Goal: Task Accomplishment & Management: Use online tool/utility

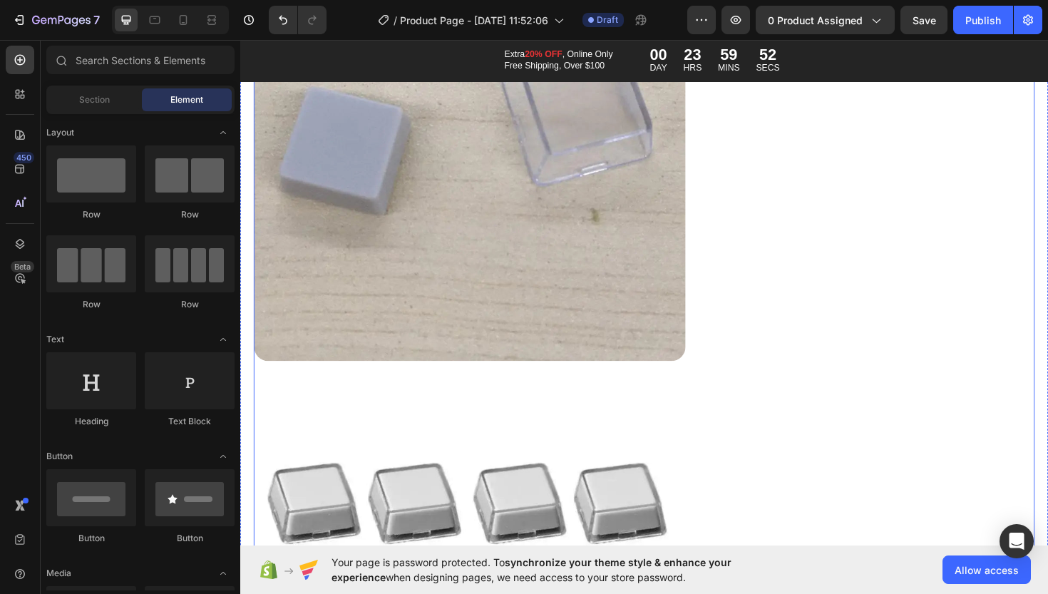
scroll to position [3117, 0]
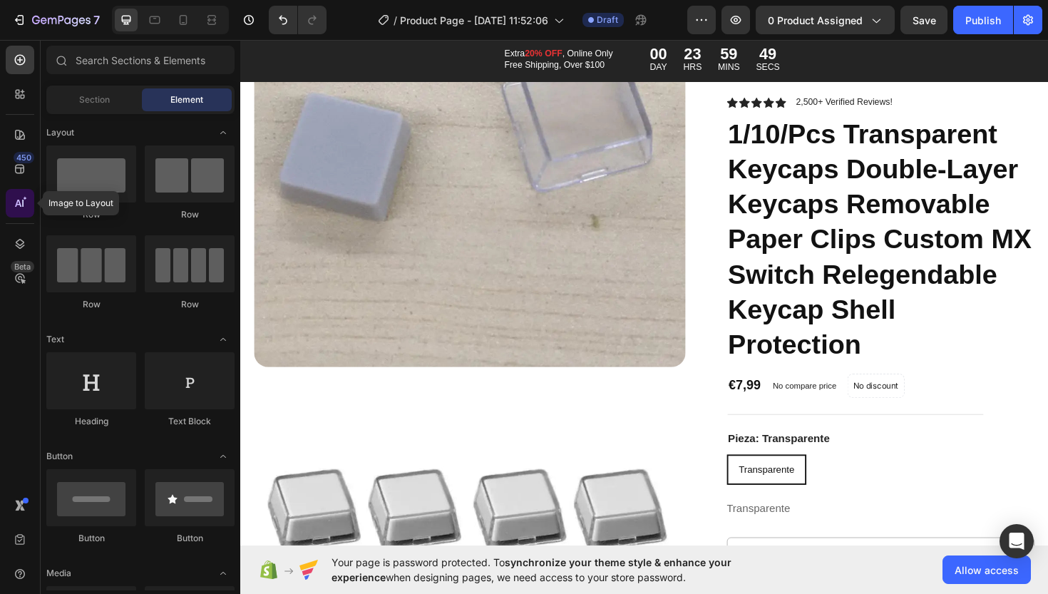
click at [21, 205] on icon at bounding box center [18, 203] width 6 height 7
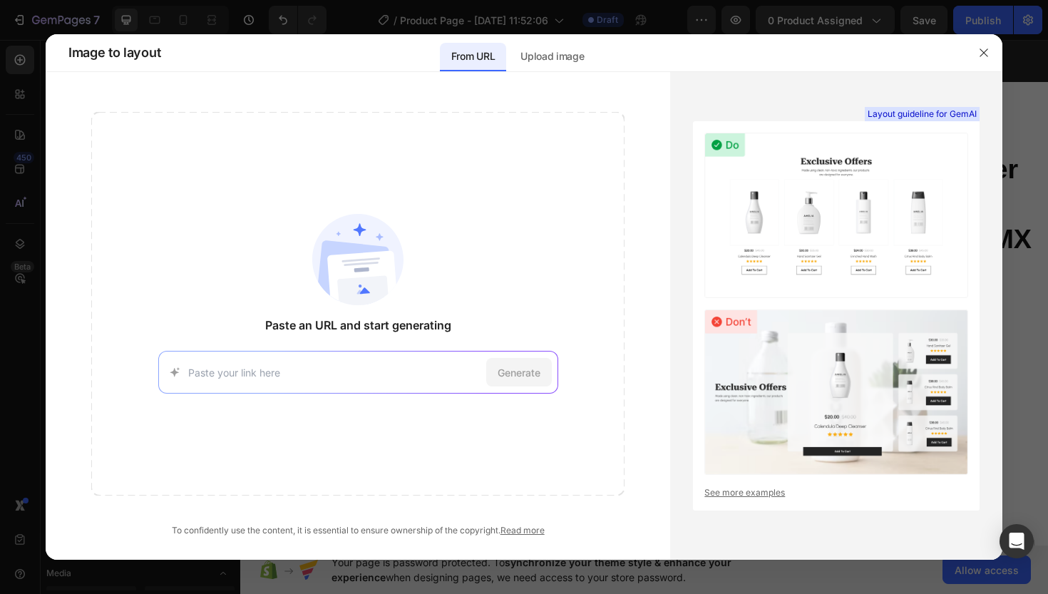
paste input "[URL][DOMAIN_NAME]"
type input "[URL][DOMAIN_NAME]"
click at [506, 380] on div "Generate" at bounding box center [519, 372] width 66 height 29
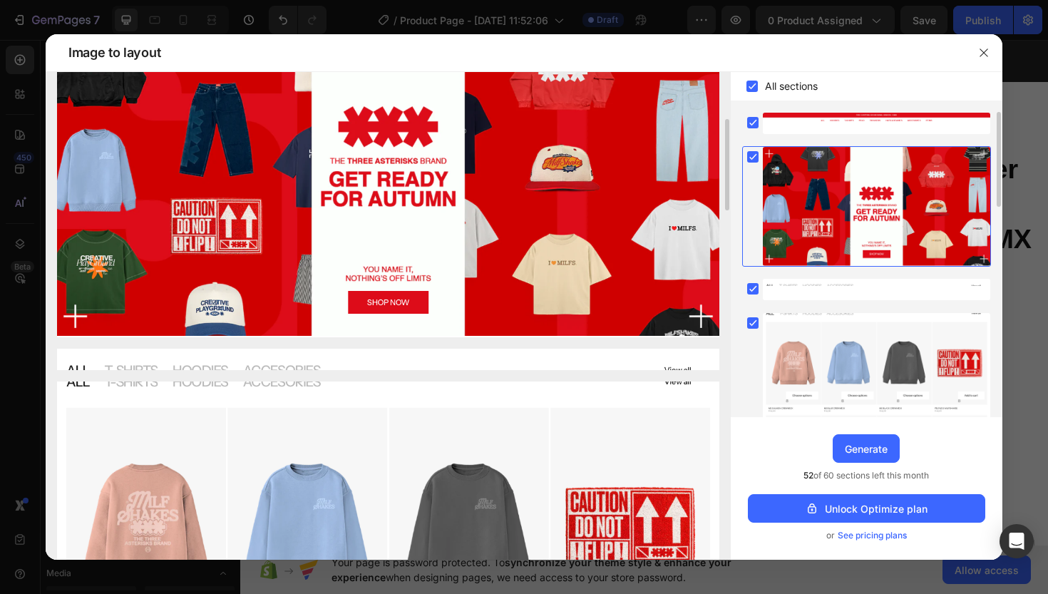
scroll to position [0, 0]
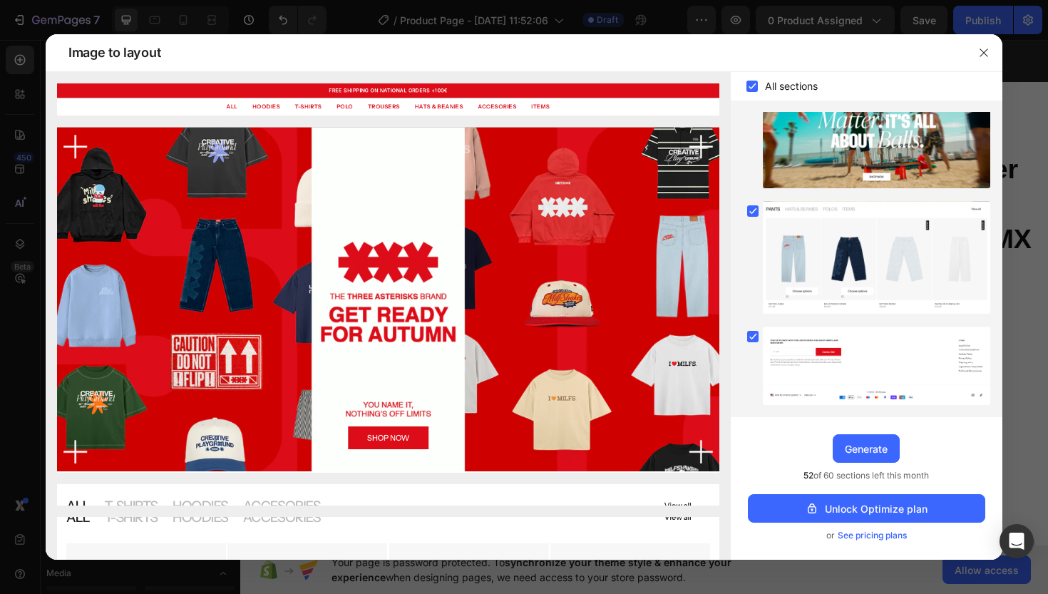
click at [850, 533] on span "See pricing plans" at bounding box center [872, 535] width 69 height 14
click at [860, 455] on div "Generate" at bounding box center [866, 448] width 43 height 15
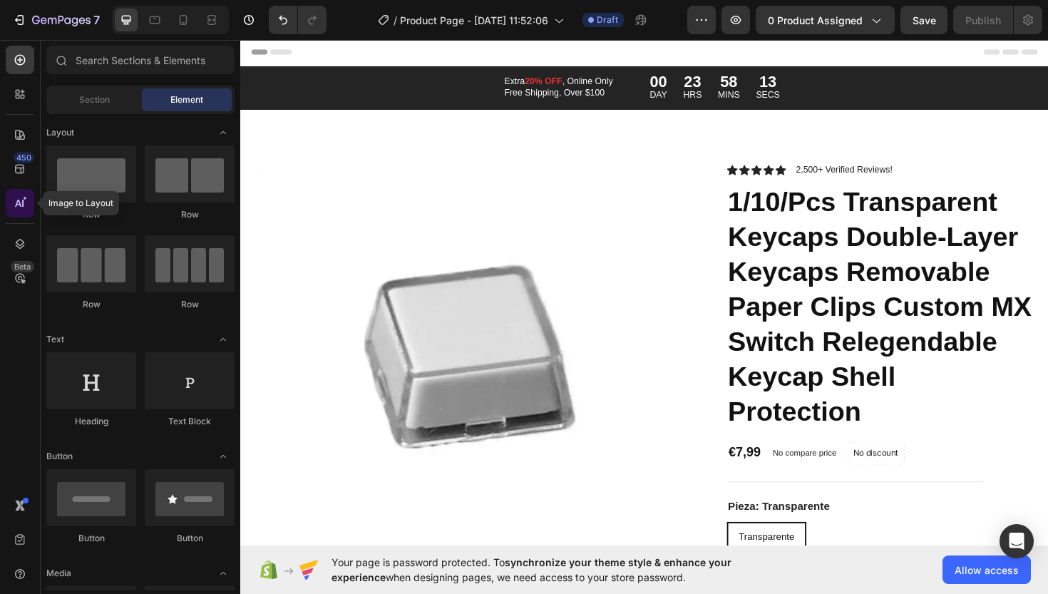
click at [24, 211] on div at bounding box center [20, 203] width 29 height 29
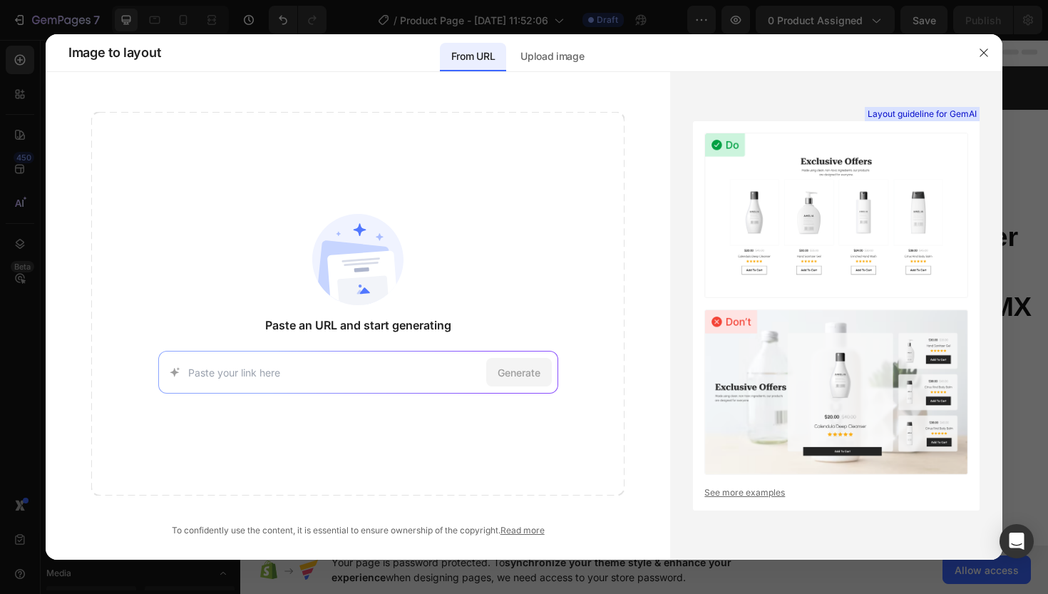
click at [19, 176] on div at bounding box center [524, 297] width 1048 height 594
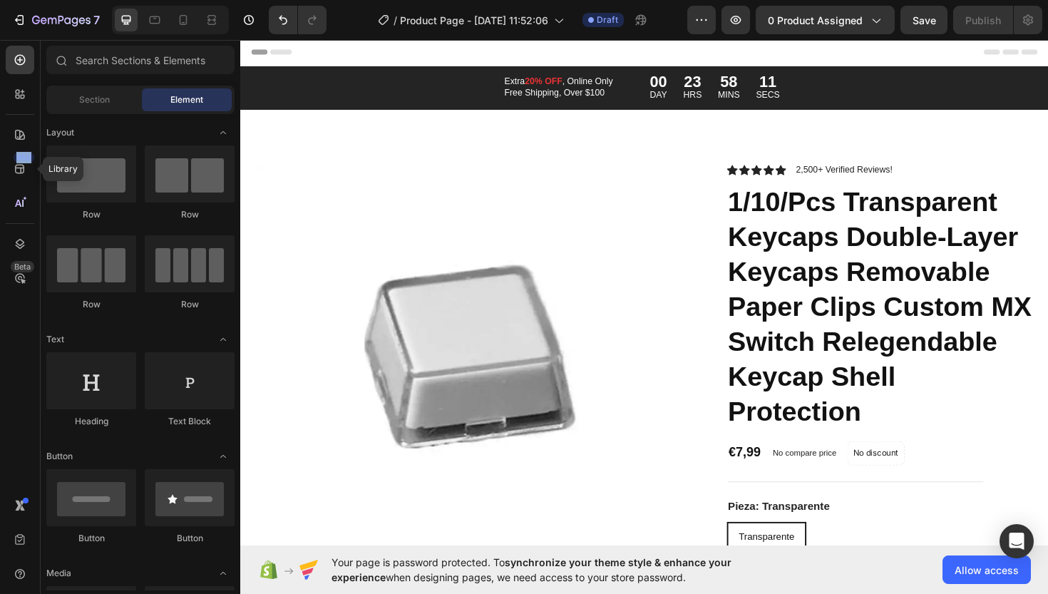
click at [19, 176] on div "450" at bounding box center [20, 169] width 29 height 29
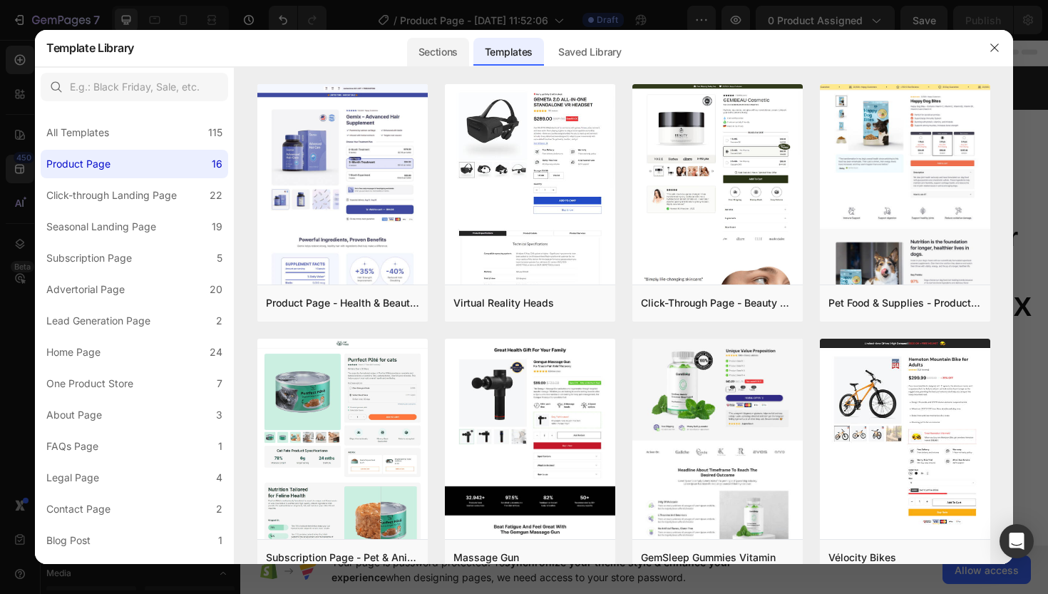
click at [441, 46] on div "Sections" at bounding box center [438, 52] width 62 height 29
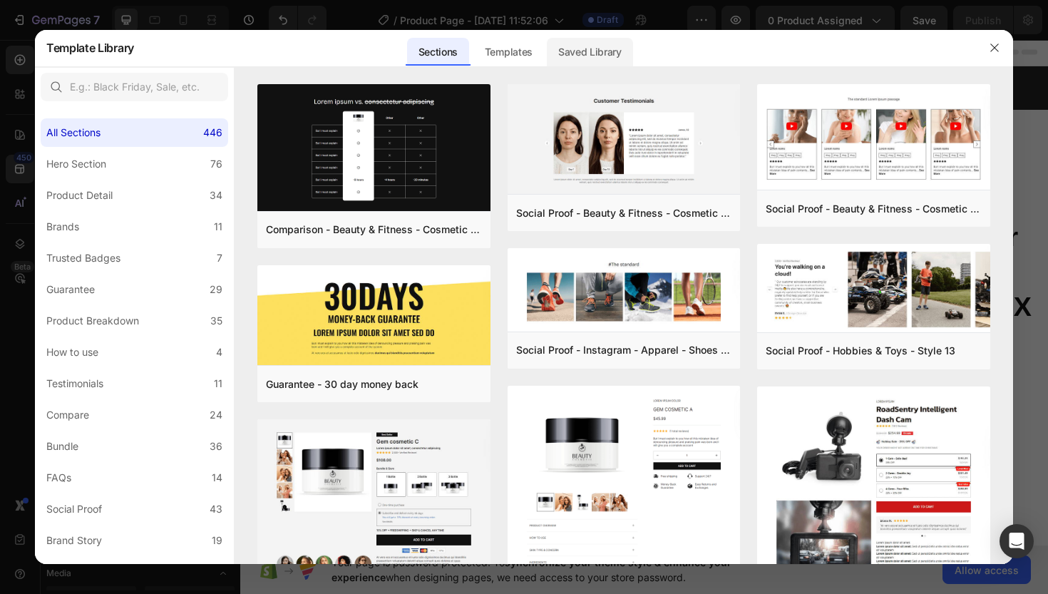
click at [560, 51] on div "Saved Library" at bounding box center [590, 52] width 86 height 29
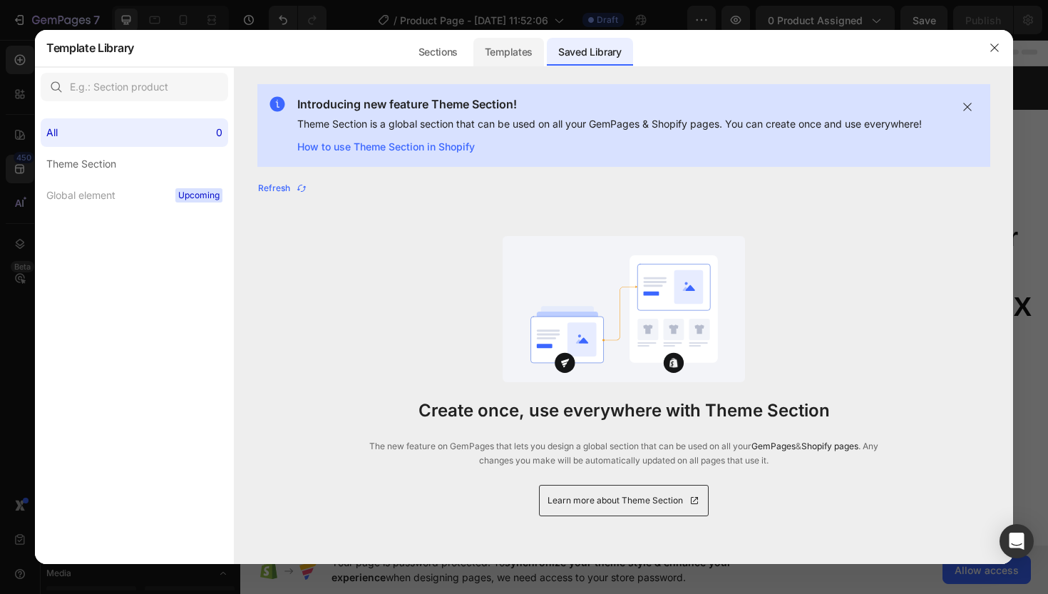
click at [526, 52] on div "Templates" at bounding box center [508, 52] width 71 height 29
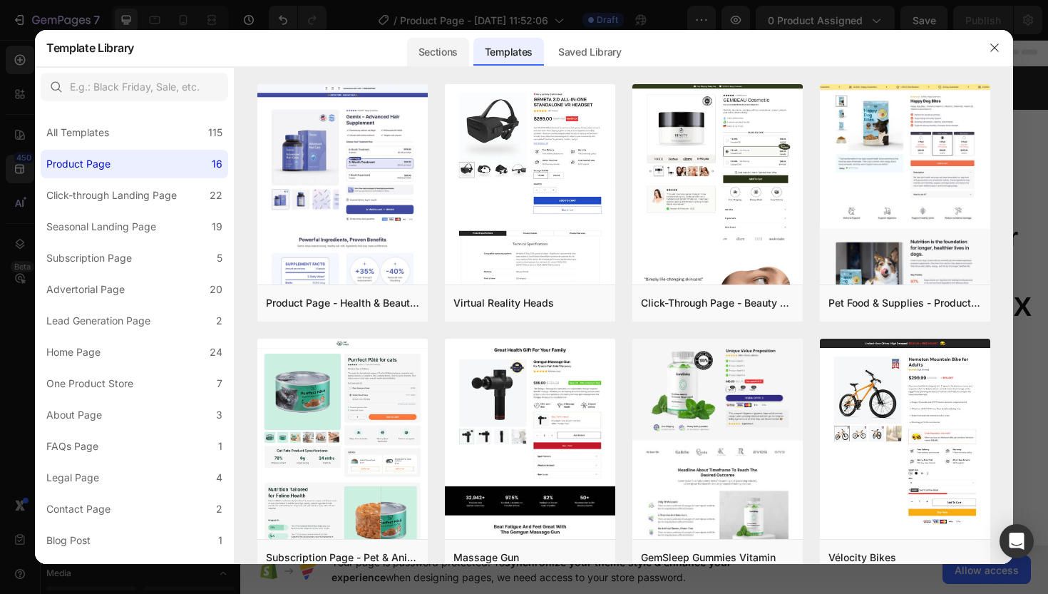
click at [453, 58] on div "Sections" at bounding box center [438, 52] width 62 height 29
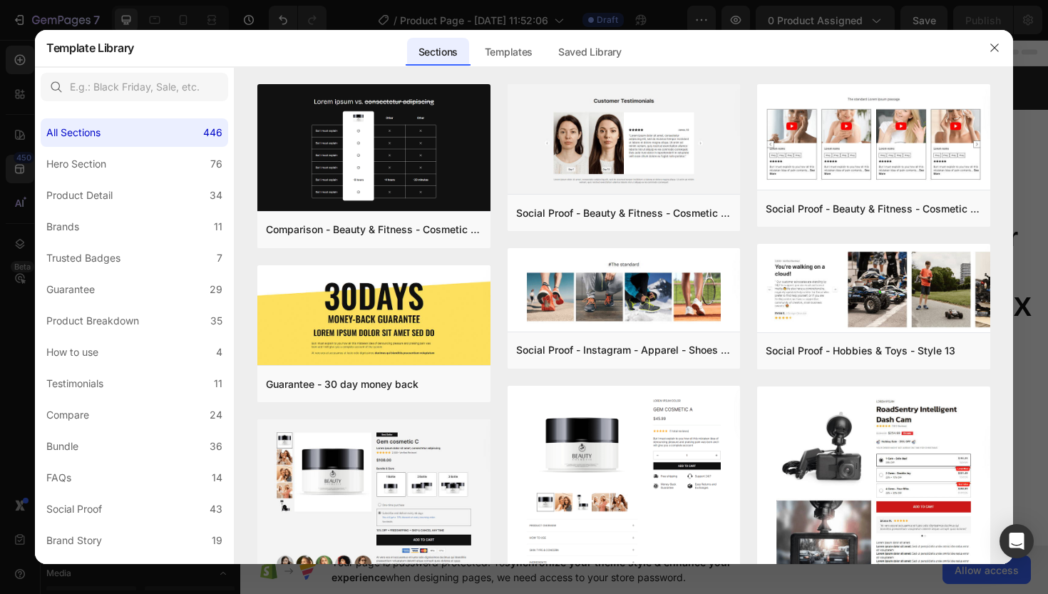
click at [441, 26] on div at bounding box center [524, 297] width 1048 height 594
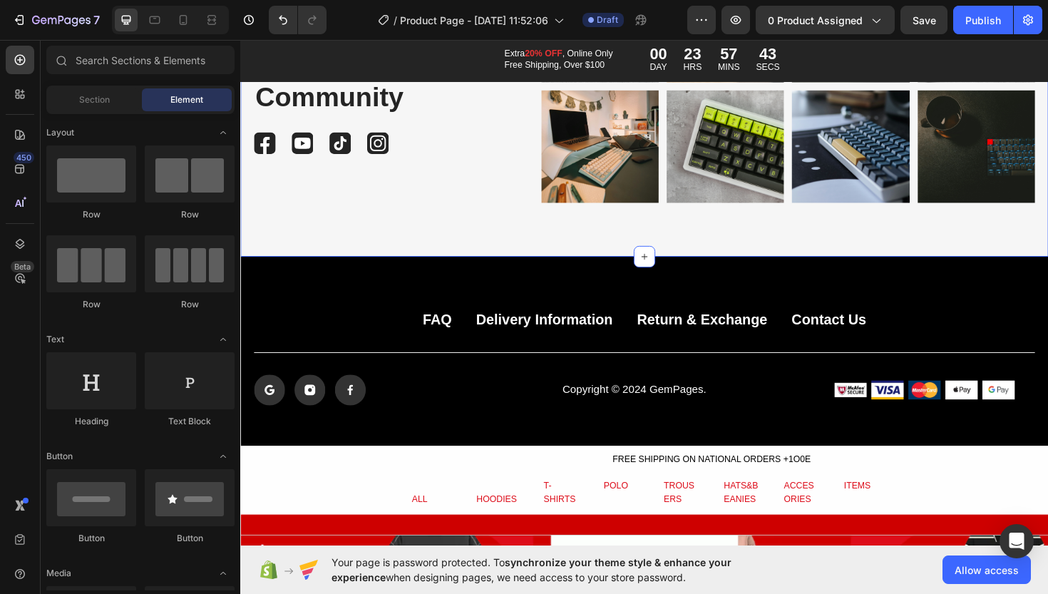
scroll to position [6569, 0]
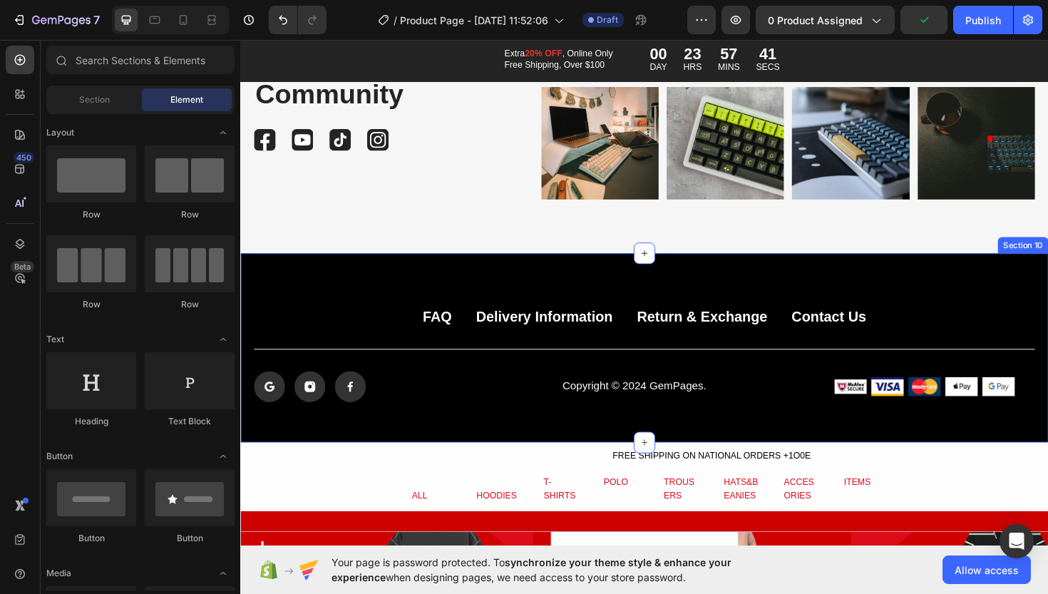
click at [546, 430] on div "FAQ Button Delivery Information Button Return & Exchange Button Contact Us Butt…" at bounding box center [667, 366] width 855 height 200
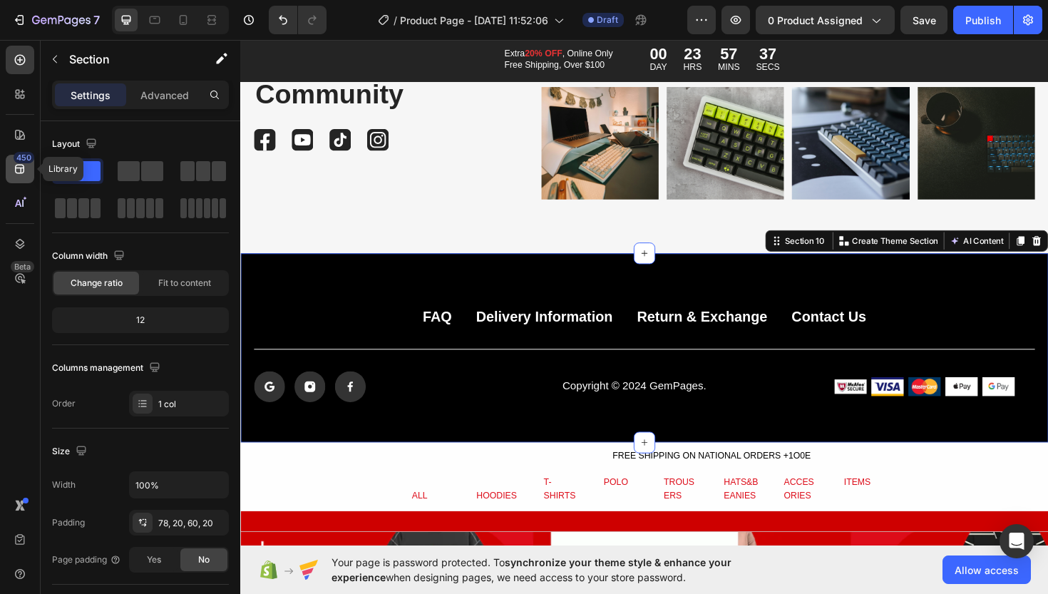
click at [22, 167] on icon at bounding box center [20, 169] width 14 height 14
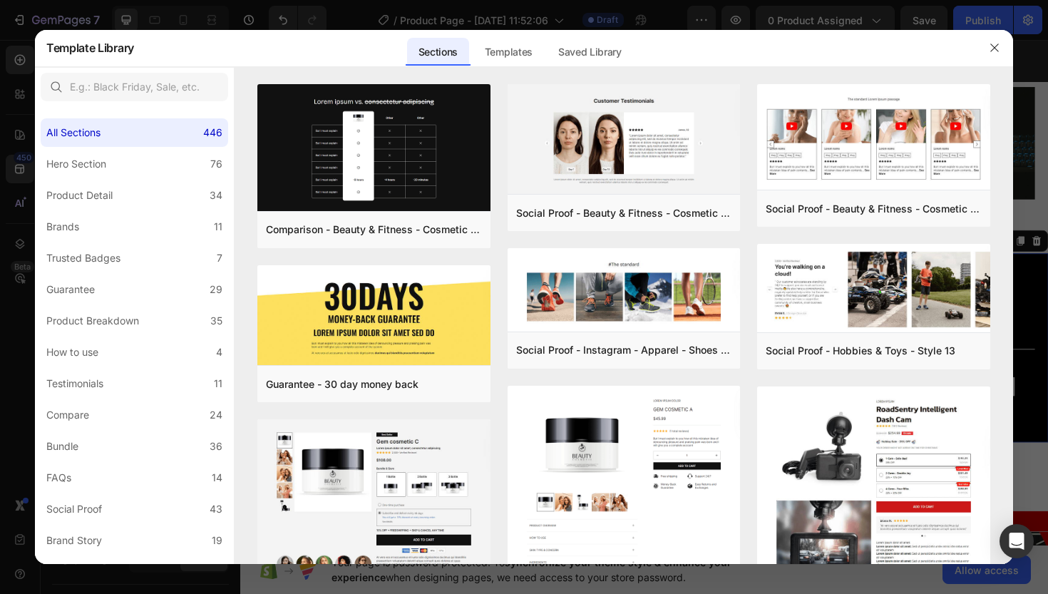
click at [22, 129] on div at bounding box center [524, 297] width 1048 height 594
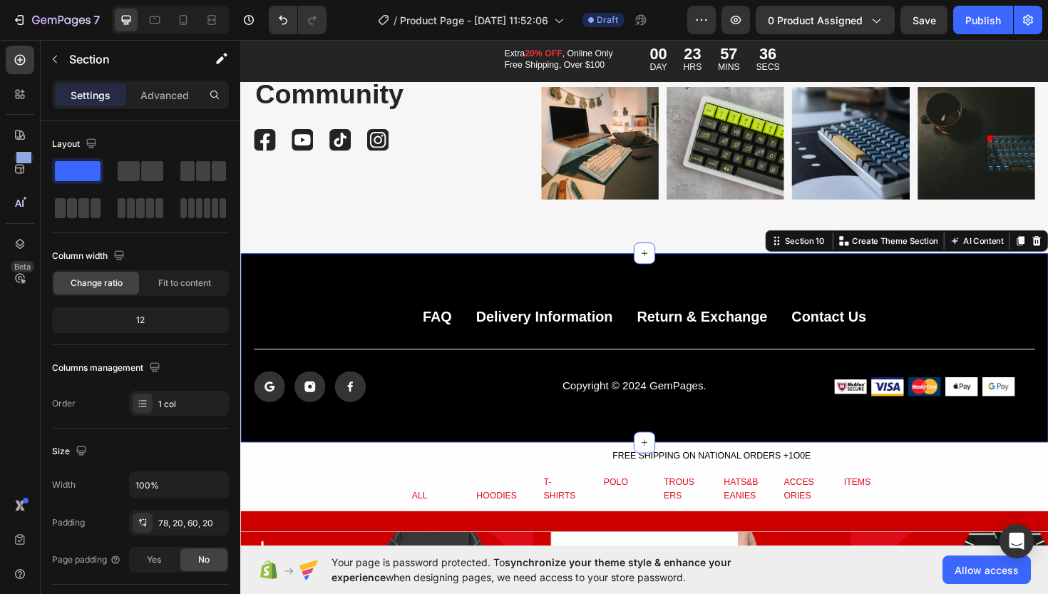
click at [22, 129] on icon at bounding box center [20, 135] width 14 height 14
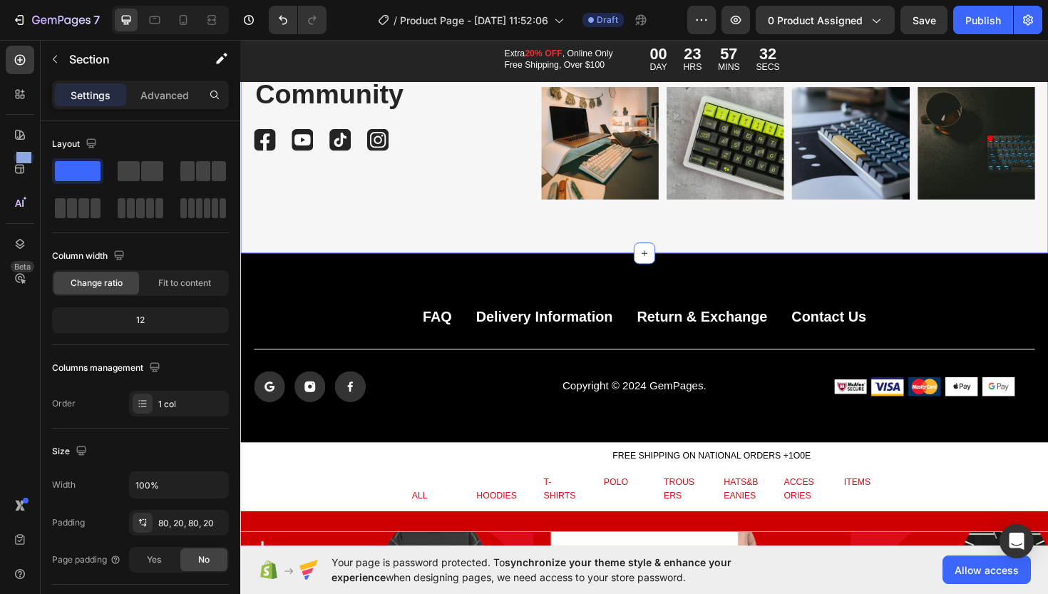
click at [497, 237] on div "@Gemsetup.24 Text Block Be Part of Our Community Heading Image Image Image Imag…" at bounding box center [667, 84] width 855 height 361
click at [556, 241] on div "@Gemsetup.24 Text Block Be Part of Our Community Heading Image Image Image Imag…" at bounding box center [667, 84] width 855 height 361
click at [570, 272] on div "FAQ Button Delivery Information Button Return & Exchange Button Contact Us Butt…" at bounding box center [667, 366] width 855 height 200
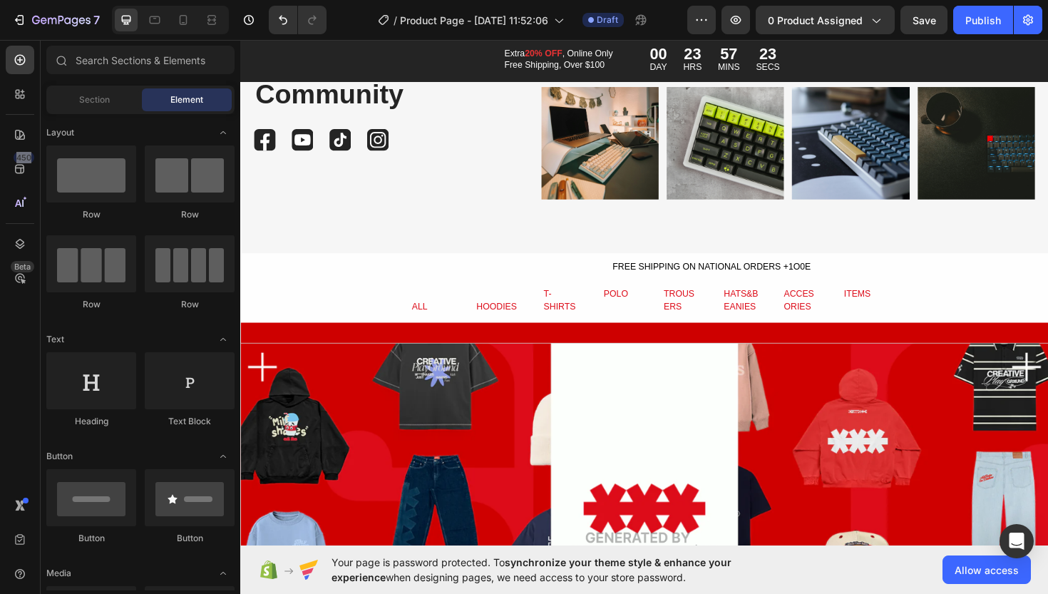
click at [1047, 252] on div "@Gemsetup.24 Text Block Be Part of Our Community Heading Image Image Image Imag…" at bounding box center [667, 84] width 855 height 361
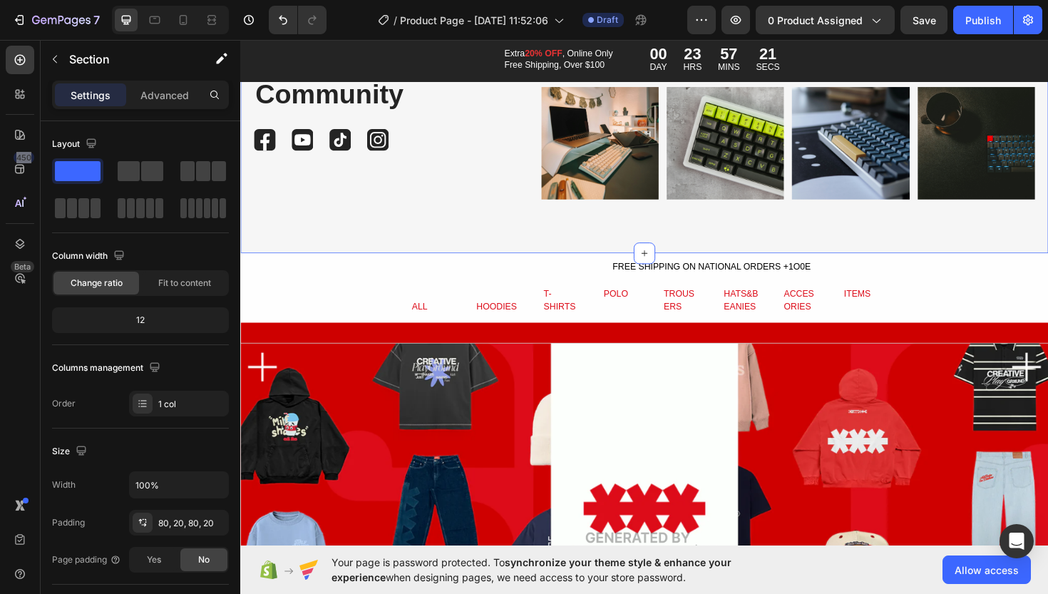
click at [1026, 231] on div "@Gemsetup.24 Text Block Be Part of Our Community Heading Image Image Image Imag…" at bounding box center [667, 84] width 855 height 361
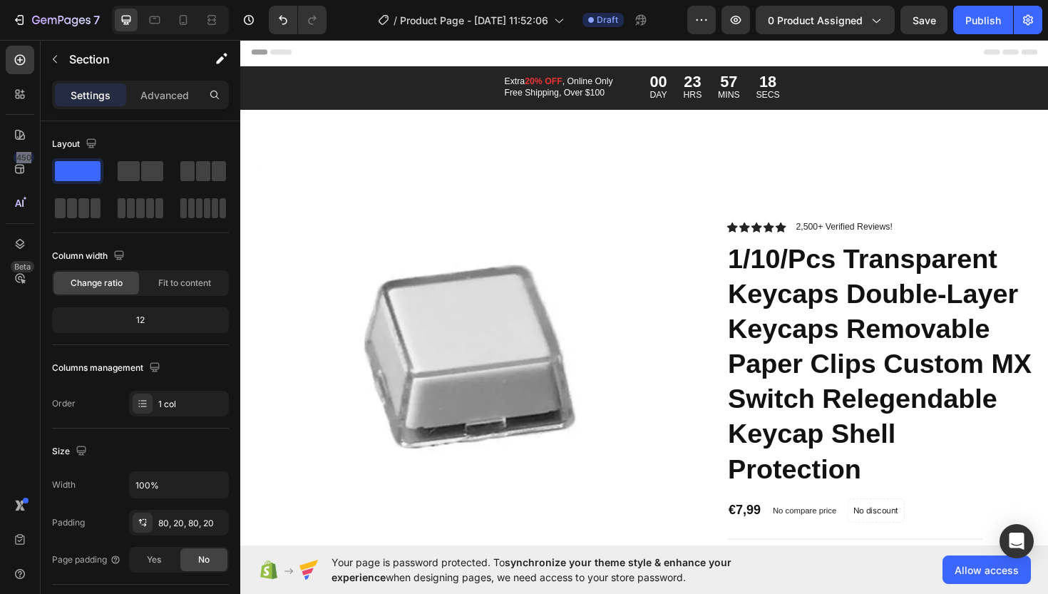
scroll to position [0, 0]
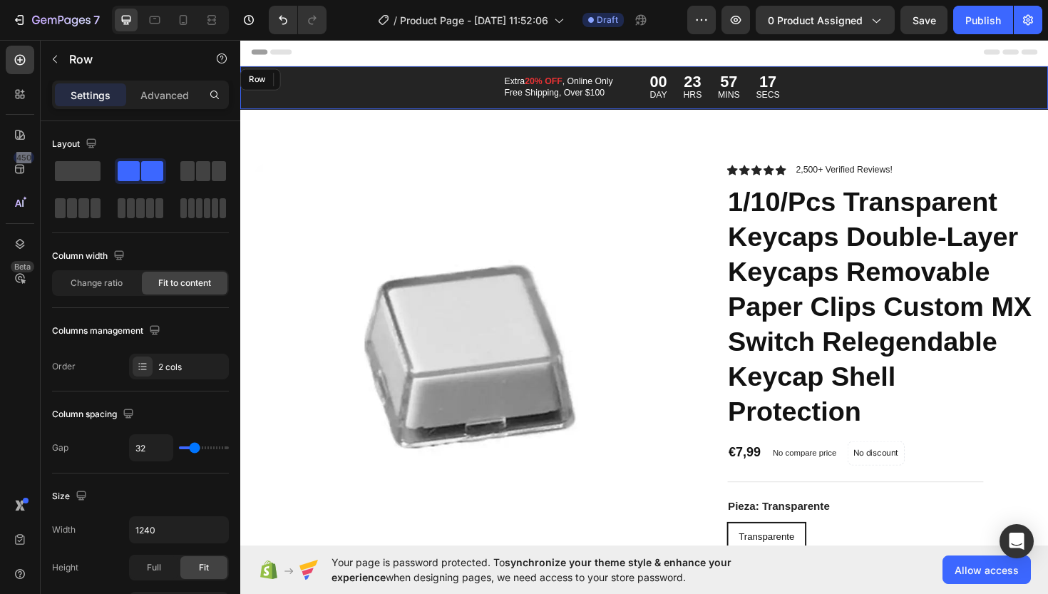
click at [912, 99] on div "Extra 20% OFF , Online Only Free Shipping, Over $100 Text Block 00 DAY 23 HRS 5…" at bounding box center [667, 91] width 855 height 46
click at [332, 82] on icon at bounding box center [327, 81] width 11 height 11
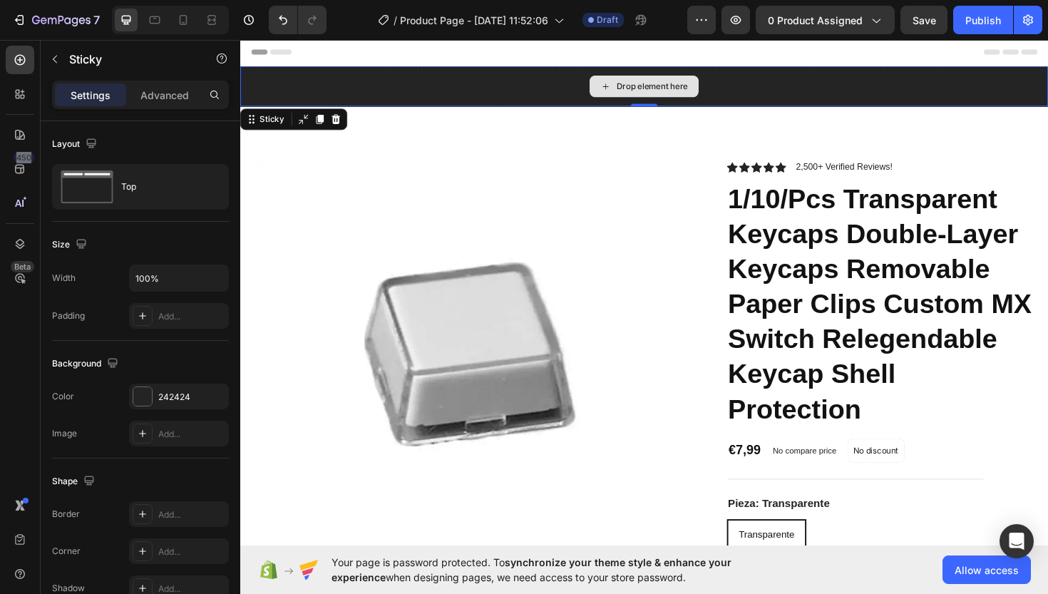
click at [349, 98] on div "Drop element here" at bounding box center [667, 89] width 855 height 43
click at [343, 124] on icon at bounding box center [341, 124] width 9 height 10
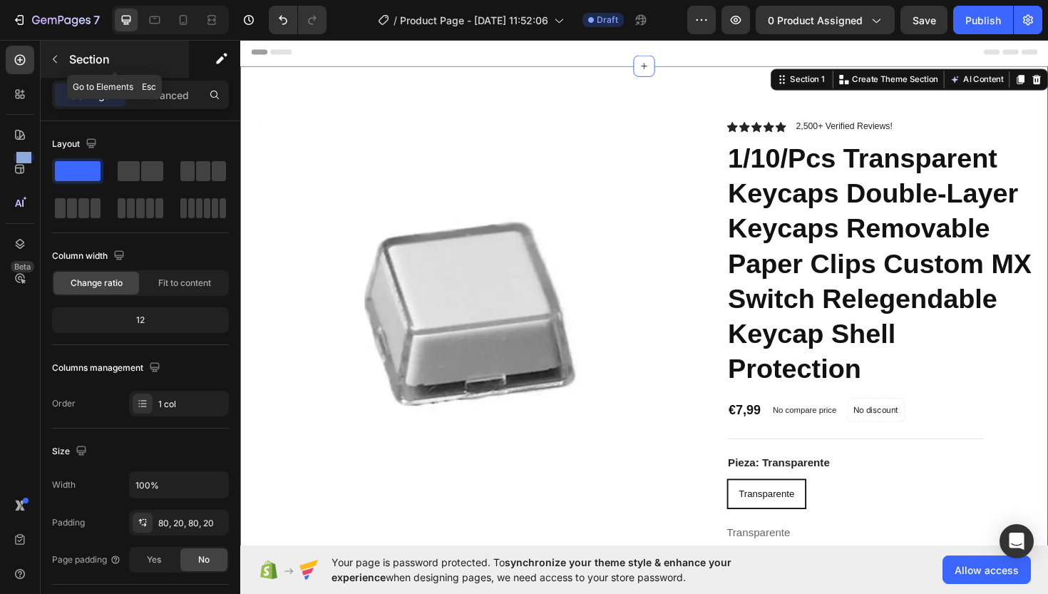
click at [47, 53] on button "button" at bounding box center [54, 59] width 23 height 23
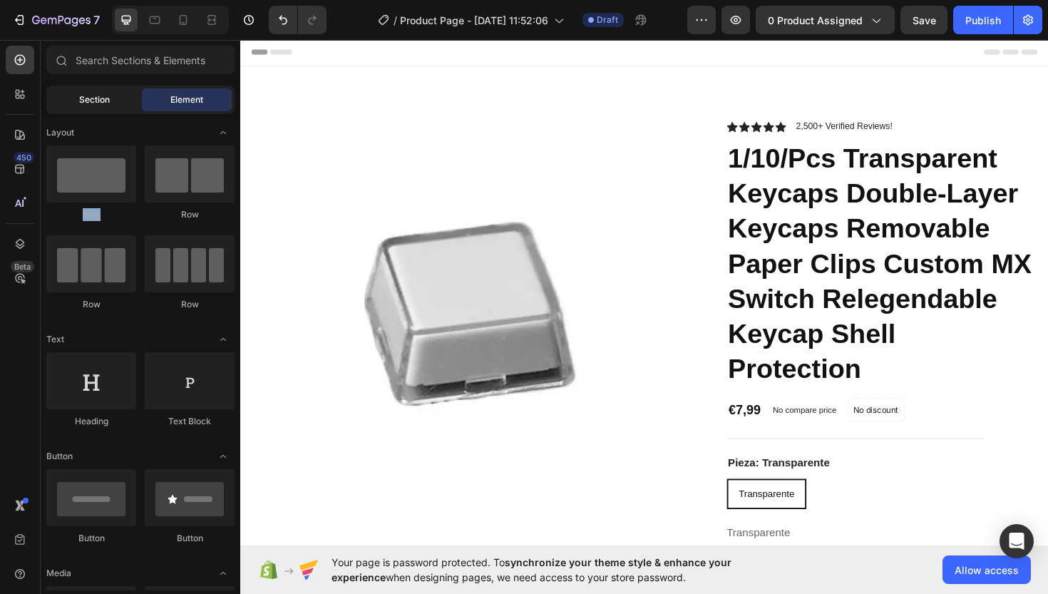
click at [86, 95] on span "Section" at bounding box center [94, 99] width 31 height 13
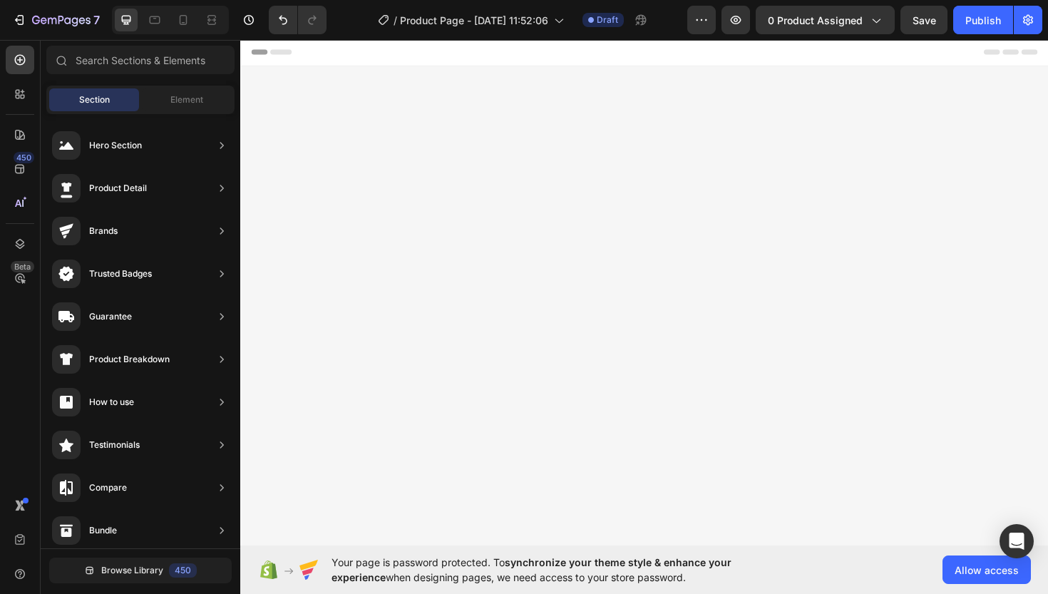
click at [1047, 56] on div "Header" at bounding box center [668, 52] width 833 height 29
click at [937, 56] on div "Header" at bounding box center [668, 52] width 833 height 29
click at [280, 55] on span "Header" at bounding box center [282, 53] width 31 height 14
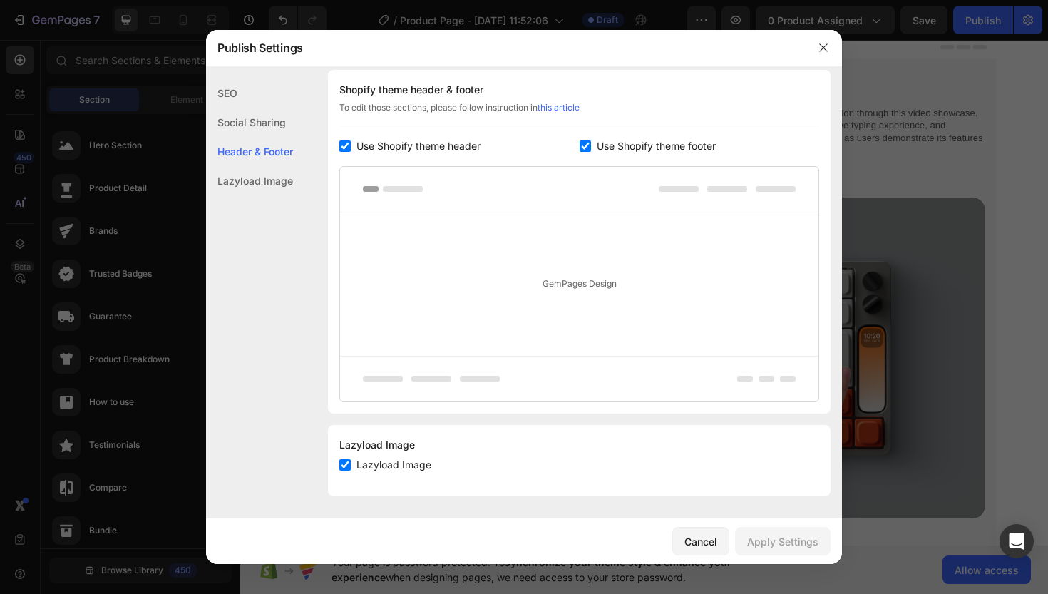
scroll to position [219, 0]
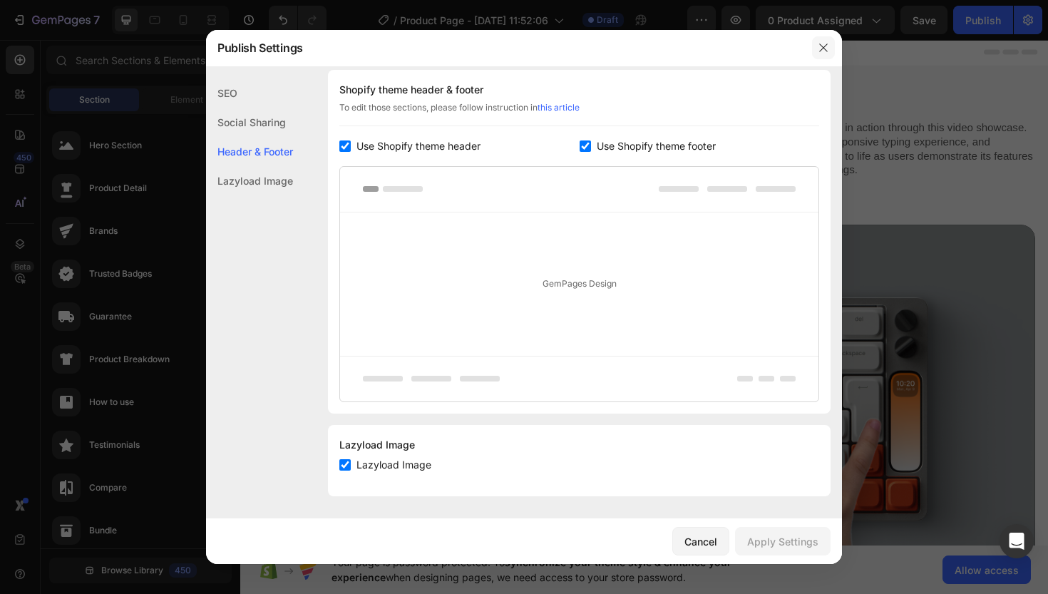
click at [821, 50] on icon "button" at bounding box center [823, 47] width 8 height 8
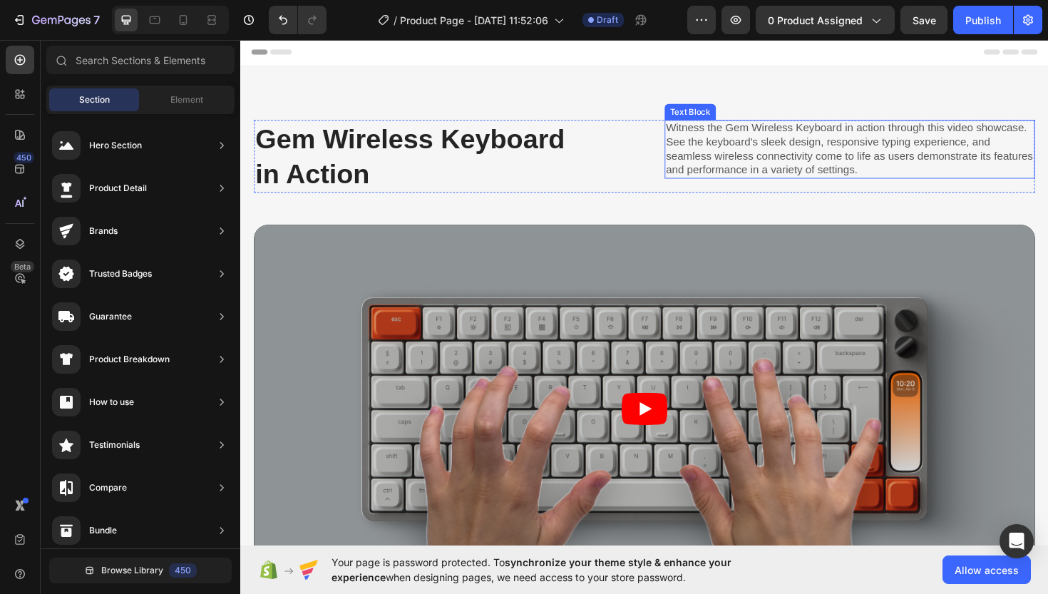
scroll to position [6, 0]
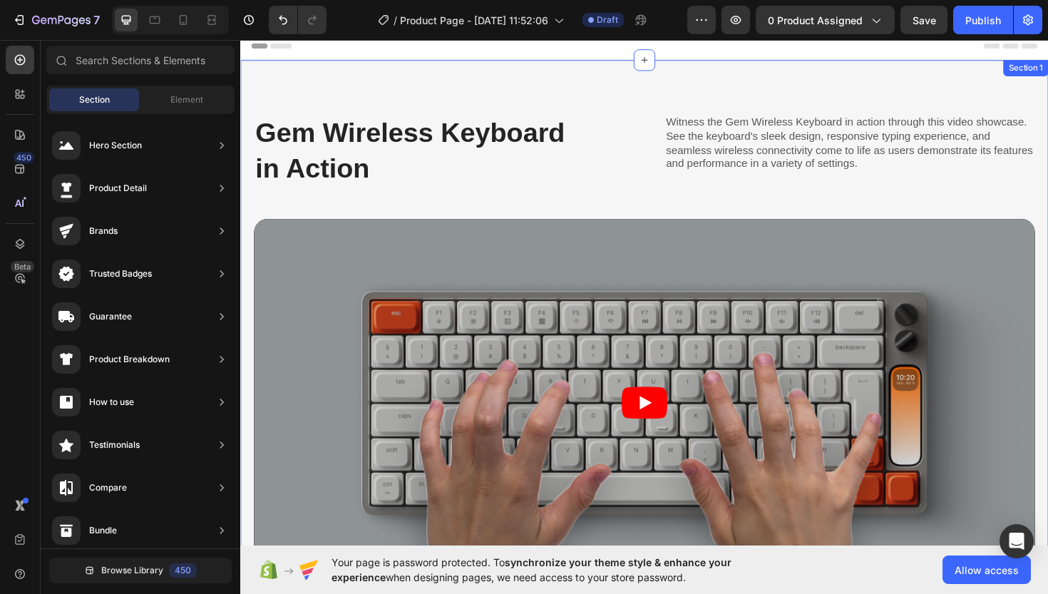
click at [637, 109] on div "Gem Wireless Keyboard in Action Heading Witness the Gem Wireless Keyboard in ac…" at bounding box center [667, 368] width 855 height 615
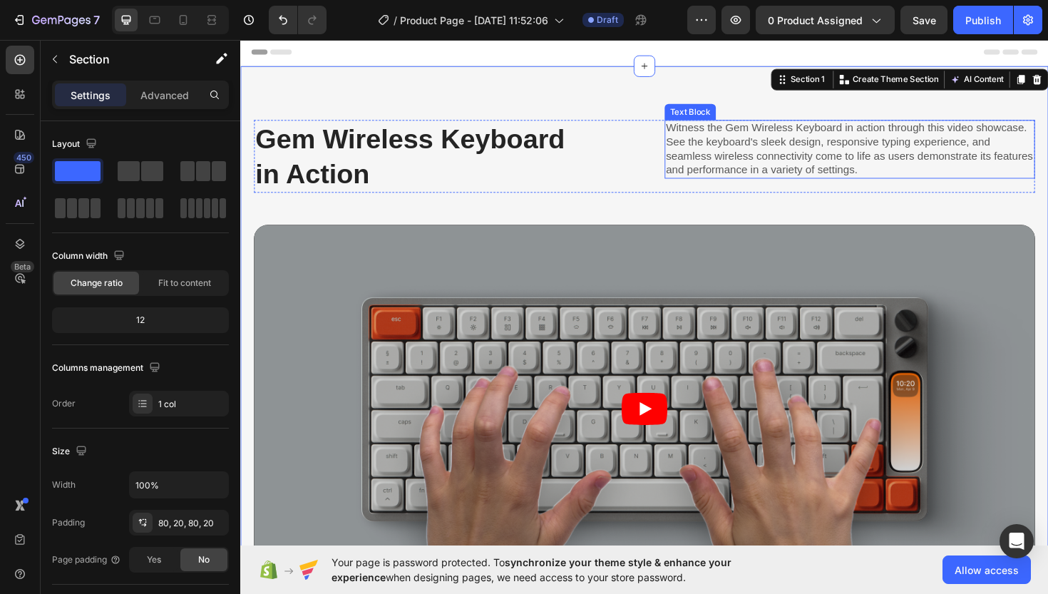
scroll to position [0, 0]
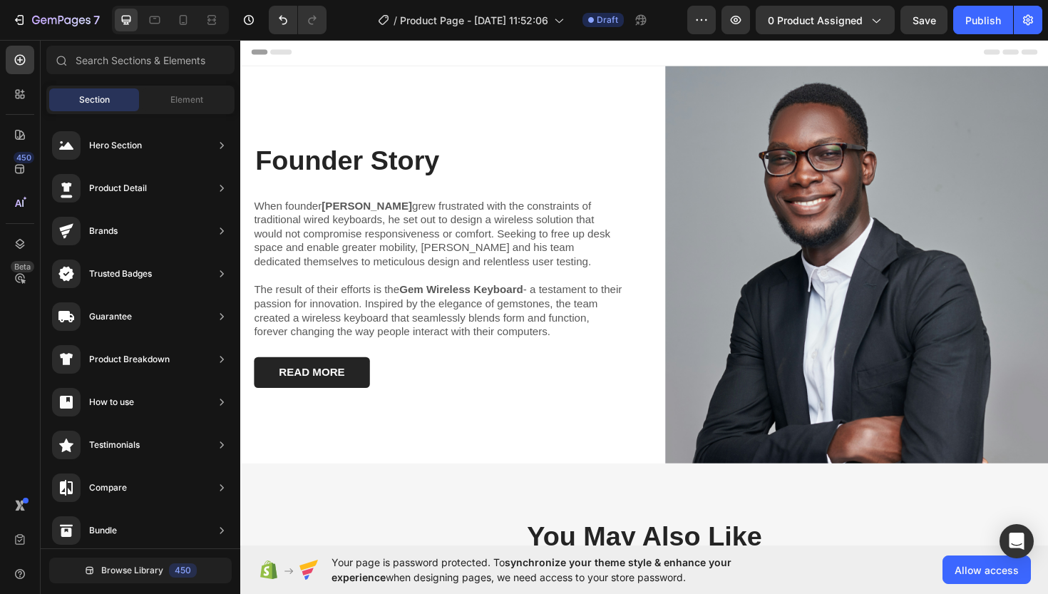
click at [688, 62] on div "Header" at bounding box center [668, 52] width 833 height 29
click at [689, 74] on div "Founder Story Heading When founder [PERSON_NAME] grew frustrated with the const…" at bounding box center [667, 278] width 855 height 421
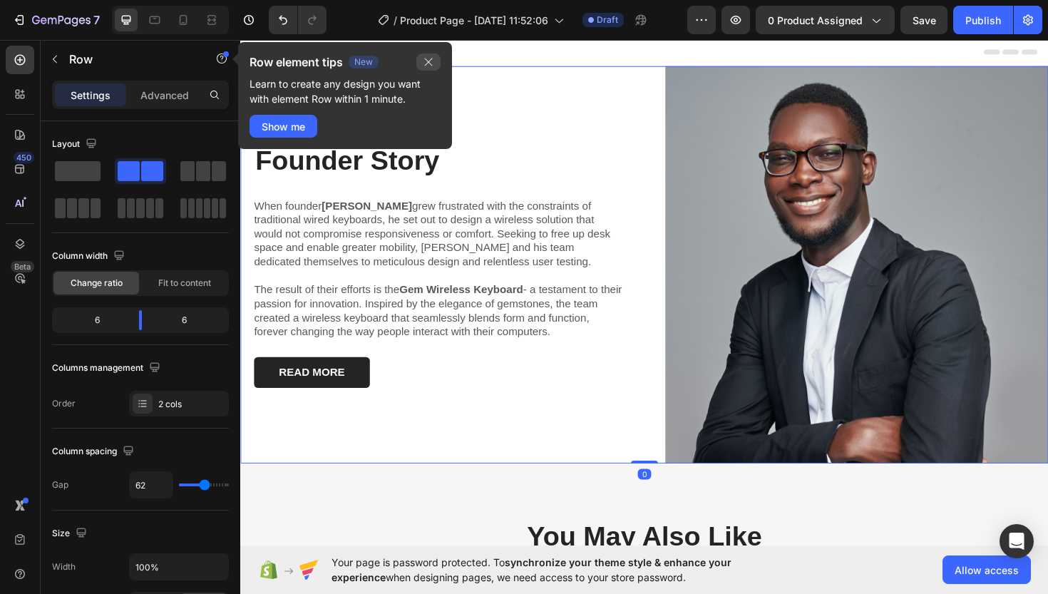
click at [429, 63] on icon "button" at bounding box center [428, 61] width 11 height 11
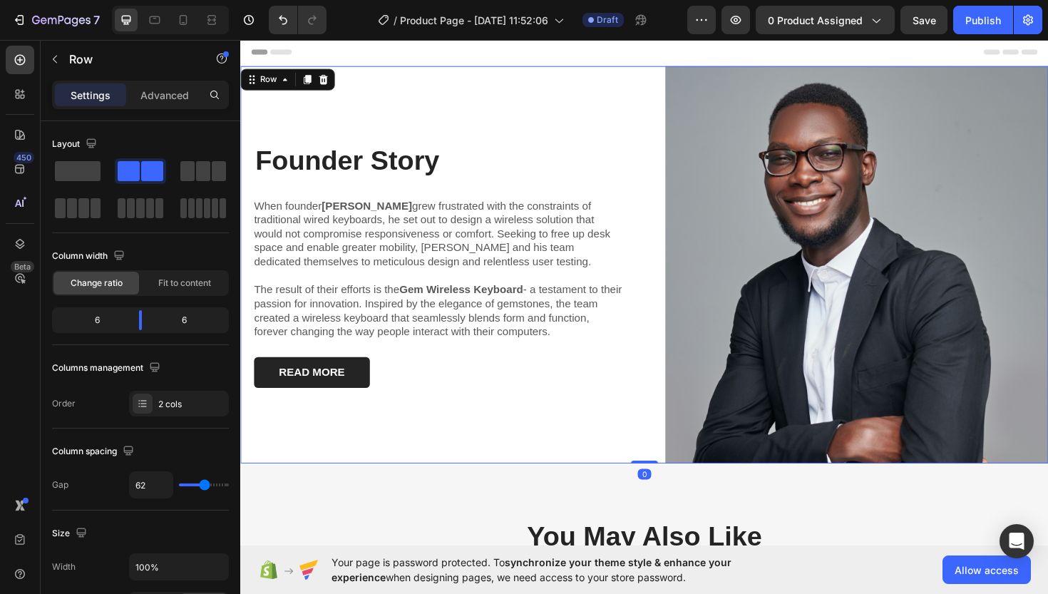
click at [441, 65] on div "Header" at bounding box center [668, 52] width 833 height 29
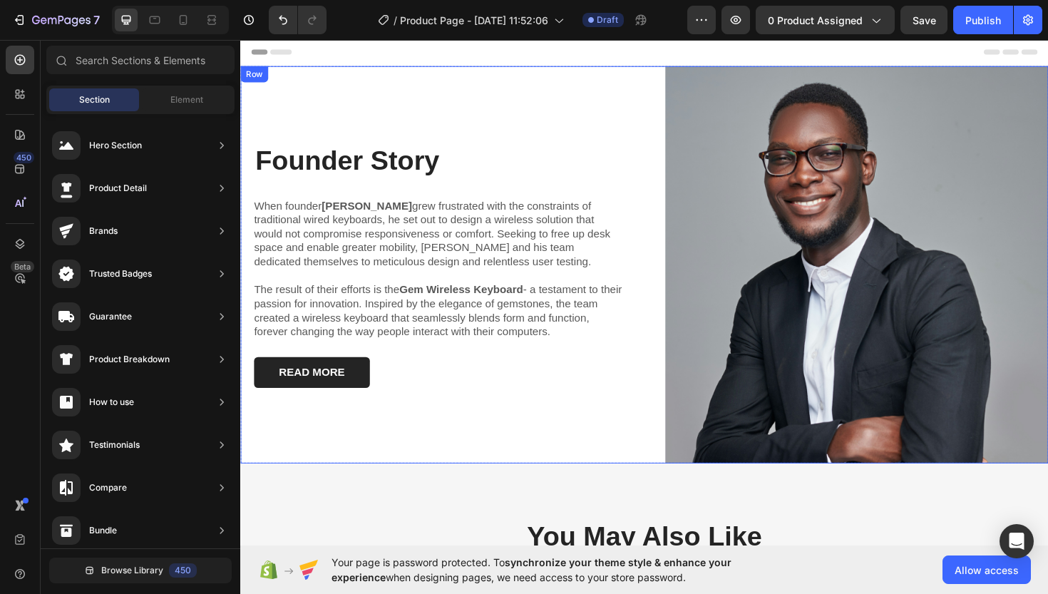
click at [433, 91] on div "Founder Story Heading When founder [PERSON_NAME] grew frustrated with the const…" at bounding box center [443, 278] width 406 height 421
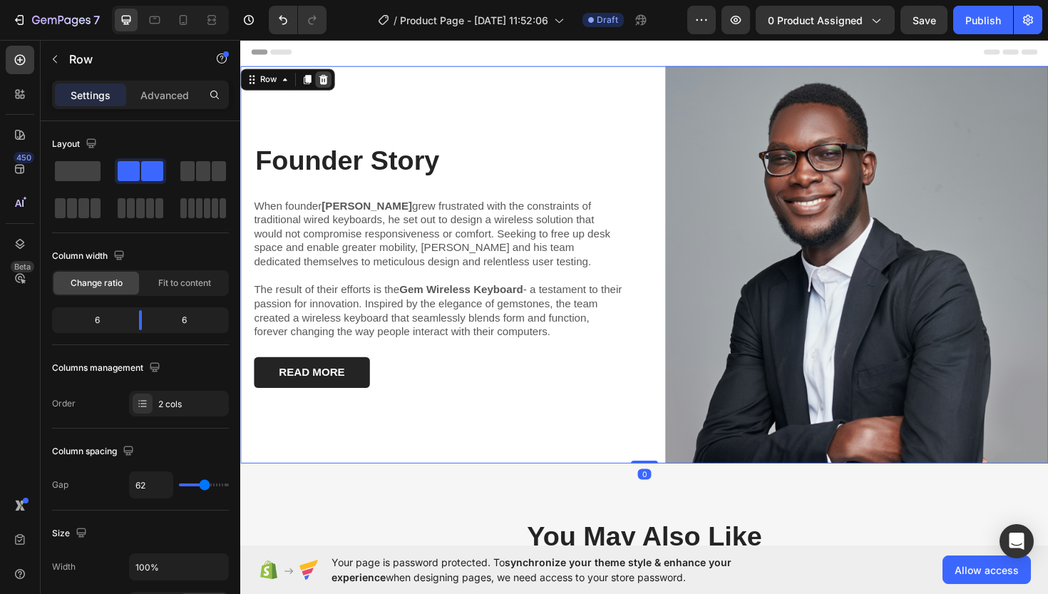
click at [327, 88] on icon at bounding box center [327, 81] width 11 height 11
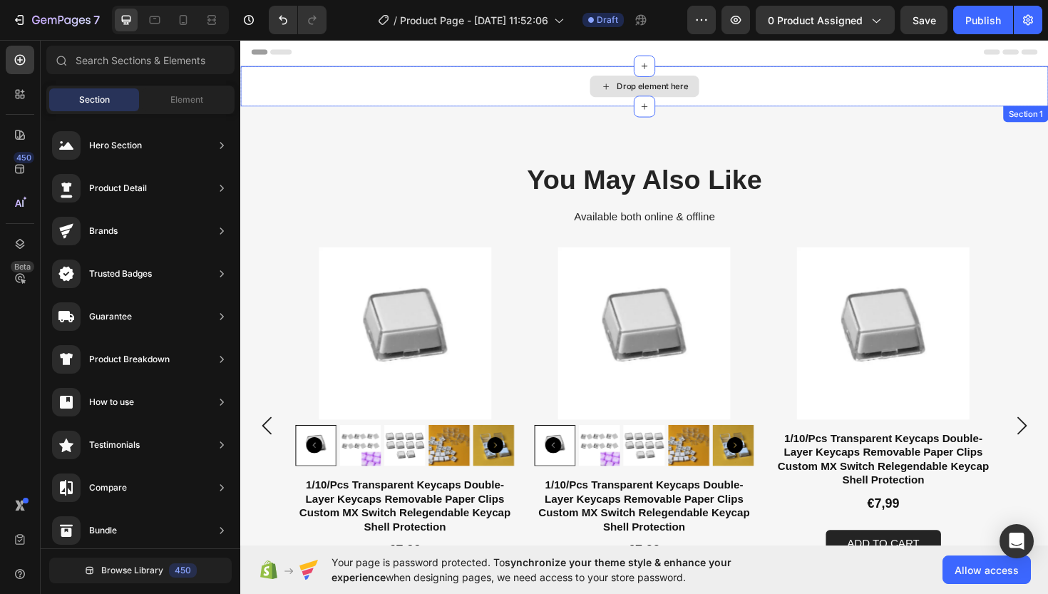
click at [366, 94] on div "Drop element here" at bounding box center [667, 89] width 855 height 43
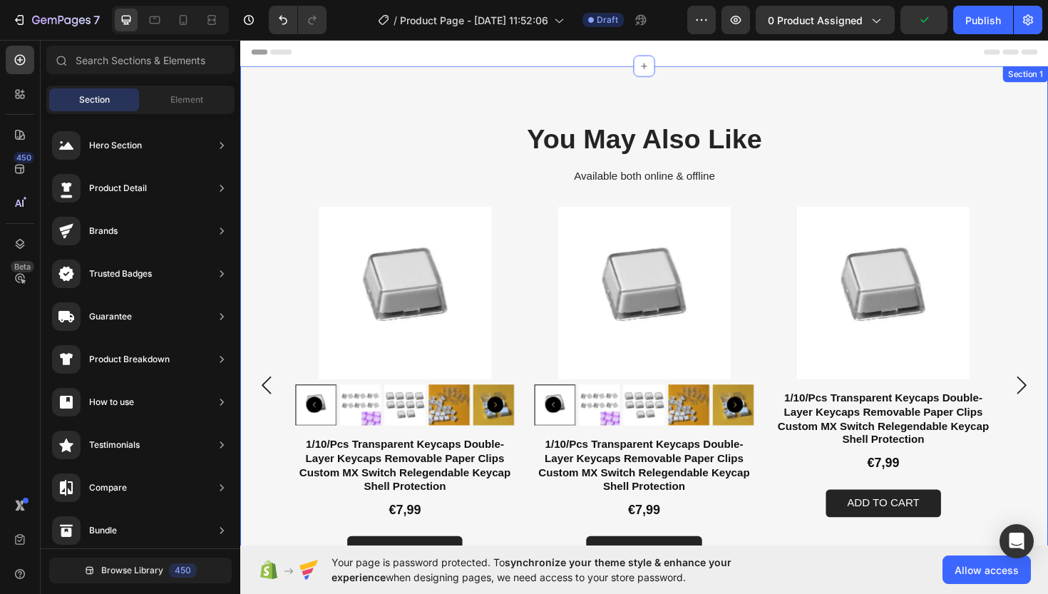
click at [1030, 100] on div "You May Also Like Heading Available both online & offline Text Block Product Im…" at bounding box center [667, 360] width 855 height 584
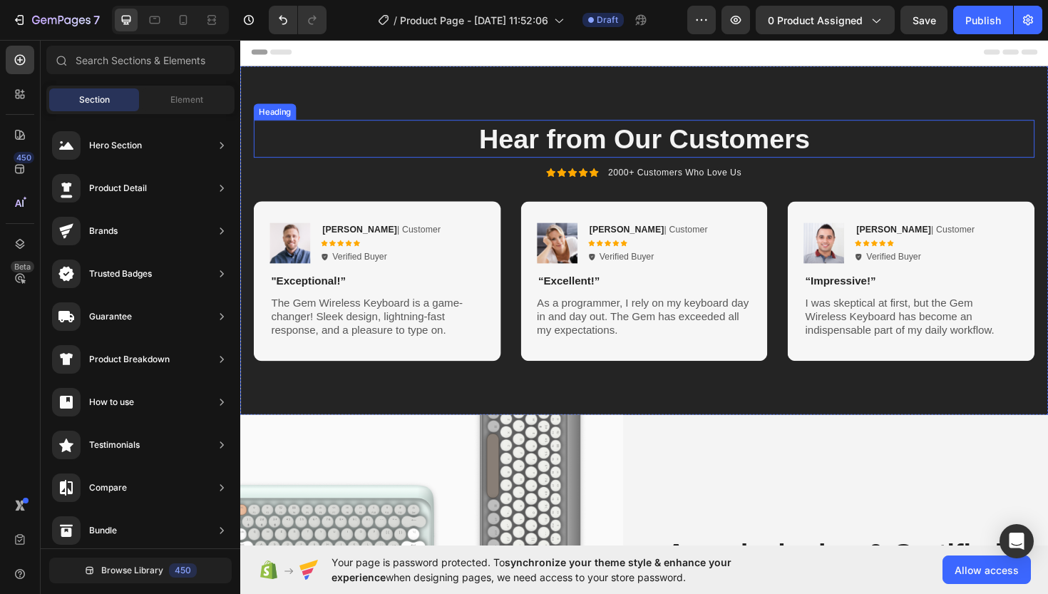
click at [951, 150] on h2 "Hear from Our Customers" at bounding box center [668, 145] width 827 height 40
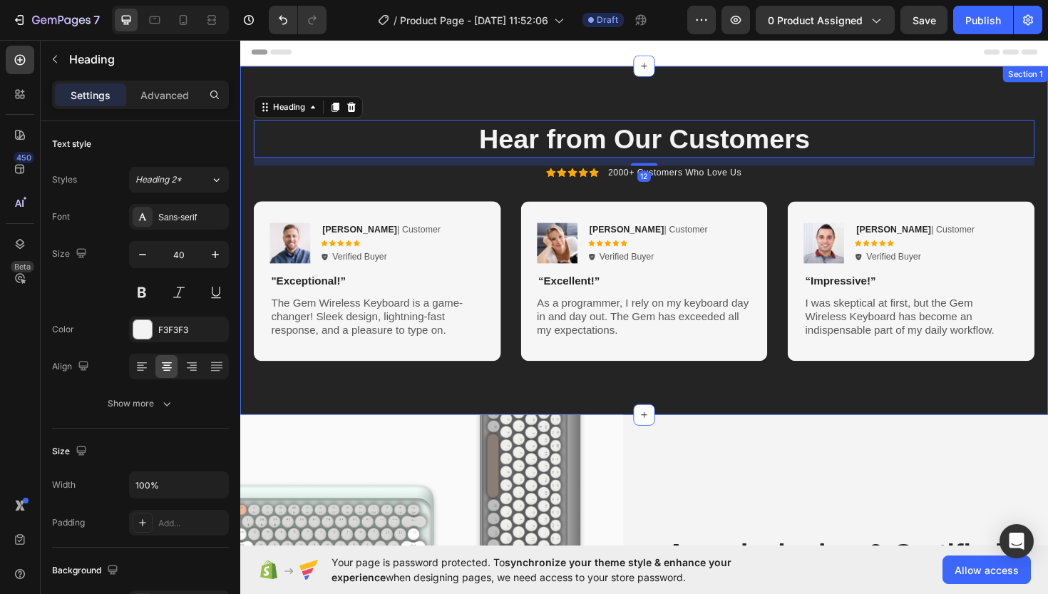
click at [988, 109] on div "Hear from Our Customers Heading 12 Icon Icon Icon Icon Icon Icon List 2000+ Cus…" at bounding box center [667, 252] width 855 height 369
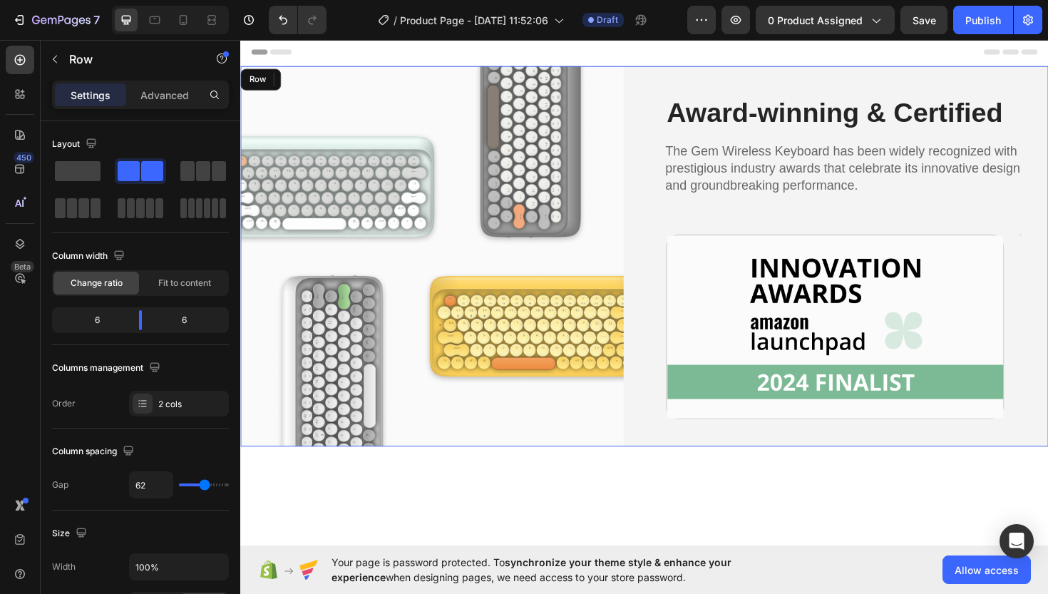
click at [1027, 114] on div "Award-winning & Certified Heading The Gem Wireless Keyboard has been widely rec…" at bounding box center [893, 269] width 406 height 403
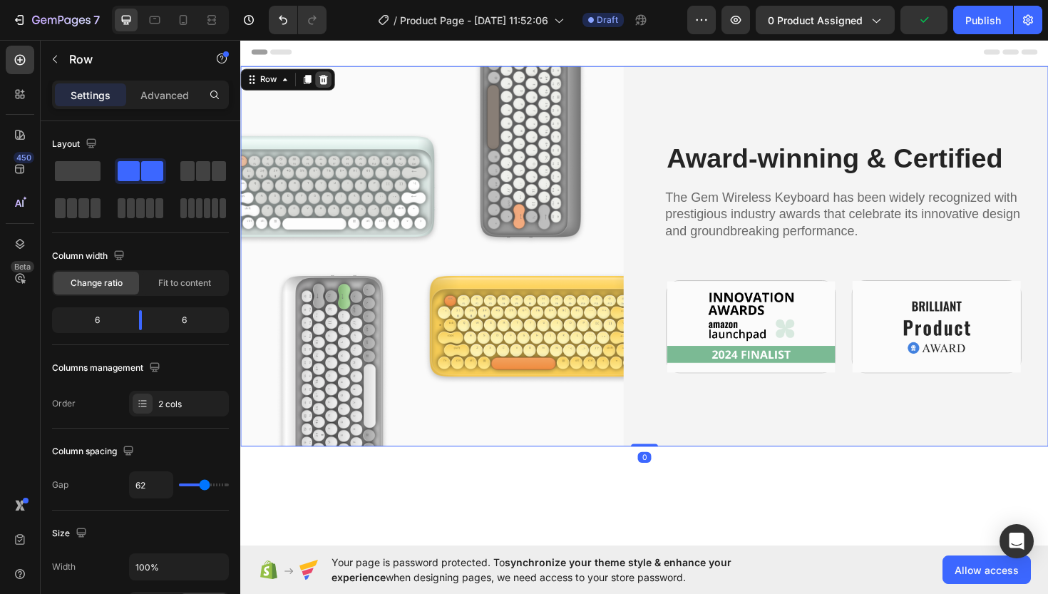
click at [331, 78] on icon at bounding box center [327, 81] width 11 height 11
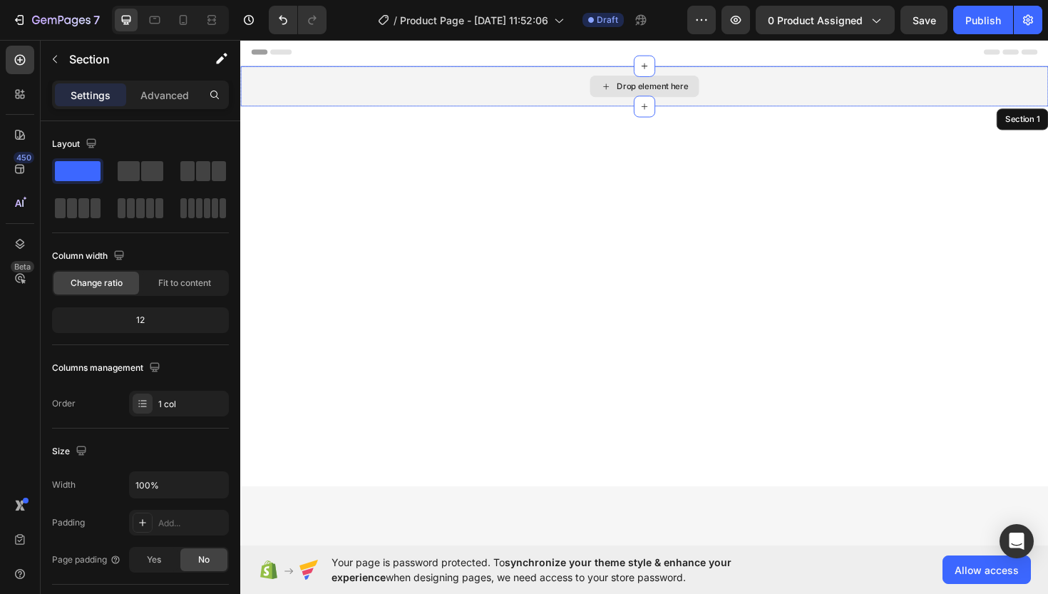
click at [802, 83] on div "Drop element here" at bounding box center [667, 89] width 855 height 43
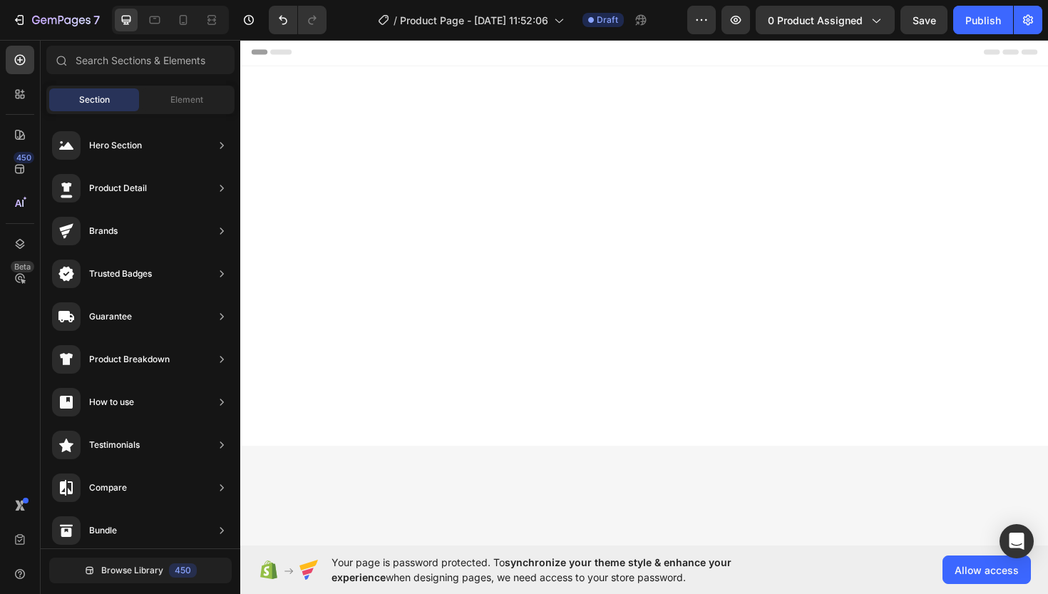
click at [1024, 139] on div at bounding box center [667, 269] width 855 height 402
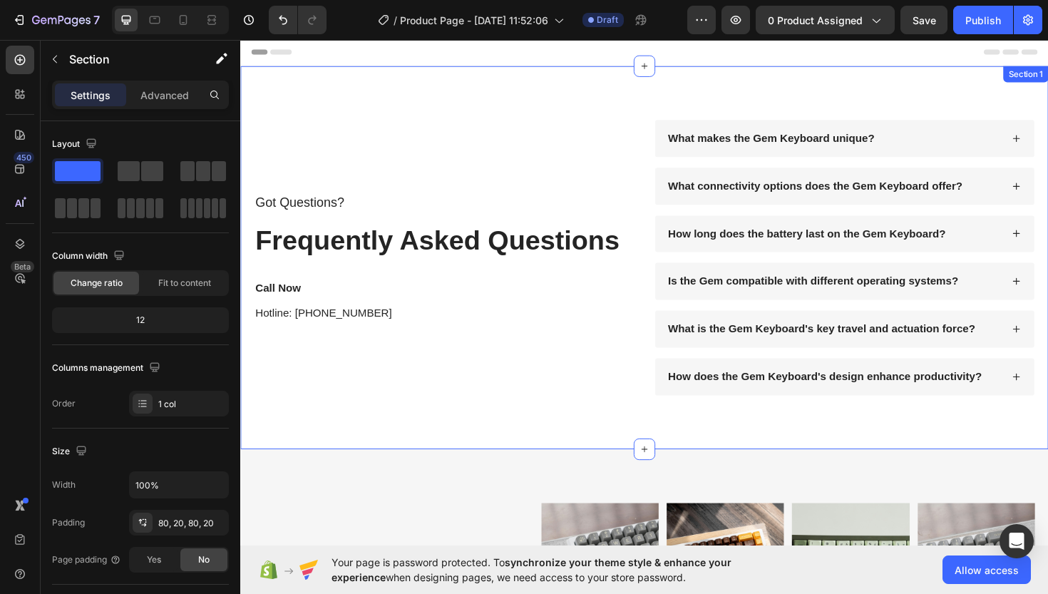
click at [985, 101] on div "Got Questions? Text Block Frequently Asked Questions Heading Call Now Text Bloc…" at bounding box center [667, 271] width 855 height 406
click at [799, 83] on div "Got Questions? Text Block Frequently Asked Questions Heading Call Now Text Bloc…" at bounding box center [667, 271] width 855 height 406
click at [620, 112] on div "Got Questions? Text Block Frequently Asked Questions Heading Call Now Text Bloc…" at bounding box center [667, 271] width 855 height 406
click at [1043, 117] on div "Got Questions? Text Block Frequently Asked Questions Heading Call Now Text Bloc…" at bounding box center [667, 271] width 855 height 406
click at [653, 387] on div "Got Questions? Text Block Frequently Asked Questions Heading Call Now Text Bloc…" at bounding box center [456, 271] width 403 height 292
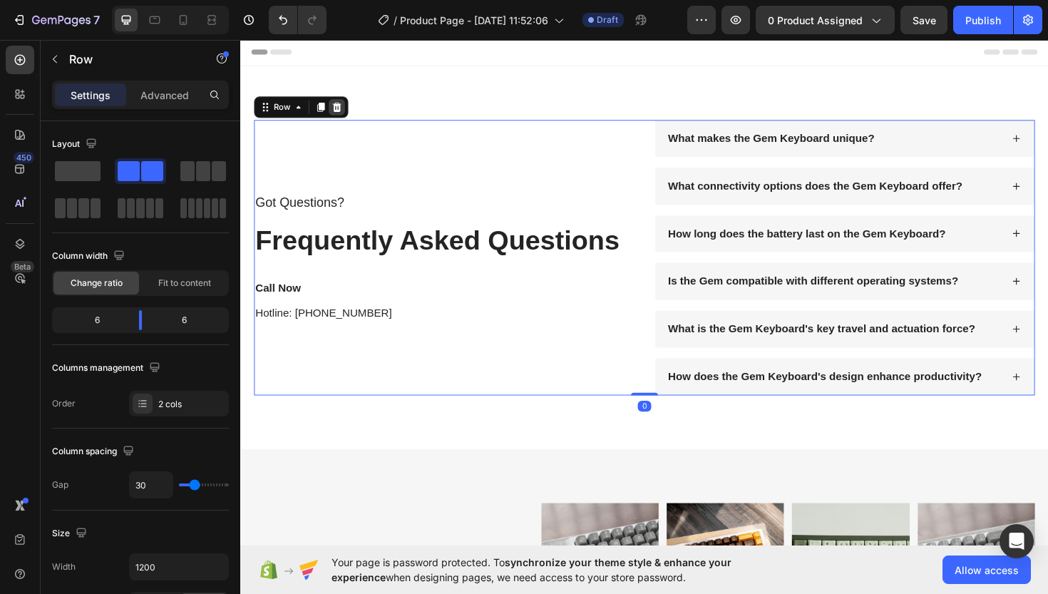
click at [344, 106] on icon at bounding box center [341, 111] width 11 height 11
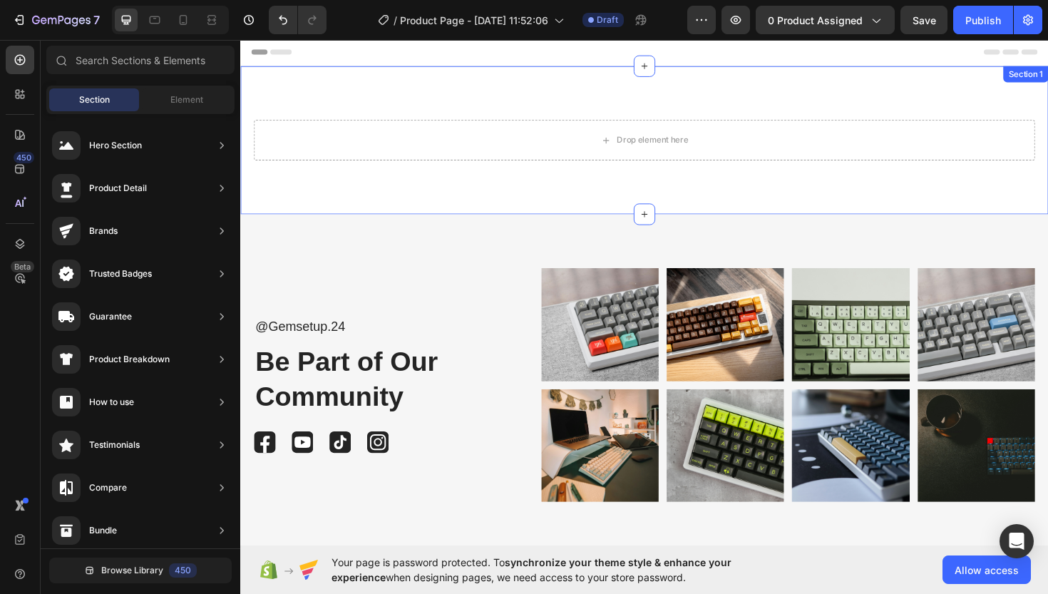
click at [371, 113] on div "Drop element here Section 1" at bounding box center [667, 146] width 855 height 157
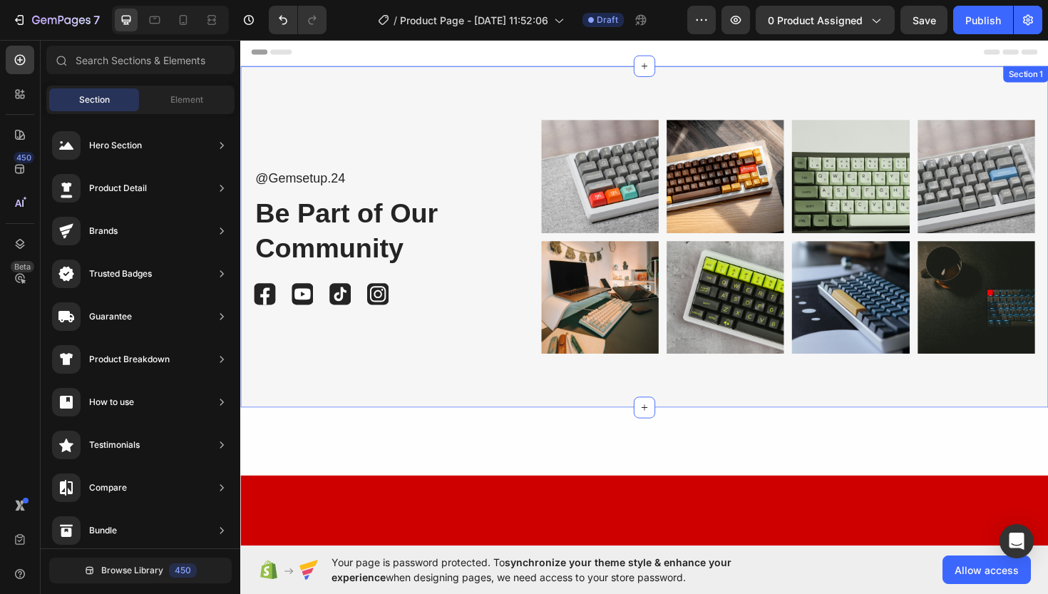
click at [1040, 87] on div "@Gemsetup.24 Text Block Be Part of Our Community Heading Image Image Image Imag…" at bounding box center [667, 248] width 855 height 361
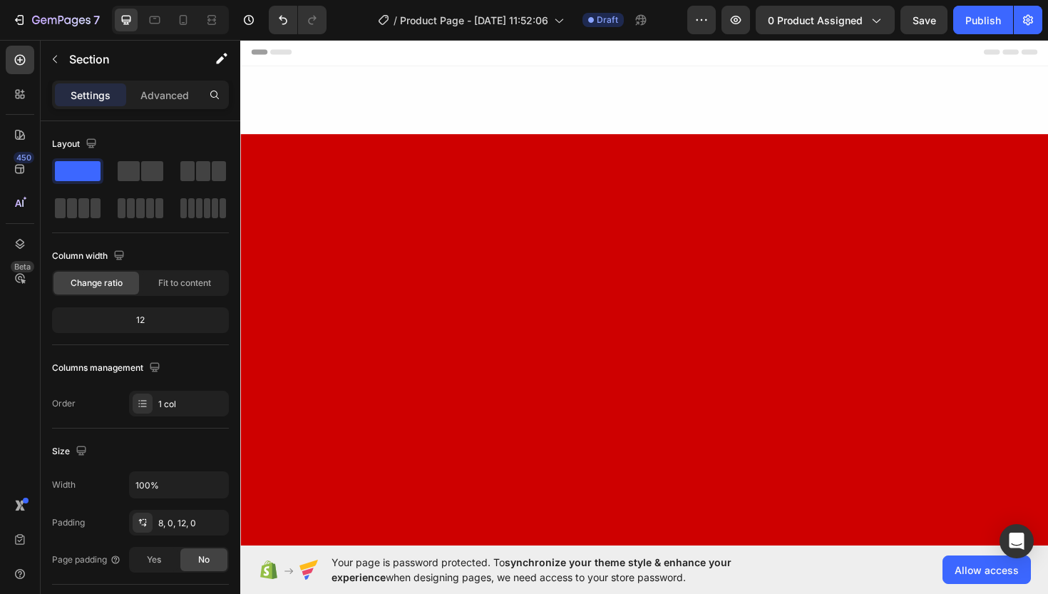
click at [967, 86] on div at bounding box center [667, 104] width 855 height 72
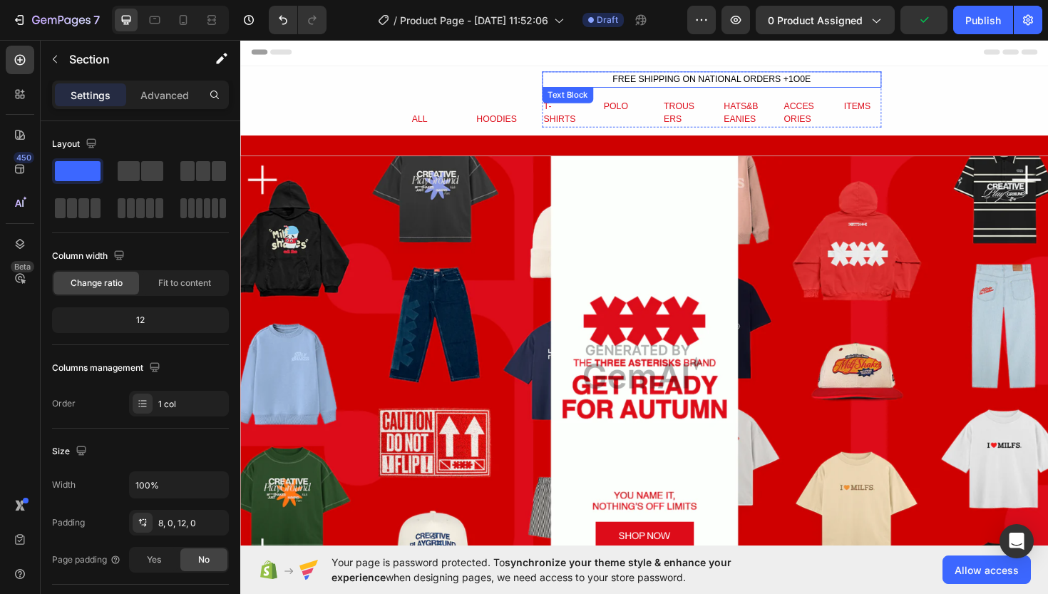
click at [667, 78] on div "FREE SHIPPING ON NATIONAL ORDERS +1O0E" at bounding box center [739, 81] width 359 height 17
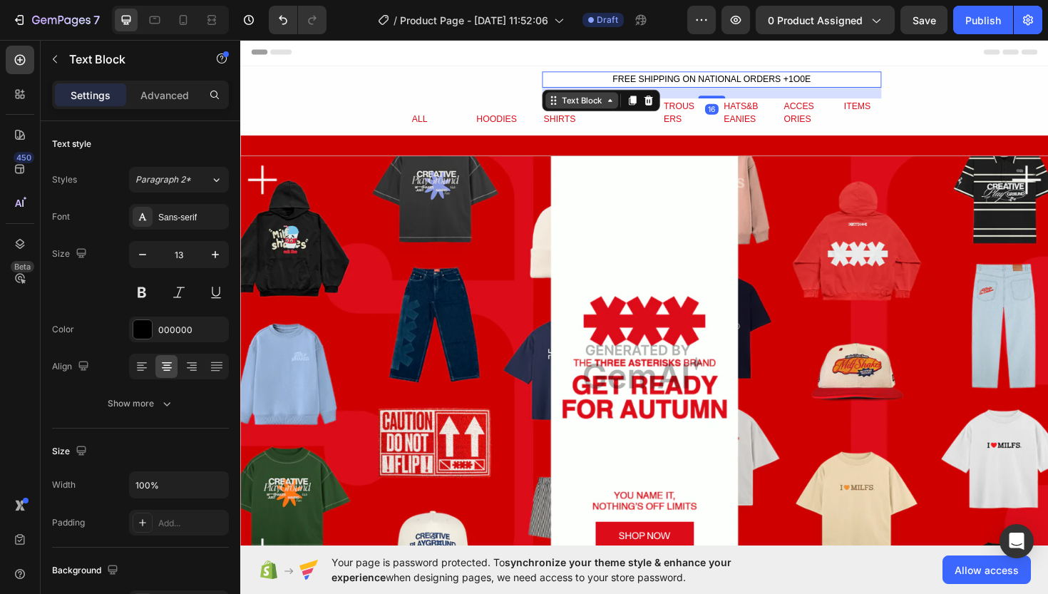
click at [624, 98] on div "Text Block" at bounding box center [601, 104] width 48 height 13
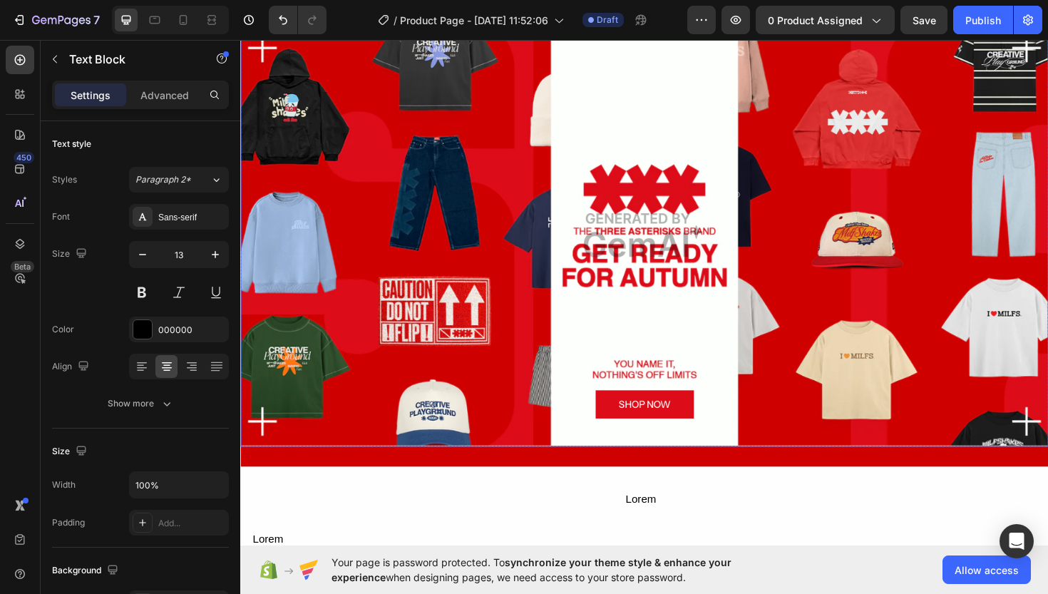
scroll to position [140, 0]
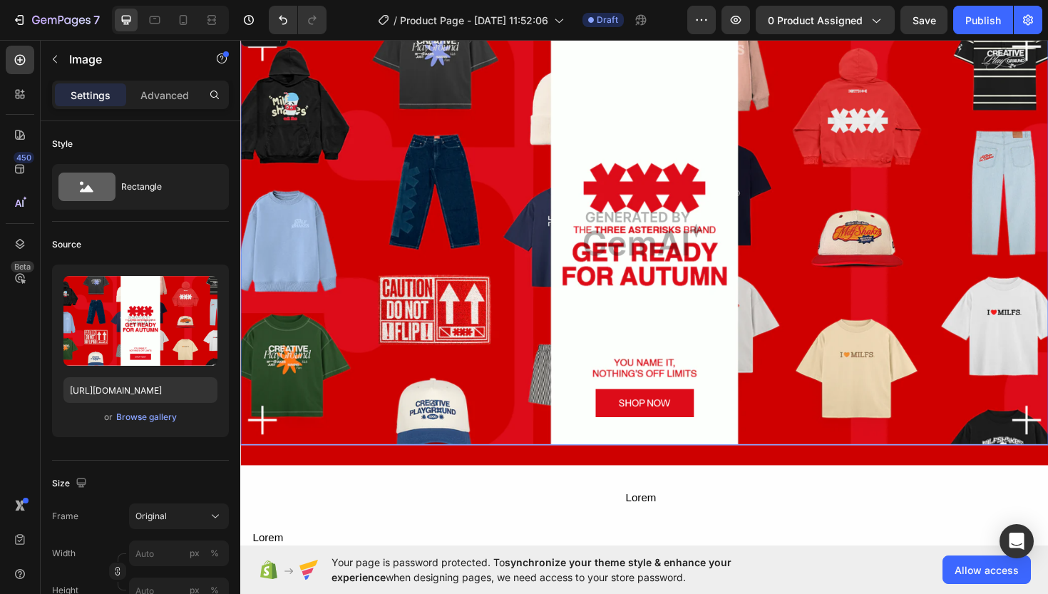
click at [576, 386] on img at bounding box center [667, 245] width 855 height 448
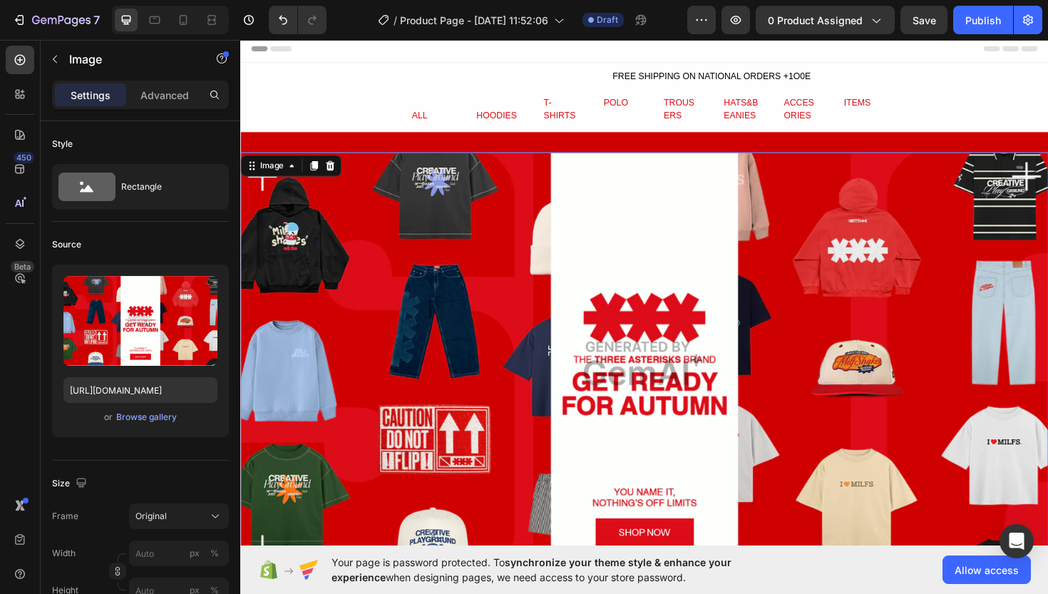
scroll to position [21, 0]
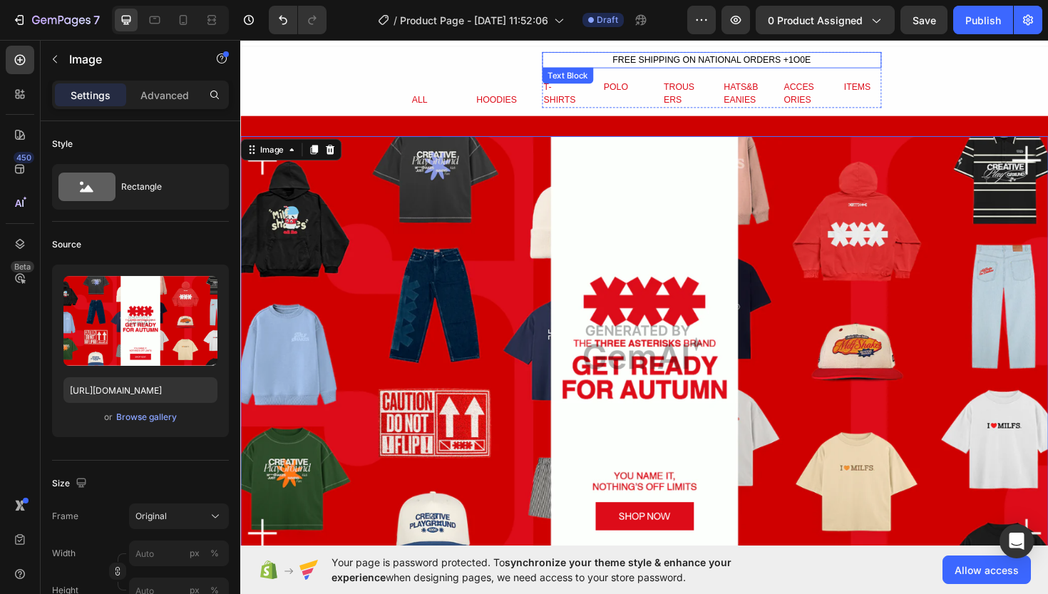
click at [652, 58] on div "FREE SHIPPING ON NATIONAL ORDERS +1O0E" at bounding box center [739, 61] width 359 height 17
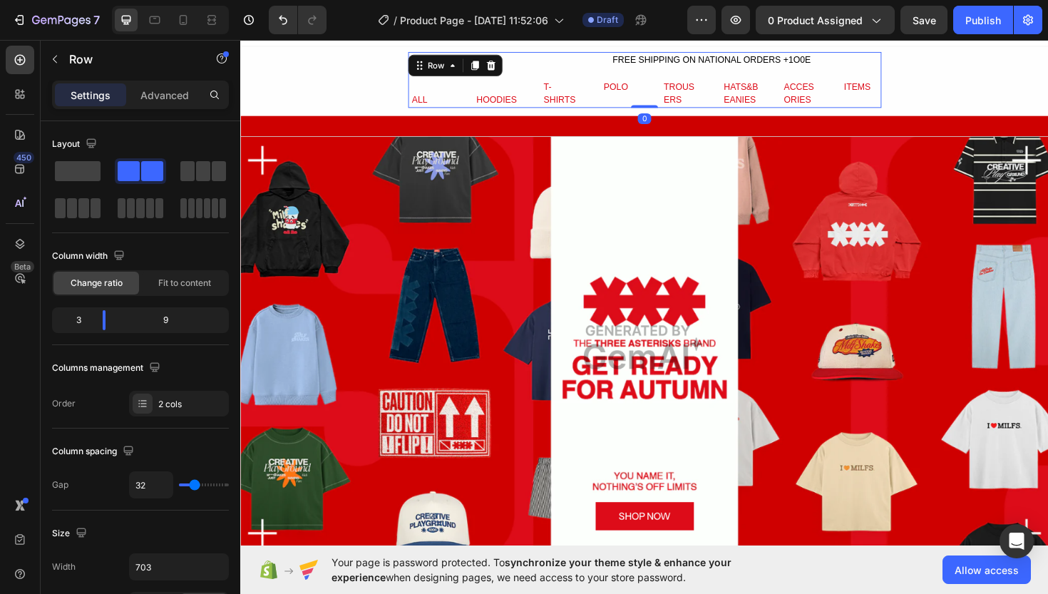
click at [488, 66] on div "ALL Text Block HOODIES Text Block Row FREE SHIPPING ON NATIONAL ORDERS +1O0E Te…" at bounding box center [668, 82] width 501 height 59
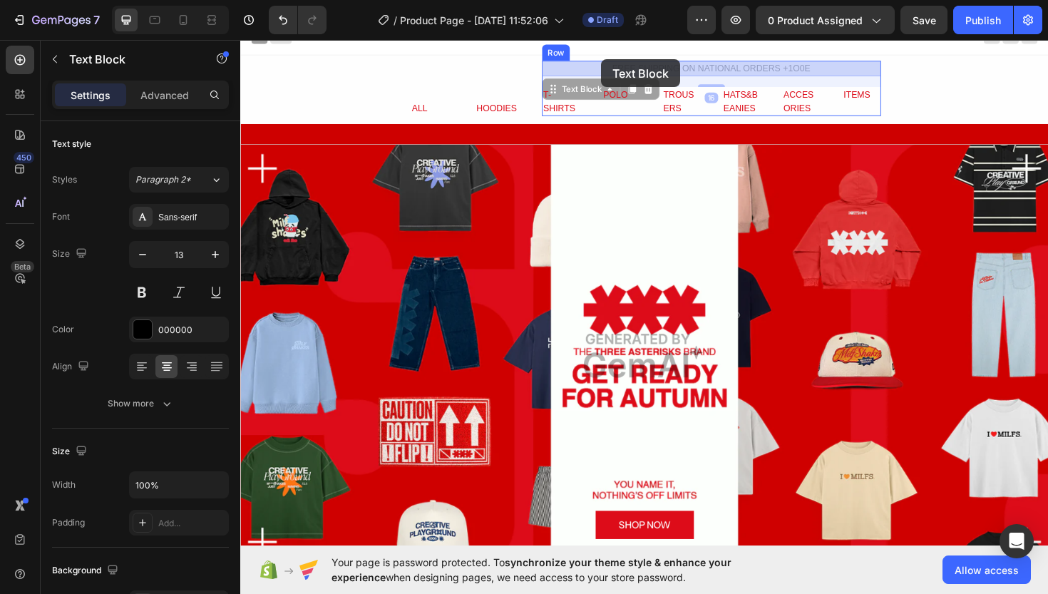
scroll to position [0, 0]
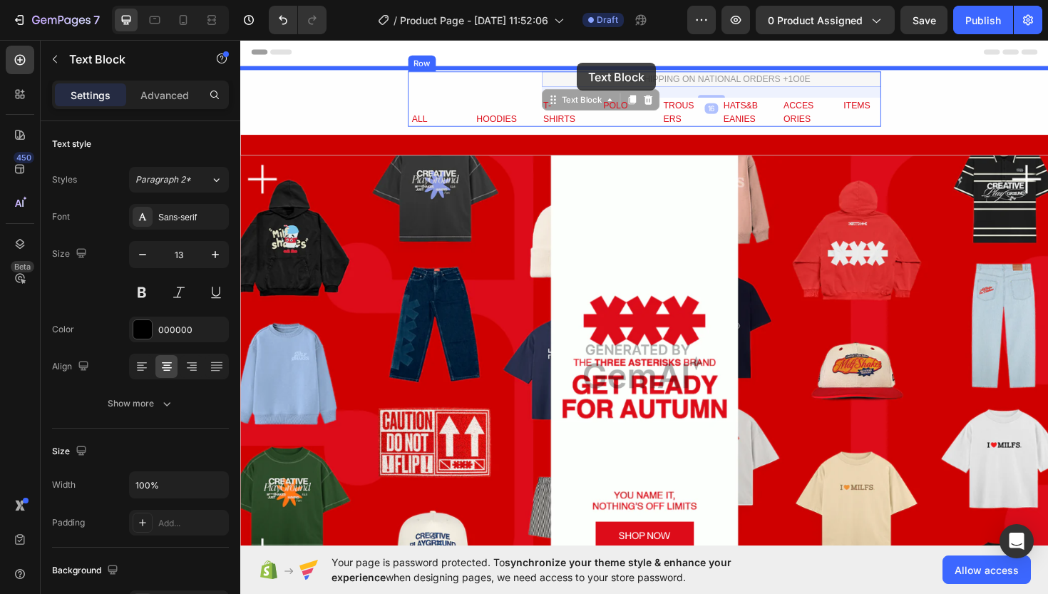
drag, startPoint x: 649, startPoint y: 61, endPoint x: 597, endPoint y: 64, distance: 52.1
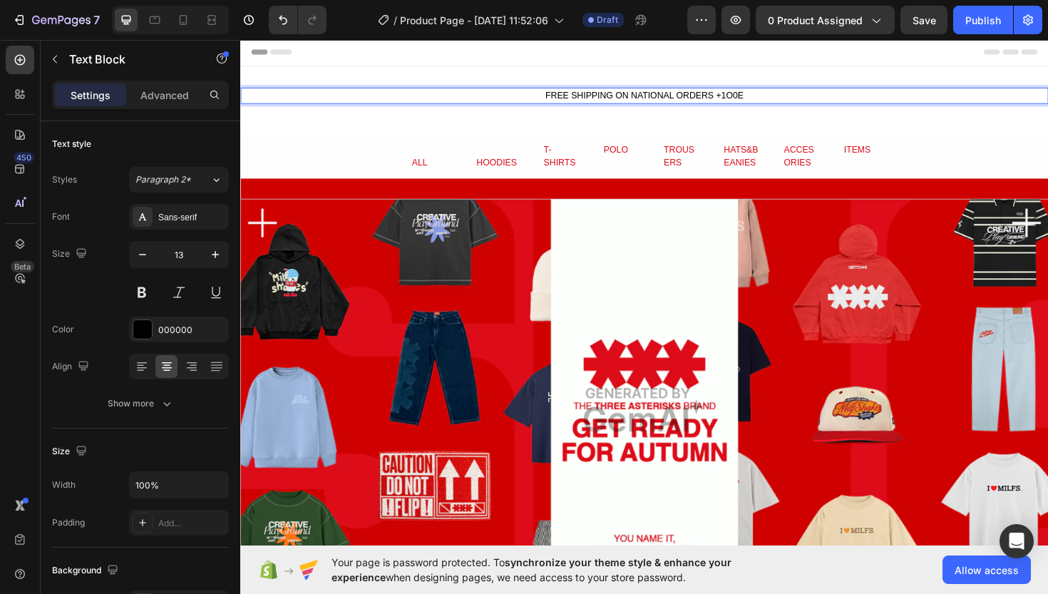
click at [646, 101] on p "FREE SHIPPING ON NATIONAL ORDERS +1O0E" at bounding box center [668, 99] width 853 height 14
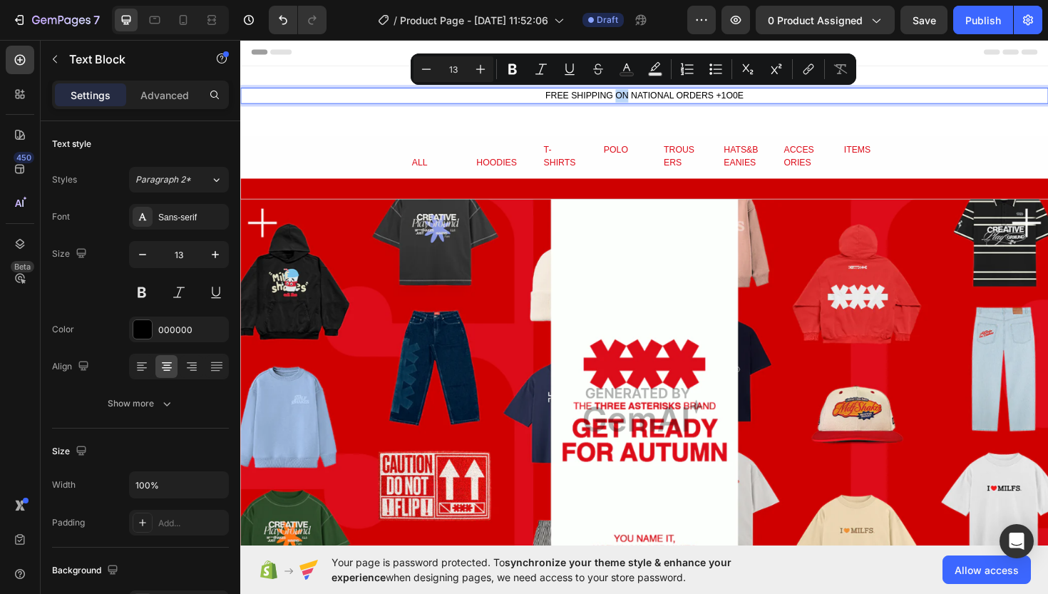
click at [645, 101] on p "FREE SHIPPING ON NATIONAL ORDERS +1O0E" at bounding box center [668, 99] width 853 height 14
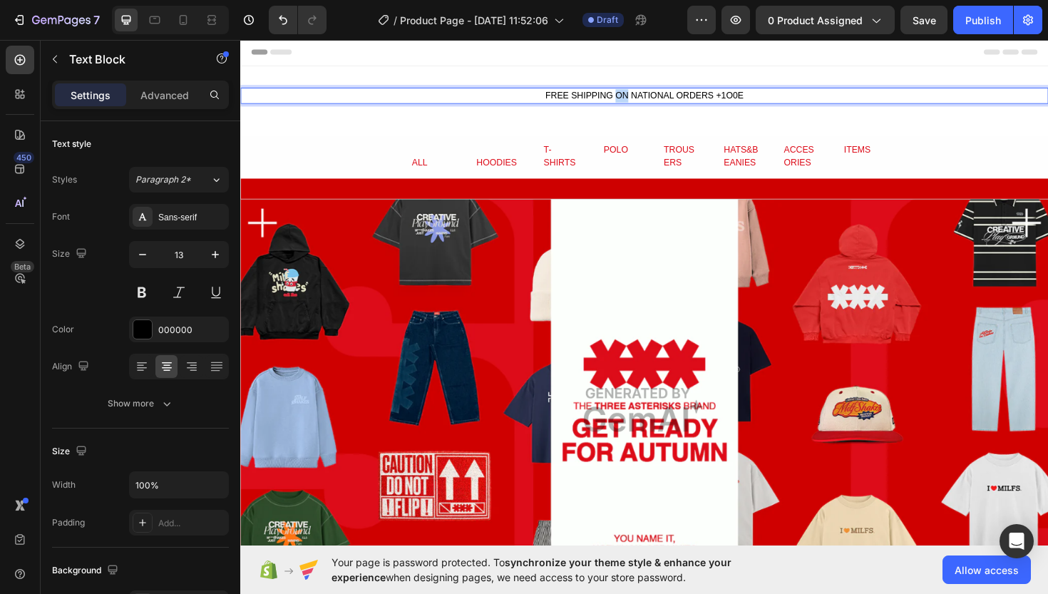
click at [645, 101] on p "FREE SHIPPING ON NATIONAL ORDERS +1O0E" at bounding box center [668, 99] width 853 height 14
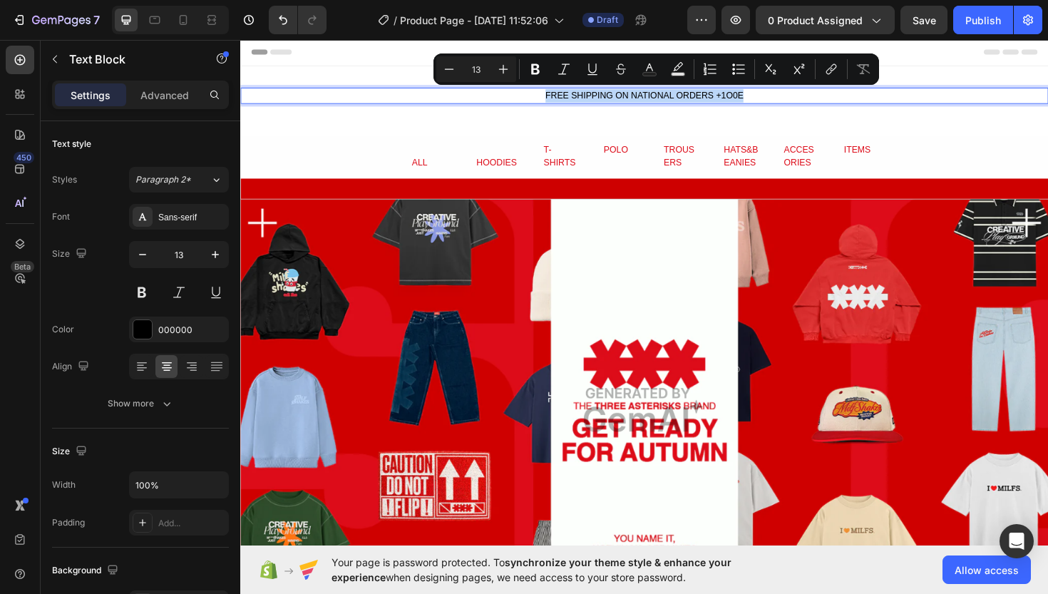
click at [780, 98] on p "FREE SHIPPING ON NATIONAL ORDERS +1O0E" at bounding box center [668, 99] width 853 height 14
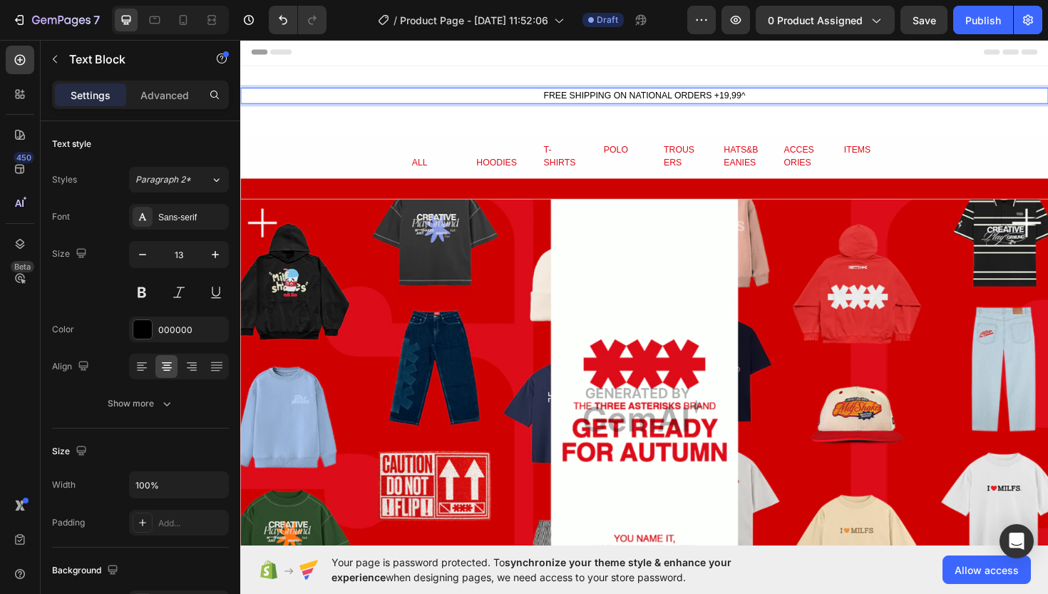
click at [779, 98] on p "FREE SHIPPING ON NATIONAL ORDERS +19,99^" at bounding box center [668, 99] width 853 height 14
click at [169, 113] on div "Settings Advanced" at bounding box center [141, 101] width 200 height 41
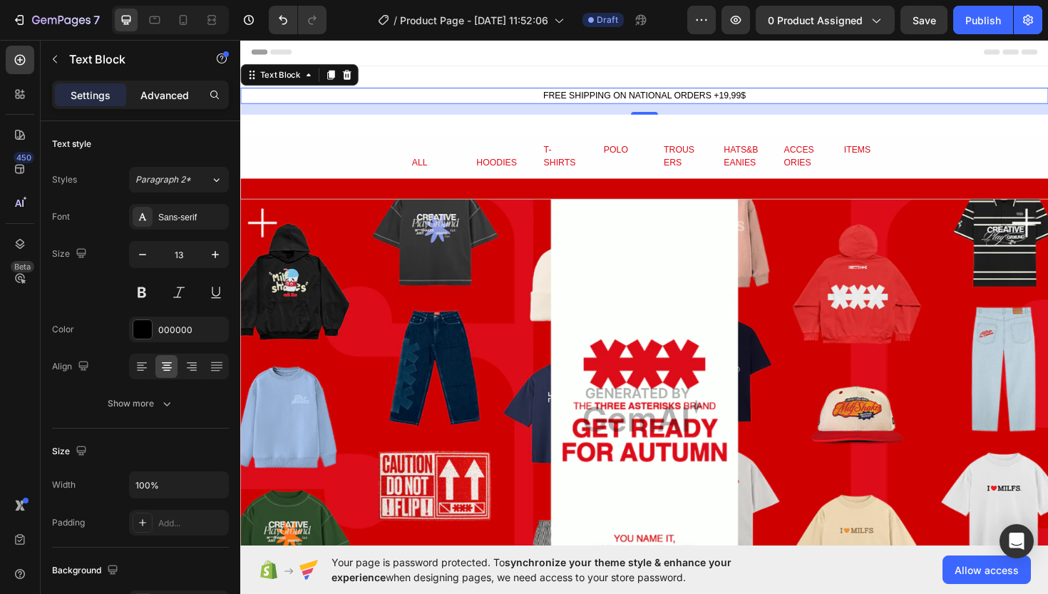
click at [169, 92] on p "Advanced" at bounding box center [164, 95] width 48 height 15
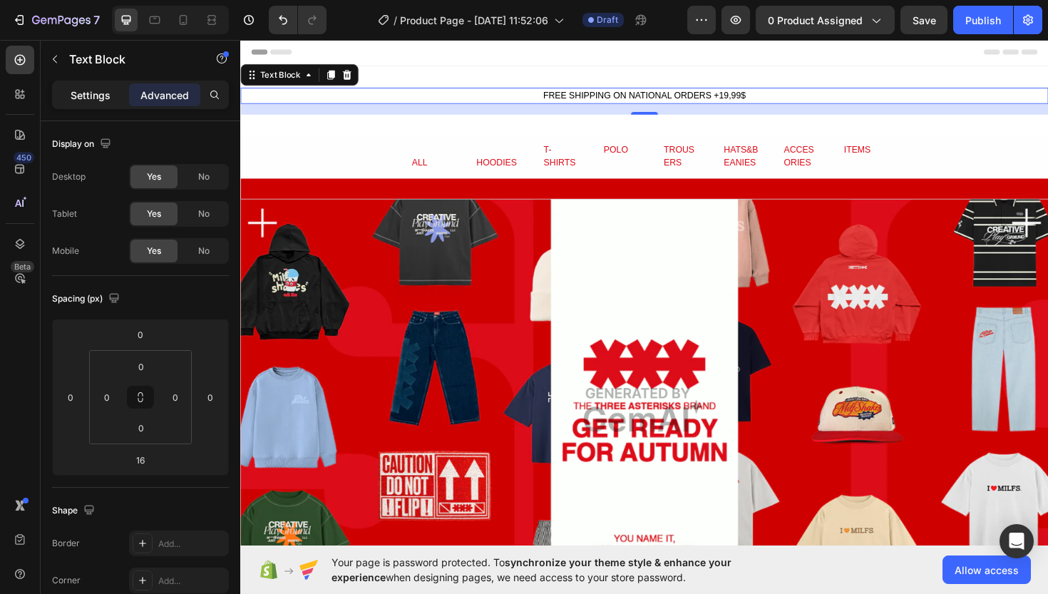
click at [84, 93] on p "Settings" at bounding box center [91, 95] width 40 height 15
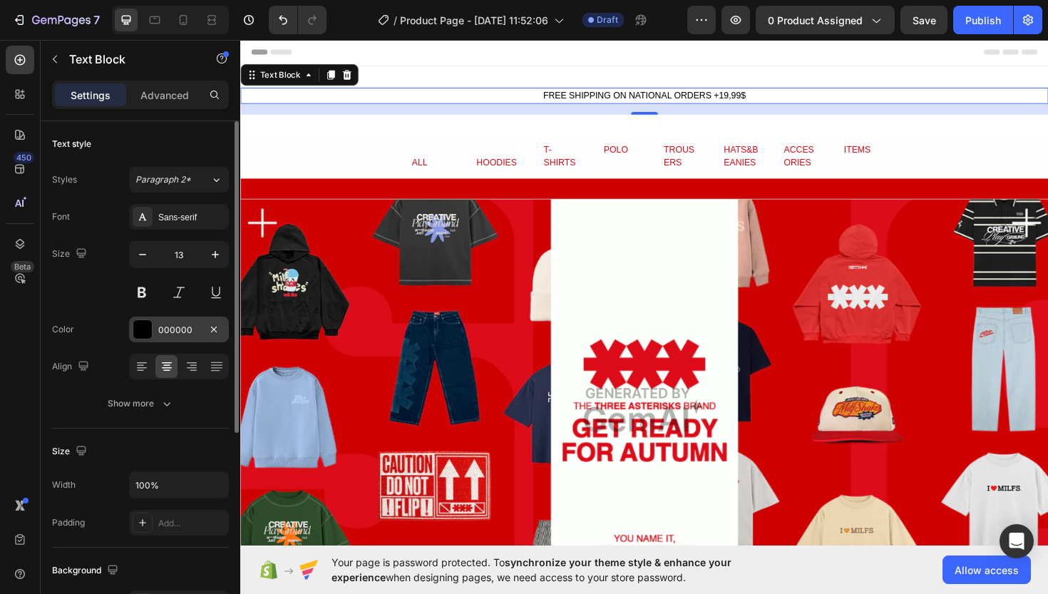
click at [148, 324] on div at bounding box center [142, 329] width 19 height 19
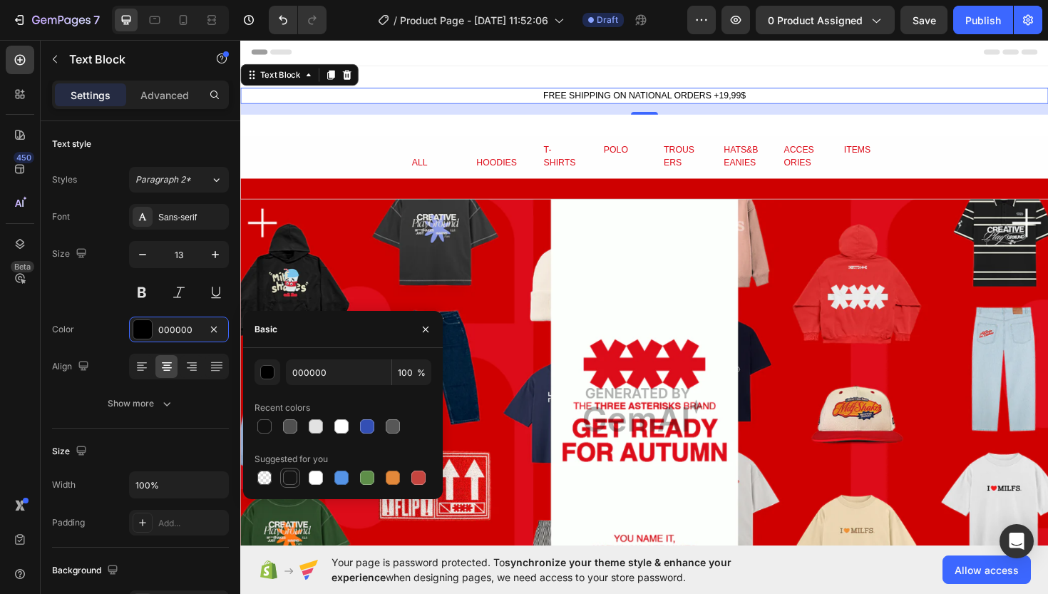
click at [291, 482] on div at bounding box center [290, 478] width 14 height 14
click at [266, 374] on div "button" at bounding box center [268, 373] width 14 height 14
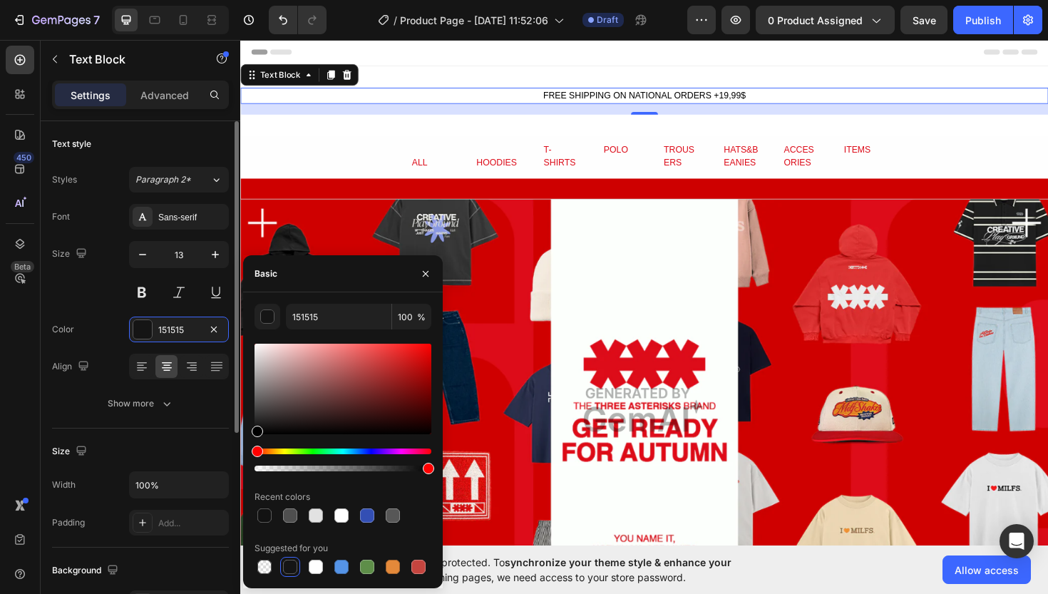
type input "000000"
drag, startPoint x: 284, startPoint y: 369, endPoint x: 195, endPoint y: 471, distance: 134.4
click at [195, 471] on div "450 Beta Sections(18) Elements(84) Section Element Hero Section Product Detail …" at bounding box center [120, 317] width 240 height 554
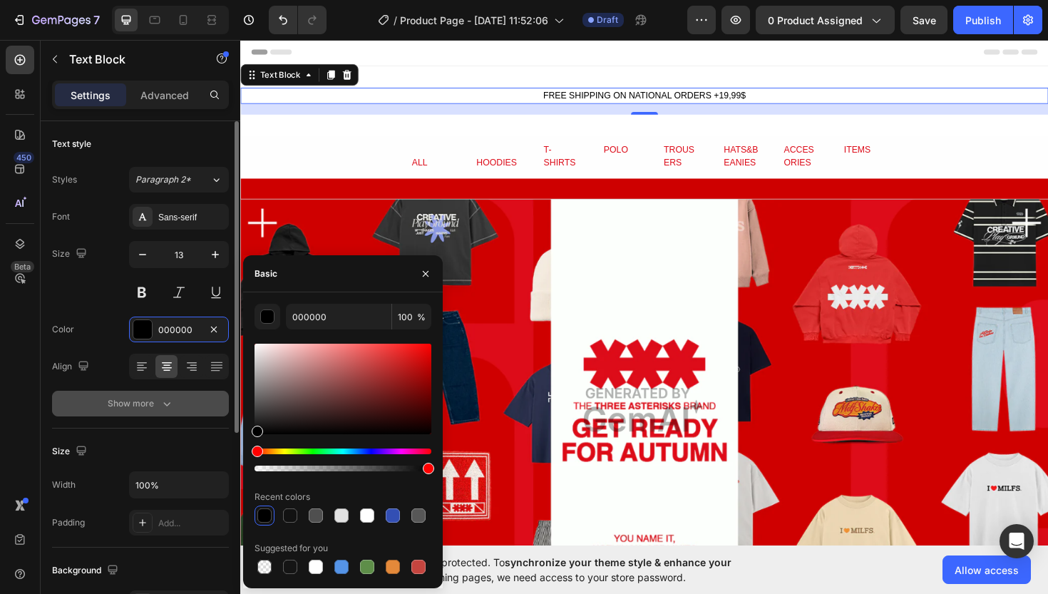
click at [155, 407] on div "Show more" at bounding box center [141, 403] width 66 height 14
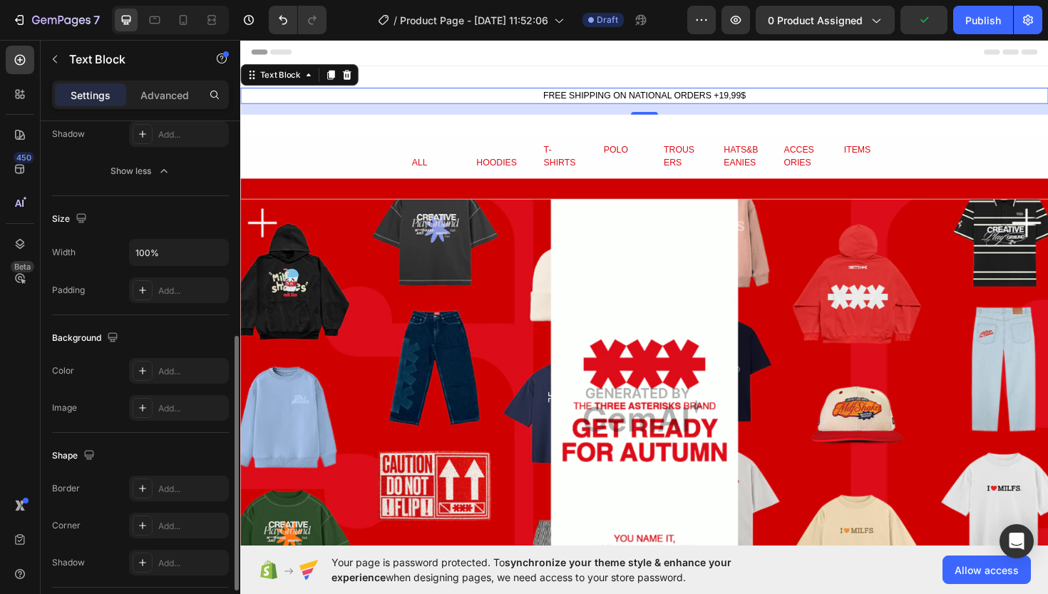
scroll to position [433, 0]
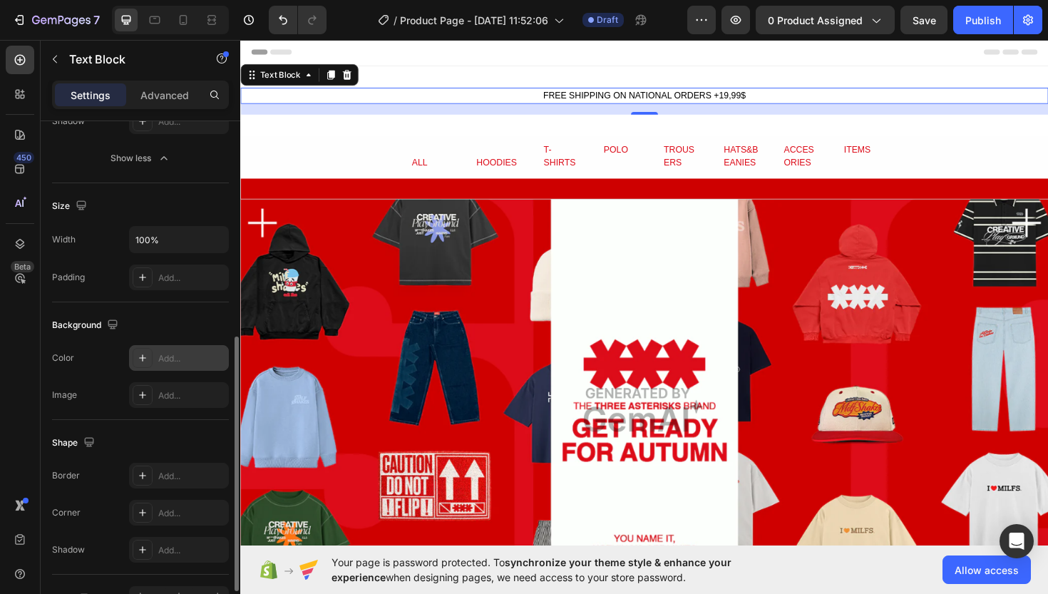
click at [143, 356] on icon at bounding box center [142, 357] width 7 height 7
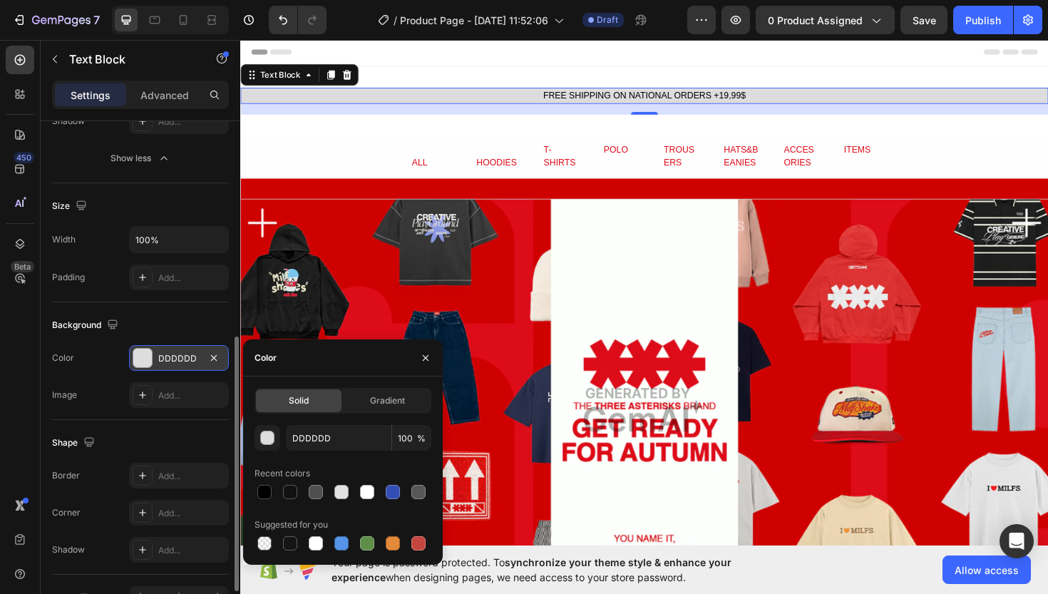
click at [304, 492] on div at bounding box center [343, 492] width 177 height 20
click at [294, 493] on div at bounding box center [290, 492] width 14 height 14
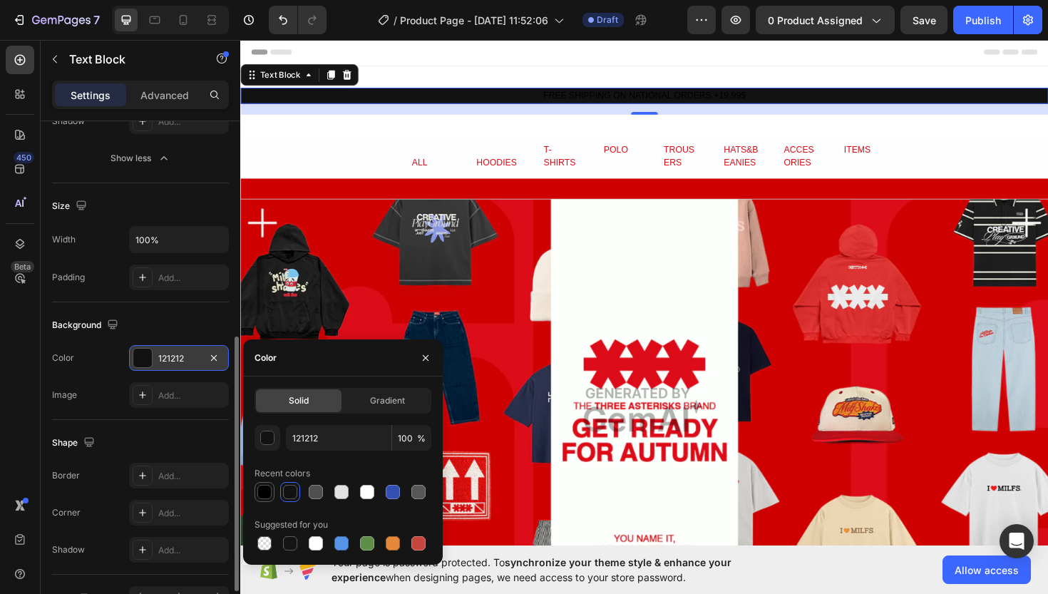
click at [263, 492] on div at bounding box center [264, 492] width 14 height 14
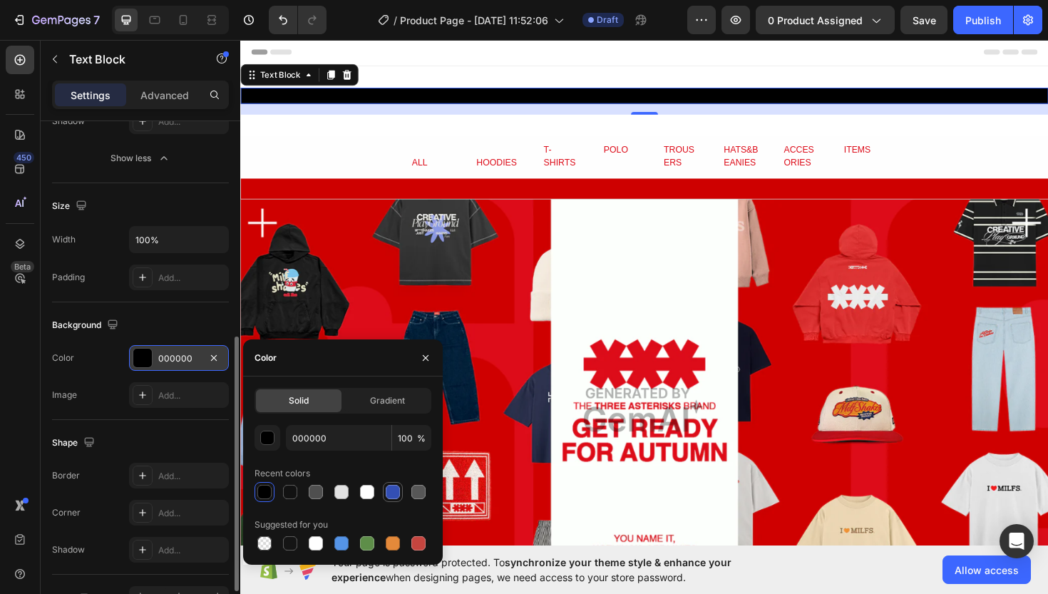
click at [387, 490] on div at bounding box center [393, 492] width 14 height 14
type input "334FB4"
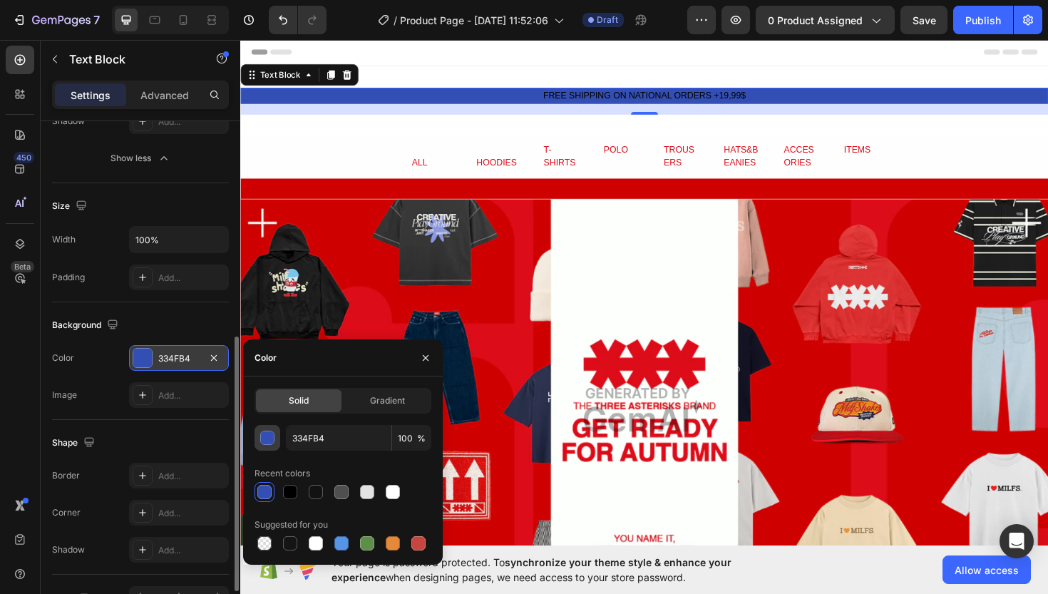
click at [273, 433] on div "button" at bounding box center [268, 438] width 14 height 14
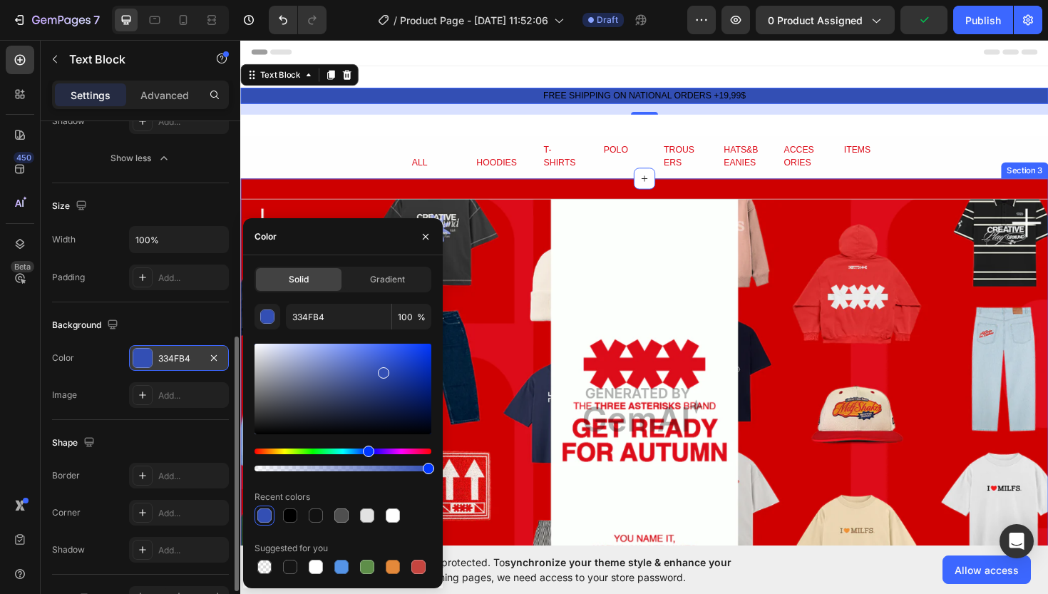
click at [381, 197] on div "Image Row Section 3" at bounding box center [667, 432] width 855 height 490
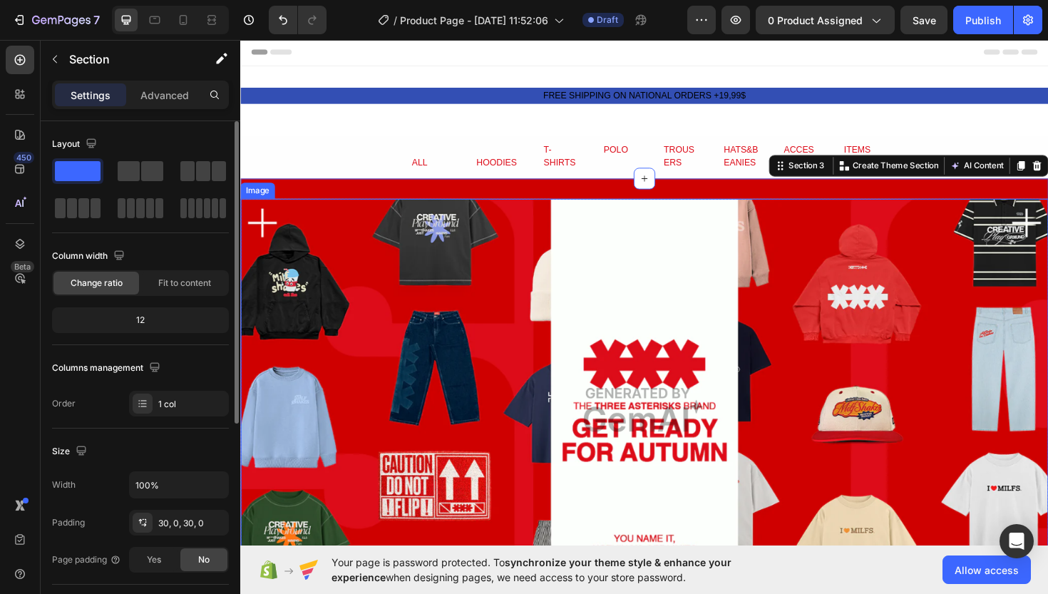
click at [900, 273] on img at bounding box center [667, 432] width 855 height 448
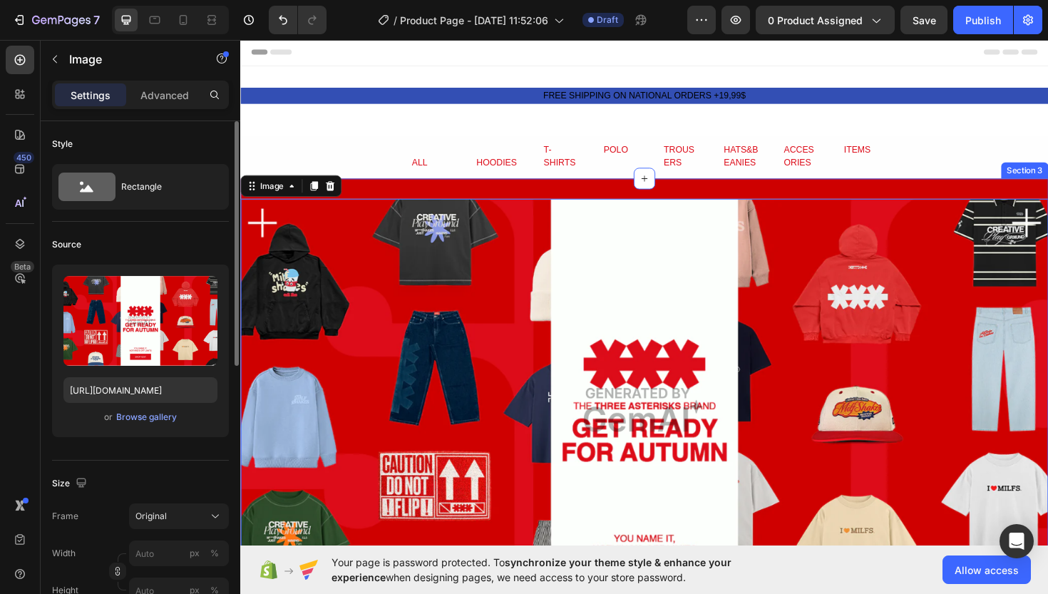
click at [771, 199] on div "Image 0 Row Section 3" at bounding box center [667, 432] width 855 height 490
click at [840, 220] on img at bounding box center [667, 432] width 855 height 448
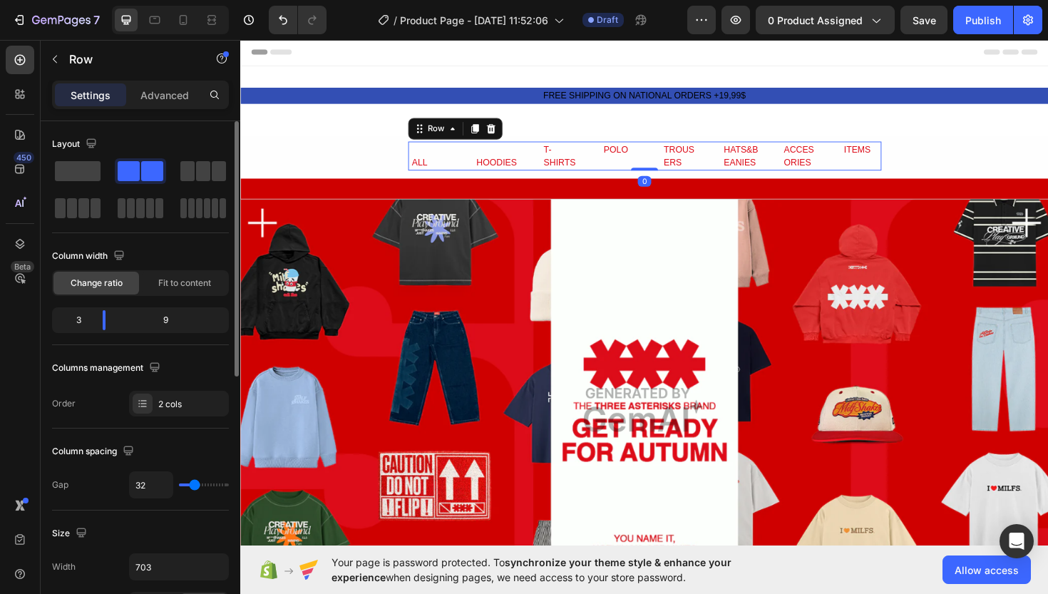
click at [535, 151] on div "ALL Text Block HOODIES Text Block Row" at bounding box center [478, 163] width 120 height 31
click at [421, 159] on div "ALL Text Block HOODIES Text Block Row" at bounding box center [478, 163] width 120 height 31
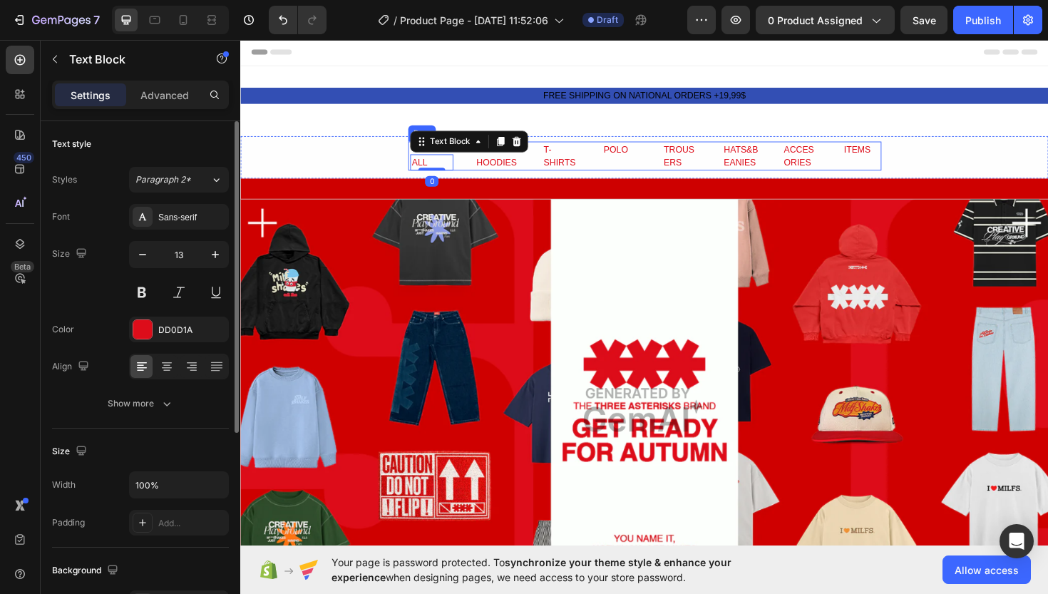
click at [418, 158] on div "ALL Text Block 0 HOODIES Text Block Row" at bounding box center [478, 163] width 120 height 31
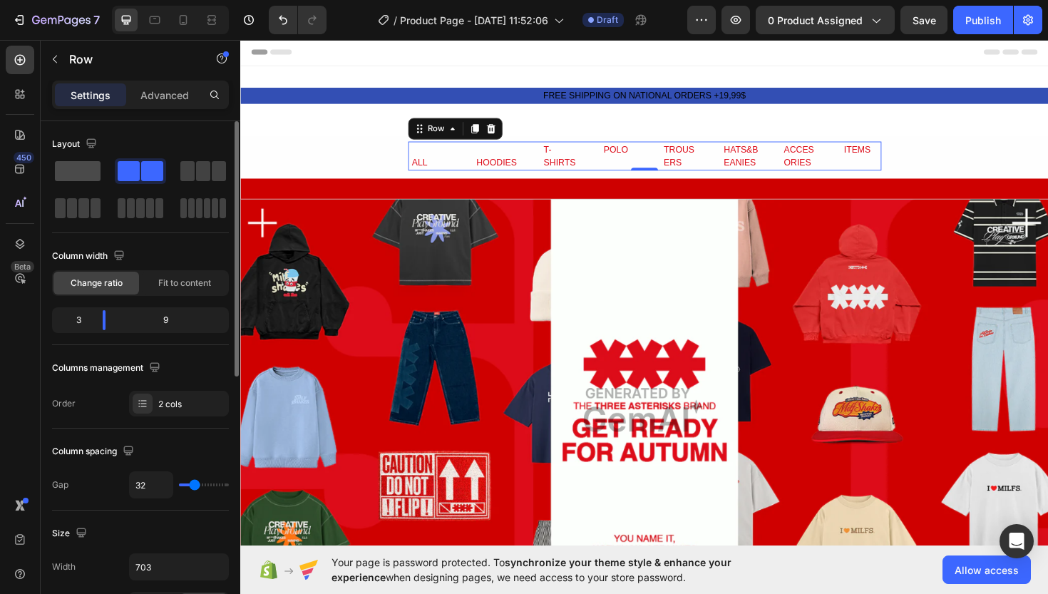
click at [98, 179] on span at bounding box center [78, 171] width 46 height 20
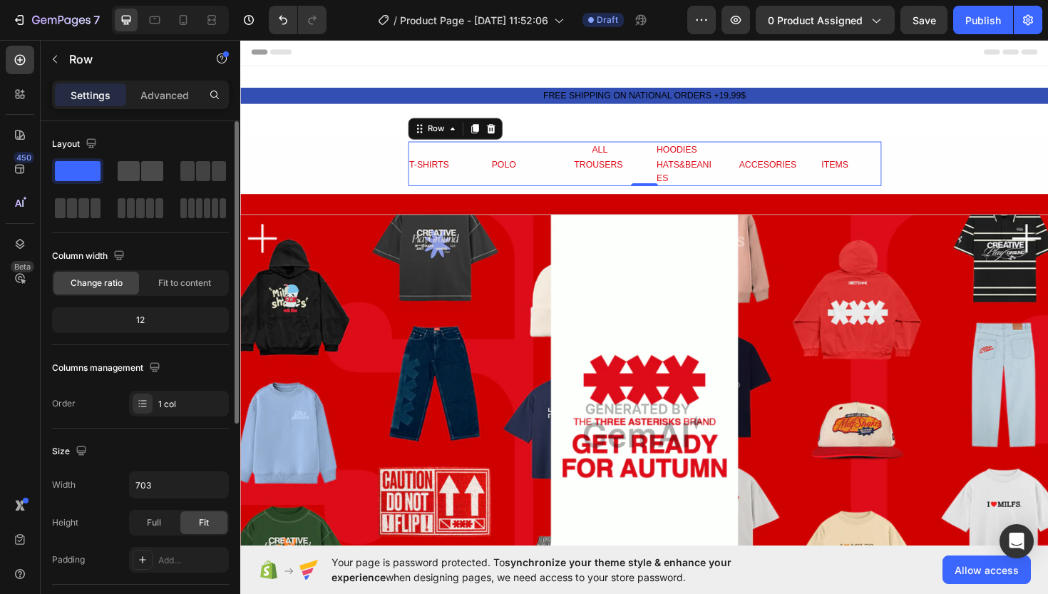
click at [124, 175] on span at bounding box center [129, 171] width 22 height 20
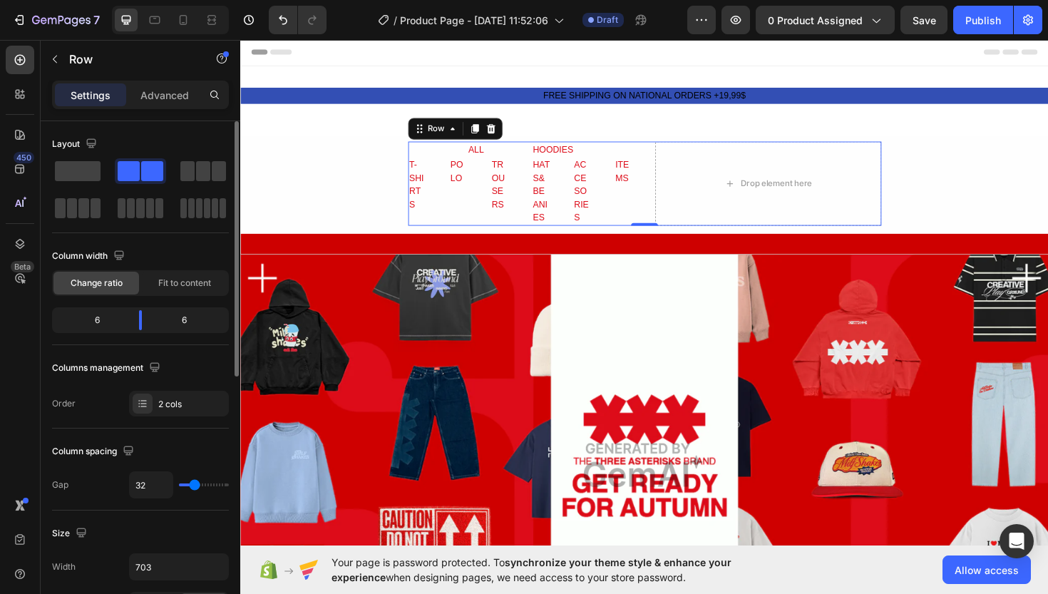
click at [145, 170] on span at bounding box center [152, 171] width 22 height 20
click at [98, 176] on span at bounding box center [78, 171] width 46 height 20
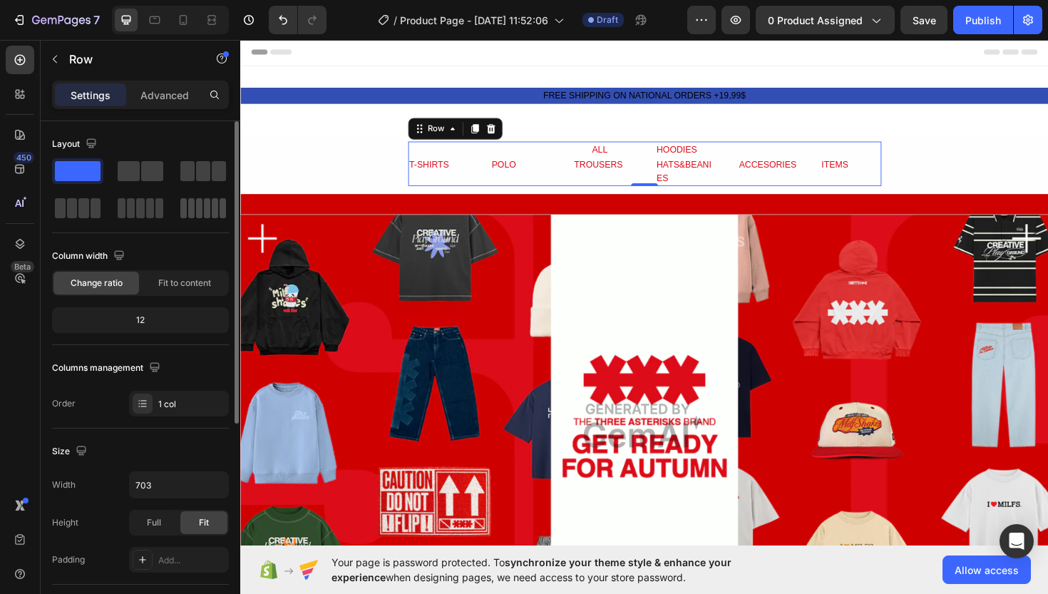
click at [198, 216] on span at bounding box center [199, 208] width 6 height 20
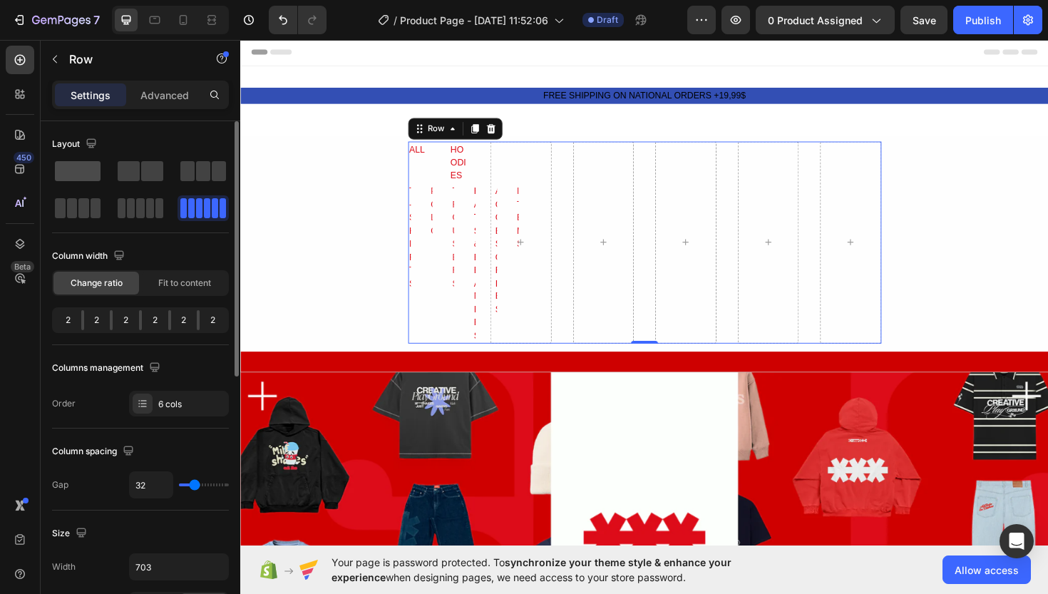
click at [92, 177] on span at bounding box center [78, 171] width 46 height 20
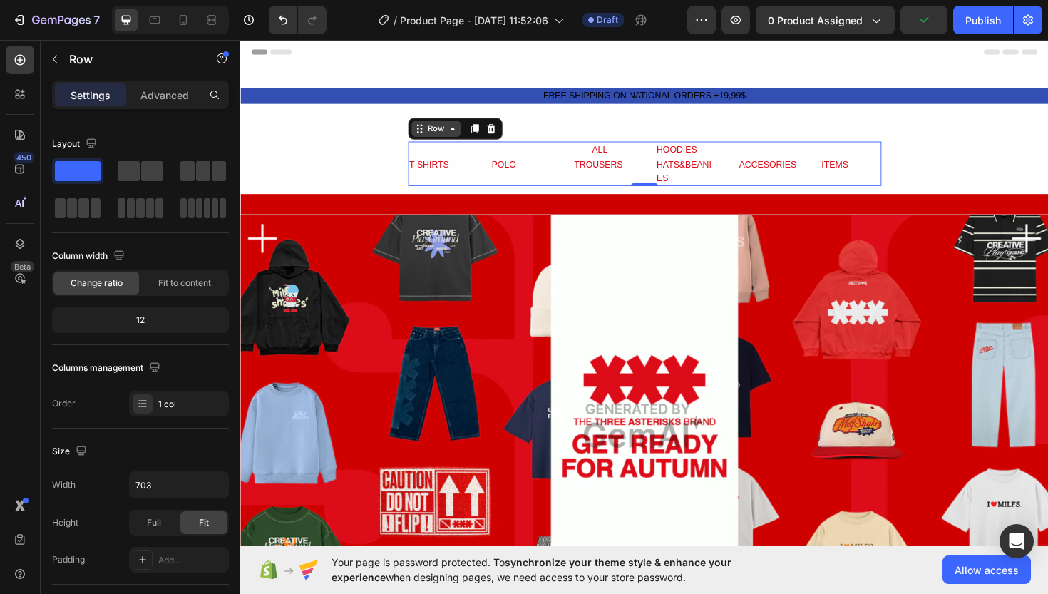
click at [451, 140] on div "Row" at bounding box center [447, 133] width 52 height 17
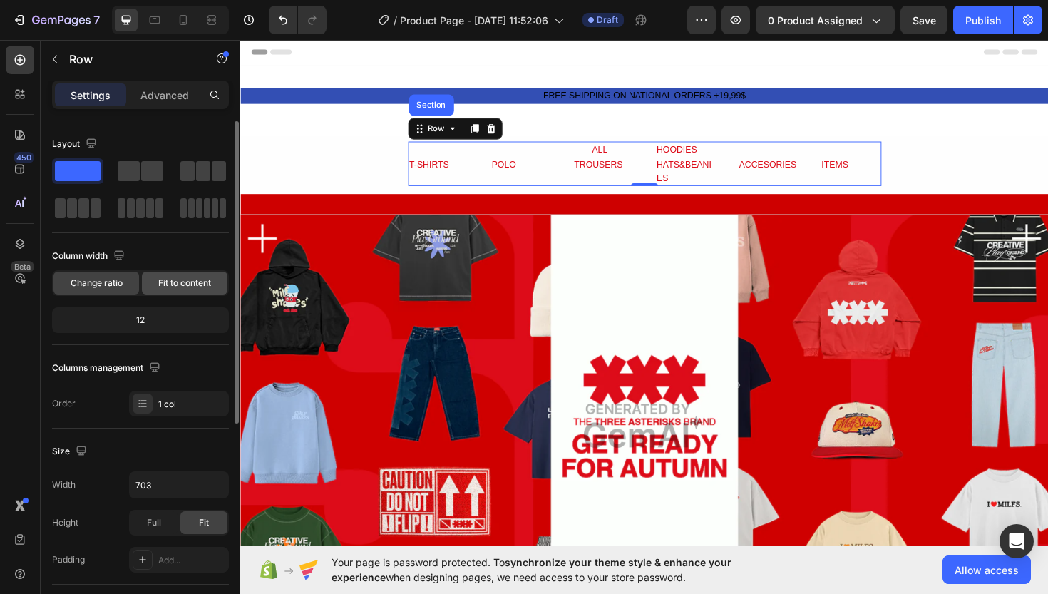
click at [182, 275] on div "Fit to content" at bounding box center [185, 283] width 86 height 23
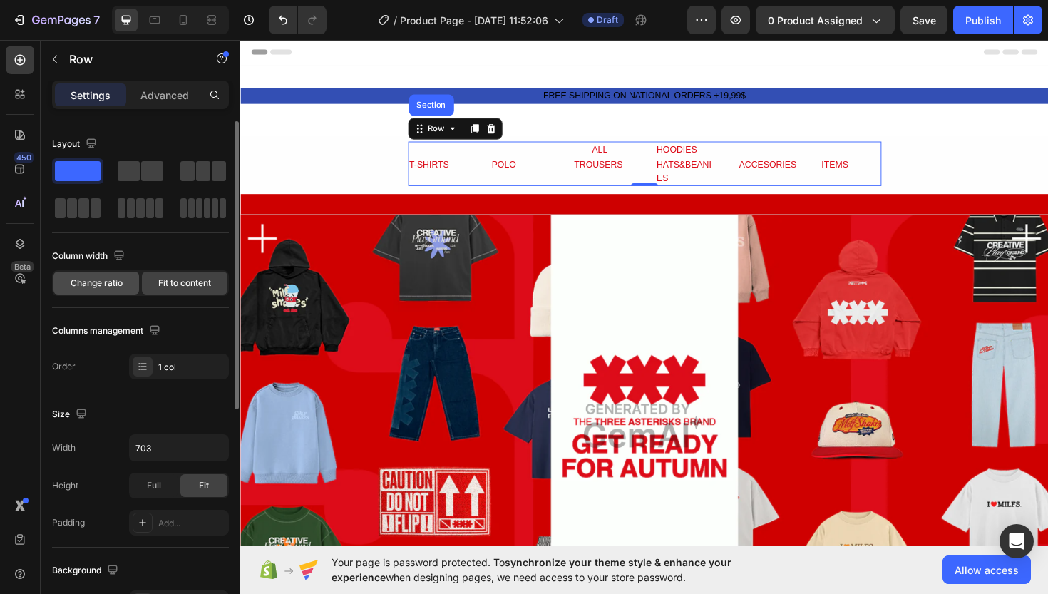
click at [130, 289] on div "Change ratio" at bounding box center [96, 283] width 86 height 23
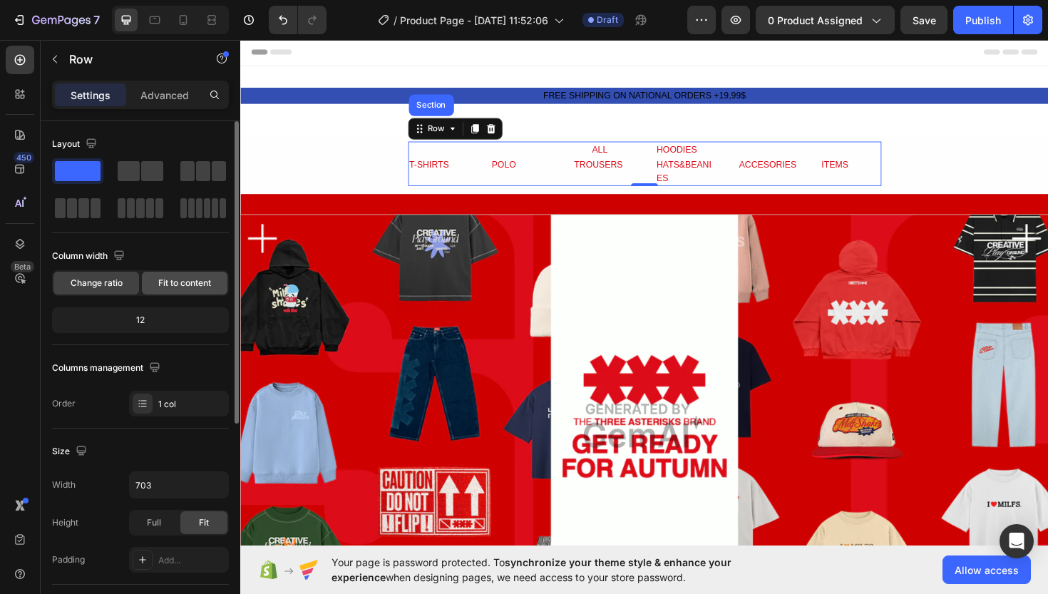
click at [163, 284] on span "Fit to content" at bounding box center [184, 283] width 53 height 13
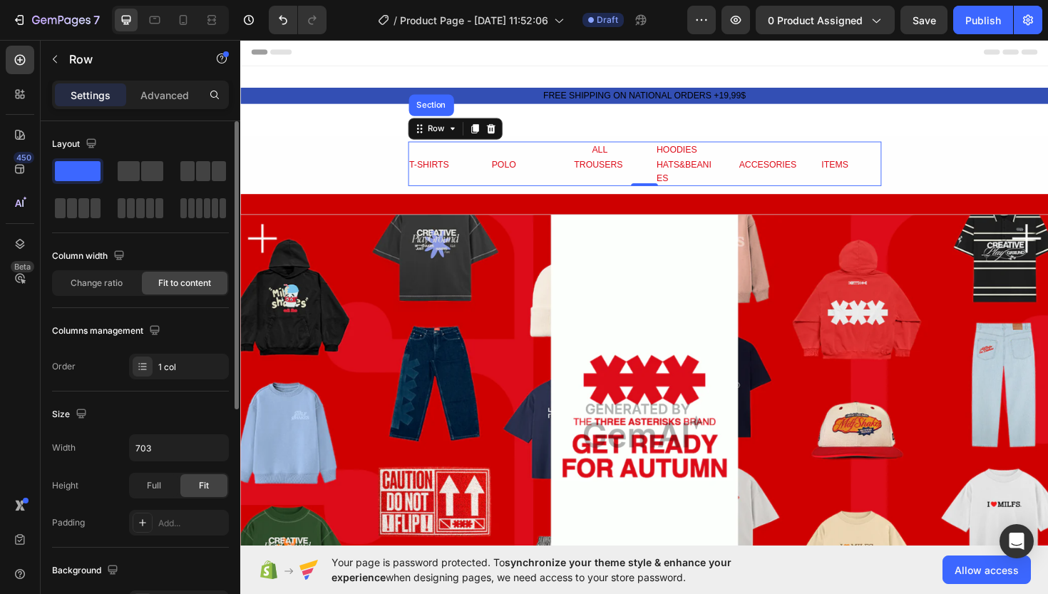
click at [126, 297] on div "Column width Change ratio Fit to content" at bounding box center [140, 276] width 177 height 63
click at [127, 292] on div "Change ratio" at bounding box center [96, 283] width 86 height 23
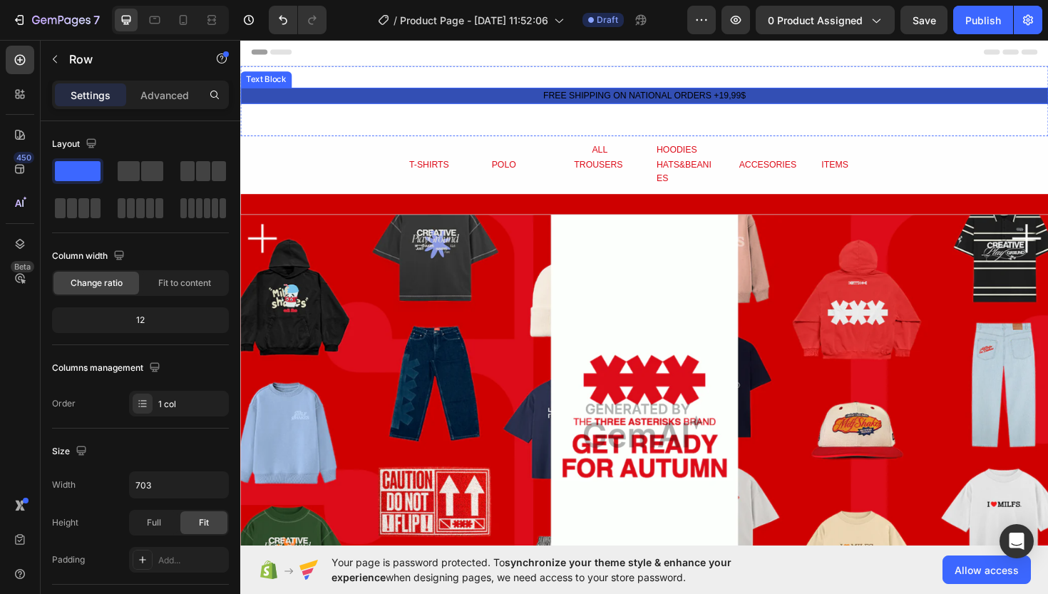
click at [611, 95] on p "FREE SHIPPING ON NATIONAL ORDERS +19,99$" at bounding box center [668, 99] width 853 height 14
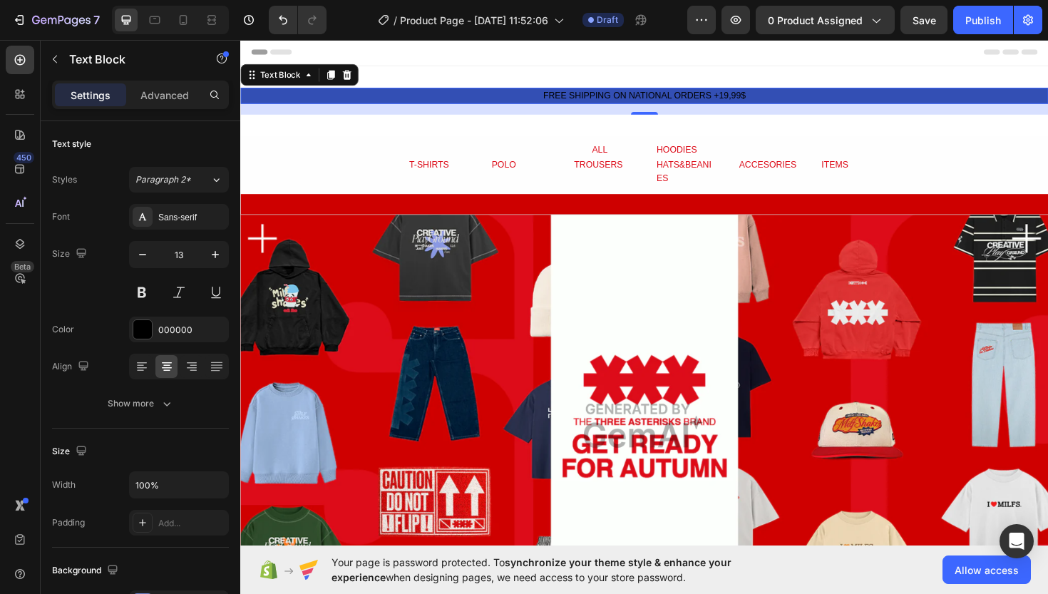
click at [599, 94] on p "FREE SHIPPING ON NATIONAL ORDERS +19,99$" at bounding box center [668, 99] width 853 height 14
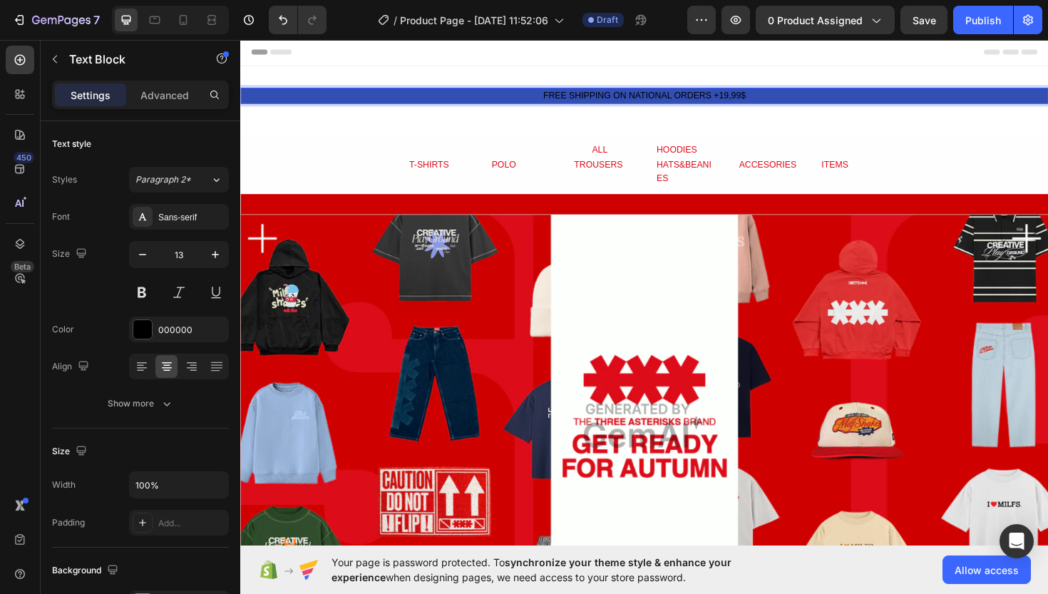
click at [599, 94] on p "FREE SHIPPING ON NATIONAL ORDERS +19,99$" at bounding box center [668, 99] width 853 height 14
click at [585, 96] on p "FREE SHIPPING ON NATIONAL ORDERS +19,99$" at bounding box center [668, 99] width 853 height 14
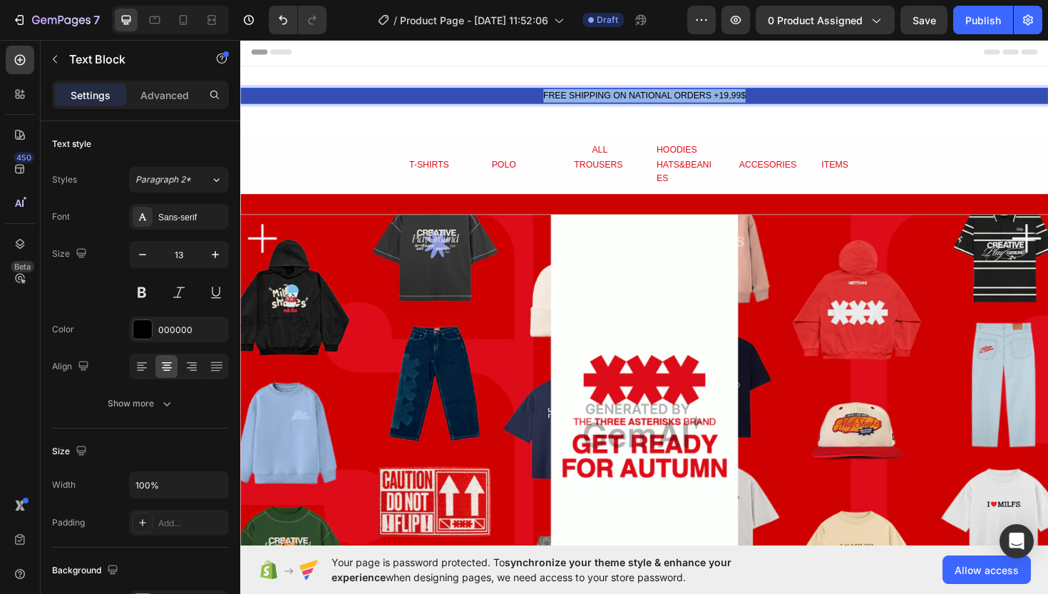
click at [585, 96] on p "FREE SHIPPING ON NATIONAL ORDERS +19,99$" at bounding box center [668, 99] width 853 height 14
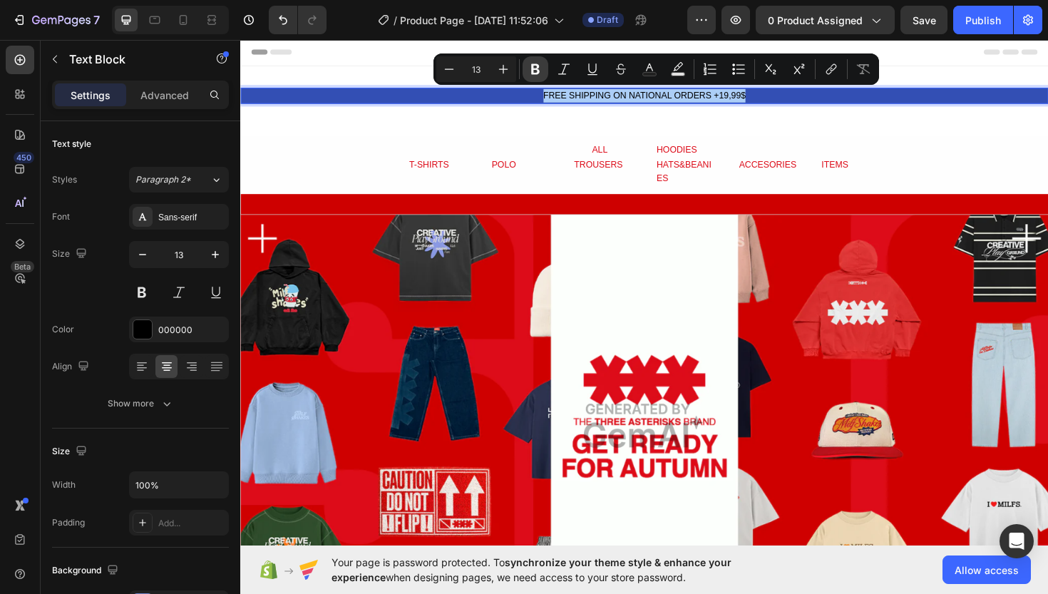
click at [540, 76] on button "Bold" at bounding box center [536, 69] width 26 height 26
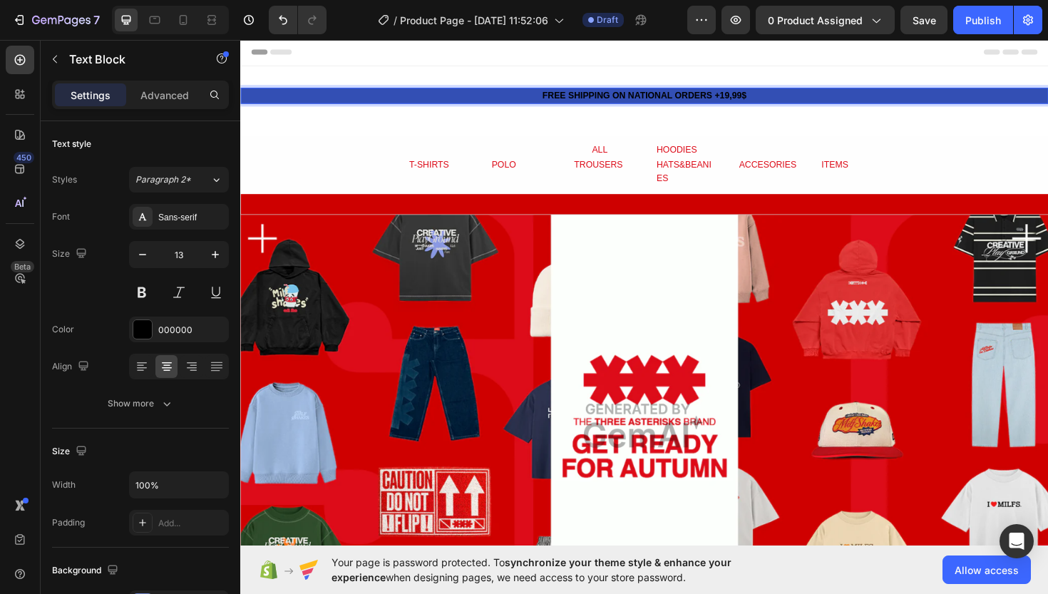
click at [573, 96] on strong "FREE SHIPPING ON NATIONAL ORDERS +19,99$" at bounding box center [668, 98] width 216 height 11
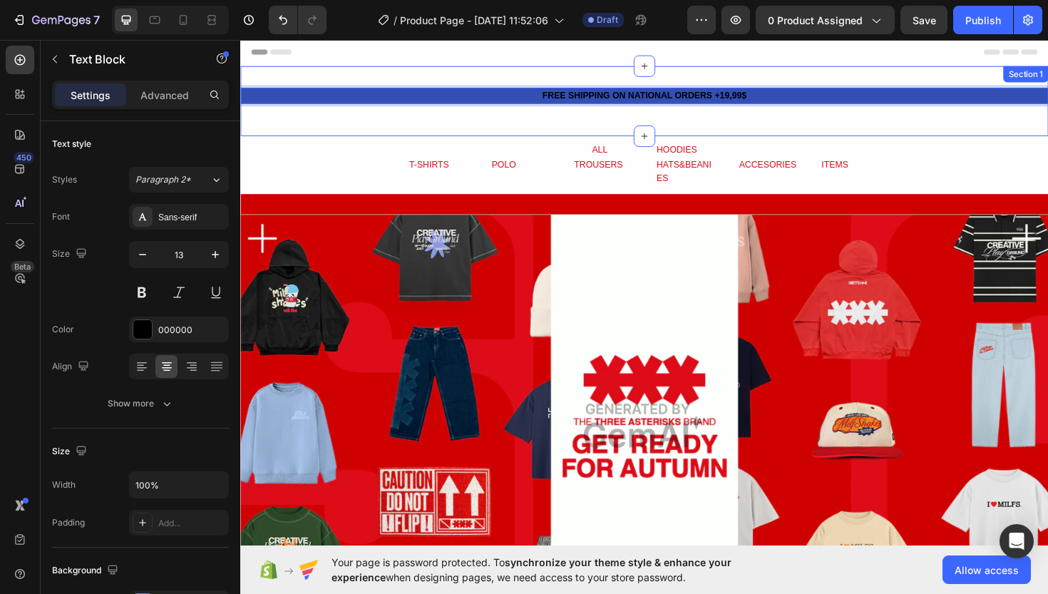
click at [571, 116] on div "FREE SHIPPING ON NATIONAL ORDERS +19,99$ Text Block 16" at bounding box center [667, 105] width 855 height 29
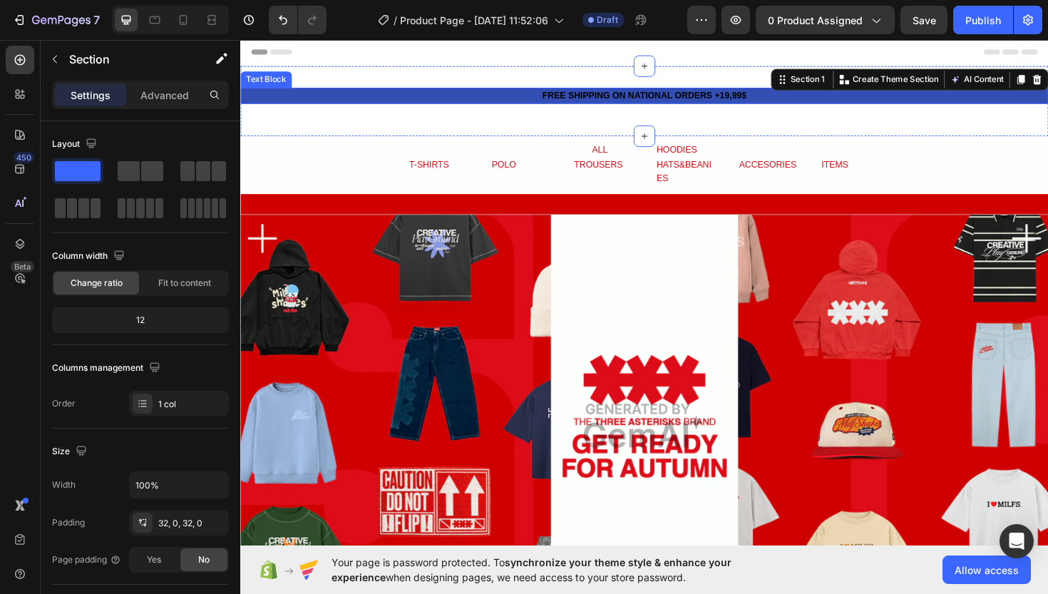
click at [572, 105] on p "FREE SHIPPING ON NATIONAL ORDERS +19,99$" at bounding box center [668, 99] width 853 height 14
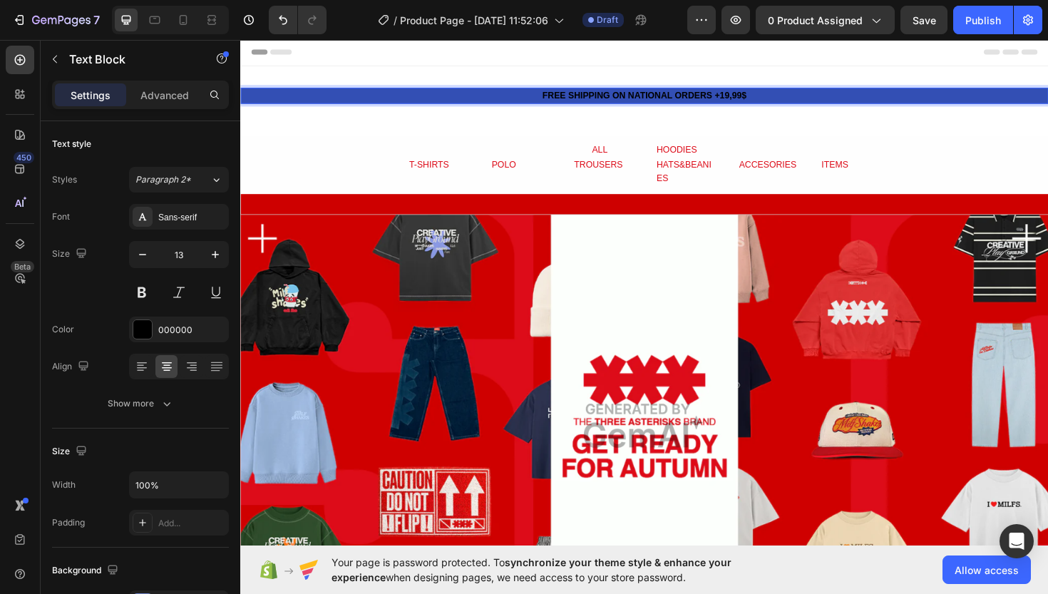
click at [570, 96] on strong "FREE SHIPPING ON NATIONAL ORDERS +19,99$" at bounding box center [668, 98] width 216 height 11
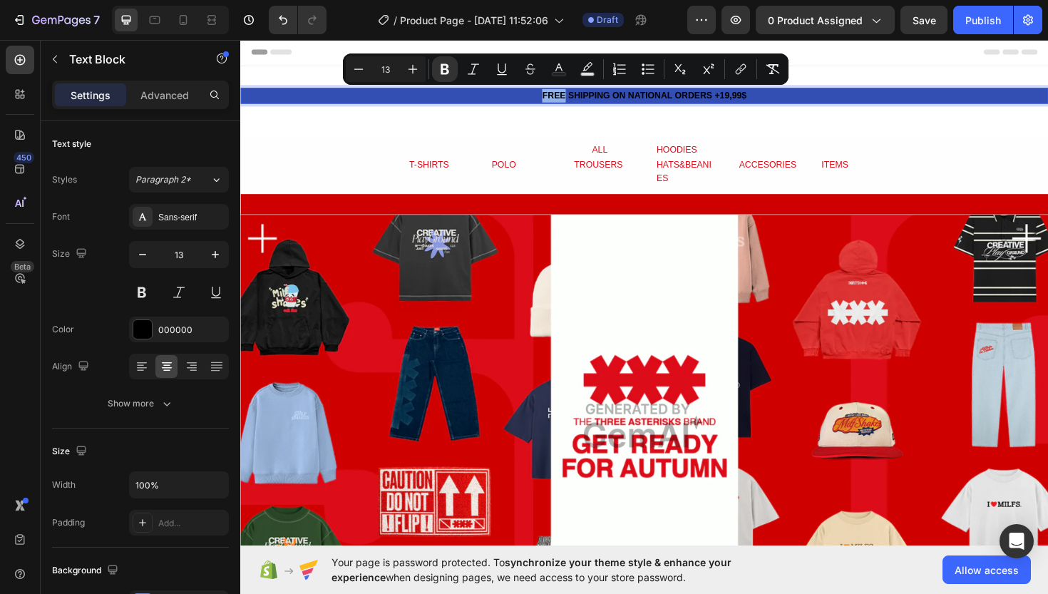
click at [584, 97] on strong "FREE SHIPPING ON NATIONAL ORDERS +19,99$" at bounding box center [668, 98] width 216 height 11
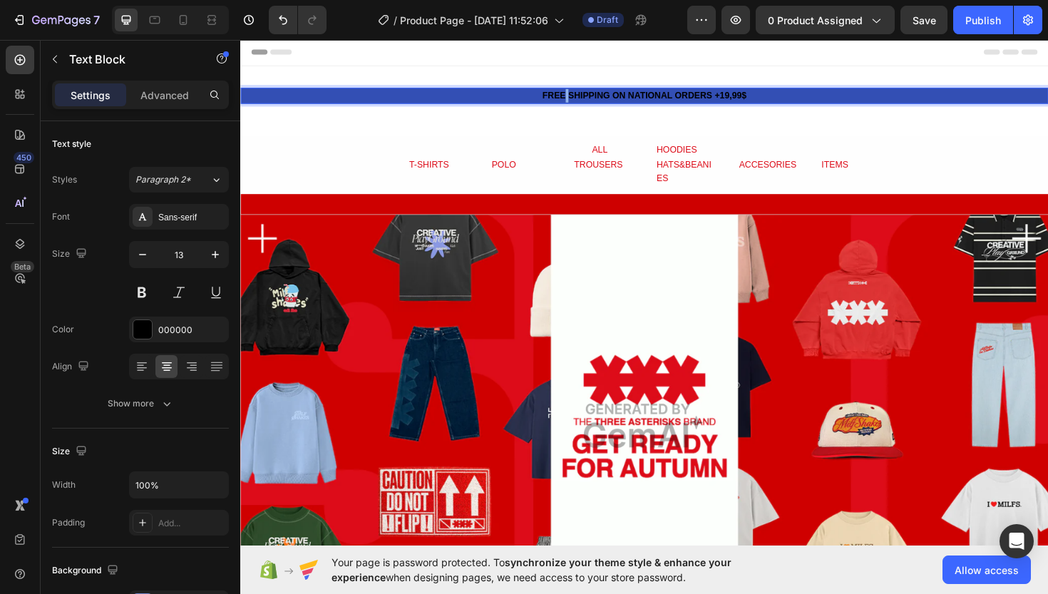
click at [584, 97] on strong "FREE SHIPPING ON NATIONAL ORDERS +19,99$" at bounding box center [668, 98] width 216 height 11
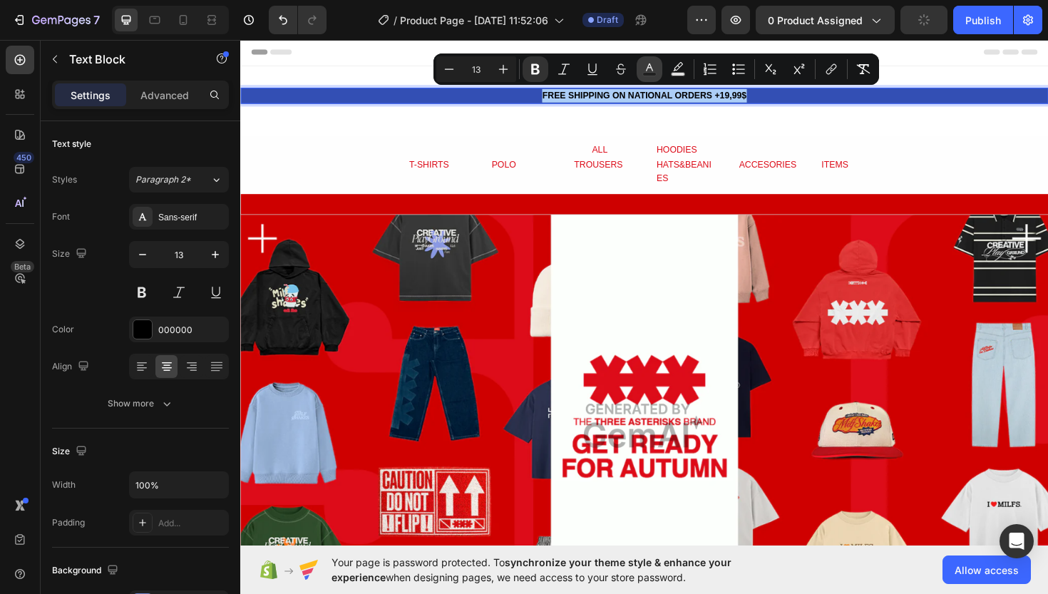
click at [657, 77] on button "Text Color" at bounding box center [650, 69] width 26 height 26
type input "000000"
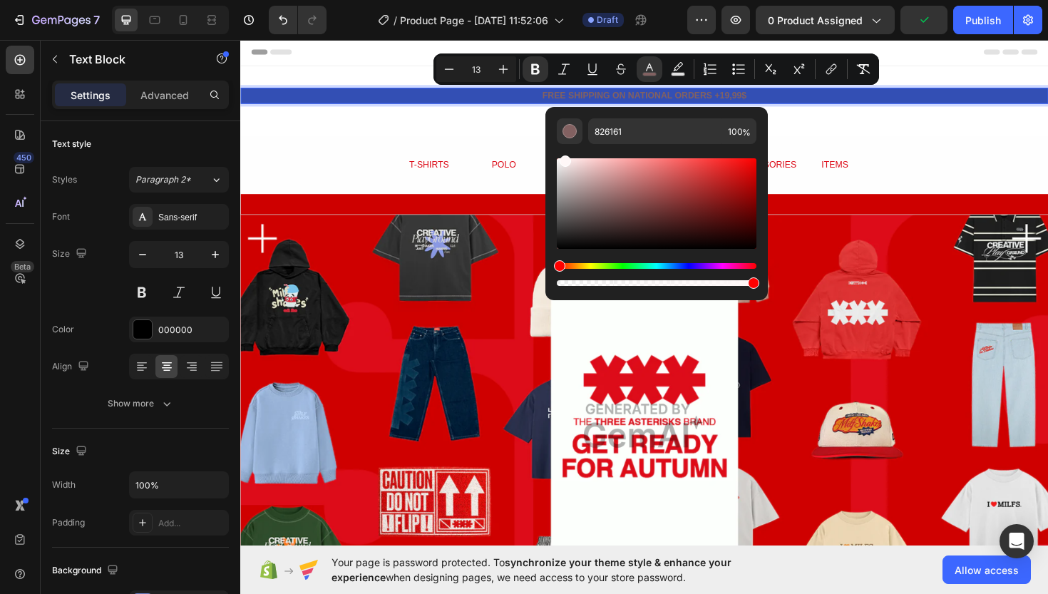
type input "FFF7F7"
drag, startPoint x: 848, startPoint y: 241, endPoint x: 467, endPoint y: 93, distance: 408.5
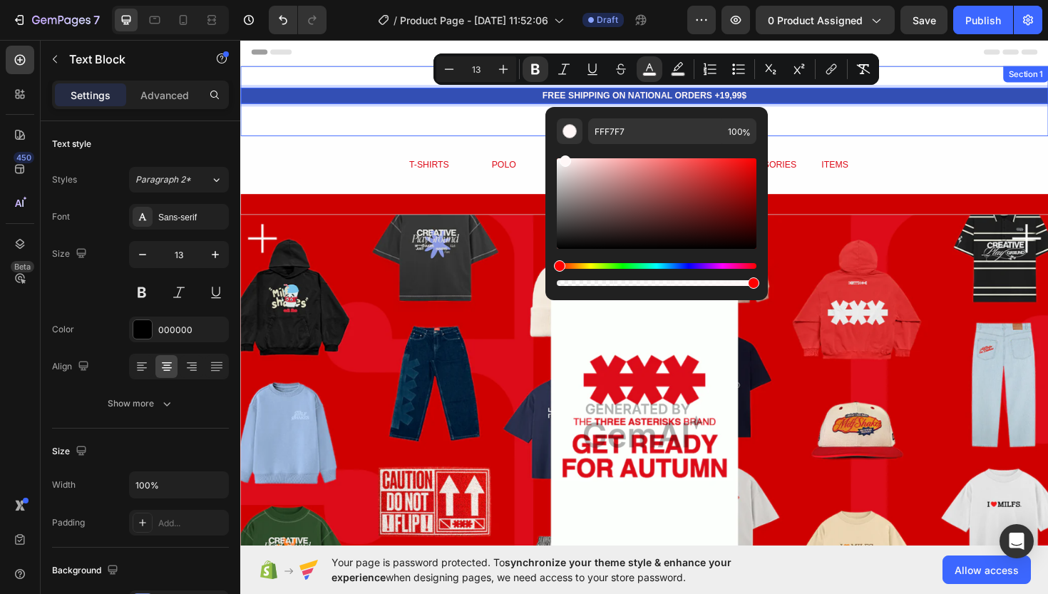
click at [461, 126] on div "FREE SHIPPING ON NATIONAL ORDERS +19,99$ Text Block 16 Section 1" at bounding box center [667, 105] width 855 height 74
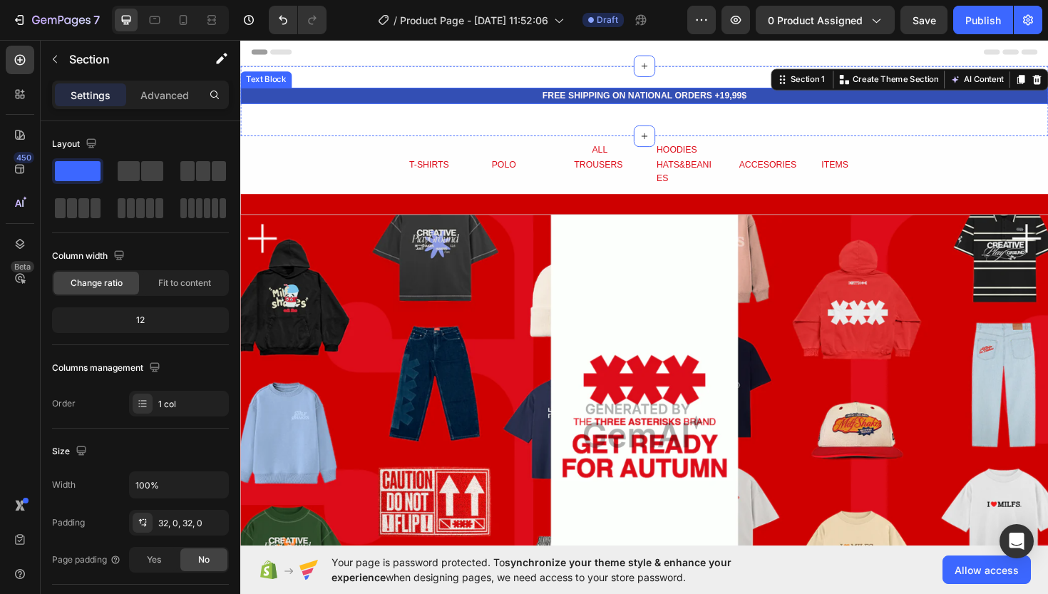
click at [612, 100] on strong "FREE SHIPPING ON NATIONAL ORDERS +19,99$" at bounding box center [668, 98] width 216 height 11
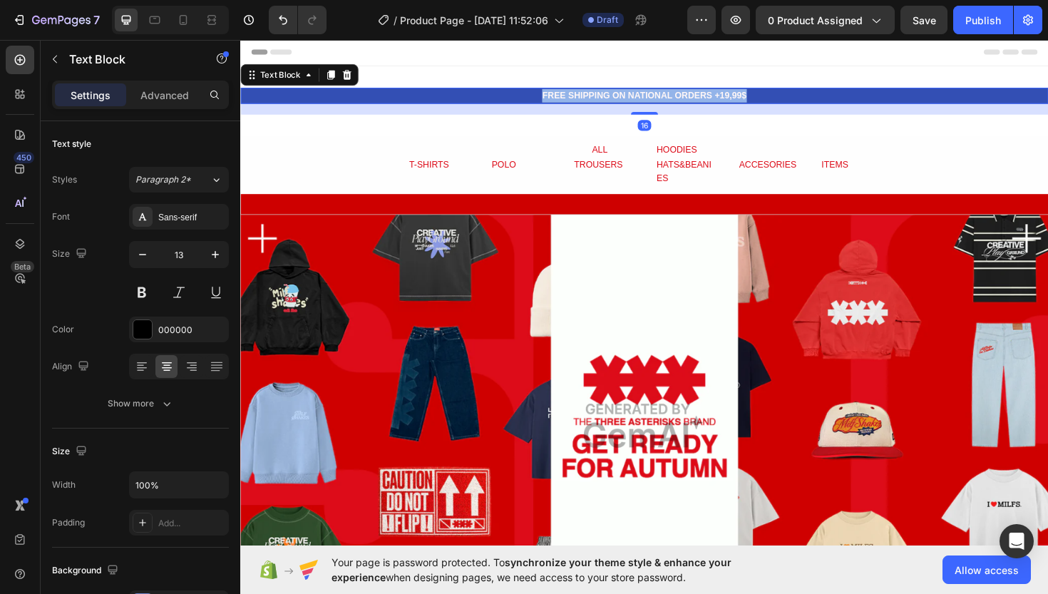
click at [612, 100] on strong "FREE SHIPPING ON NATIONAL ORDERS +19,99$" at bounding box center [668, 98] width 216 height 11
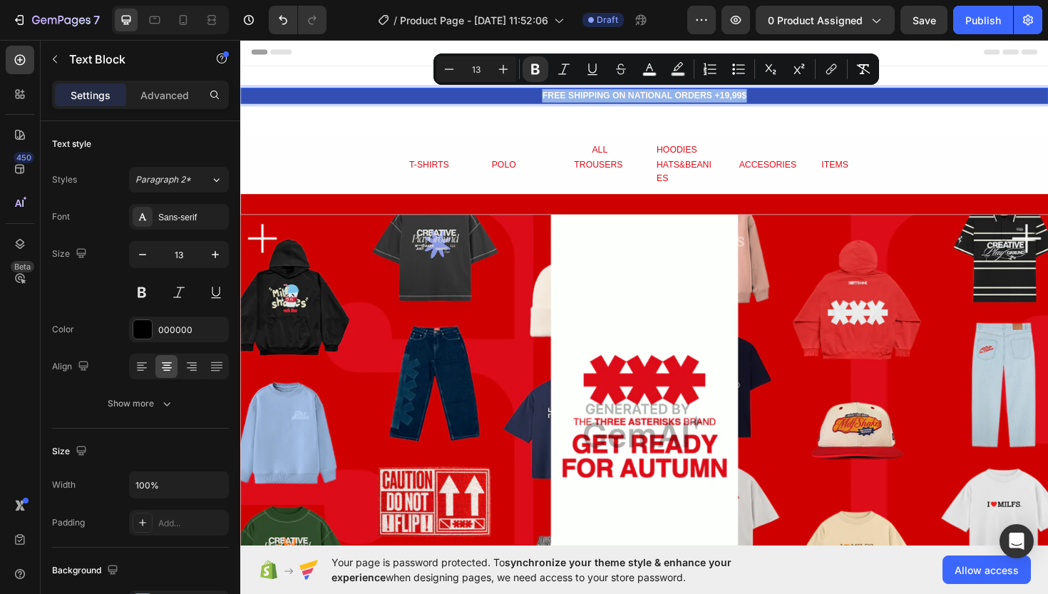
click at [612, 100] on strong "FREE SHIPPING ON NATIONAL ORDERS +19,99$" at bounding box center [668, 98] width 216 height 11
drag, startPoint x: 612, startPoint y: 100, endPoint x: 704, endPoint y: 101, distance: 92.0
click at [704, 101] on strong "FREE SHIPPING ON NATIONAL ORDERS +19,99$" at bounding box center [668, 98] width 216 height 11
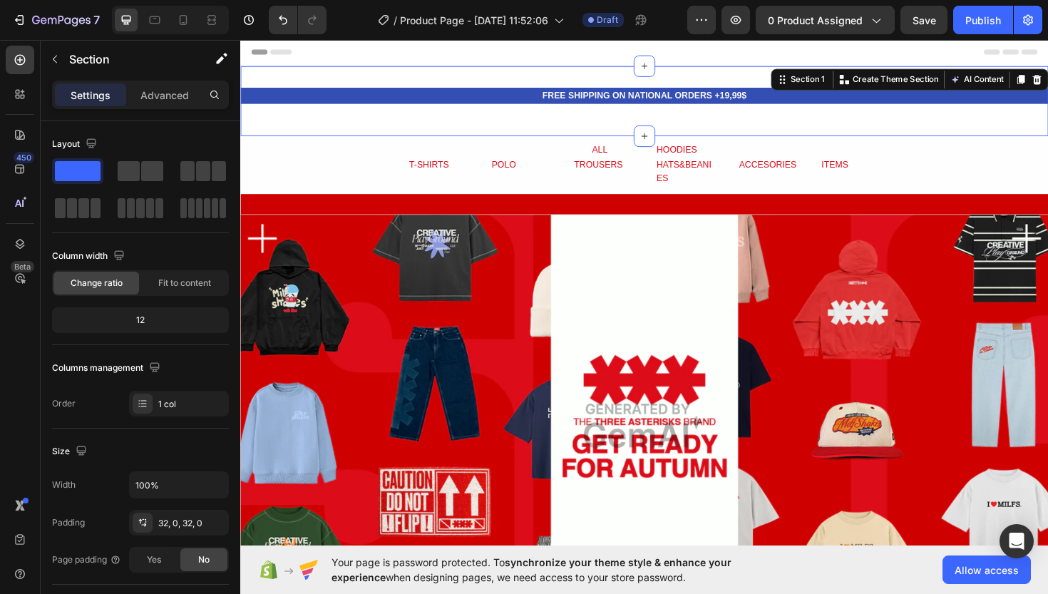
click at [698, 114] on div "FREE SHIPPING ON NATIONAL ORDERS +19,99$ Text Block" at bounding box center [667, 105] width 855 height 29
click at [708, 100] on strong "FREE SHIPPING ON NATIONAL ORDERS +19,99$" at bounding box center [668, 98] width 216 height 11
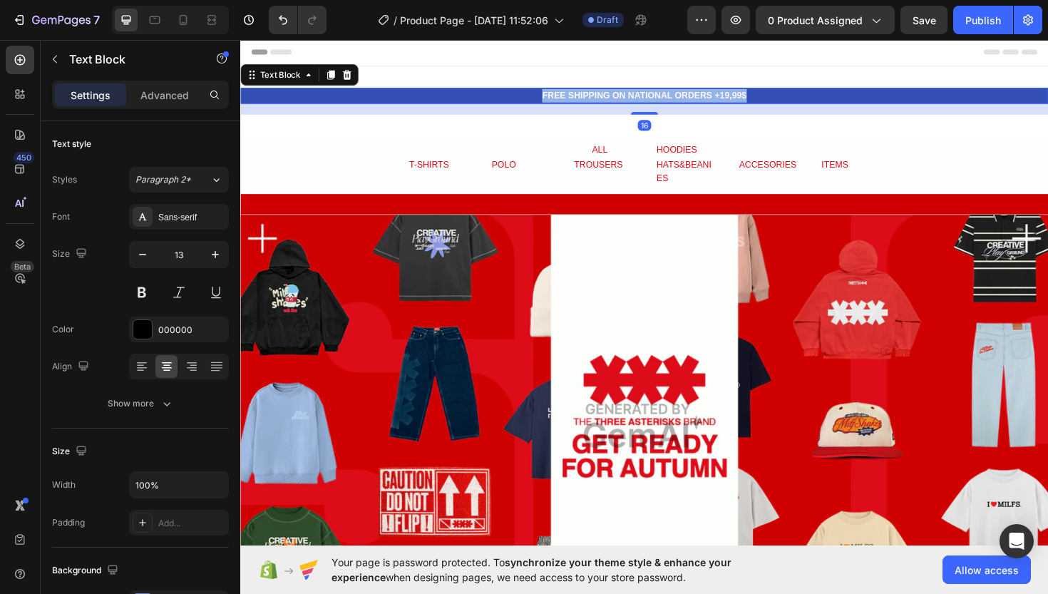
click at [708, 100] on strong "FREE SHIPPING ON NATIONAL ORDERS +19,99$" at bounding box center [668, 98] width 216 height 11
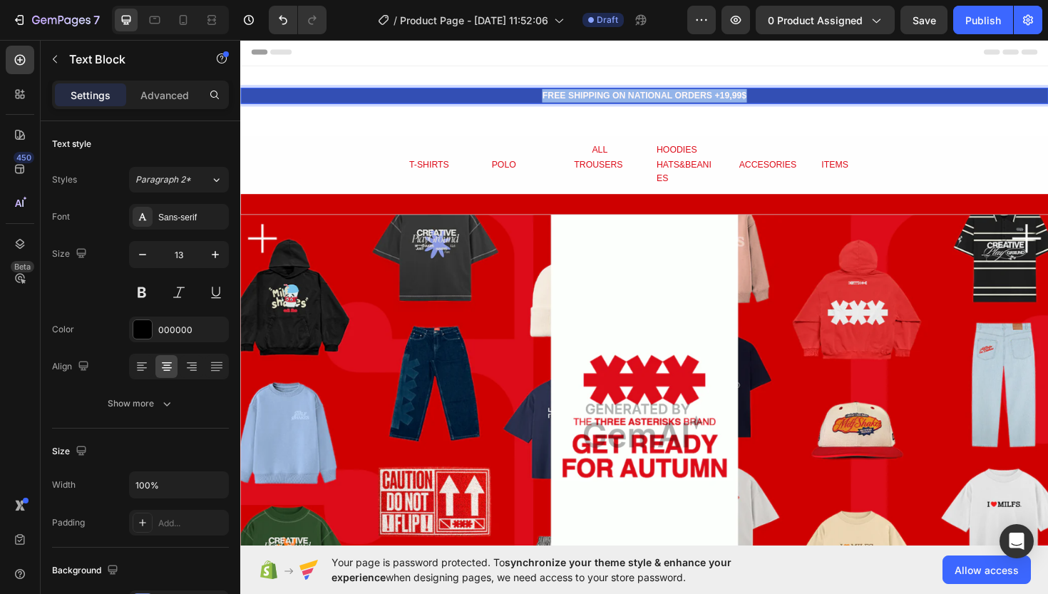
click at [708, 100] on strong "FREE SHIPPING ON NATIONAL ORDERS +19,99$" at bounding box center [668, 98] width 216 height 11
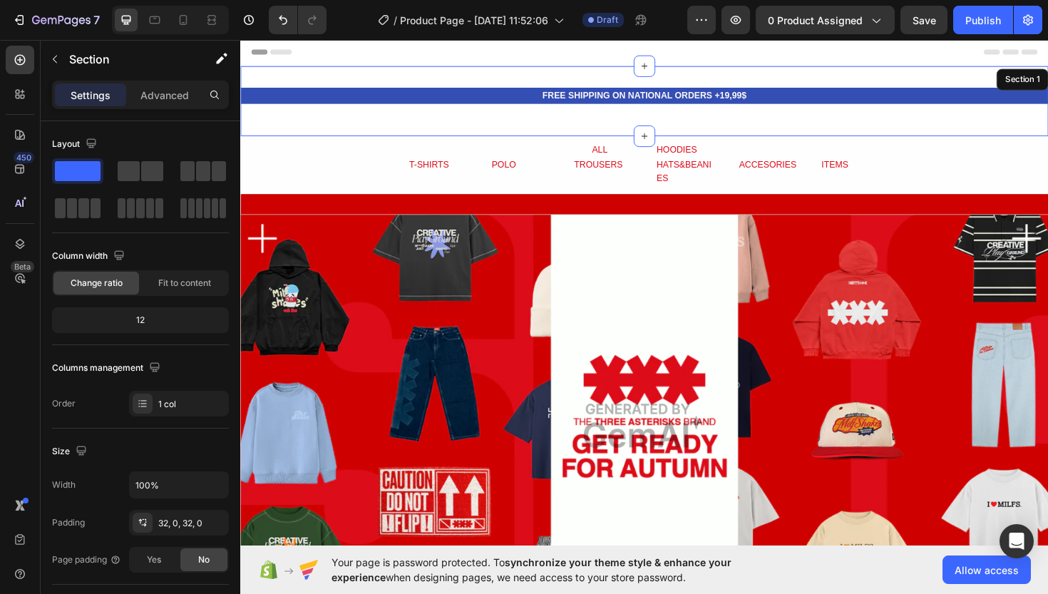
click at [623, 113] on div "FREE SHIPPING ON NATIONAL ORDERS +19,99$ Text Block 16" at bounding box center [667, 105] width 855 height 29
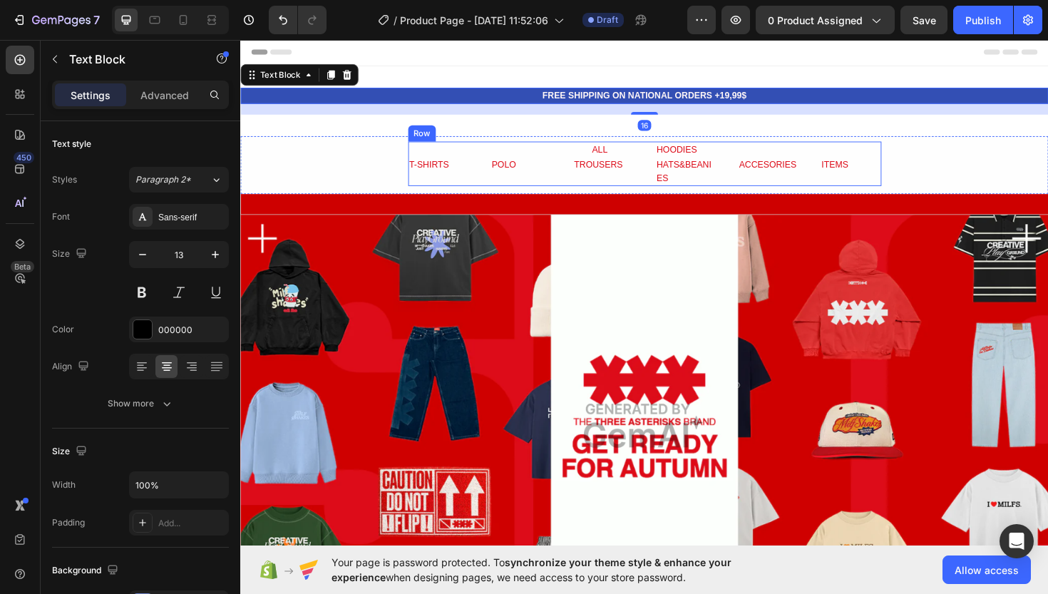
click at [583, 148] on div "ALL Text Block HOODIES Text Block Row T-SHIRTS Text Block POLO Text Block TROUS…" at bounding box center [668, 172] width 501 height 48
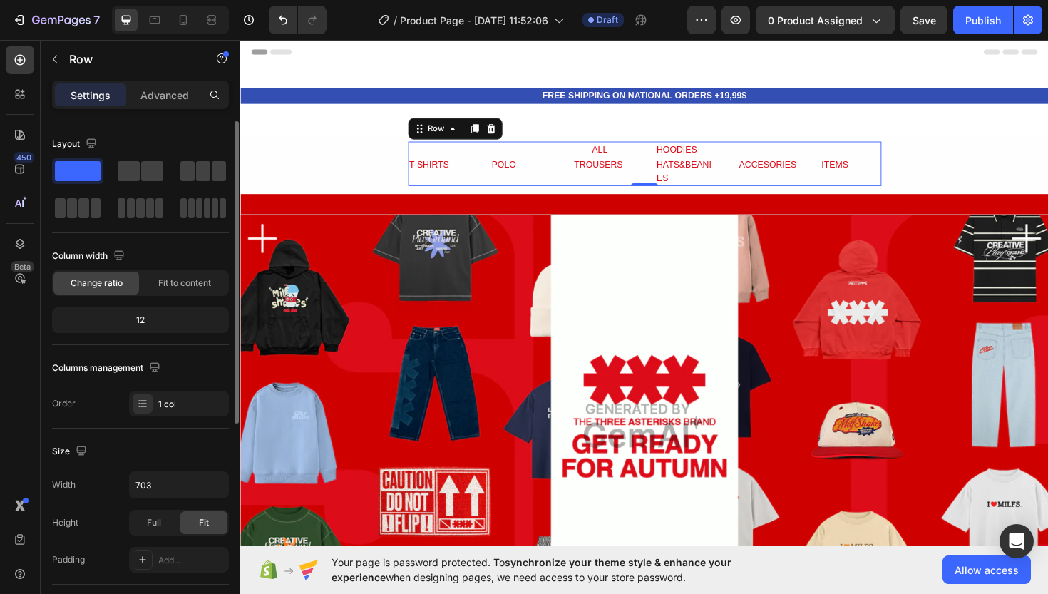
click at [160, 331] on div "12" at bounding box center [140, 320] width 177 height 26
click at [163, 319] on div "12" at bounding box center [140, 320] width 171 height 20
click at [154, 319] on div "12" at bounding box center [140, 320] width 171 height 20
click at [146, 319] on div "12" at bounding box center [140, 320] width 171 height 20
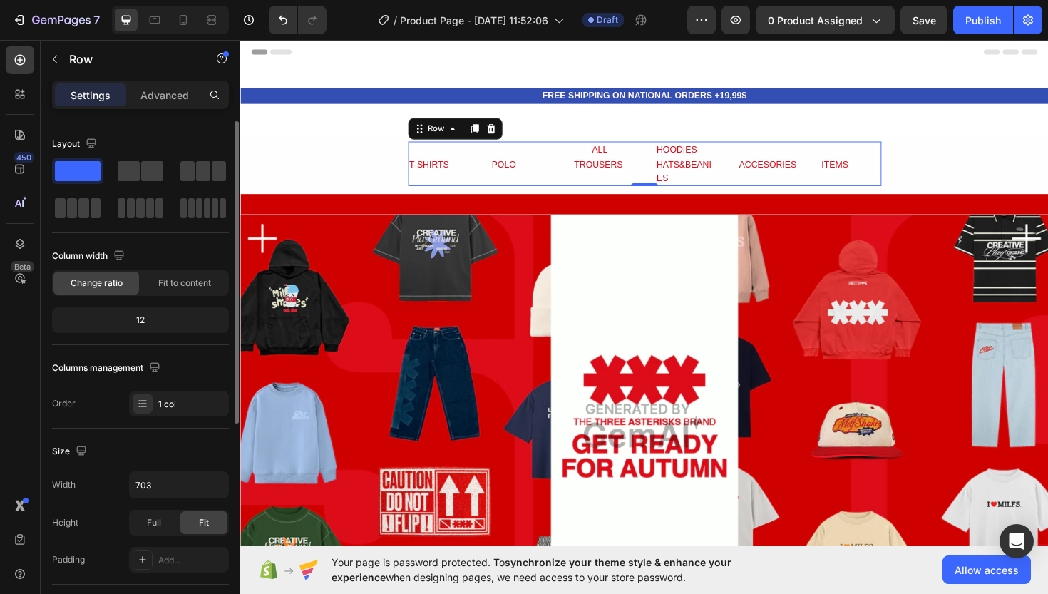
click at [143, 320] on div "12" at bounding box center [140, 320] width 171 height 20
click at [157, 488] on input "703" at bounding box center [179, 485] width 98 height 26
type input "7"
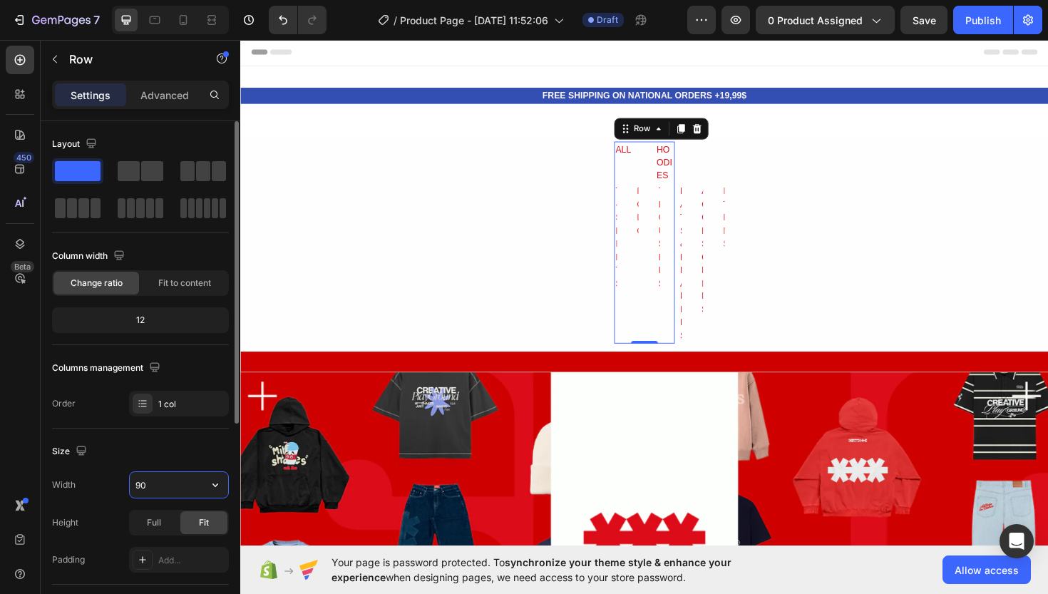
type input "9"
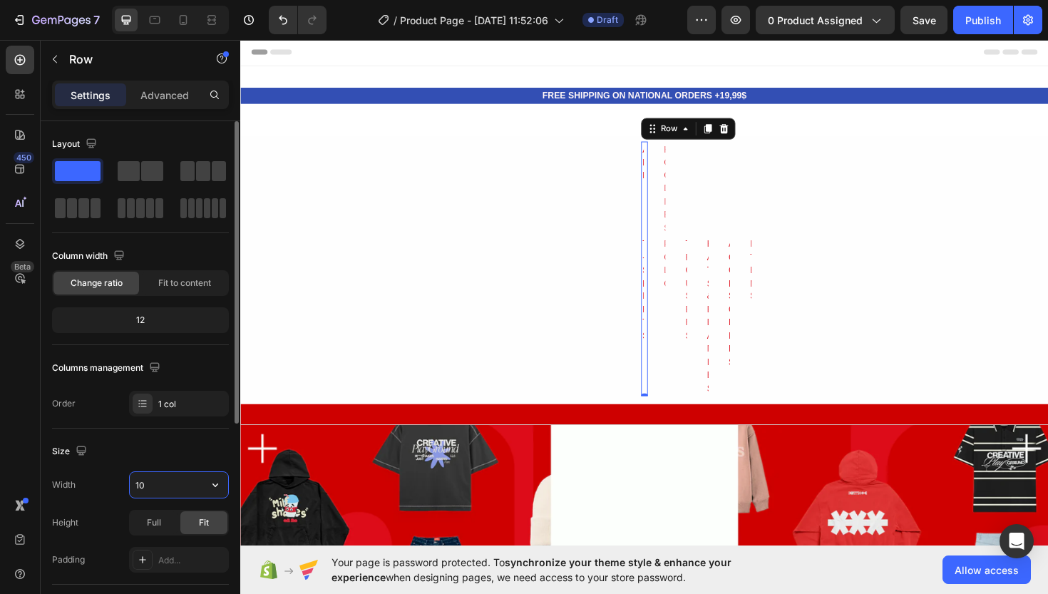
type input "1"
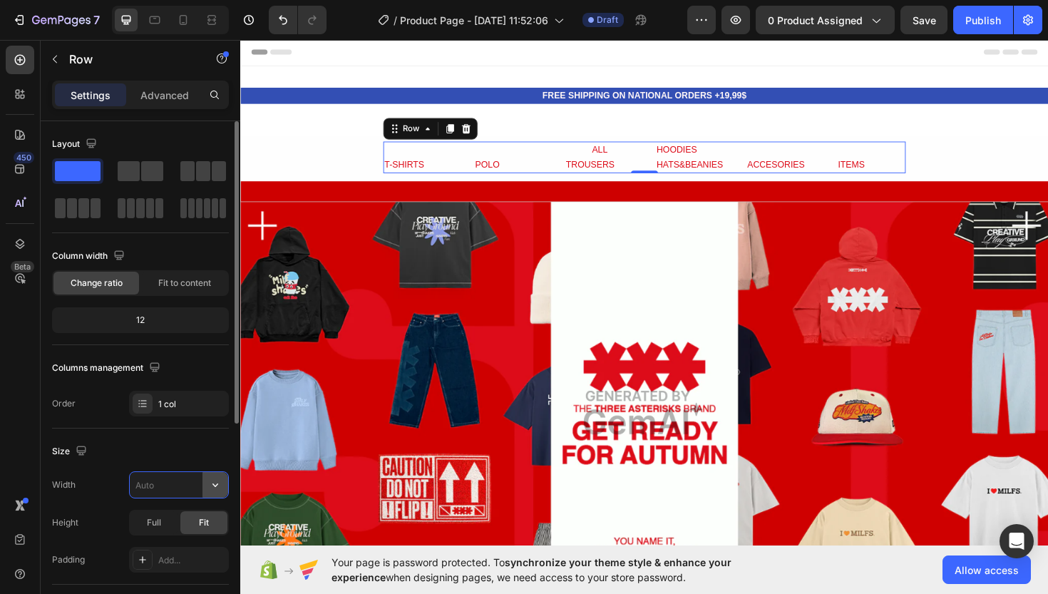
click at [222, 493] on button "button" at bounding box center [215, 485] width 26 height 26
click at [166, 518] on div "Full" at bounding box center [153, 522] width 47 height 23
click at [192, 524] on div "Fit" at bounding box center [203, 522] width 47 height 23
click at [155, 518] on span "Full" at bounding box center [154, 522] width 14 height 13
click at [199, 518] on span "Fit" at bounding box center [204, 522] width 10 height 13
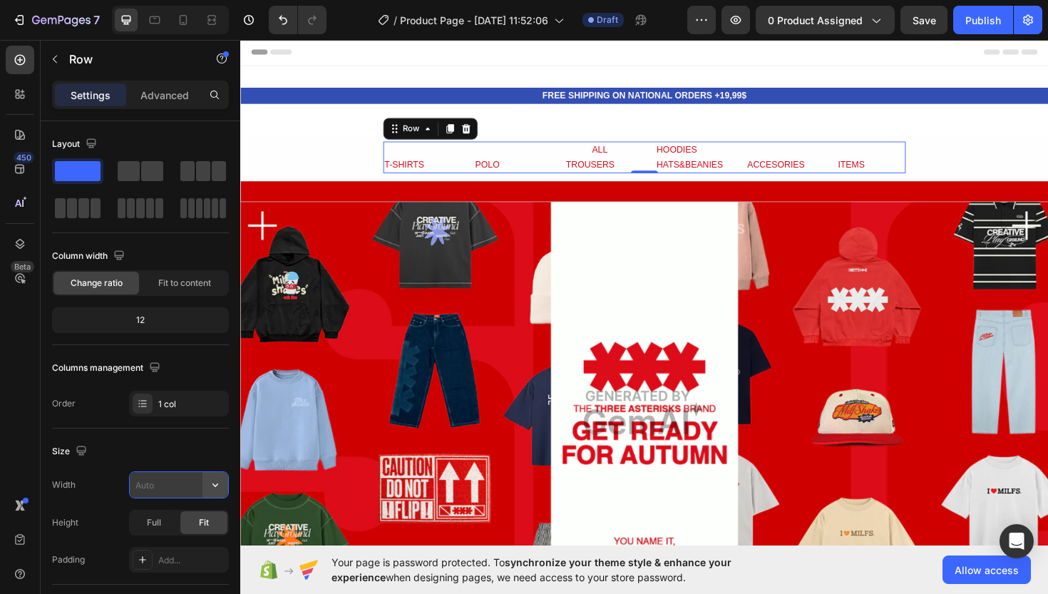
click at [214, 490] on icon "button" at bounding box center [215, 485] width 14 height 14
click at [202, 541] on div "Full 100%" at bounding box center [164, 548] width 117 height 27
type input "100%"
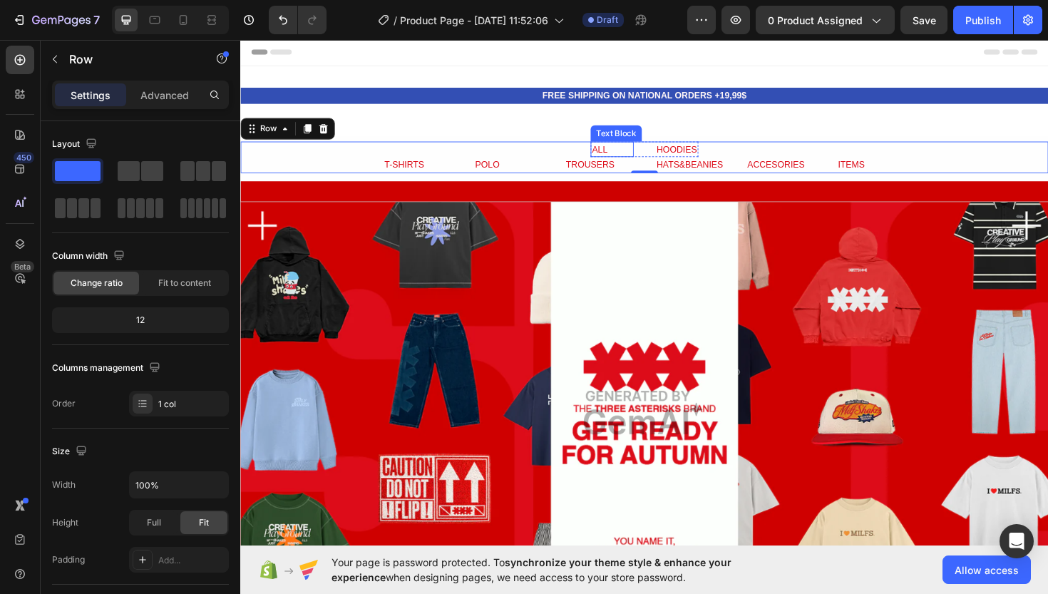
click at [620, 155] on div "ALL" at bounding box center [634, 156] width 46 height 17
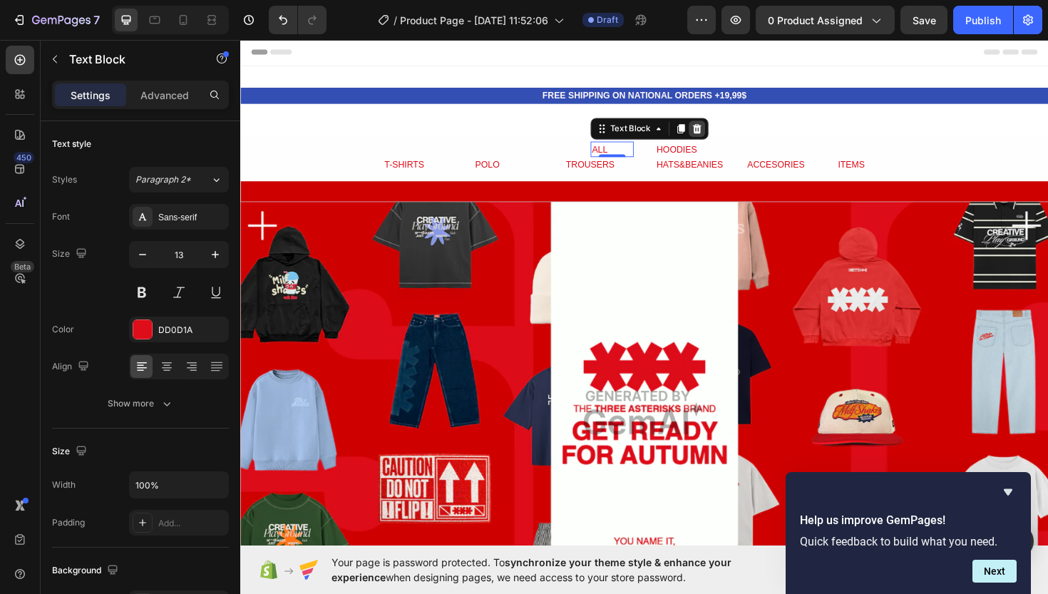
click at [726, 132] on icon at bounding box center [723, 133] width 9 height 10
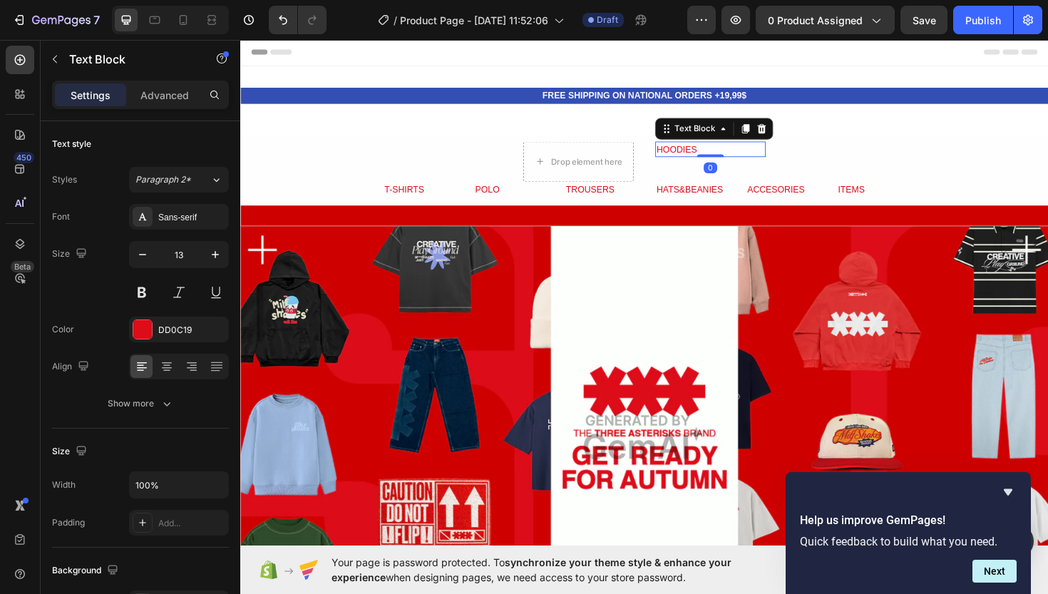
click at [710, 148] on div "HOODIES" at bounding box center [737, 156] width 117 height 17
click at [660, 163] on div "Drop element here HOODIES Text Block 0 Row" at bounding box center [668, 169] width 257 height 43
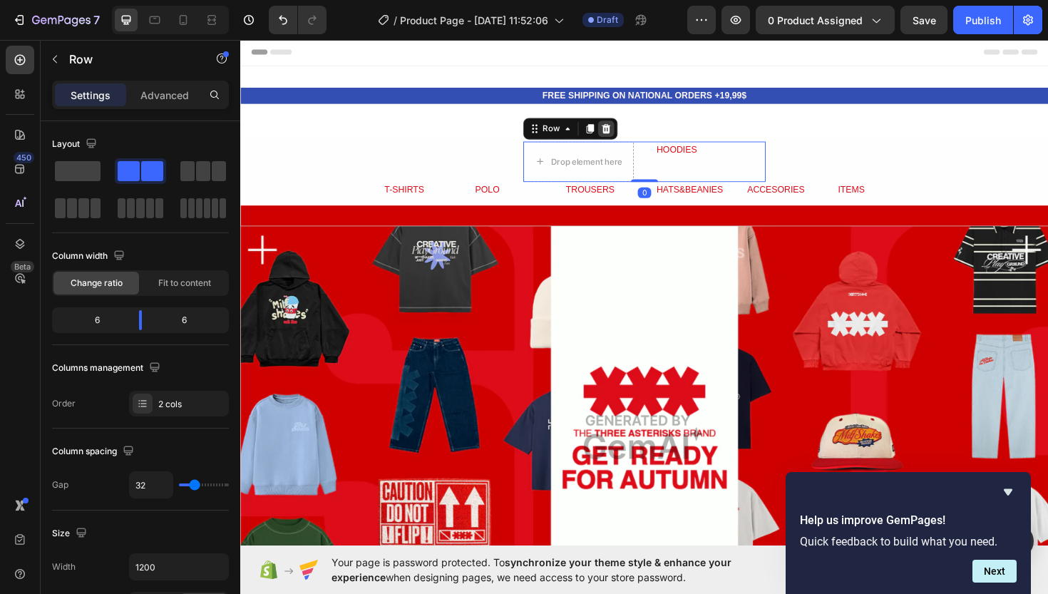
click at [633, 133] on div at bounding box center [627, 133] width 17 height 17
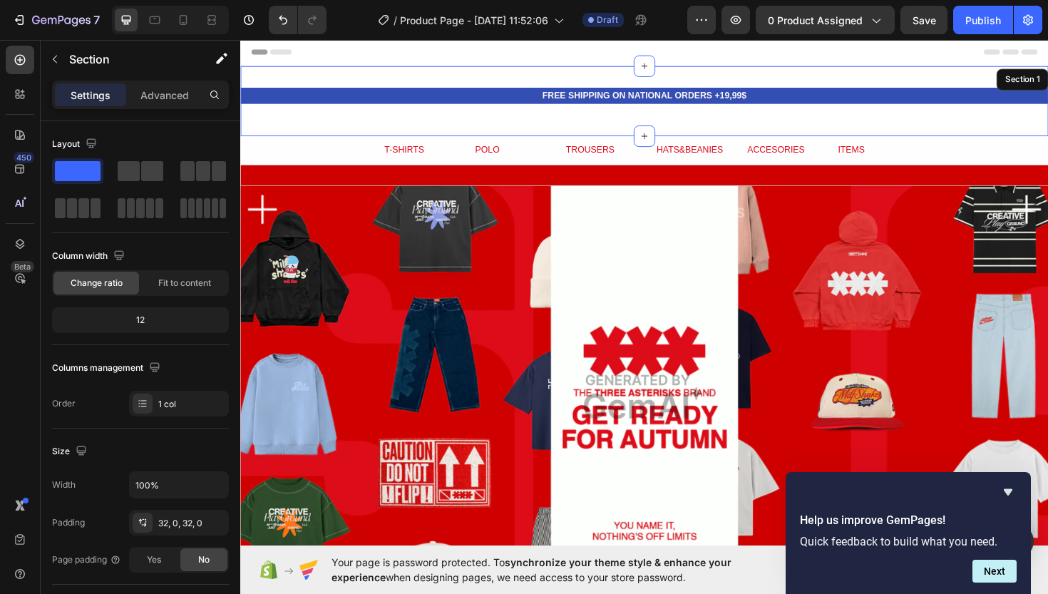
click at [538, 125] on div "FREE SHIPPING ON NATIONAL ORDERS +19,99$ Text Block Section 1" at bounding box center [667, 105] width 855 height 74
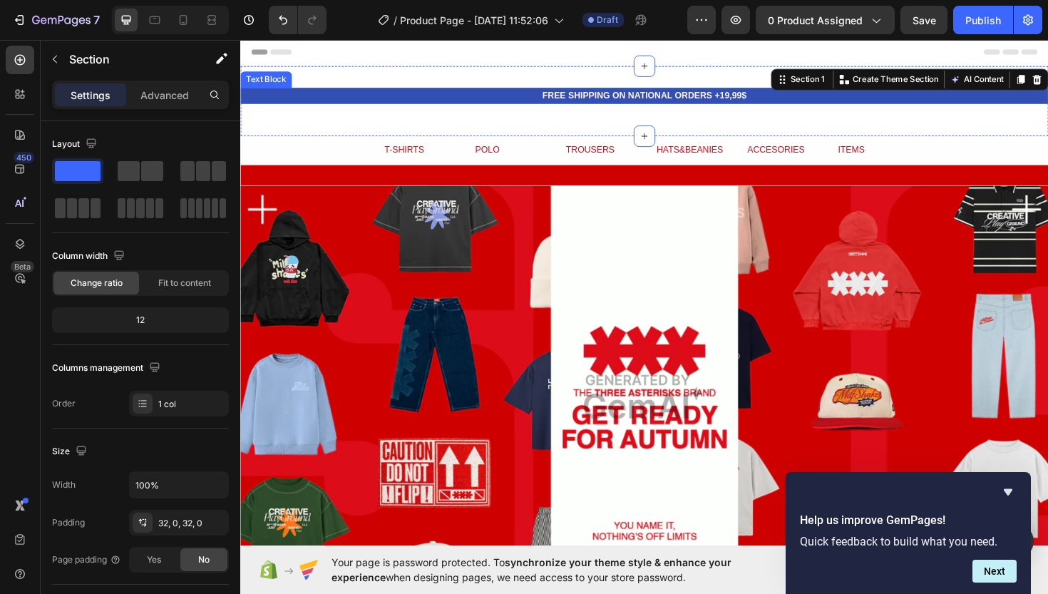
drag, startPoint x: 667, startPoint y: 138, endPoint x: 659, endPoint y: 106, distance: 33.0
click at [659, 106] on div "FREE SHIPPING ON NATIONAL ORDERS +19,99$ Text Block Section 1 You can create re…" at bounding box center [667, 105] width 855 height 74
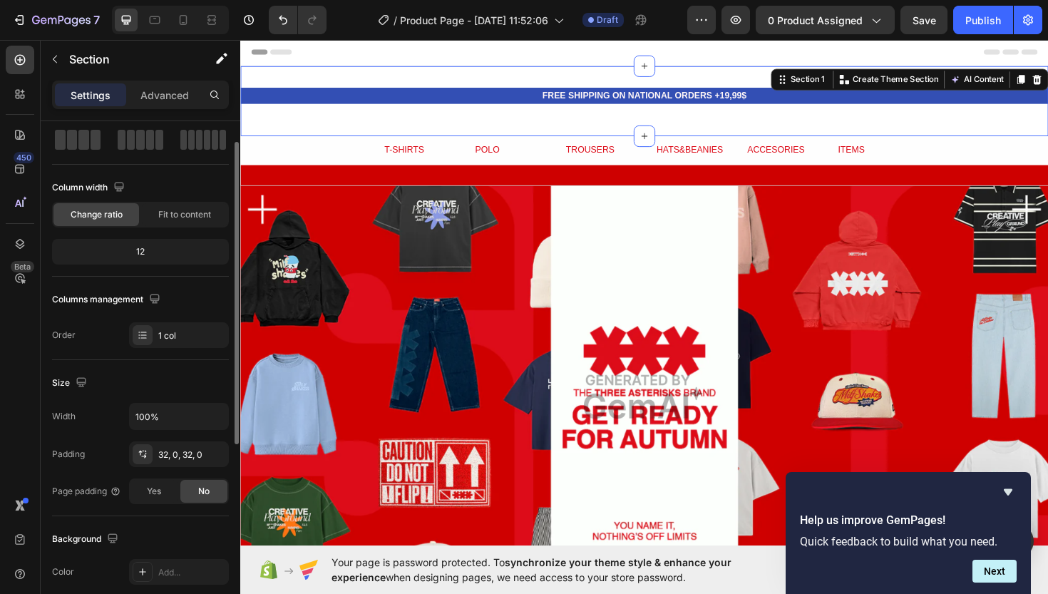
scroll to position [73, 0]
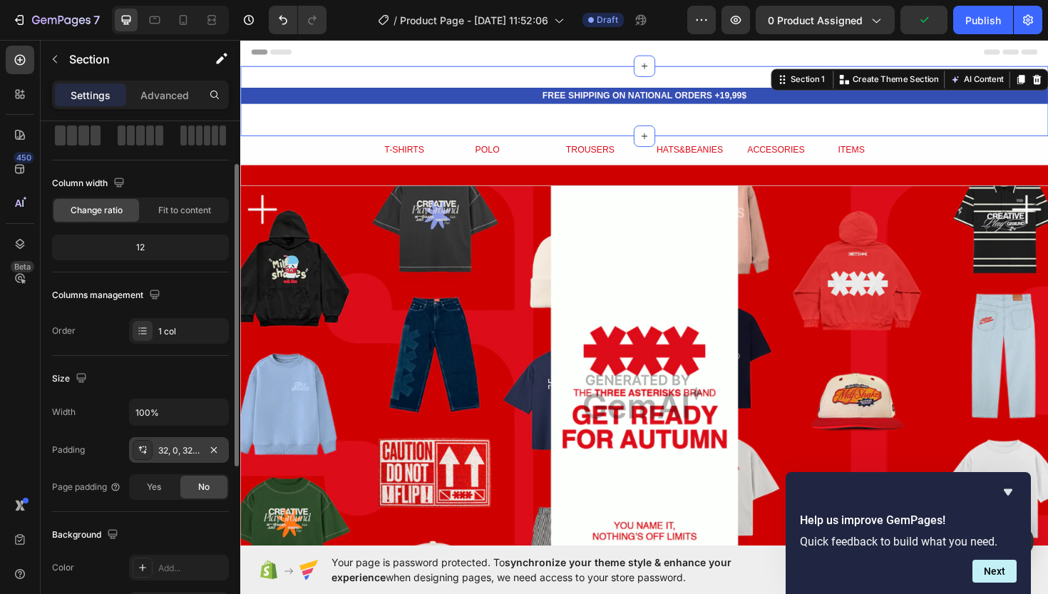
click at [156, 449] on div "32, 0, 32, 0" at bounding box center [179, 450] width 100 height 26
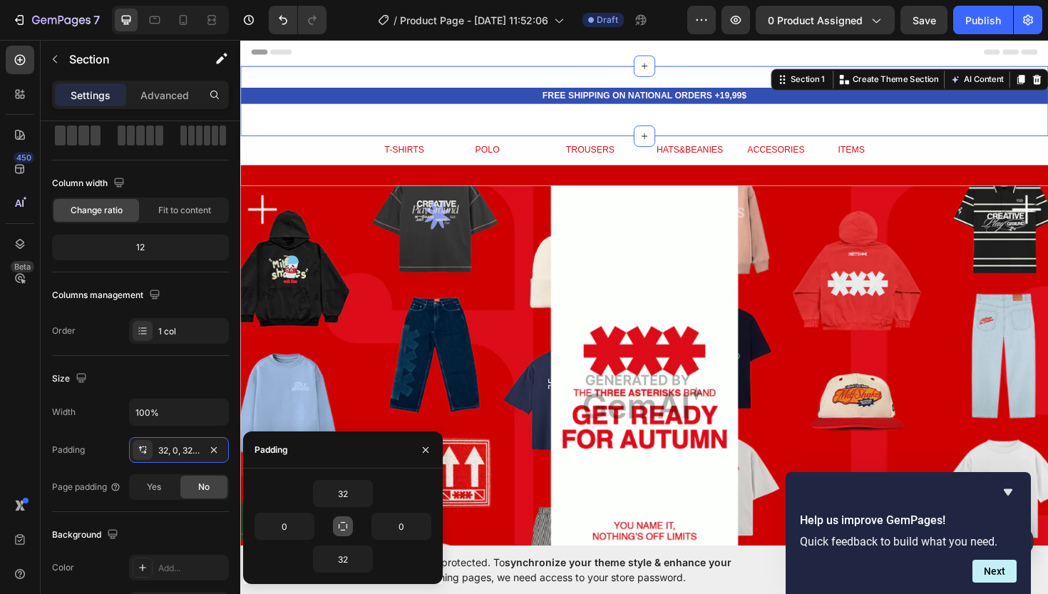
click at [342, 527] on icon "button" at bounding box center [342, 525] width 11 height 11
type input "32"
click at [342, 527] on icon "button" at bounding box center [342, 525] width 11 height 11
click at [444, 102] on p "FREE SHIPPING ON NATIONAL ORDERS +19,99$" at bounding box center [667, 99] width 807 height 14
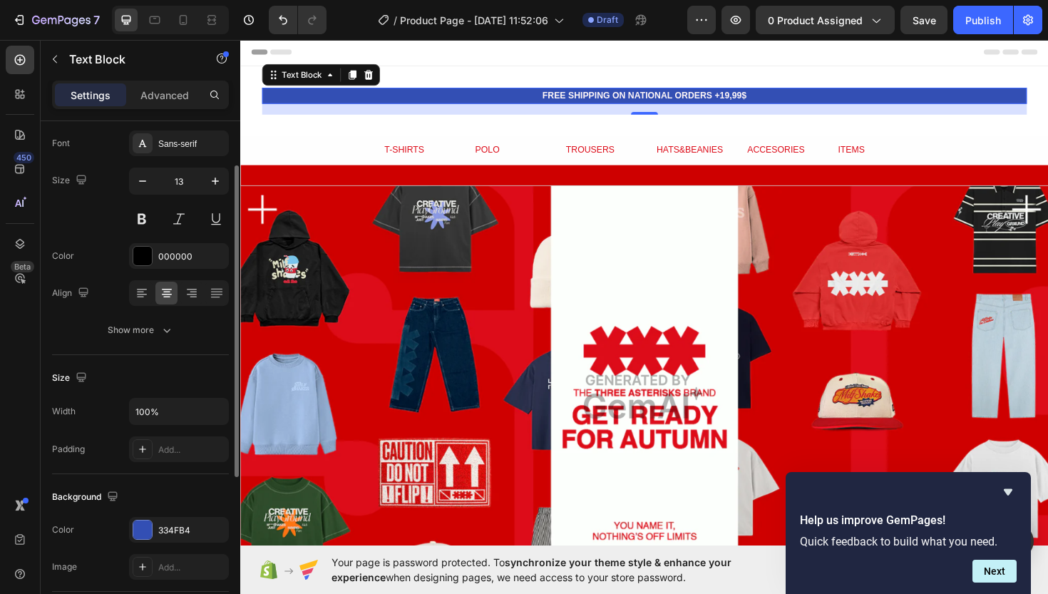
scroll to position [73, 0]
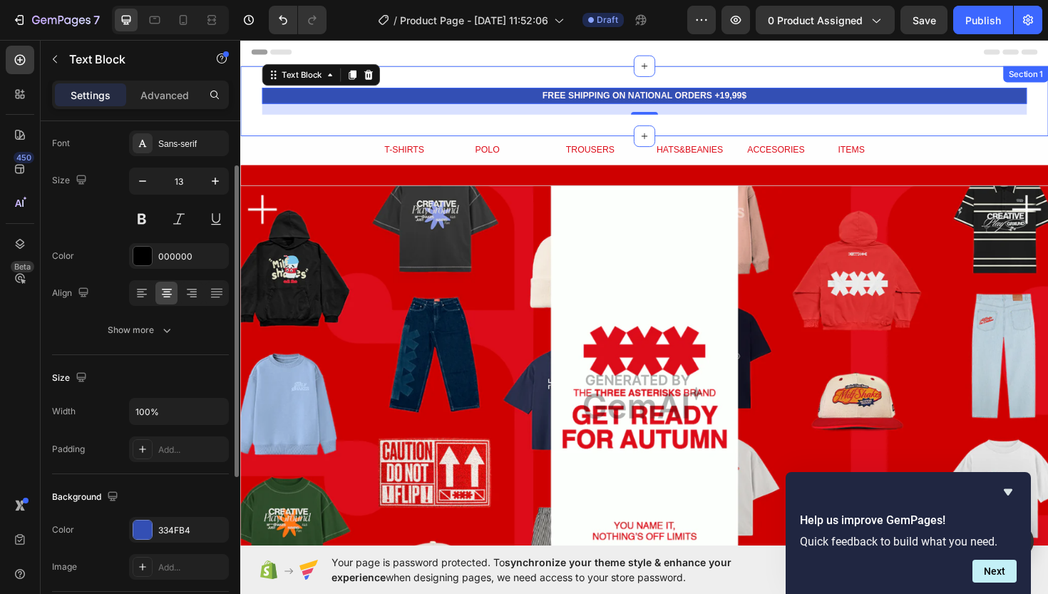
click at [257, 102] on div "FREE SHIPPING ON NATIONAL ORDERS +19,99$ Text Block 16 Section 1" at bounding box center [667, 105] width 855 height 74
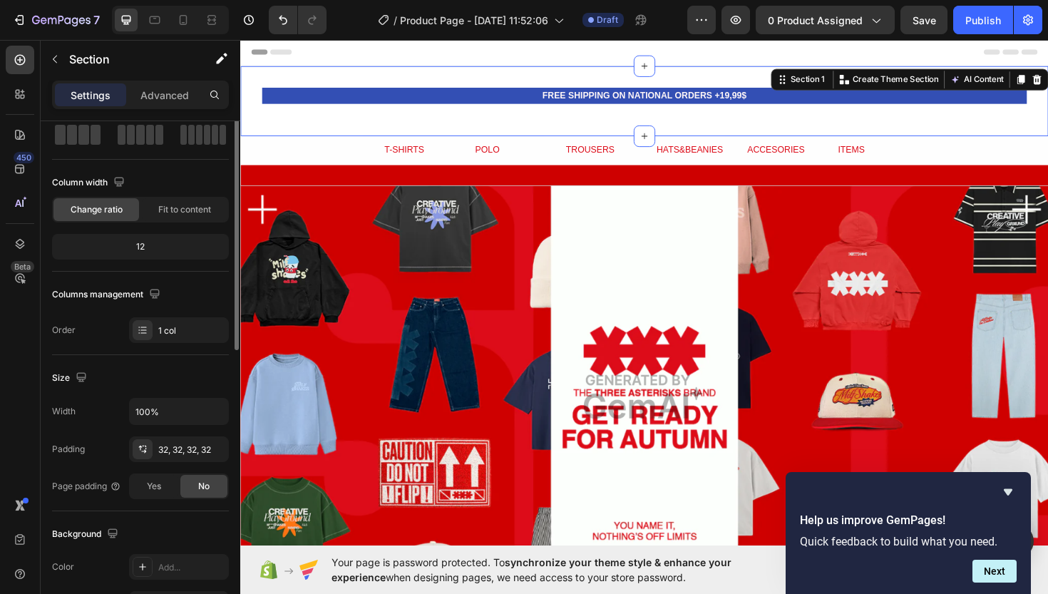
scroll to position [0, 0]
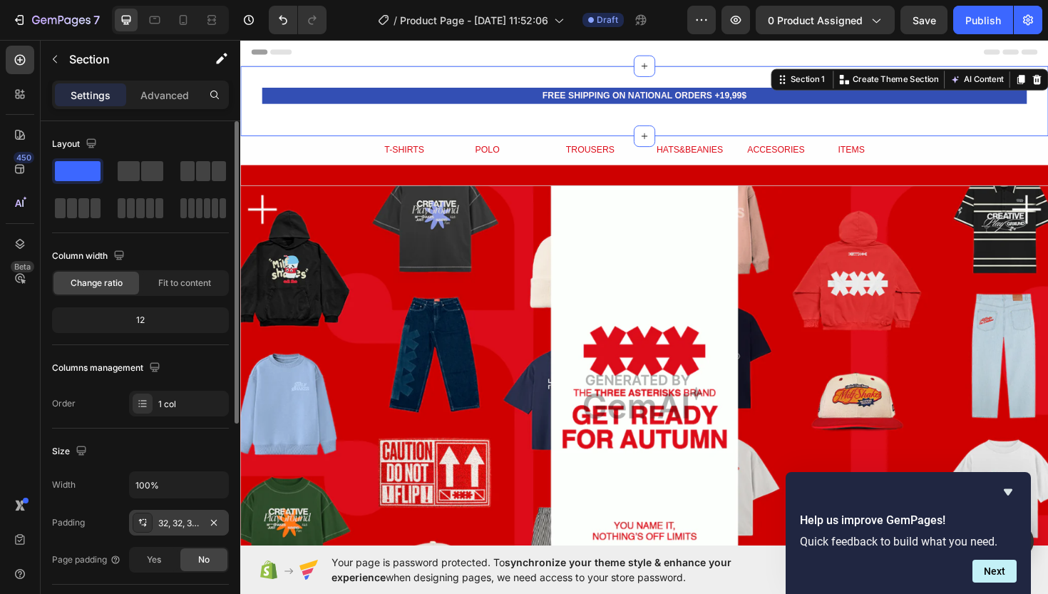
click at [169, 526] on div "32, 32, 32, 32" at bounding box center [178, 523] width 41 height 13
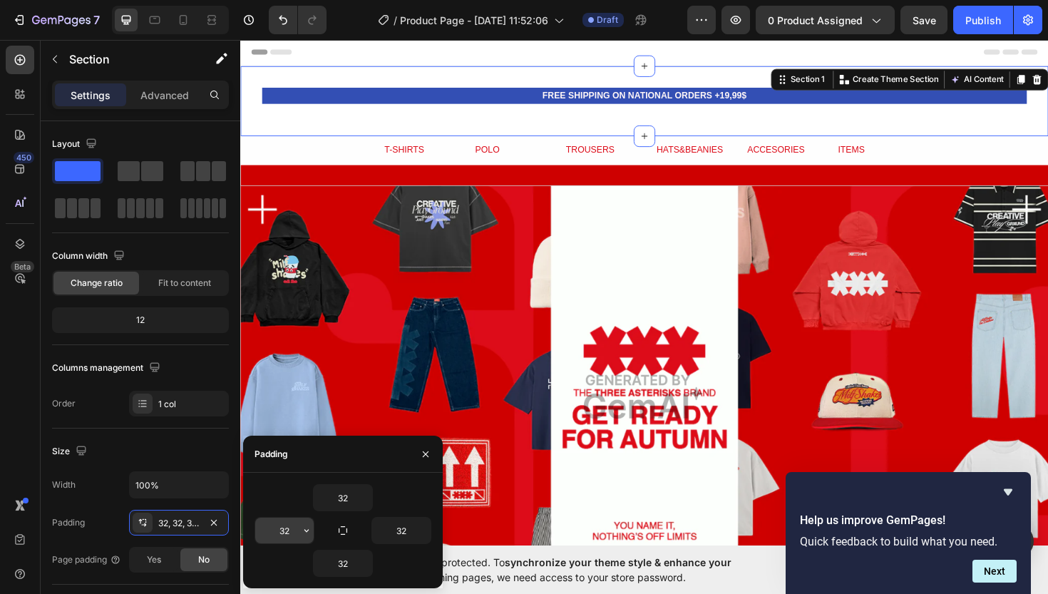
click at [259, 526] on input "32" at bounding box center [284, 531] width 58 height 26
click at [279, 530] on input "32" at bounding box center [284, 531] width 58 height 26
type input "0"
click at [395, 533] on input "32" at bounding box center [401, 531] width 58 height 26
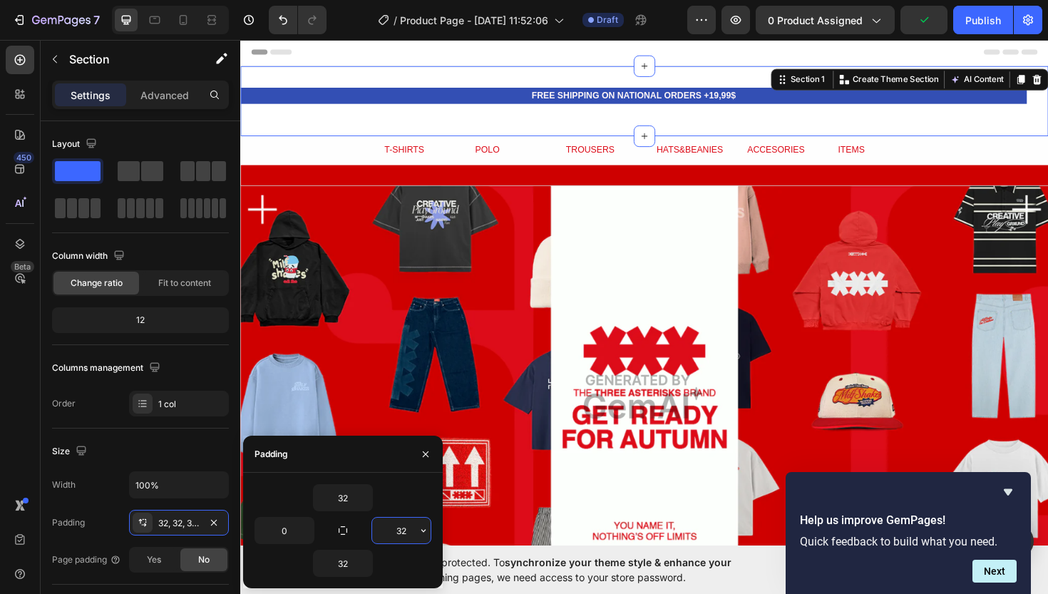
click at [395, 533] on input "32" at bounding box center [401, 531] width 58 height 26
type input "0"
click at [353, 500] on input "32" at bounding box center [343, 498] width 58 height 26
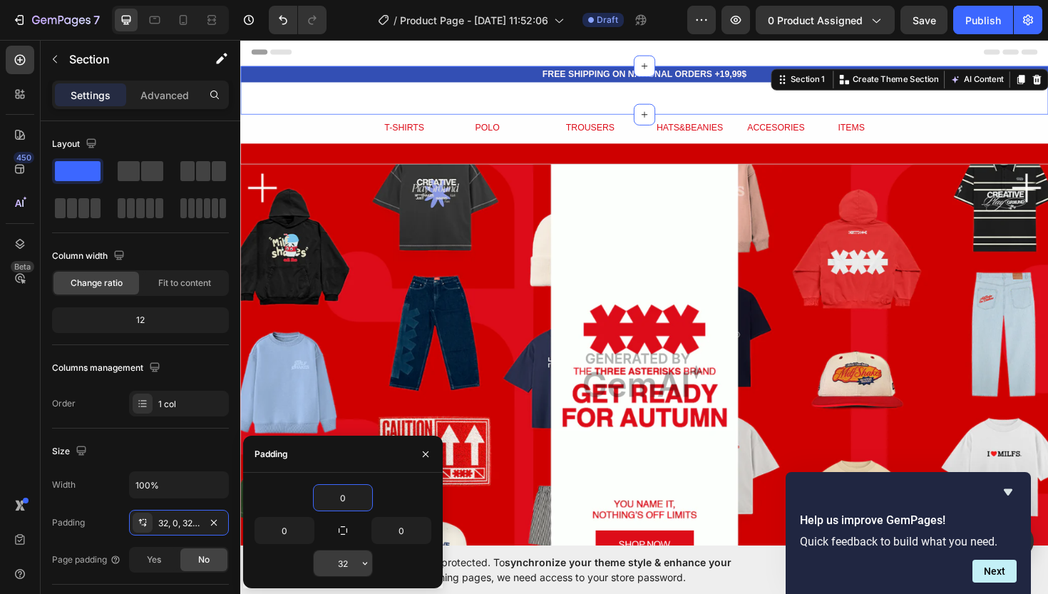
type input "0"
click at [355, 559] on input "32" at bounding box center [343, 563] width 58 height 26
type input "0"
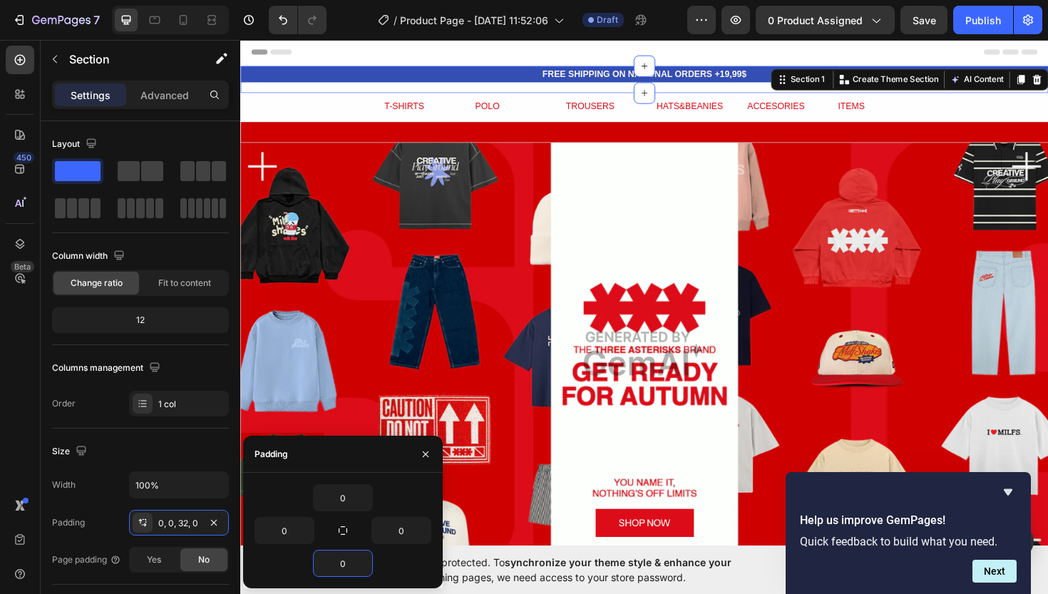
click at [556, 96] on div "T-SHIRTS Text Block POLO Text Block TROUSERS Text Block HATS&BEANIES Text Block…" at bounding box center [667, 111] width 855 height 31
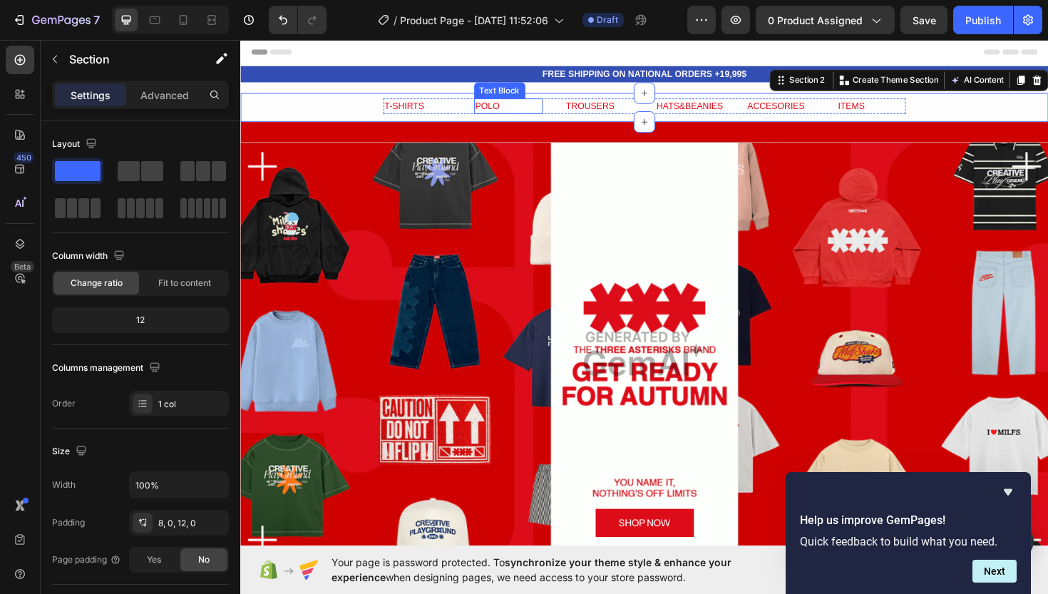
click at [556, 104] on div "POLO" at bounding box center [524, 110] width 73 height 17
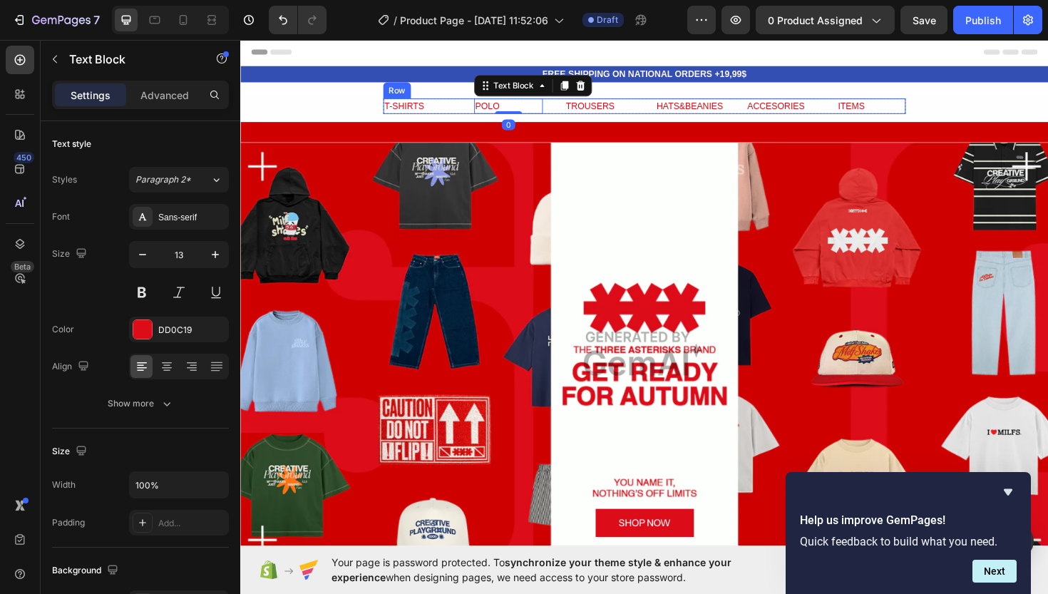
click at [564, 102] on div "T-SHIRTS Text Block POLO Text Block 0 TROUSERS Text Block HATS&BEANIES Text Blo…" at bounding box center [667, 110] width 553 height 17
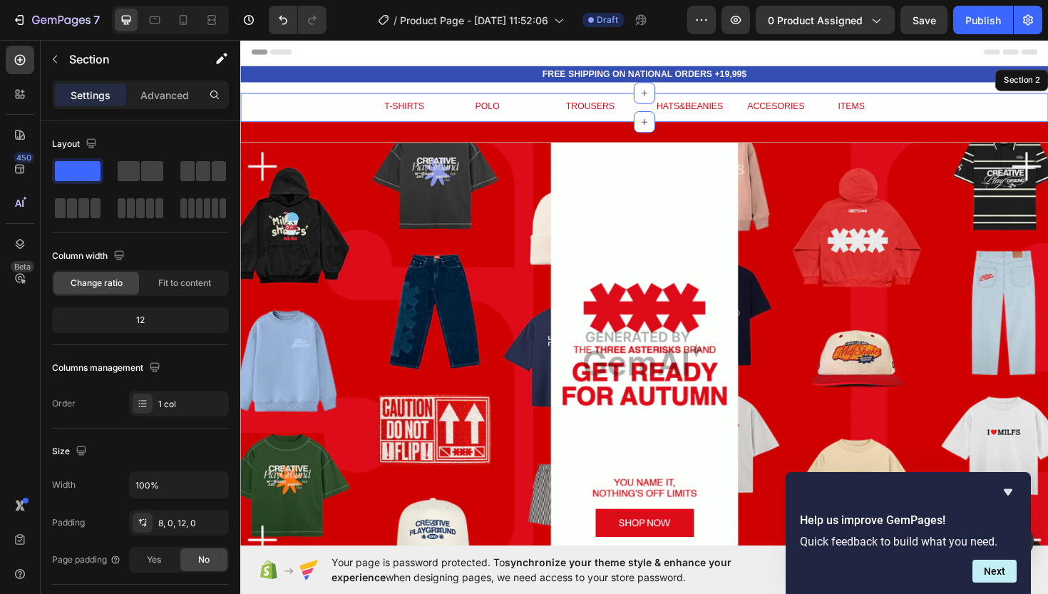
click at [565, 100] on div "T-SHIRTS Text Block POLO Text Block TROUSERS Text Block HATS&BEANIES Text Block…" at bounding box center [667, 111] width 855 height 31
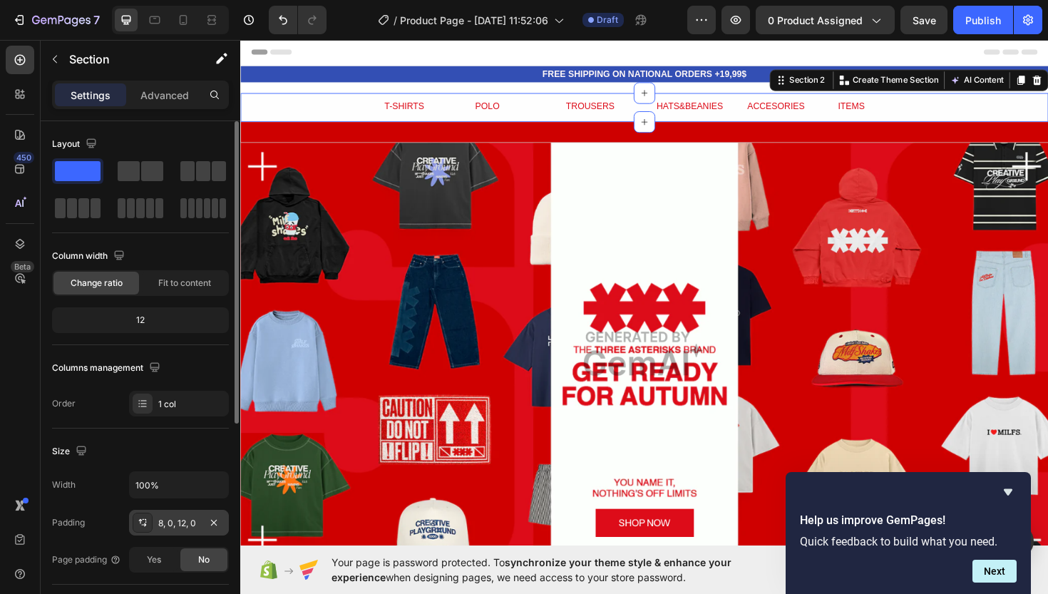
click at [178, 520] on div "8, 0, 12, 0" at bounding box center [178, 523] width 41 height 13
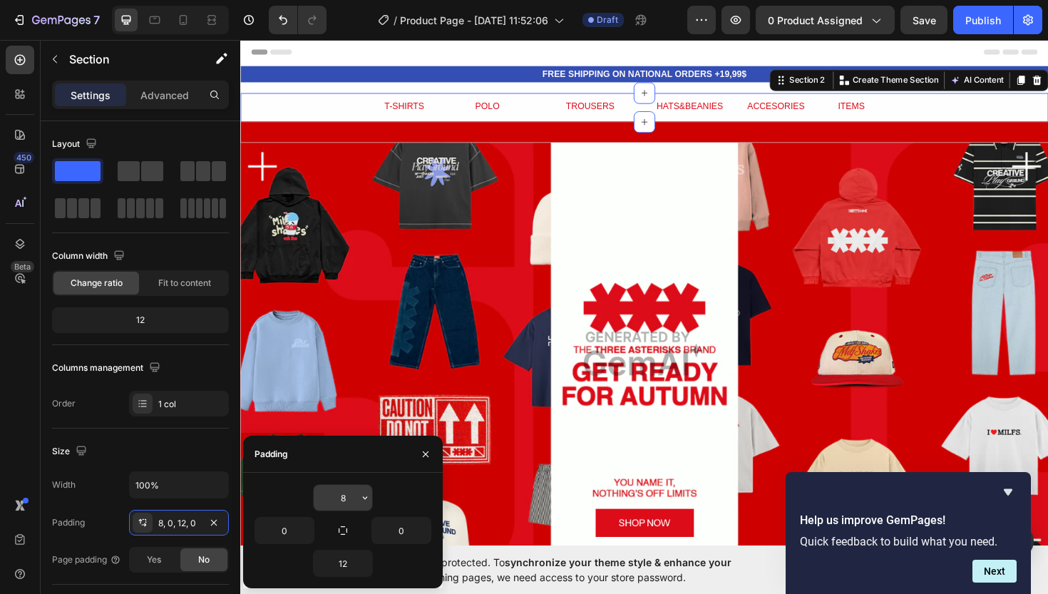
click at [322, 495] on input "8" at bounding box center [343, 498] width 58 height 26
click at [331, 497] on input "08" at bounding box center [343, 498] width 58 height 26
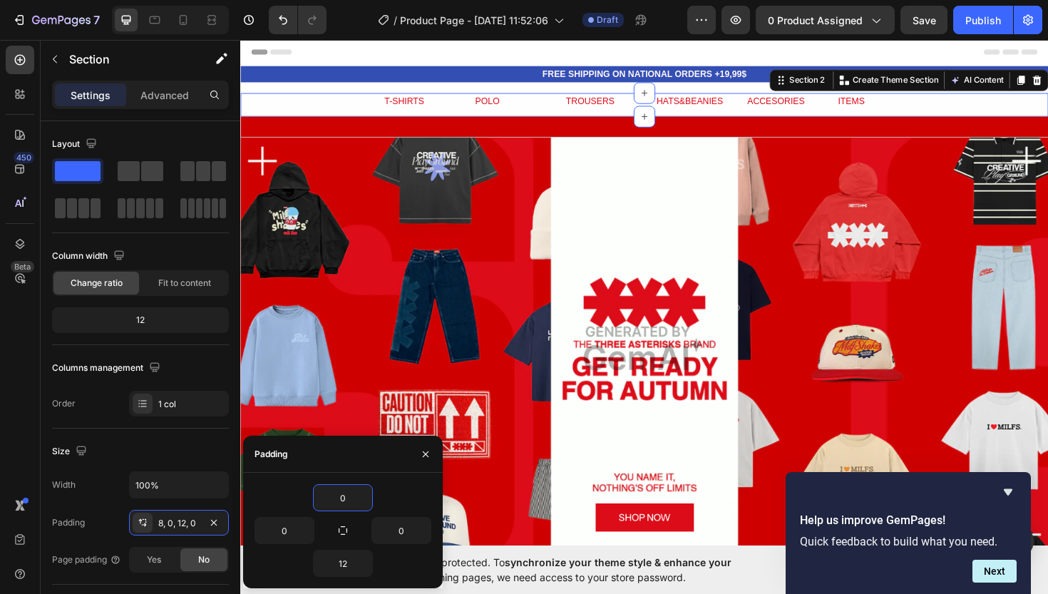
click at [304, 497] on div "0" at bounding box center [343, 497] width 177 height 27
click at [346, 490] on input "0" at bounding box center [343, 498] width 58 height 26
type input "12"
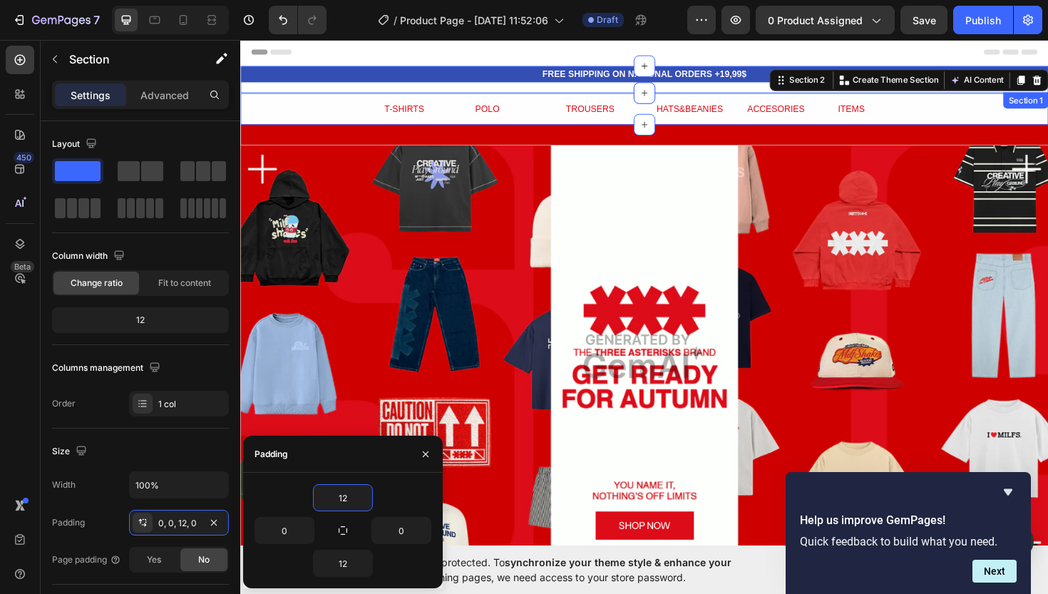
click at [603, 90] on div "FREE SHIPPING ON NATIONAL ORDERS +19,99$ Text Block" at bounding box center [667, 82] width 855 height 29
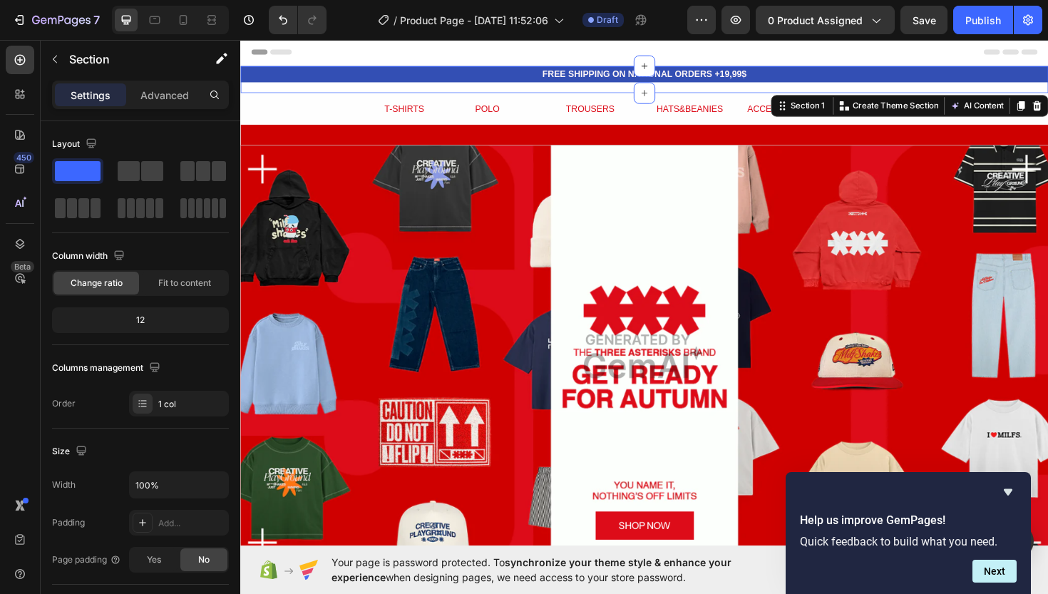
click at [603, 93] on div "FREE SHIPPING ON NATIONAL ORDERS +19,99$ Text Block" at bounding box center [667, 82] width 855 height 29
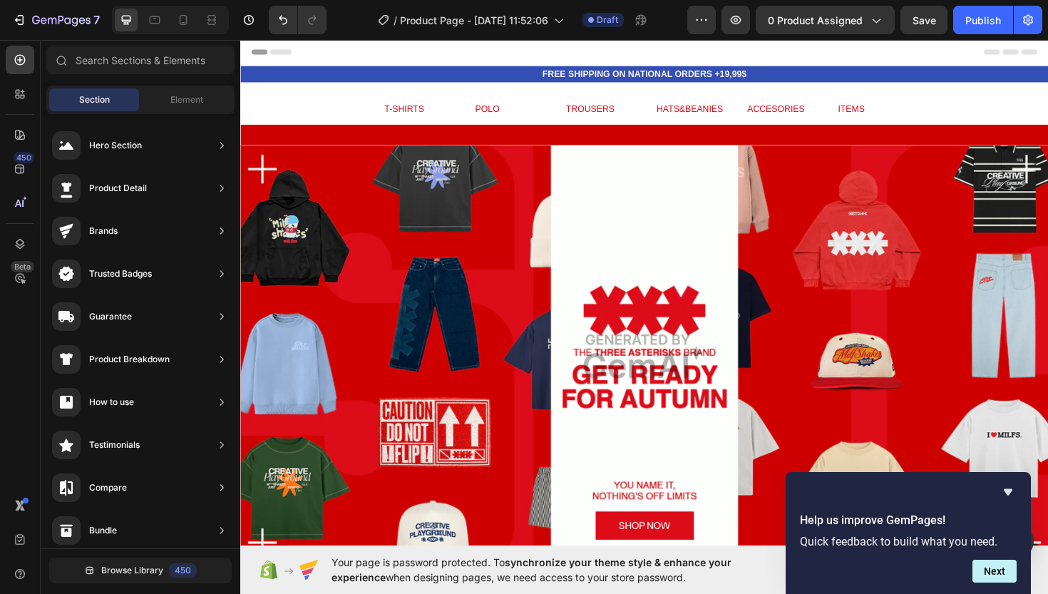
click at [617, 65] on div "Header" at bounding box center [668, 52] width 833 height 29
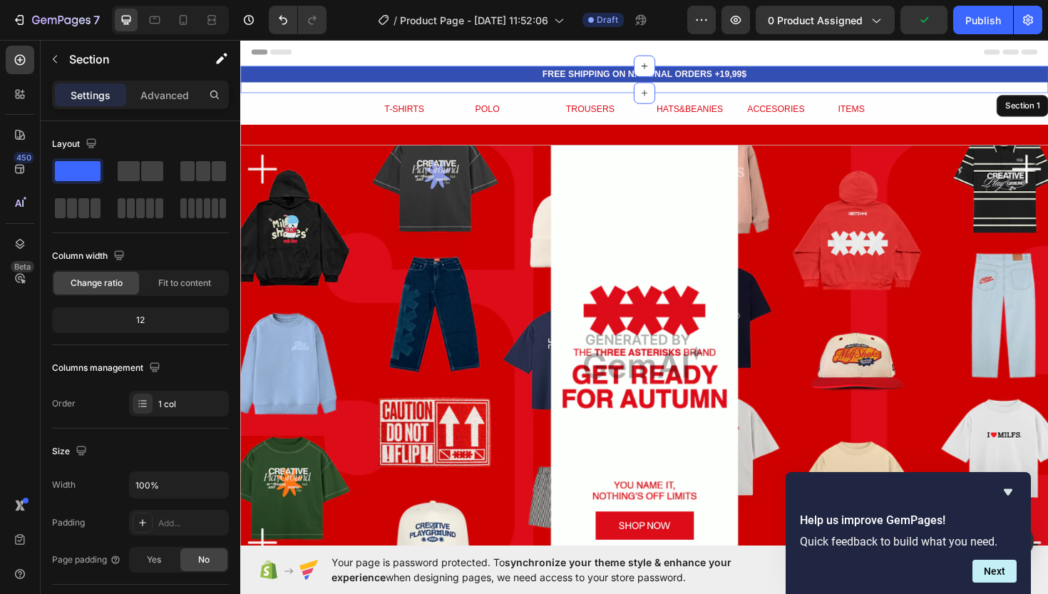
click at [610, 87] on div "FREE SHIPPING ON NATIONAL ORDERS +19,99$ Text Block" at bounding box center [667, 82] width 855 height 29
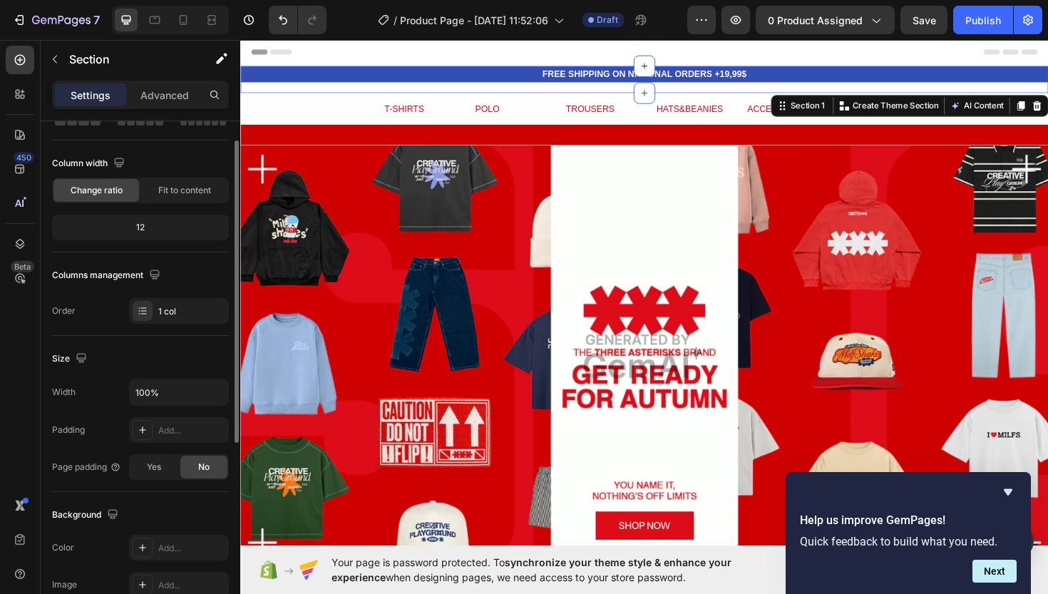
scroll to position [99, 0]
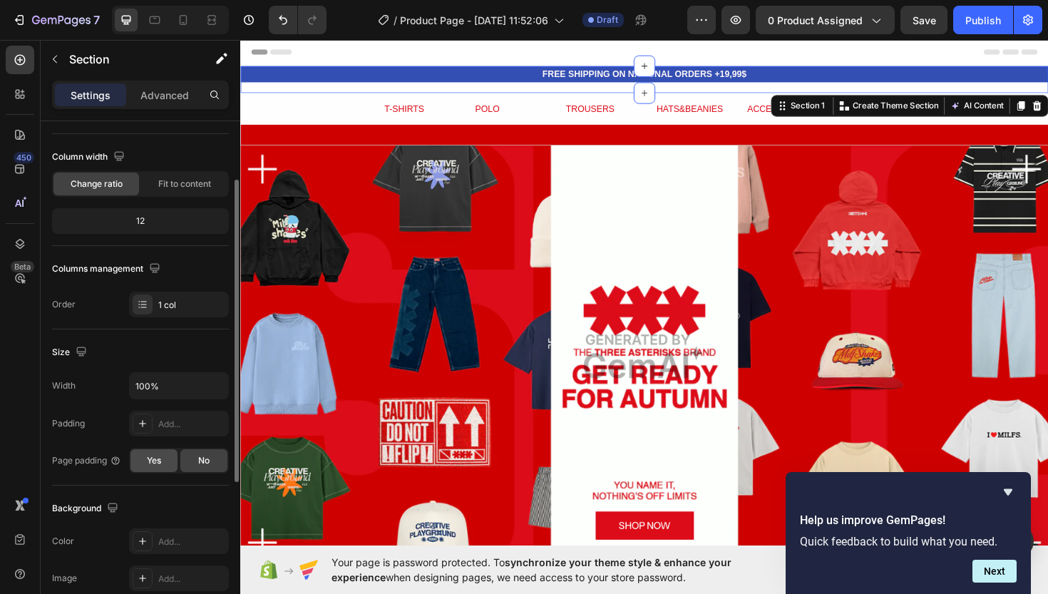
click at [157, 465] on span "Yes" at bounding box center [154, 460] width 14 height 13
click at [195, 461] on div "No" at bounding box center [203, 460] width 47 height 23
click at [151, 458] on span "Yes" at bounding box center [154, 460] width 14 height 13
click at [192, 456] on div "No" at bounding box center [203, 460] width 47 height 23
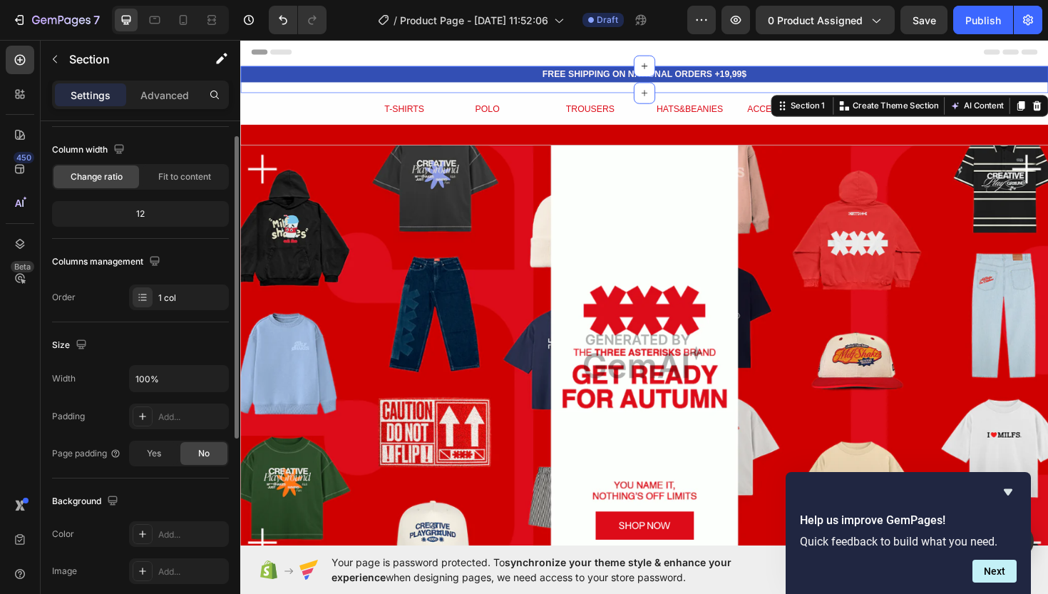
scroll to position [71, 0]
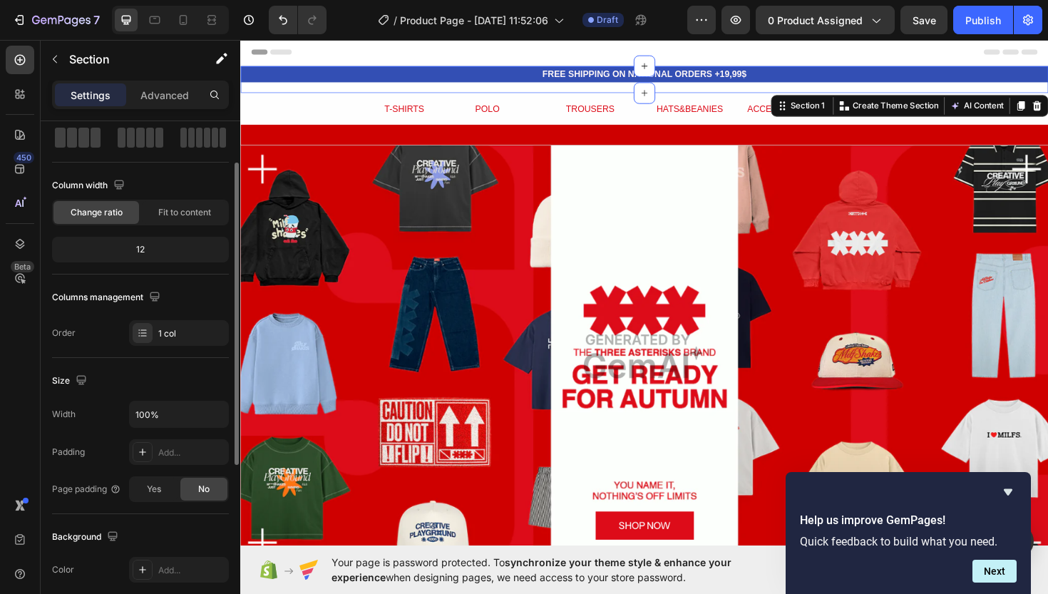
click at [160, 264] on div "Column width Change ratio Fit to content 12" at bounding box center [140, 224] width 177 height 101
click at [145, 249] on div "12" at bounding box center [140, 250] width 171 height 20
click at [163, 221] on div "Fit to content" at bounding box center [185, 212] width 86 height 23
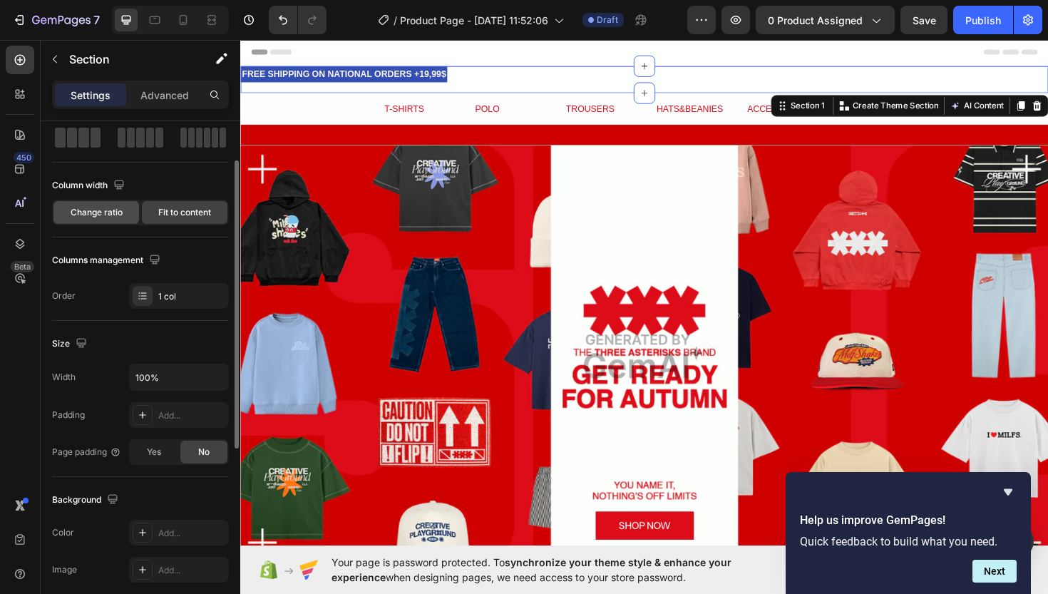
click at [118, 215] on span "Change ratio" at bounding box center [97, 212] width 52 height 13
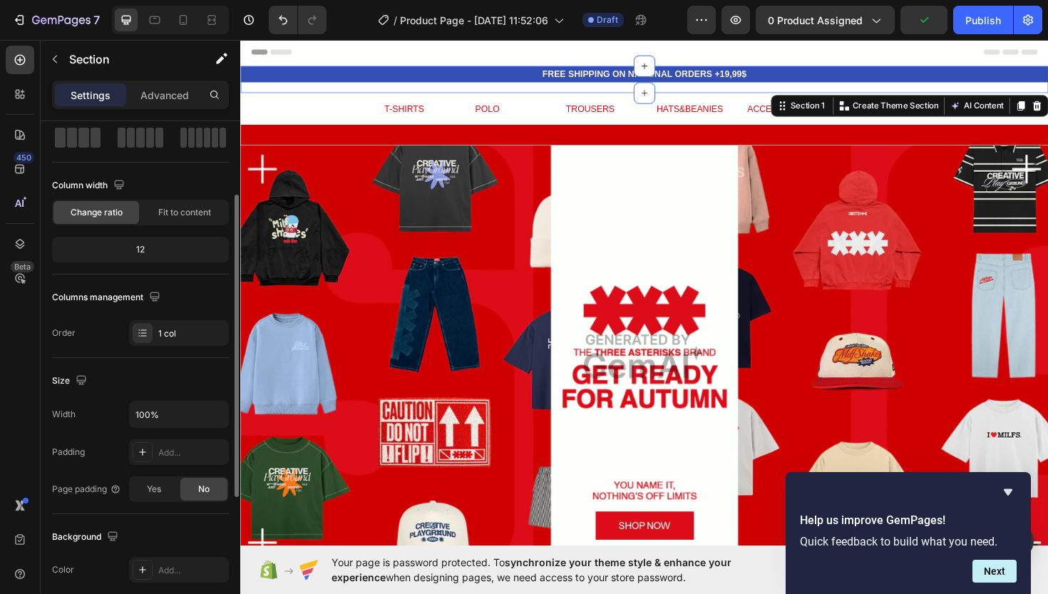
scroll to position [122, 0]
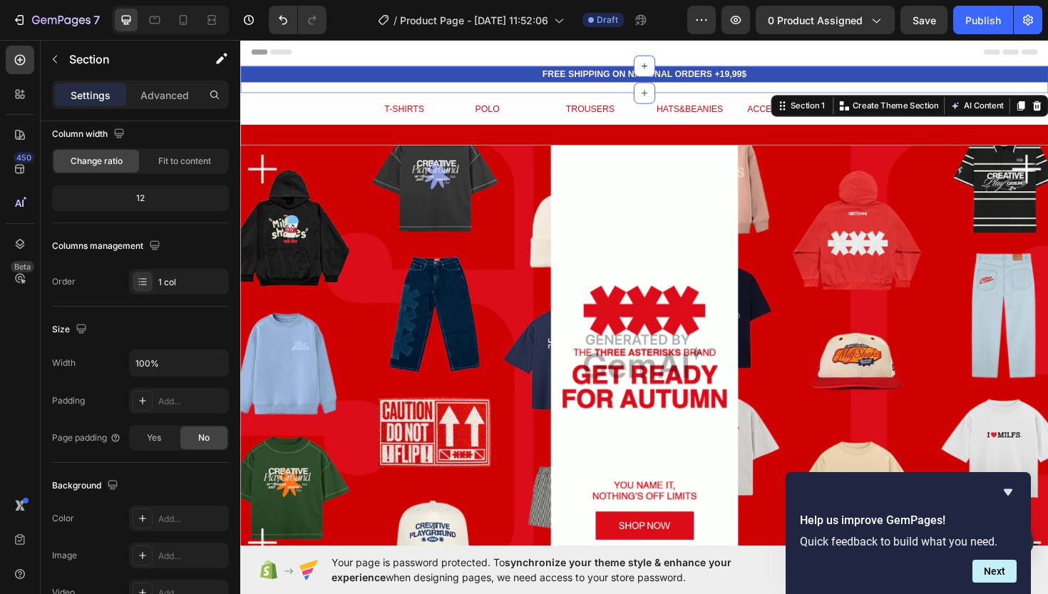
click at [647, 61] on div "Header" at bounding box center [668, 52] width 833 height 29
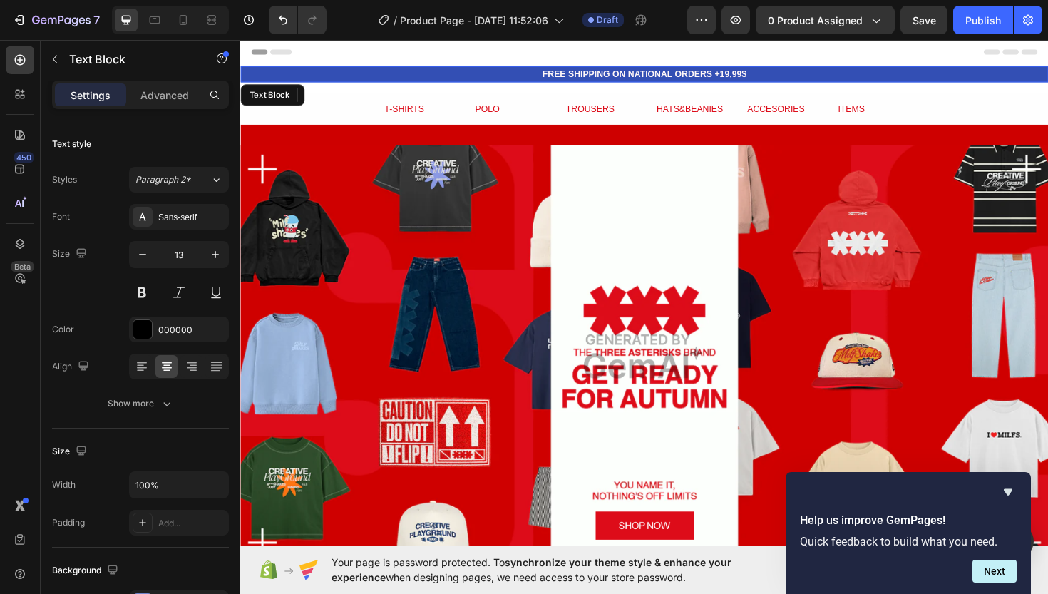
click at [632, 83] on div "FREE SHIPPING ON NATIONAL ORDERS +19,99$ Text Block" at bounding box center [667, 76] width 855 height 17
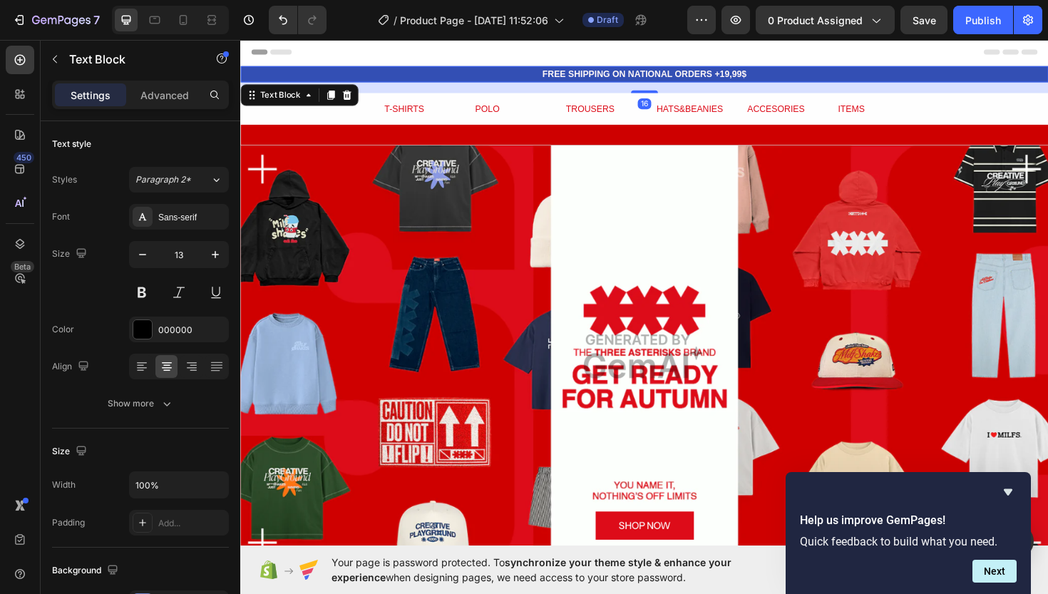
click at [629, 90] on div "16" at bounding box center [667, 90] width 855 height 11
click at [355, 96] on icon at bounding box center [353, 98] width 9 height 10
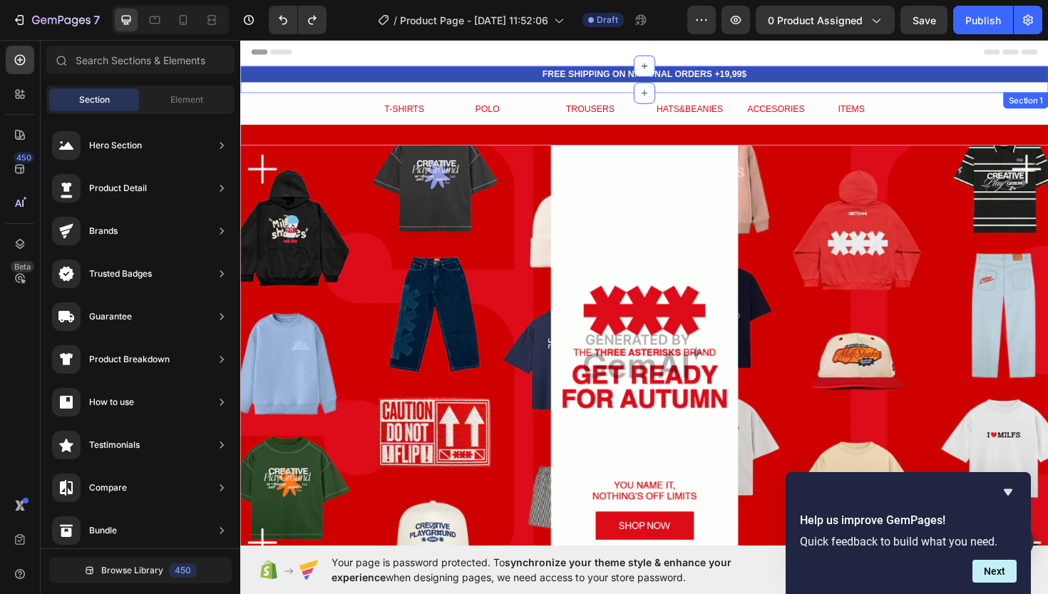
click at [410, 88] on div "FREE SHIPPING ON NATIONAL ORDERS +19,99$ Text Block" at bounding box center [667, 82] width 855 height 29
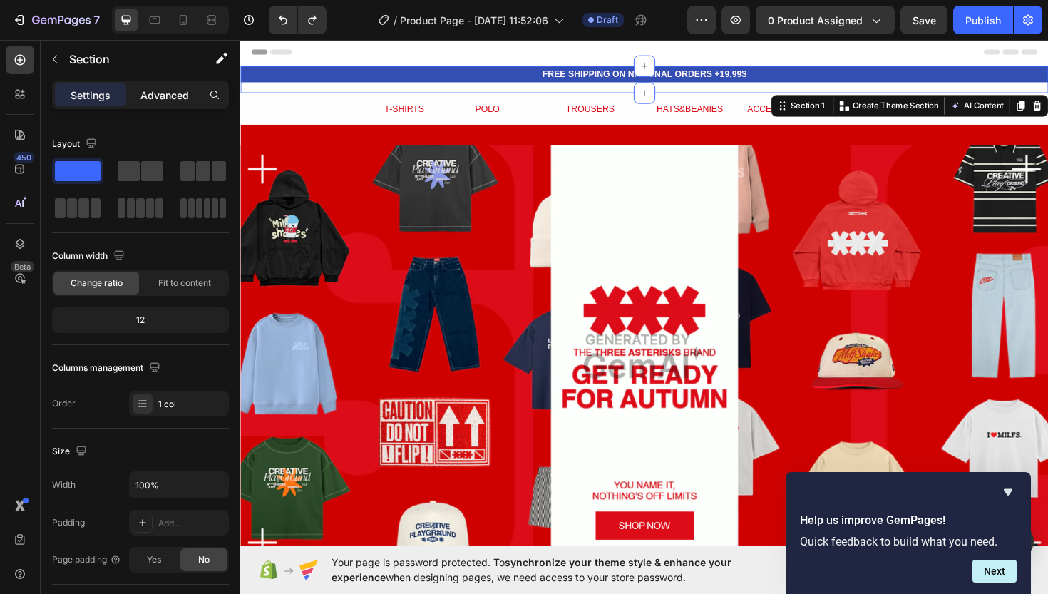
click at [165, 101] on p "Advanced" at bounding box center [164, 95] width 48 height 15
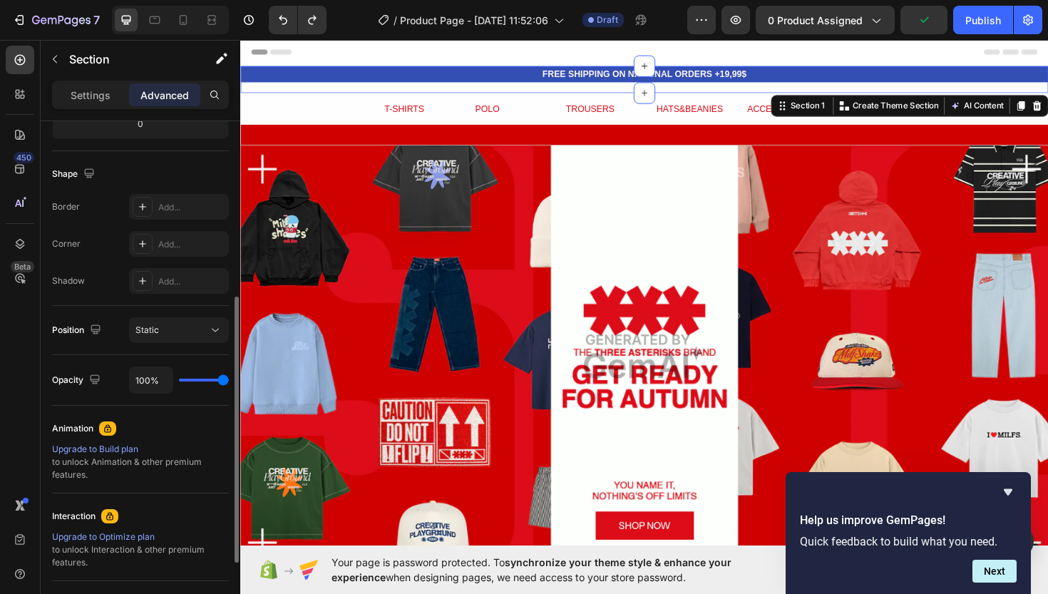
scroll to position [476, 0]
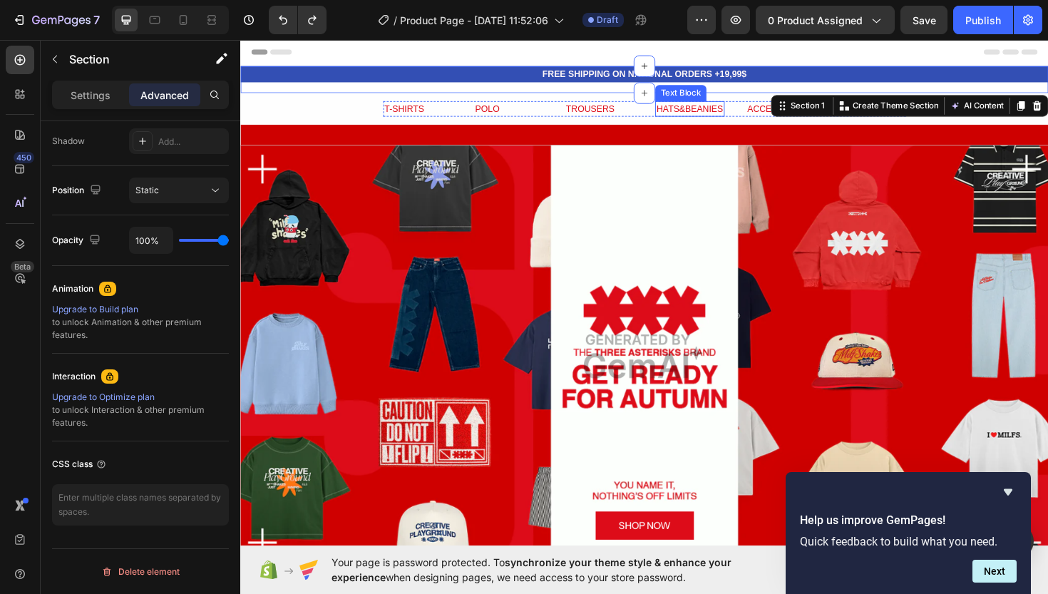
click at [699, 90] on div "Text Block" at bounding box center [706, 96] width 48 height 13
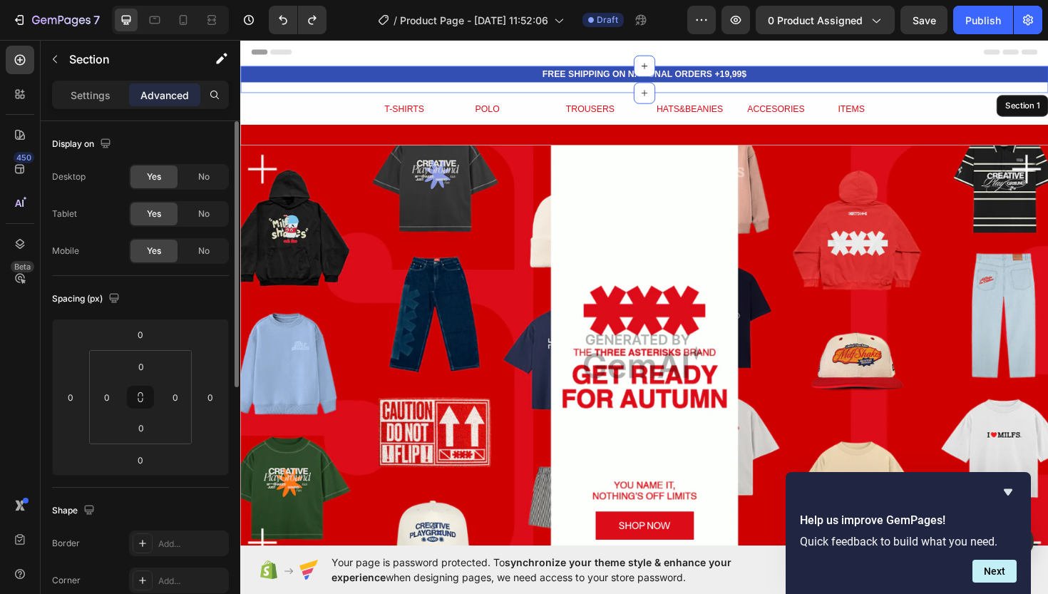
click at [652, 94] on div "FREE SHIPPING ON NATIONAL ORDERS +19,99$ Text Block" at bounding box center [667, 82] width 855 height 29
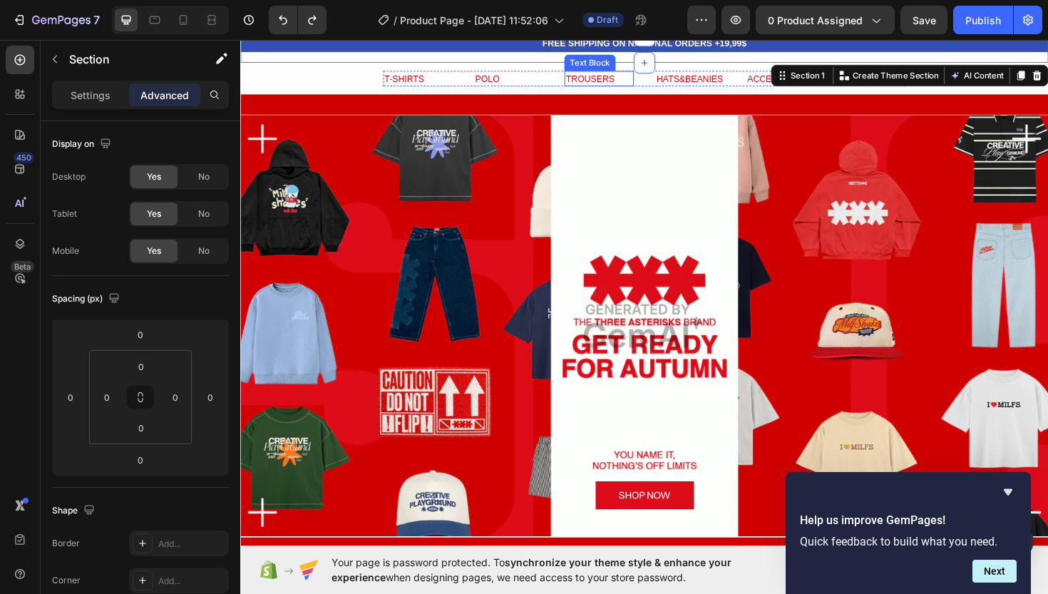
scroll to position [41, 0]
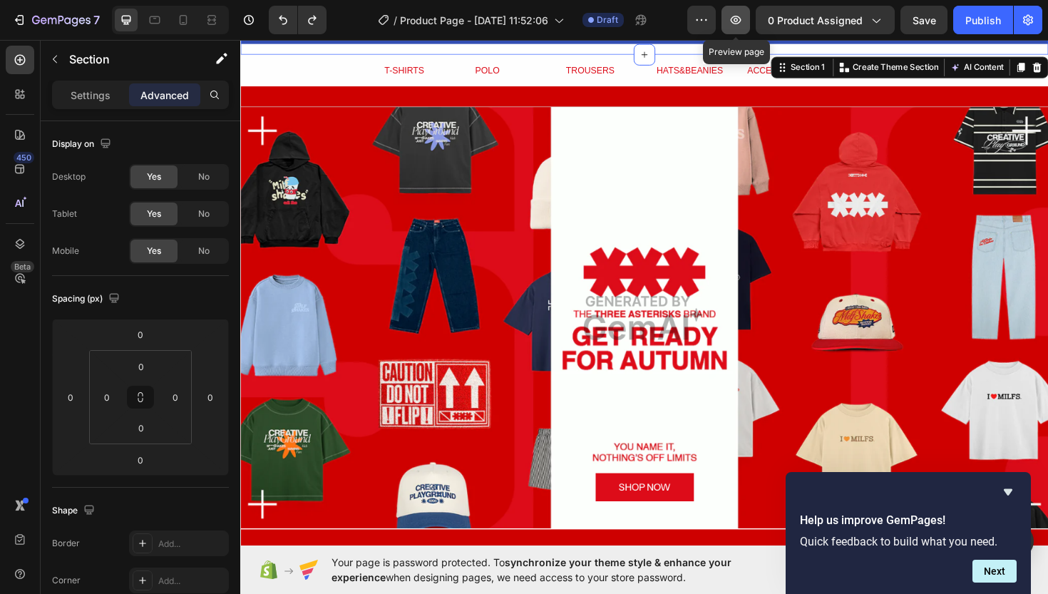
click at [733, 18] on icon "button" at bounding box center [736, 20] width 14 height 14
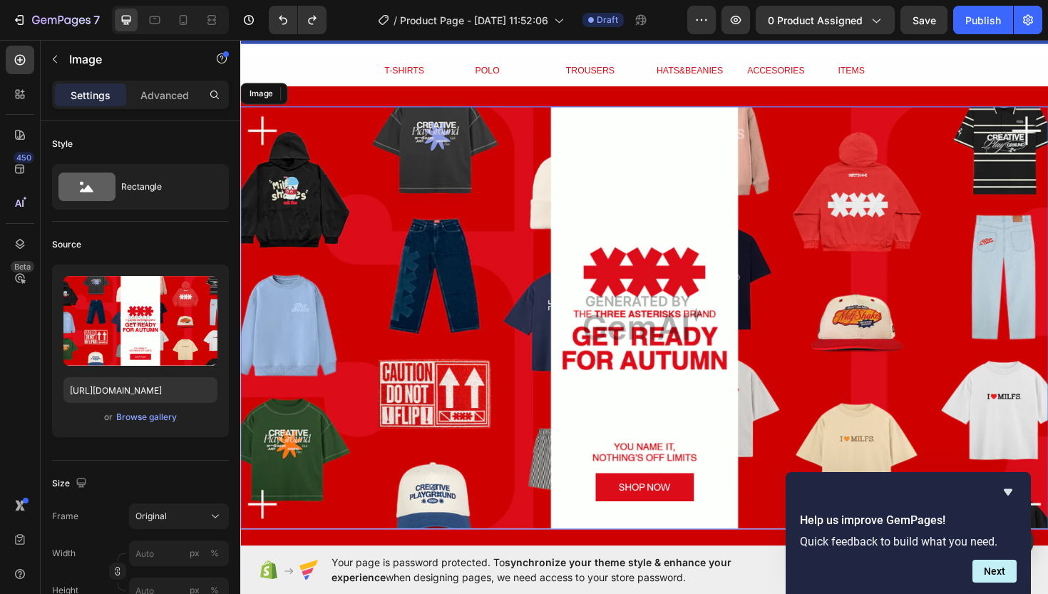
click at [516, 233] on img at bounding box center [667, 334] width 855 height 448
click at [294, 105] on div "Image" at bounding box center [293, 97] width 107 height 23
click at [294, 100] on icon at bounding box center [294, 96] width 11 height 11
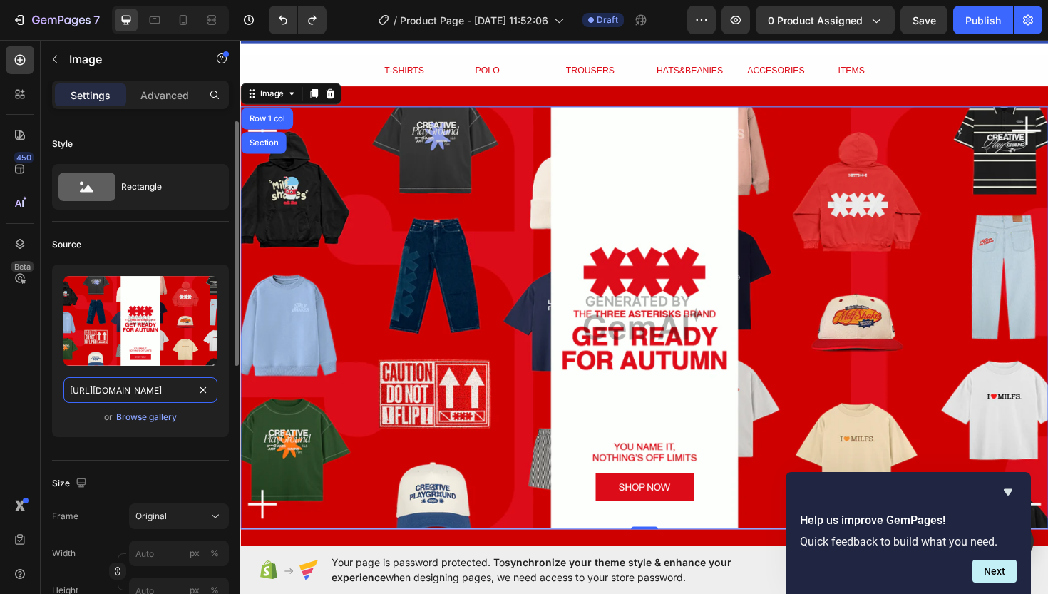
click at [150, 400] on input "[URL][DOMAIN_NAME]" at bounding box center [140, 390] width 154 height 26
paste input "[DOMAIN_NAME][URL][DOMAIN_NAME]"
type input "[URL][DOMAIN_NAME][DOMAIN_NAME]"
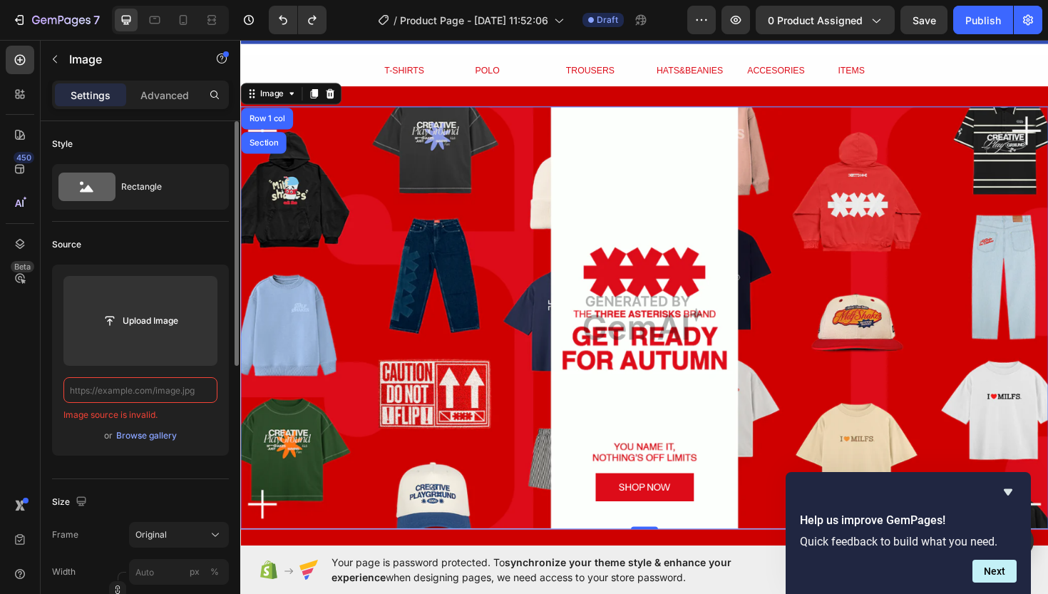
paste input "[URL][DOMAIN_NAME][DOMAIN_NAME]"
paste input "[DOMAIN_NAME][URL]"
type input "[URL][DOMAIN_NAME]"
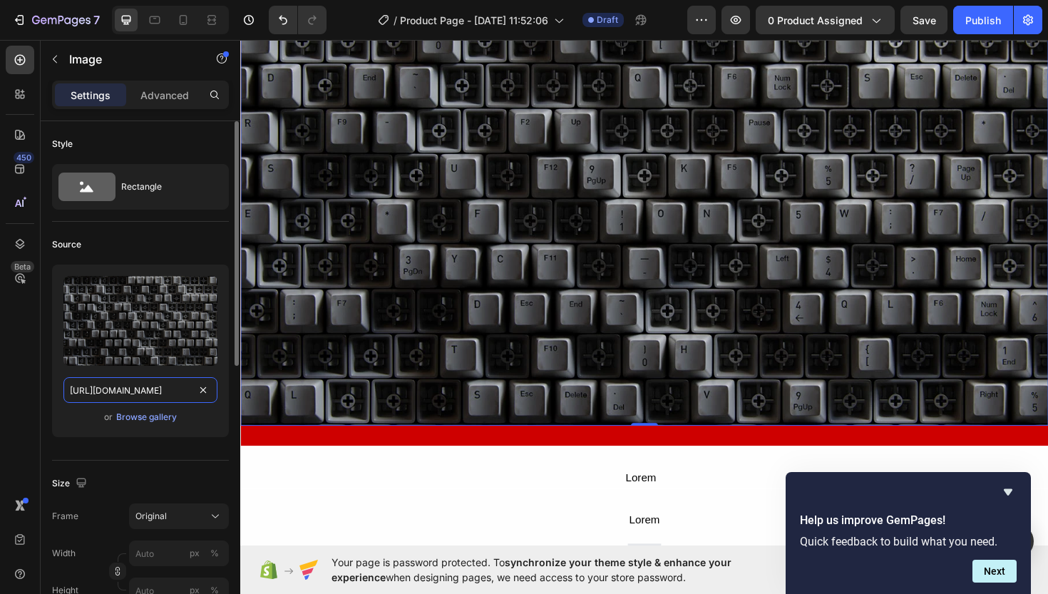
scroll to position [222, 0]
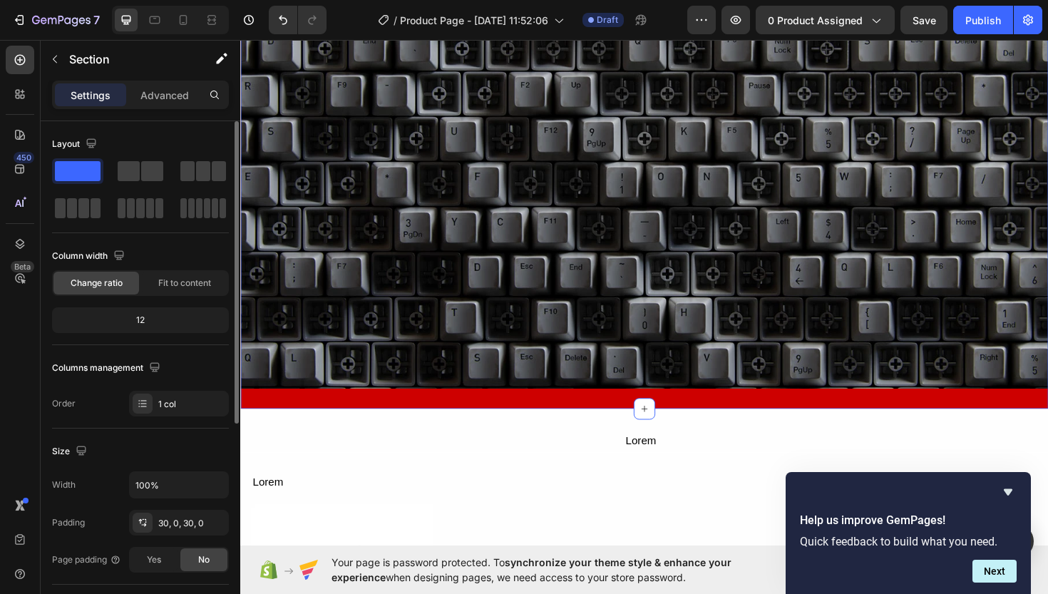
click at [439, 412] on div "Image Row Section 3 You can create reusable sections Create Theme Section AI Co…" at bounding box center [667, 169] width 855 height 524
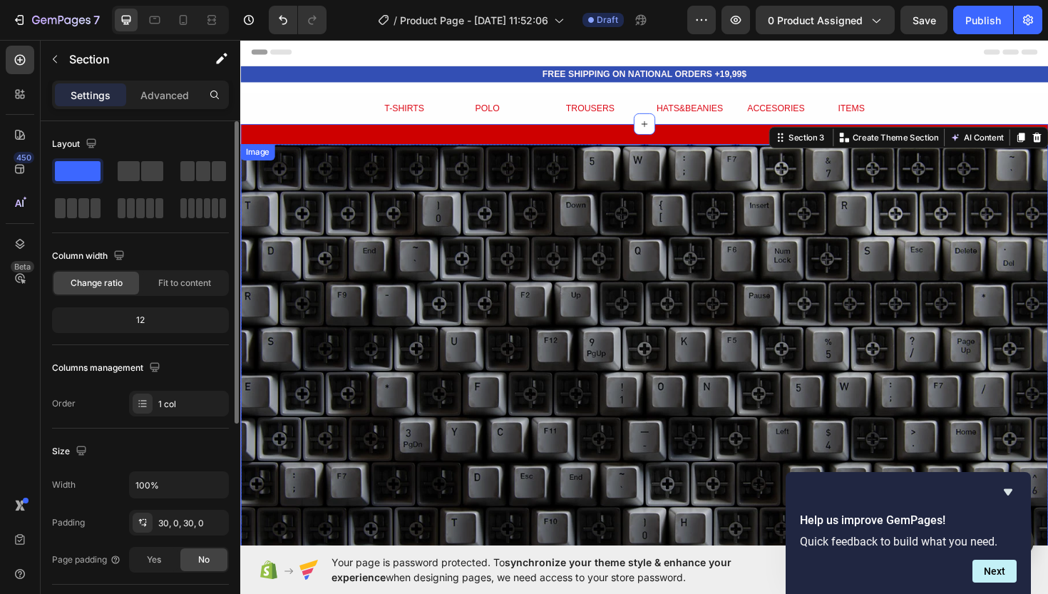
scroll to position [0, 0]
click at [581, 131] on div "Image Row Section 3 You can create reusable sections Create Theme Section AI Co…" at bounding box center [667, 391] width 855 height 524
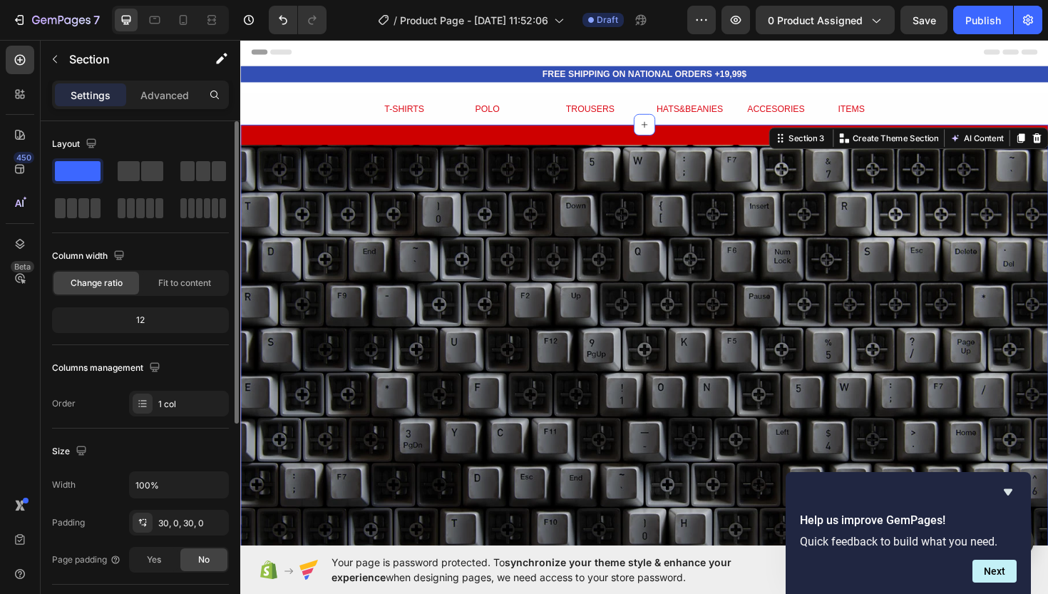
click at [582, 144] on div "Image Row Section 3 You can create reusable sections Create Theme Section AI Co…" at bounding box center [667, 392] width 855 height 524
click at [288, 138] on div "Image Row Section 3 You can create reusable sections Create Theme Section AI Co…" at bounding box center [667, 392] width 855 height 524
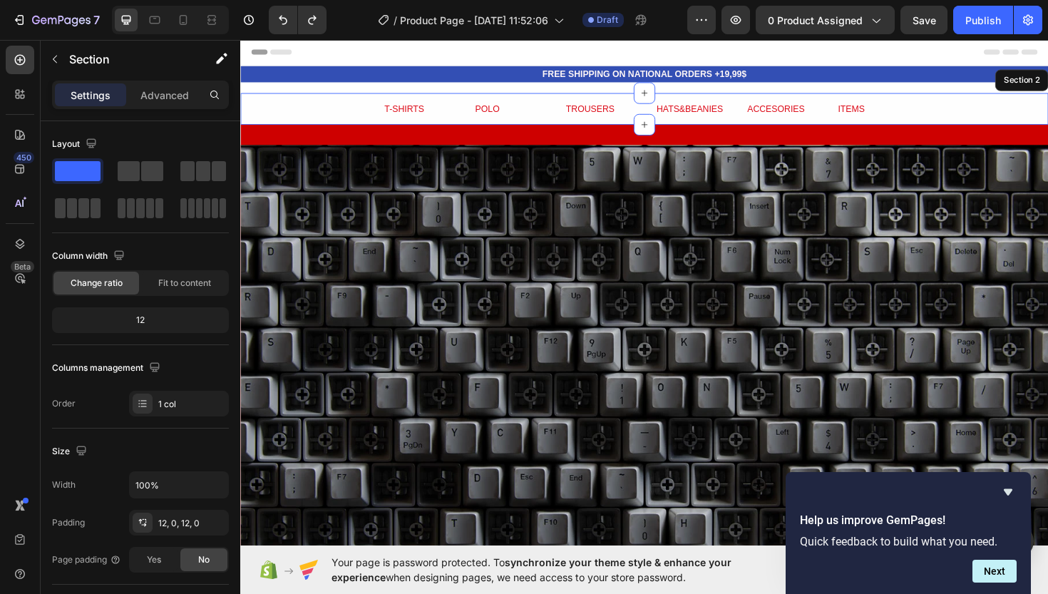
click at [313, 126] on div "T-SHIRTS Text Block POLO Text Block TROUSERS Text Block HATS&BEANIES Text Block…" at bounding box center [667, 113] width 855 height 34
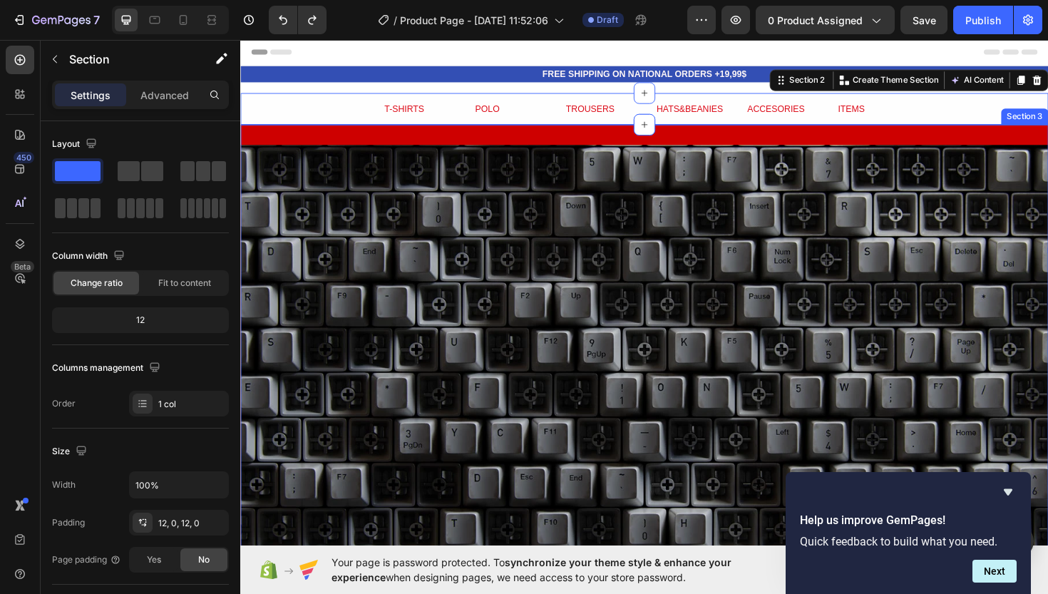
click at [314, 141] on div "Image Row Section 3" at bounding box center [667, 392] width 855 height 524
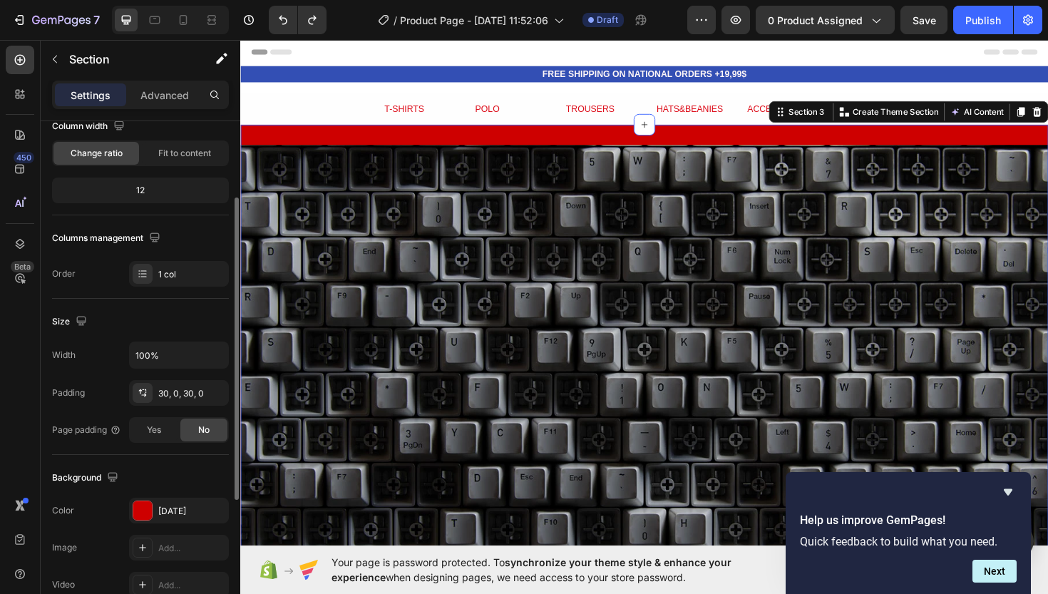
scroll to position [130, 0]
click at [171, 396] on div "30, 0, 30, 0" at bounding box center [178, 393] width 41 height 13
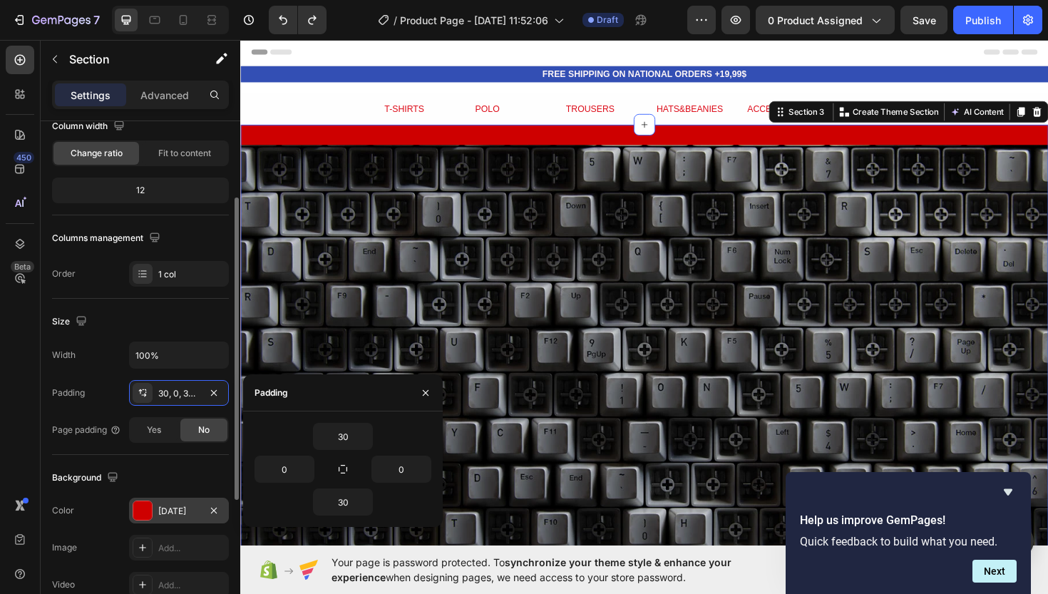
click at [142, 509] on div at bounding box center [142, 510] width 19 height 19
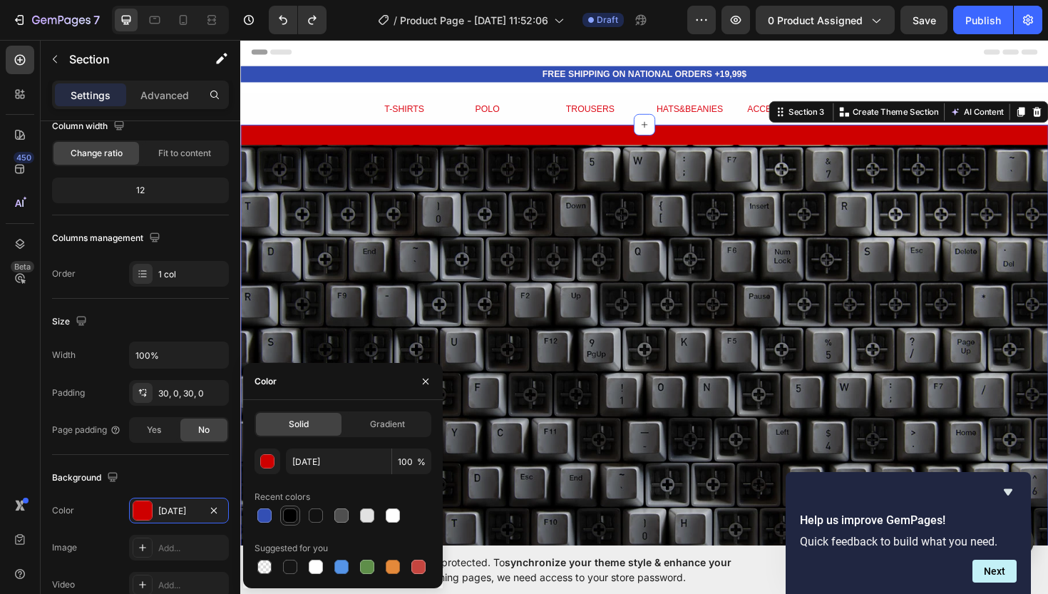
click at [290, 514] on div at bounding box center [290, 515] width 14 height 14
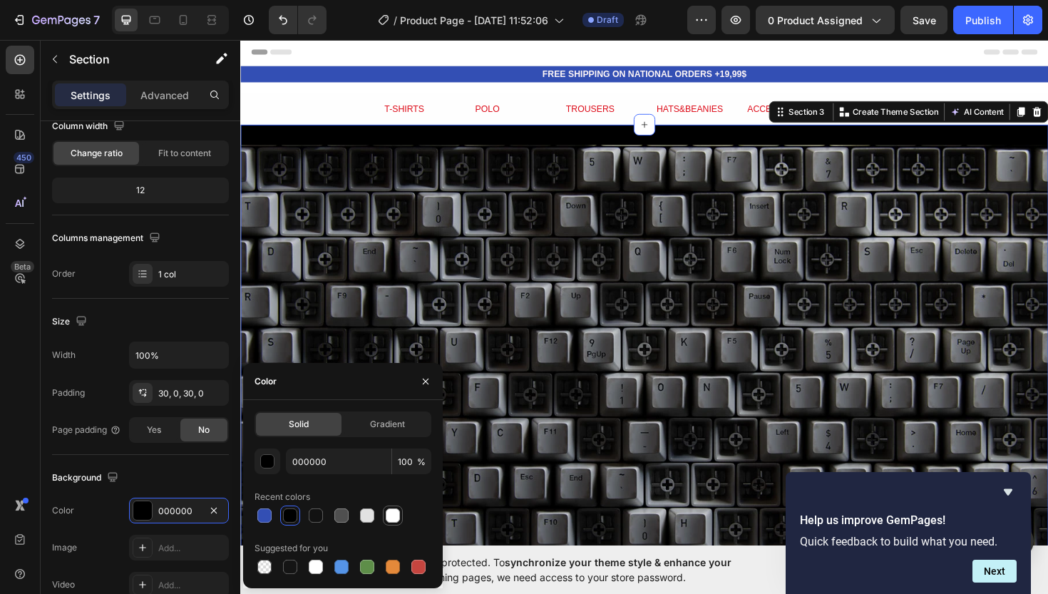
click at [392, 522] on div at bounding box center [393, 515] width 14 height 14
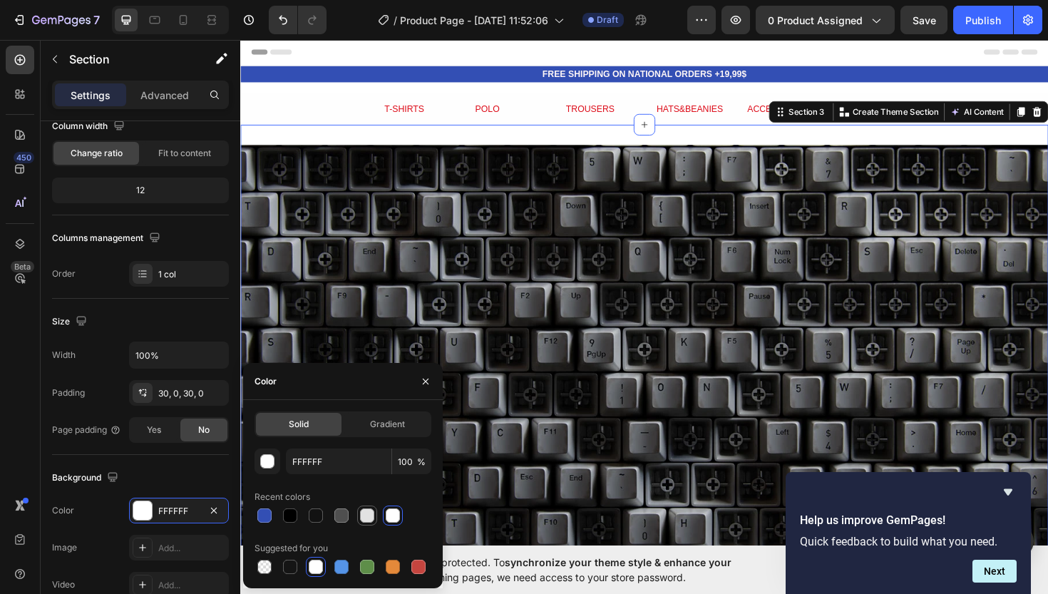
click at [375, 516] on div at bounding box center [367, 515] width 17 height 17
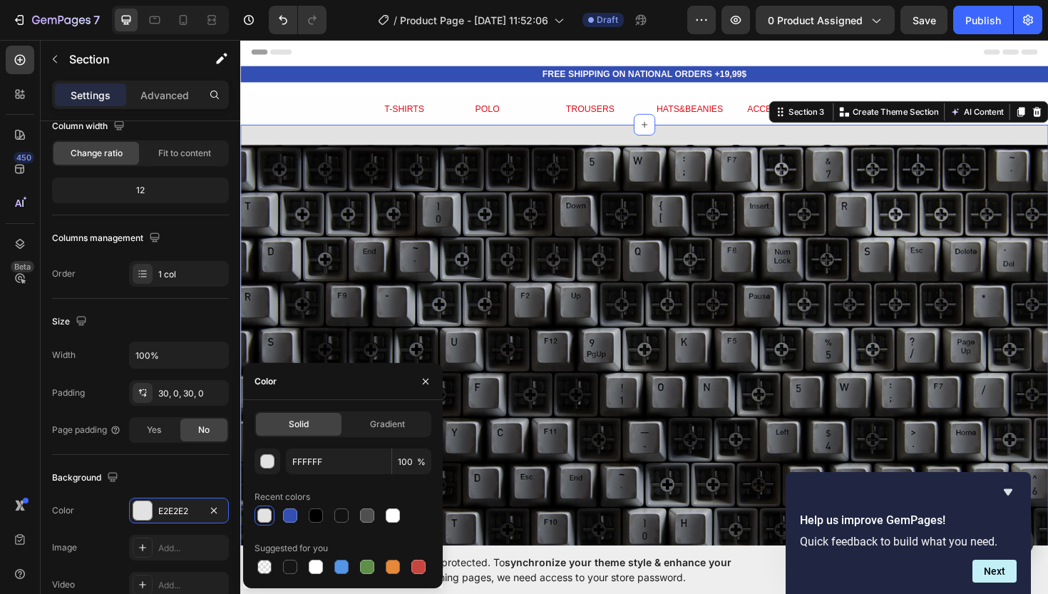
type input "E2E2E2"
click at [178, 361] on input "100%" at bounding box center [179, 355] width 98 height 26
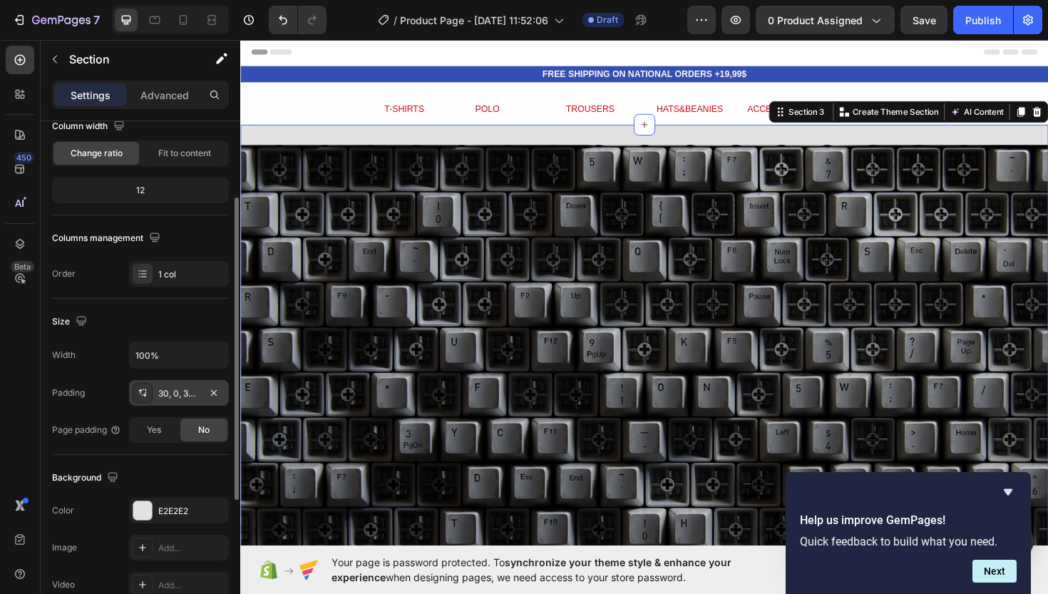
click at [182, 393] on div "30, 0, 30, 0" at bounding box center [178, 393] width 41 height 13
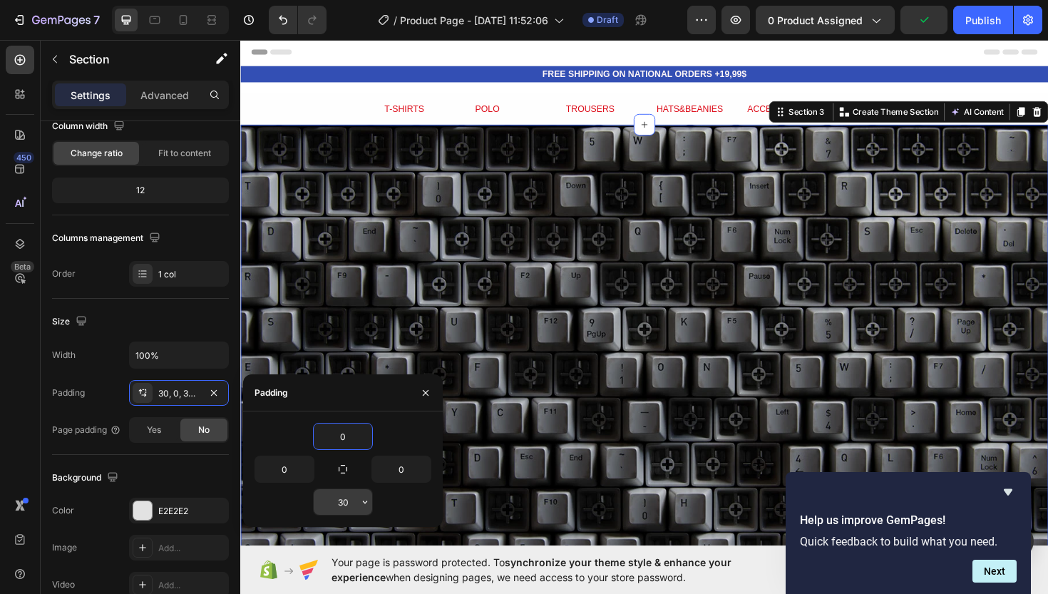
type input "0"
click at [353, 491] on input "30" at bounding box center [343, 502] width 58 height 26
type input "3"
type input "0"
click at [426, 389] on icon "button" at bounding box center [425, 392] width 11 height 11
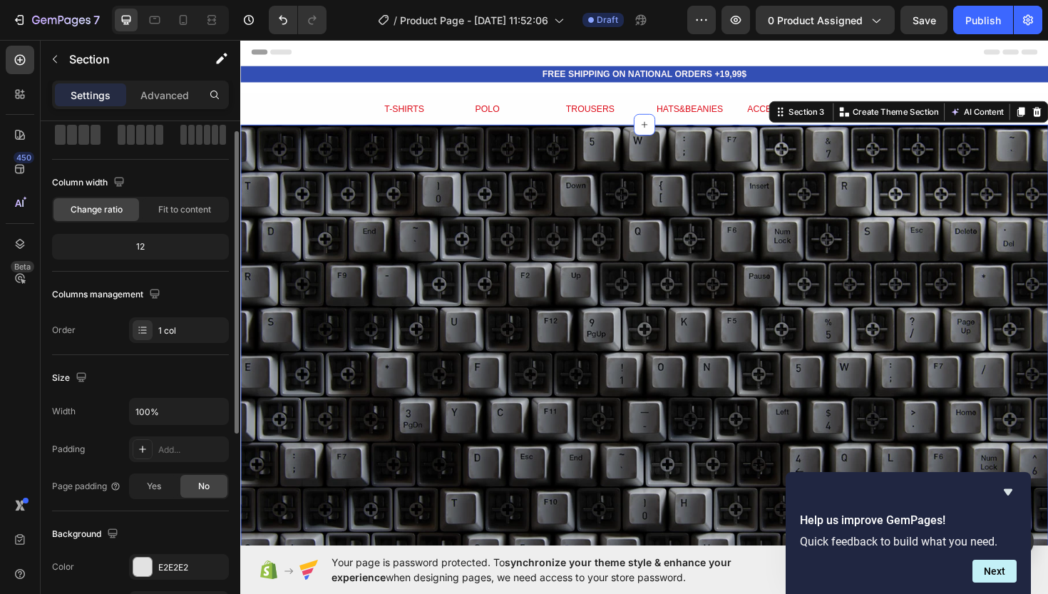
scroll to position [0, 0]
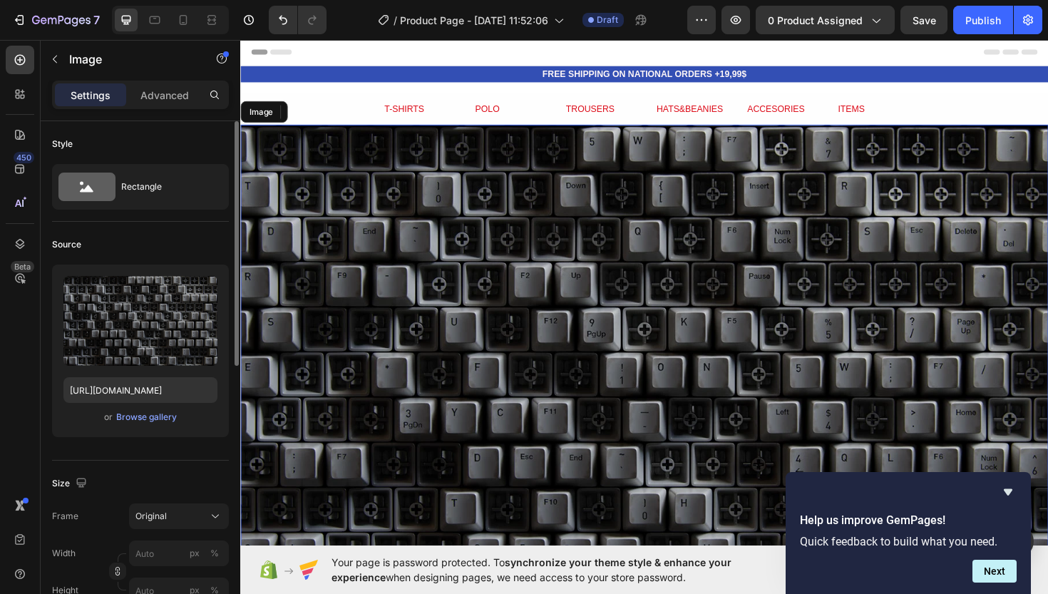
click at [407, 240] on img at bounding box center [667, 370] width 855 height 481
click at [1006, 497] on icon "Hide survey" at bounding box center [1007, 491] width 17 height 17
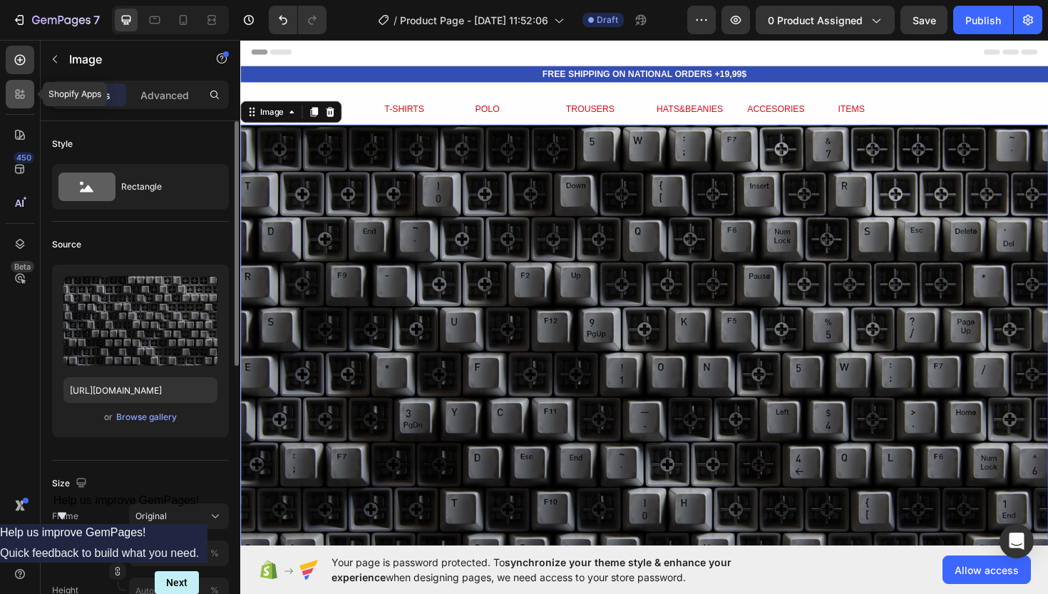
click at [11, 91] on div at bounding box center [20, 94] width 29 height 29
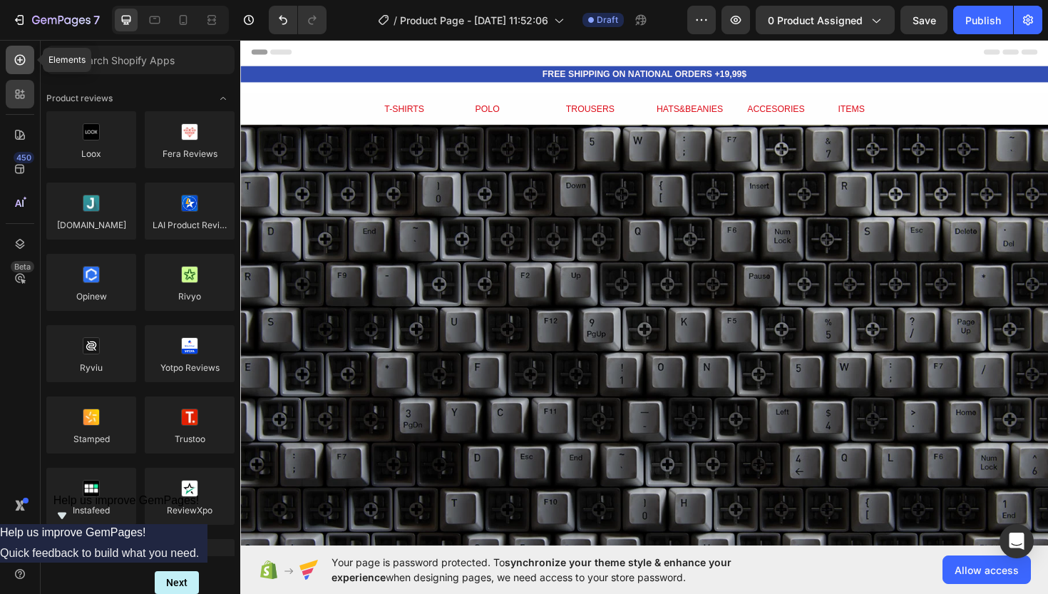
click at [18, 68] on div at bounding box center [20, 60] width 29 height 29
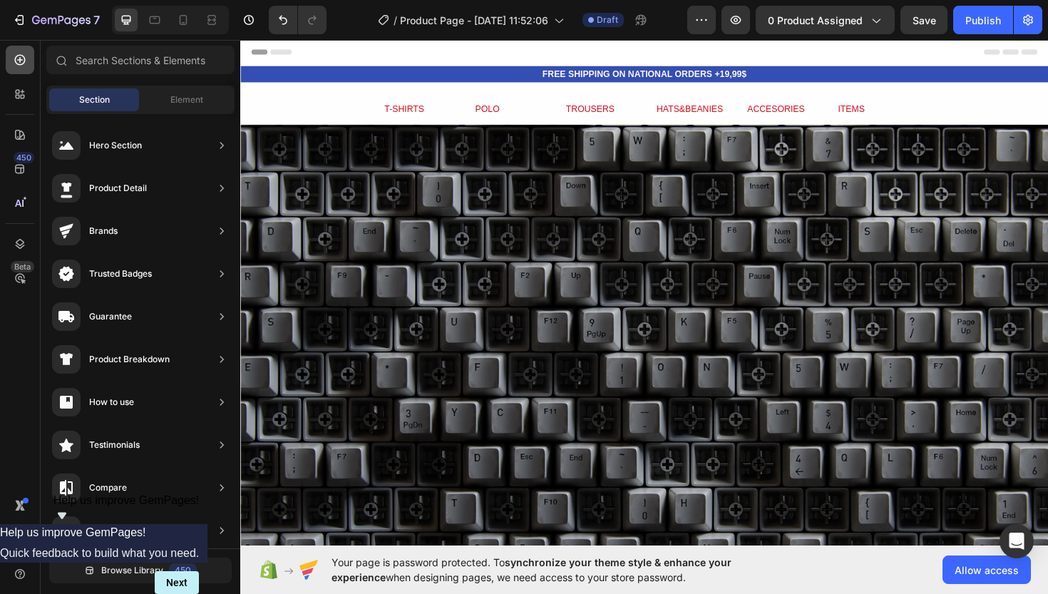
click at [24, 66] on icon at bounding box center [20, 60] width 14 height 14
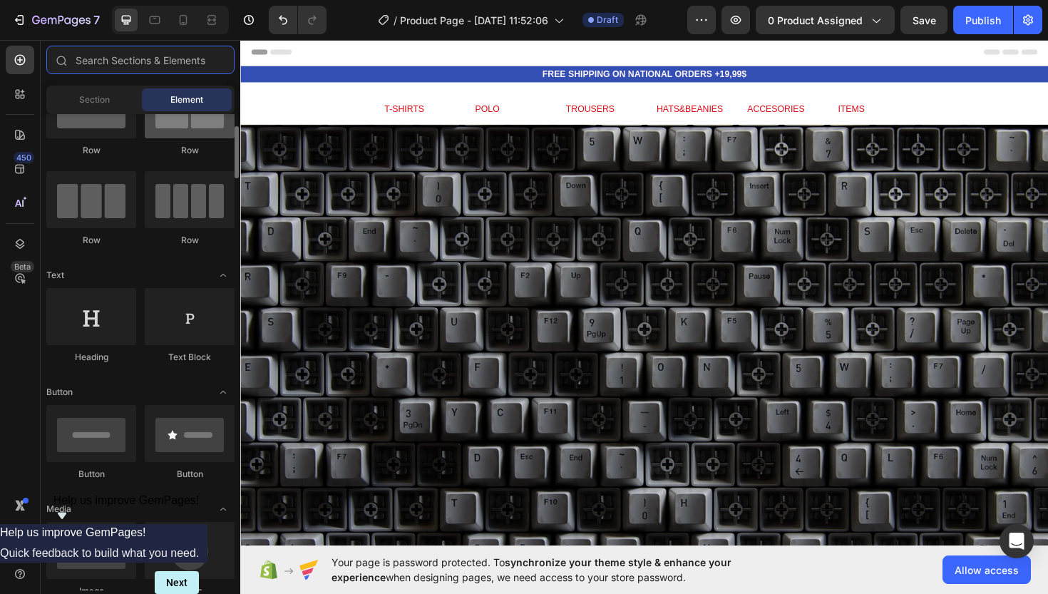
scroll to position [69, 0]
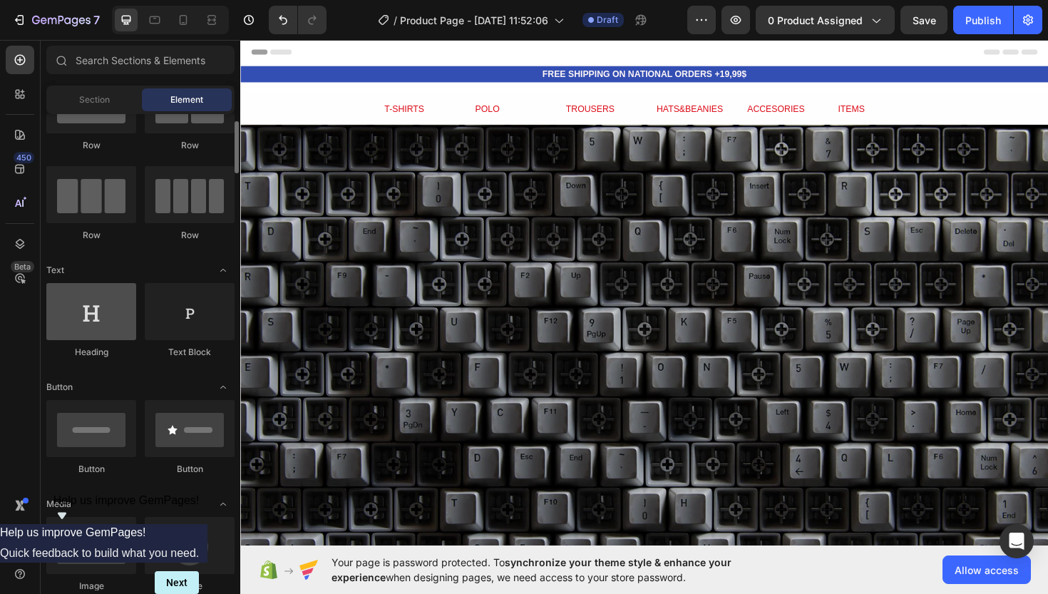
click at [117, 331] on div at bounding box center [91, 311] width 90 height 57
click at [93, 319] on div at bounding box center [91, 311] width 90 height 57
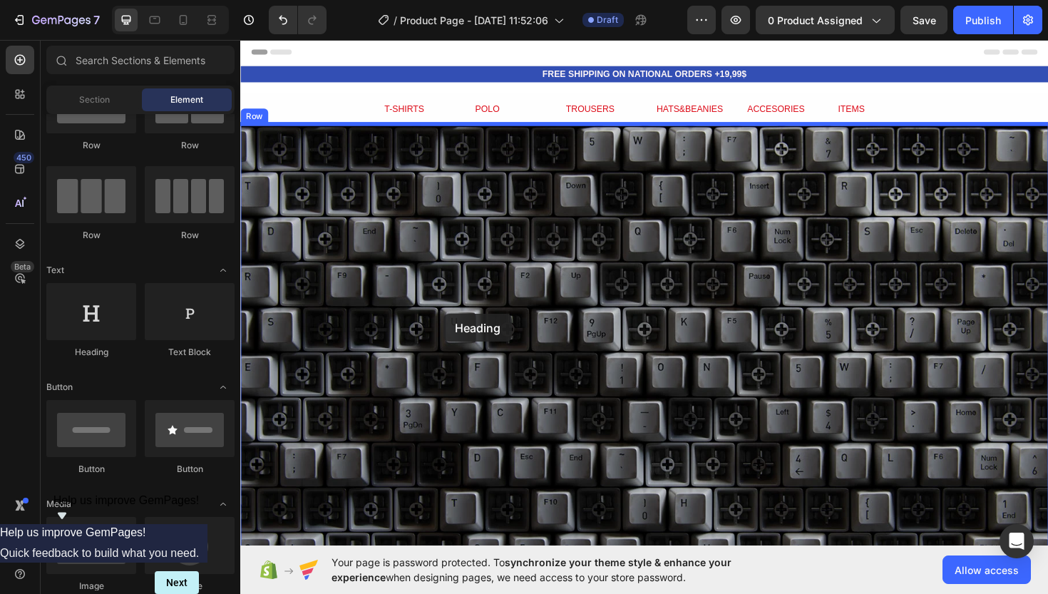
drag, startPoint x: 334, startPoint y: 357, endPoint x: 456, endPoint y: 330, distance: 124.9
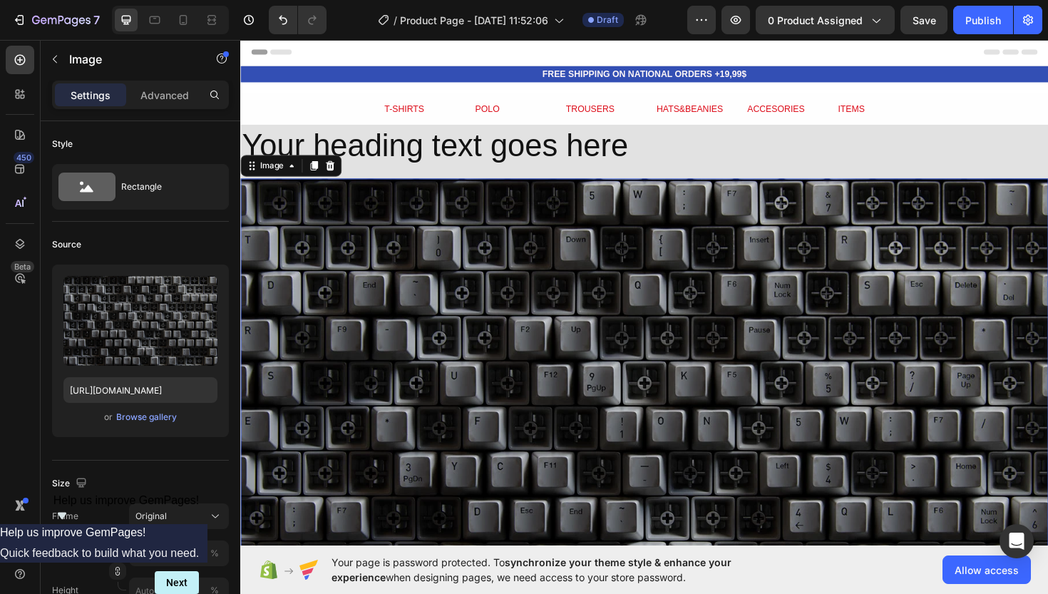
click at [456, 330] on img at bounding box center [667, 427] width 855 height 481
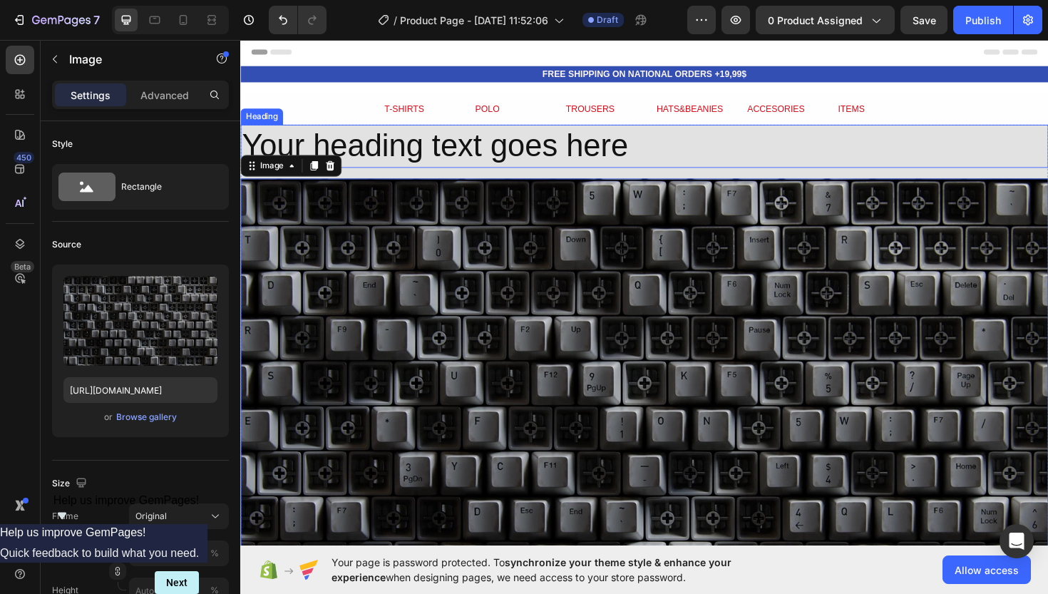
click at [485, 158] on h2 "Your heading text goes here" at bounding box center [667, 153] width 855 height 46
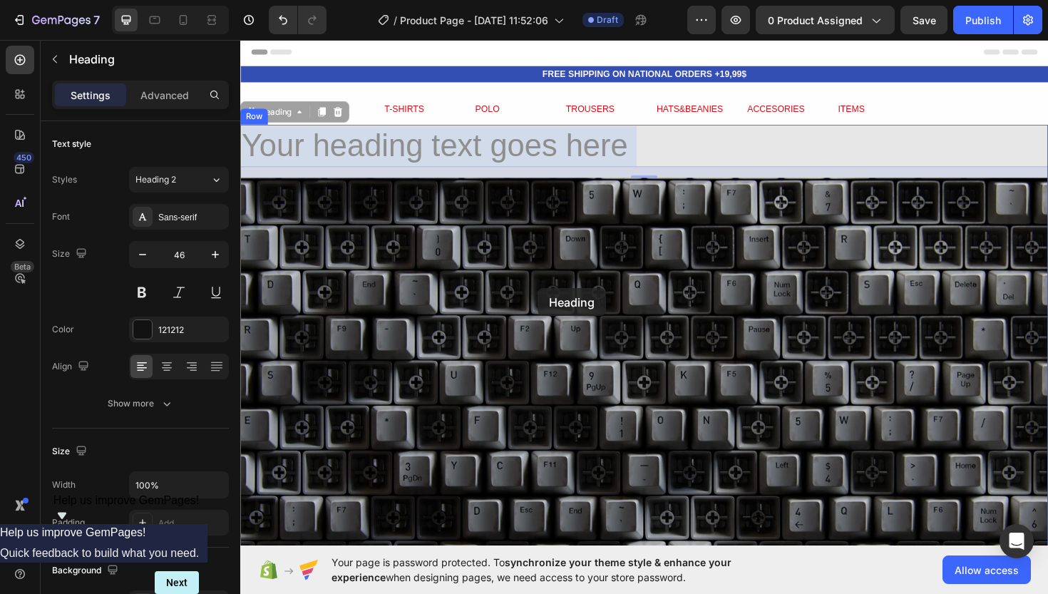
drag, startPoint x: 484, startPoint y: 158, endPoint x: 555, endPoint y: 303, distance: 161.3
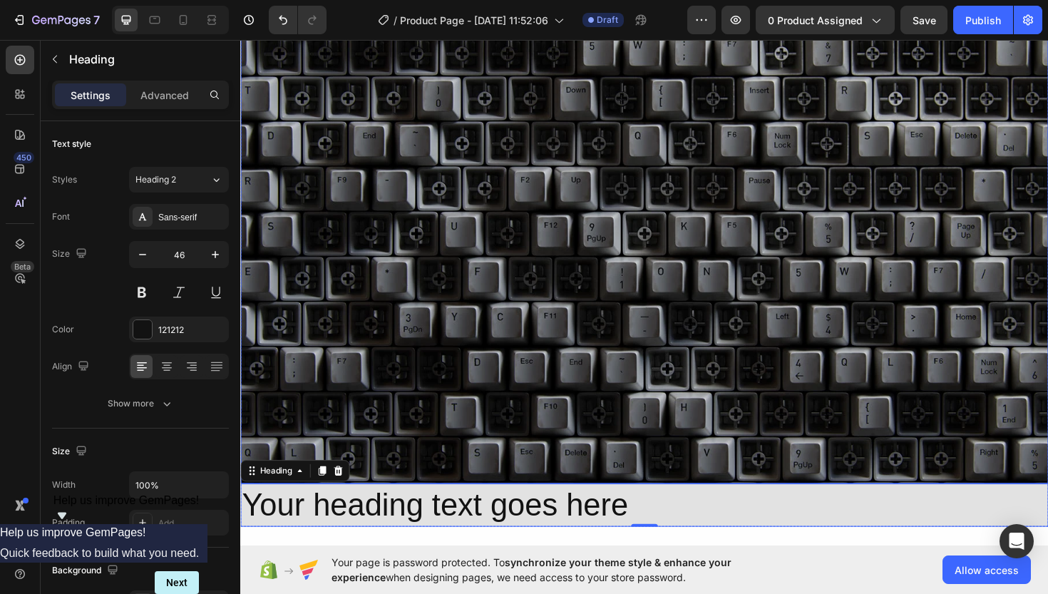
scroll to position [110, 0]
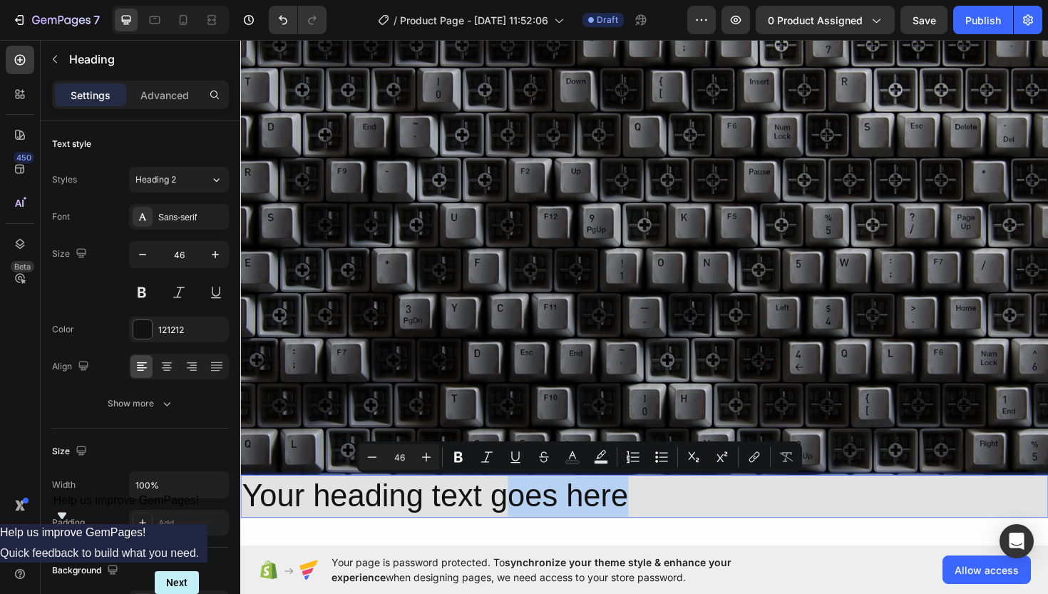
drag, startPoint x: 524, startPoint y: 534, endPoint x: 644, endPoint y: 542, distance: 120.0
click at [637, 520] on p "Your heading text goes here" at bounding box center [668, 523] width 853 height 43
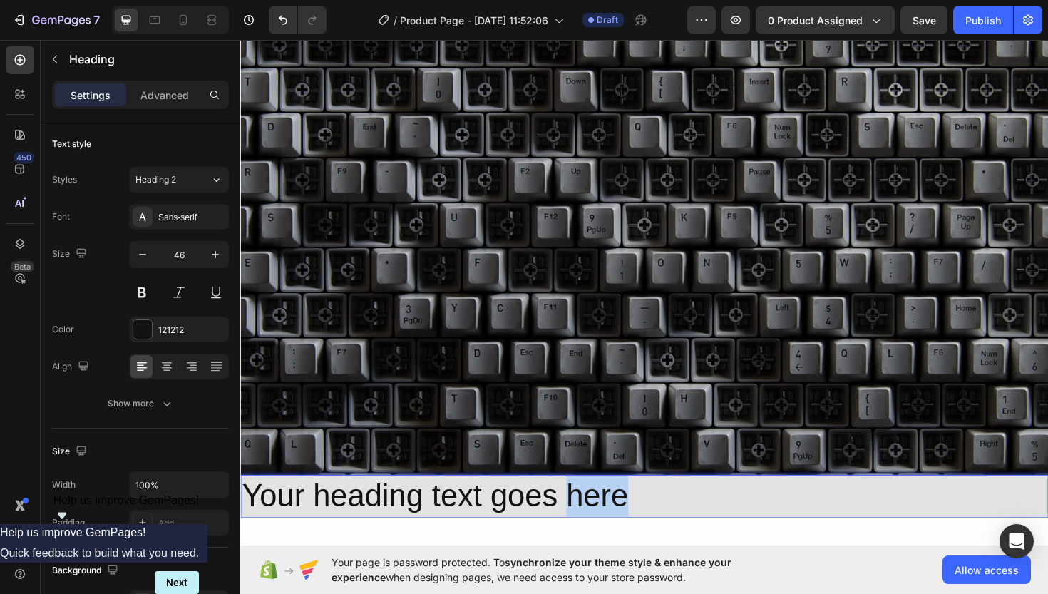
click at [637, 520] on p "Your heading text goes here" at bounding box center [668, 523] width 853 height 43
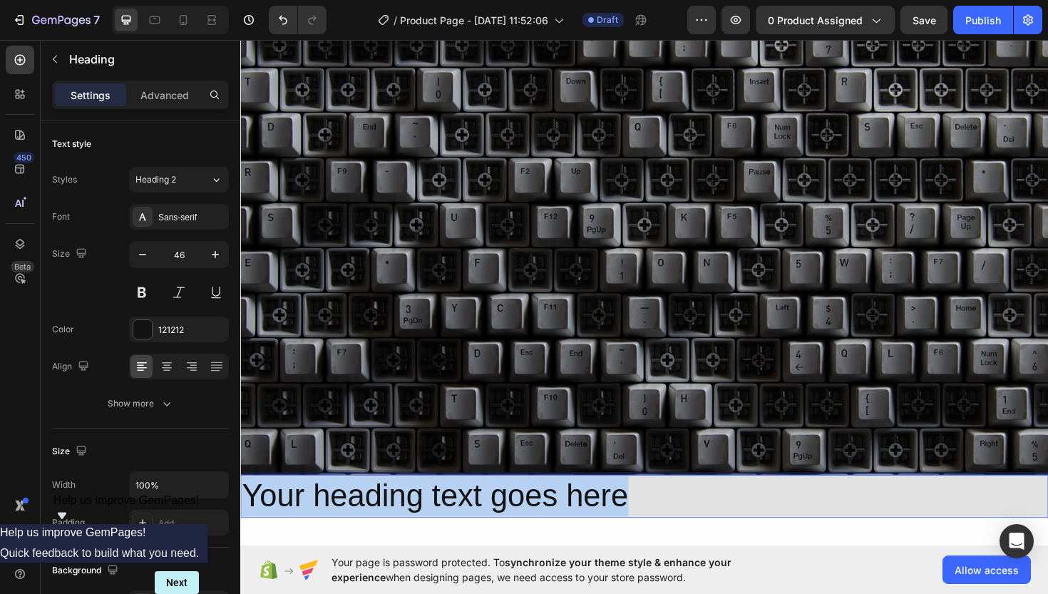
click at [637, 520] on p "Your heading text goes here" at bounding box center [668, 523] width 853 height 43
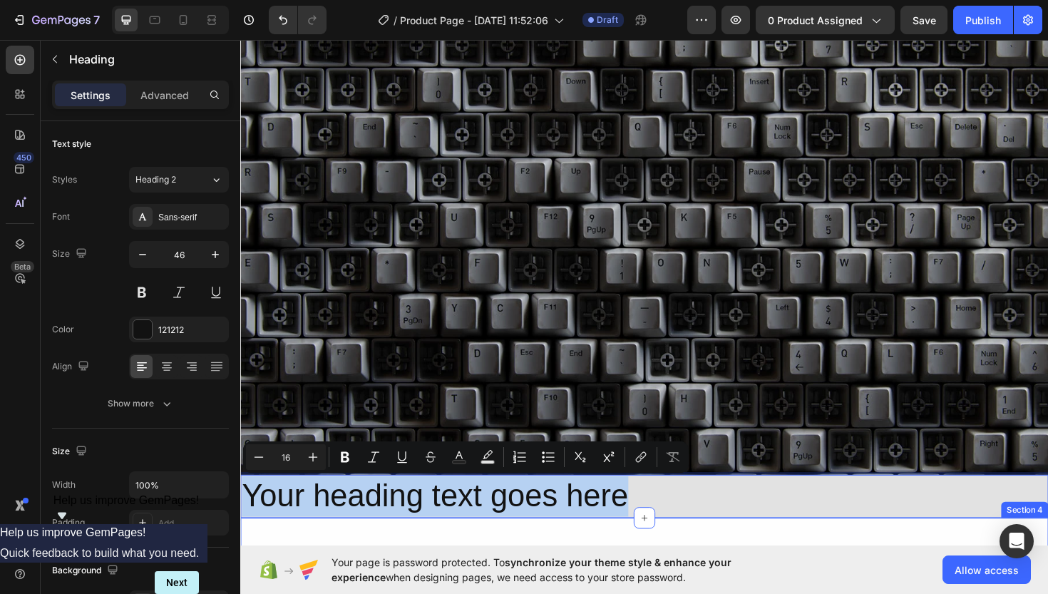
click at [646, 562] on div "Lorem Text Block Row Section 4" at bounding box center [667, 569] width 855 height 46
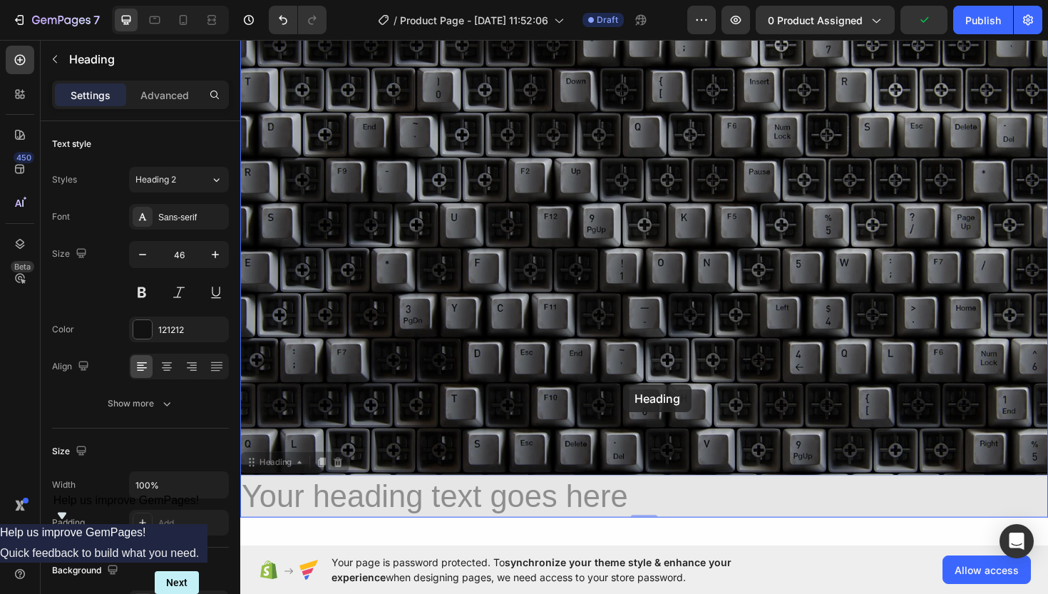
drag, startPoint x: 631, startPoint y: 524, endPoint x: 646, endPoint y: 405, distance: 120.0
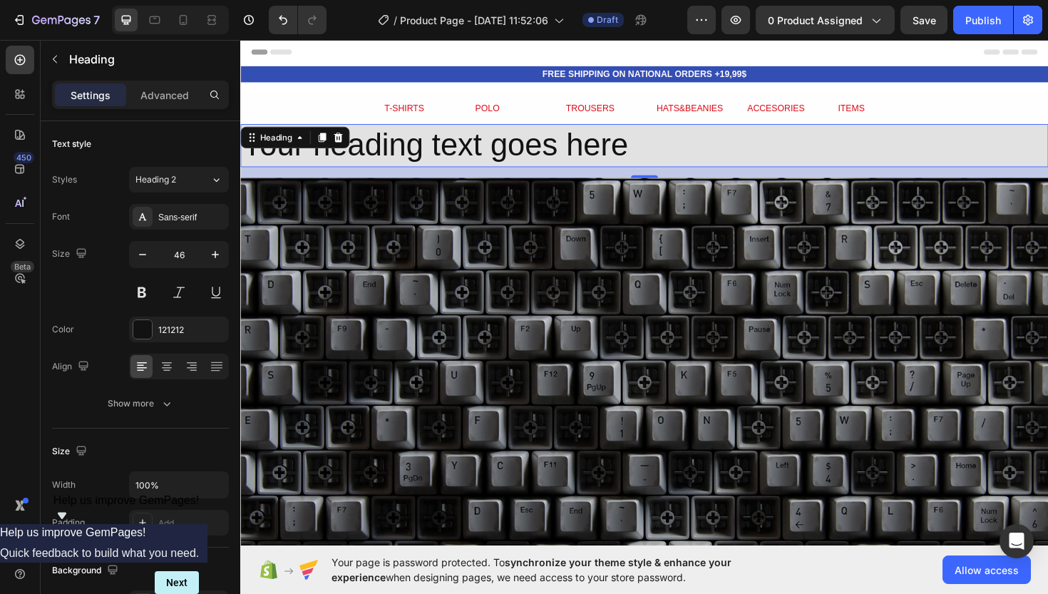
scroll to position [0, 0]
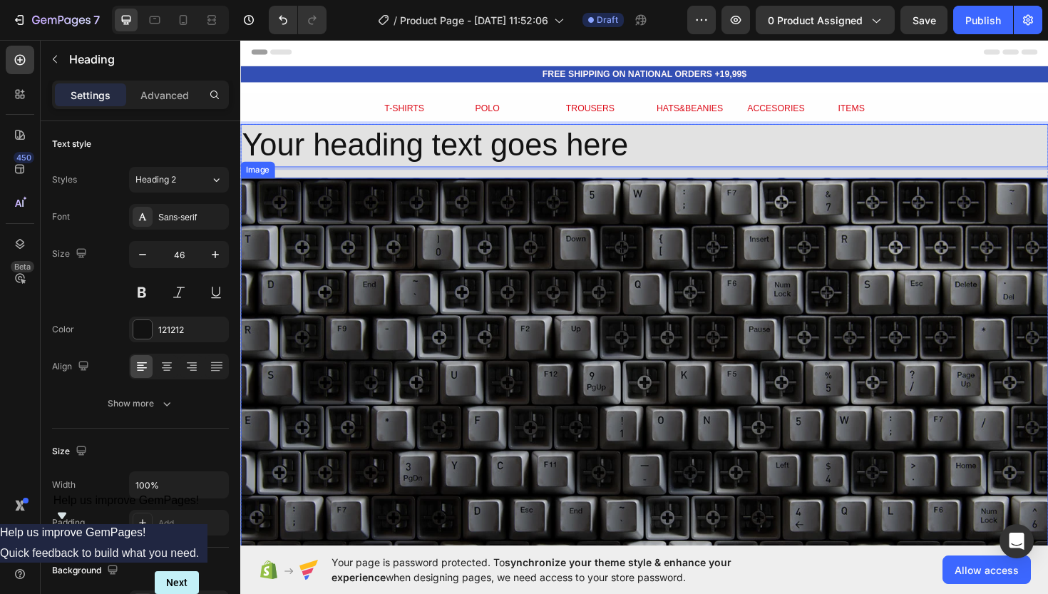
click at [505, 315] on img at bounding box center [667, 426] width 855 height 481
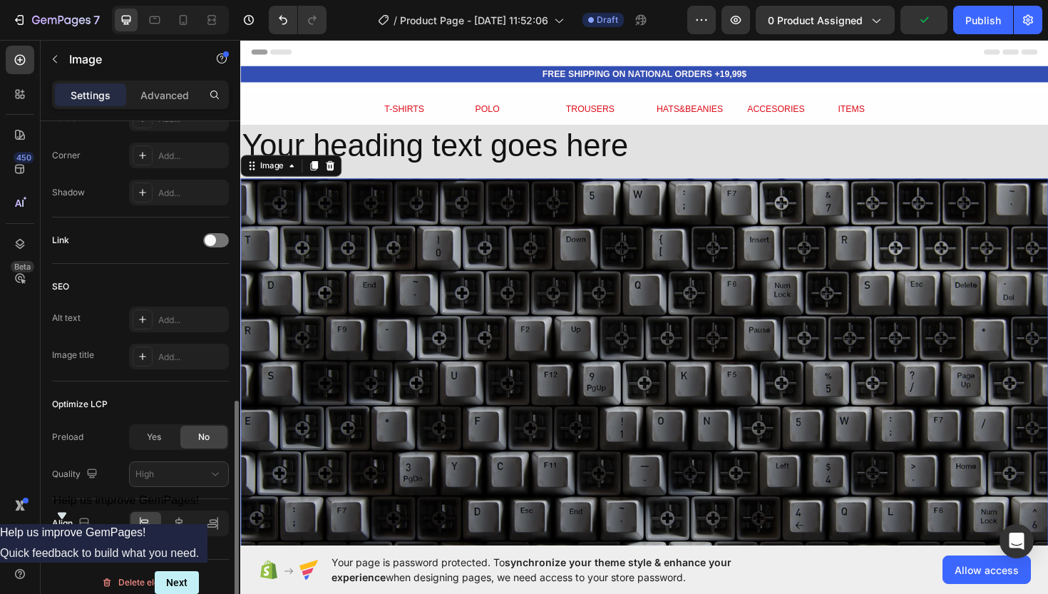
scroll to position [563, 0]
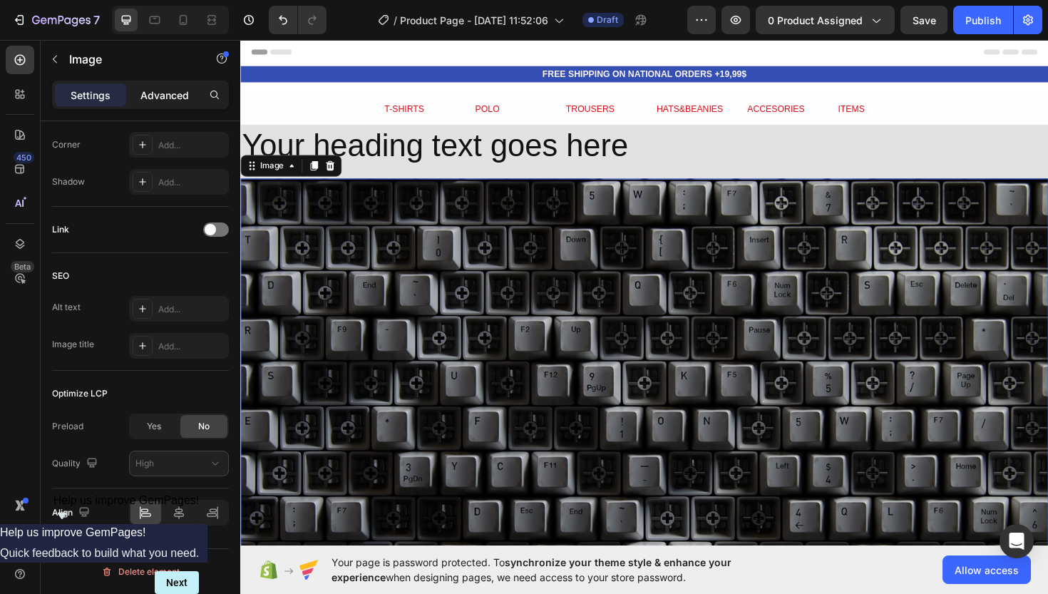
click at [175, 106] on div "Advanced" at bounding box center [164, 94] width 71 height 23
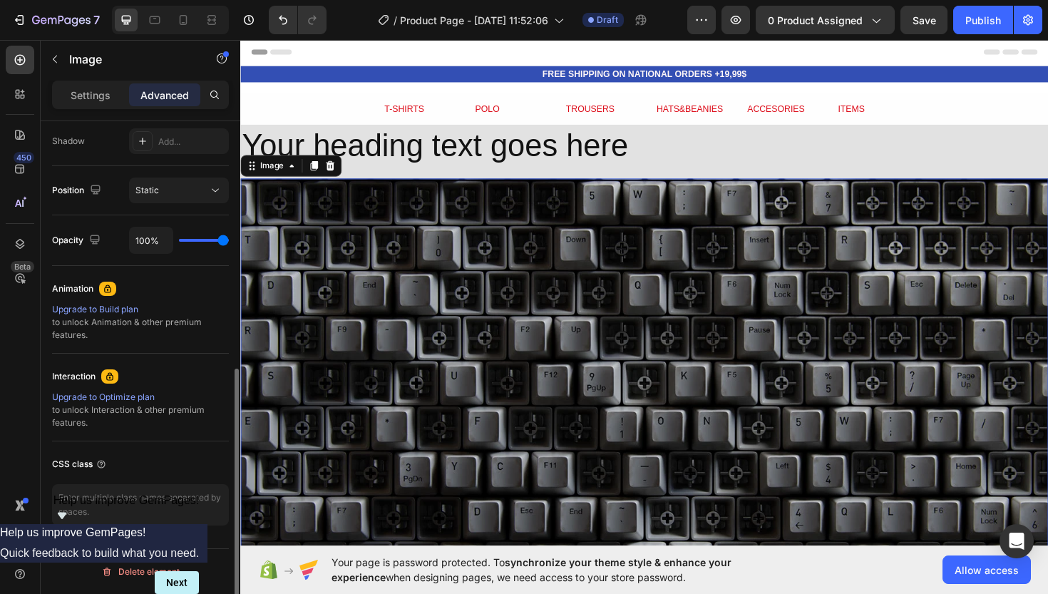
scroll to position [476, 0]
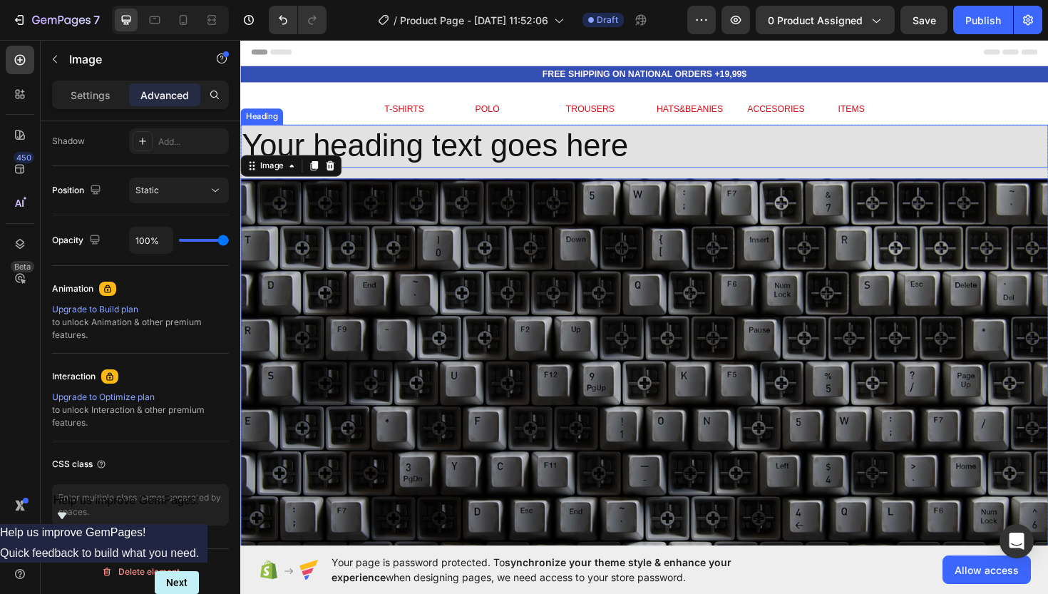
click at [351, 154] on p "Your heading text goes here" at bounding box center [668, 152] width 853 height 43
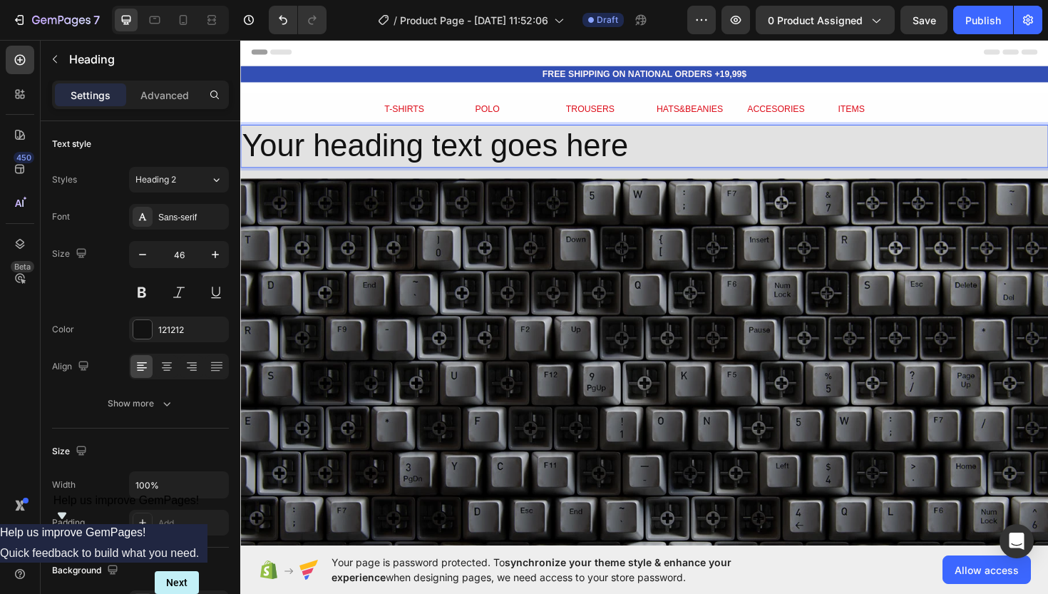
click at [343, 160] on p "Your heading text goes here" at bounding box center [668, 152] width 853 height 43
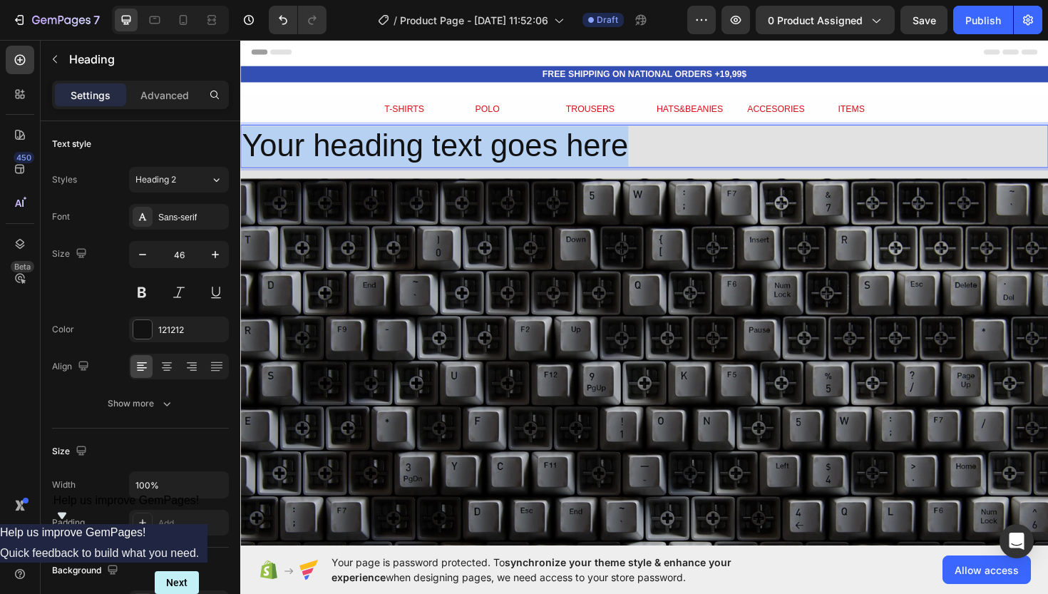
click at [343, 160] on p "Your heading text goes here" at bounding box center [668, 152] width 853 height 43
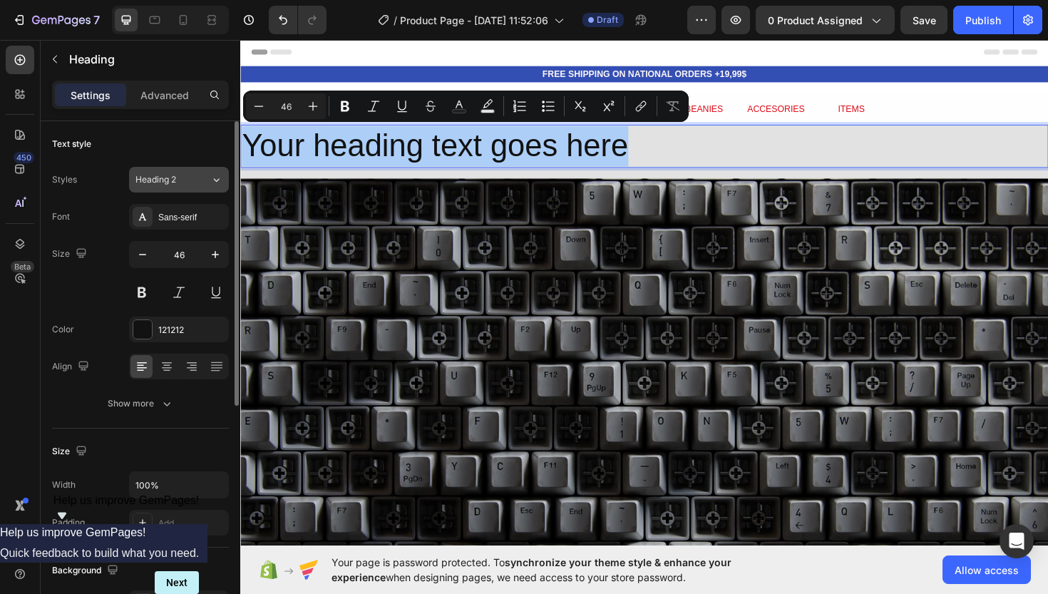
click at [207, 178] on div "Heading 2" at bounding box center [172, 179] width 75 height 13
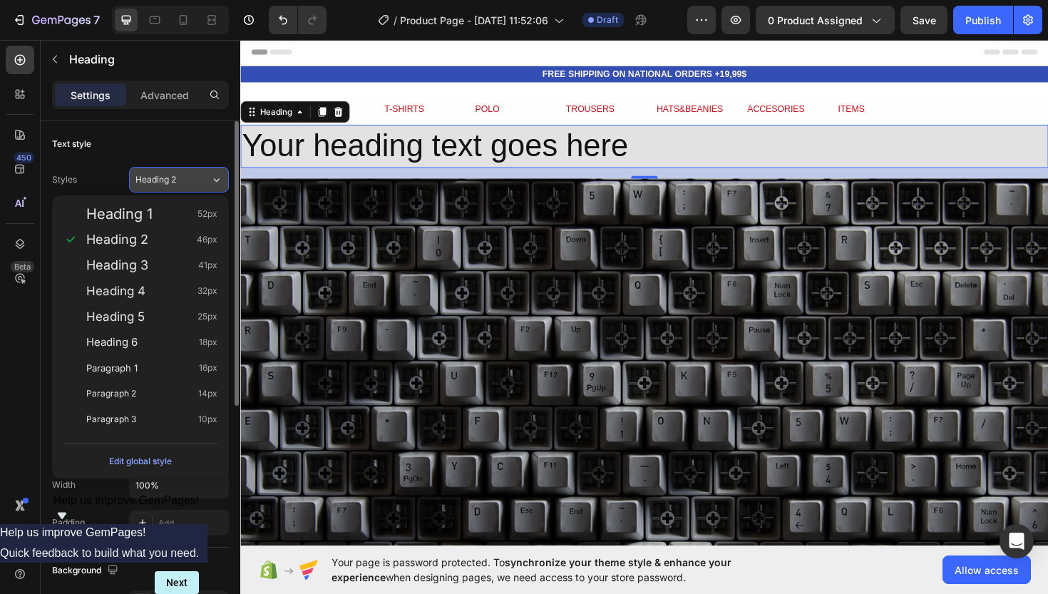
click at [207, 178] on div "Heading 2" at bounding box center [172, 179] width 75 height 13
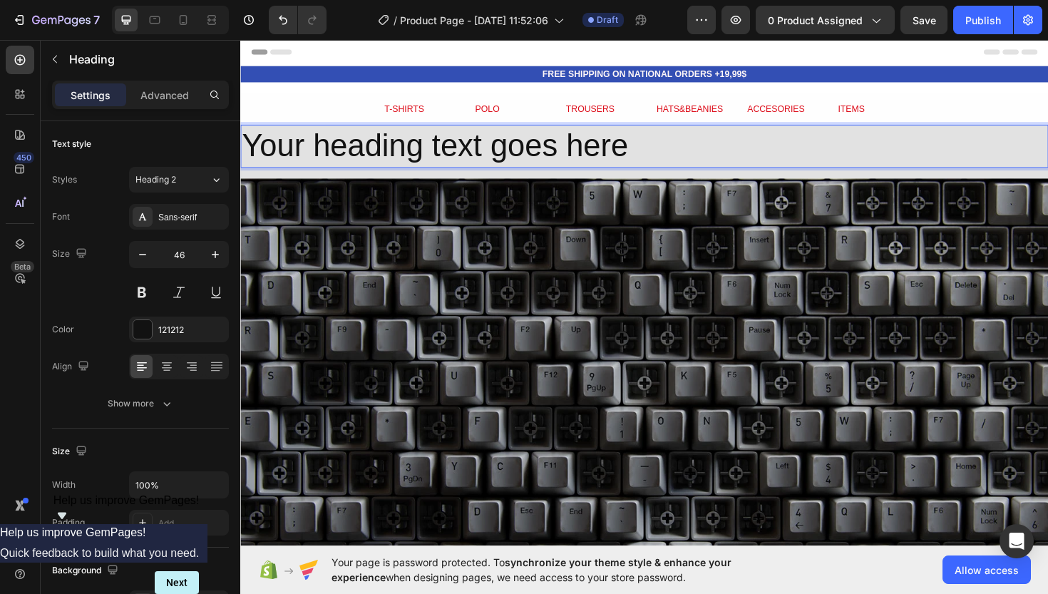
drag, startPoint x: 410, startPoint y: 145, endPoint x: 420, endPoint y: 159, distance: 16.8
click at [420, 159] on p "Your heading text goes here" at bounding box center [668, 152] width 853 height 43
click at [153, 401] on div "Show more" at bounding box center [141, 403] width 66 height 14
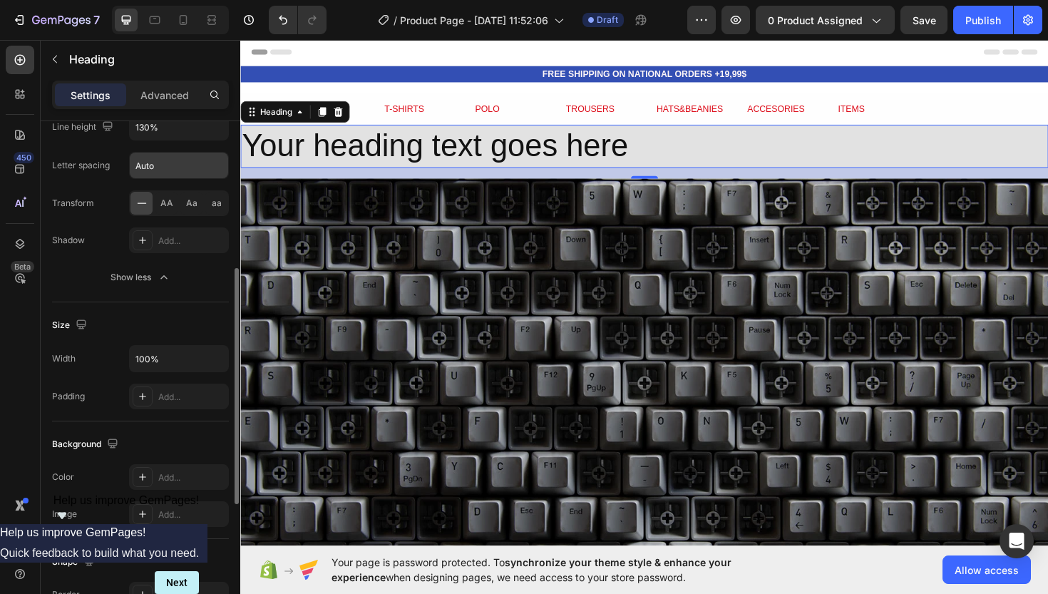
scroll to position [317, 0]
click at [143, 509] on icon at bounding box center [142, 511] width 7 height 7
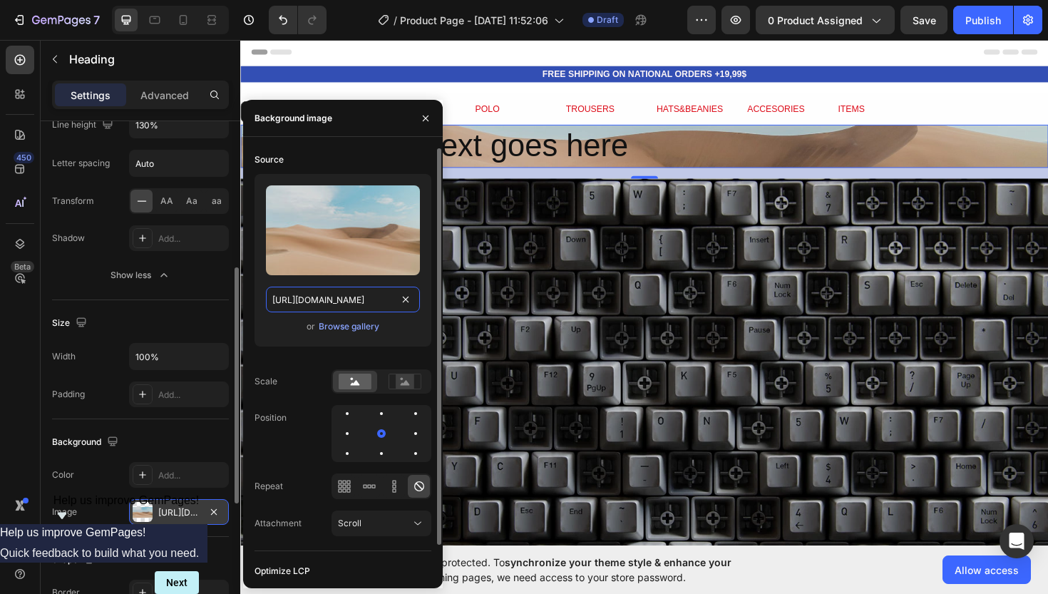
click at [320, 291] on input "[URL][DOMAIN_NAME]" at bounding box center [343, 300] width 154 height 26
paste input "[URL][DOMAIN_NAME]"
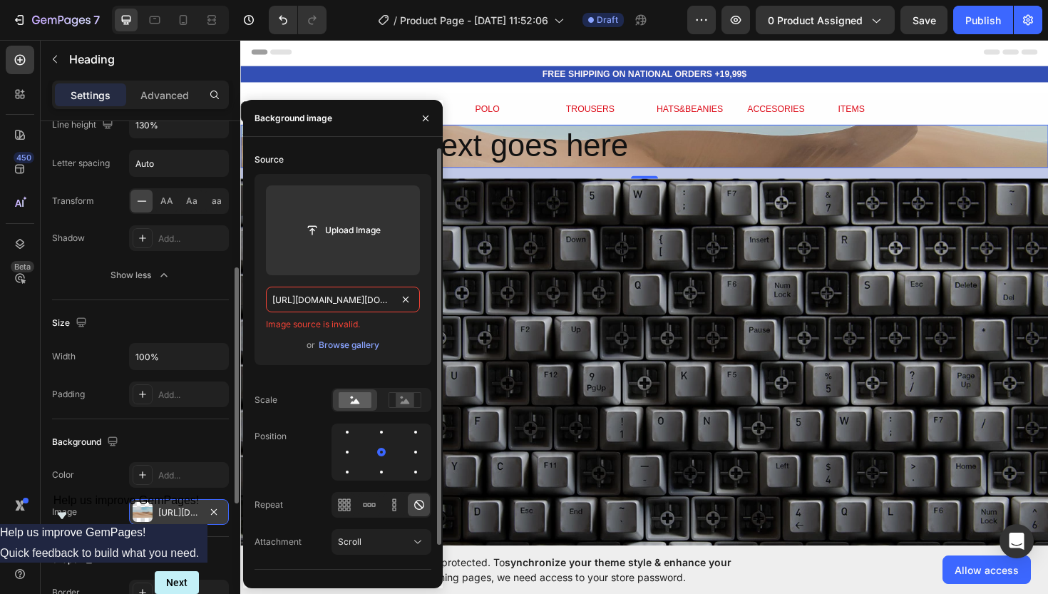
click at [320, 291] on input "[URL][DOMAIN_NAME][DOMAIN_NAME]" at bounding box center [343, 300] width 154 height 26
paste input "text"
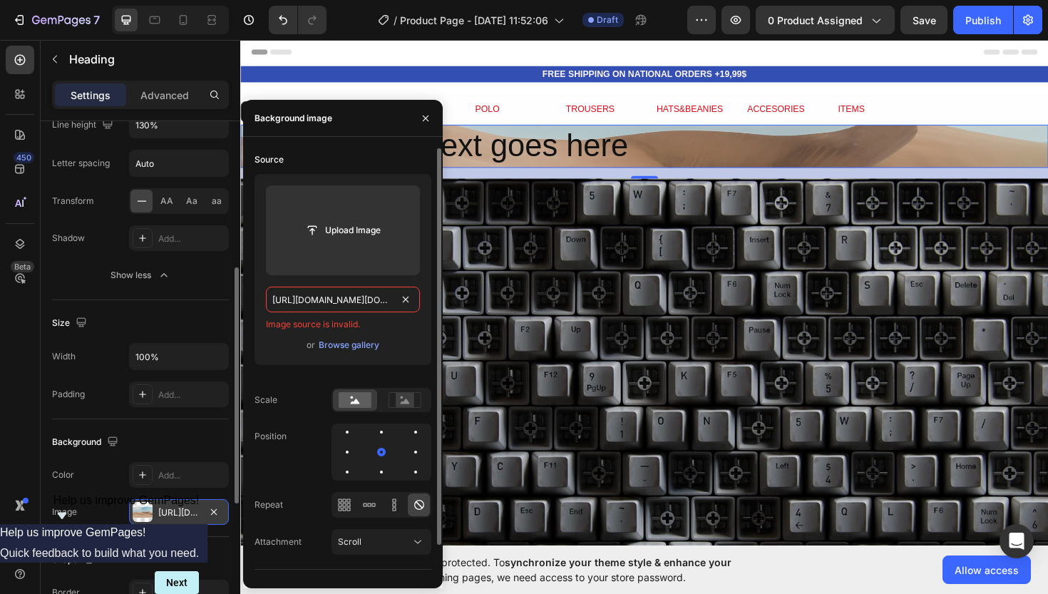
type input "[URL][DOMAIN_NAME]"
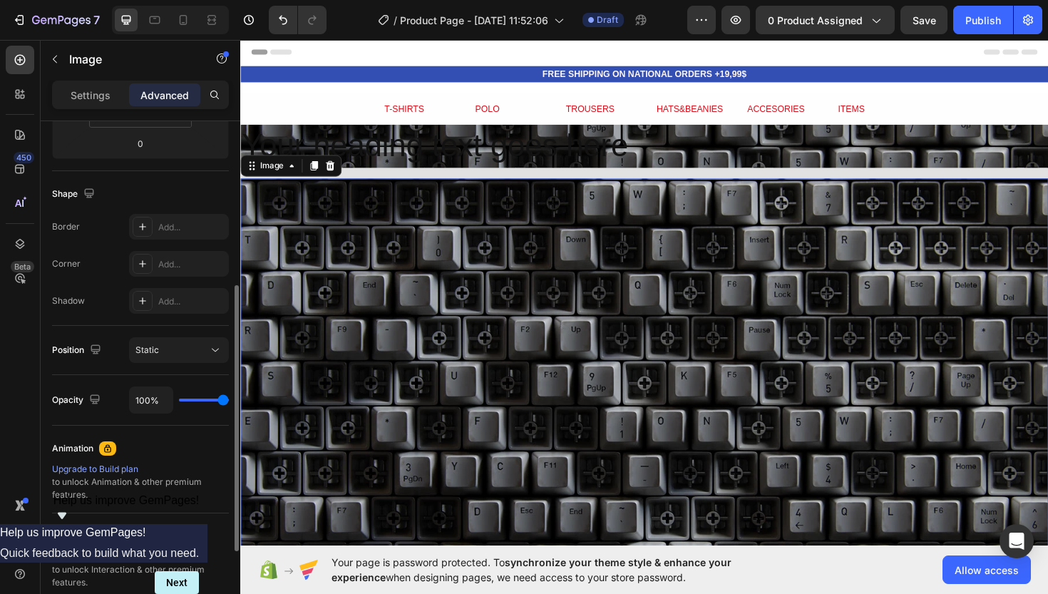
click at [521, 222] on img at bounding box center [667, 427] width 855 height 481
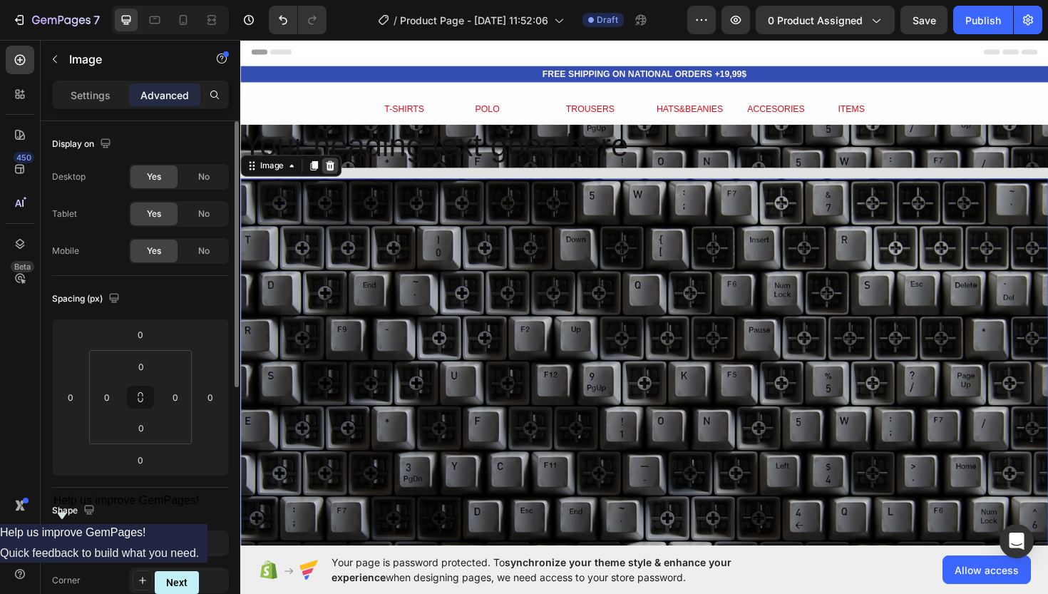
click at [339, 168] on icon at bounding box center [334, 173] width 11 height 11
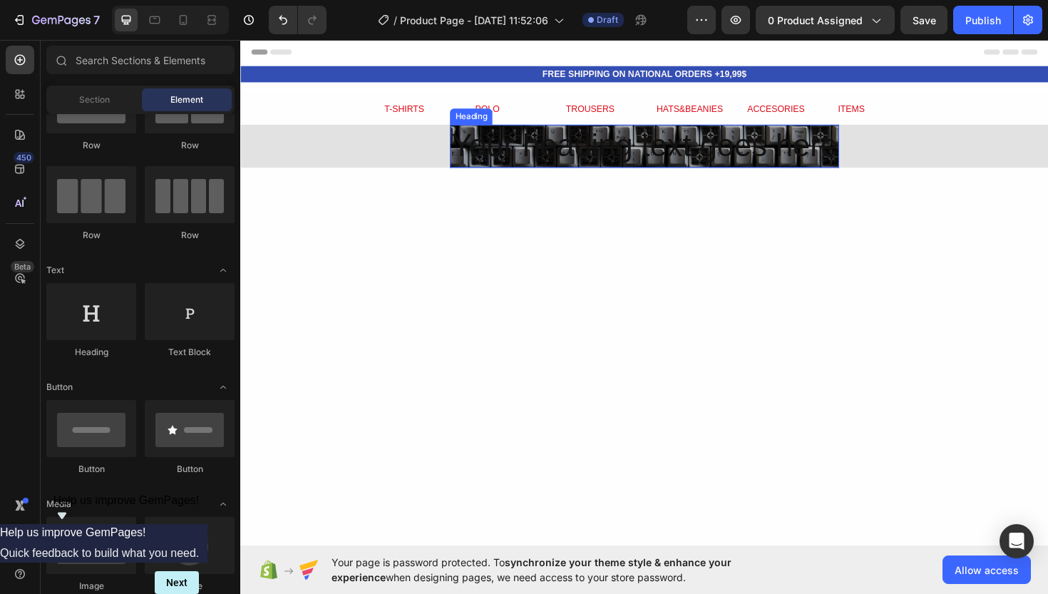
click at [582, 141] on p "Your heading text goes here" at bounding box center [667, 152] width 409 height 43
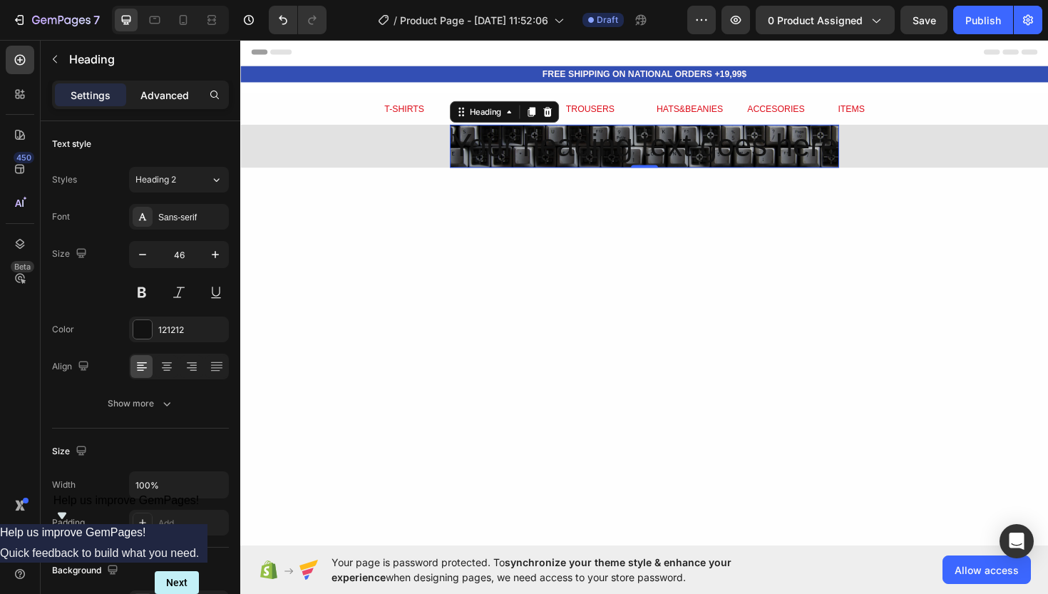
click at [156, 103] on div "Advanced" at bounding box center [164, 94] width 71 height 23
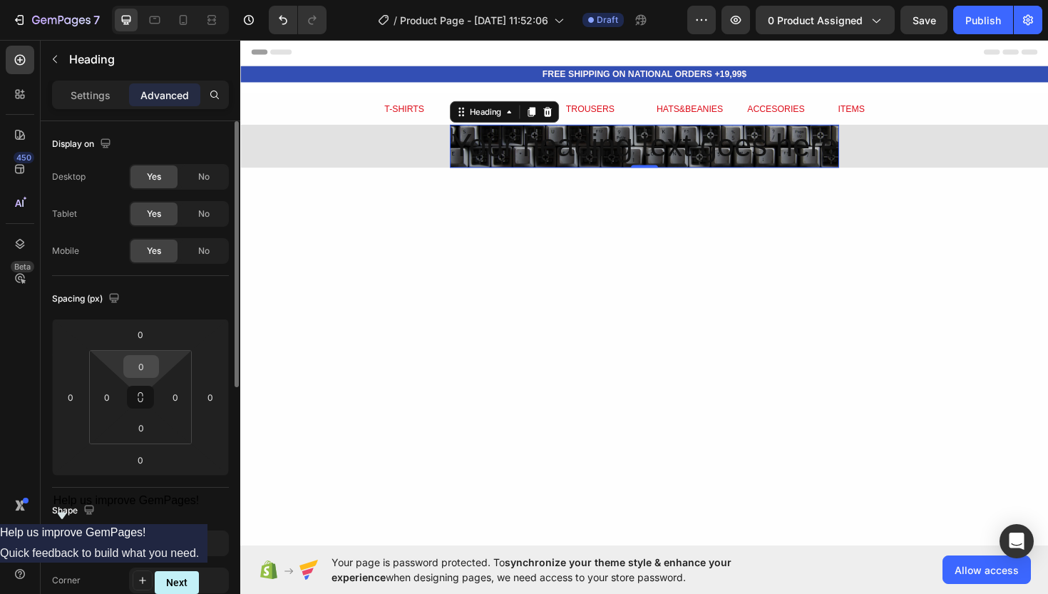
click at [154, 361] on input "0" at bounding box center [141, 366] width 29 height 21
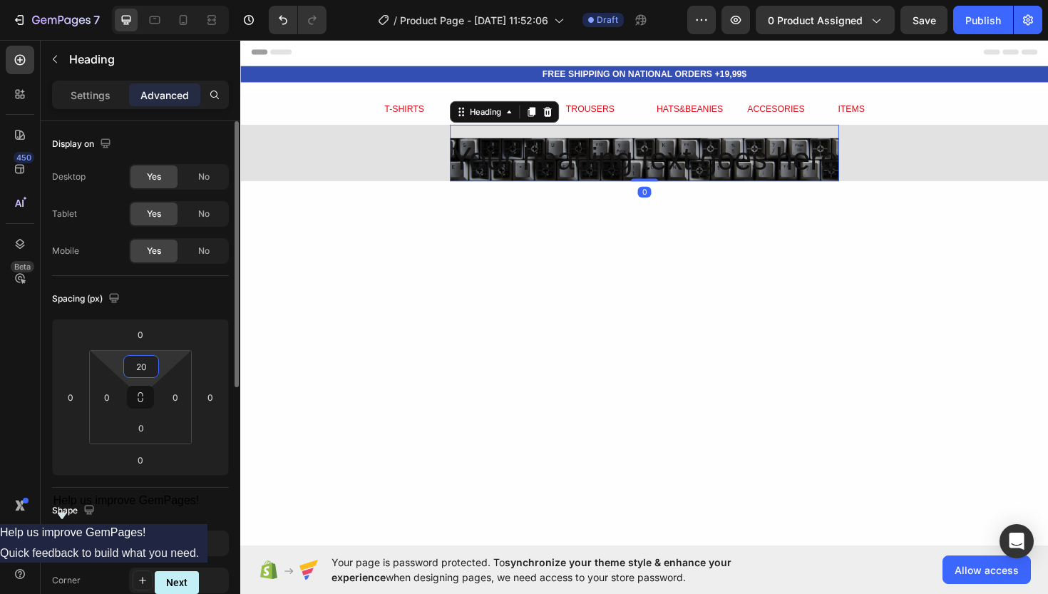
type input "2"
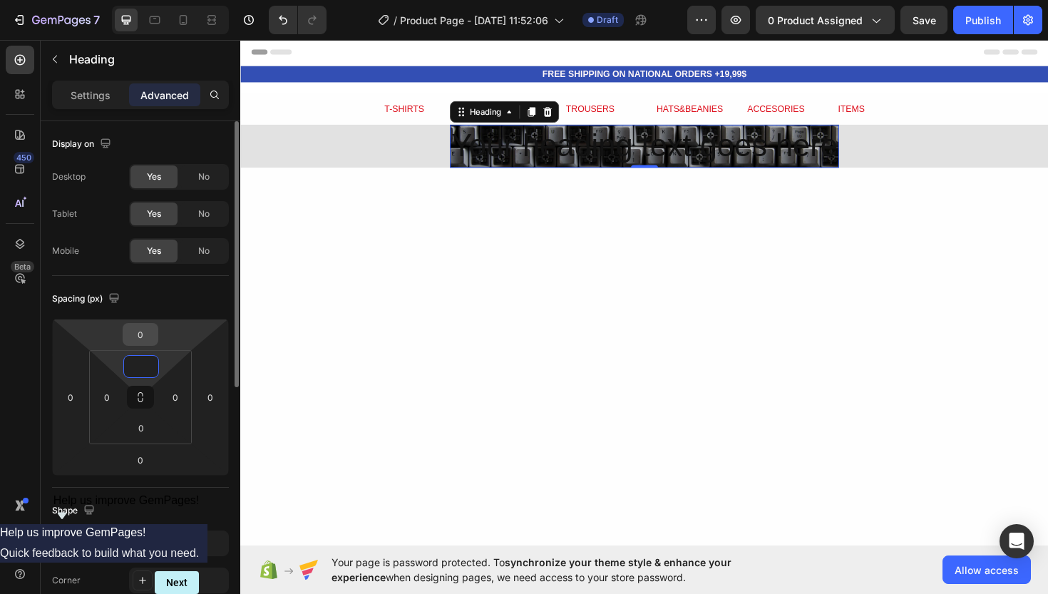
type input "0"
click at [148, 337] on input "0" at bounding box center [140, 334] width 29 height 21
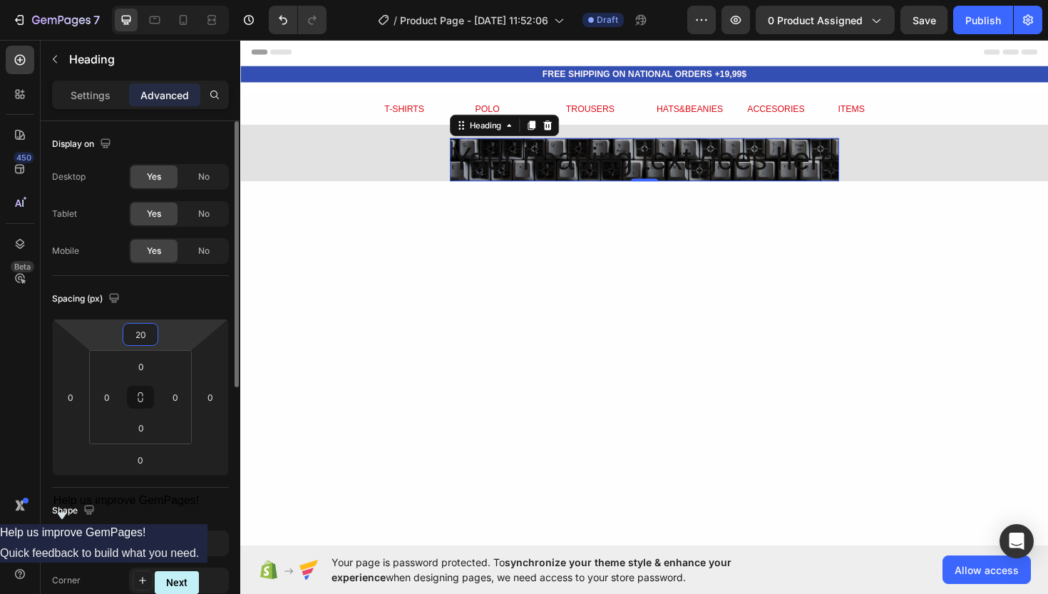
type input "2"
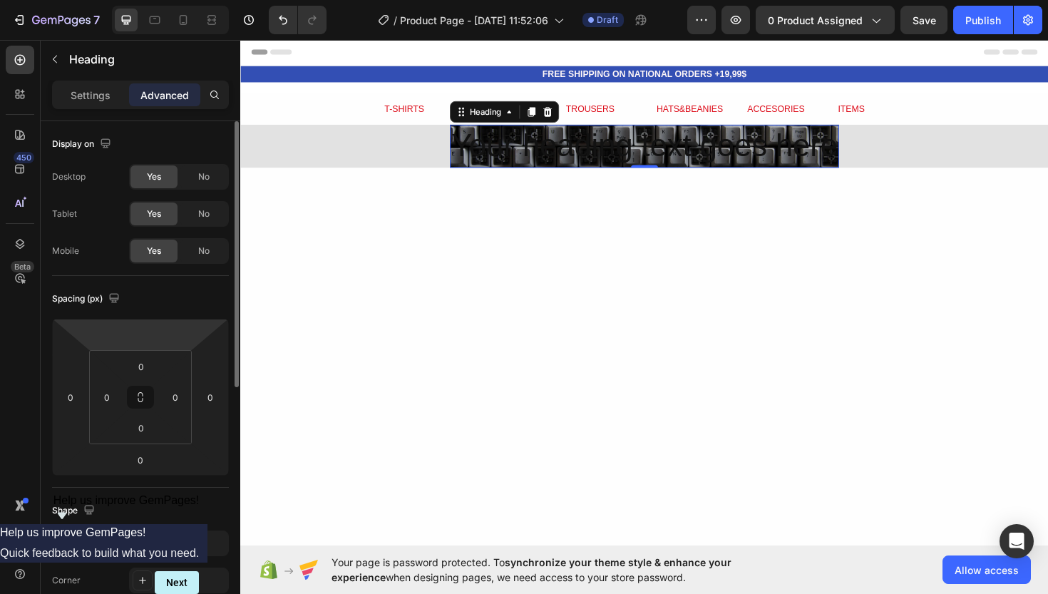
type input "0"
click at [150, 286] on div "Spacing (px) 0 0 0 0 0 0 0 0" at bounding box center [140, 382] width 177 height 212
click at [104, 101] on p "Settings" at bounding box center [91, 95] width 40 height 15
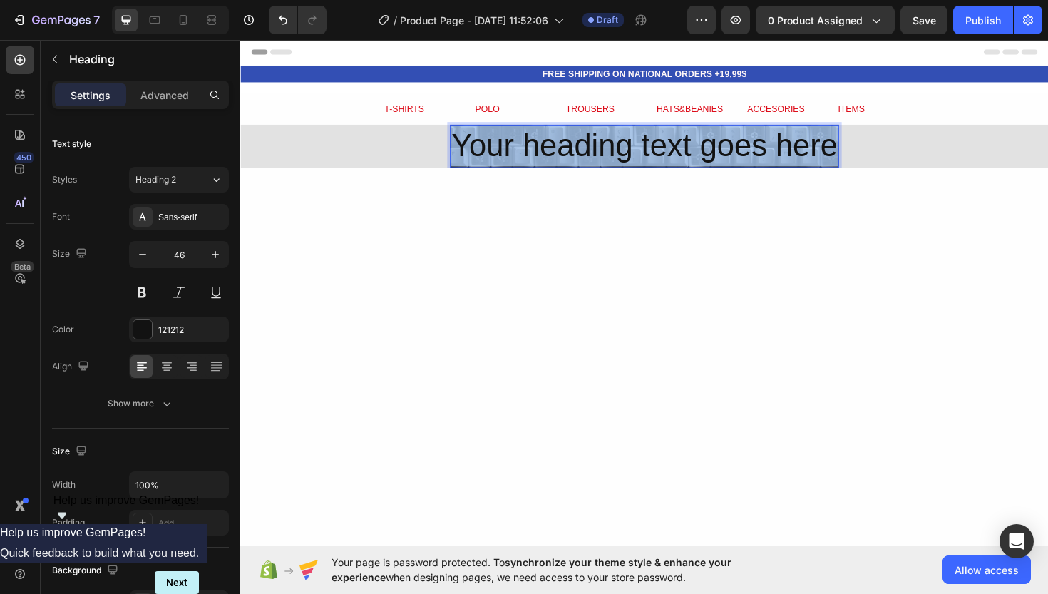
click at [565, 158] on p "Your heading text goes here" at bounding box center [667, 152] width 409 height 43
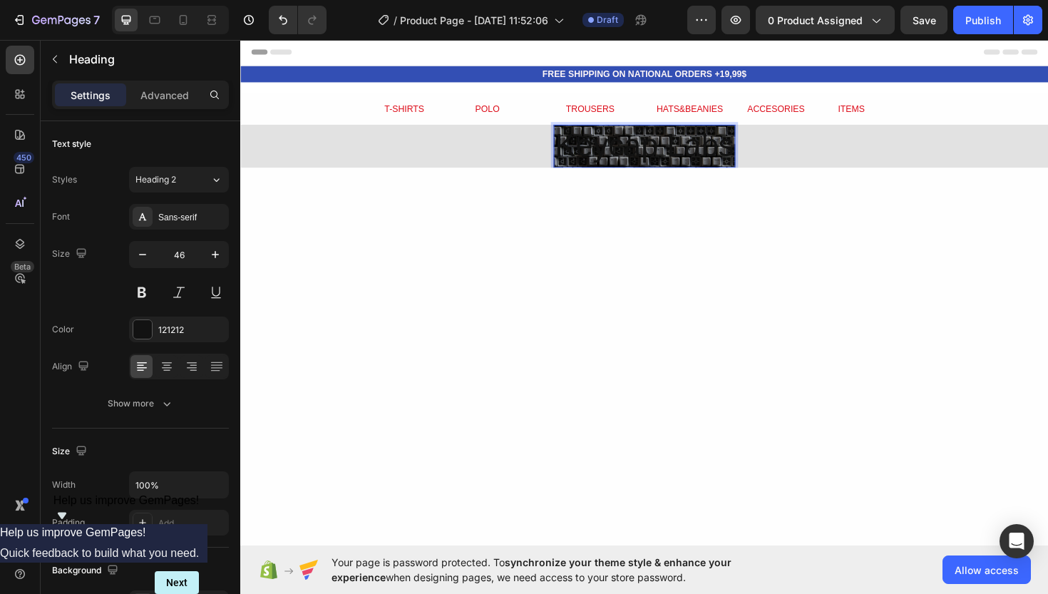
click at [651, 157] on p "Keycap Labs" at bounding box center [668, 152] width 190 height 43
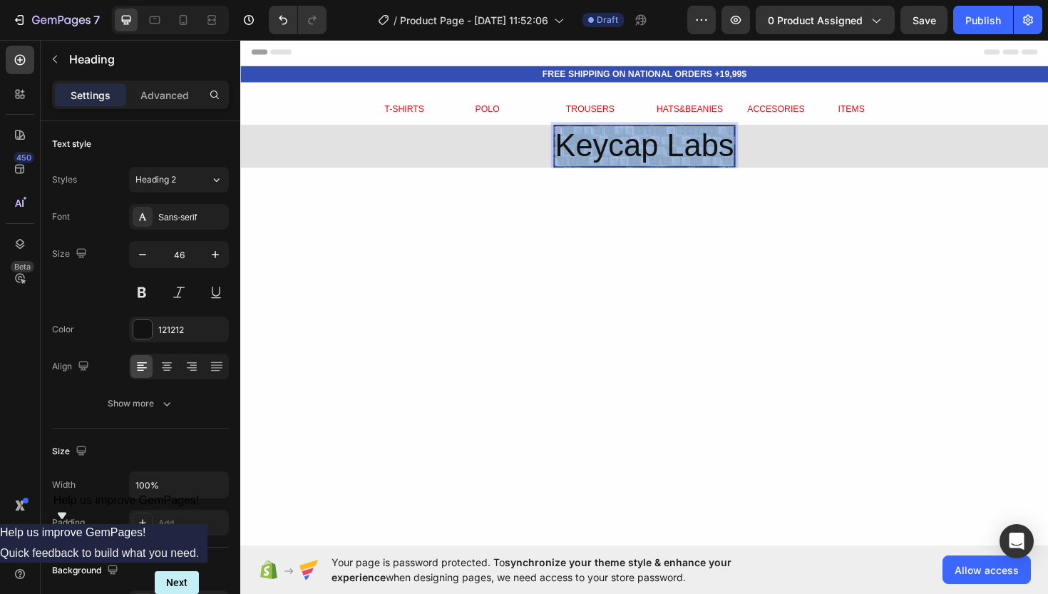
click at [651, 157] on p "Keycap Labs" at bounding box center [668, 152] width 190 height 43
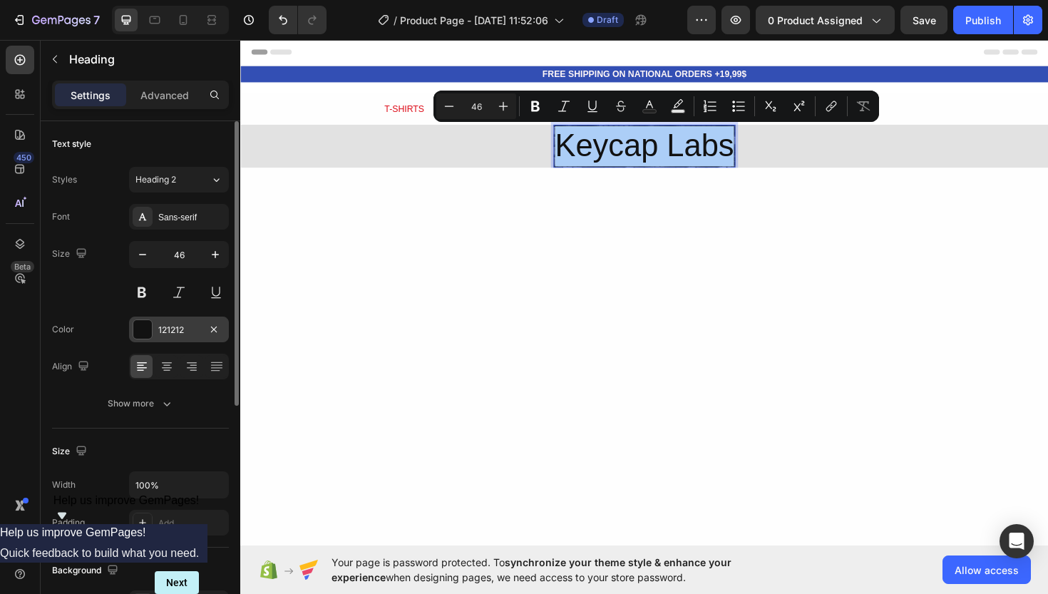
click at [146, 329] on div at bounding box center [142, 329] width 19 height 19
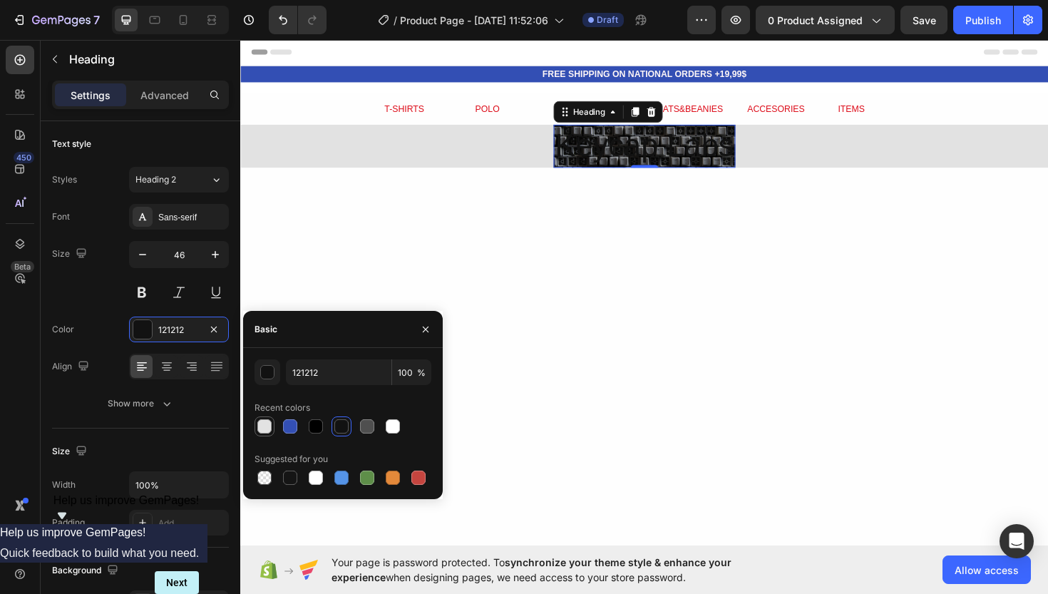
click at [271, 424] on div at bounding box center [264, 426] width 14 height 14
type input "E2E2E2"
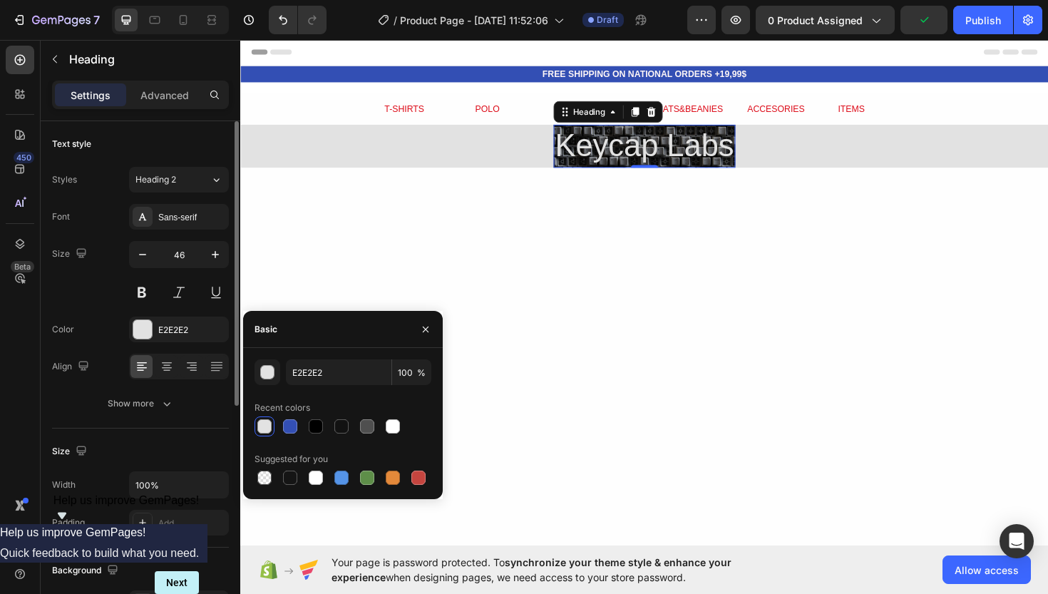
click at [201, 148] on div "Text style" at bounding box center [140, 144] width 177 height 23
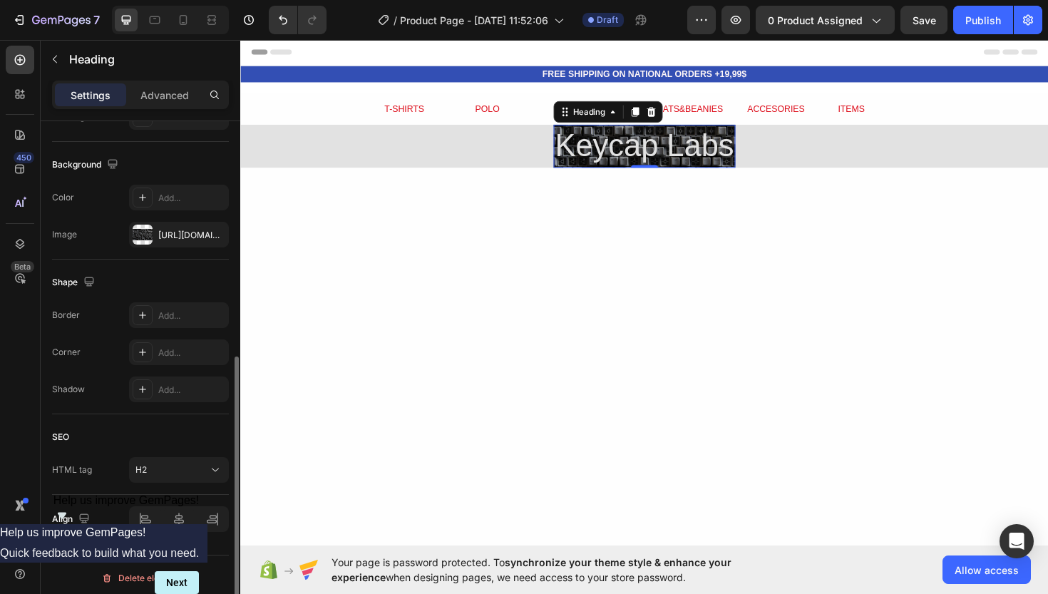
scroll to position [412, 0]
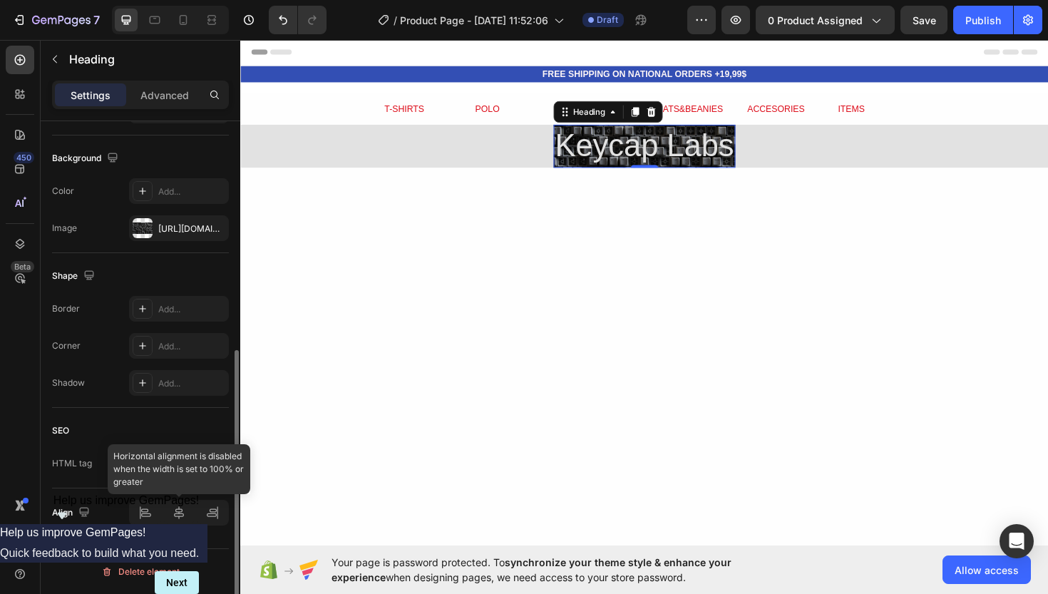
click at [175, 515] on div at bounding box center [179, 513] width 100 height 26
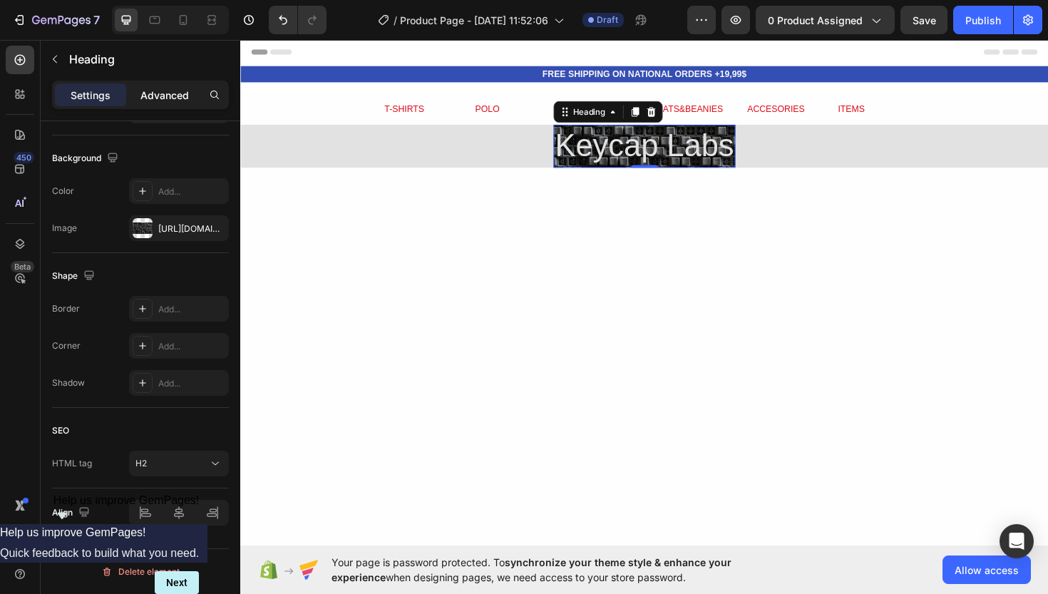
click at [183, 98] on p "Advanced" at bounding box center [164, 95] width 48 height 15
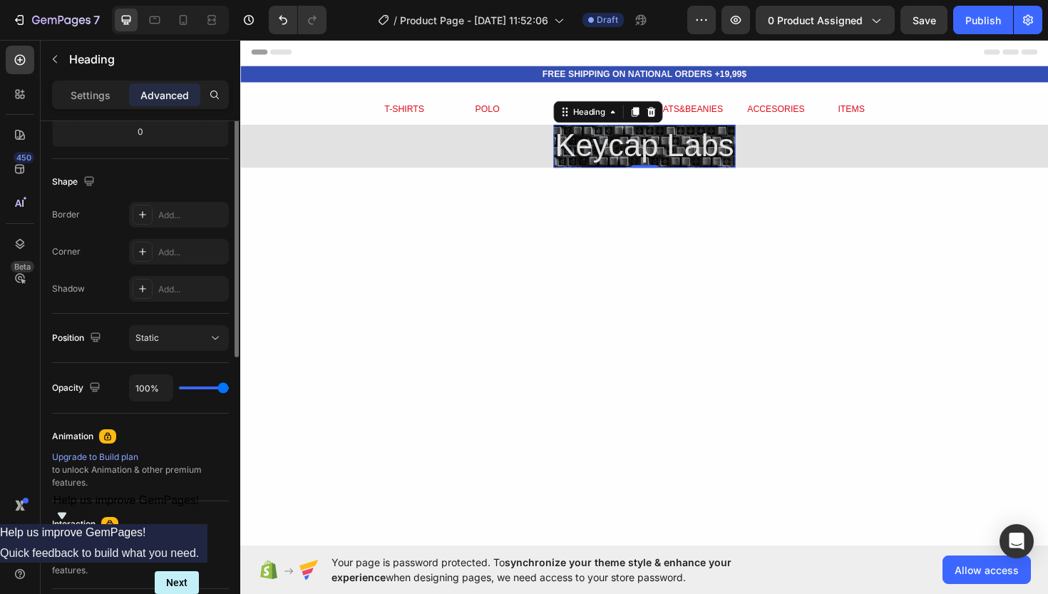
scroll to position [0, 0]
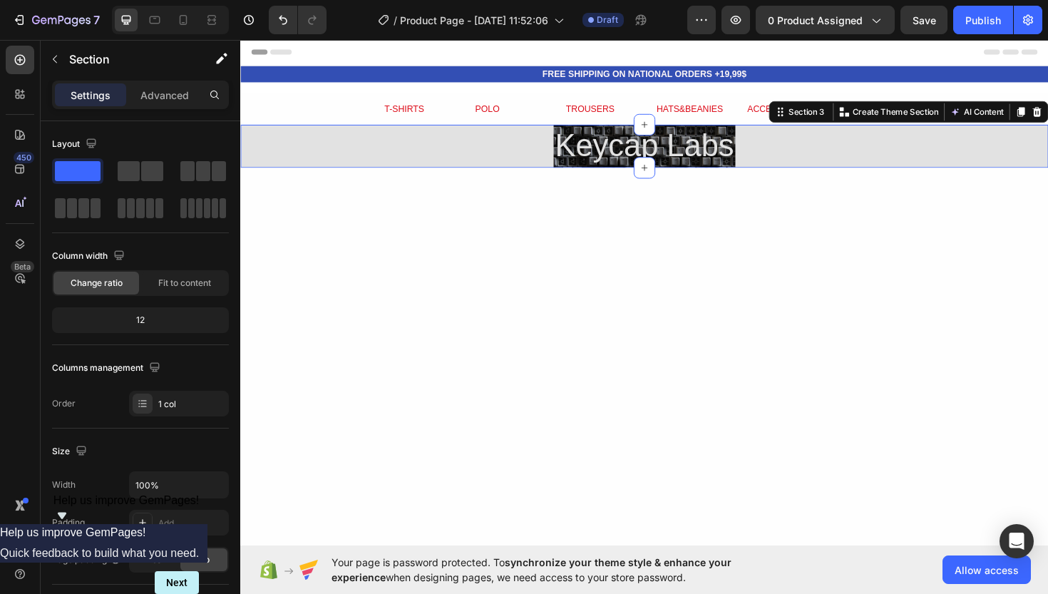
click at [549, 150] on div "Keycap Labs Heading Row" at bounding box center [667, 153] width 855 height 46
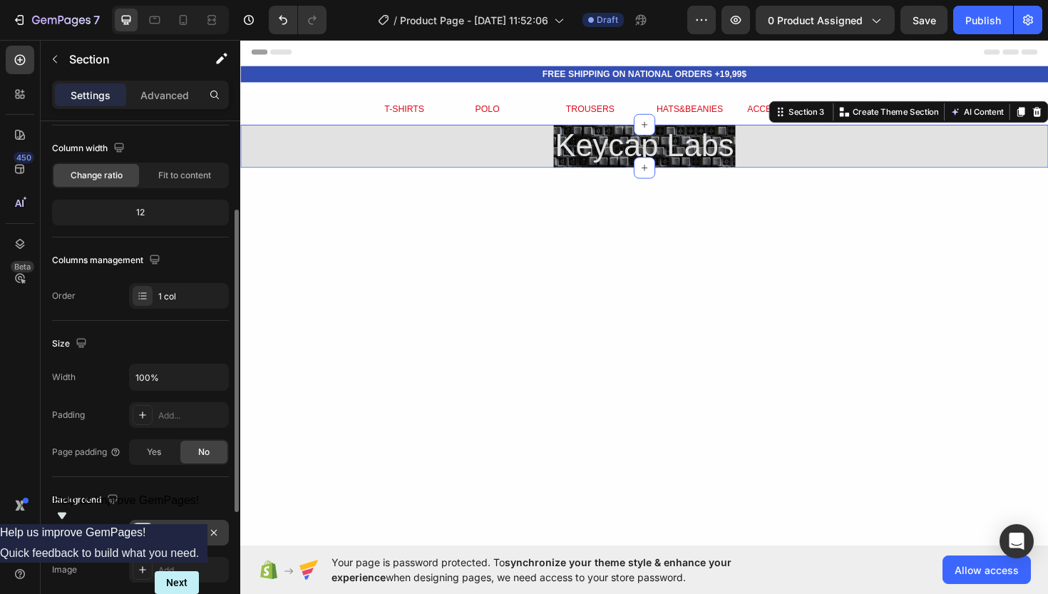
scroll to position [128, 0]
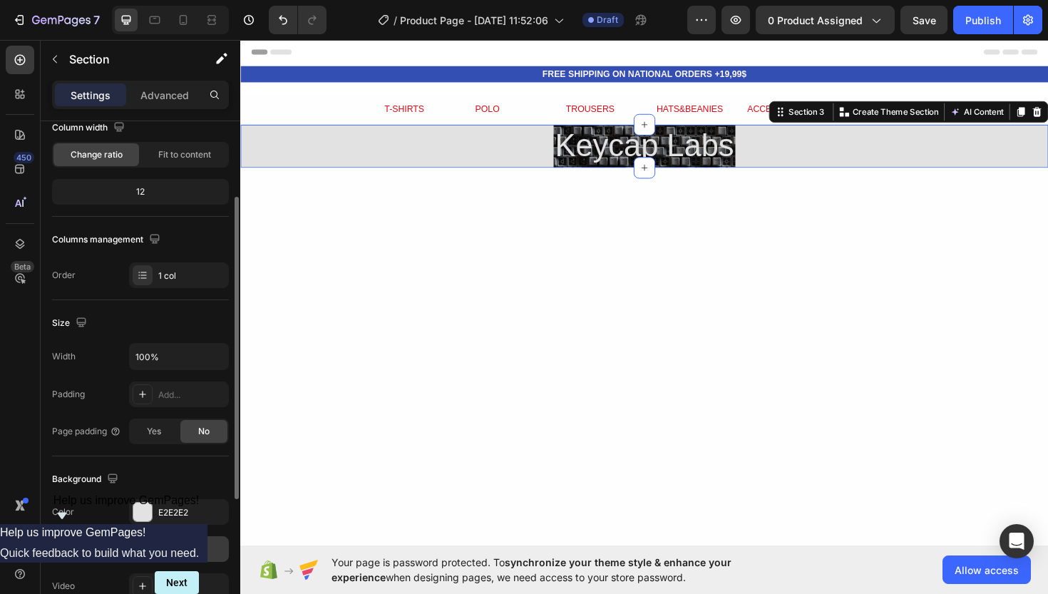
click at [178, 556] on div "Add..." at bounding box center [179, 549] width 100 height 26
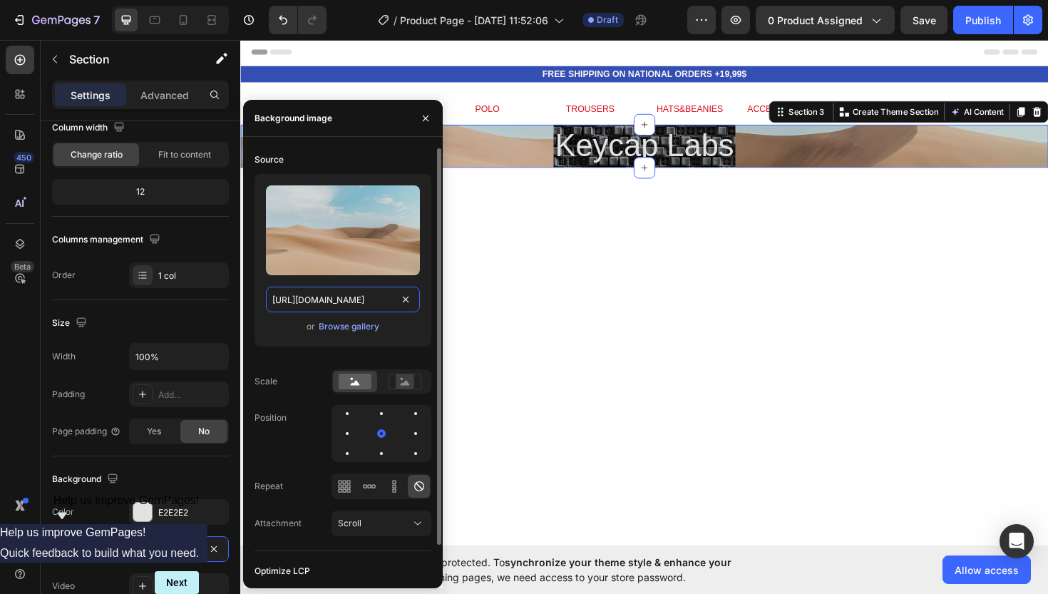
click at [369, 294] on input "[URL][DOMAIN_NAME]" at bounding box center [343, 300] width 154 height 26
paste input "[DOMAIN_NAME][URL]"
type input "[URL][DOMAIN_NAME]"
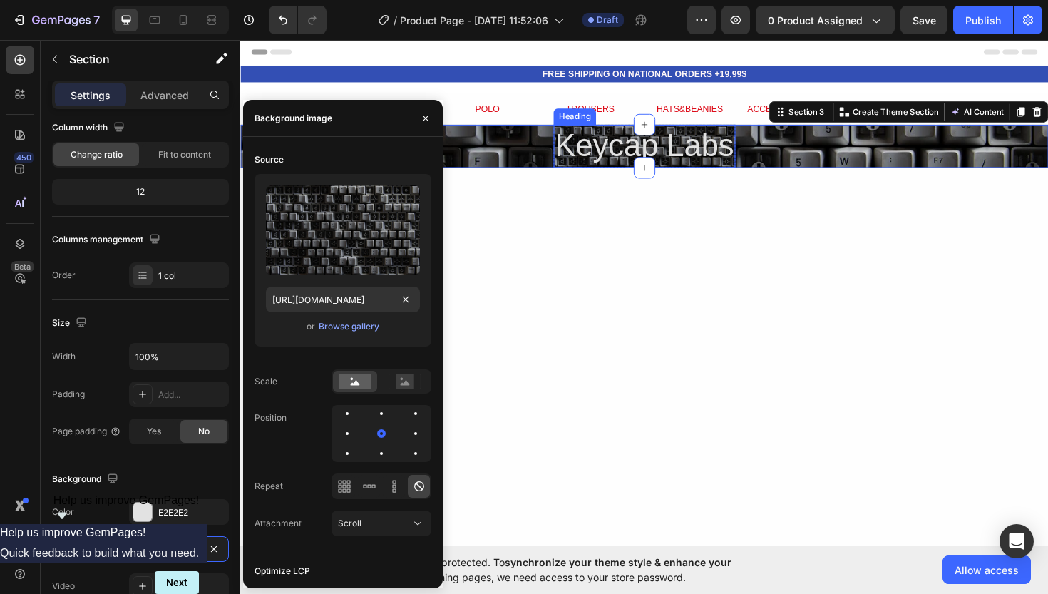
click at [620, 157] on p "Keycap Labs" at bounding box center [668, 152] width 190 height 43
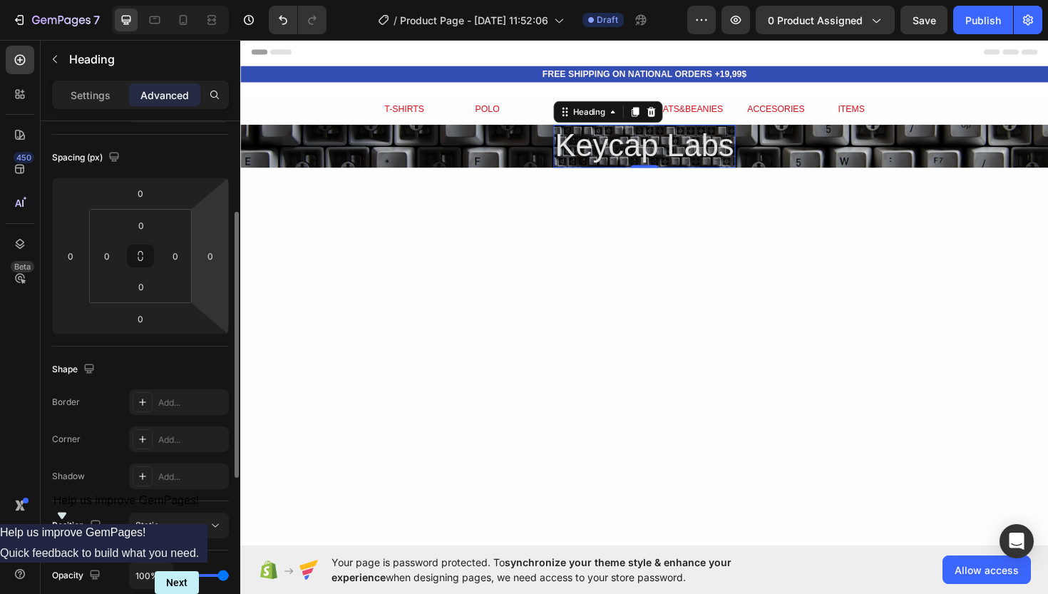
scroll to position [153, 0]
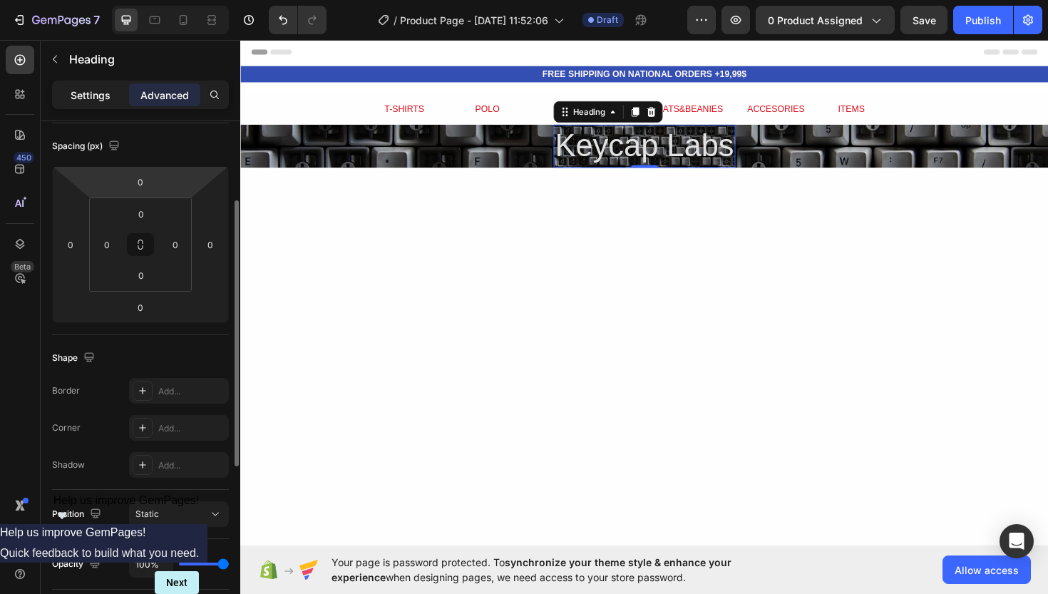
click at [101, 91] on p "Settings" at bounding box center [91, 95] width 40 height 15
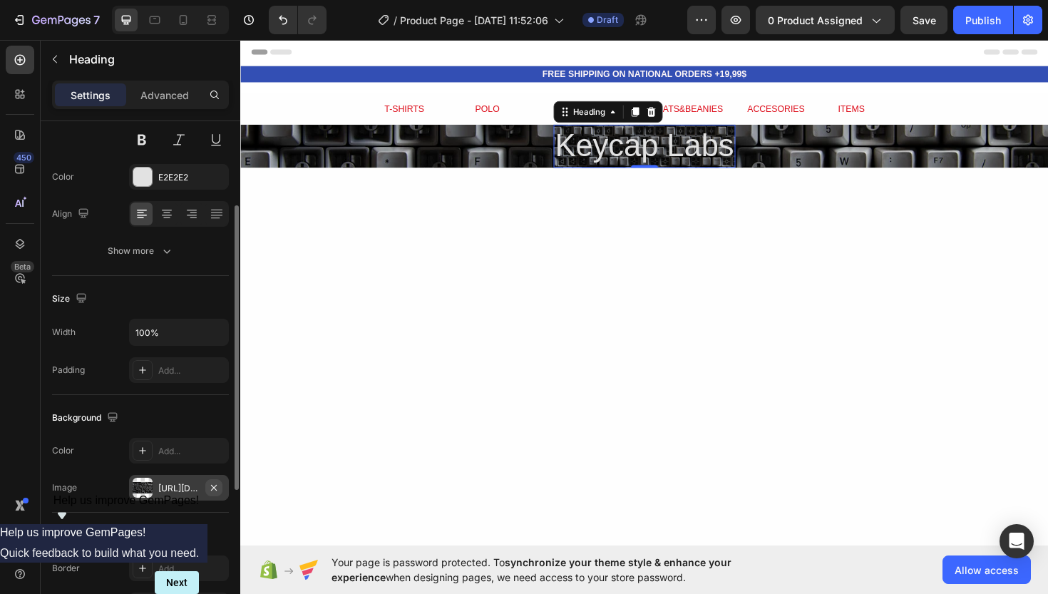
click at [214, 487] on icon "button" at bounding box center [214, 487] width 6 height 6
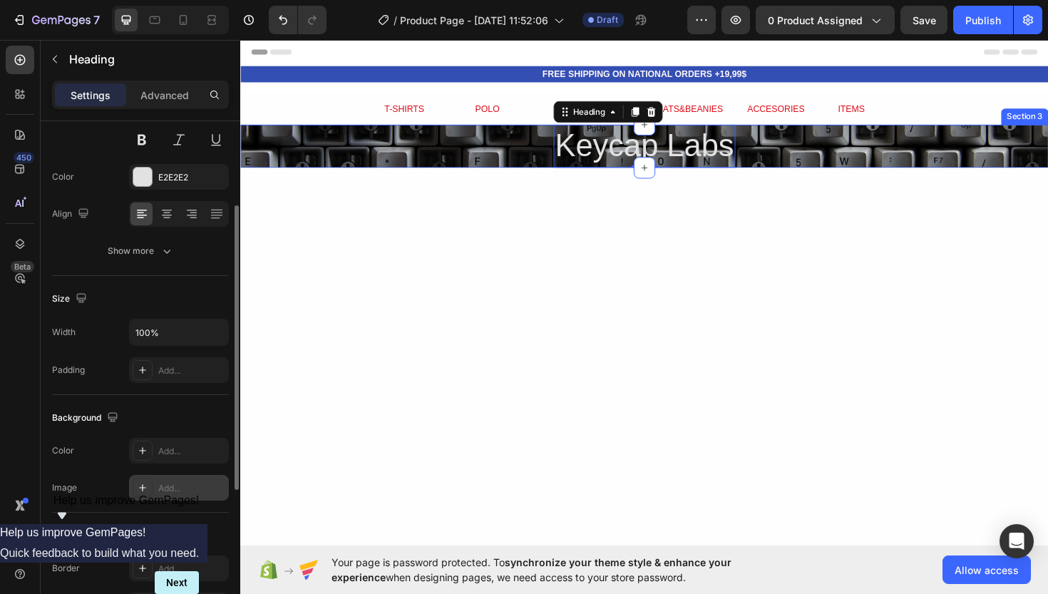
click at [408, 138] on div "Keycap Labs Heading 0 Row" at bounding box center [667, 153] width 855 height 46
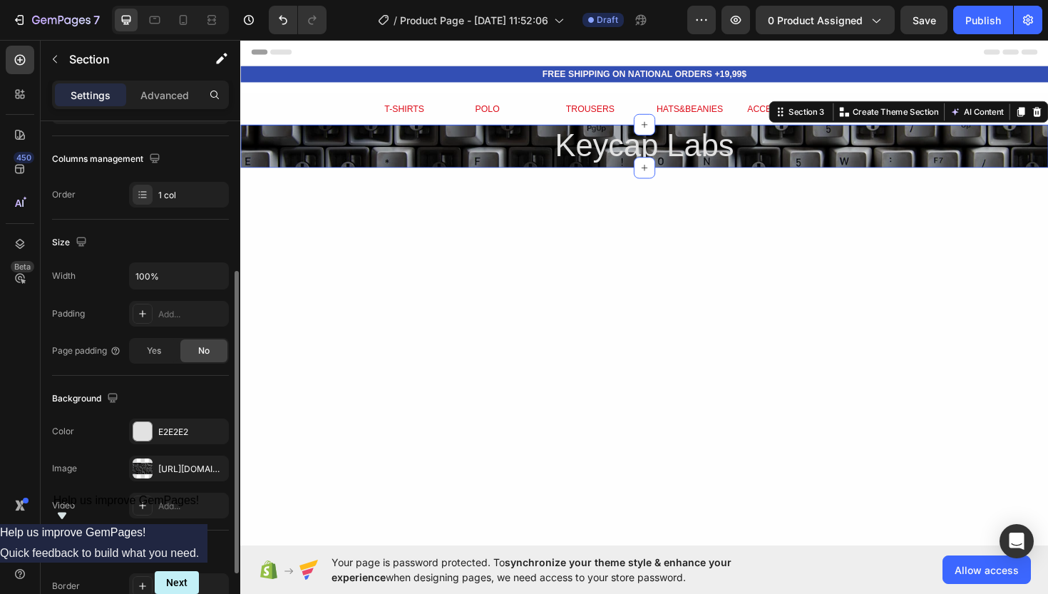
scroll to position [245, 0]
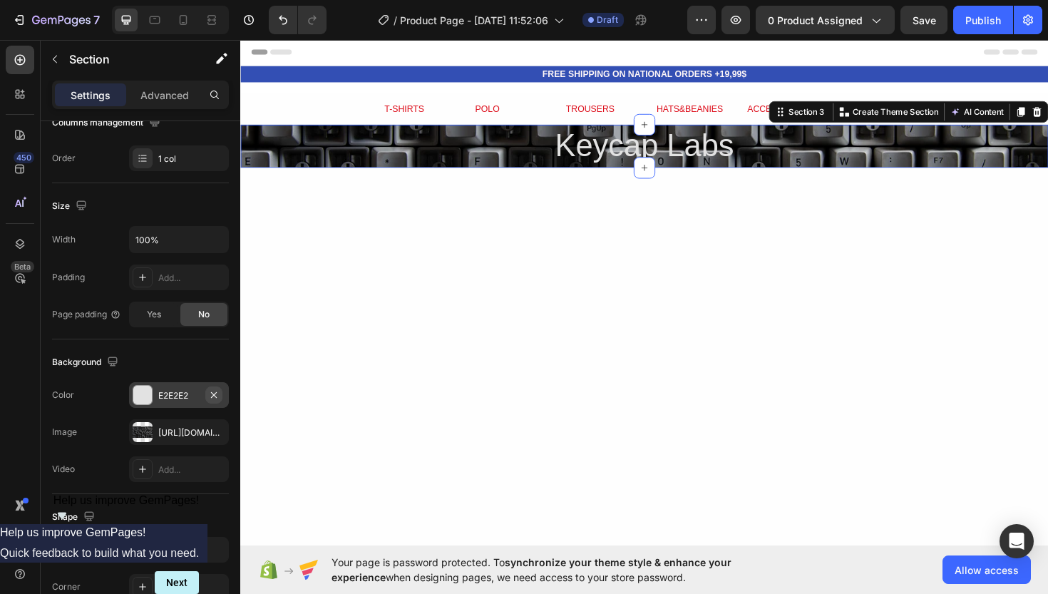
click at [216, 399] on icon "button" at bounding box center [213, 394] width 11 height 11
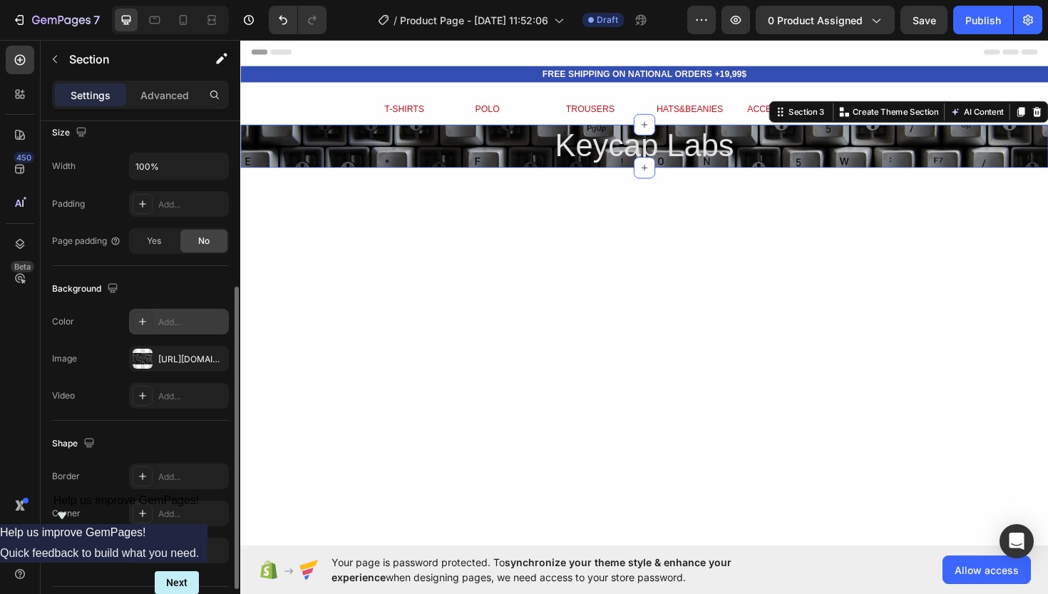
scroll to position [302, 0]
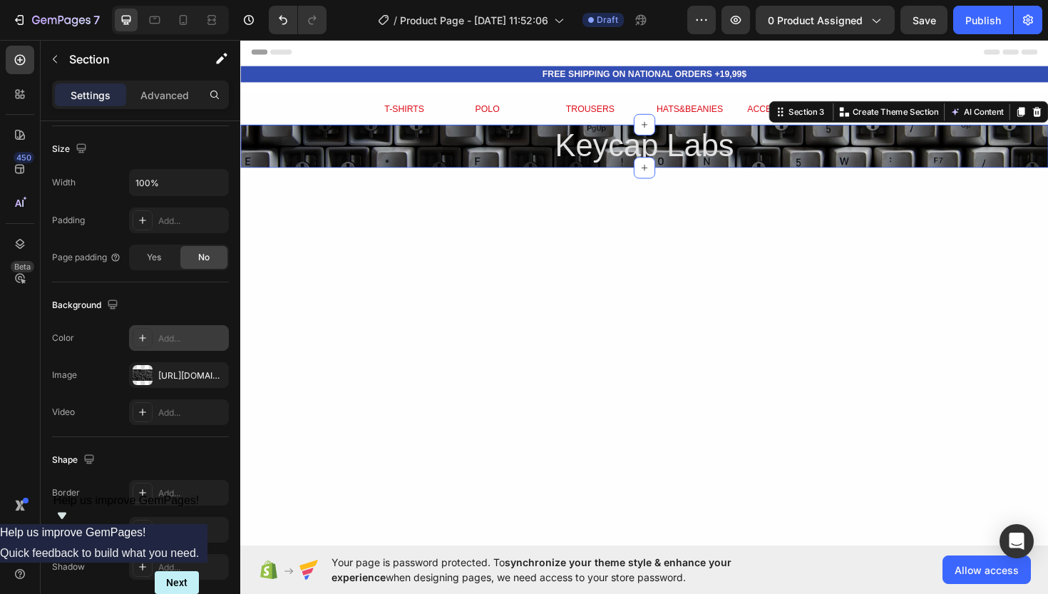
click at [523, 150] on div "Keycap Labs Heading Row" at bounding box center [667, 153] width 855 height 46
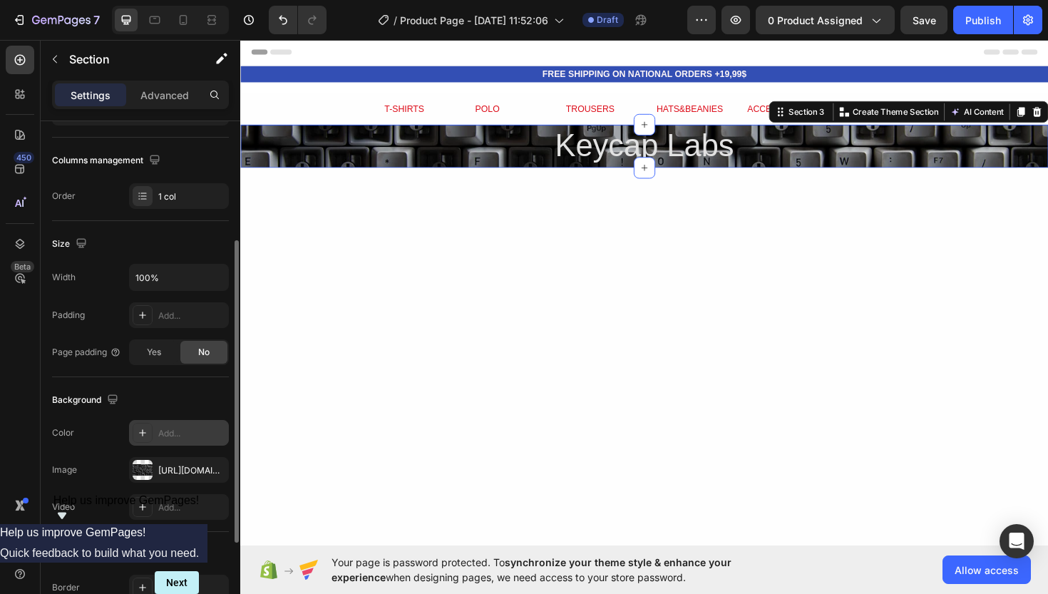
scroll to position [205, 0]
click at [165, 316] on div "Add..." at bounding box center [191, 318] width 67 height 13
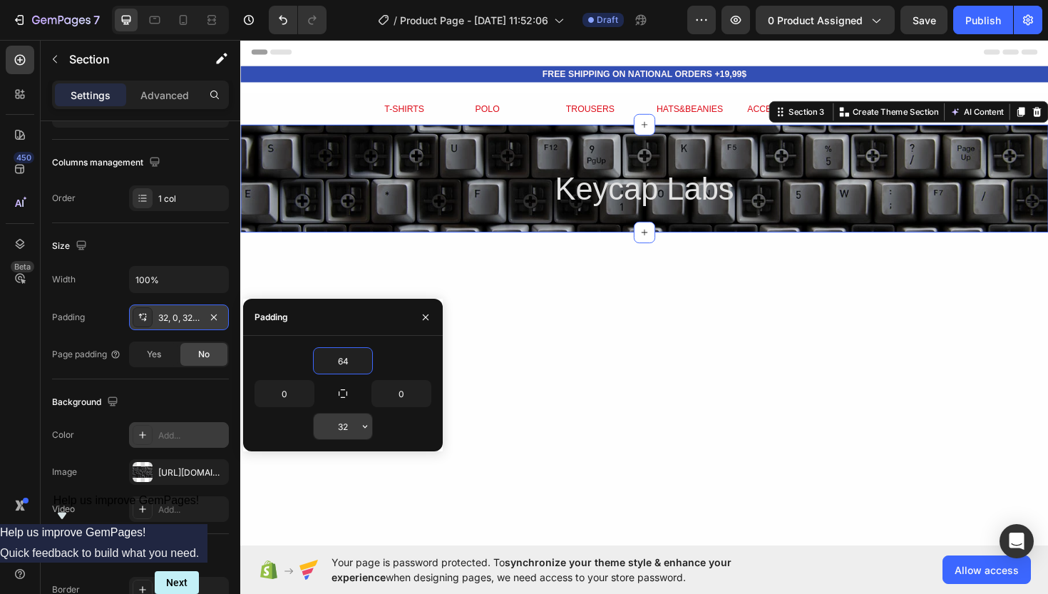
type input "64"
click at [351, 421] on input "32" at bounding box center [343, 426] width 58 height 26
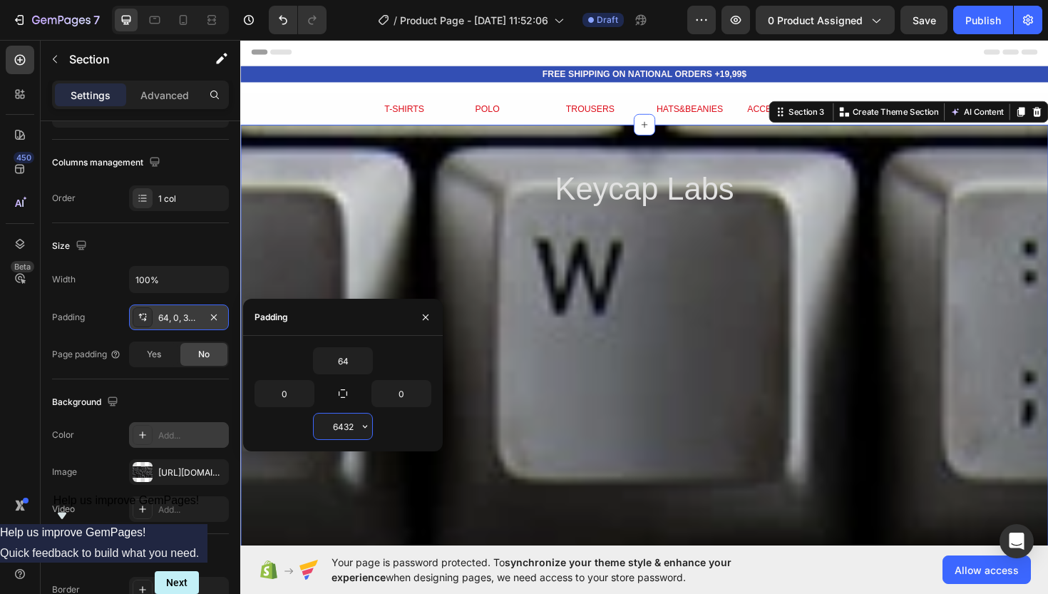
click at [351, 421] on input "6432" at bounding box center [343, 426] width 58 height 26
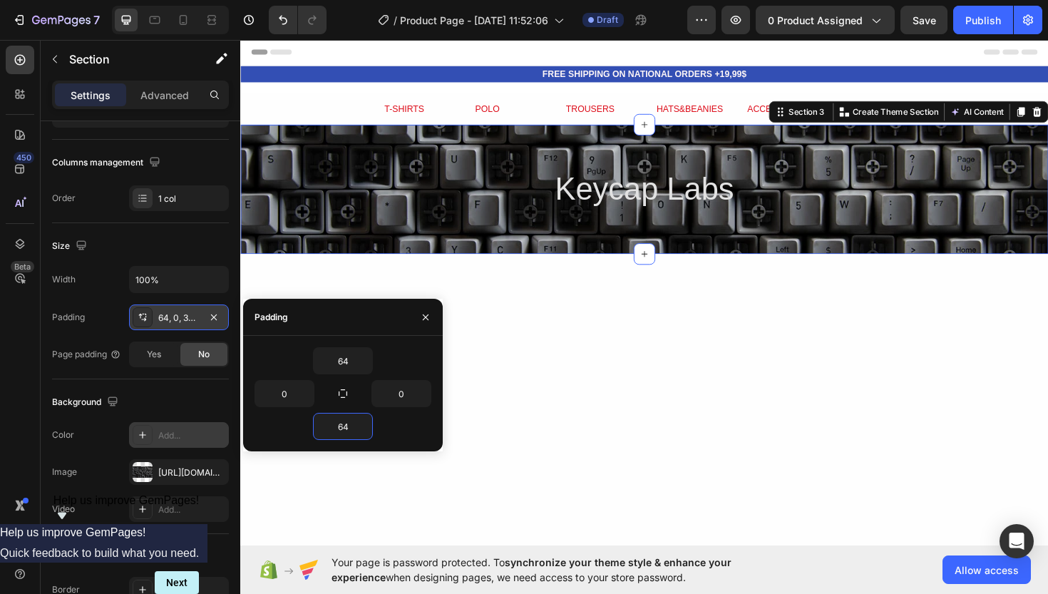
type input "6"
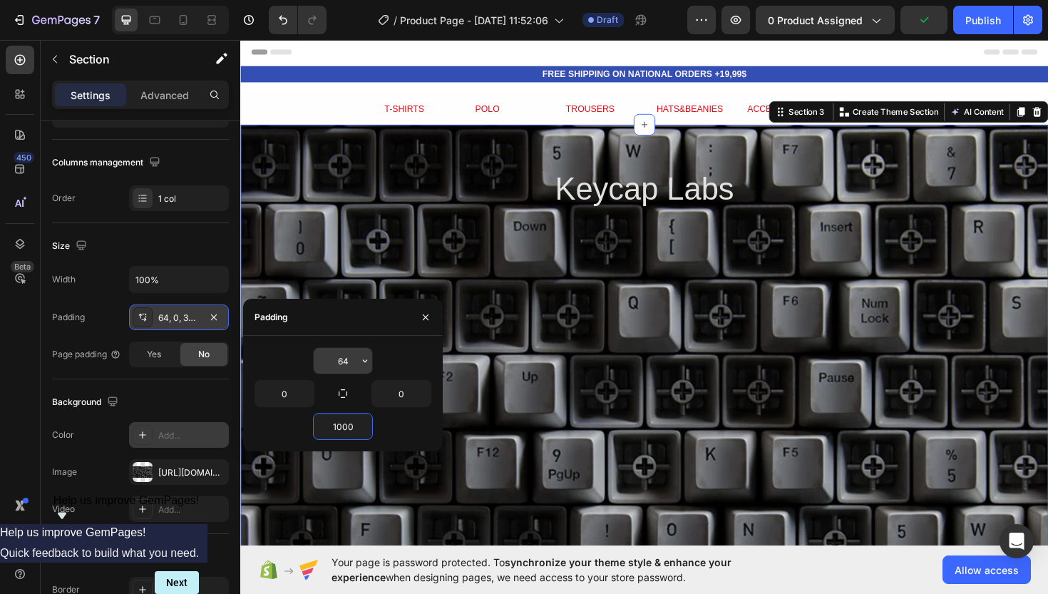
type input "1000"
click at [346, 355] on input "64" at bounding box center [343, 361] width 58 height 26
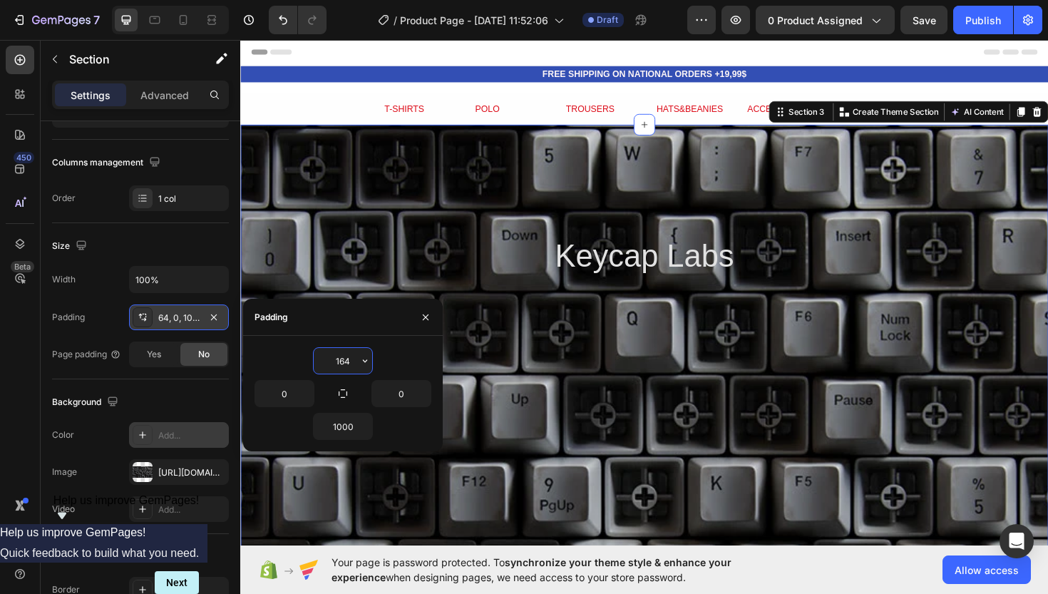
click at [346, 355] on input "164" at bounding box center [343, 361] width 58 height 26
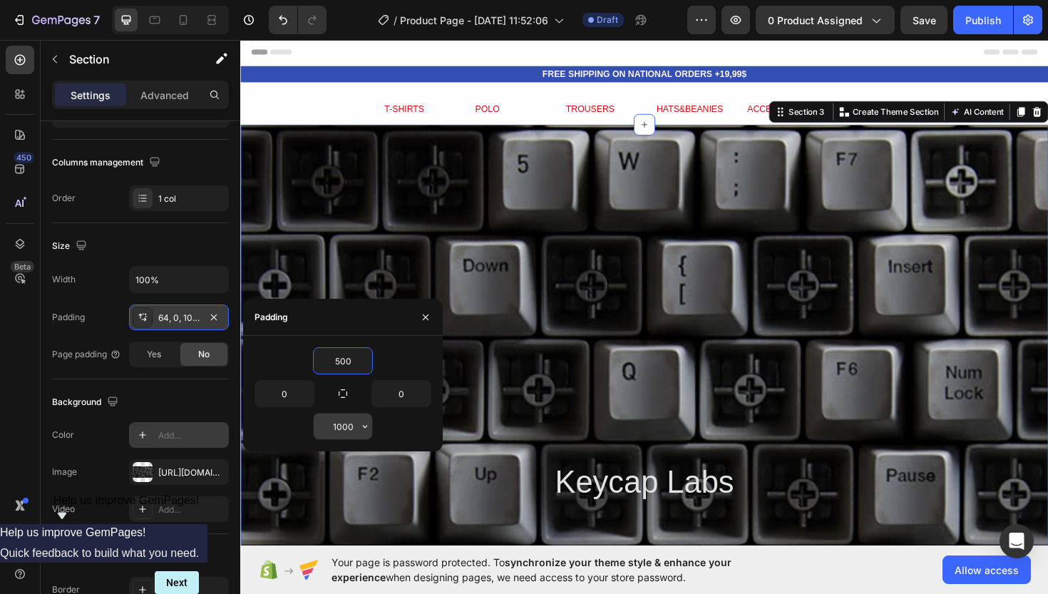
type input "500"
click at [341, 436] on input "1000" at bounding box center [343, 426] width 58 height 26
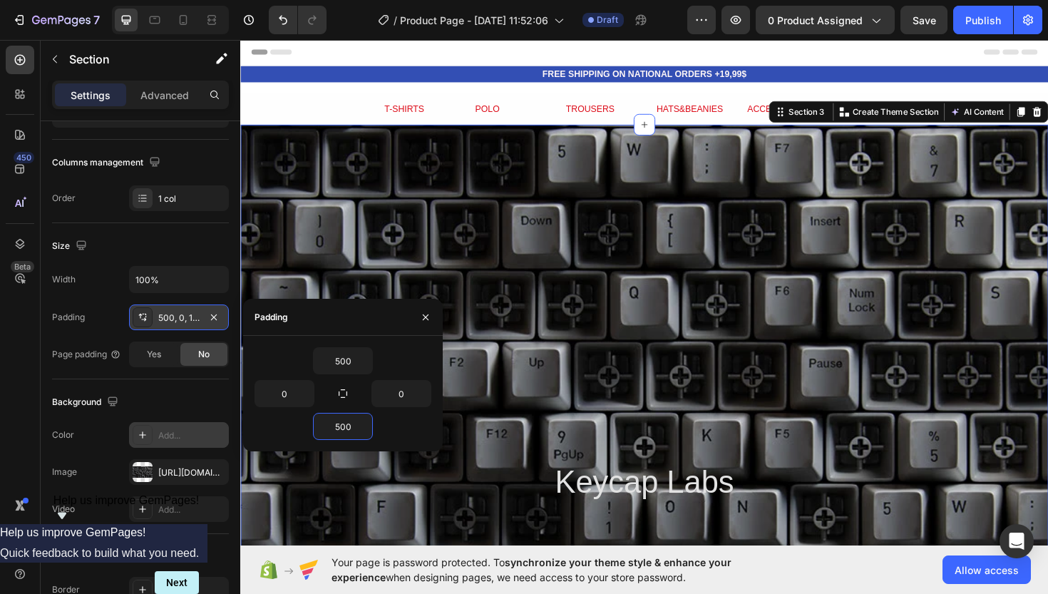
type input "500"
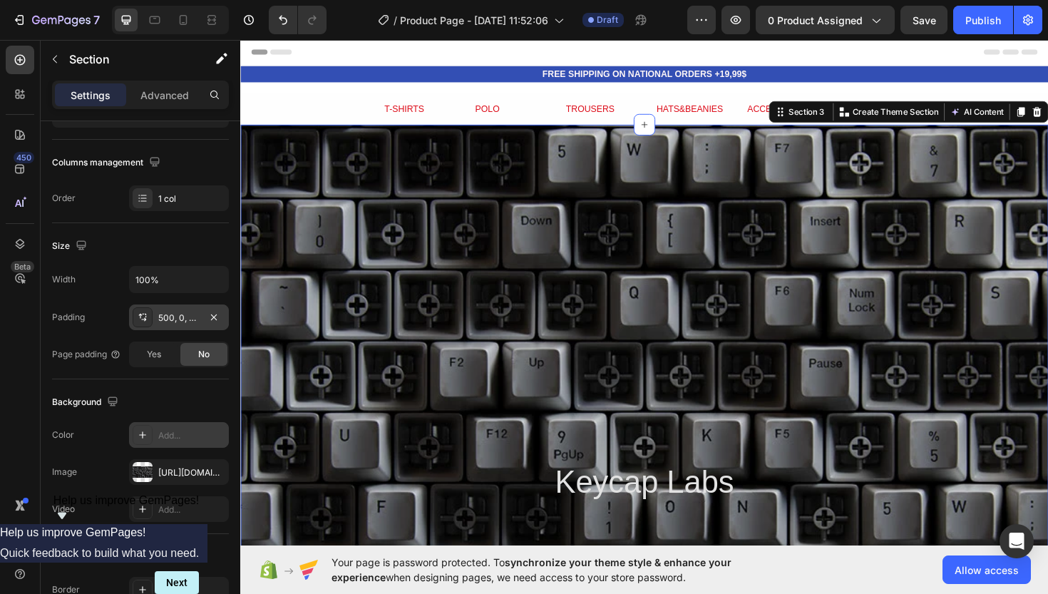
click at [643, 361] on div "Keycap Labs Heading Row Section 3 You can create reusable sections Create Theme…" at bounding box center [667, 509] width 855 height 759
click at [168, 312] on div "500, 0, 500, 0" at bounding box center [178, 318] width 41 height 13
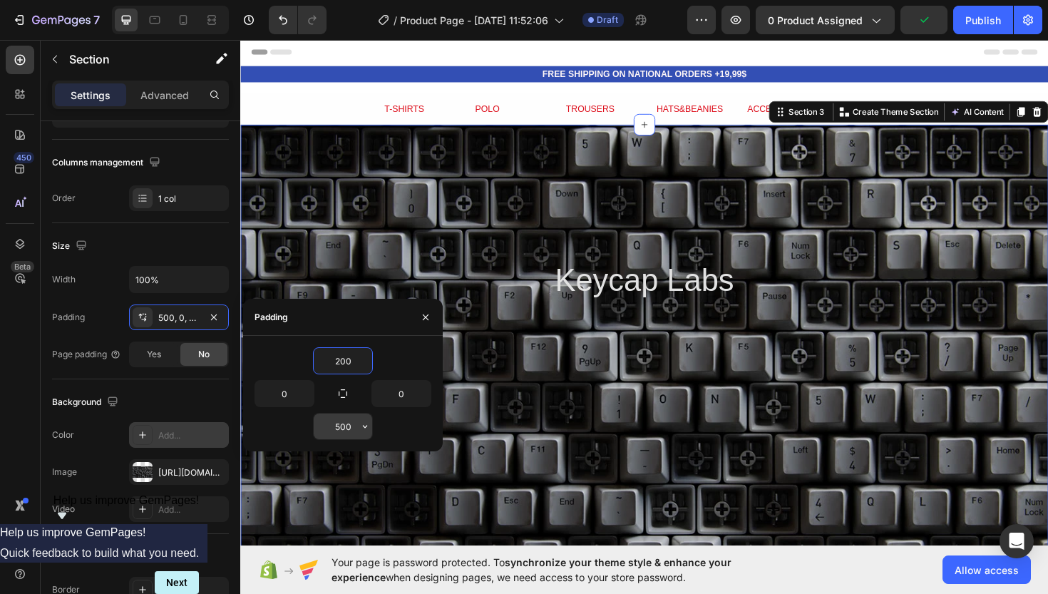
type input "200"
click at [348, 419] on input "500" at bounding box center [343, 426] width 58 height 26
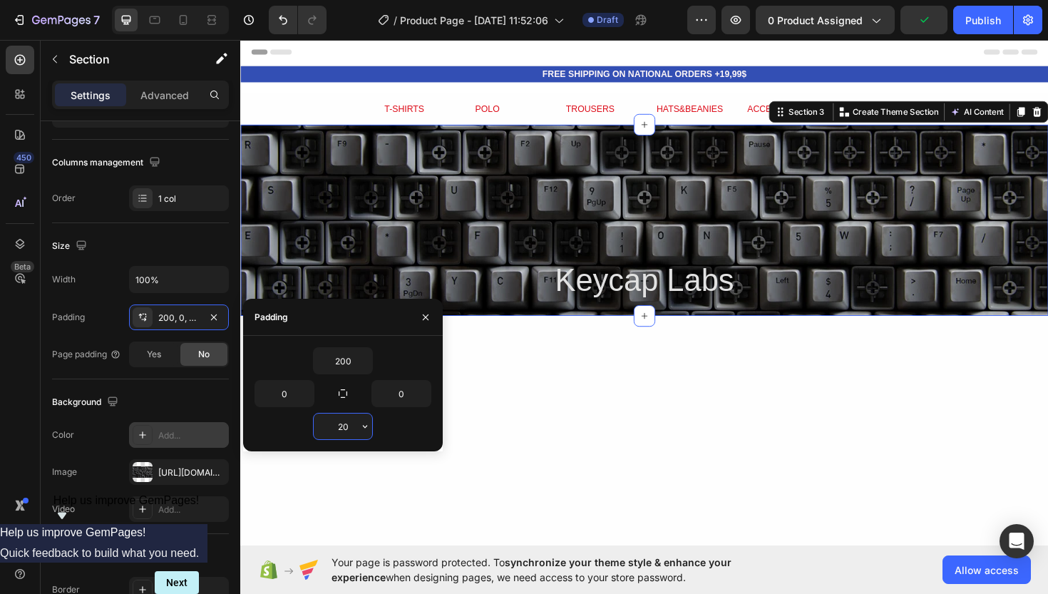
type input "200"
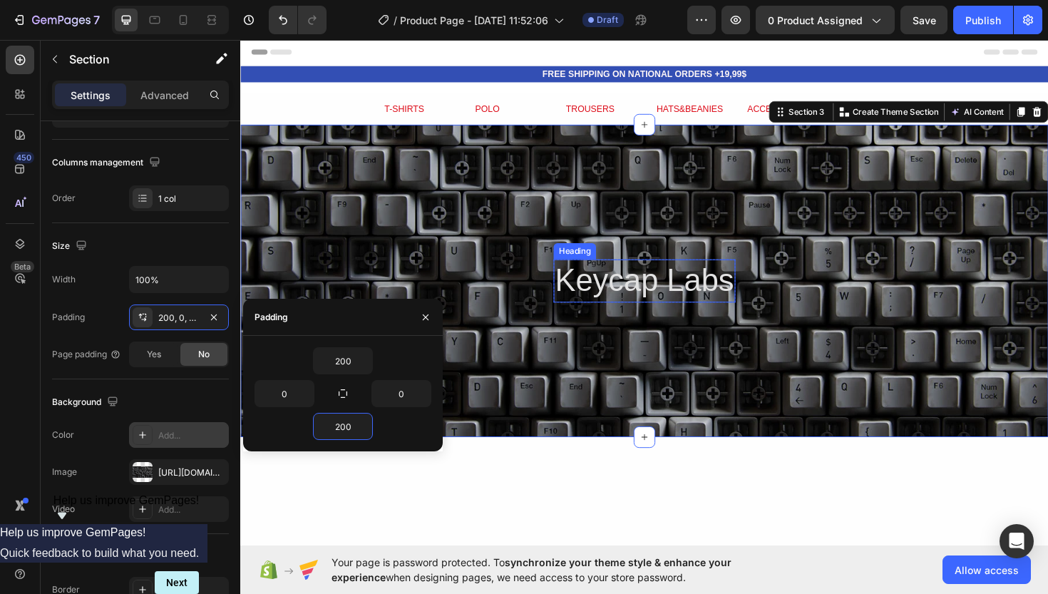
click at [667, 279] on p "Keycap Labs" at bounding box center [668, 295] width 190 height 43
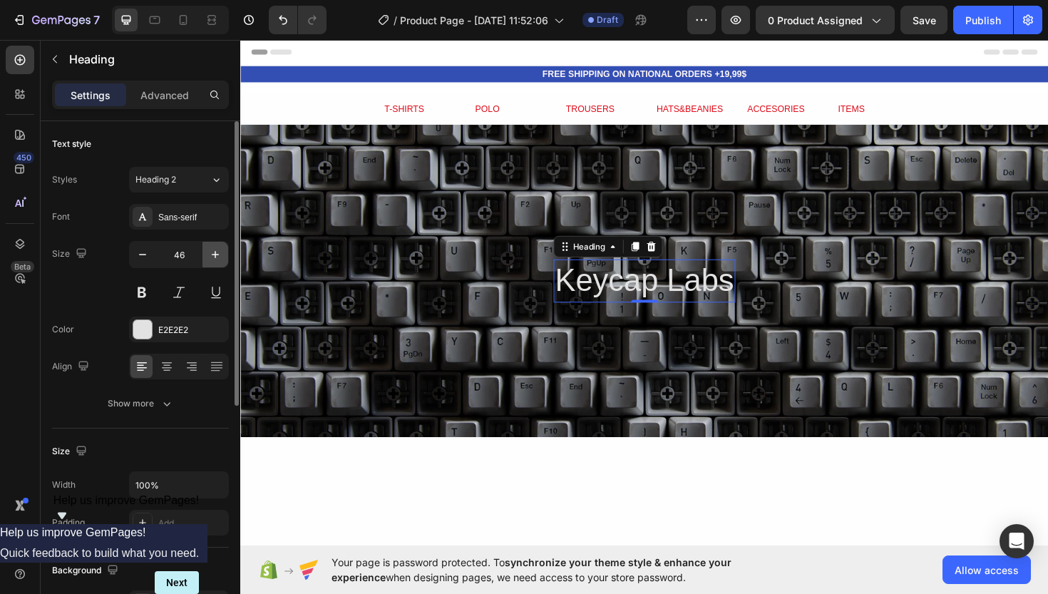
click at [215, 255] on icon "button" at bounding box center [215, 254] width 7 height 7
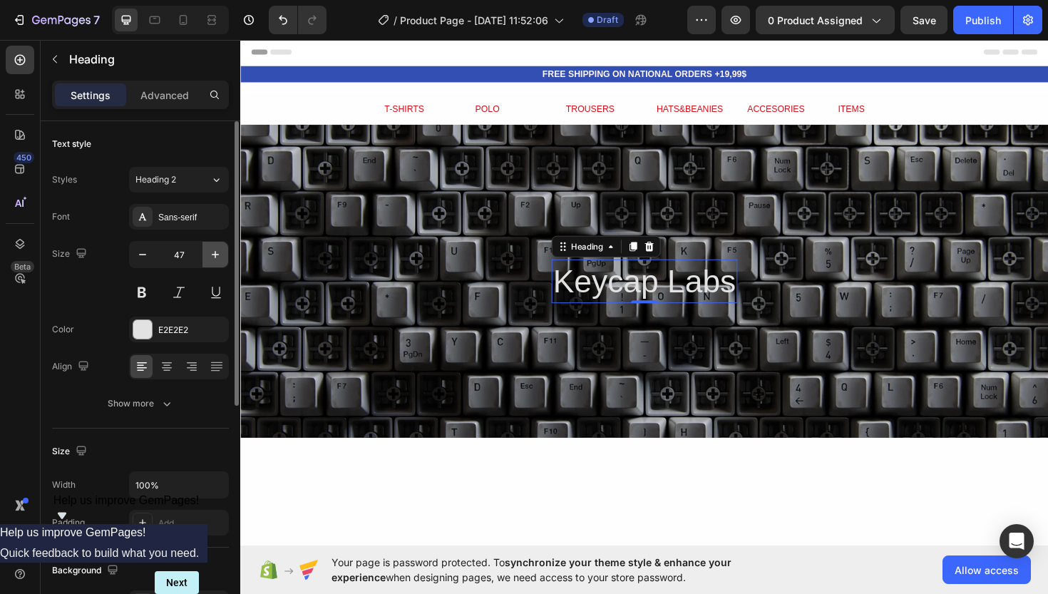
click at [215, 255] on icon "button" at bounding box center [215, 254] width 7 height 7
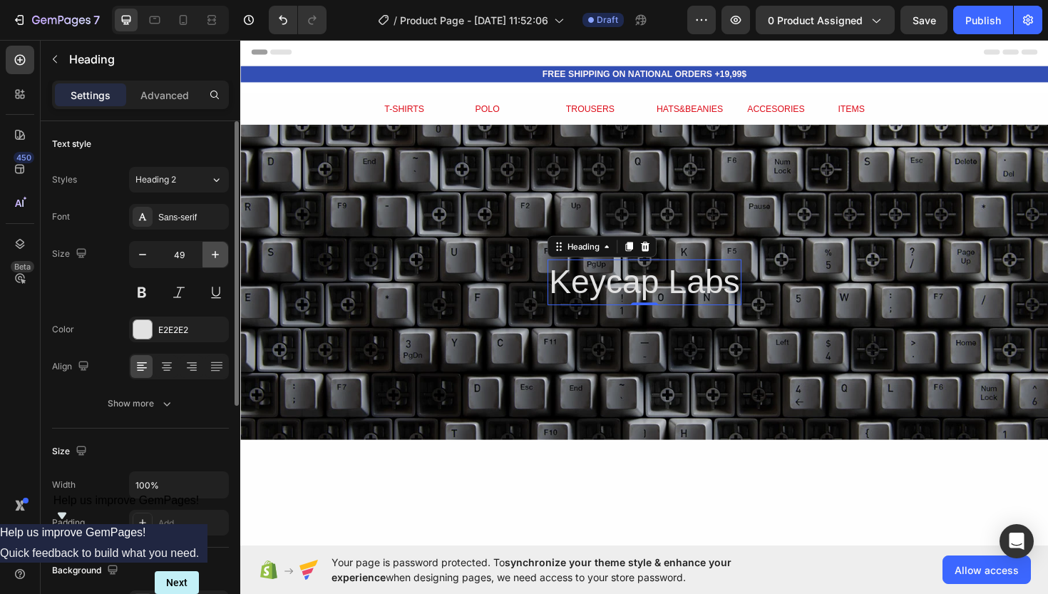
click at [215, 255] on icon "button" at bounding box center [215, 254] width 7 height 7
type input "51"
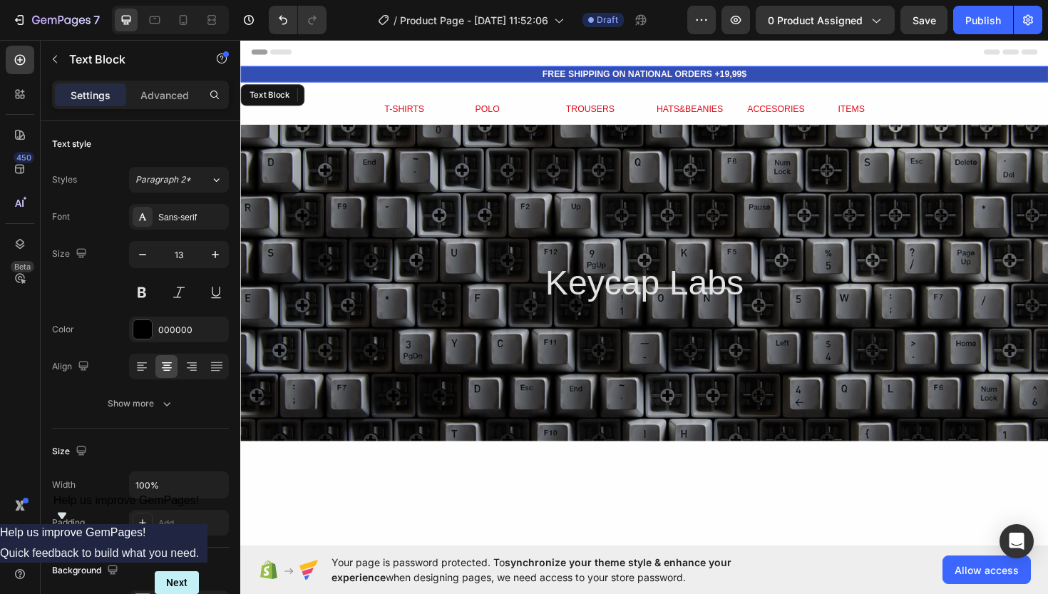
click at [570, 76] on strong "FREE SHIPPING ON NATIONAL ORDERS +19,99$" at bounding box center [668, 76] width 216 height 11
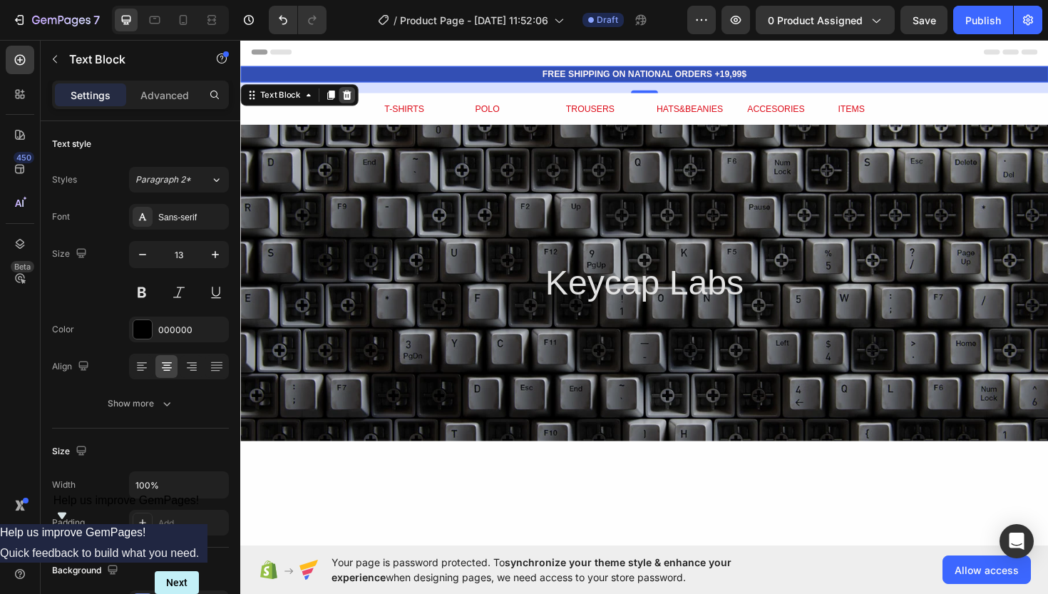
click at [355, 95] on icon at bounding box center [353, 98] width 9 height 10
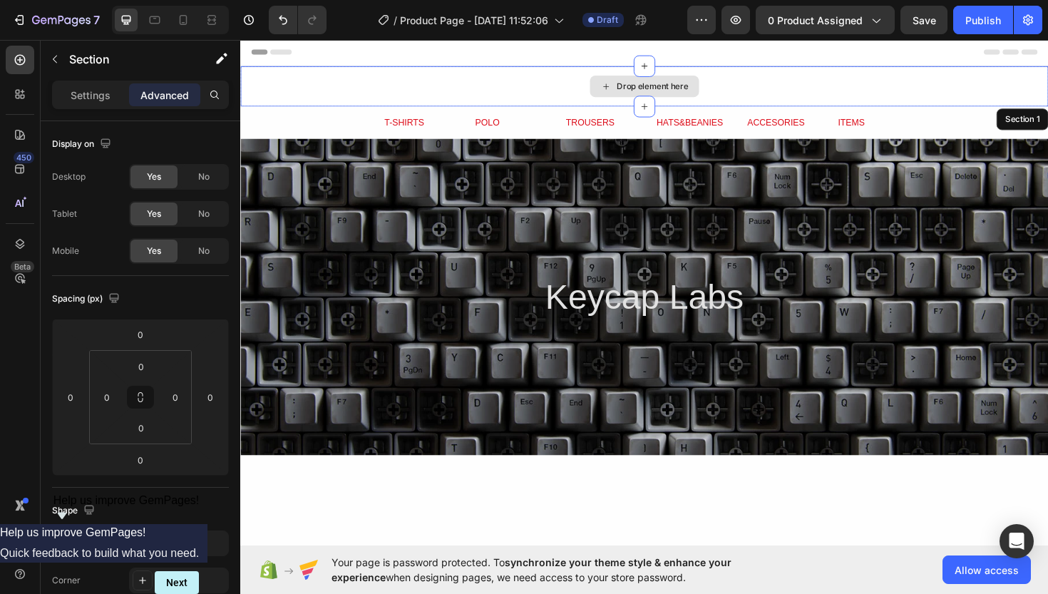
click at [355, 96] on div "Drop element here" at bounding box center [667, 89] width 855 height 43
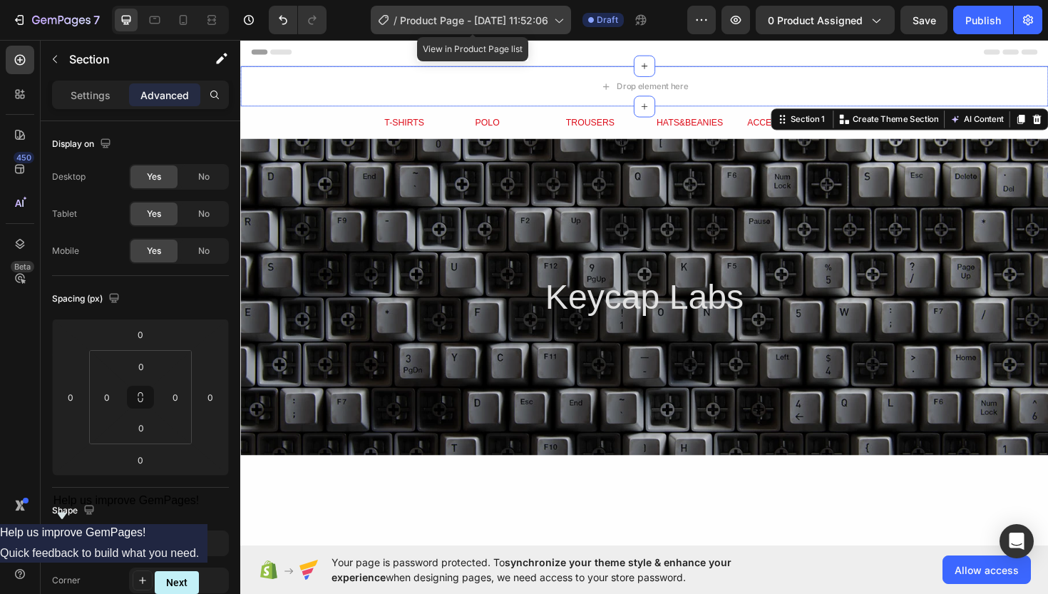
click at [451, 19] on span "Product Page - [DATE] 11:52:06" at bounding box center [474, 20] width 148 height 15
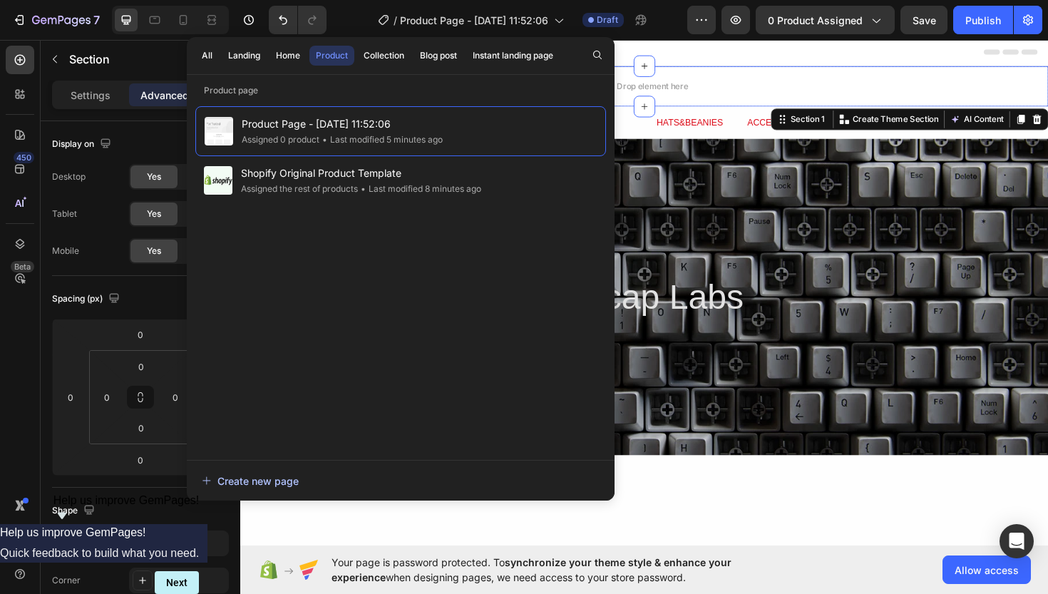
click at [284, 473] on div "Create new page" at bounding box center [250, 480] width 97 height 15
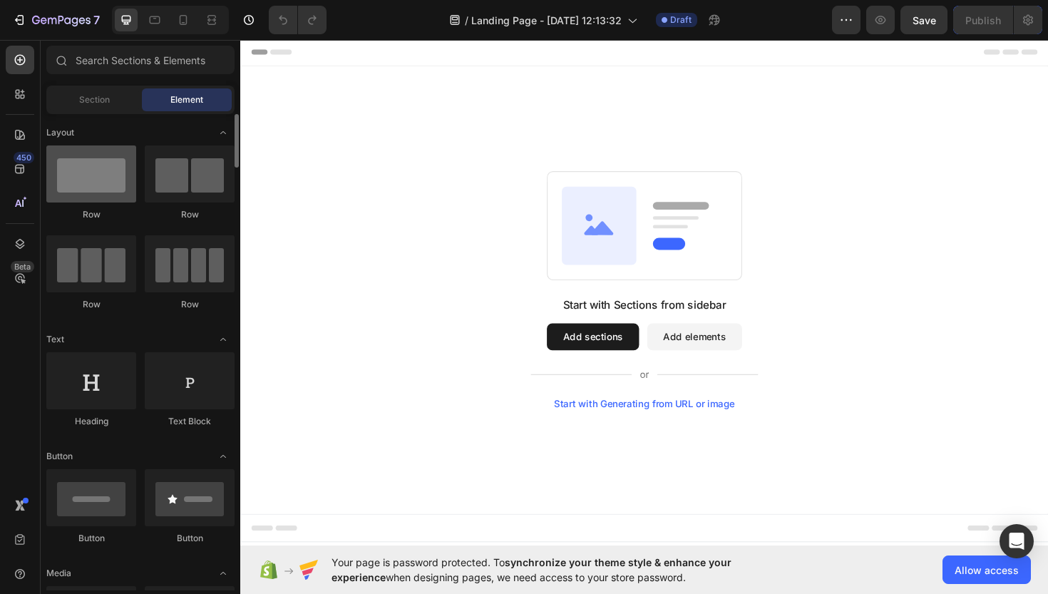
click at [101, 185] on div at bounding box center [91, 173] width 90 height 57
click at [89, 178] on div at bounding box center [91, 173] width 90 height 57
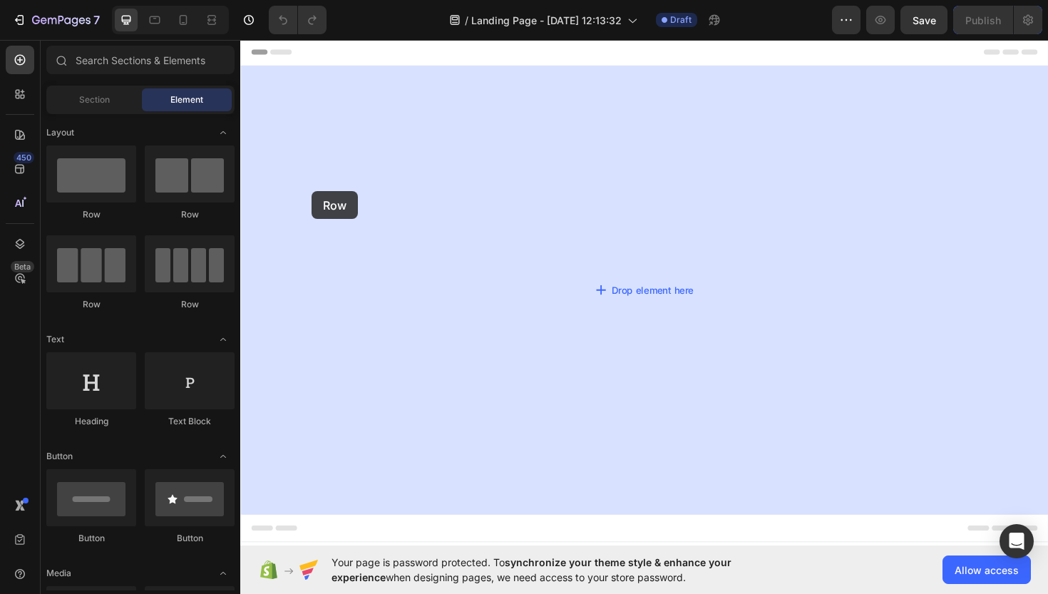
drag, startPoint x: 329, startPoint y: 216, endPoint x: 316, endPoint y: 200, distance: 20.7
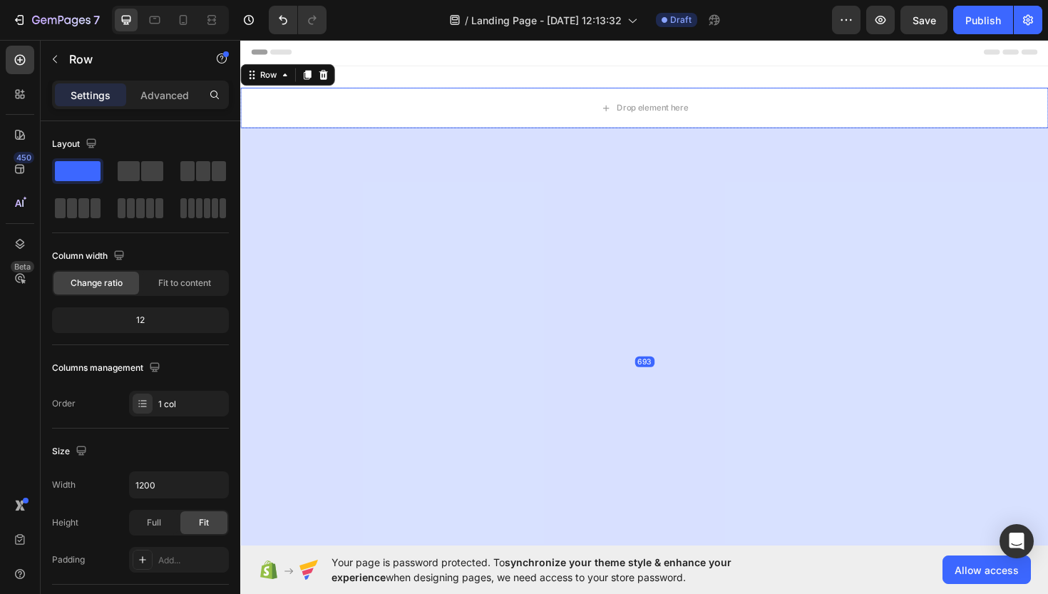
drag, startPoint x: 663, startPoint y: 143, endPoint x: 631, endPoint y: 626, distance: 483.7
click at [631, 593] on html "Header Drop element here Row 693 Section 1 Root Start with Sections from sideba…" at bounding box center [667, 446] width 855 height 817
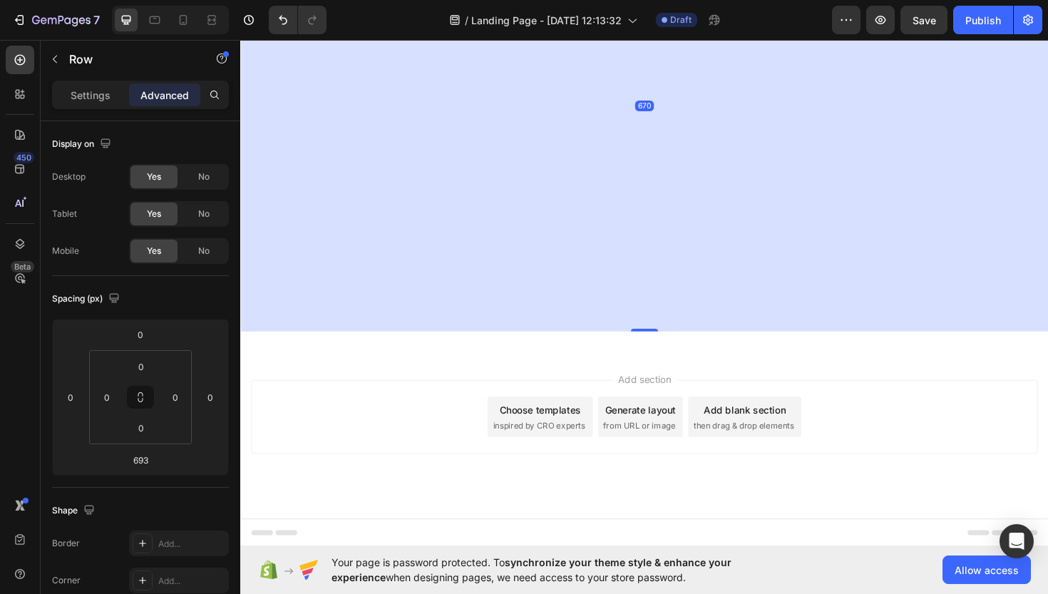
scroll to position [262, 0]
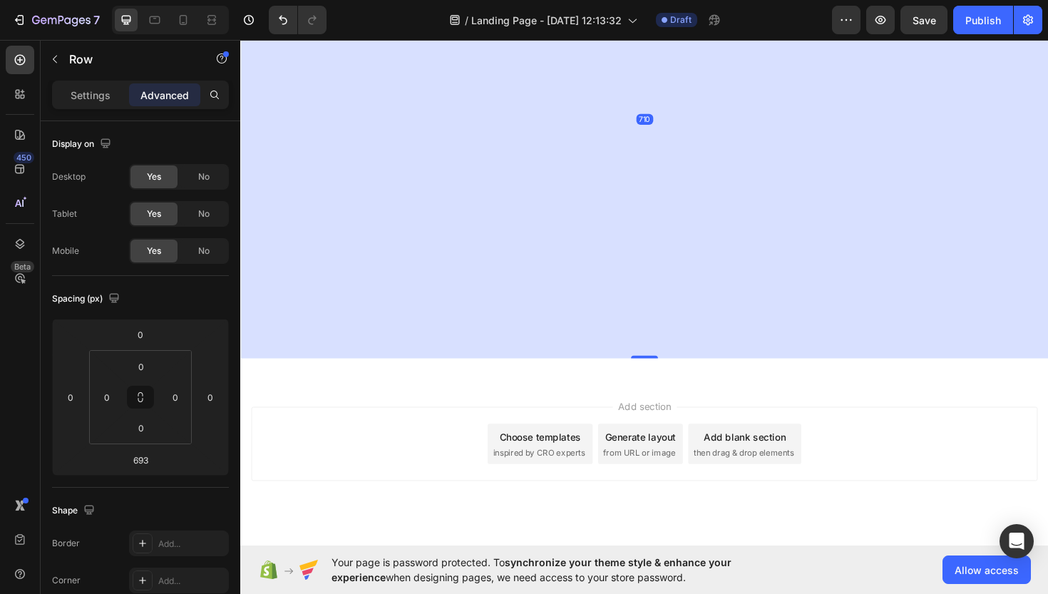
drag, startPoint x: 666, startPoint y: 346, endPoint x: 662, endPoint y: 359, distance: 13.3
type input "711"
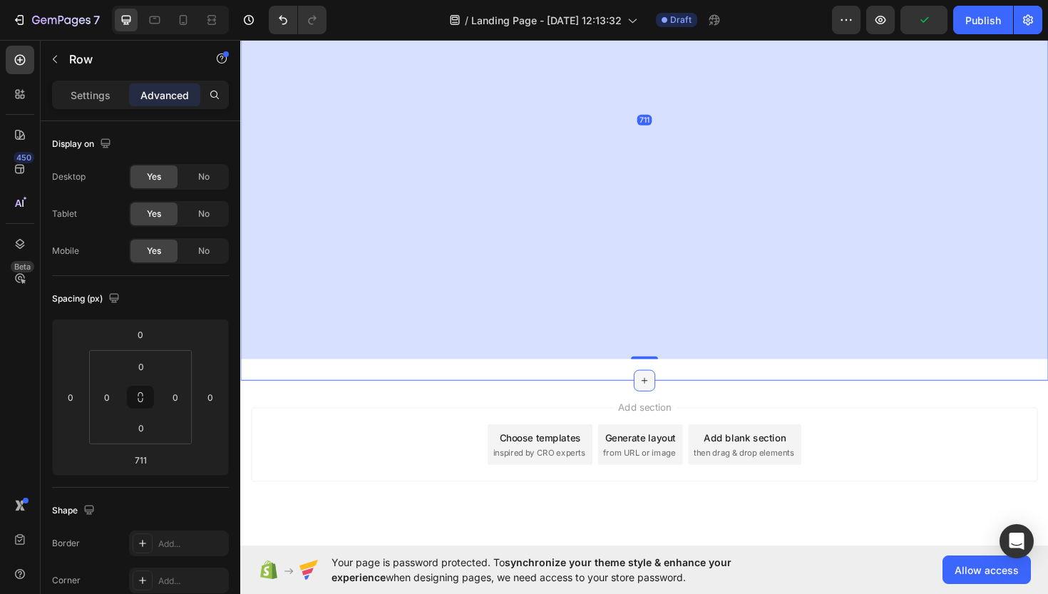
click at [658, 394] on div at bounding box center [668, 400] width 23 height 23
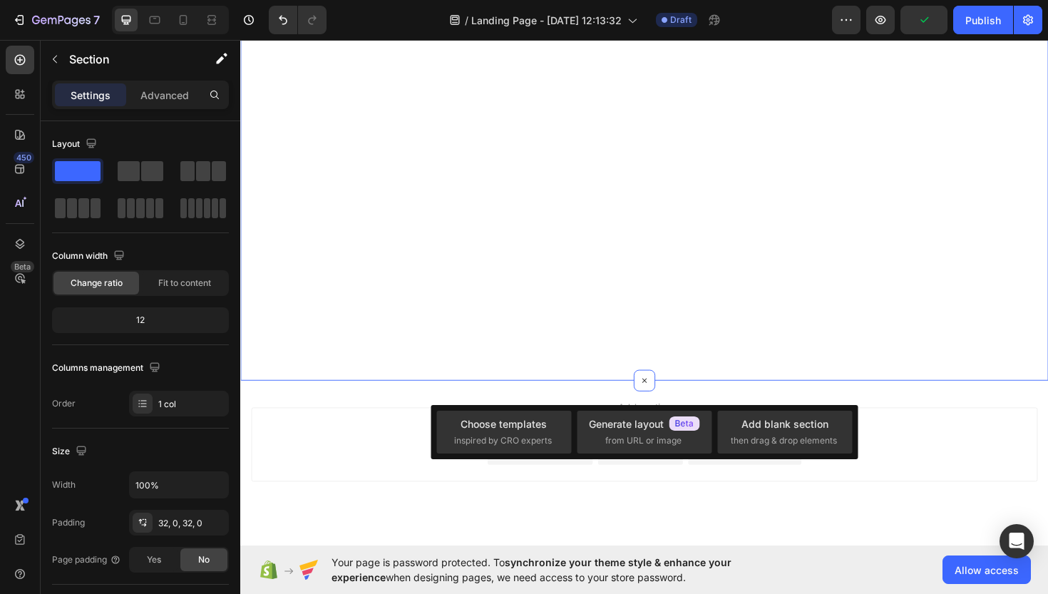
click at [631, 386] on div "Drop element here Row 711 Section 1" at bounding box center [667, 102] width 855 height 595
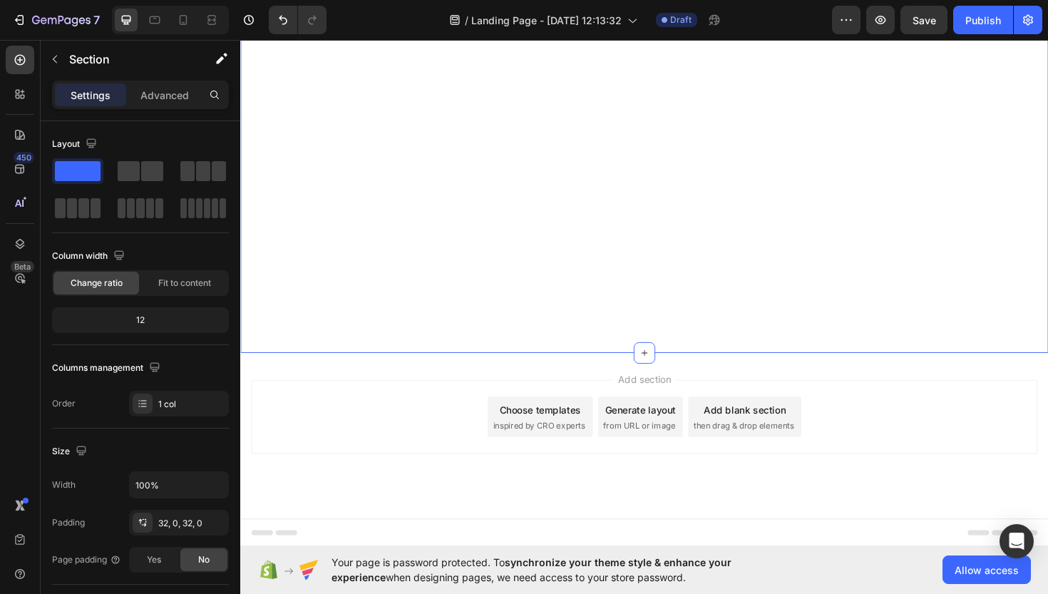
scroll to position [292, 0]
click at [498, 415] on div "Add section Choose templates inspired by CRO experts Generate layout from URL o…" at bounding box center [668, 439] width 833 height 78
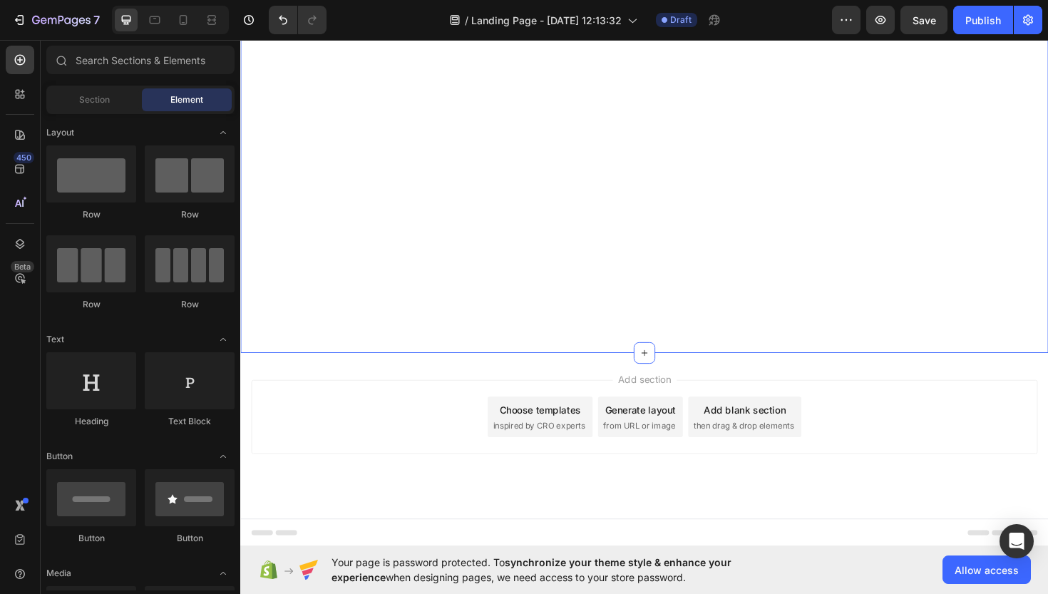
click at [568, 308] on div "Drop element here Row" at bounding box center [667, 74] width 855 height 550
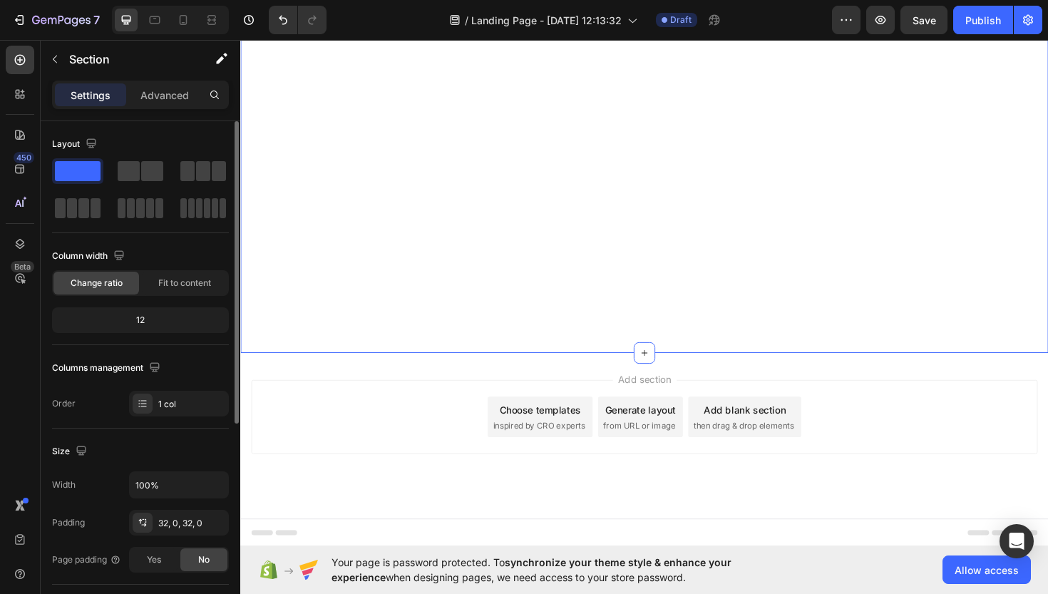
drag, startPoint x: 95, startPoint y: 166, endPoint x: 83, endPoint y: 171, distance: 13.1
click at [90, 170] on span at bounding box center [78, 171] width 46 height 20
drag, startPoint x: 83, startPoint y: 171, endPoint x: 123, endPoint y: 182, distance: 42.0
click at [123, 182] on div at bounding box center [140, 189] width 177 height 63
click at [302, 213] on div "Drop element here Row" at bounding box center [667, 74] width 855 height 550
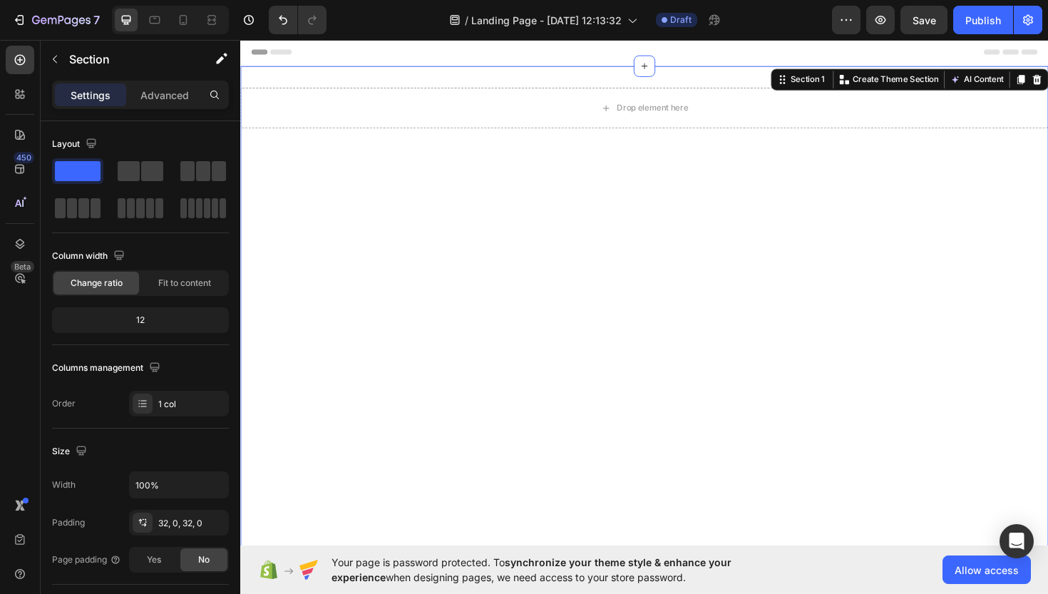
scroll to position [0, 0]
click at [515, 245] on div "Drop element here Row" at bounding box center [667, 366] width 855 height 550
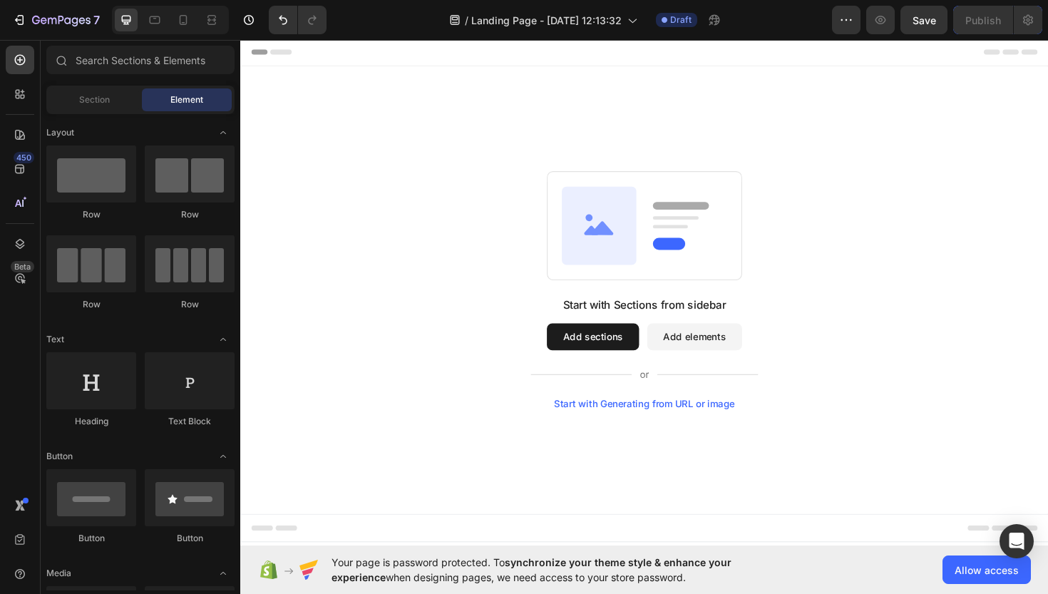
click at [815, 259] on div "Start with Sections from sidebar Add sections Add elements Start with Generatin…" at bounding box center [668, 305] width 753 height 252
click at [130, 128] on div "Layout" at bounding box center [140, 132] width 188 height 14
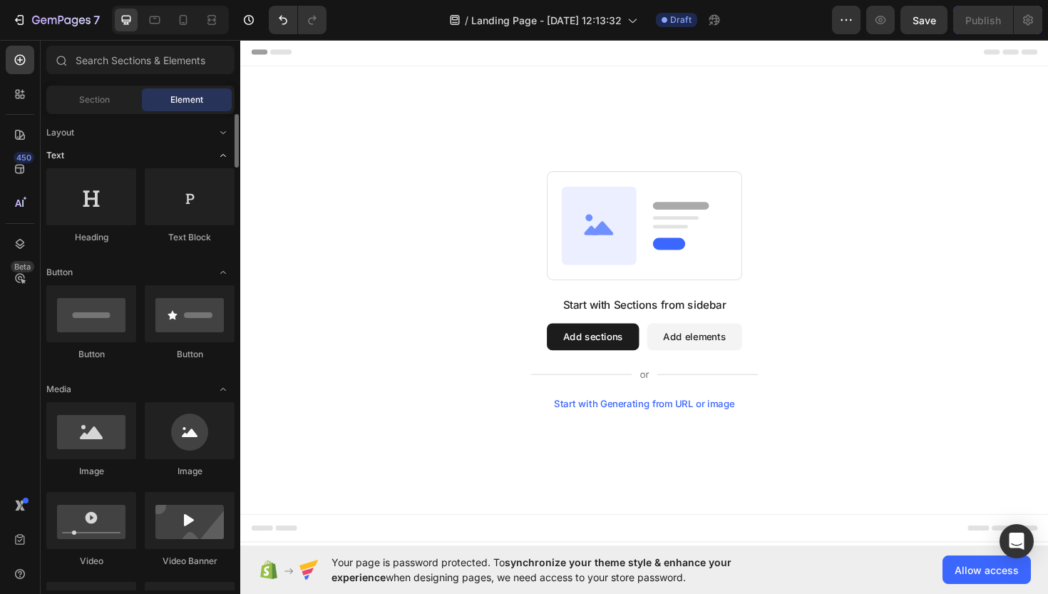
click at [123, 157] on div "Text" at bounding box center [140, 155] width 188 height 14
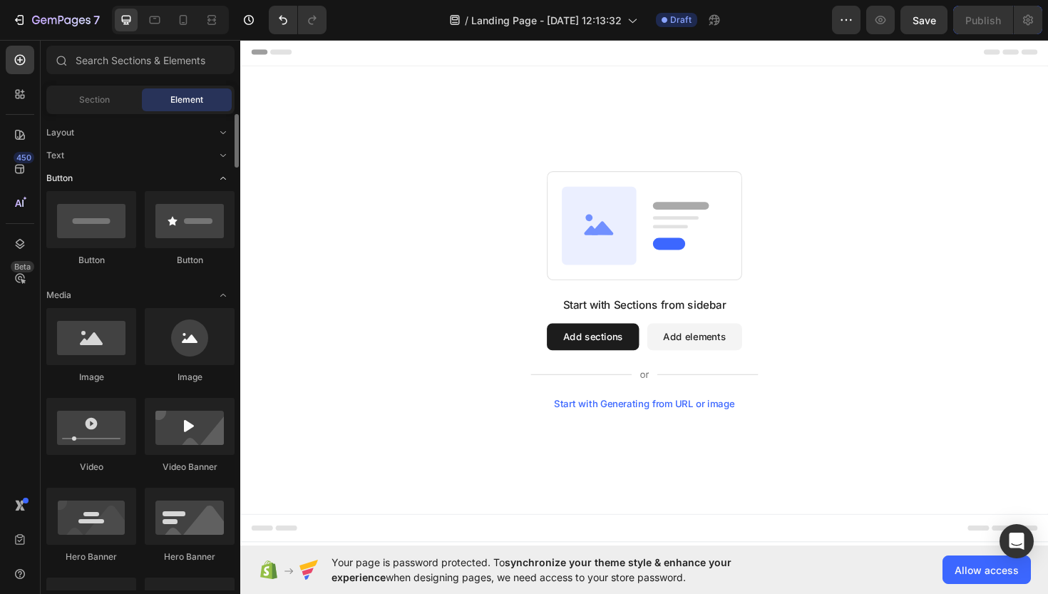
click at [113, 180] on div "Button" at bounding box center [140, 178] width 188 height 14
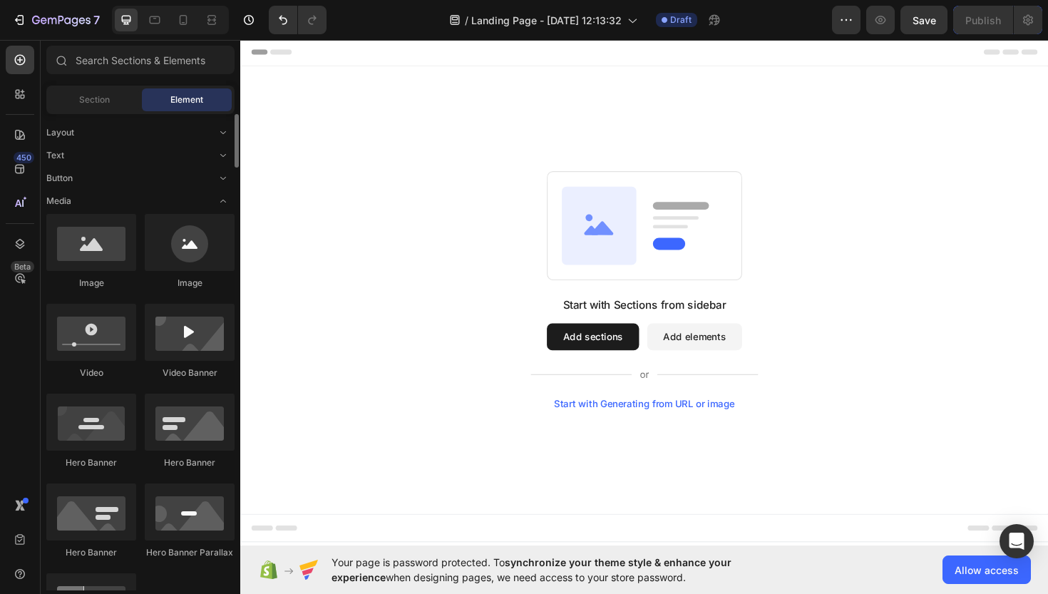
click at [120, 181] on div "Button" at bounding box center [140, 178] width 188 height 14
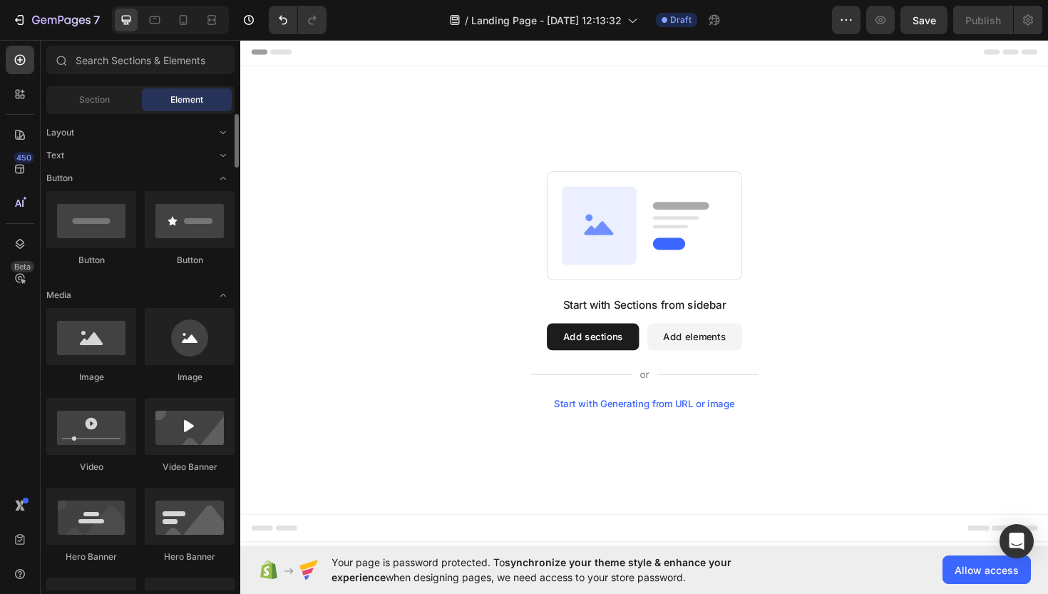
click at [146, 159] on div "Text" at bounding box center [140, 155] width 188 height 14
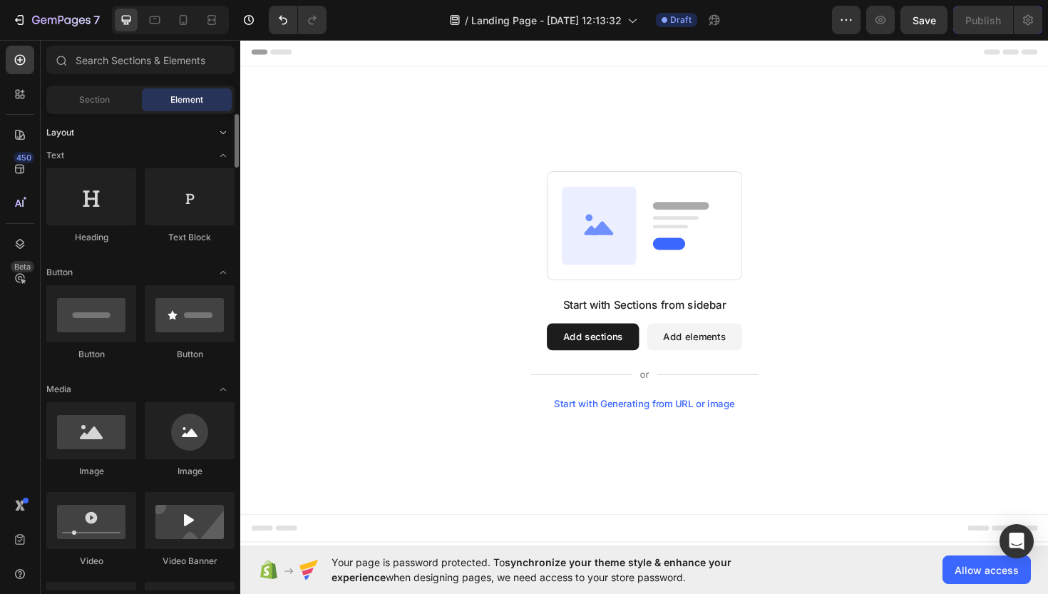
click at [180, 127] on div "Layout" at bounding box center [140, 132] width 188 height 14
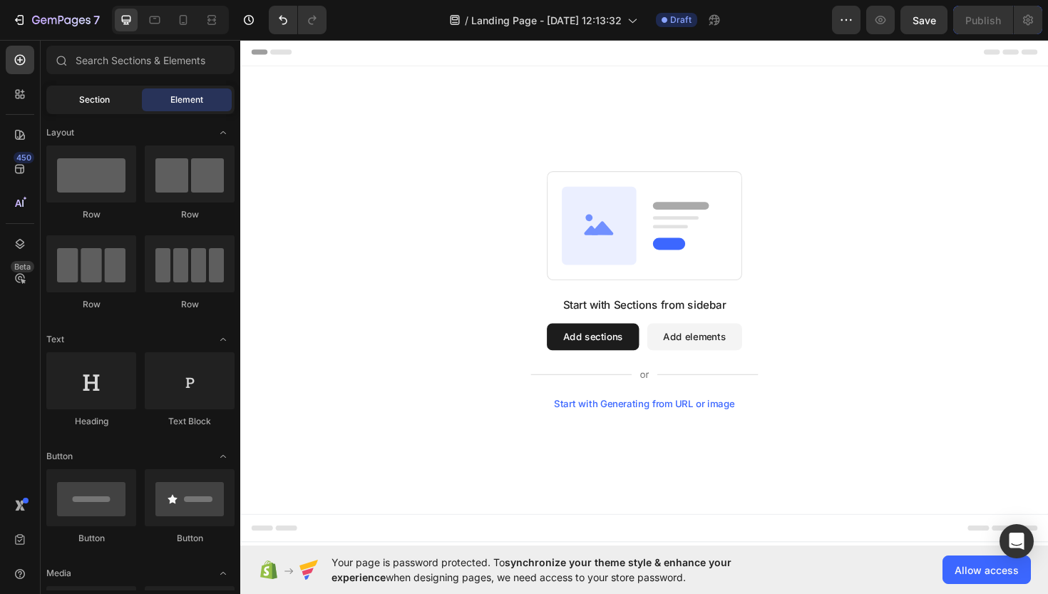
click at [105, 100] on span "Section" at bounding box center [94, 99] width 31 height 13
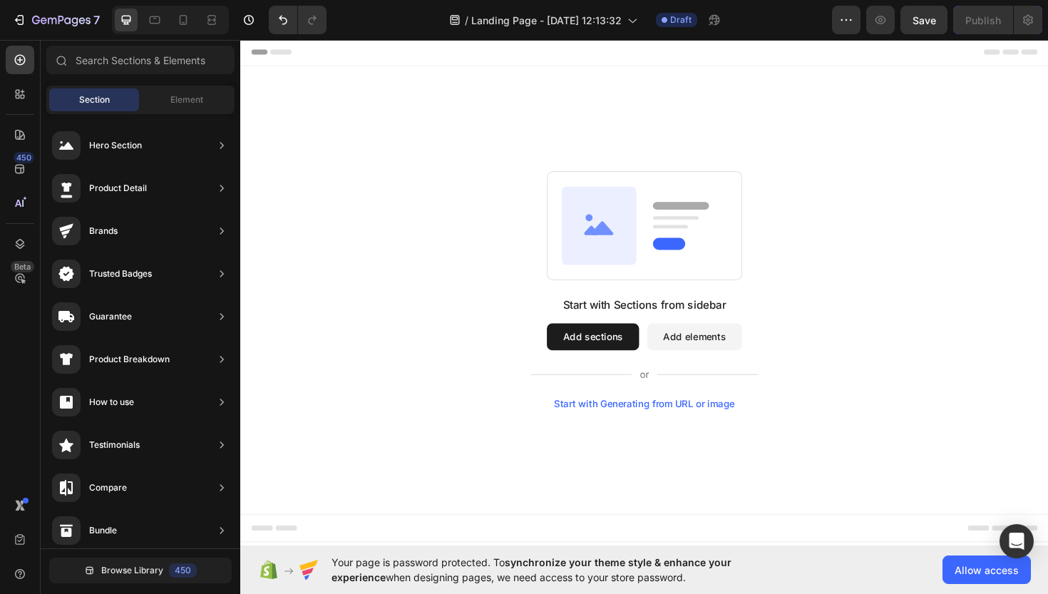
click at [416, 193] on div "Start with Sections from sidebar Add sections Add elements Start with Generatin…" at bounding box center [668, 305] width 753 height 252
click at [158, 103] on div "Element" at bounding box center [187, 99] width 90 height 23
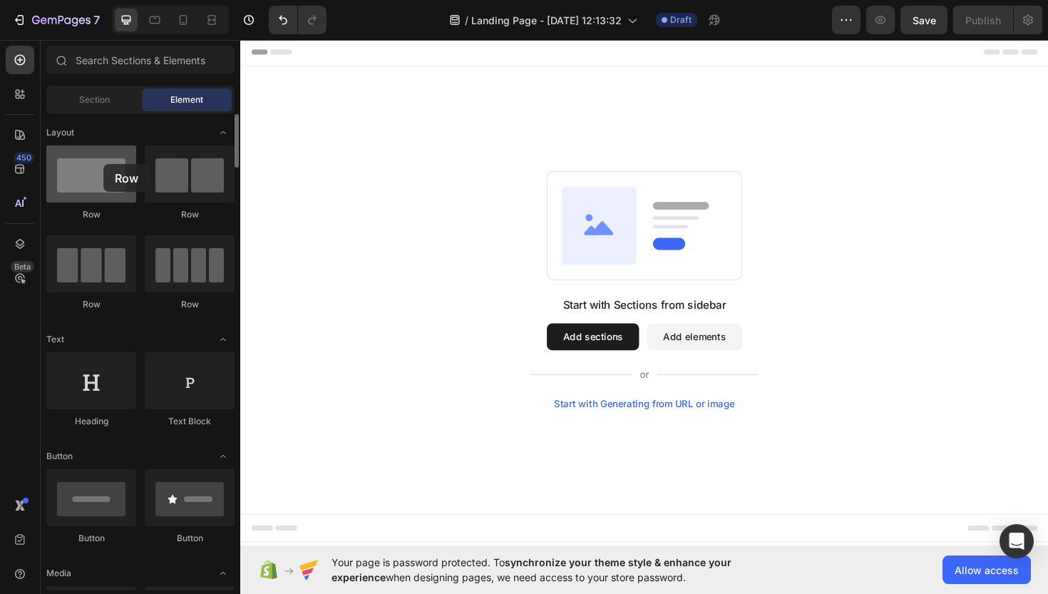
click at [103, 164] on div at bounding box center [91, 173] width 90 height 57
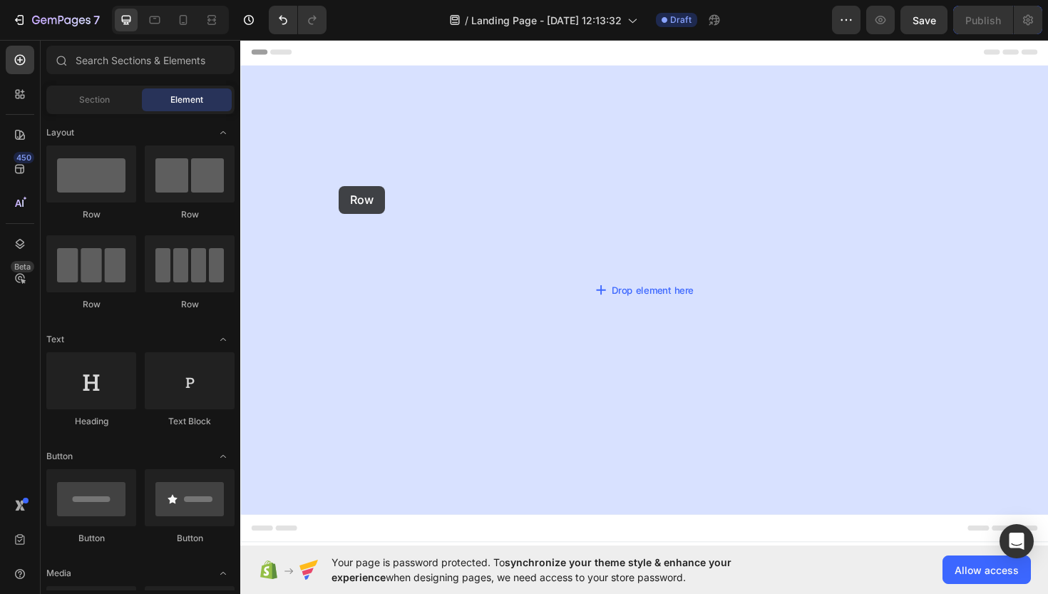
drag, startPoint x: 344, startPoint y: 202, endPoint x: 344, endPoint y: 195, distance: 7.9
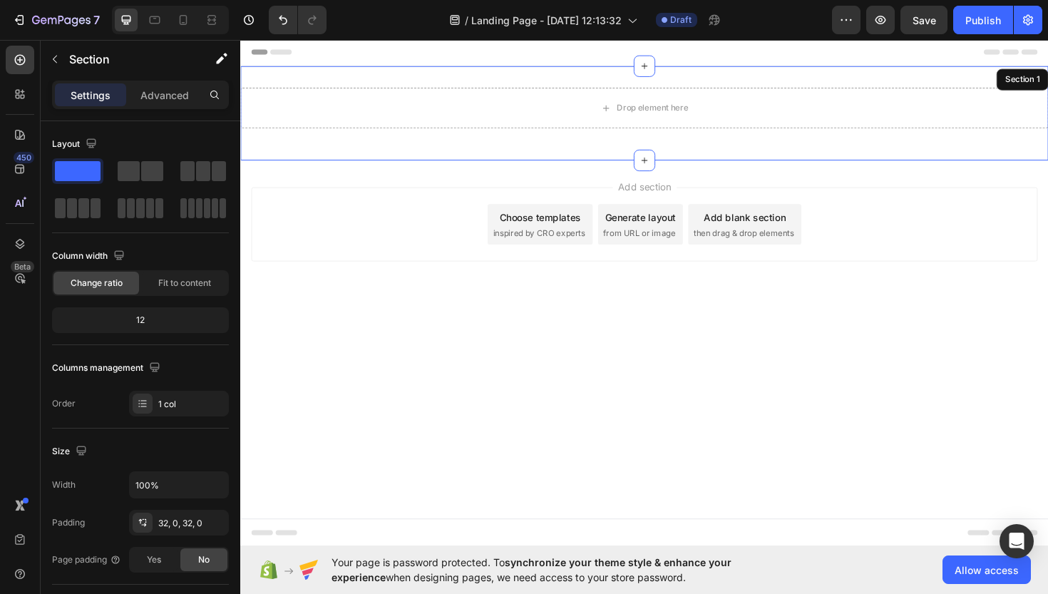
click at [498, 83] on div "Drop element here Row 16 Section 1" at bounding box center [667, 118] width 855 height 100
click at [639, 166] on div "Drop element here Row Section 1 You can create reusable sections Create Theme S…" at bounding box center [667, 118] width 855 height 100
click at [639, 153] on div "Drop element here Row Section 1 You can create reusable sections Create Theme S…" at bounding box center [667, 118] width 855 height 100
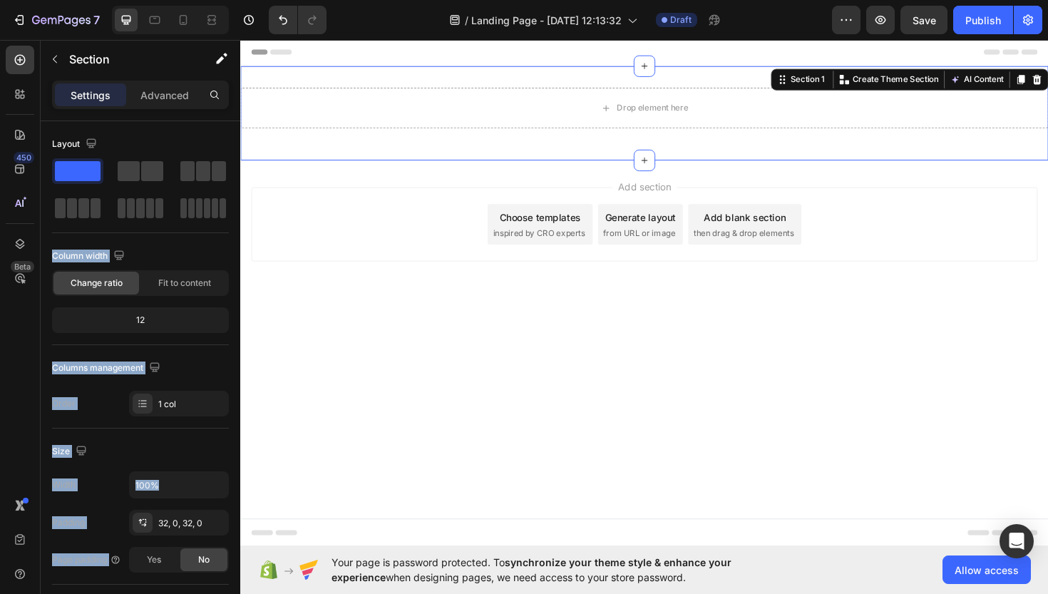
drag, startPoint x: 297, startPoint y: 214, endPoint x: 334, endPoint y: 207, distance: 37.7
click at [334, 207] on div "Add section Choose templates inspired by CRO experts Generate layout from URL o…" at bounding box center [668, 235] width 833 height 78
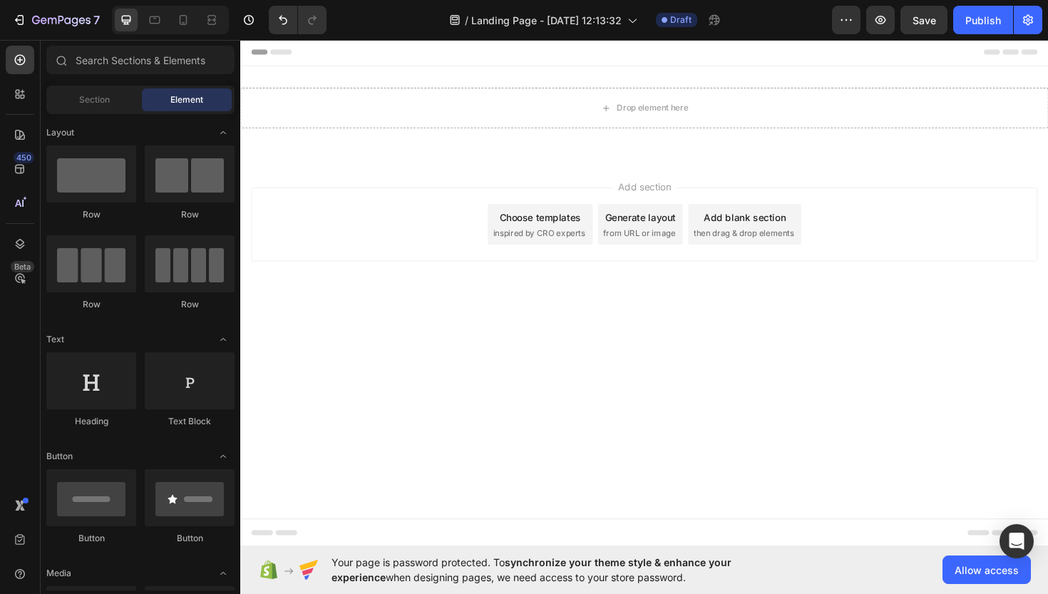
click at [356, 229] on div "Add section Choose templates inspired by CRO experts Generate layout from URL o…" at bounding box center [668, 235] width 833 height 78
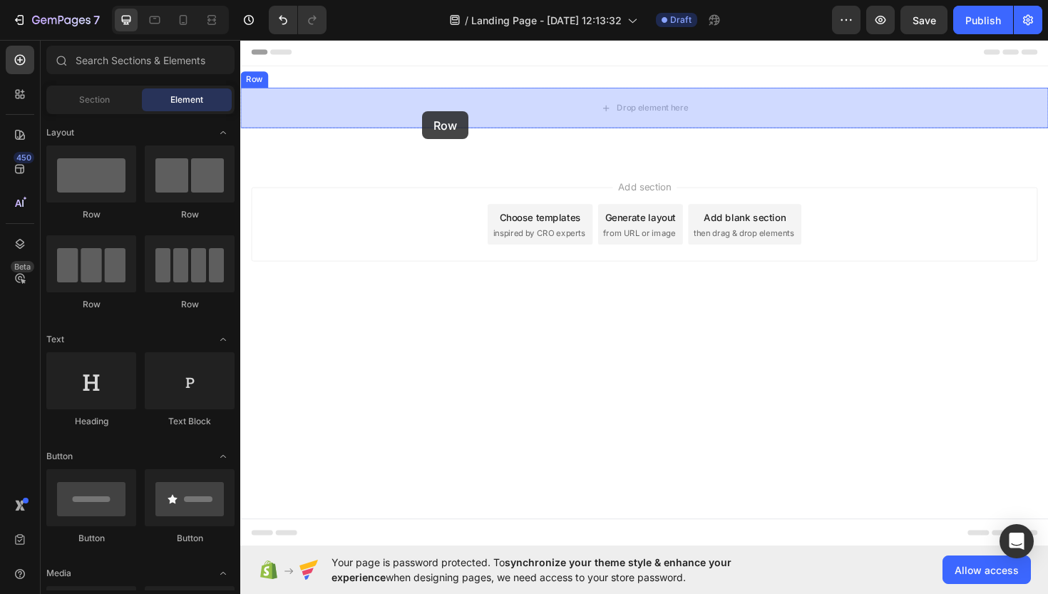
drag, startPoint x: 316, startPoint y: 211, endPoint x: 433, endPoint y: 115, distance: 151.0
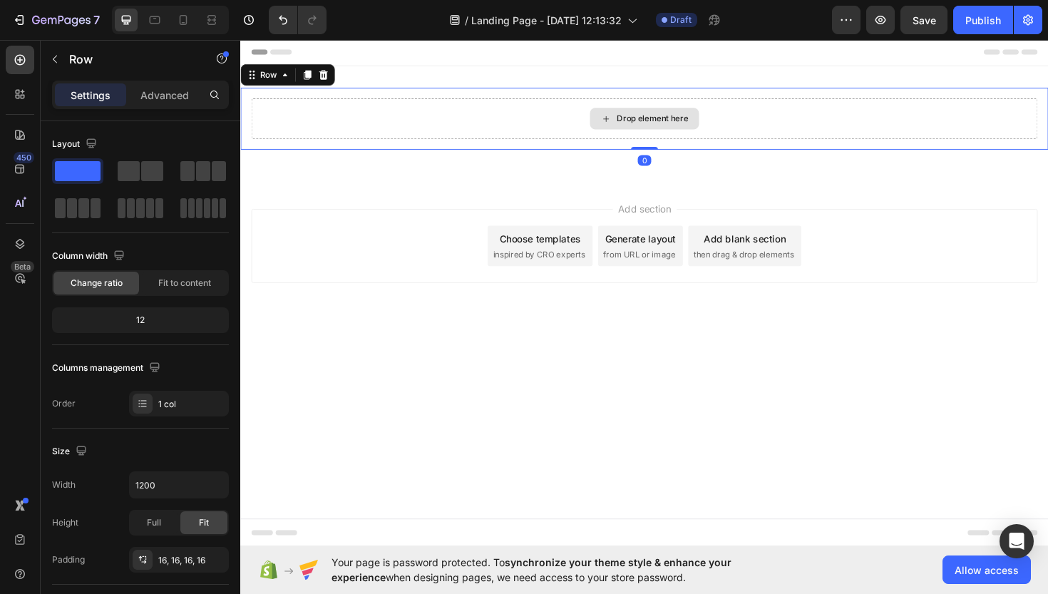
click at [456, 118] on div "Drop element here" at bounding box center [668, 123] width 833 height 43
click at [324, 80] on icon at bounding box center [327, 76] width 11 height 11
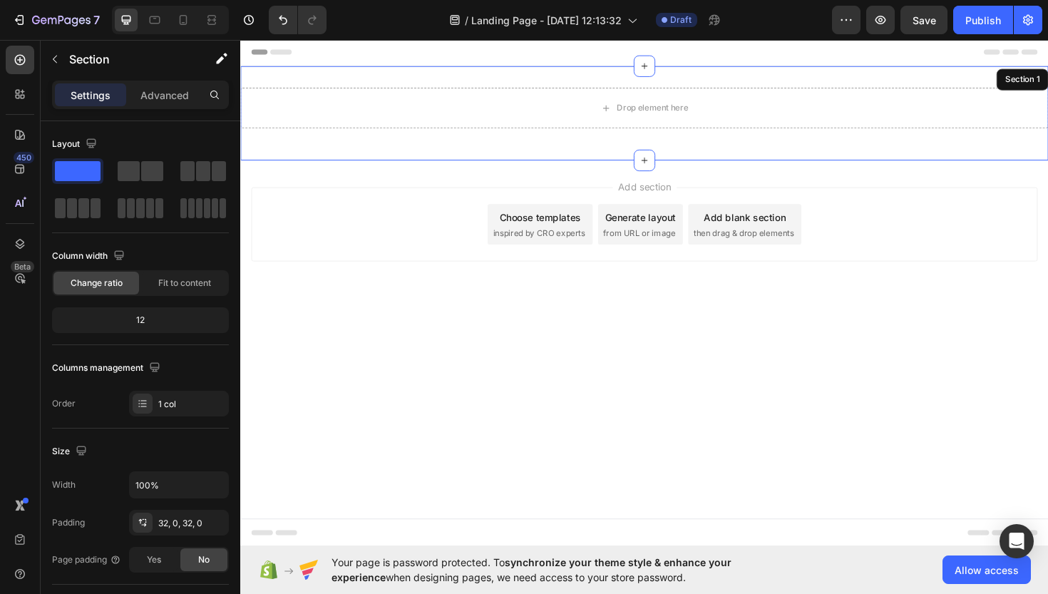
click at [357, 142] on div "Drop element here Row" at bounding box center [667, 118] width 855 height 54
click at [331, 81] on div "Drop element here Row Section 1 You can create reusable sections Create Theme S…" at bounding box center [667, 118] width 855 height 100
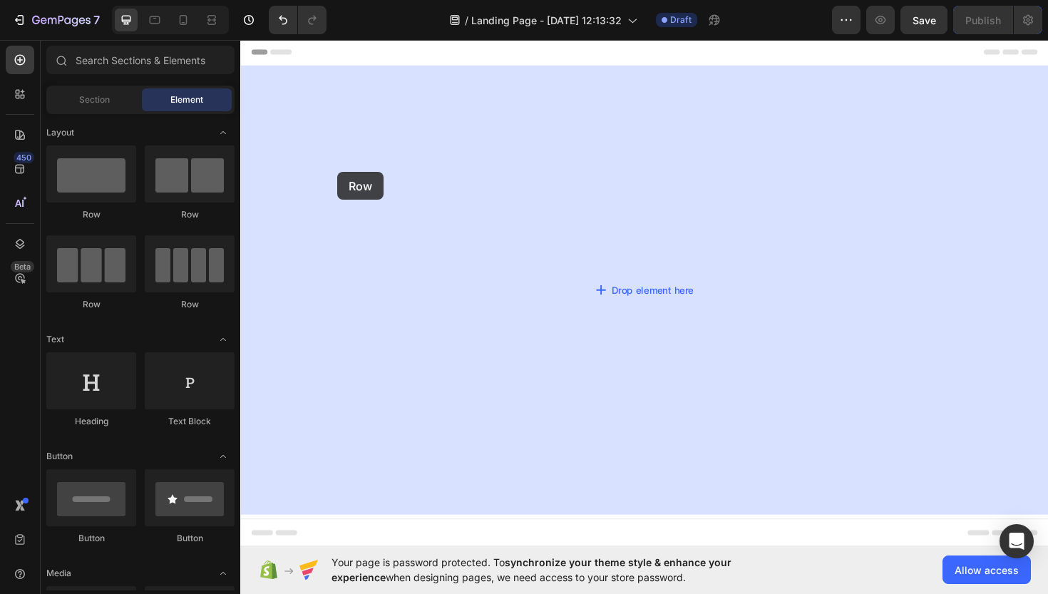
drag, startPoint x: 332, startPoint y: 217, endPoint x: 345, endPoint y: 180, distance: 39.2
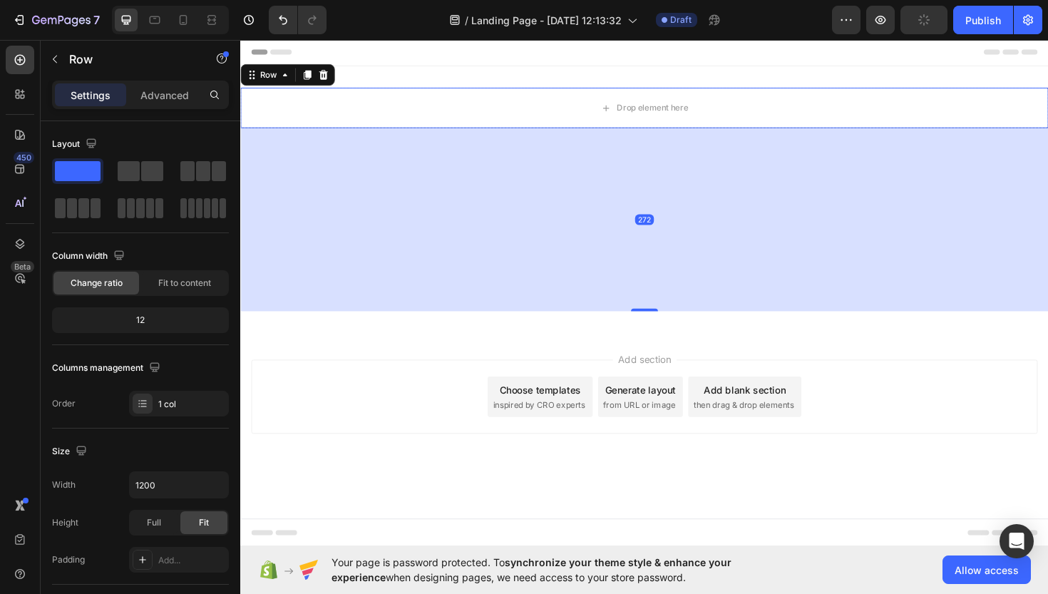
drag, startPoint x: 677, startPoint y: 142, endPoint x: 624, endPoint y: 326, distance: 191.1
click at [624, 133] on div "272" at bounding box center [667, 133] width 855 height 0
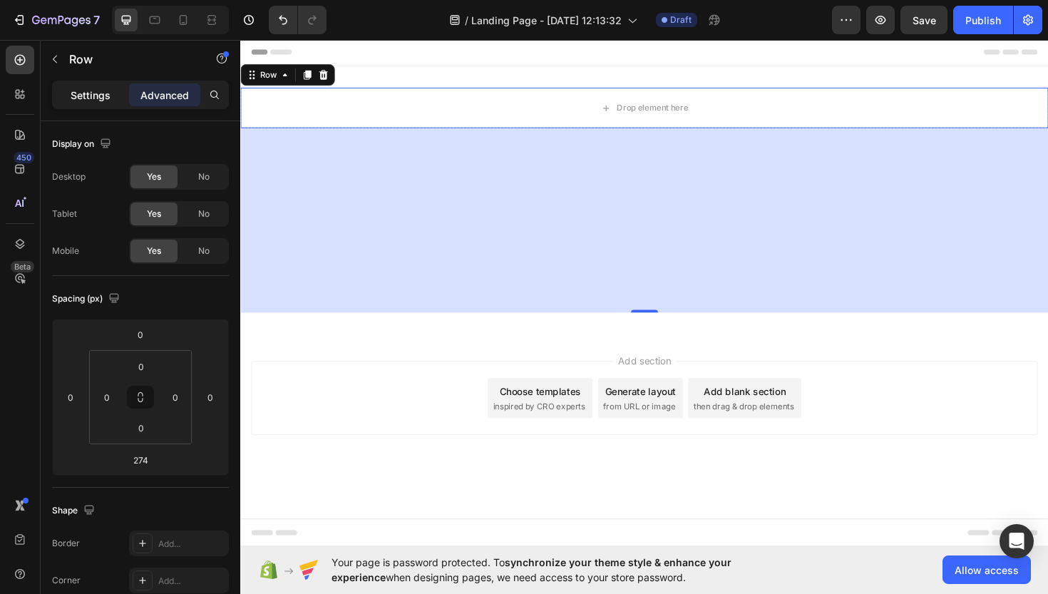
click at [101, 96] on p "Settings" at bounding box center [91, 95] width 40 height 15
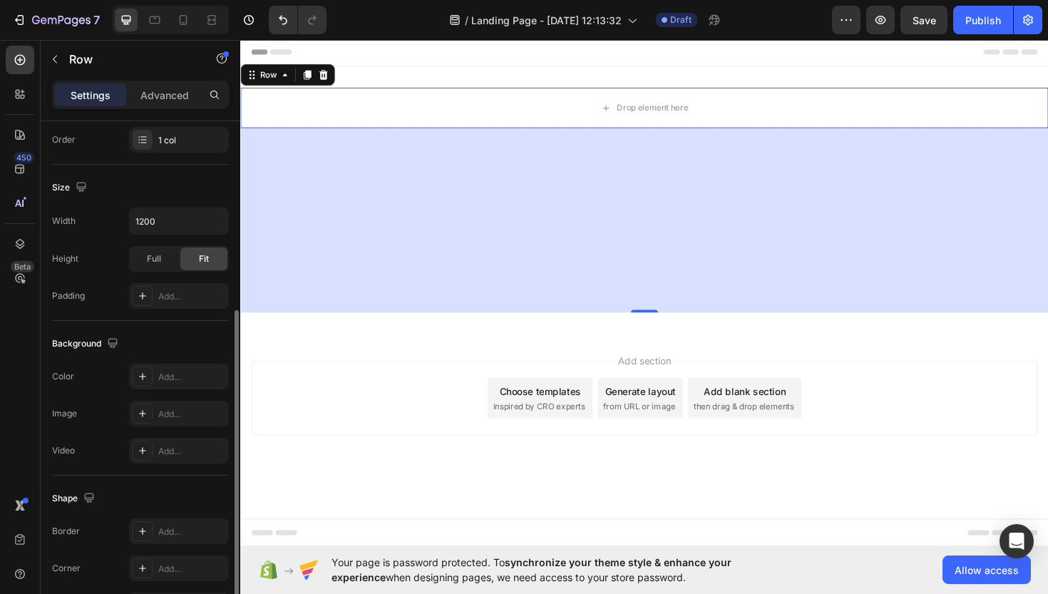
scroll to position [287, 0]
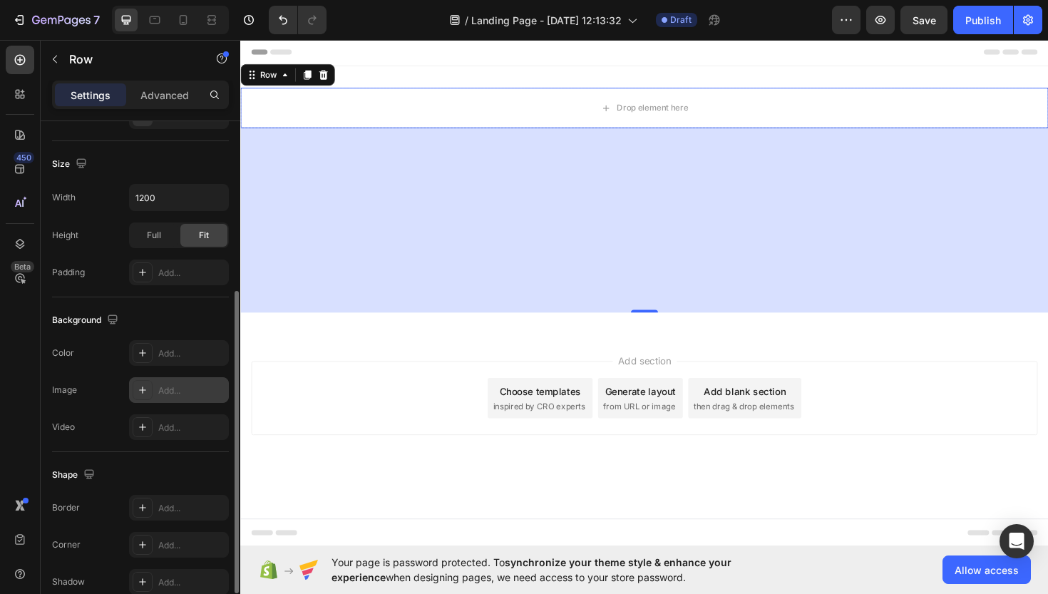
click at [171, 396] on div "Add..." at bounding box center [191, 390] width 67 height 13
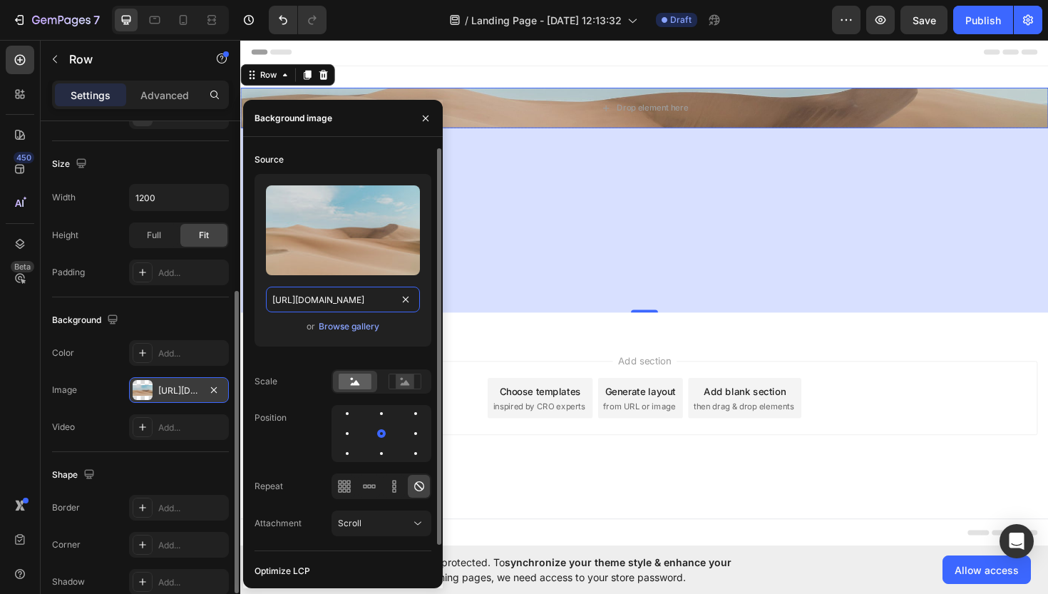
click at [370, 298] on input "[URL][DOMAIN_NAME]" at bounding box center [343, 300] width 154 height 26
paste input "https://st2.depositphotos.com/9141856/49227/v/600/depositphotos_492278390-stock…"
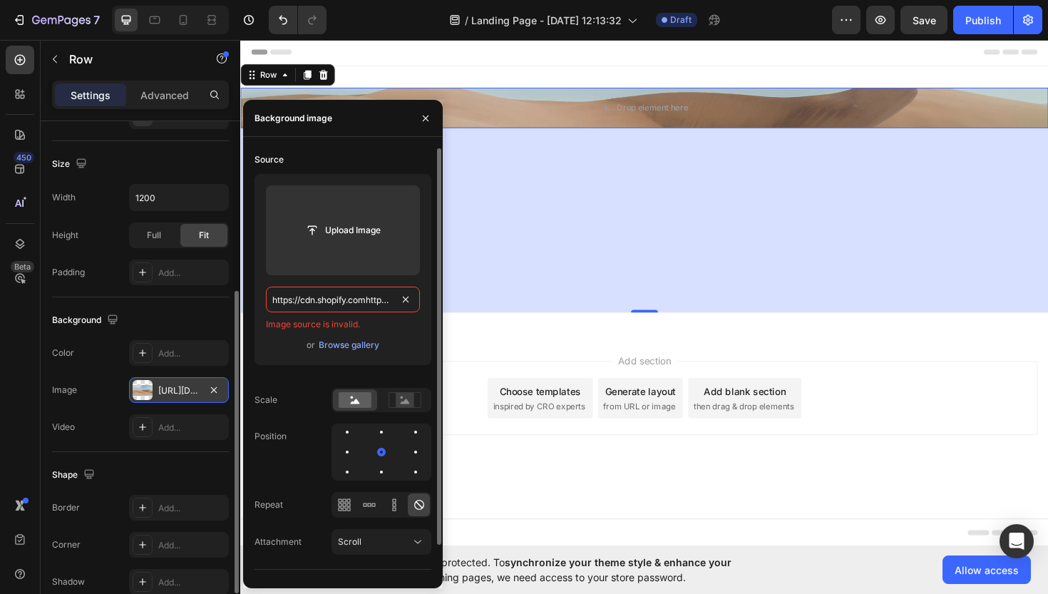
click at [370, 298] on input "https://cdn.shopify.comhttps://st2.depositphotos.com/9141856/49227/v/600/deposi…" at bounding box center [343, 300] width 154 height 26
paste input "st2.depositphotos.com/9141856/49227/v/600/depositphotos_492278390-stock-video-p…"
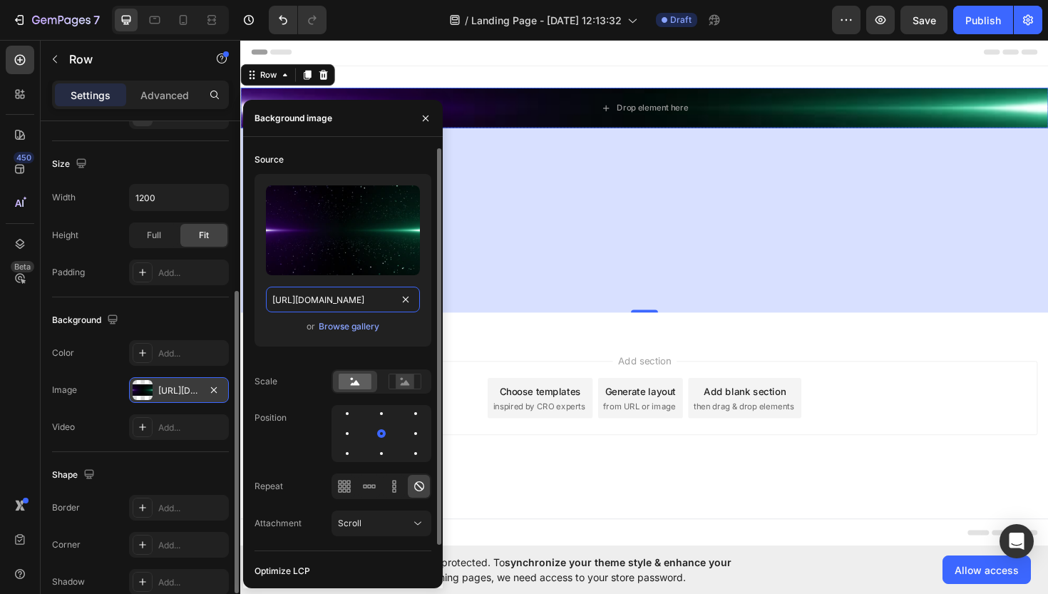
type input "https://st2.depositphotos.com/9141856/49227/v/600/depositphotos_492278390-stock…"
click at [400, 323] on div "or Browse gallery" at bounding box center [343, 326] width 154 height 17
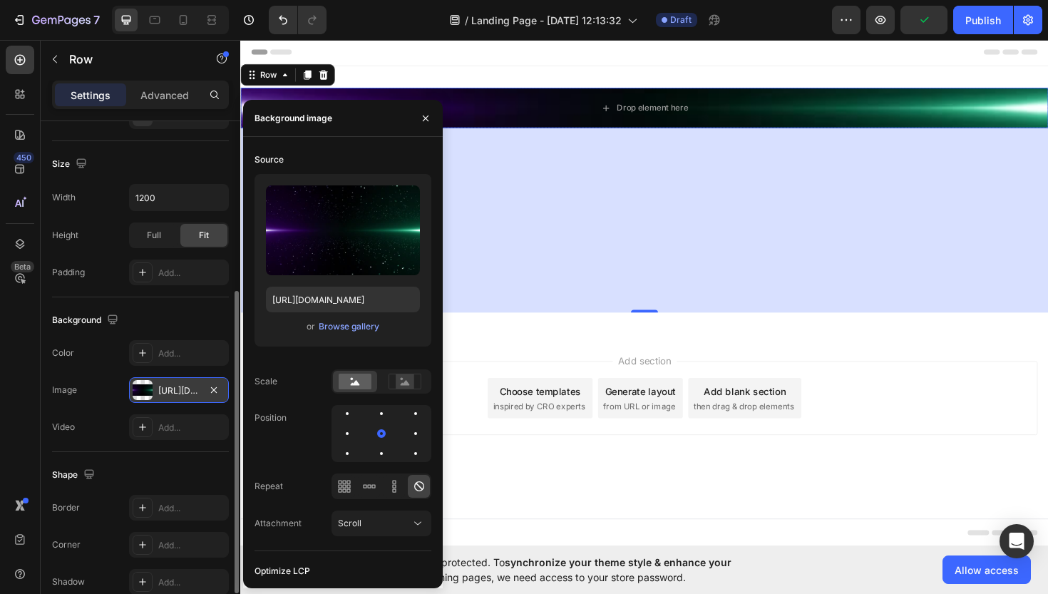
click at [511, 305] on div "274" at bounding box center [667, 230] width 855 height 195
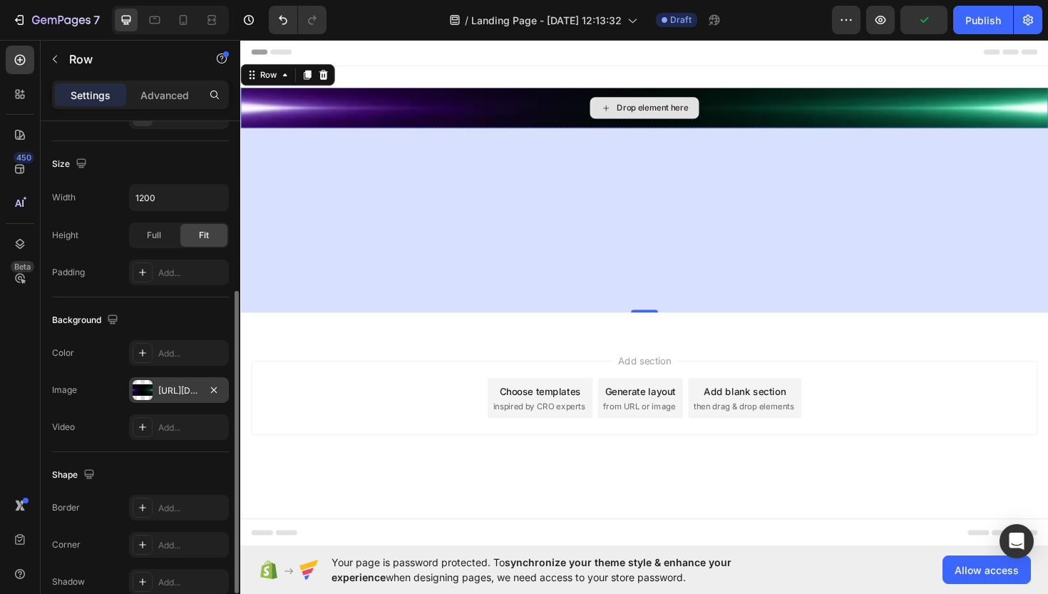
click at [513, 120] on div "Drop element here" at bounding box center [667, 112] width 855 height 43
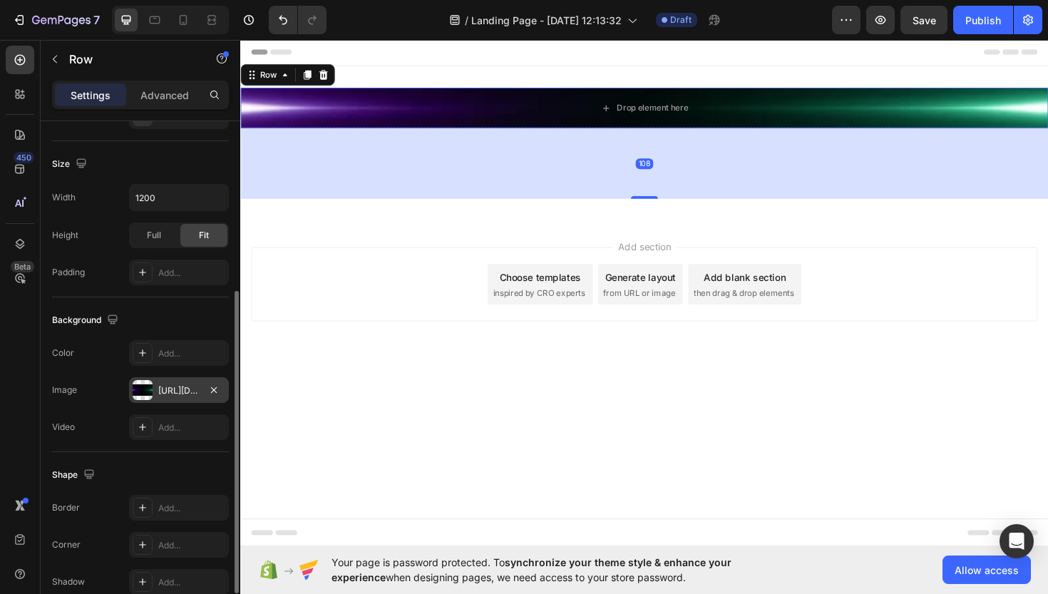
drag, startPoint x: 657, startPoint y: 328, endPoint x: 605, endPoint y: 193, distance: 144.4
click at [605, 133] on div "108" at bounding box center [667, 133] width 855 height 0
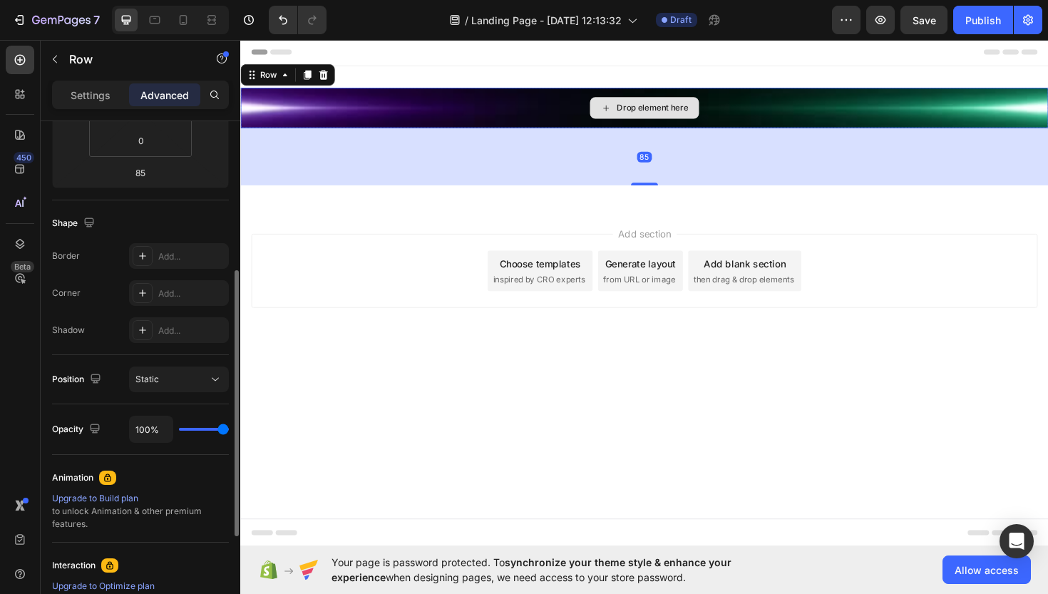
click at [541, 104] on div "Drop element here" at bounding box center [667, 112] width 855 height 43
click at [543, 138] on div "85" at bounding box center [667, 163] width 855 height 61
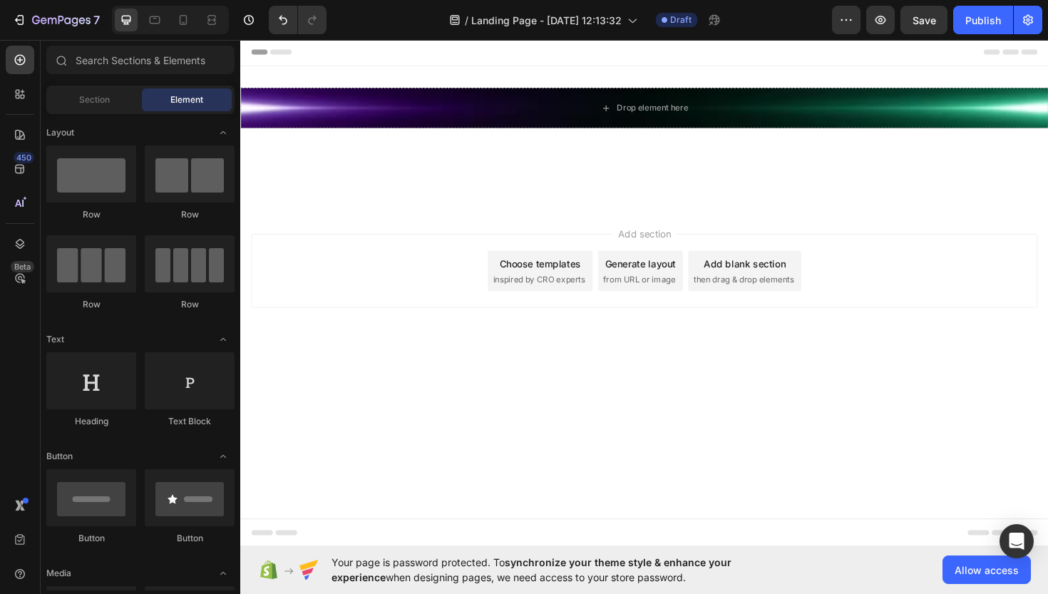
click at [458, 318] on div "Add section Choose templates inspired by CRO experts Generate layout from URL o…" at bounding box center [668, 284] width 833 height 78
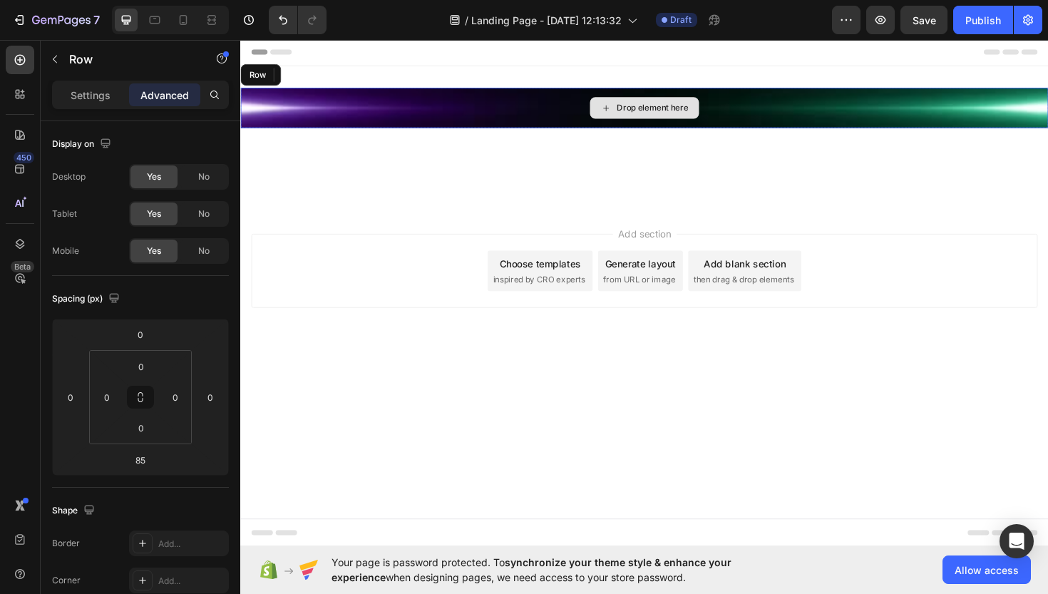
click at [526, 117] on div "Drop element here" at bounding box center [667, 112] width 855 height 43
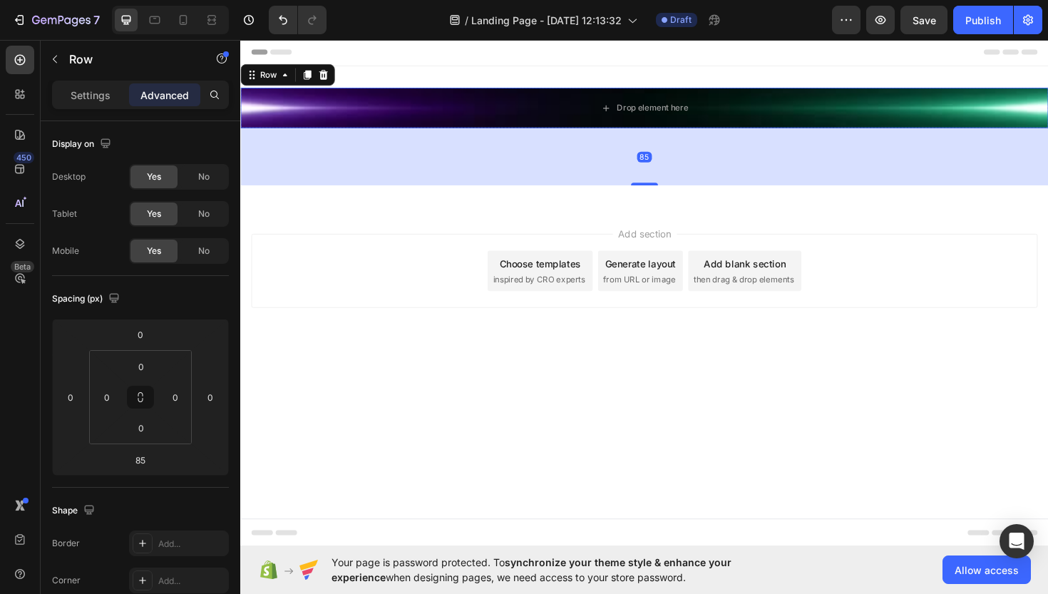
click at [525, 163] on div "85" at bounding box center [667, 163] width 855 height 61
click at [521, 222] on div "Add section Choose templates inspired by CRO experts Generate layout from URL o…" at bounding box center [667, 304] width 855 height 175
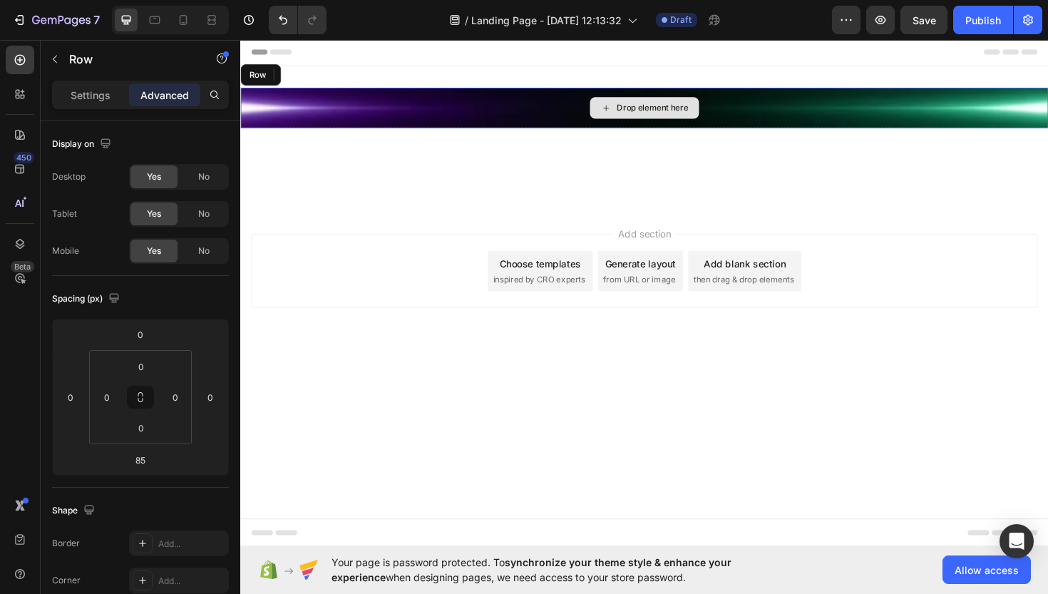
click at [521, 120] on div "Drop element here" at bounding box center [667, 112] width 855 height 43
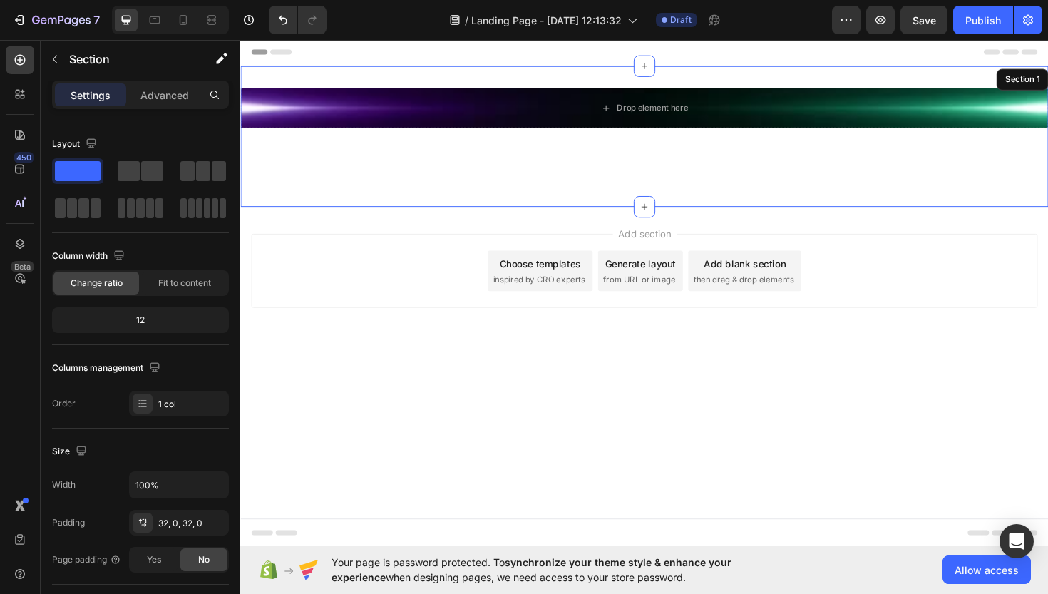
click at [511, 88] on div "Drop element here Row 85 Section 1" at bounding box center [667, 142] width 855 height 149
click at [657, 168] on div "Drop element here Row" at bounding box center [667, 142] width 855 height 103
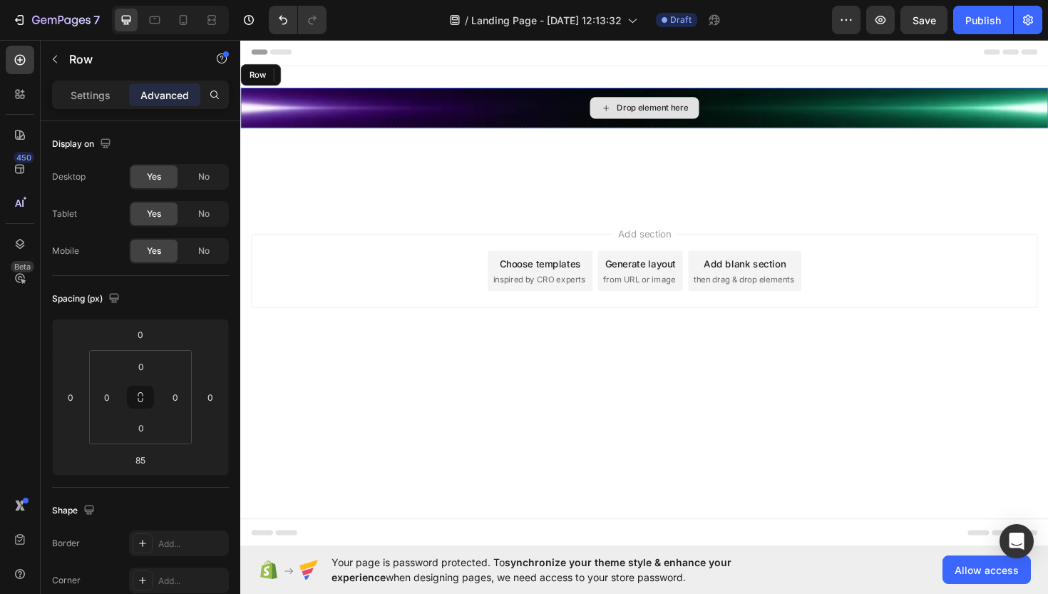
click at [603, 124] on div "Drop element here" at bounding box center [667, 112] width 855 height 43
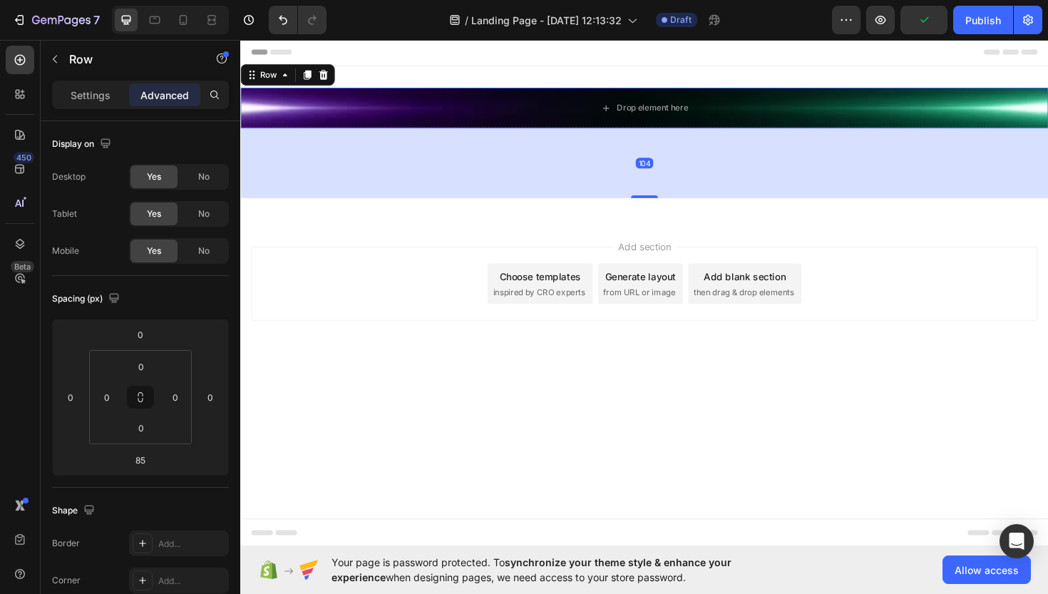
drag, startPoint x: 664, startPoint y: 193, endPoint x: 610, endPoint y: 150, distance: 69.5
click at [610, 133] on div "104" at bounding box center [667, 133] width 855 height 0
type input "24"
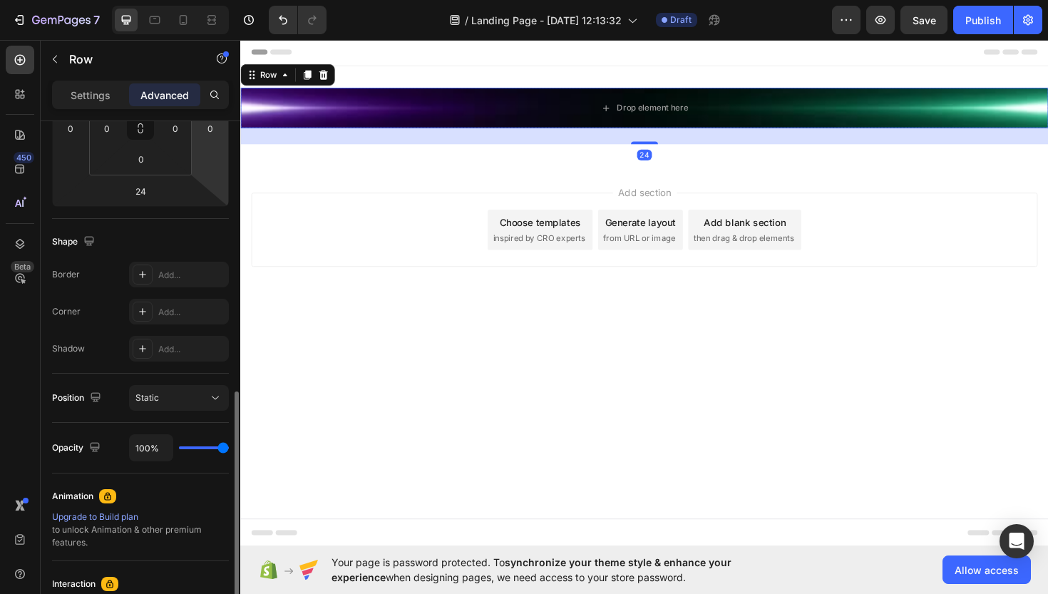
scroll to position [371, 0]
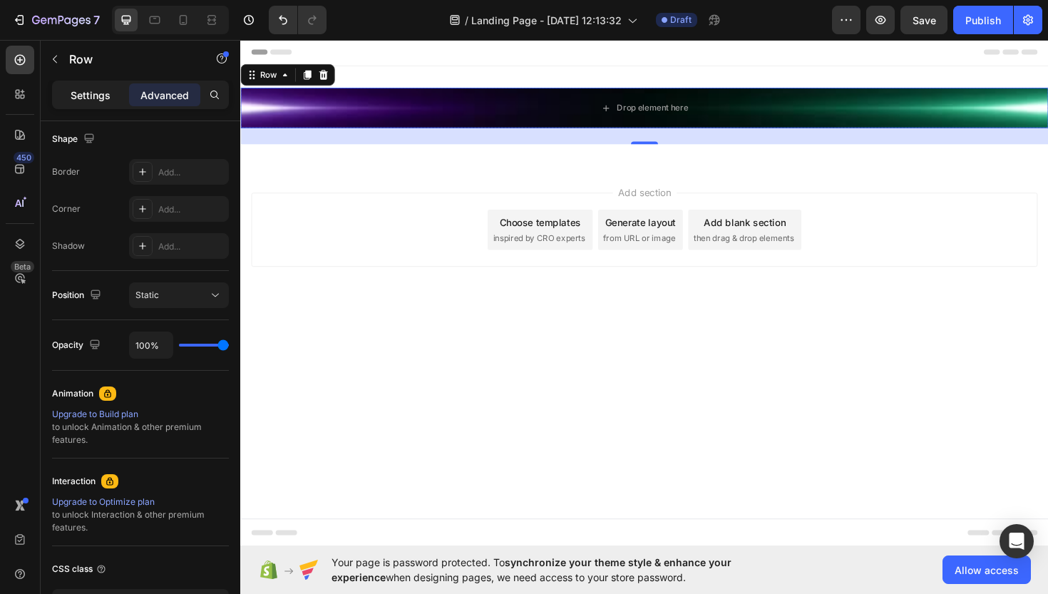
click at [92, 98] on p "Settings" at bounding box center [91, 95] width 40 height 15
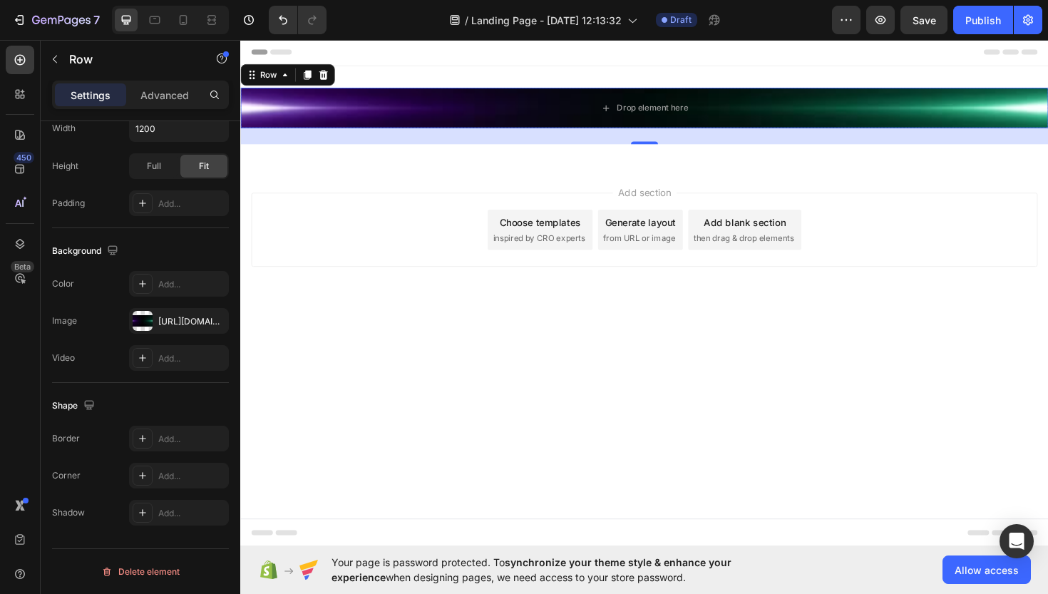
scroll to position [356, 0]
click at [160, 321] on div "https://st2.depositphotos.com/9141856/49227/v/600/depositphotos_492278390-stock…" at bounding box center [178, 321] width 41 height 13
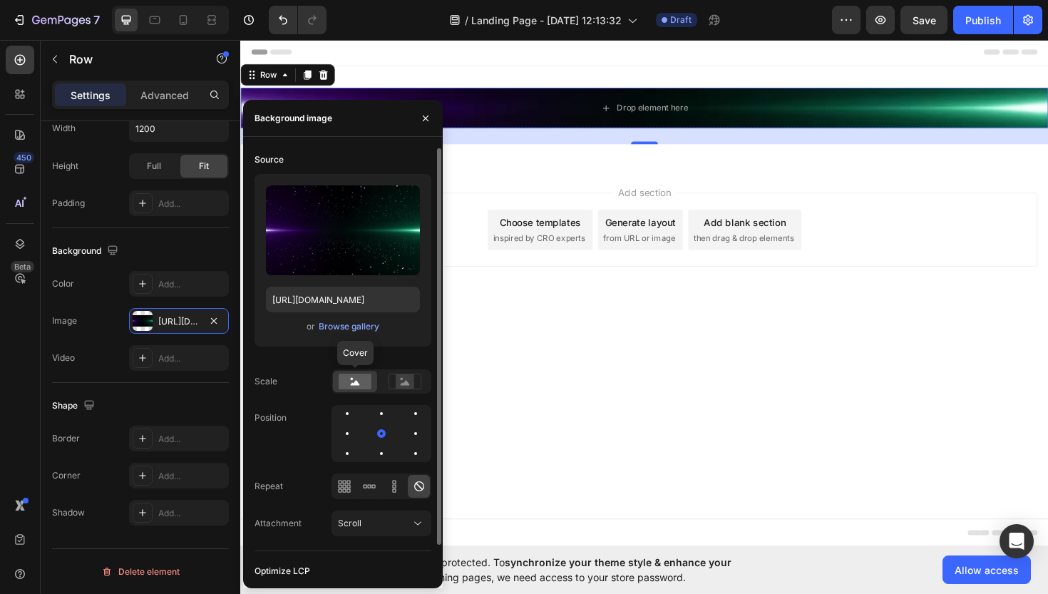
click at [357, 384] on icon at bounding box center [355, 382] width 9 height 5
click at [400, 384] on rect at bounding box center [405, 381] width 19 height 14
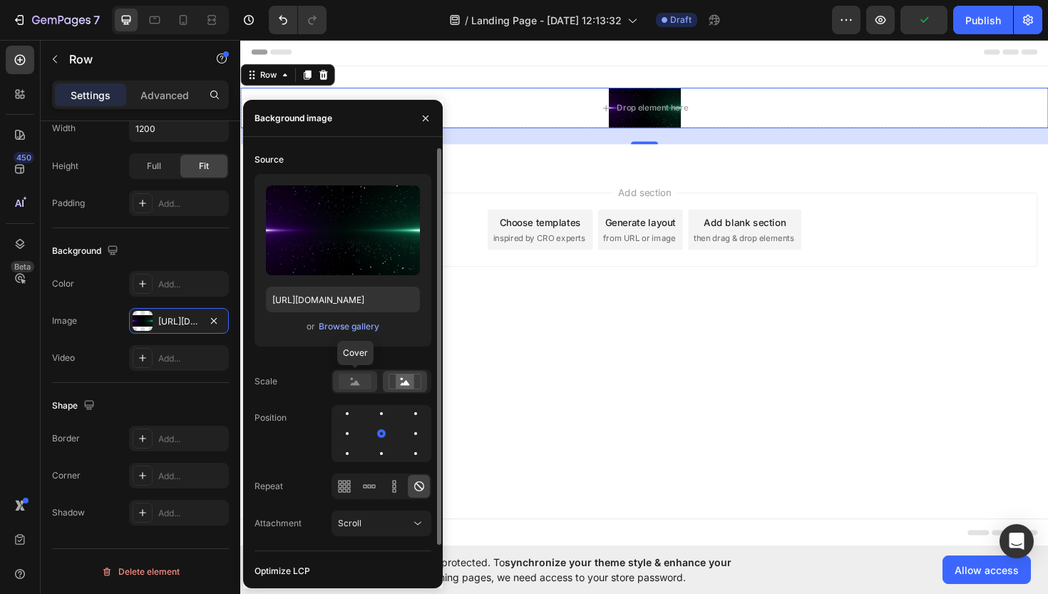
click at [364, 384] on rect at bounding box center [355, 382] width 33 height 16
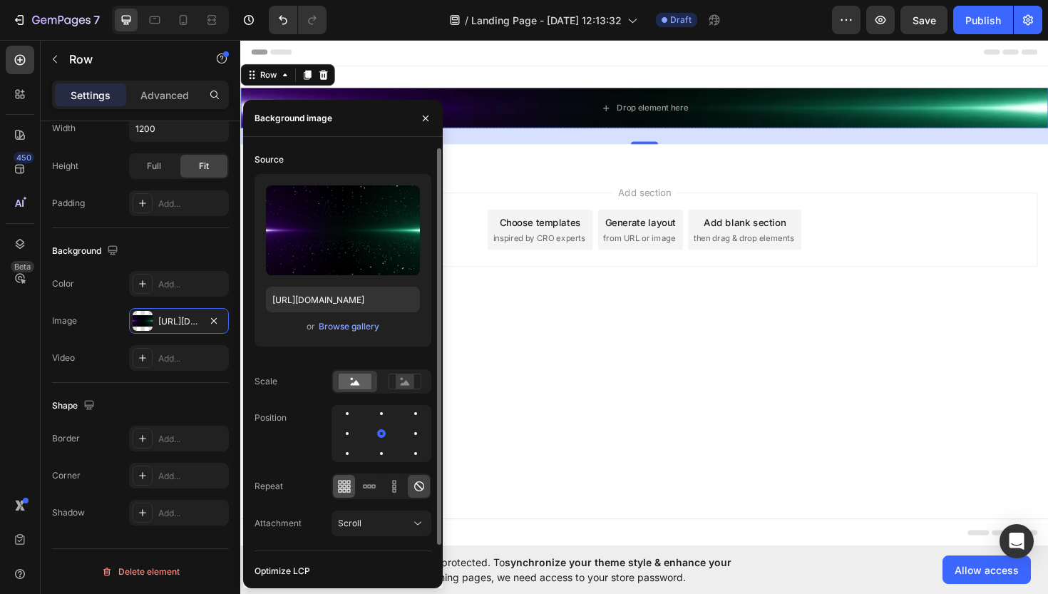
click at [353, 495] on div at bounding box center [344, 486] width 22 height 23
click at [370, 521] on div "Scroll" at bounding box center [374, 523] width 73 height 13
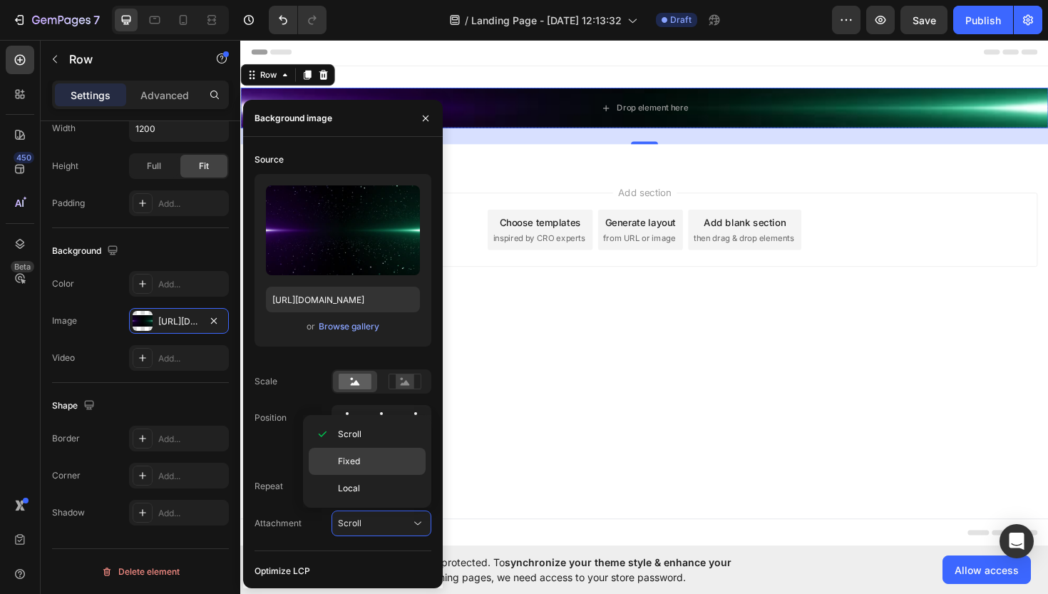
click at [377, 456] on p "Fixed" at bounding box center [378, 461] width 81 height 13
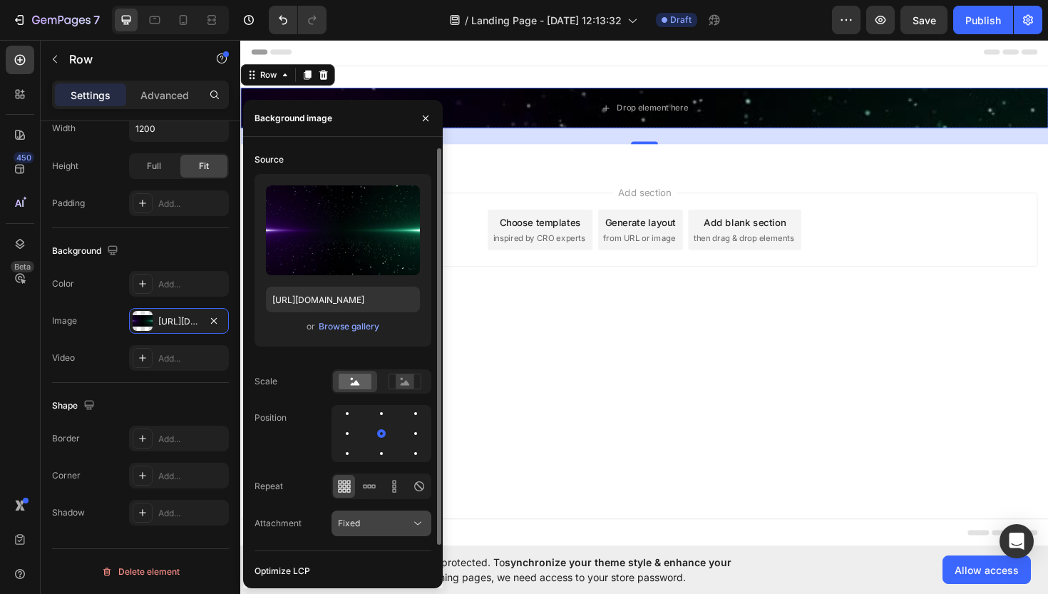
click at [372, 522] on div "Fixed" at bounding box center [374, 523] width 73 height 13
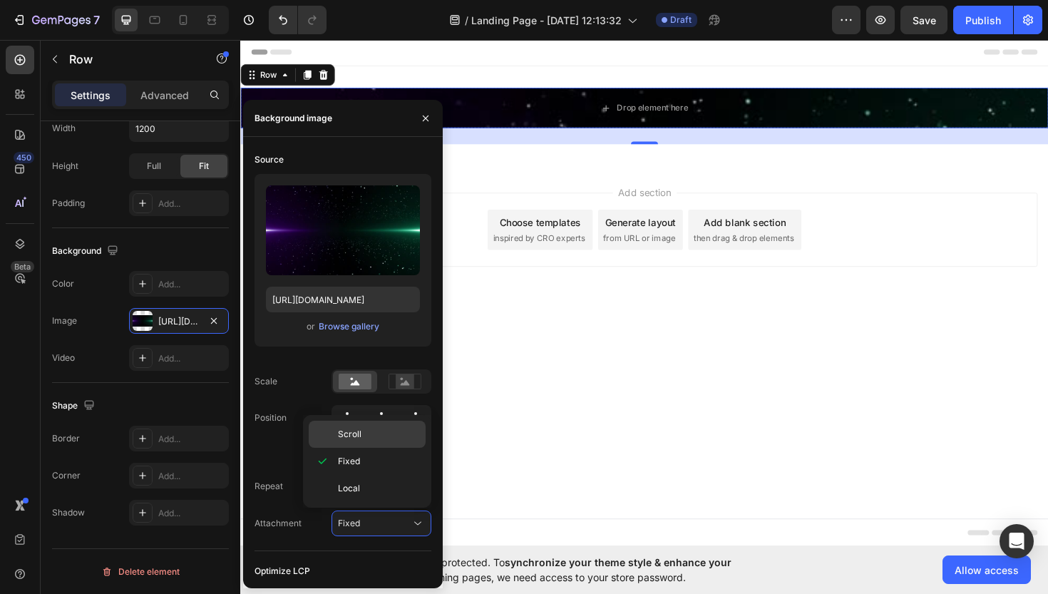
click at [382, 440] on p "Scroll" at bounding box center [378, 434] width 81 height 13
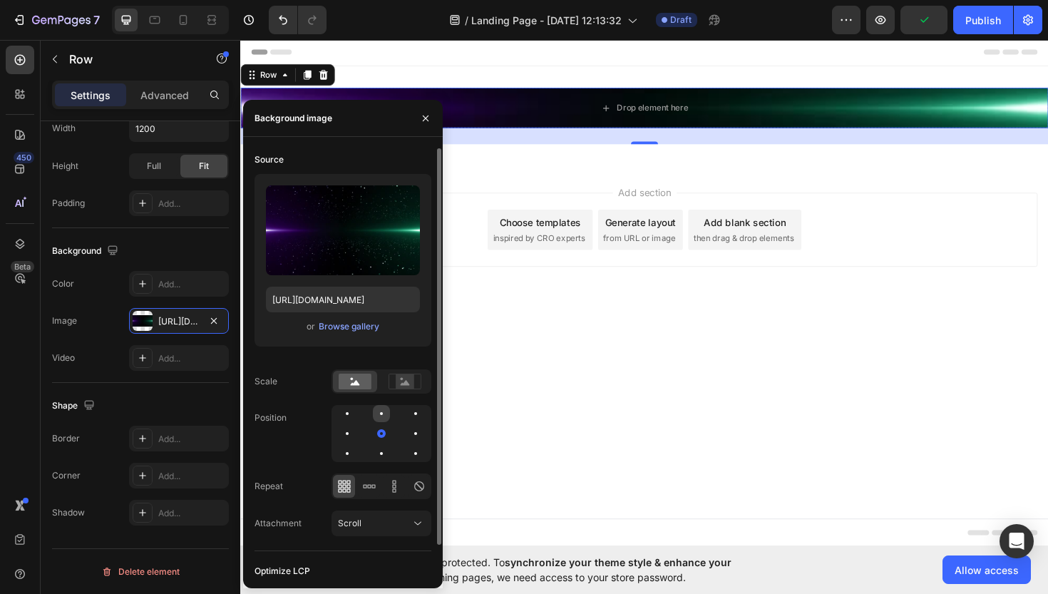
click at [386, 411] on div at bounding box center [381, 413] width 17 height 17
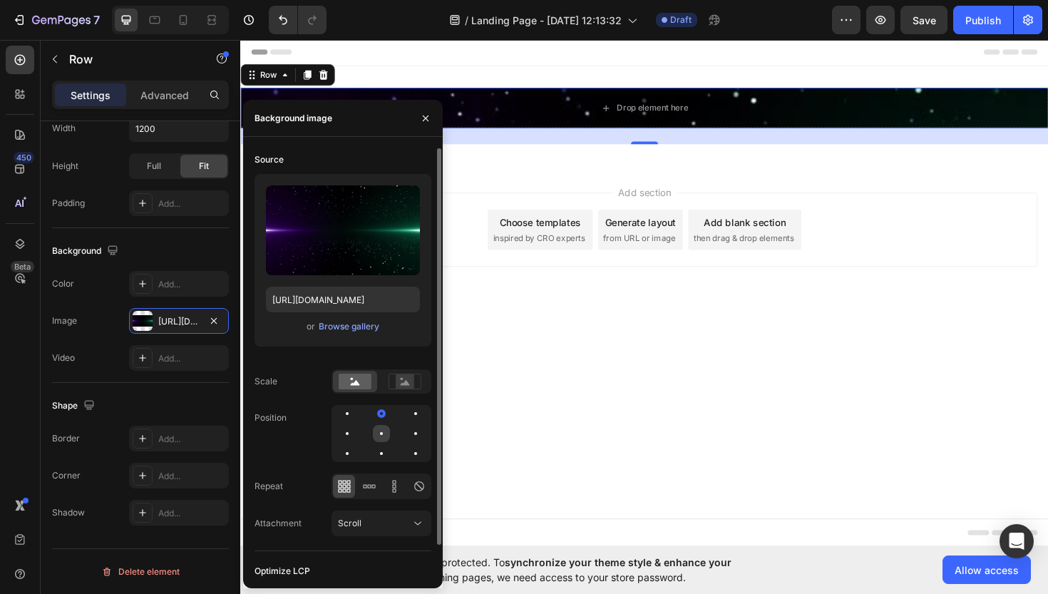
click at [383, 436] on div at bounding box center [381, 433] width 17 height 17
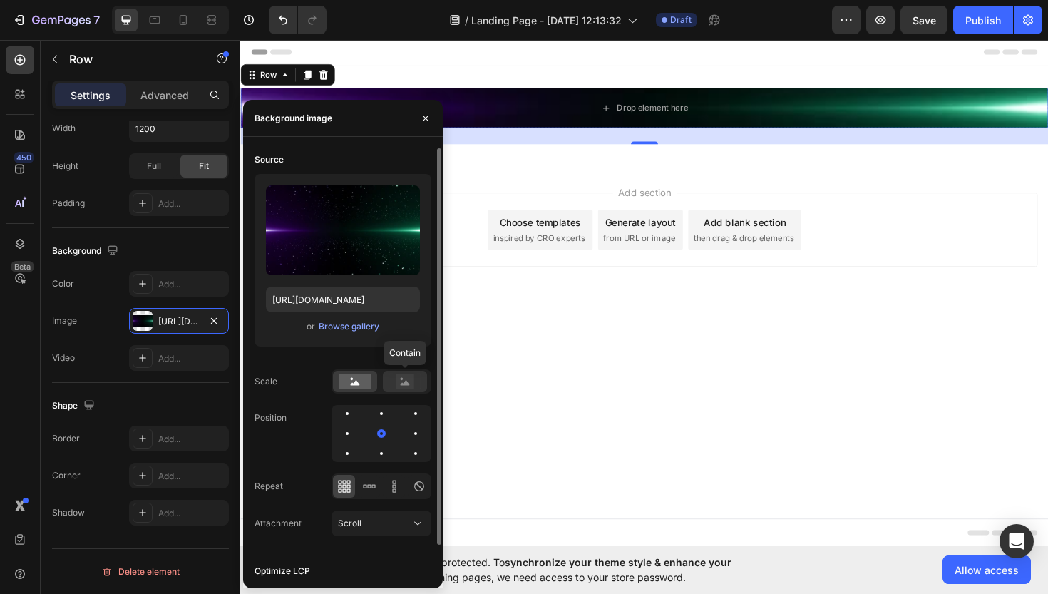
click at [393, 389] on icon at bounding box center [405, 382] width 33 height 16
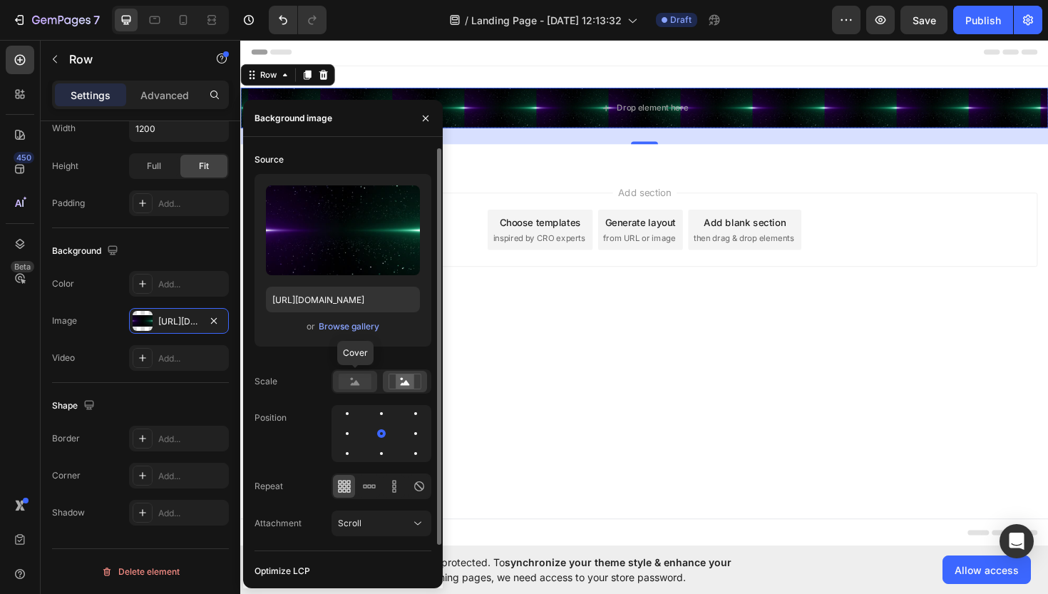
click at [352, 389] on rect at bounding box center [355, 382] width 33 height 16
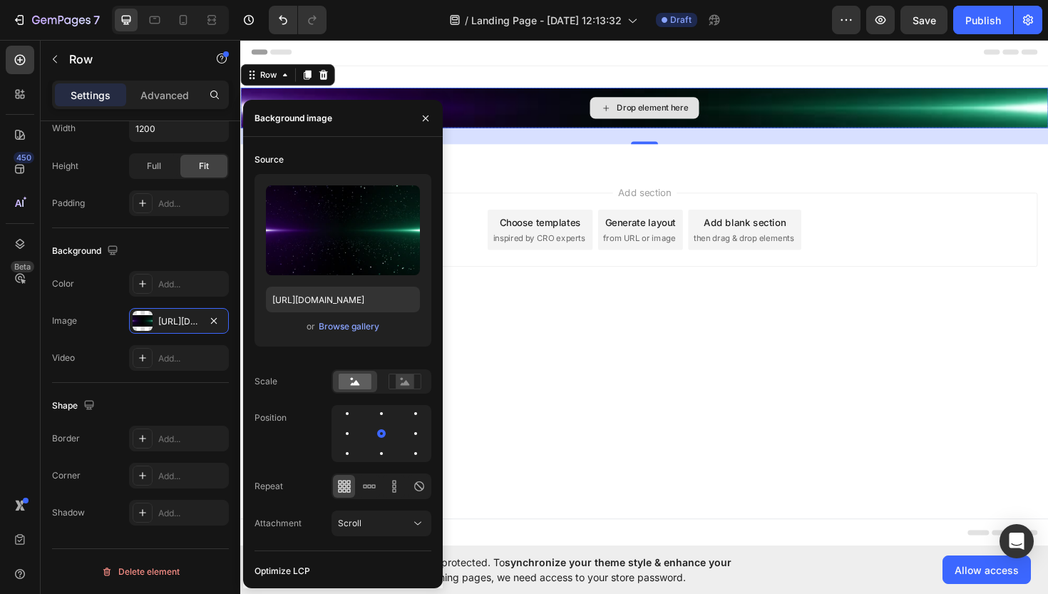
click at [549, 124] on div "Drop element here" at bounding box center [667, 112] width 855 height 43
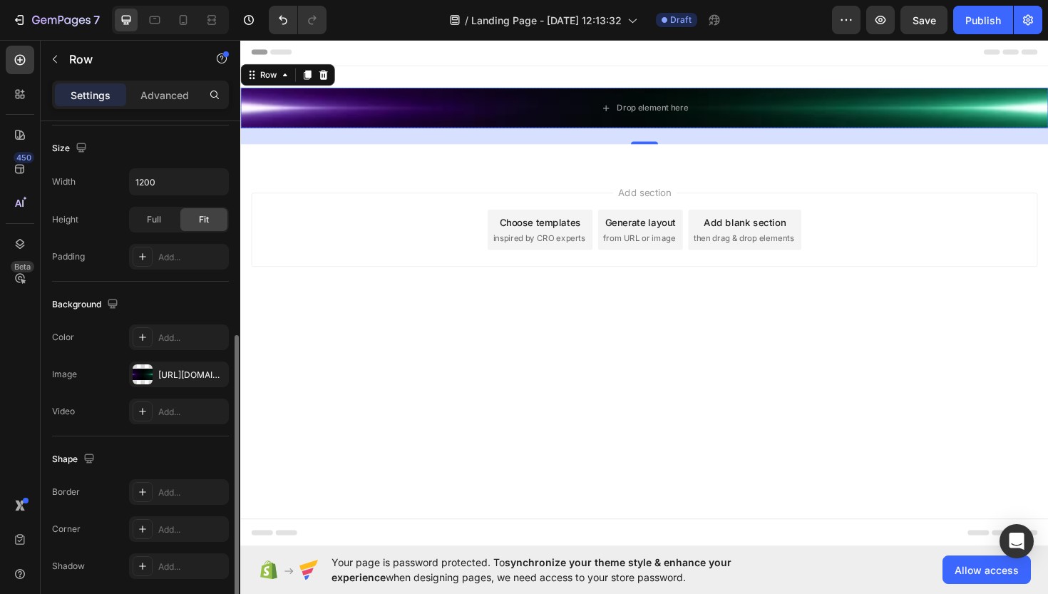
scroll to position [298, 0]
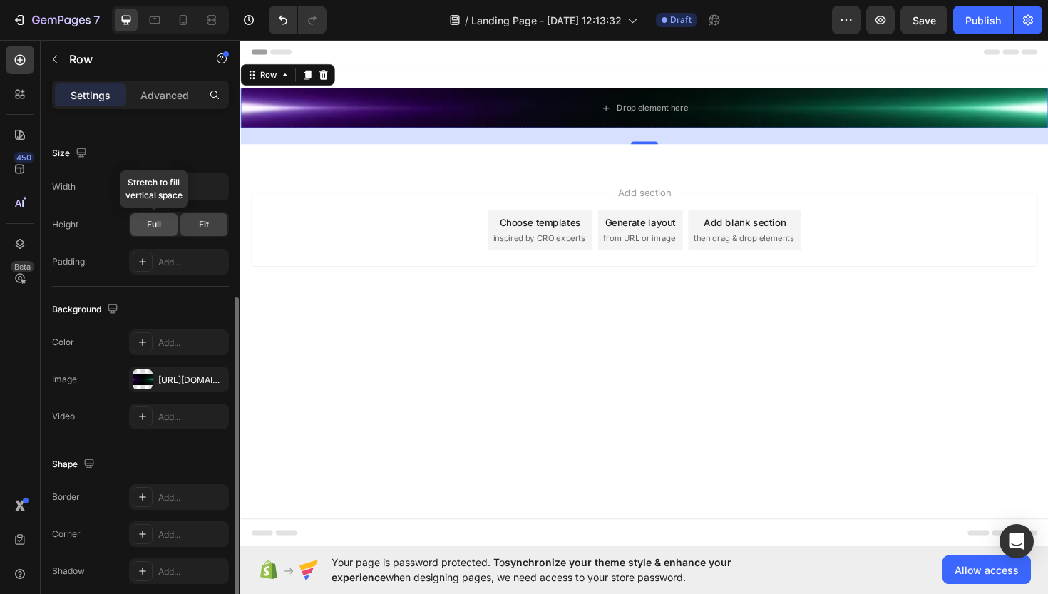
click at [148, 220] on span "Full" at bounding box center [154, 224] width 14 height 13
click at [664, 145] on div "24" at bounding box center [667, 141] width 855 height 17
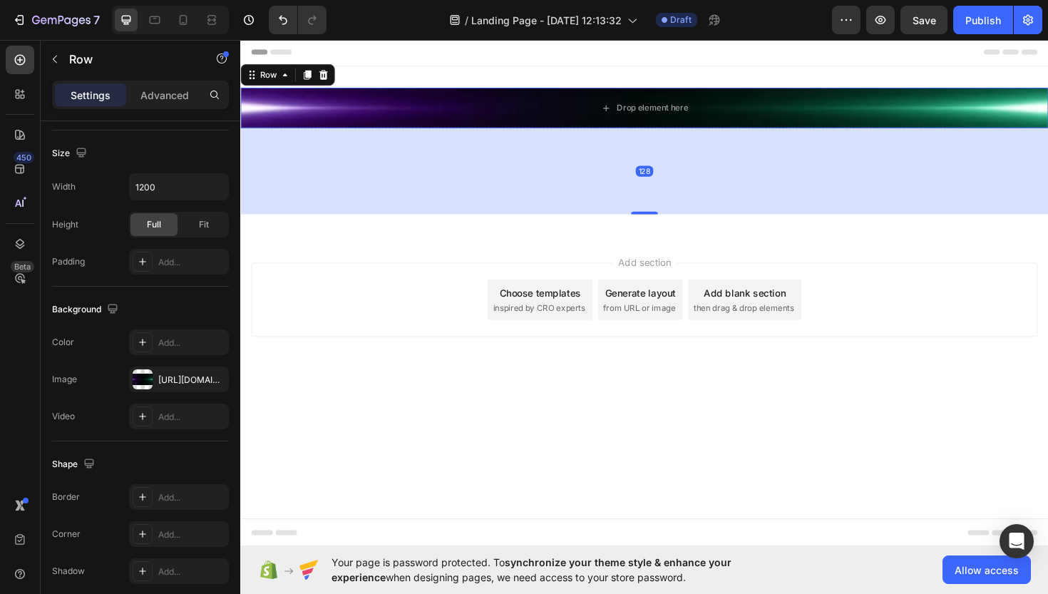
drag, startPoint x: 664, startPoint y: 150, endPoint x: 605, endPoint y: 225, distance: 94.4
click at [605, 225] on div "Drop element here Row 128 Section 1" at bounding box center [667, 158] width 855 height 180
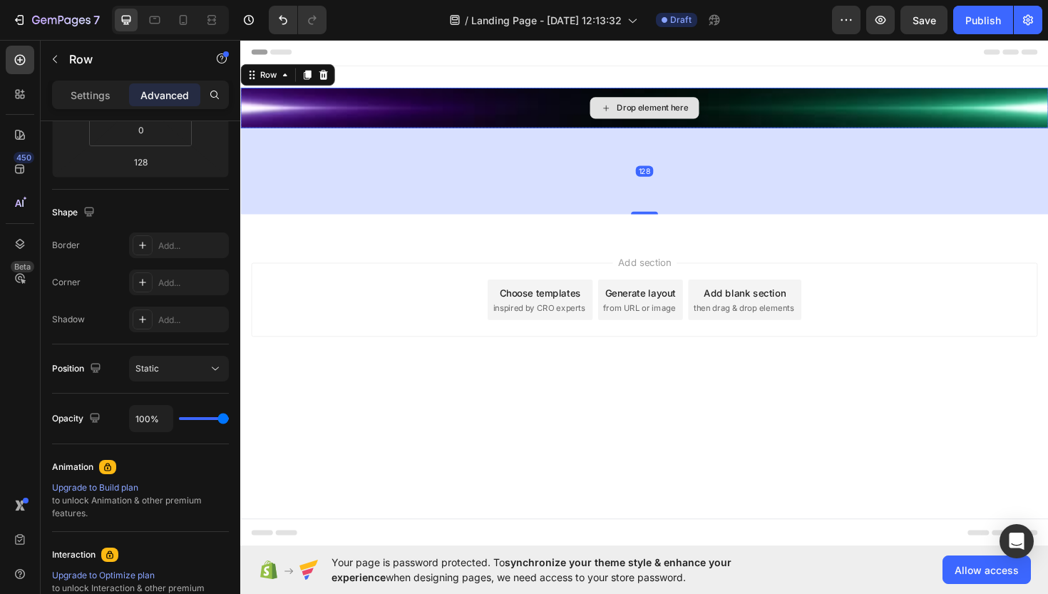
click at [380, 128] on div "Drop element here" at bounding box center [667, 112] width 855 height 43
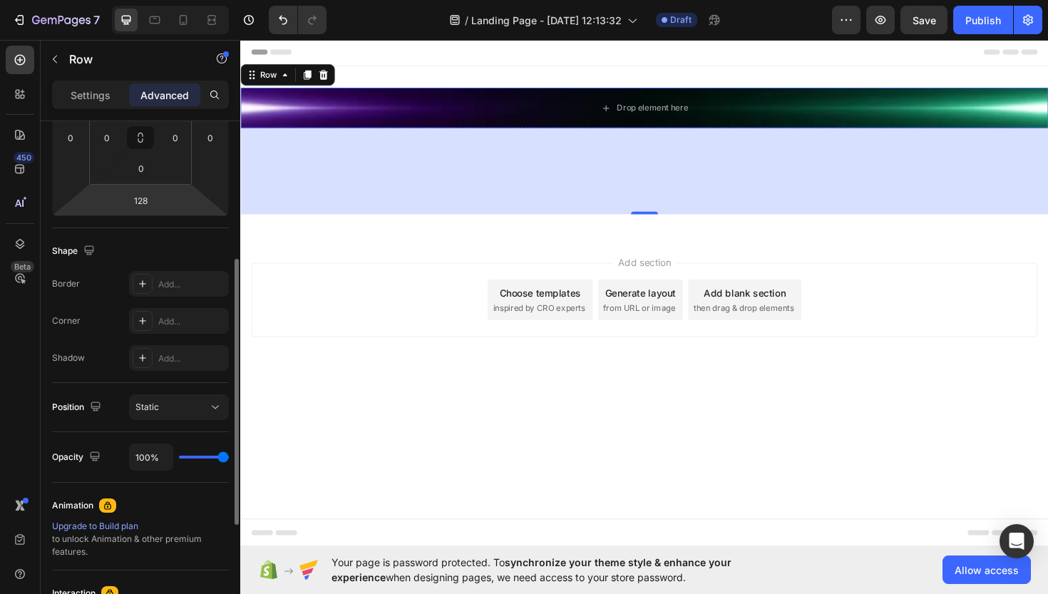
scroll to position [235, 0]
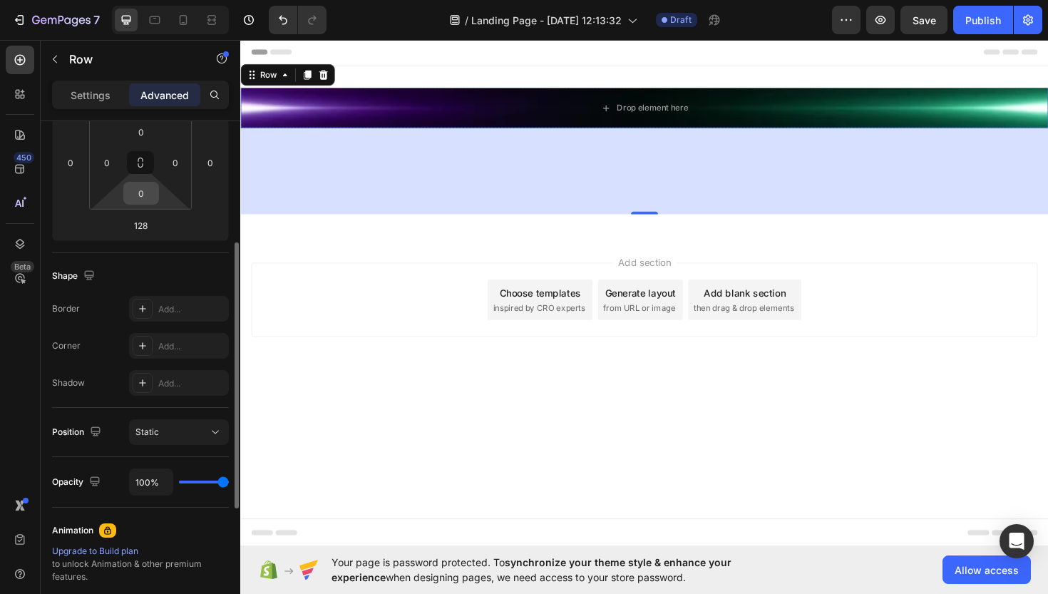
click at [150, 200] on input "0" at bounding box center [141, 193] width 29 height 21
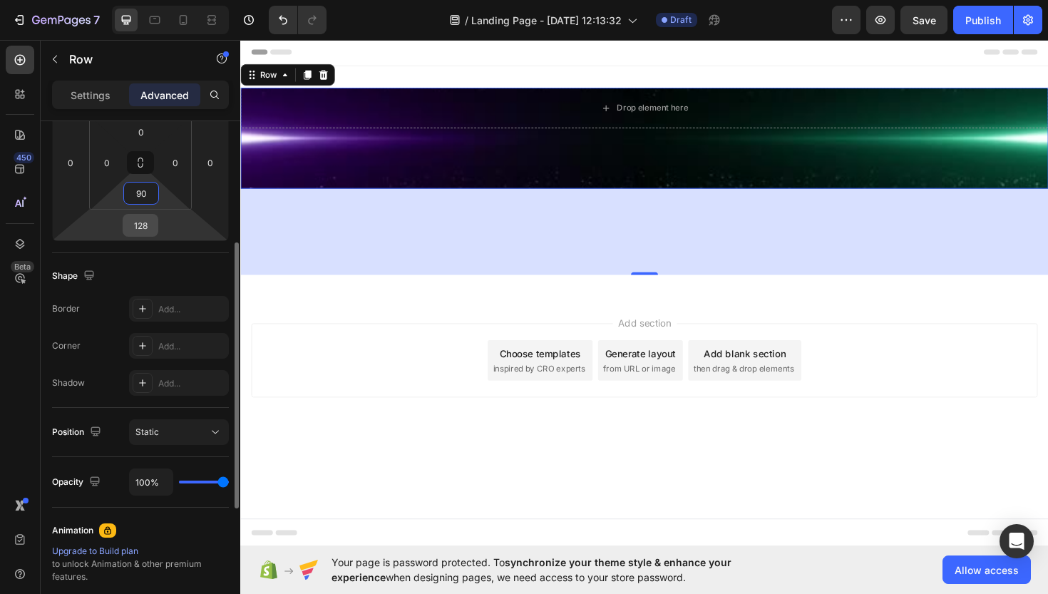
type input "90"
click at [150, 228] on input "128" at bounding box center [140, 225] width 29 height 21
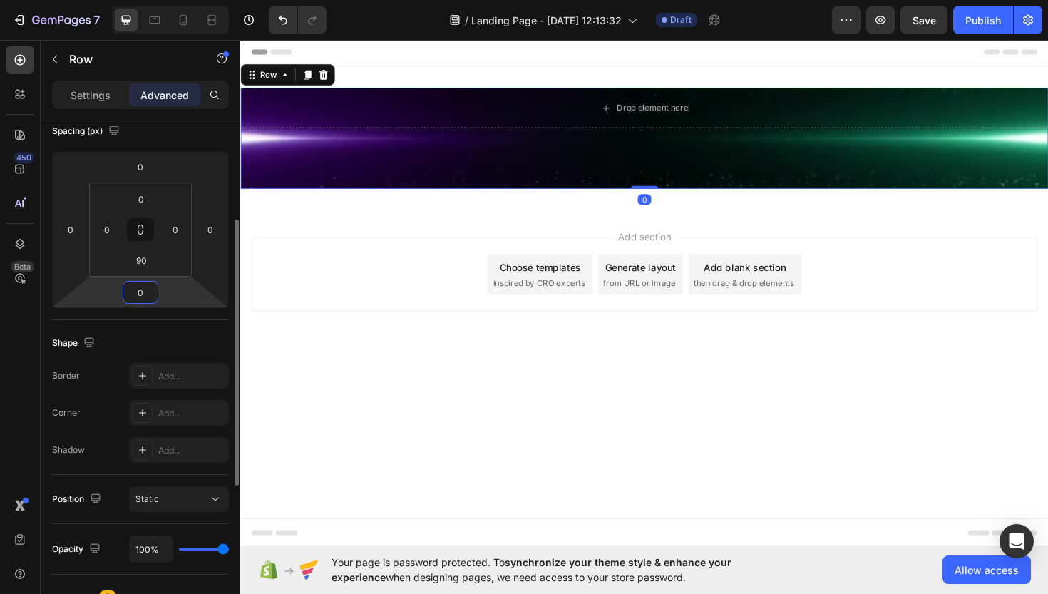
scroll to position [151, 0]
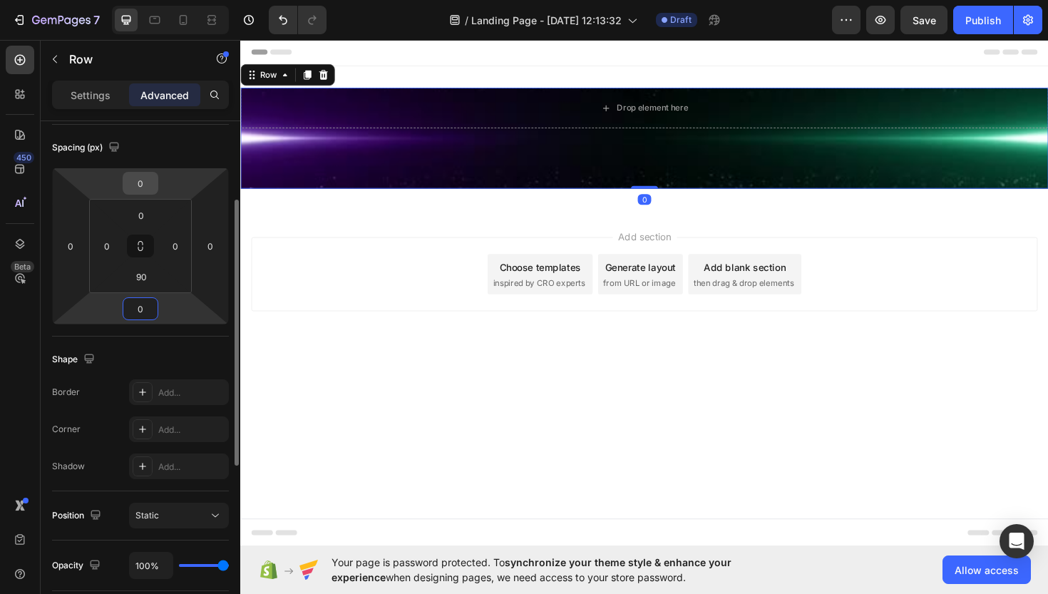
type input "0"
click at [144, 185] on input "0" at bounding box center [140, 183] width 29 height 21
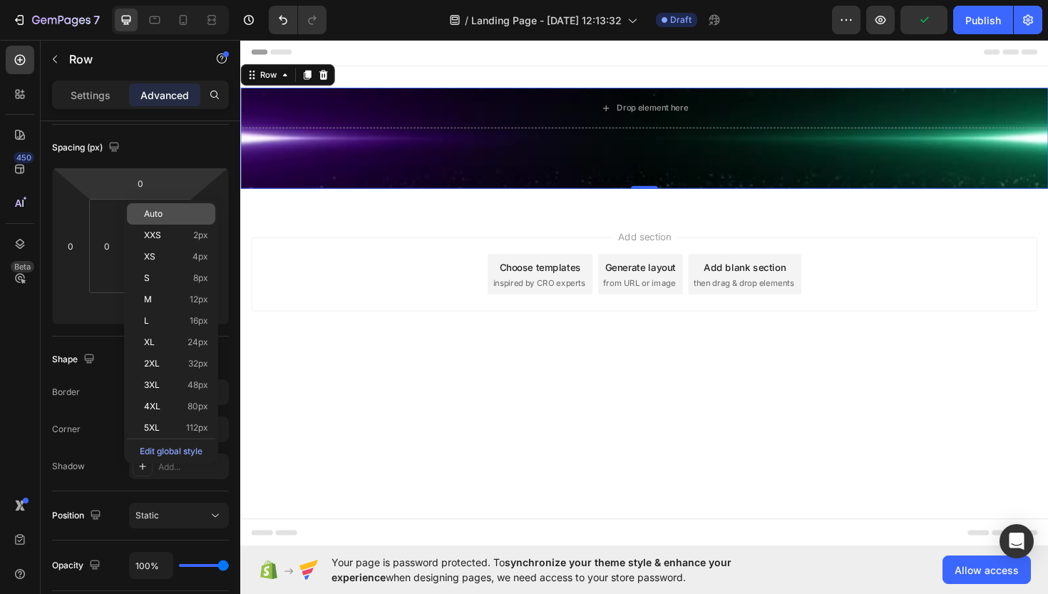
click at [127, 220] on div "Auto" at bounding box center [171, 213] width 88 height 21
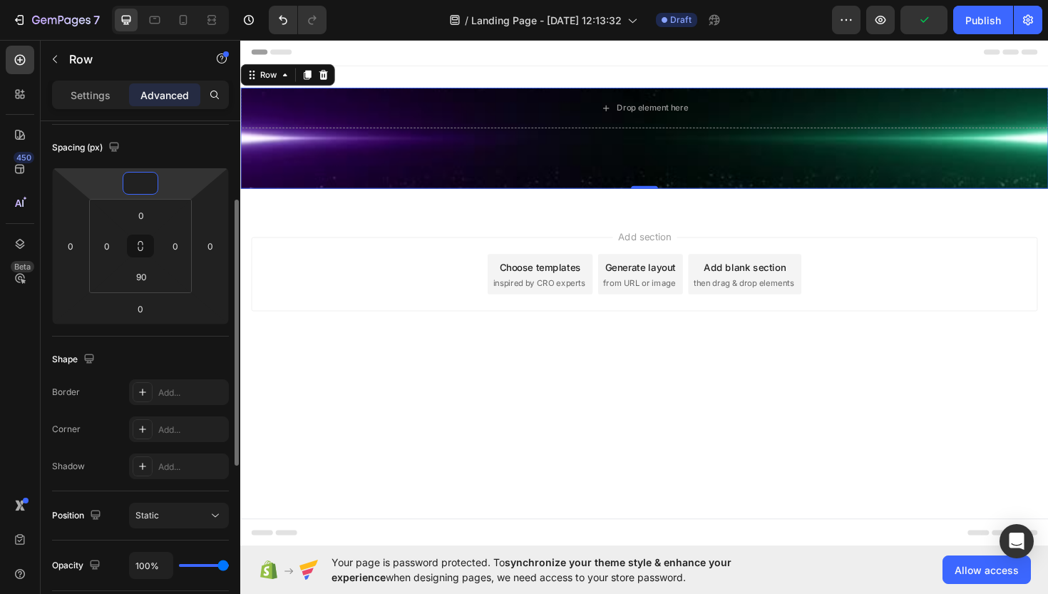
click at [145, 190] on input "number" at bounding box center [140, 183] width 29 height 21
type input "0"
click at [145, 217] on input "0" at bounding box center [141, 215] width 29 height 21
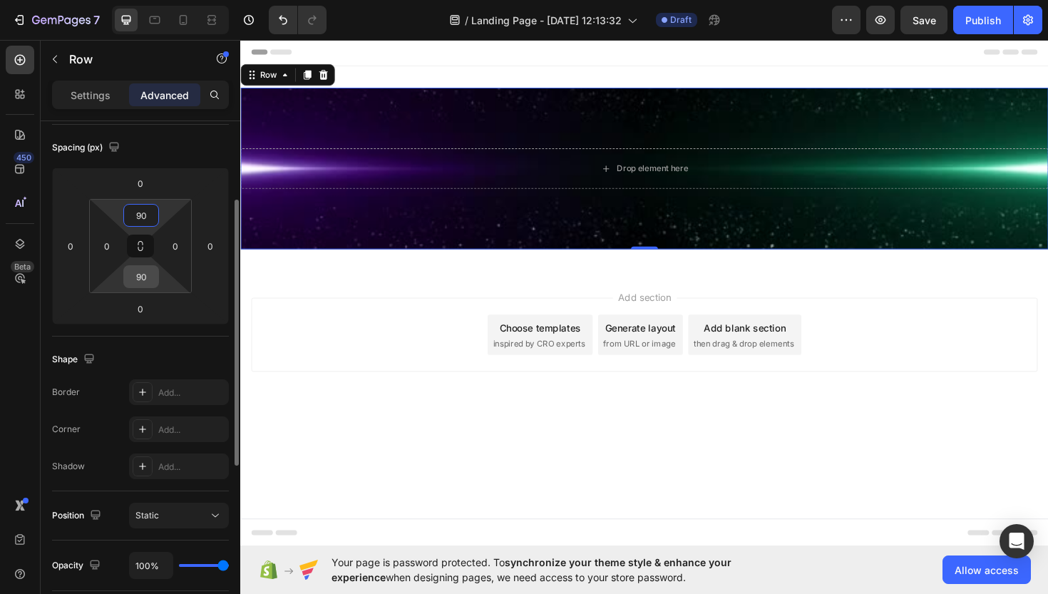
type input "90"
click at [142, 269] on input "90" at bounding box center [141, 276] width 29 height 21
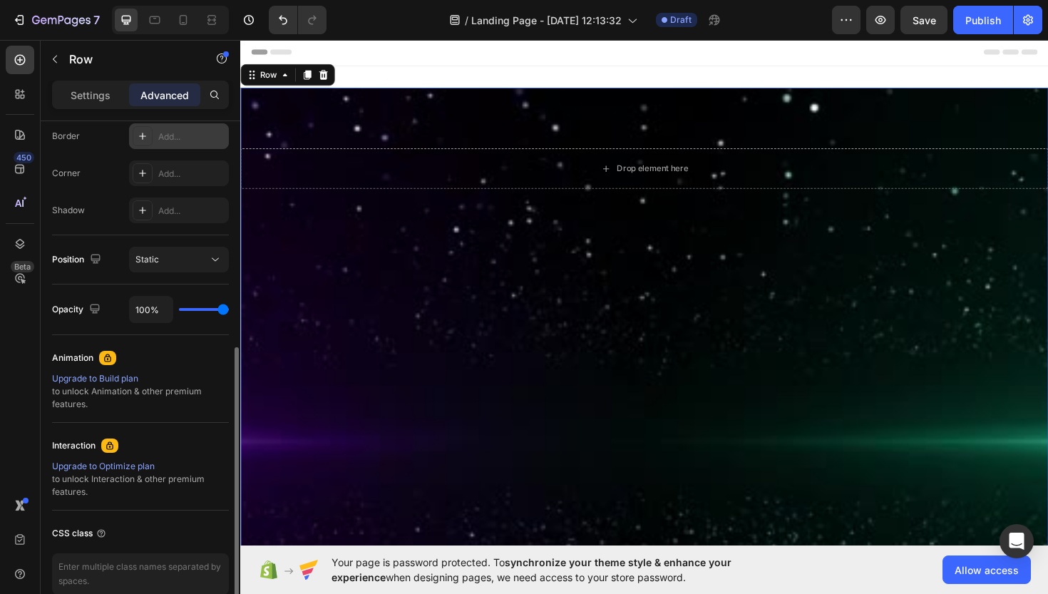
scroll to position [452, 0]
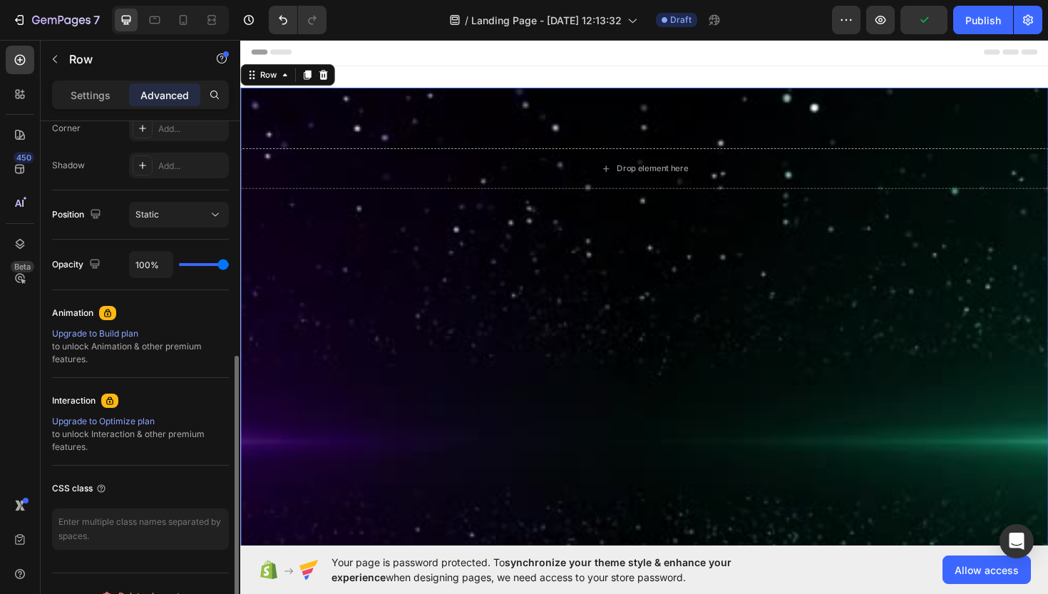
type input "900"
click at [322, 240] on div "Drop element here Row 0" at bounding box center [667, 465] width 855 height 749
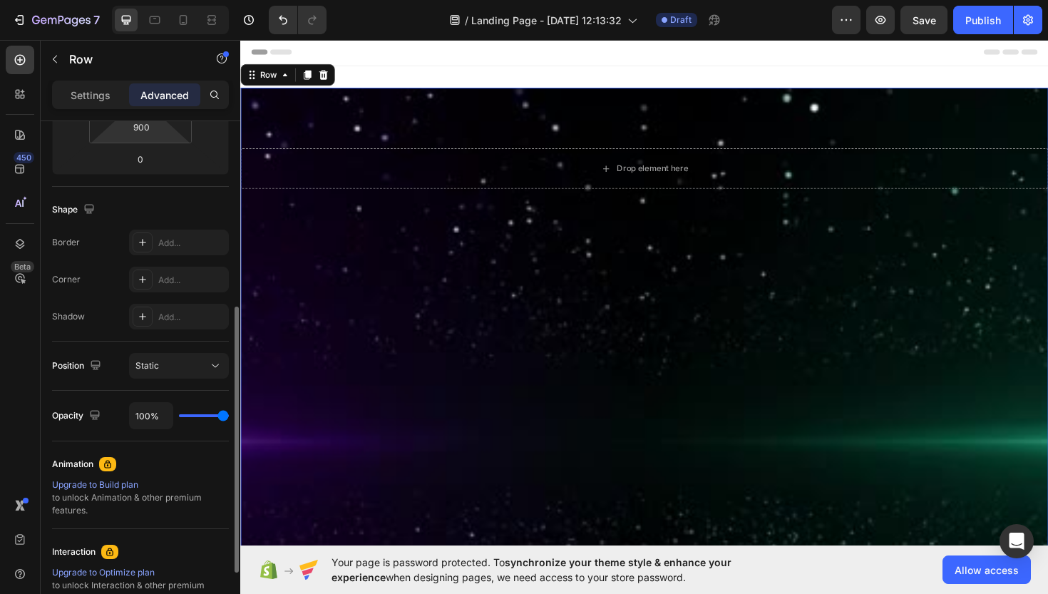
scroll to position [295, 0]
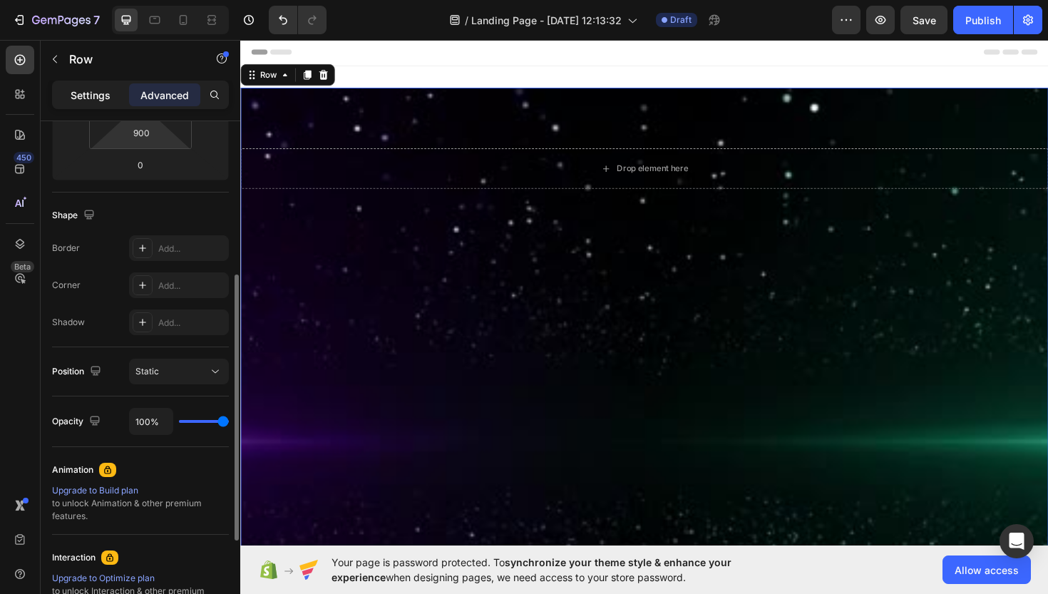
click at [104, 101] on p "Settings" at bounding box center [91, 95] width 40 height 15
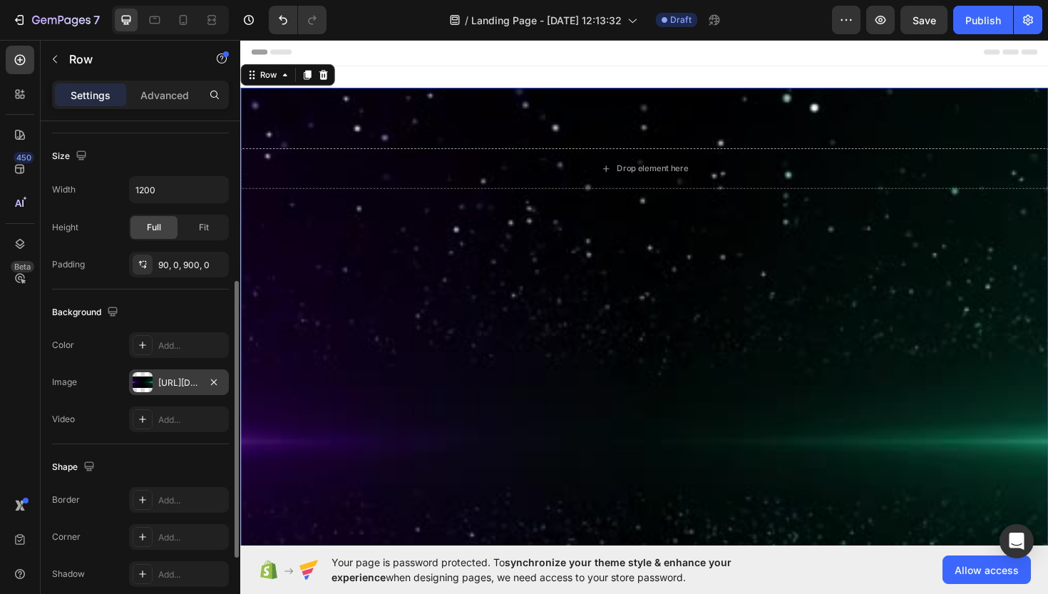
click at [174, 390] on div "https://st2.depositphotos.com/9141856/49227/v/600/depositphotos_492278390-stock…" at bounding box center [179, 382] width 100 height 26
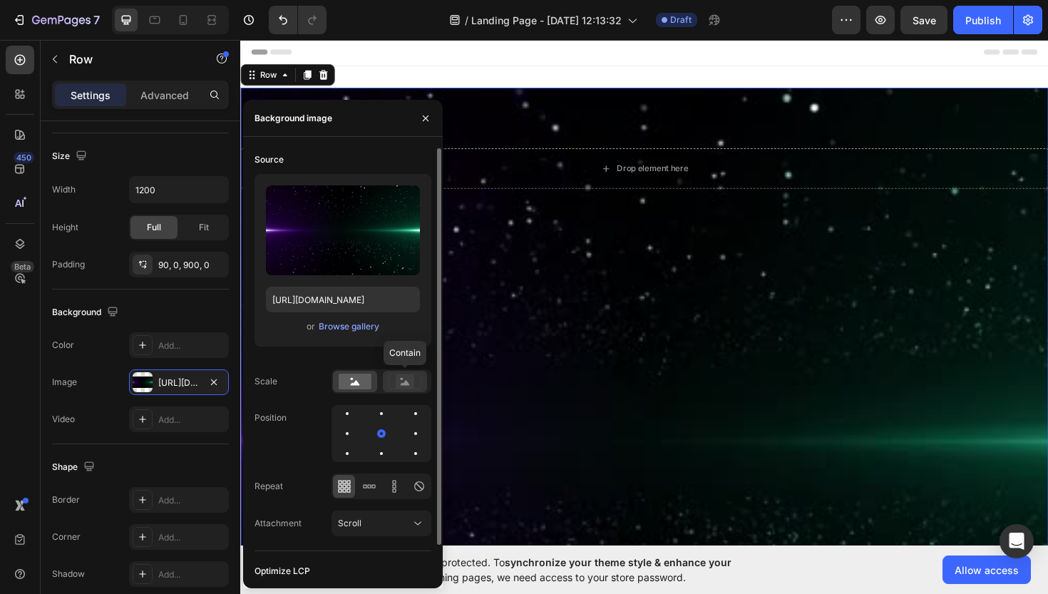
click at [391, 386] on icon at bounding box center [405, 382] width 33 height 16
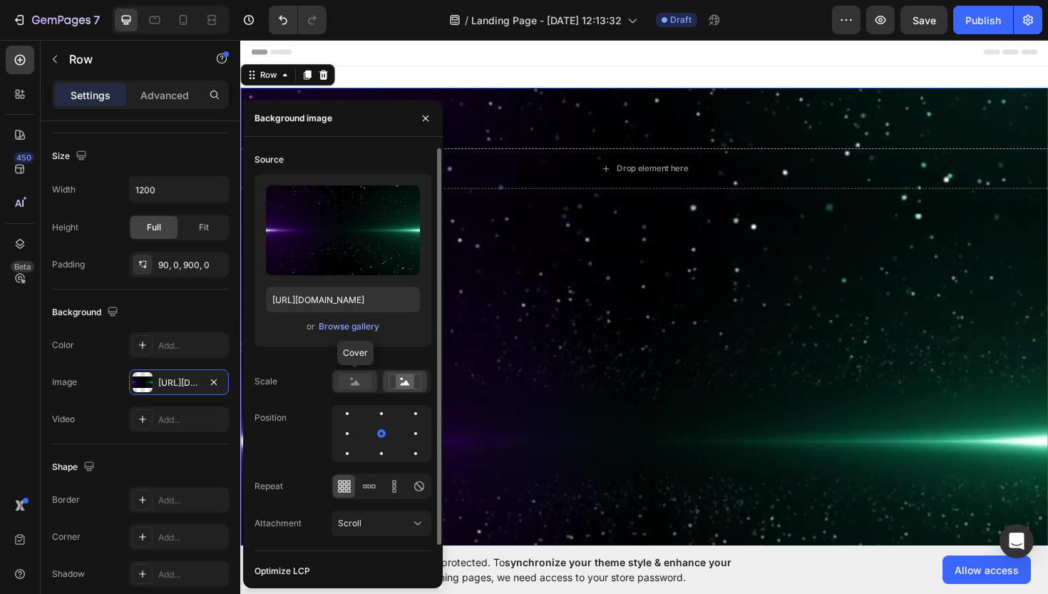
click at [362, 383] on rect at bounding box center [355, 382] width 33 height 16
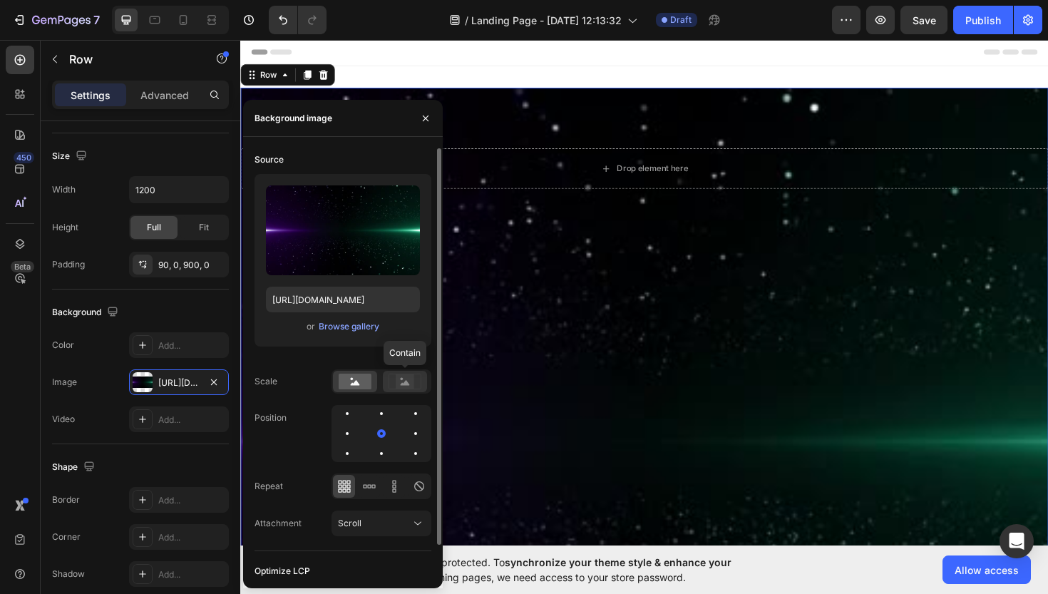
click at [393, 379] on icon at bounding box center [405, 382] width 33 height 16
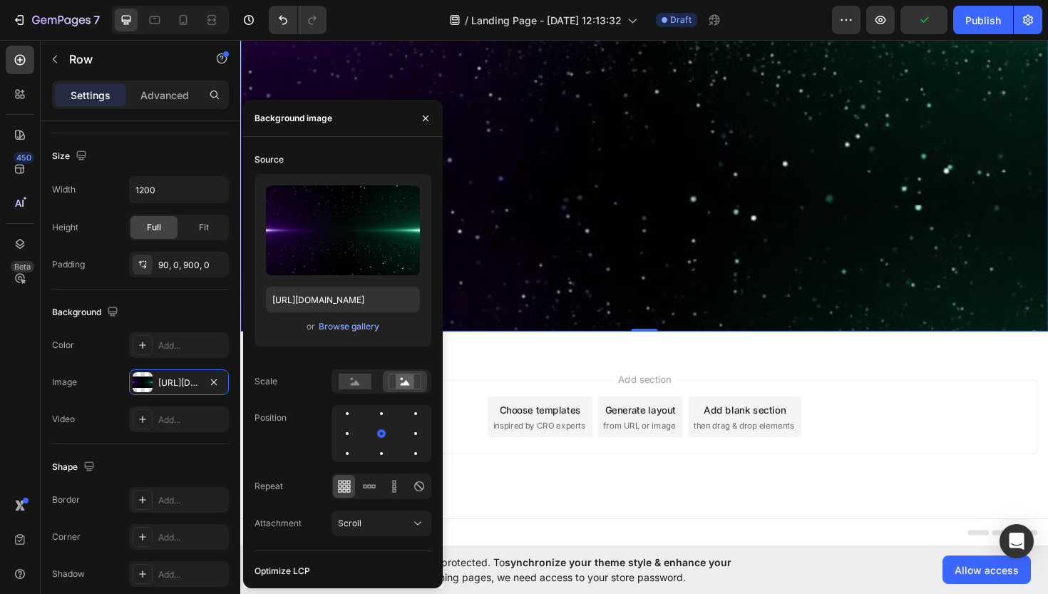
scroll to position [490, 0]
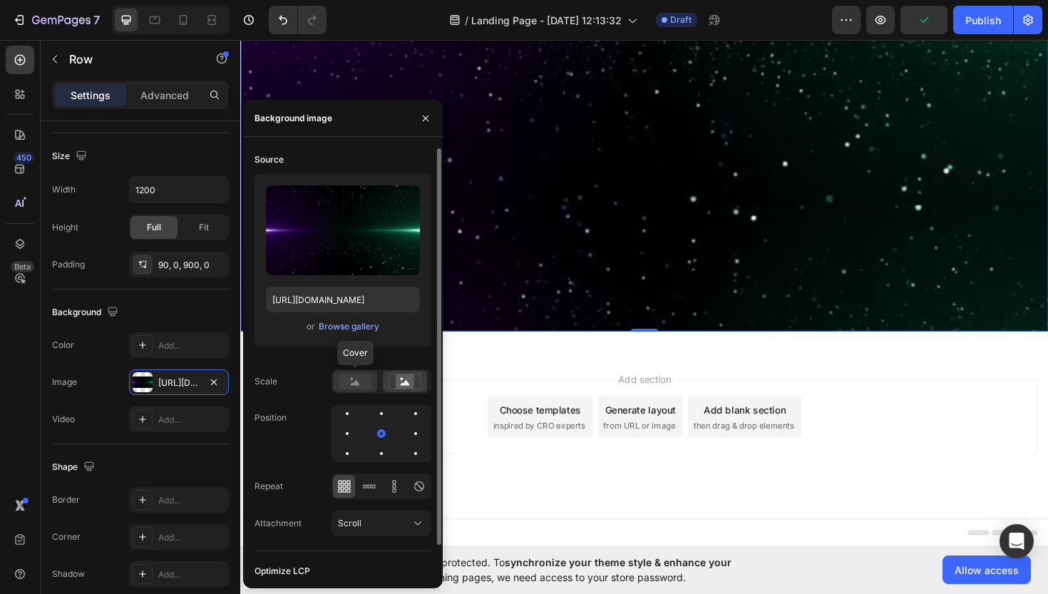
click at [359, 379] on rect at bounding box center [355, 382] width 33 height 16
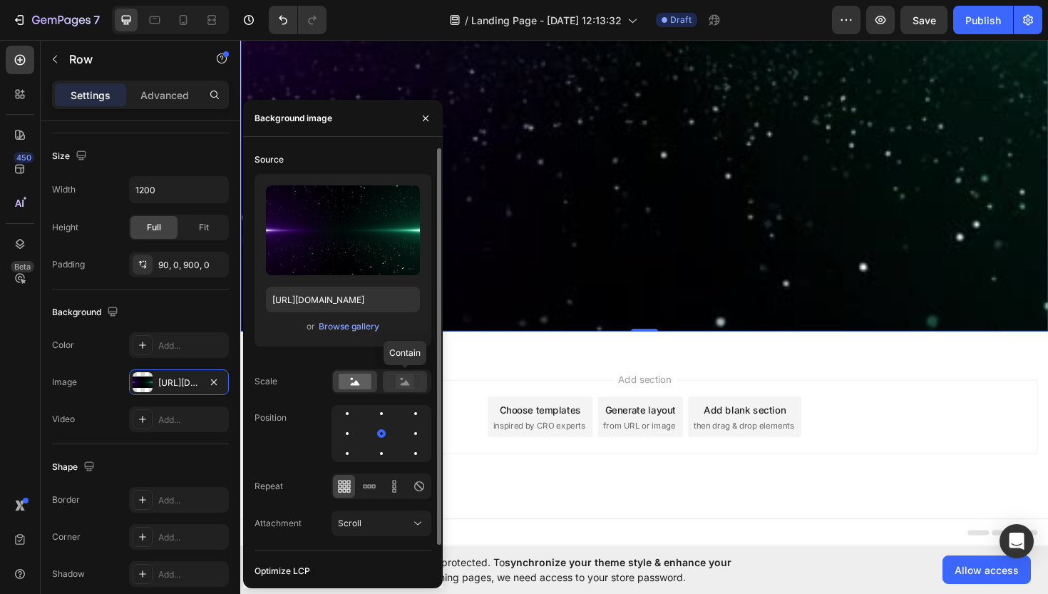
click at [401, 383] on rect at bounding box center [405, 381] width 19 height 14
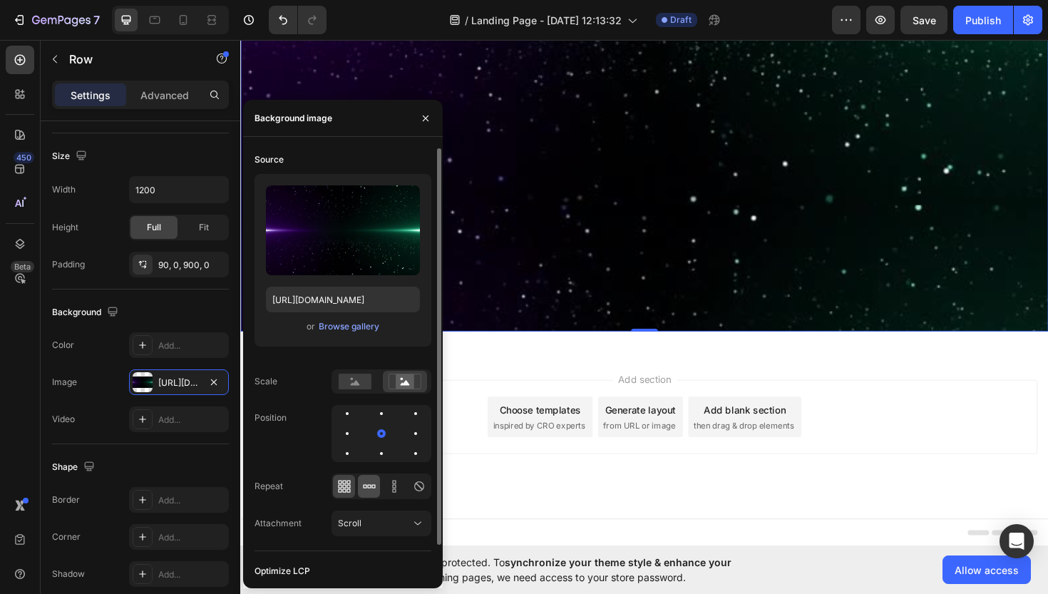
click at [368, 484] on icon at bounding box center [369, 486] width 14 height 14
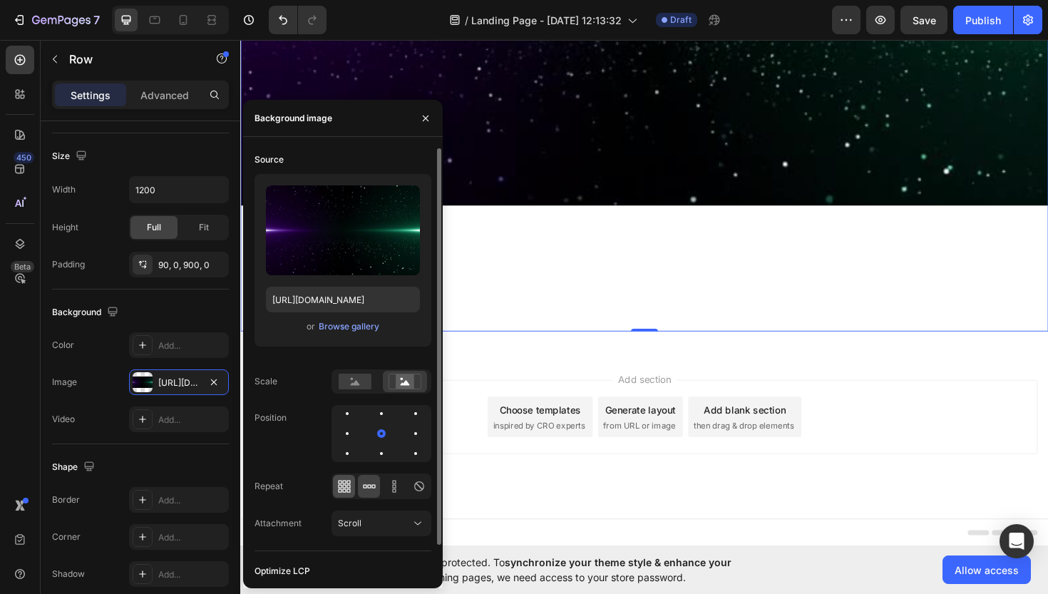
click at [346, 488] on icon at bounding box center [344, 486] width 14 height 14
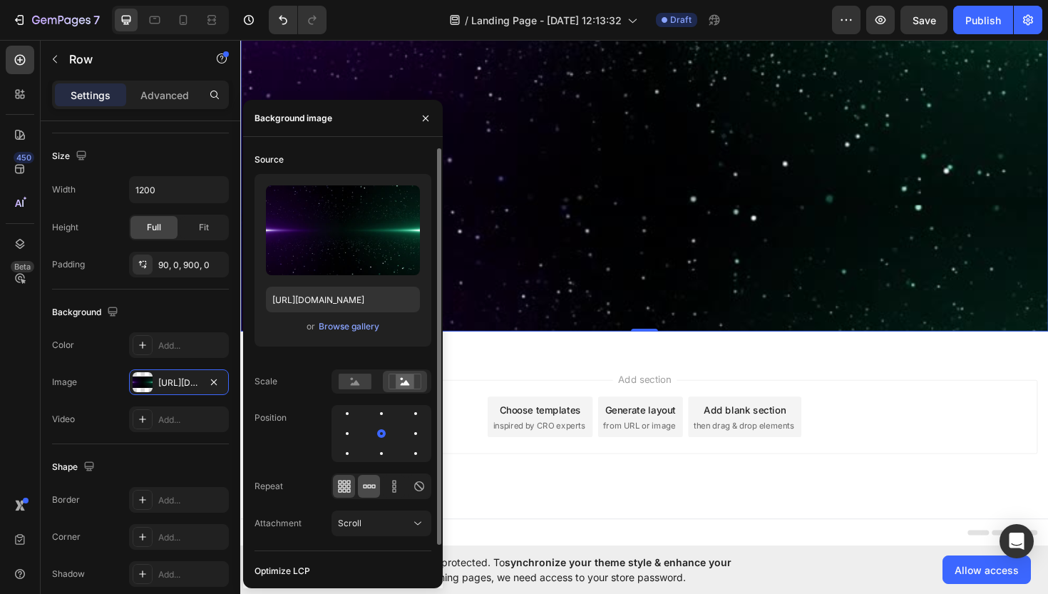
click at [368, 482] on icon at bounding box center [369, 486] width 14 height 14
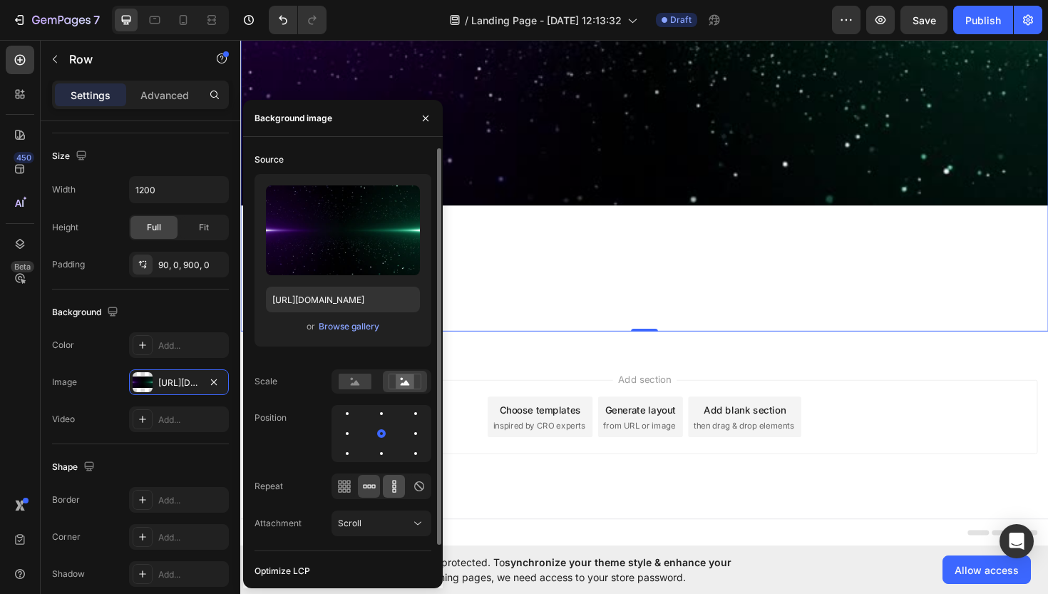
click at [394, 478] on div at bounding box center [394, 486] width 22 height 23
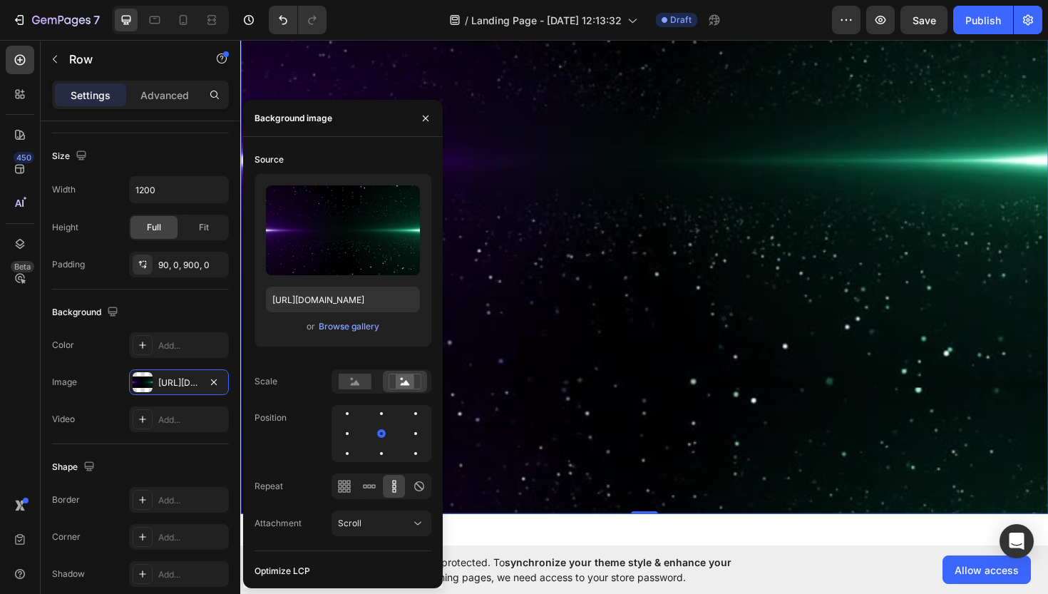
scroll to position [299, 0]
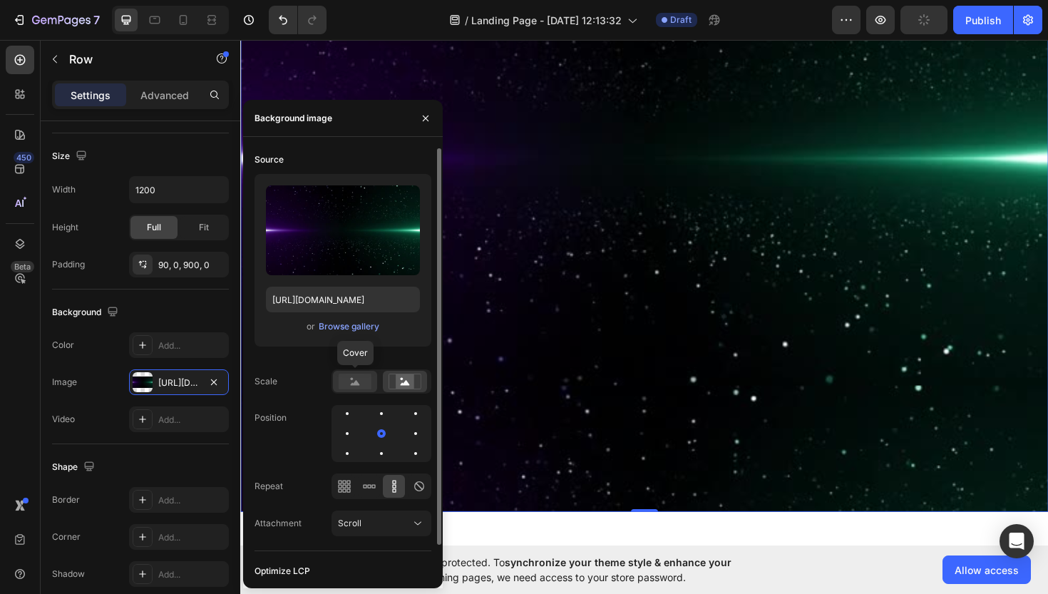
click at [361, 383] on rect at bounding box center [355, 382] width 33 height 16
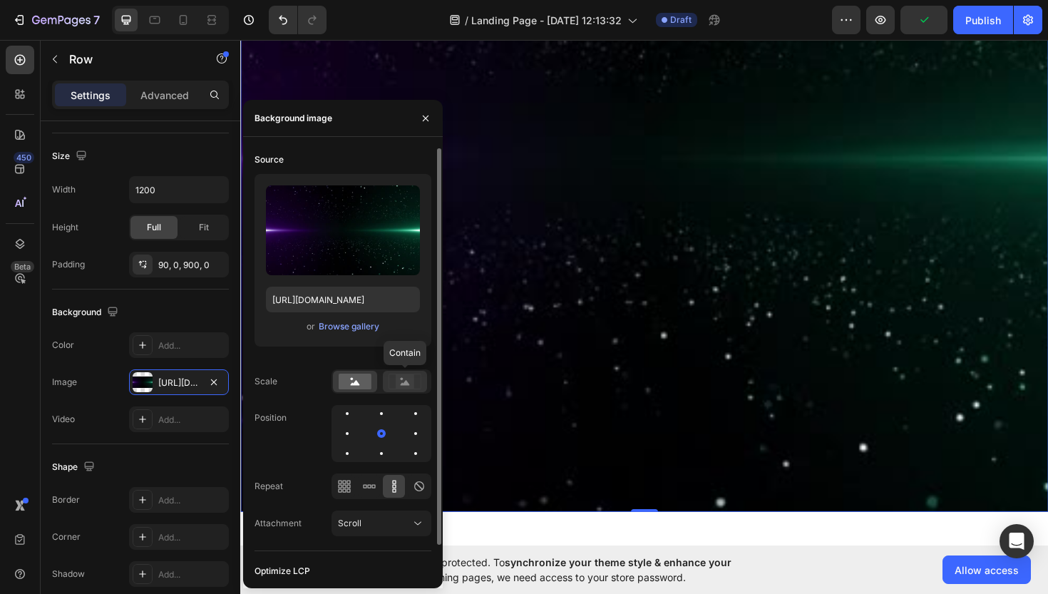
click at [401, 379] on circle at bounding box center [402, 379] width 3 height 3
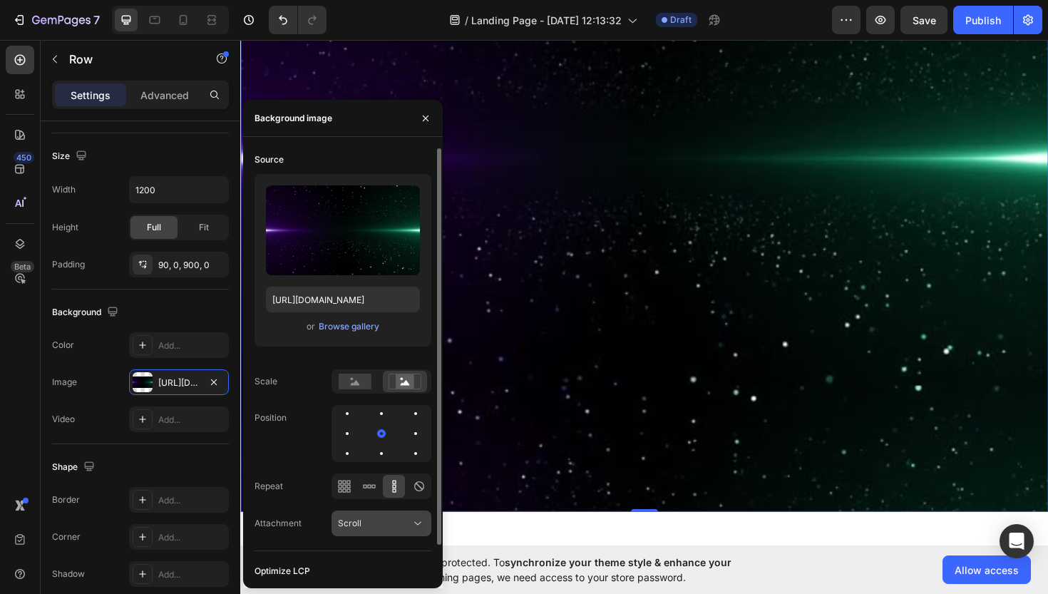
click at [389, 516] on div "Scroll" at bounding box center [381, 523] width 87 height 14
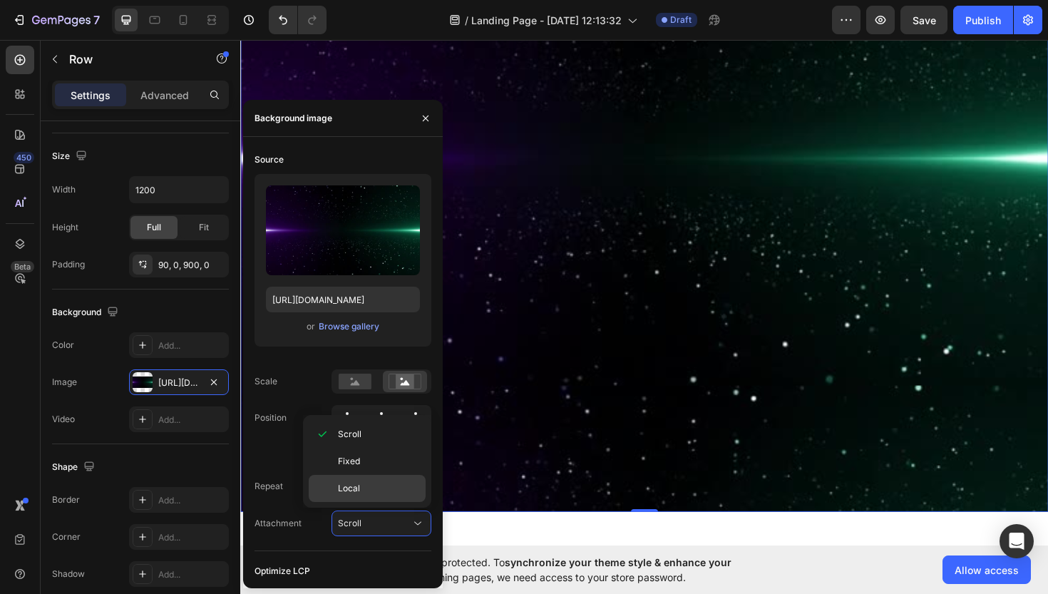
click at [388, 483] on p "Local" at bounding box center [378, 488] width 81 height 13
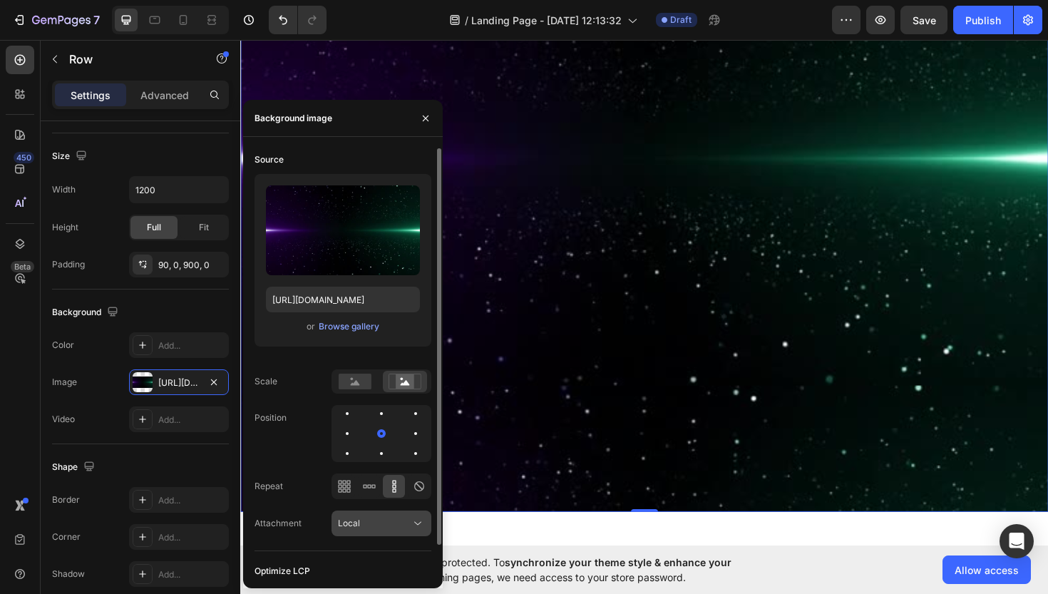
click at [384, 523] on div "Local" at bounding box center [374, 523] width 73 height 13
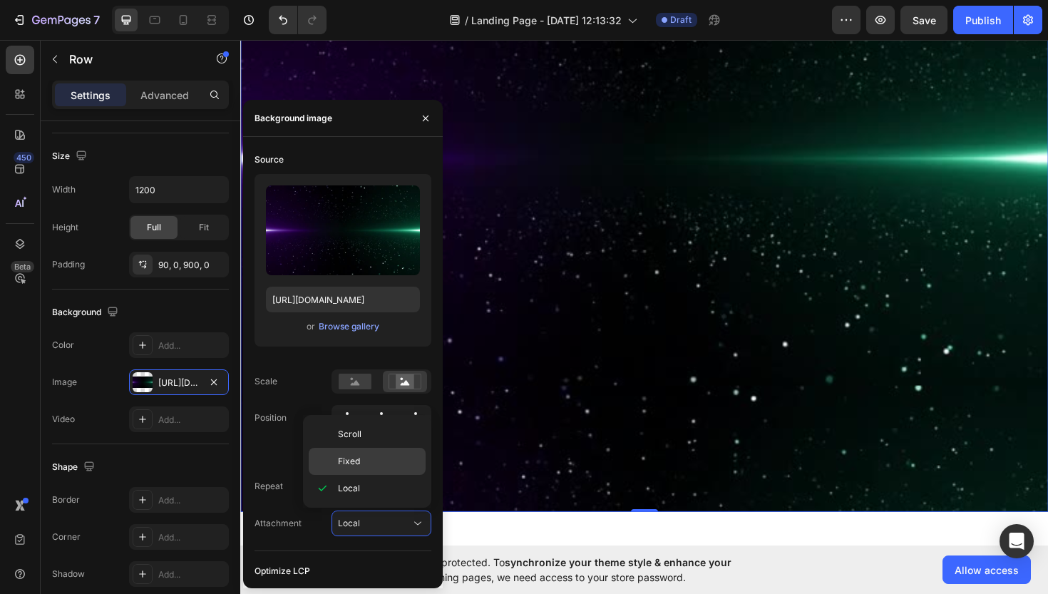
click at [386, 461] on p "Fixed" at bounding box center [378, 461] width 81 height 13
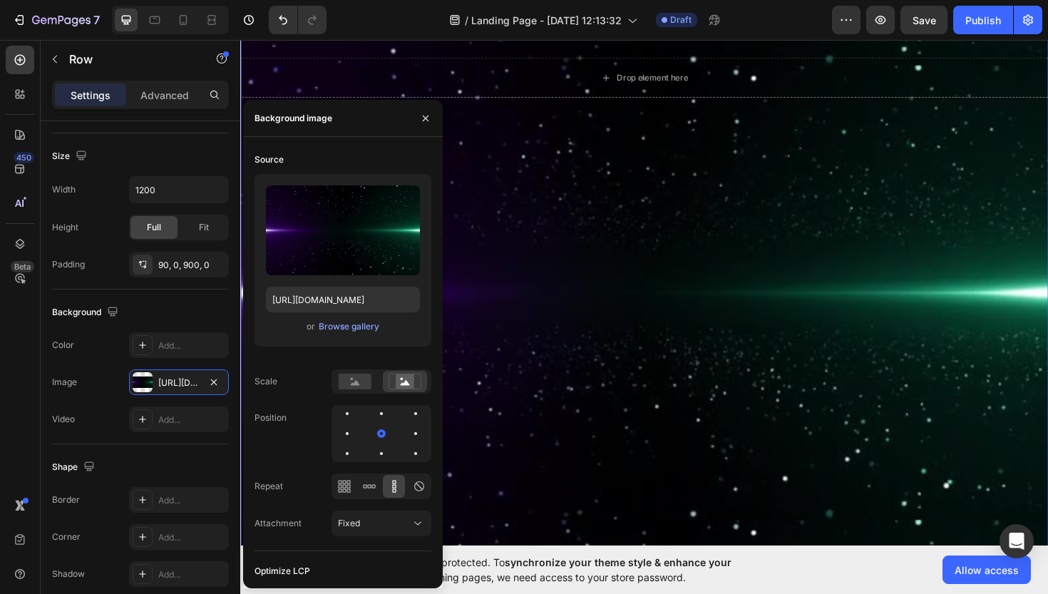
scroll to position [103, 0]
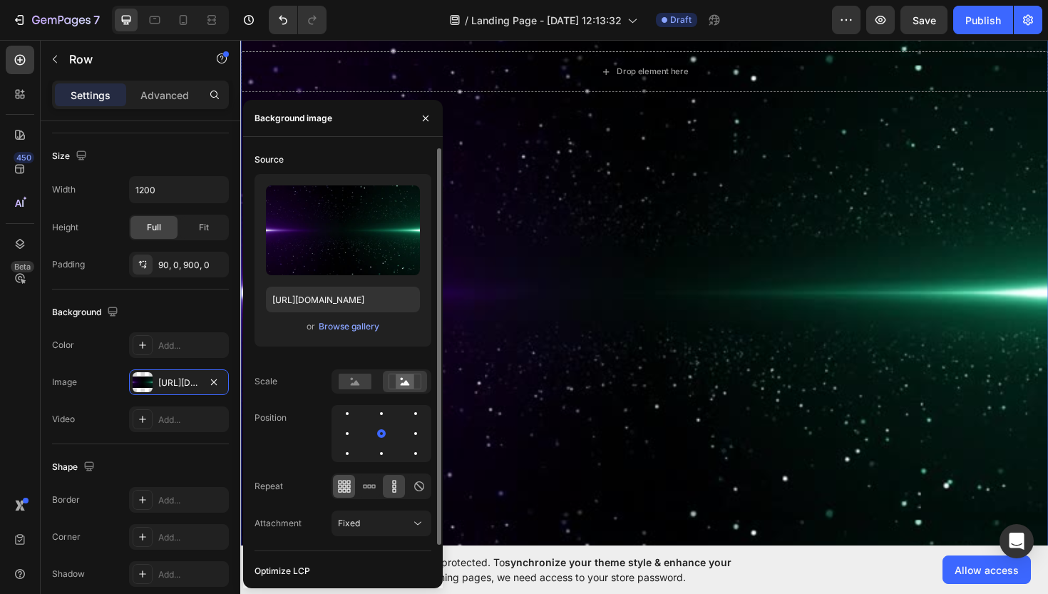
click at [347, 493] on icon at bounding box center [344, 486] width 14 height 14
click at [428, 480] on div at bounding box center [419, 486] width 22 height 23
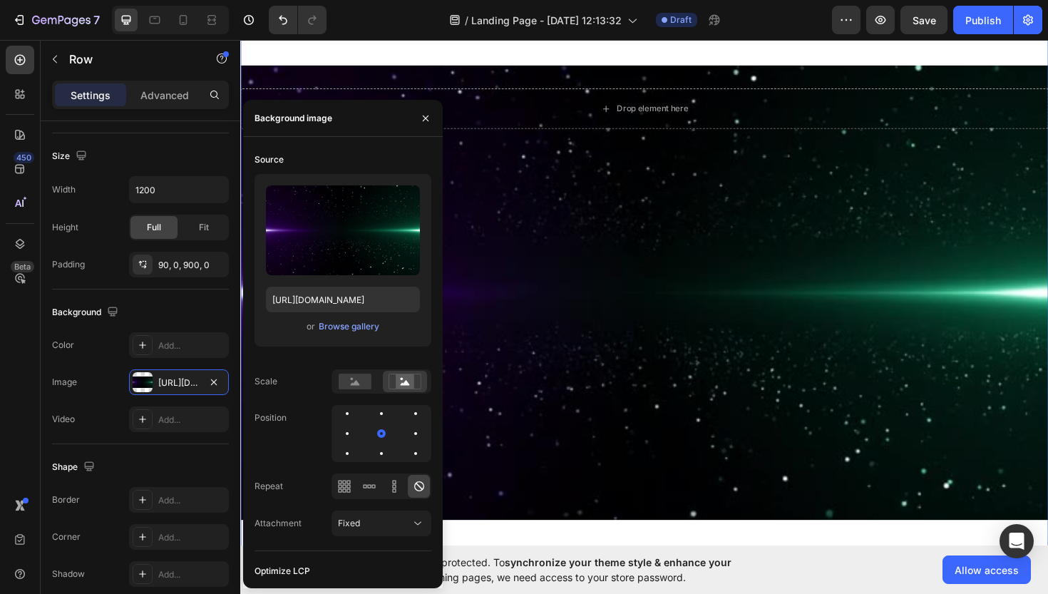
scroll to position [33, 0]
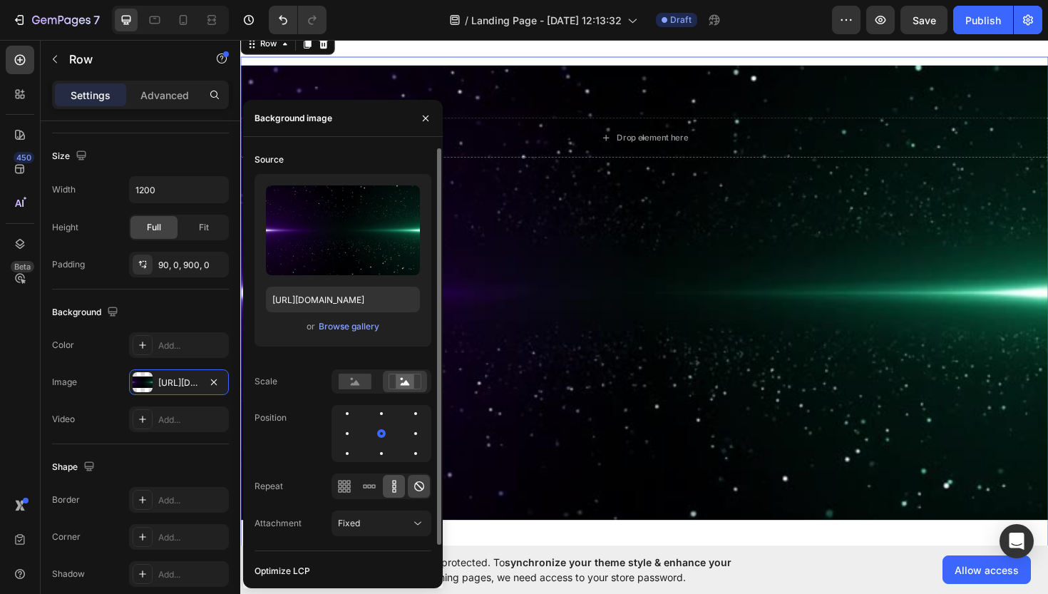
click at [395, 485] on icon at bounding box center [394, 486] width 4 height 4
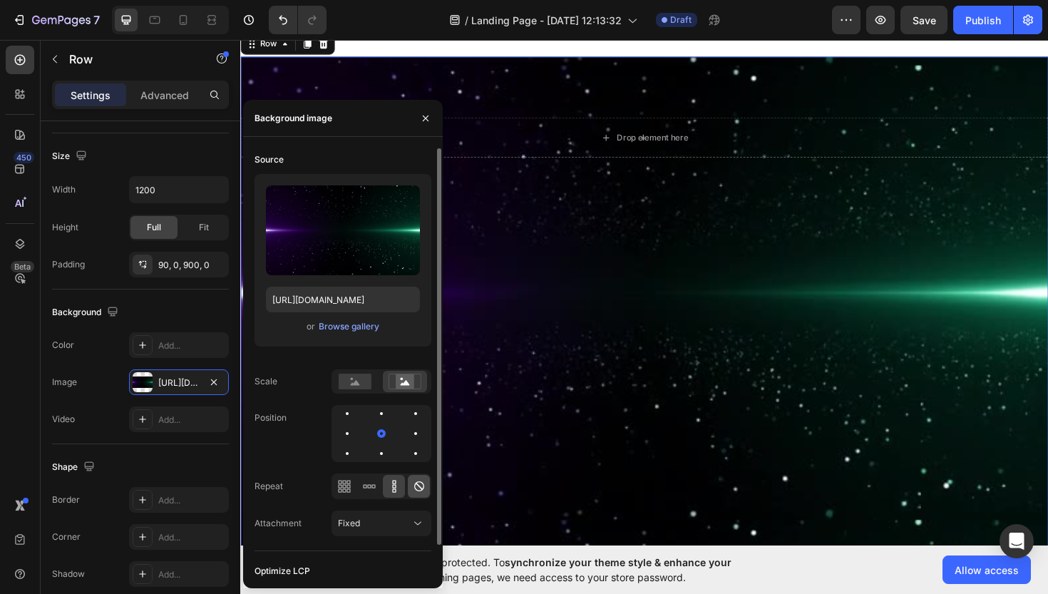
click at [414, 485] on icon at bounding box center [419, 486] width 10 height 10
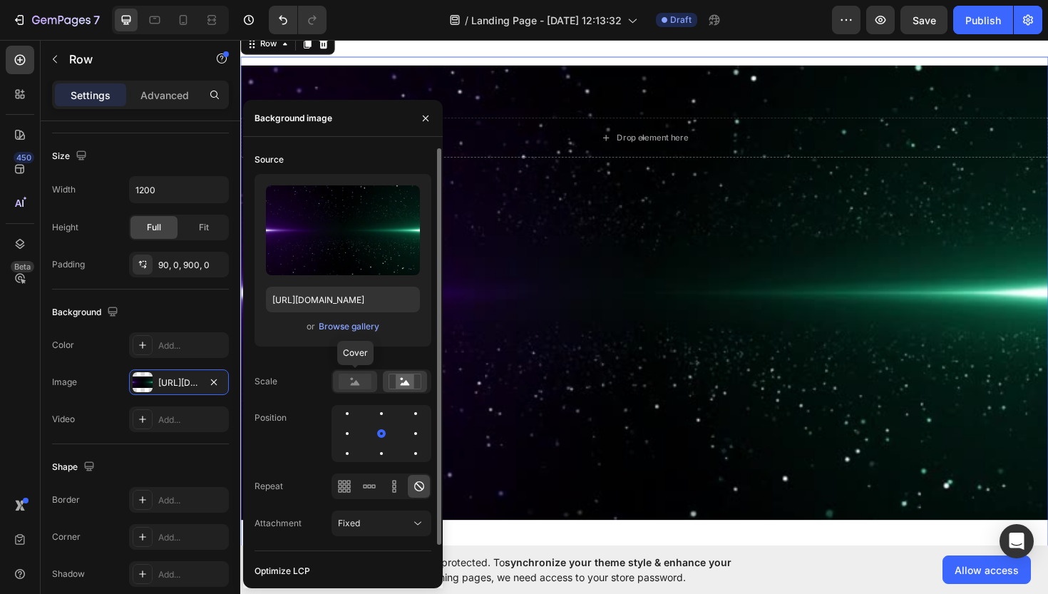
click at [369, 383] on rect at bounding box center [355, 382] width 33 height 16
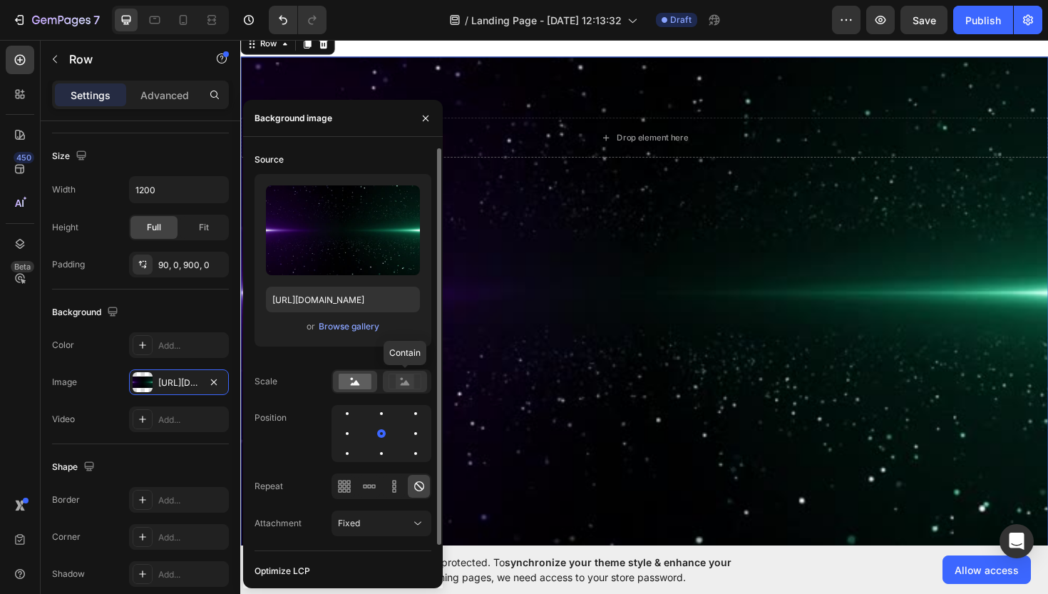
click at [402, 381] on rect at bounding box center [405, 381] width 19 height 14
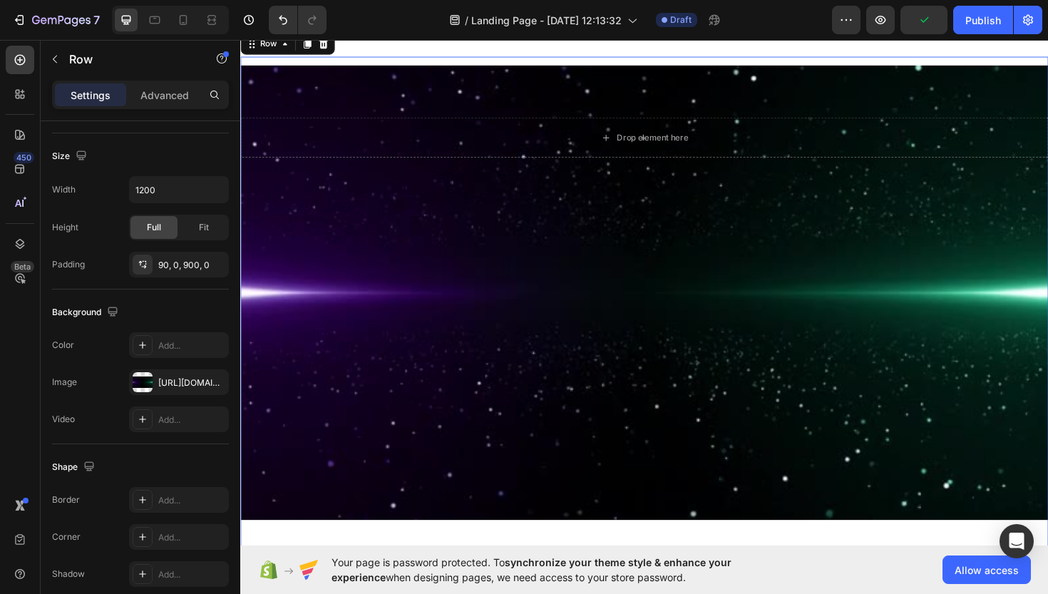
click at [570, 329] on div "Drop element here Row 0" at bounding box center [667, 432] width 855 height 749
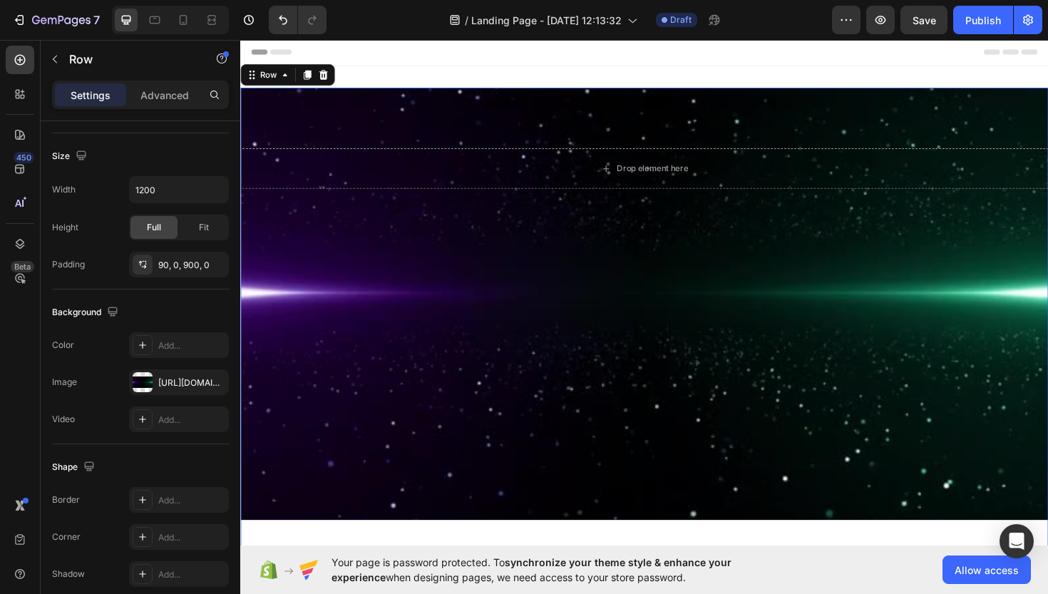
scroll to position [0, 0]
click at [533, 76] on div "Drop element here Row 0 Section 1" at bounding box center [667, 465] width 855 height 794
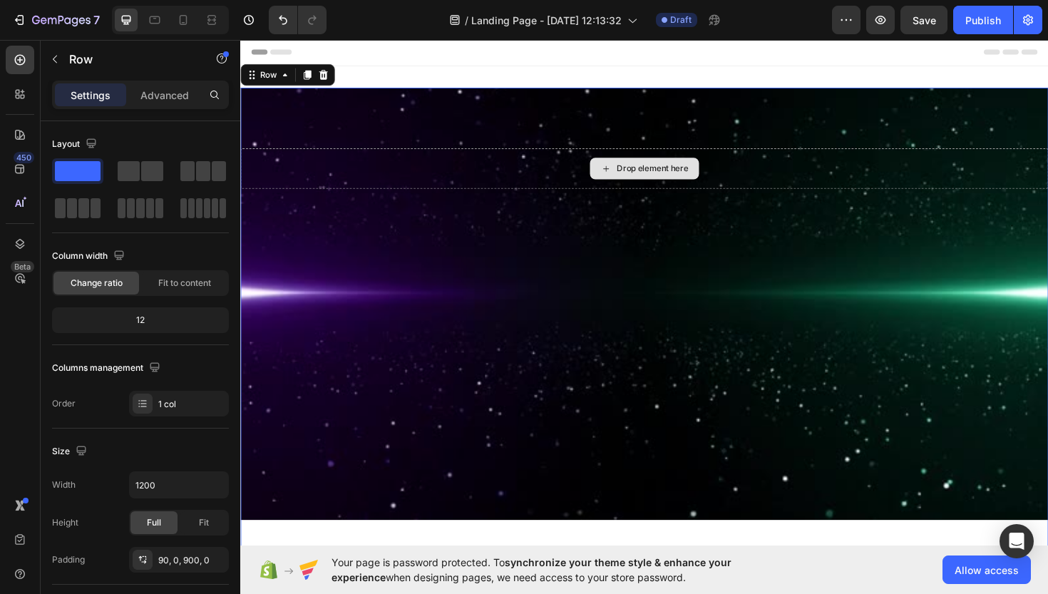
click at [341, 183] on div "Drop element here" at bounding box center [667, 176] width 855 height 43
click at [354, 108] on div "Drop element here Row 0" at bounding box center [667, 465] width 855 height 749
click at [284, 347] on div "Drop element here Row 0" at bounding box center [667, 465] width 855 height 749
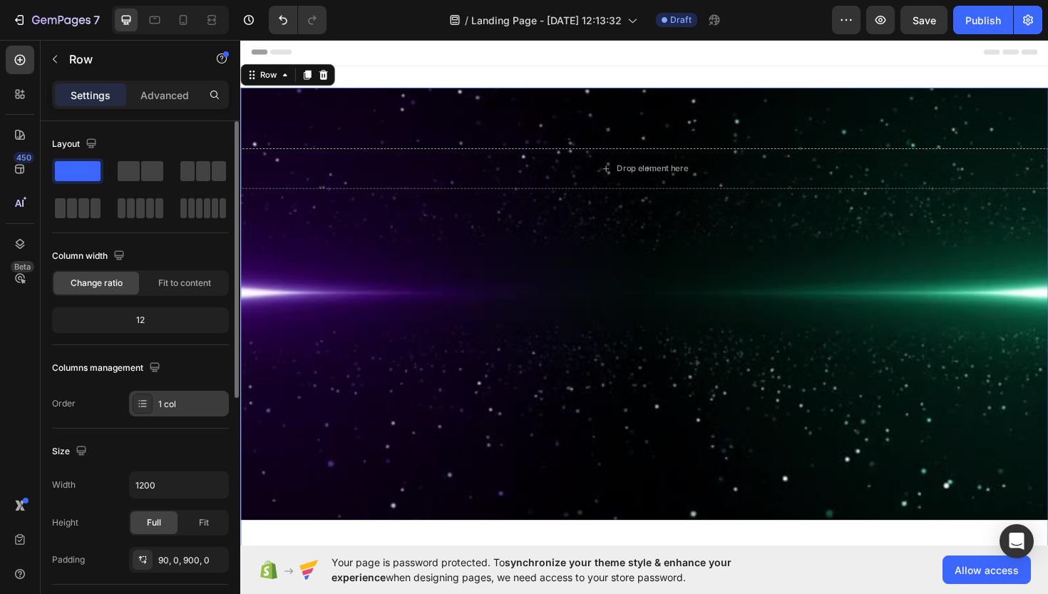
scroll to position [56, 0]
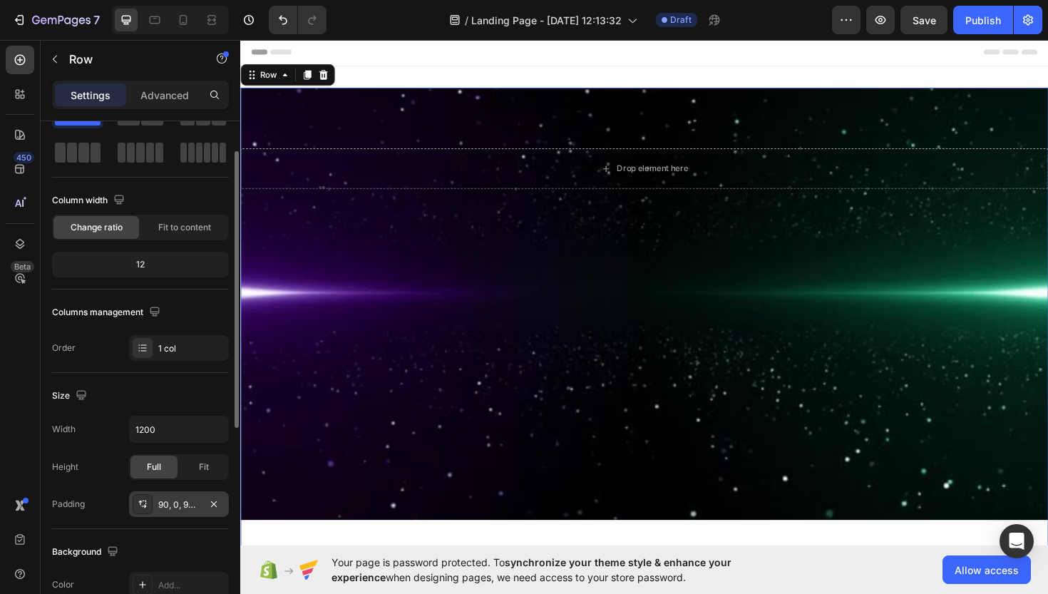
click at [178, 510] on div "90, 0, 900, 0" at bounding box center [178, 504] width 41 height 13
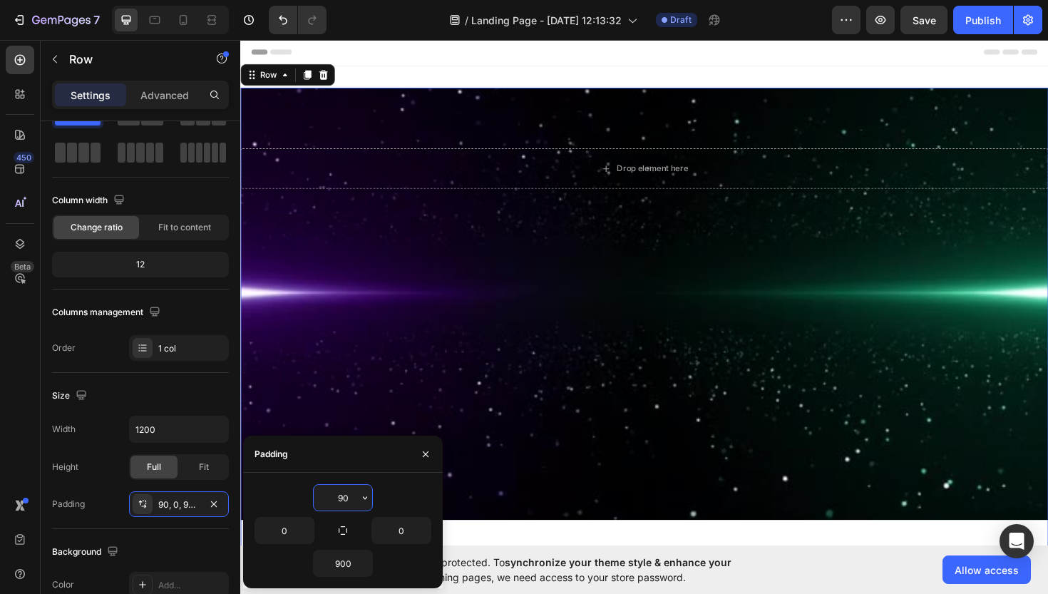
click at [335, 491] on input "90" at bounding box center [343, 498] width 58 height 26
click at [344, 494] on input "90" at bounding box center [343, 498] width 58 height 26
type input "9"
type input "0"
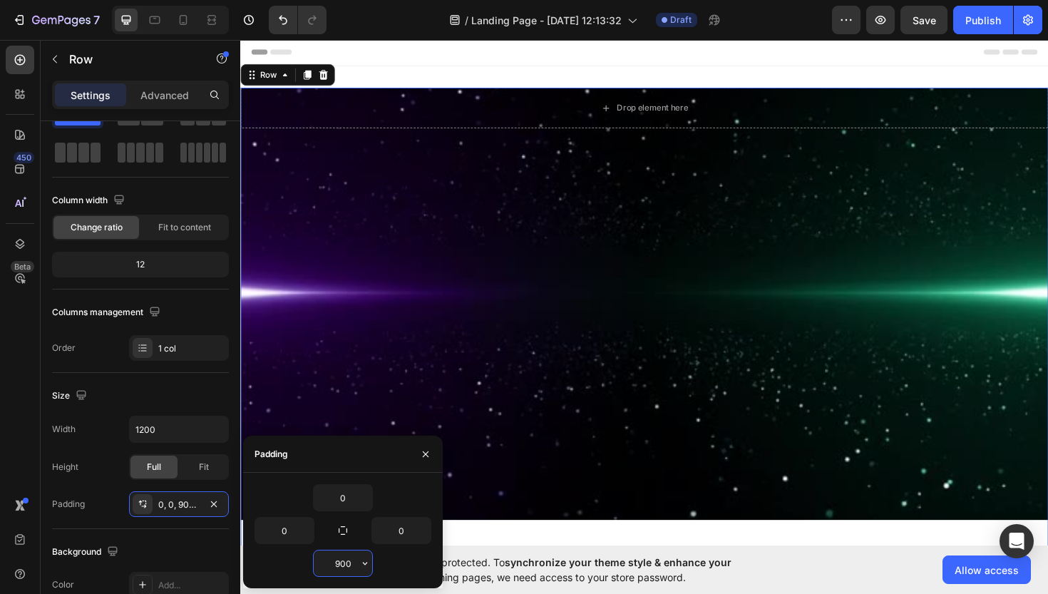
click at [345, 566] on input "900" at bounding box center [343, 563] width 58 height 26
type input "0"
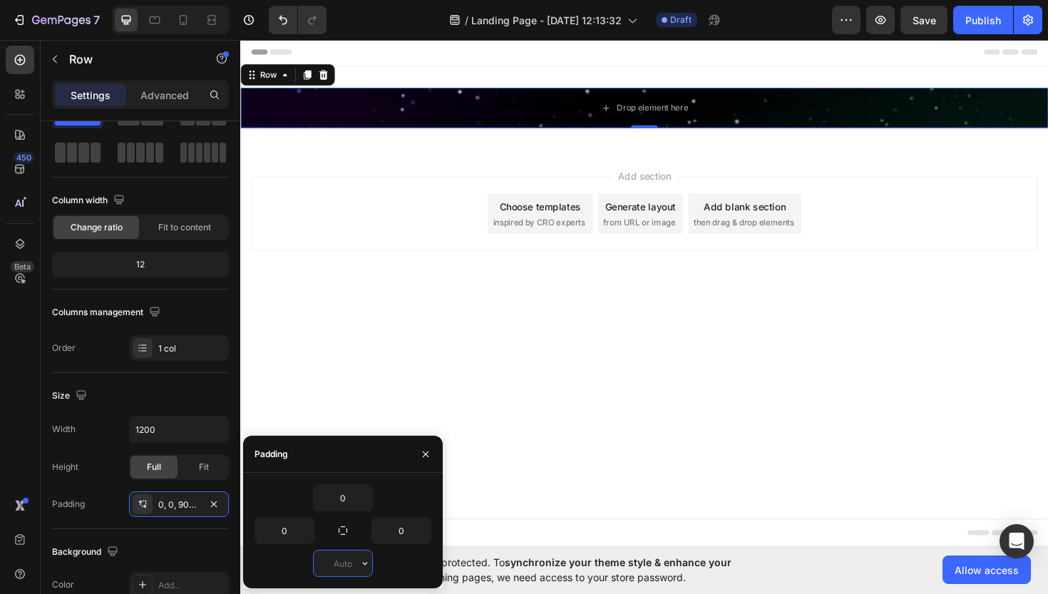
type input "0"
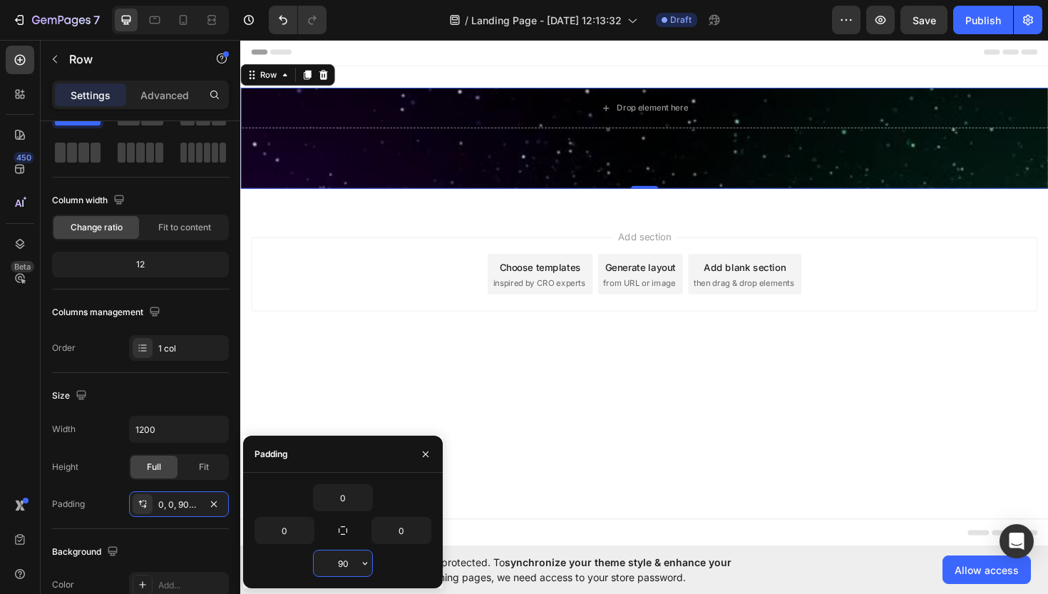
type input "9"
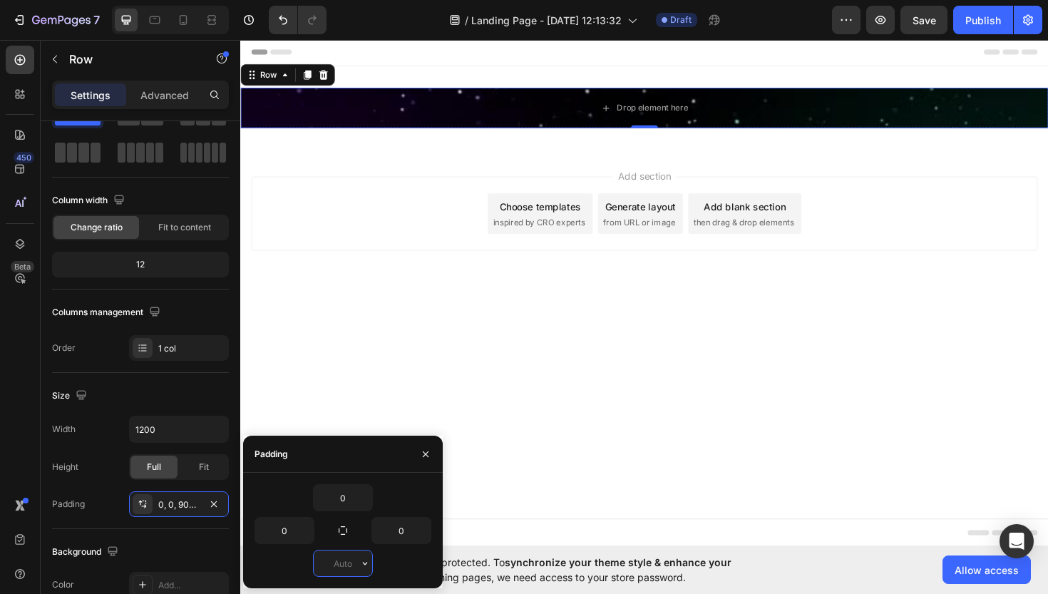
type input "0"
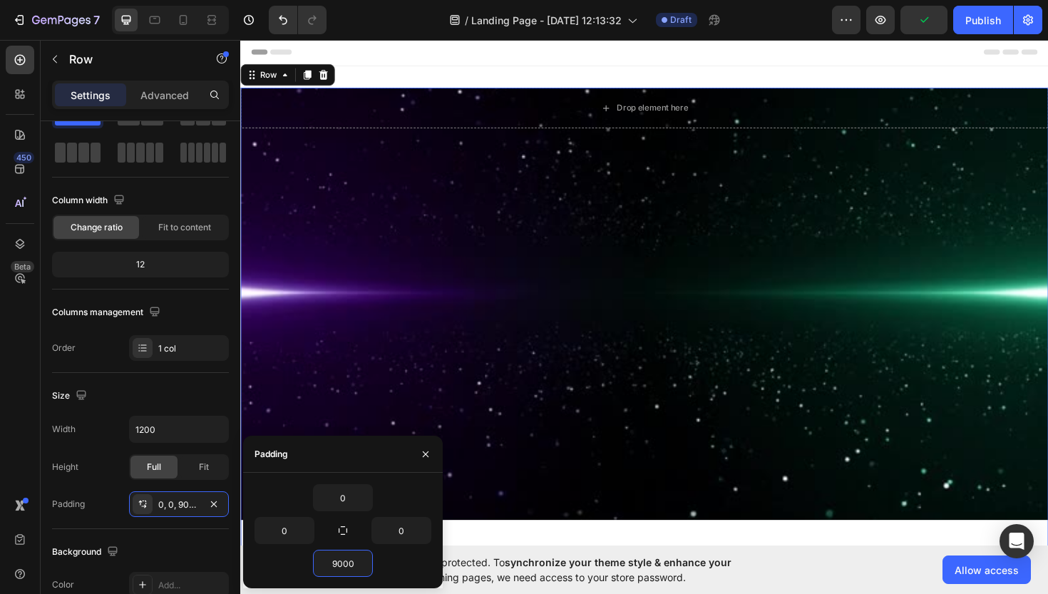
scroll to position [0, 0]
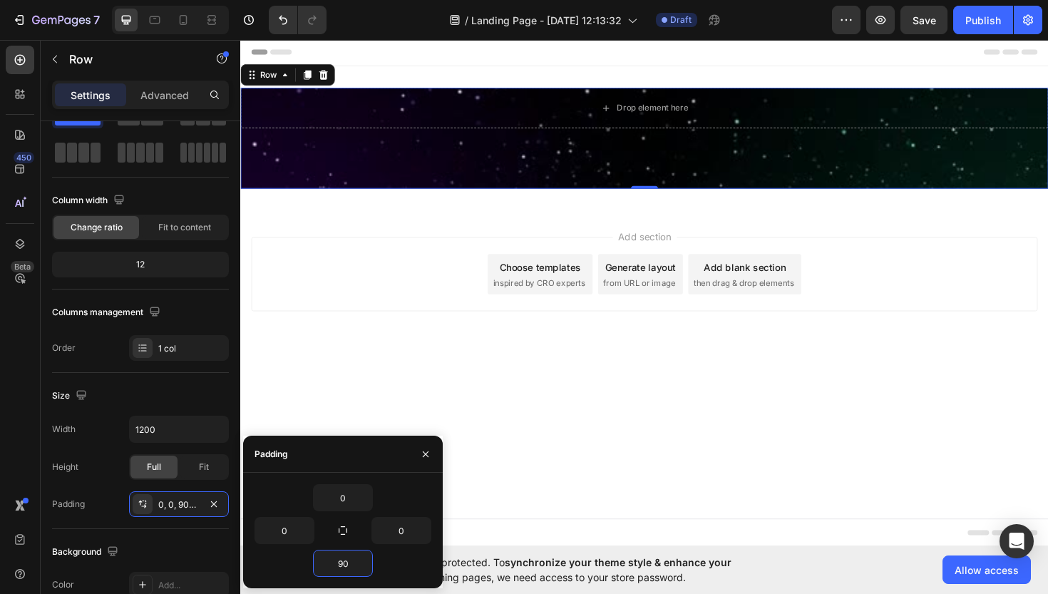
type input "9"
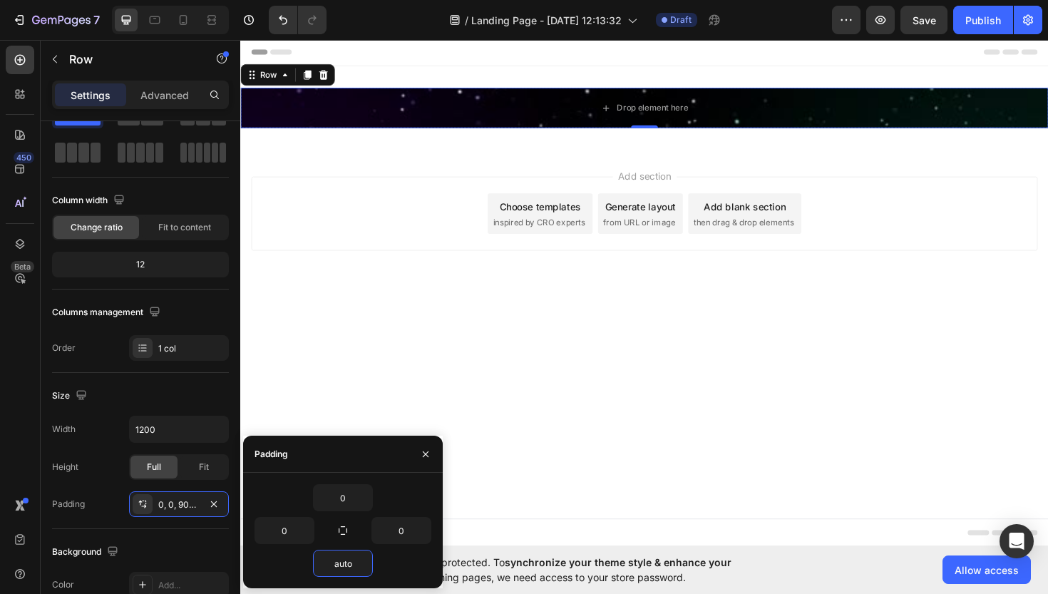
type input "Auto"
click at [560, 412] on body "Header Drop element here Row 0 Section 1 Root Start with Sections from sidebar …" at bounding box center [667, 307] width 855 height 538
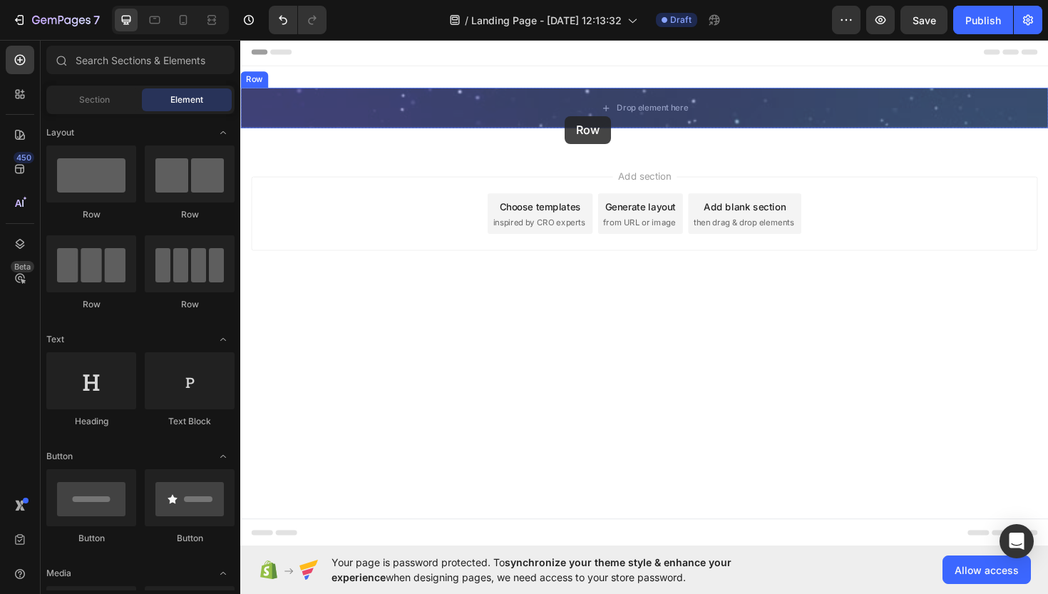
drag, startPoint x: 335, startPoint y: 240, endPoint x: 584, endPoint y: 120, distance: 276.1
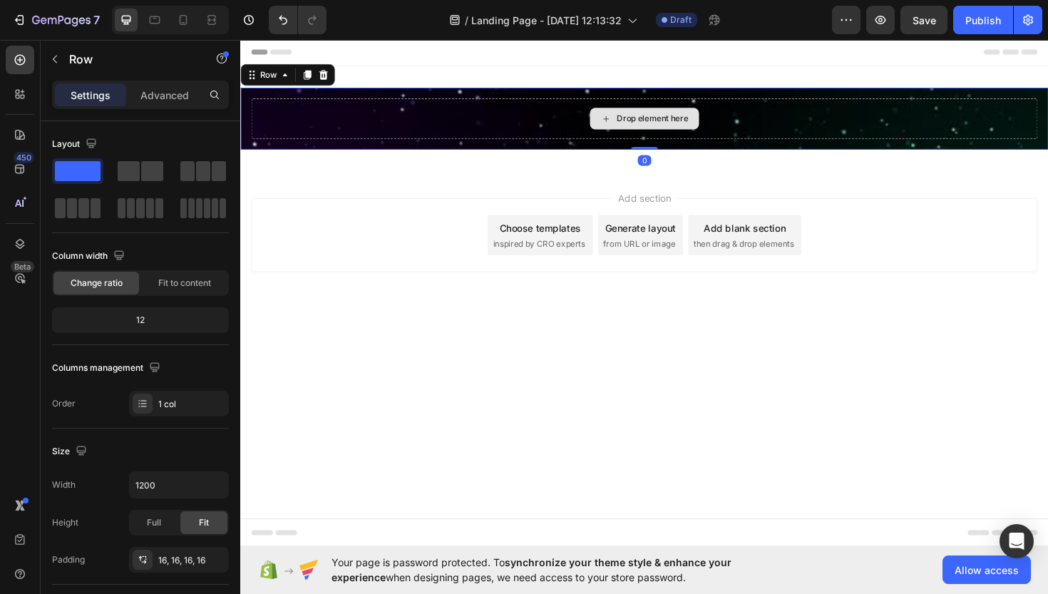
click at [628, 123] on icon at bounding box center [627, 124] width 11 height 12
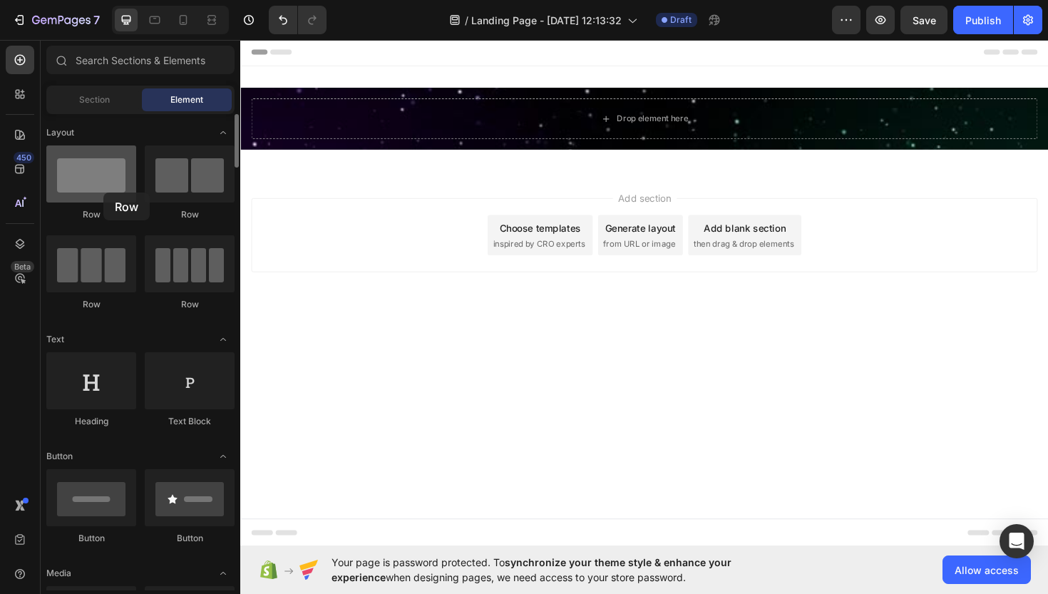
click at [103, 192] on div at bounding box center [91, 173] width 90 height 57
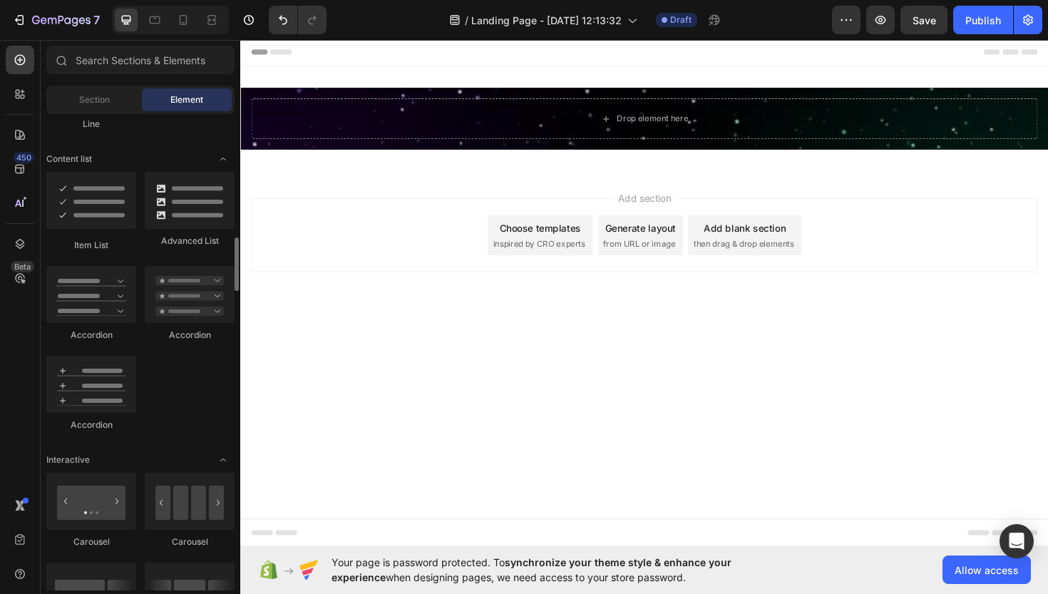
scroll to position [1097, 0]
click at [179, 217] on div at bounding box center [190, 200] width 90 height 57
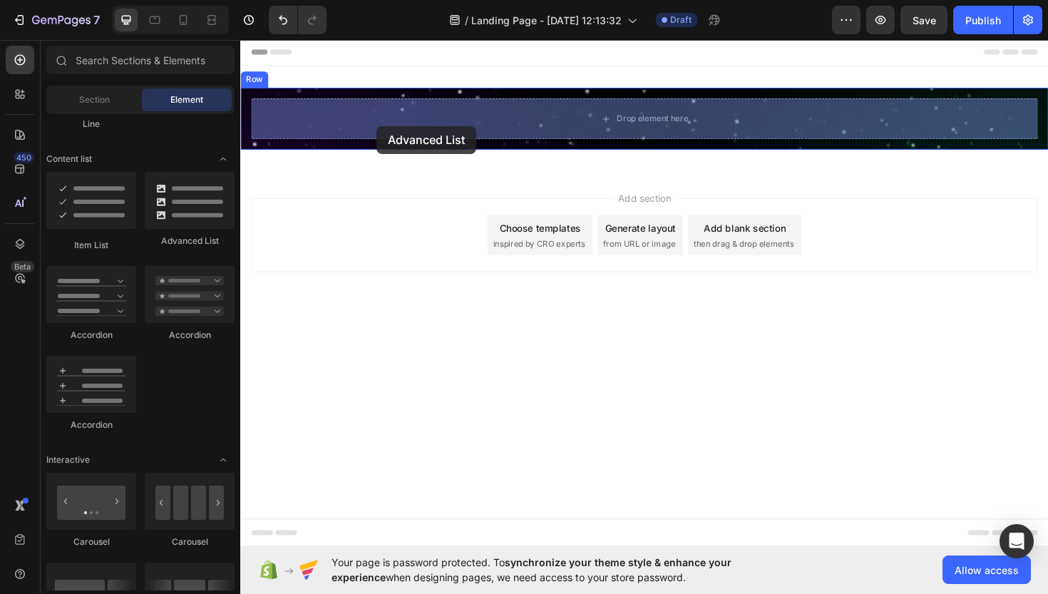
drag, startPoint x: 419, startPoint y: 256, endPoint x: 384, endPoint y: 131, distance: 129.6
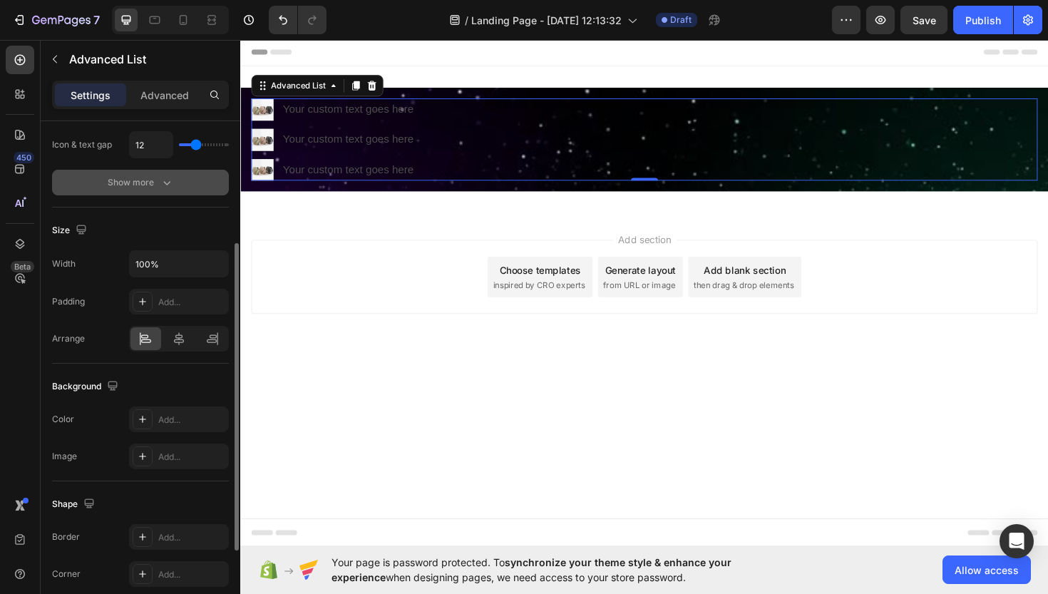
scroll to position [198, 0]
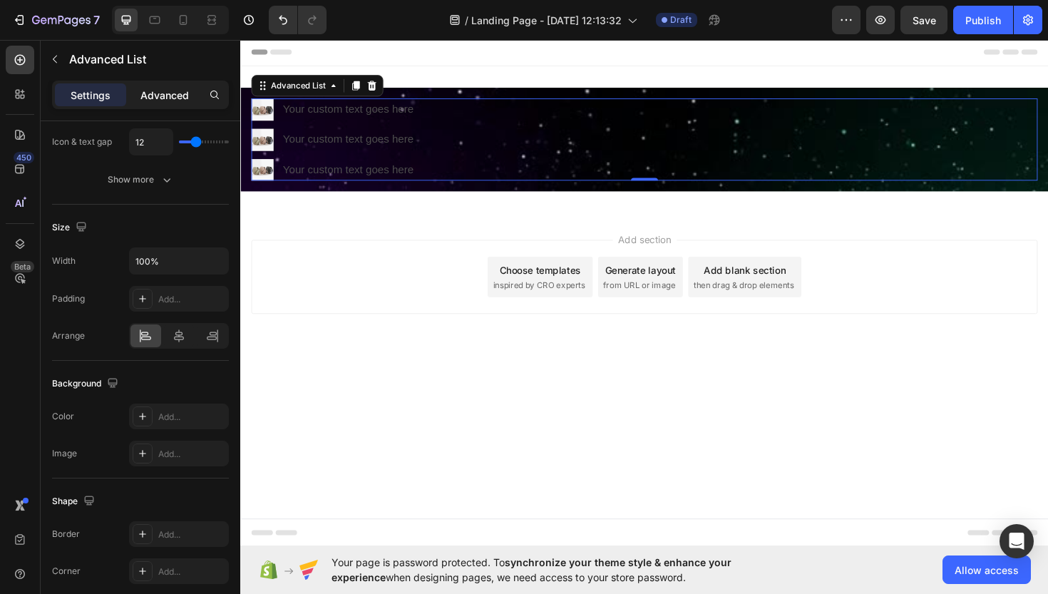
click at [161, 95] on p "Advanced" at bounding box center [164, 95] width 48 height 15
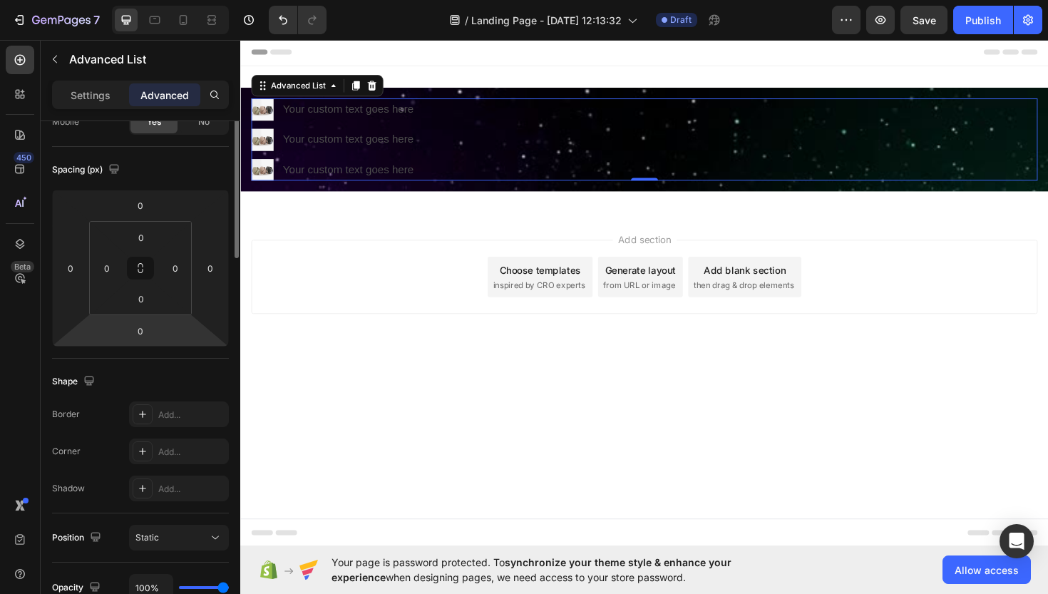
scroll to position [0, 0]
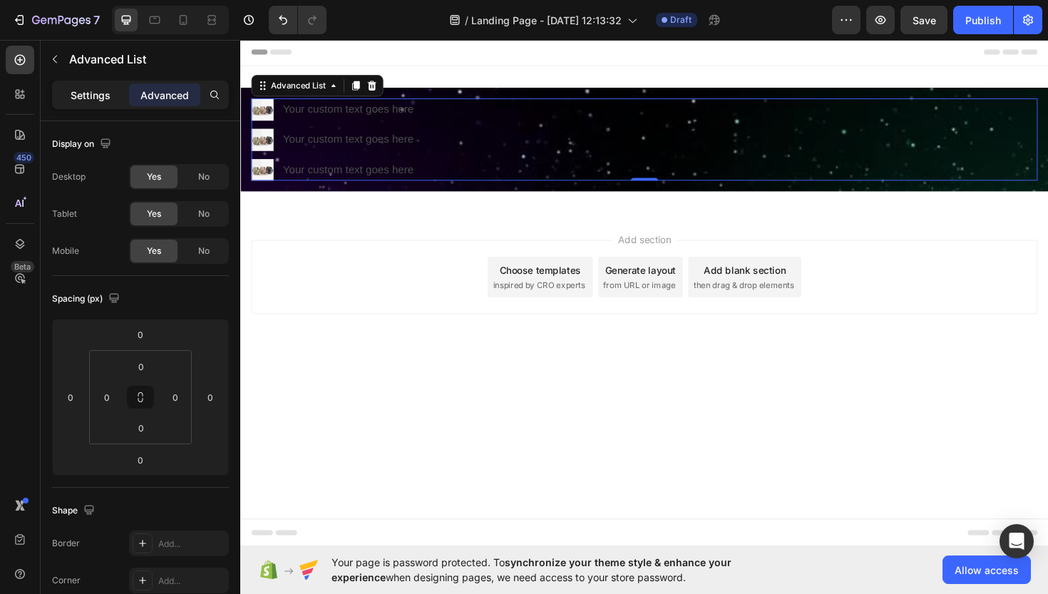
click at [92, 102] on p "Settings" at bounding box center [91, 95] width 40 height 15
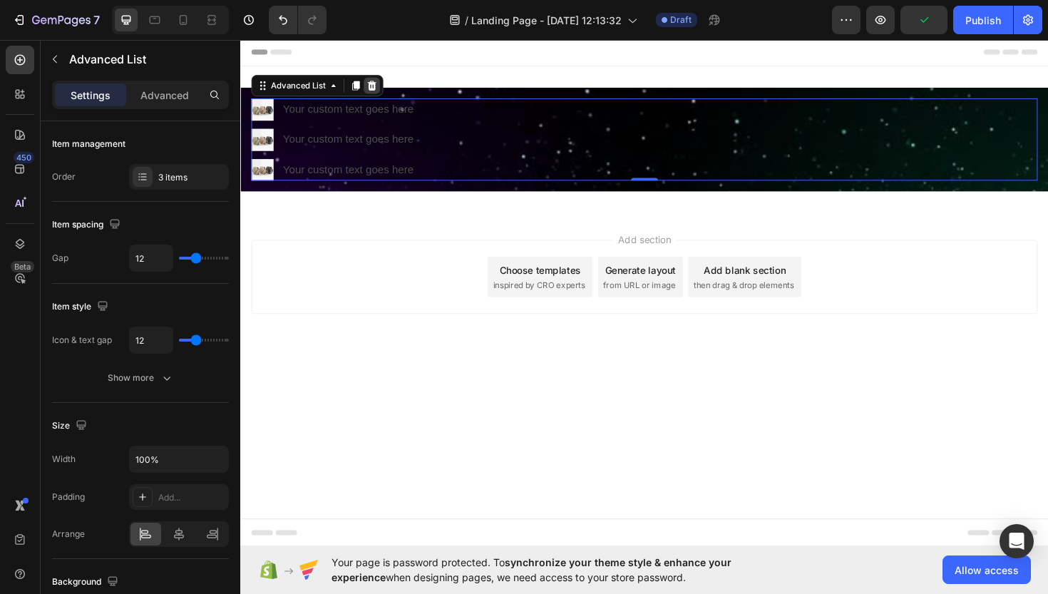
click at [381, 90] on icon at bounding box center [379, 88] width 11 height 11
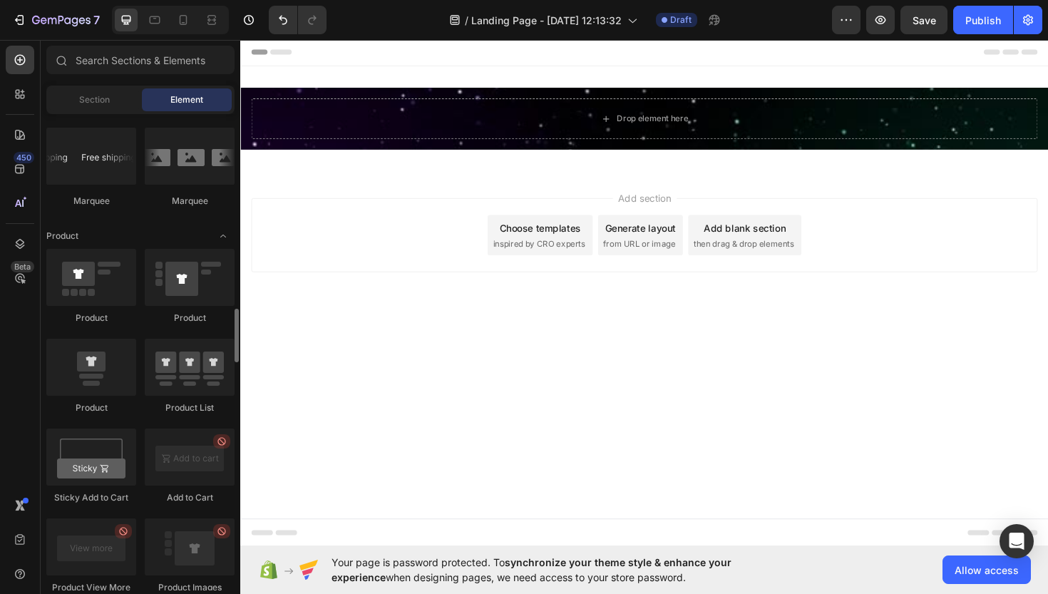
scroll to position [1714, 0]
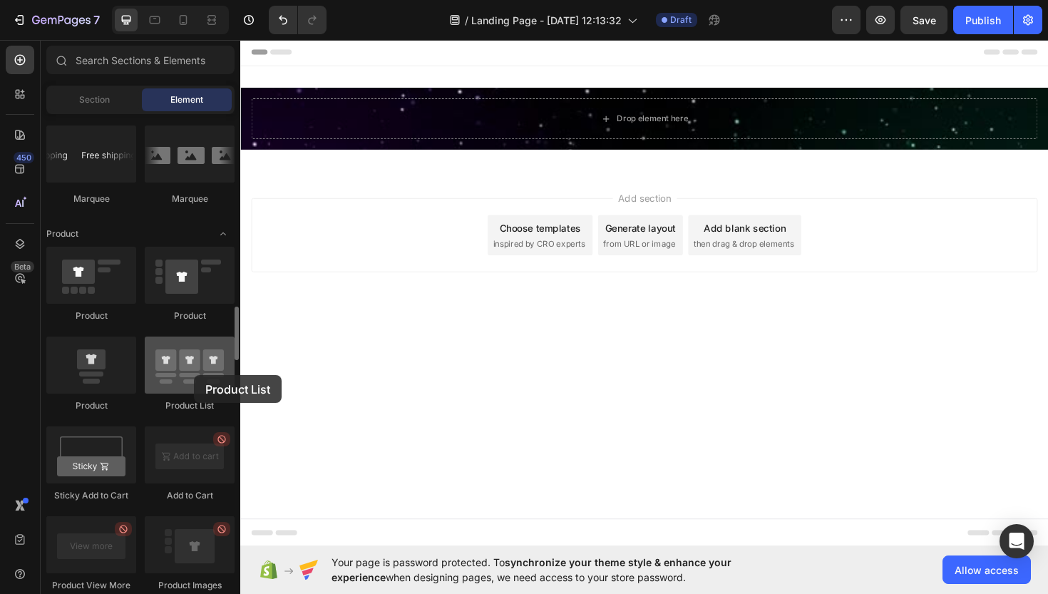
click at [194, 375] on div at bounding box center [190, 364] width 90 height 57
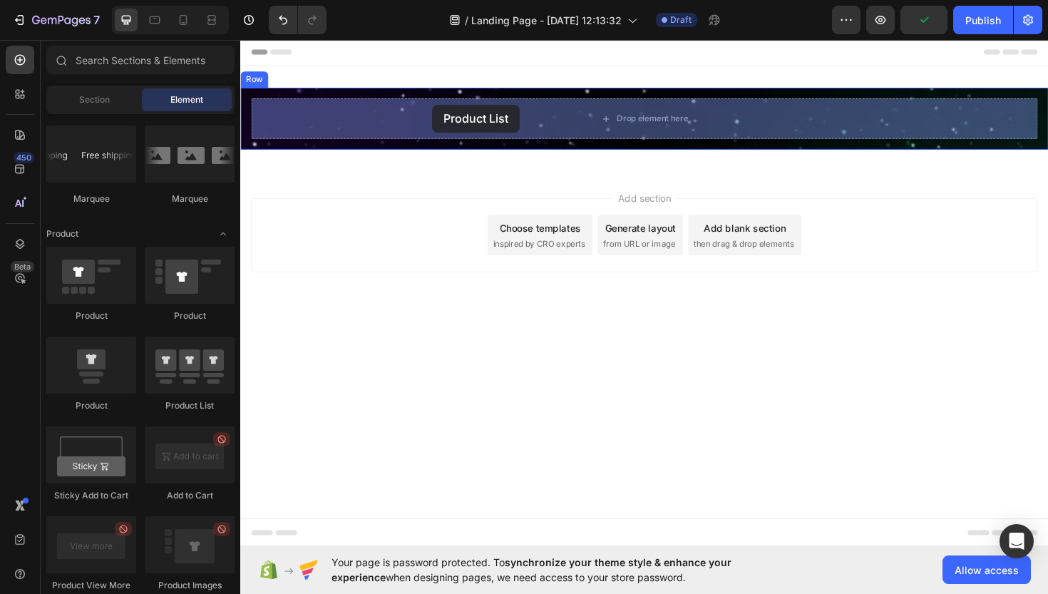
drag, startPoint x: 433, startPoint y: 413, endPoint x: 440, endPoint y: 113, distance: 300.9
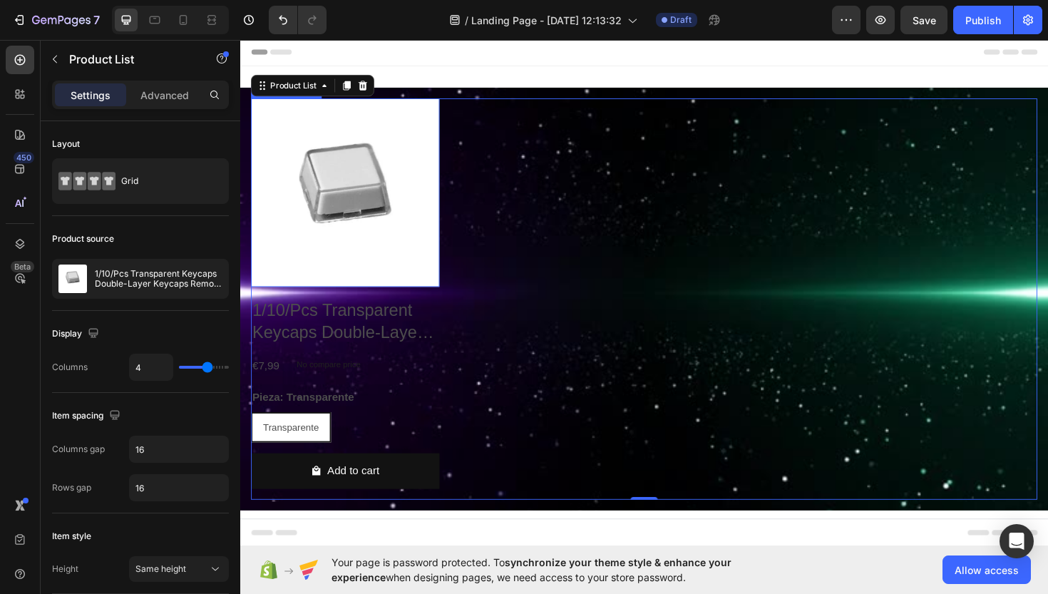
click at [418, 252] on img at bounding box center [352, 202] width 200 height 200
click at [504, 235] on div "Product Images 16 1/10/Pcs Transparent Keycaps Double-Layer Keycaps Removable P…" at bounding box center [668, 314] width 833 height 425
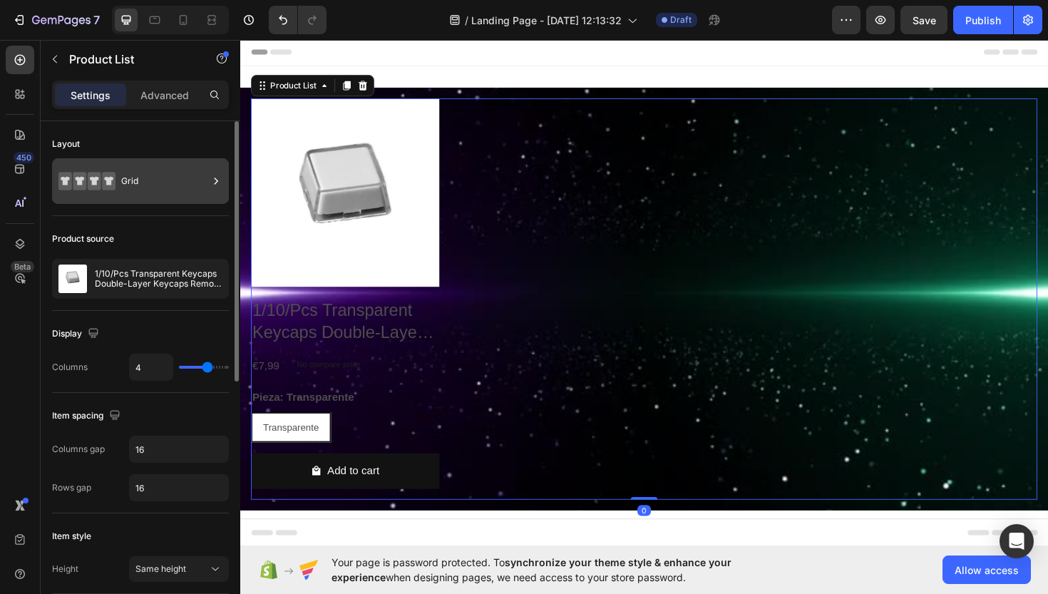
click at [155, 171] on div "Grid" at bounding box center [164, 181] width 87 height 33
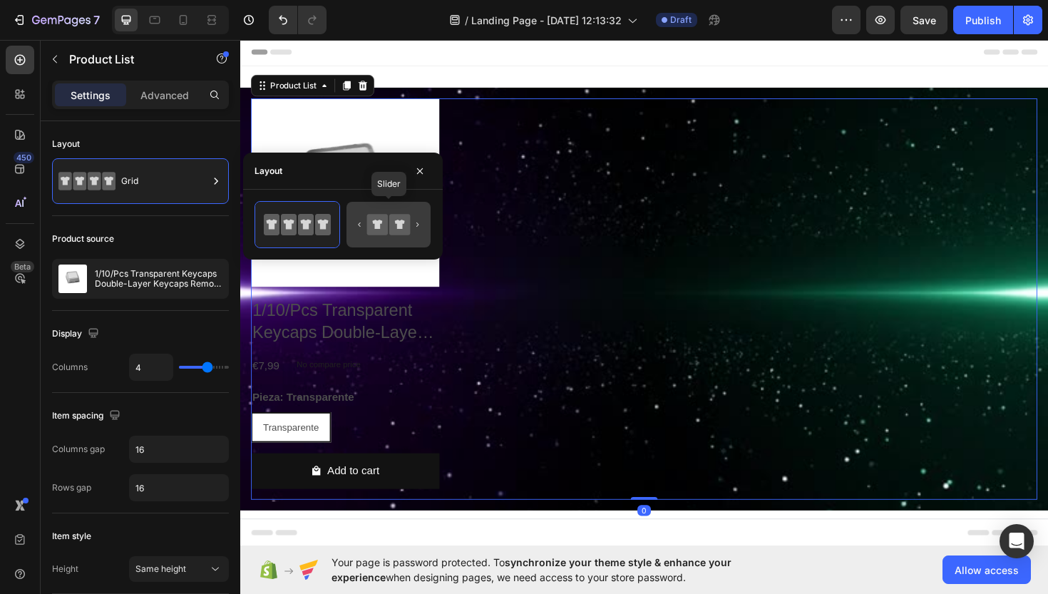
click at [364, 220] on icon at bounding box center [388, 224] width 67 height 29
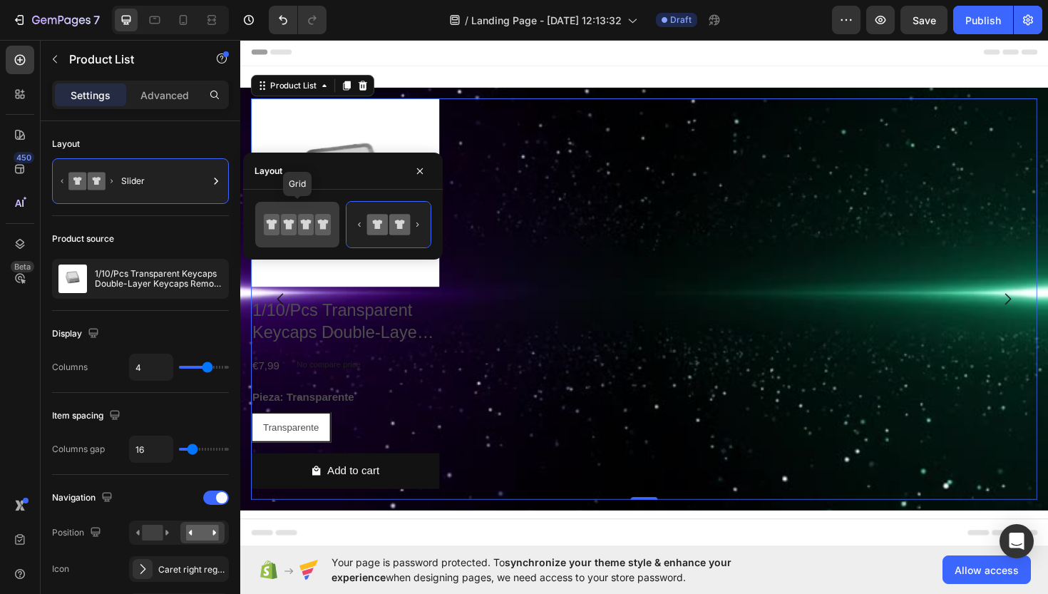
click at [312, 227] on icon at bounding box center [306, 224] width 16 height 21
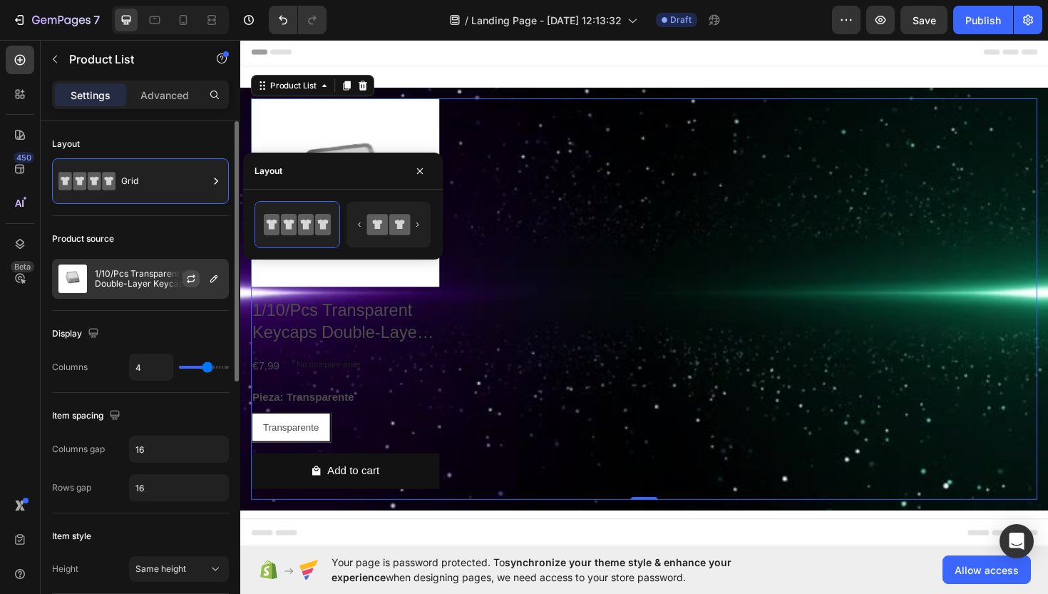
click at [195, 271] on button "button" at bounding box center [191, 278] width 17 height 17
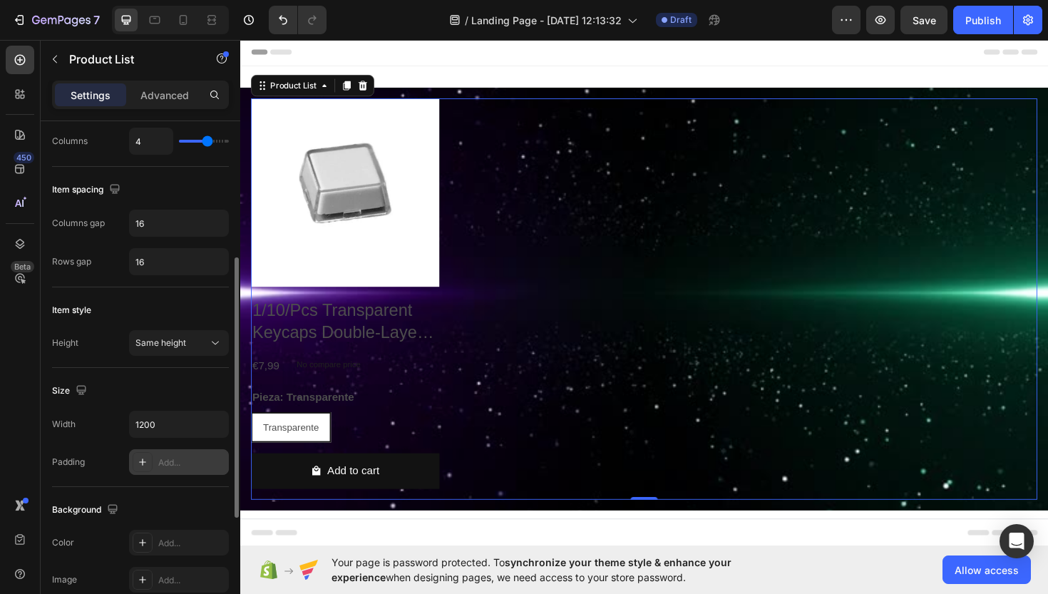
scroll to position [240, 0]
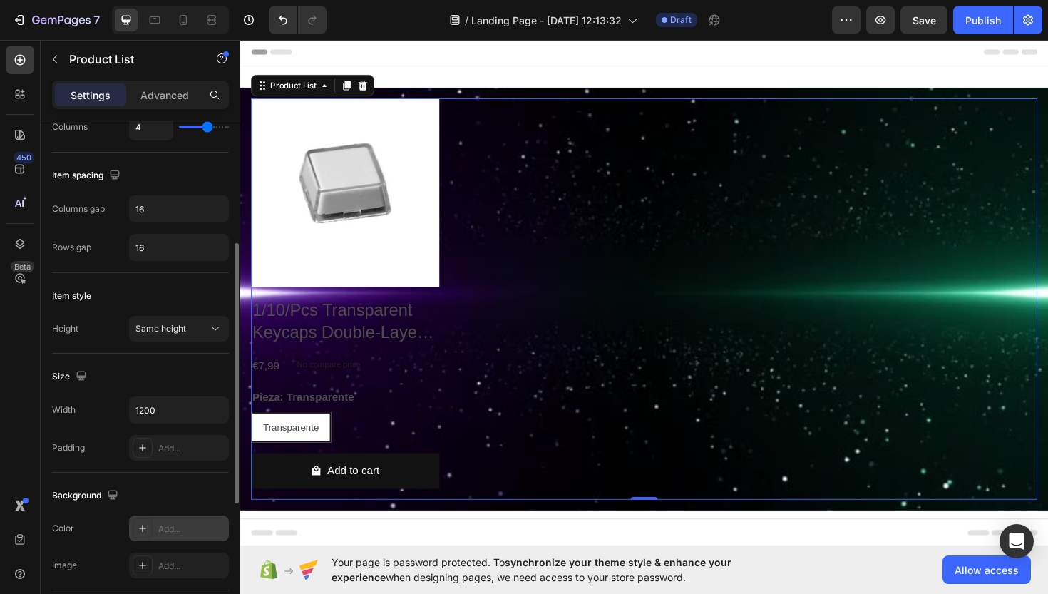
click at [157, 530] on div "Add..." at bounding box center [179, 528] width 100 height 26
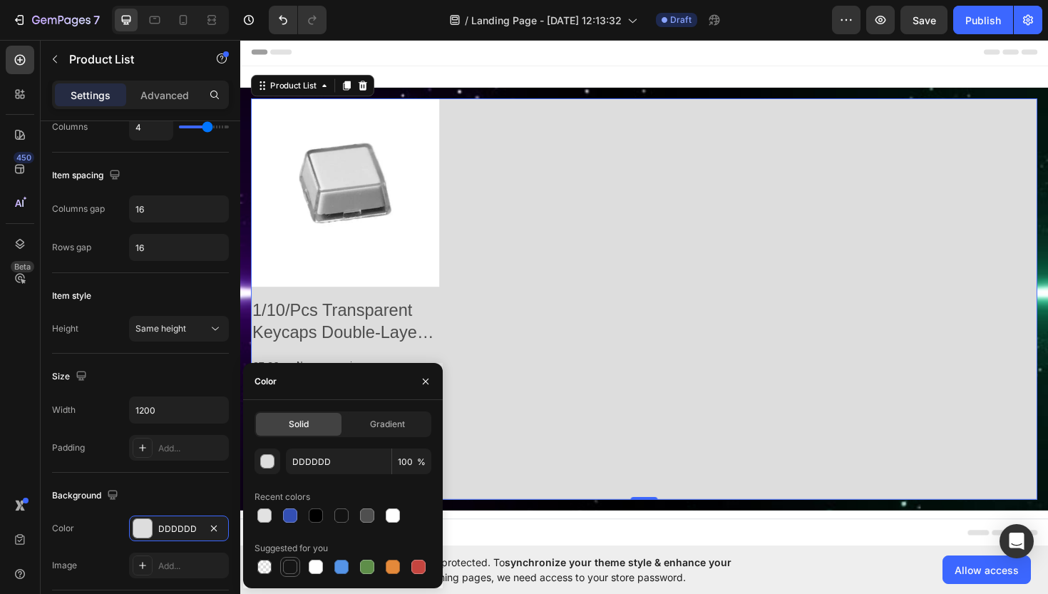
click at [293, 570] on div at bounding box center [290, 567] width 14 height 14
type input "151515"
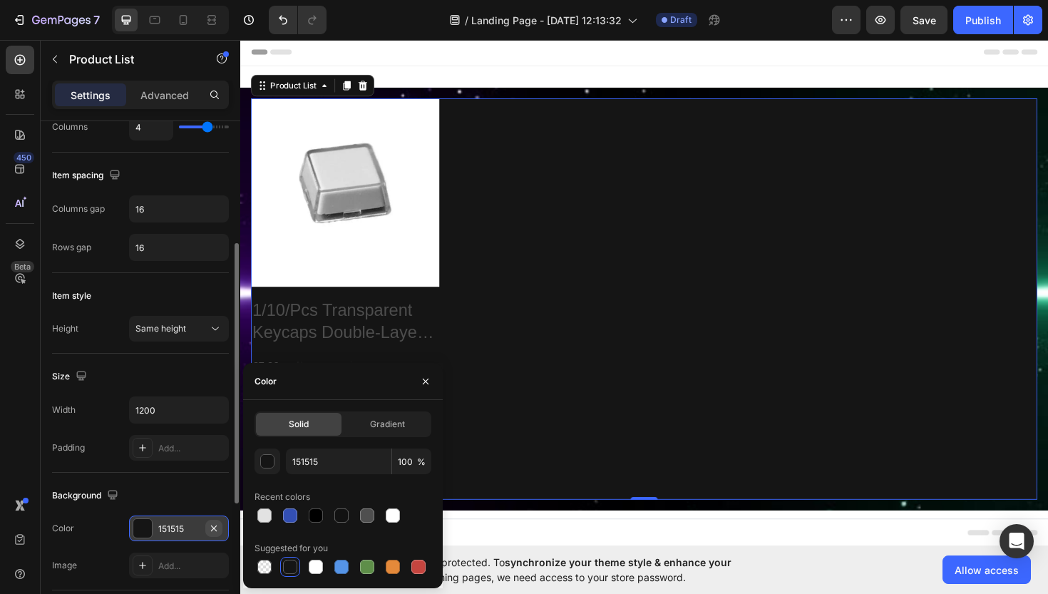
click at [217, 528] on icon "button" at bounding box center [213, 528] width 11 height 11
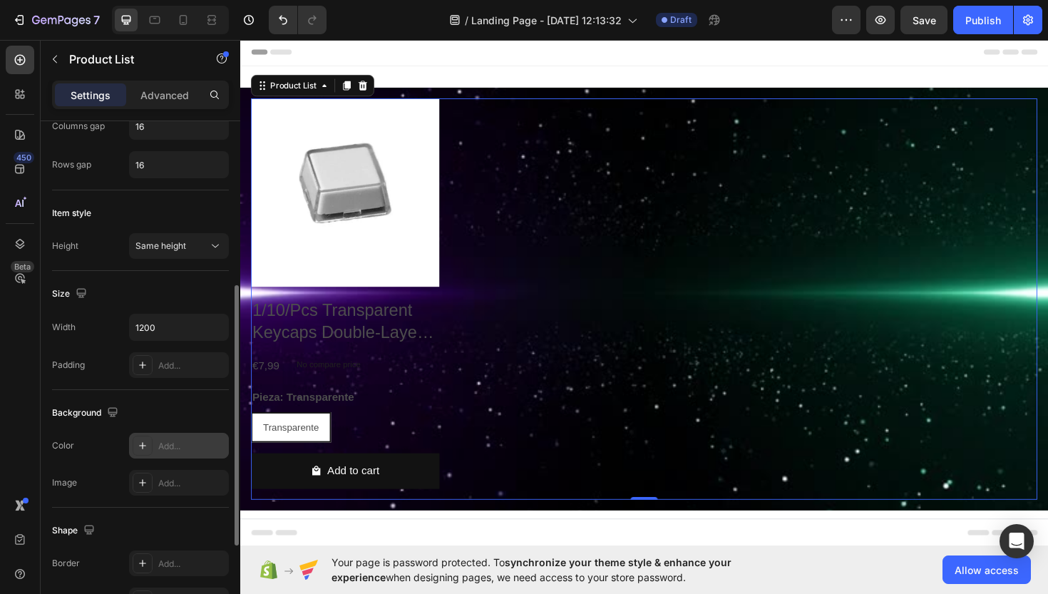
scroll to position [308, 0]
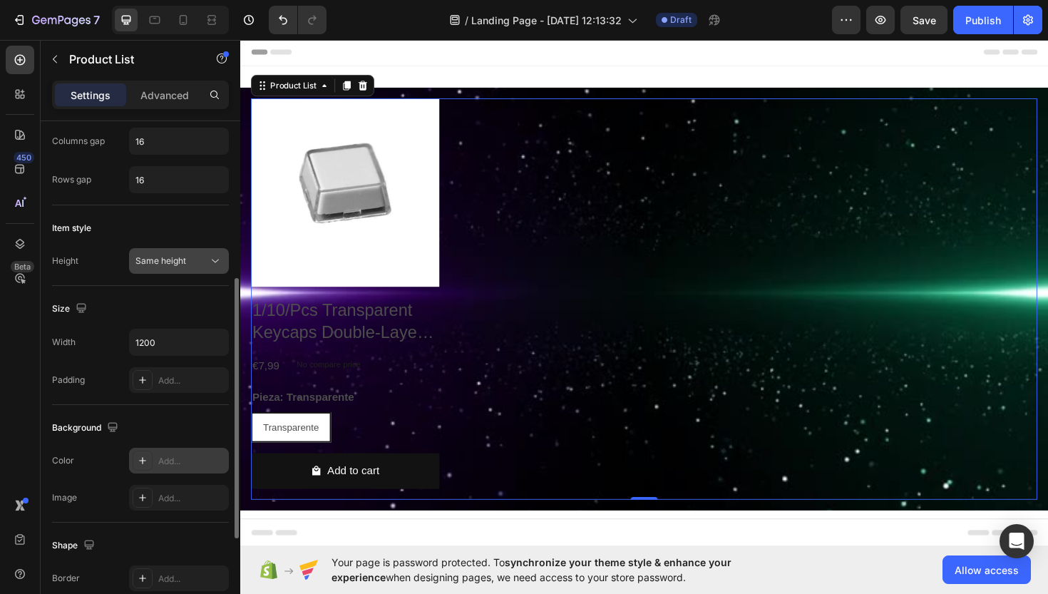
click at [183, 265] on span "Same height" at bounding box center [160, 260] width 51 height 11
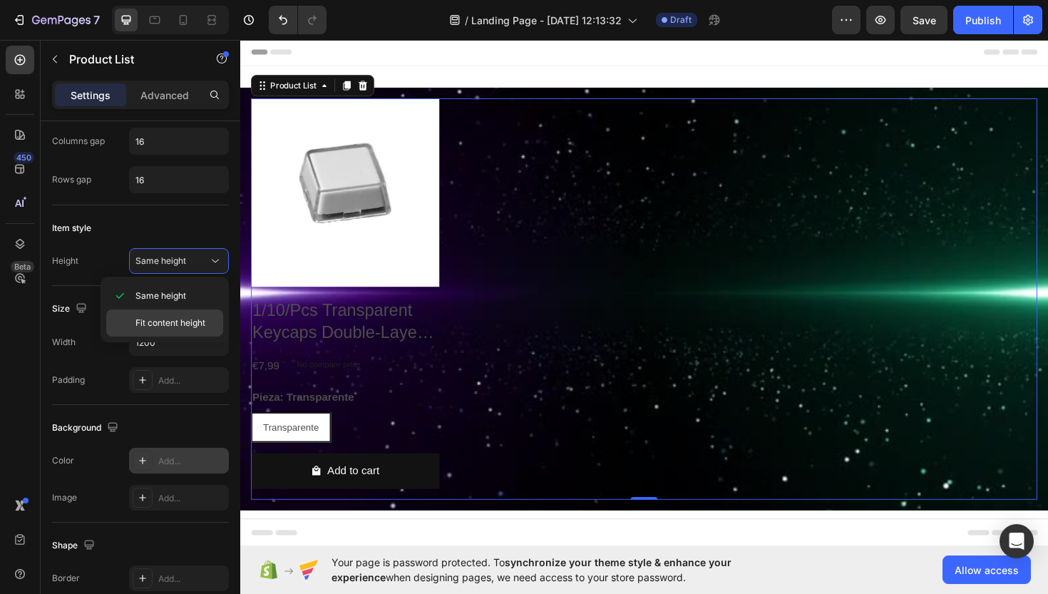
click at [168, 325] on span "Fit content height" at bounding box center [170, 323] width 70 height 13
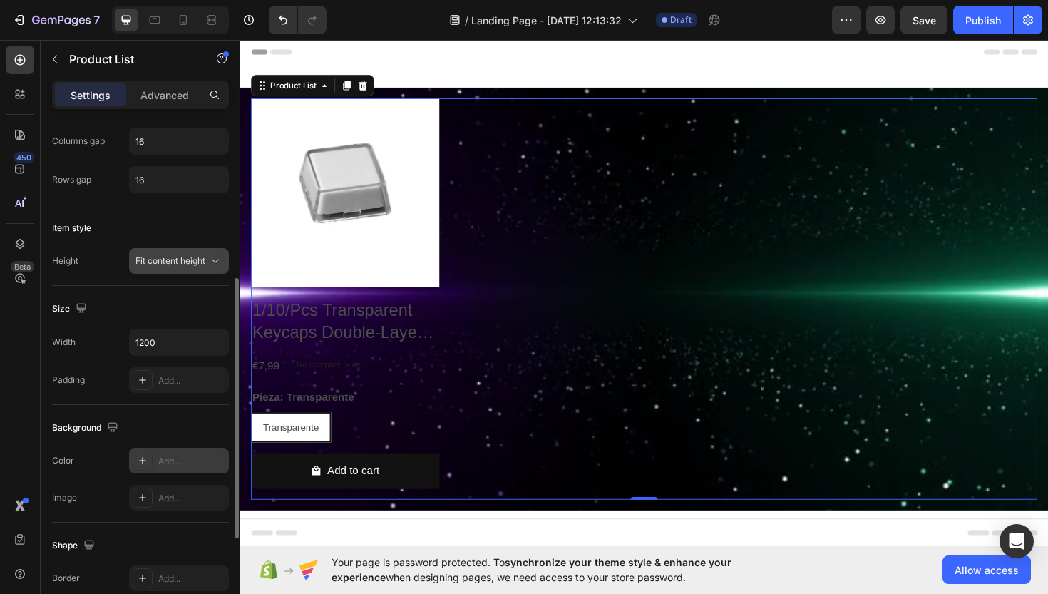
click at [180, 267] on div "Fit content height" at bounding box center [178, 261] width 87 height 14
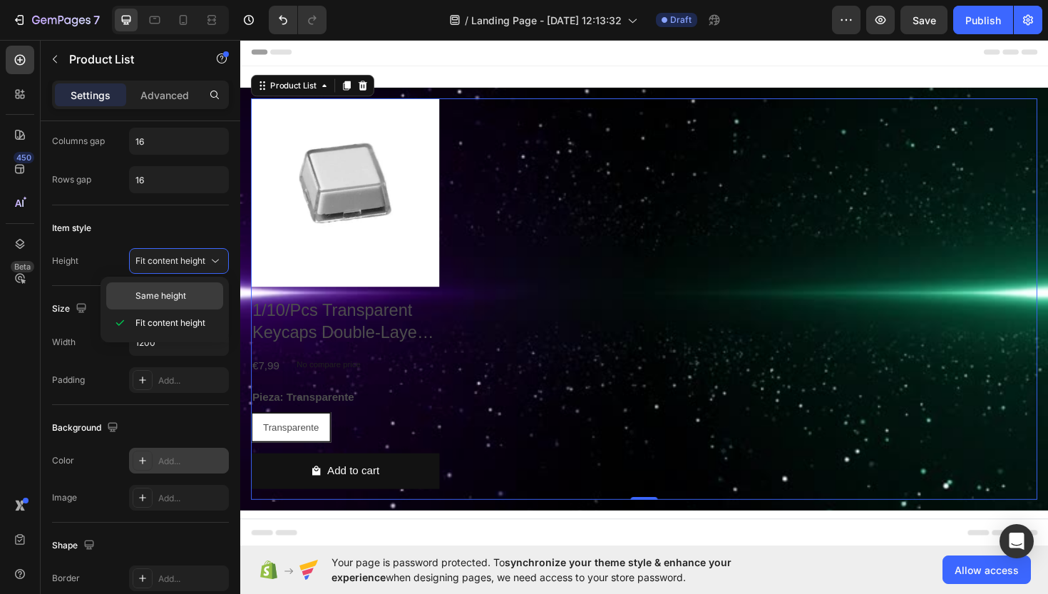
click at [171, 295] on span "Same height" at bounding box center [160, 295] width 51 height 13
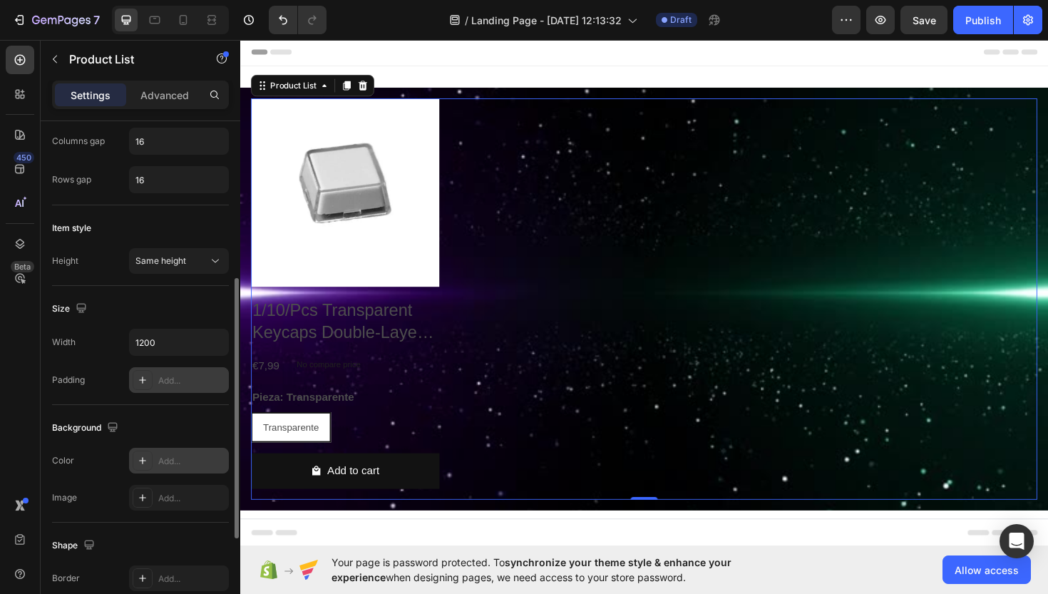
click at [163, 377] on div "Add..." at bounding box center [191, 380] width 67 height 13
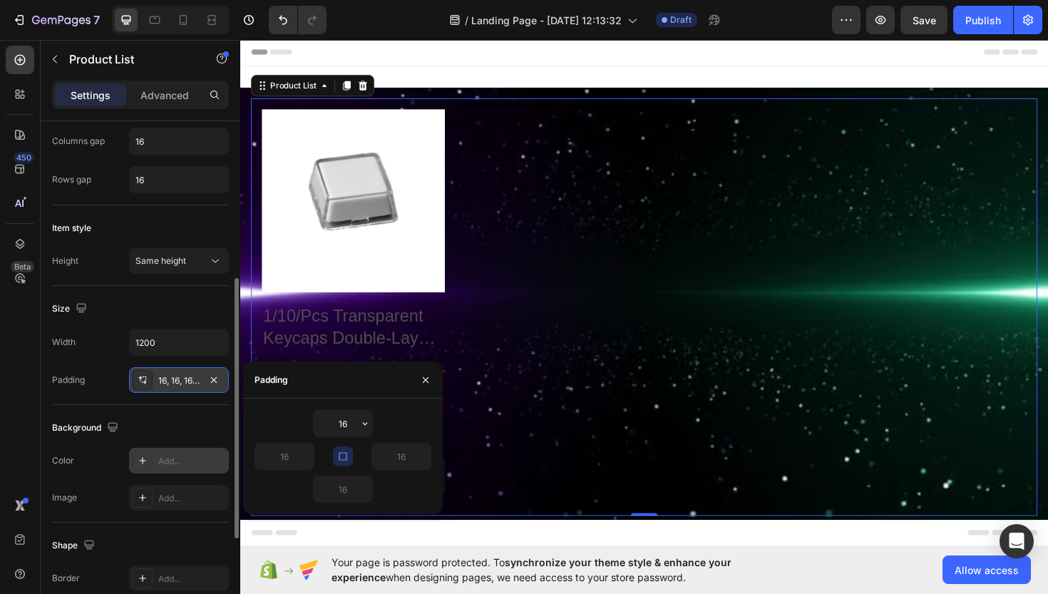
click at [348, 455] on icon "button" at bounding box center [342, 456] width 11 height 11
click at [282, 458] on input "16" at bounding box center [284, 456] width 58 height 26
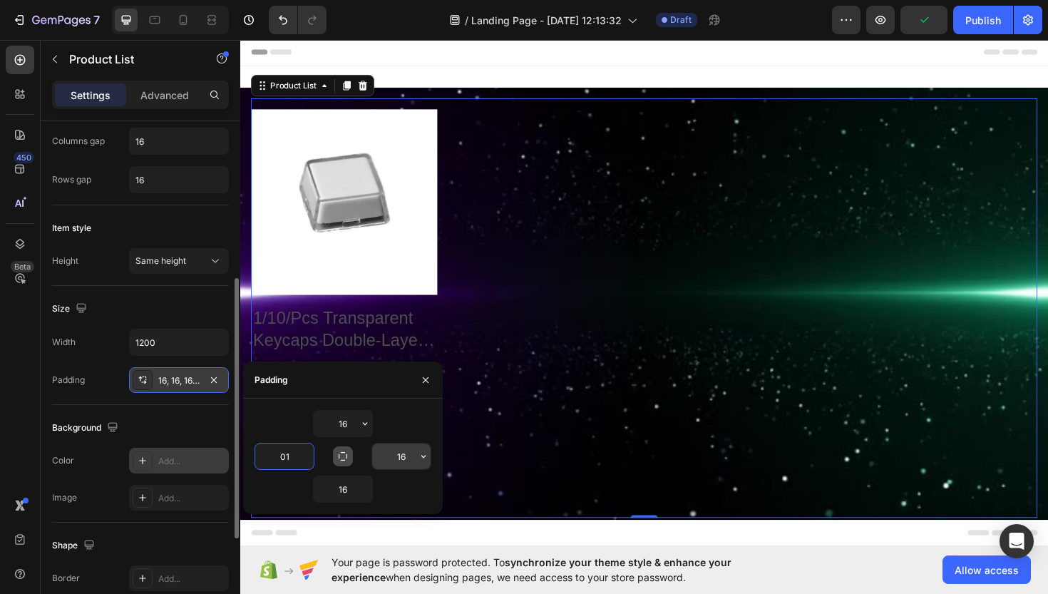
type input "0"
type input "16"
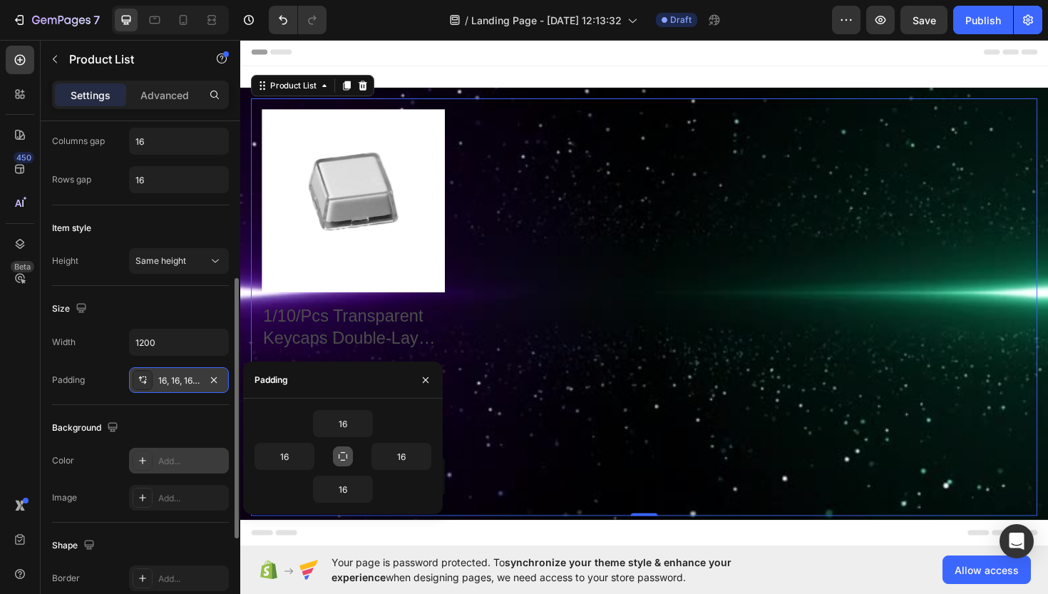
click at [302, 429] on div "16" at bounding box center [343, 423] width 177 height 27
click at [195, 326] on div "Size Width 1200 Padding 16, 16, 16, 16" at bounding box center [140, 345] width 177 height 119
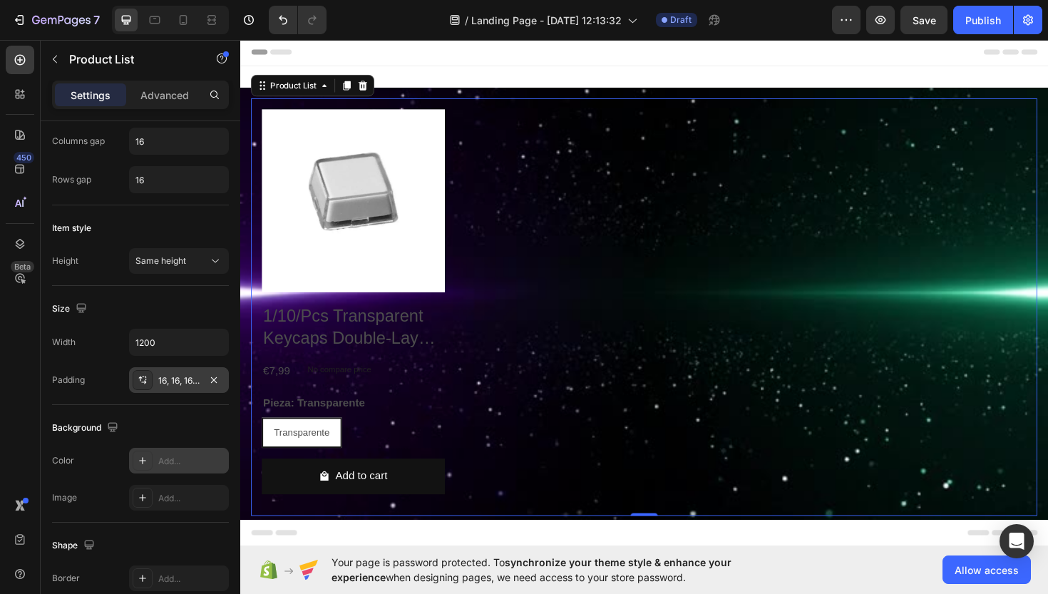
click at [344, 108] on div "Product Images 1/10/Pcs Transparent Keycaps Double-Layer Keycaps Removable Pape…" at bounding box center [668, 323] width 833 height 442
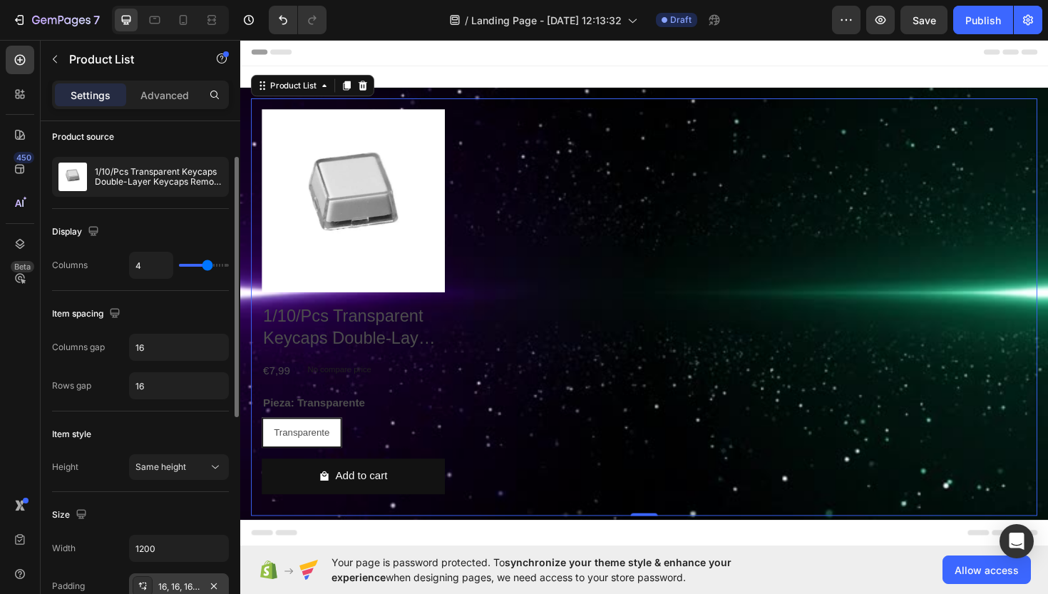
scroll to position [74, 0]
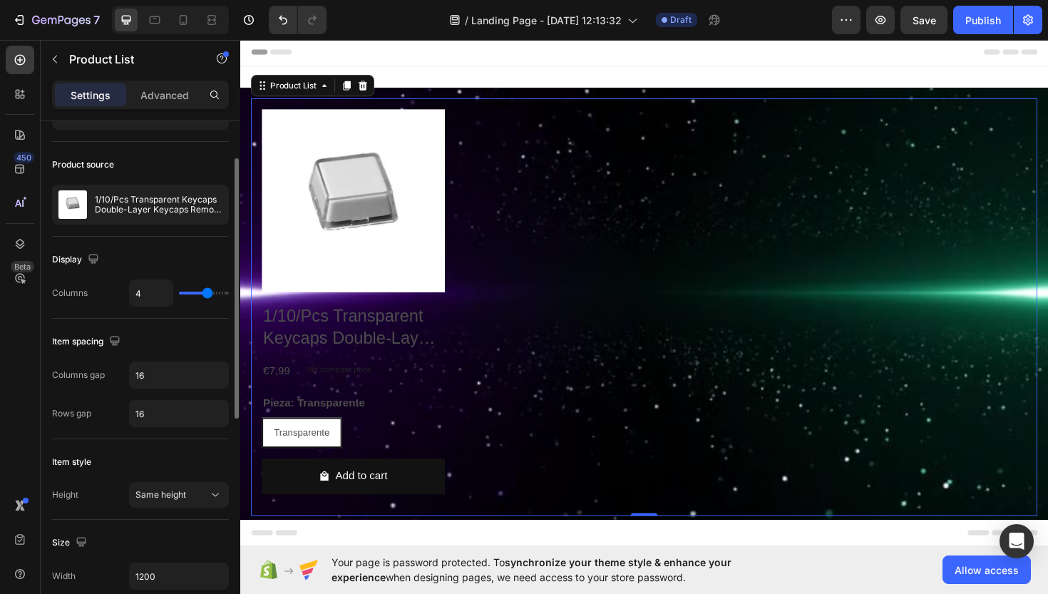
click at [209, 294] on input "range" at bounding box center [204, 293] width 50 height 3
click at [207, 292] on input "range" at bounding box center [204, 293] width 50 height 3
click at [159, 289] on input "4" at bounding box center [151, 293] width 43 height 26
click at [164, 260] on div "Display" at bounding box center [140, 259] width 177 height 23
click at [217, 202] on icon "button" at bounding box center [213, 204] width 7 height 7
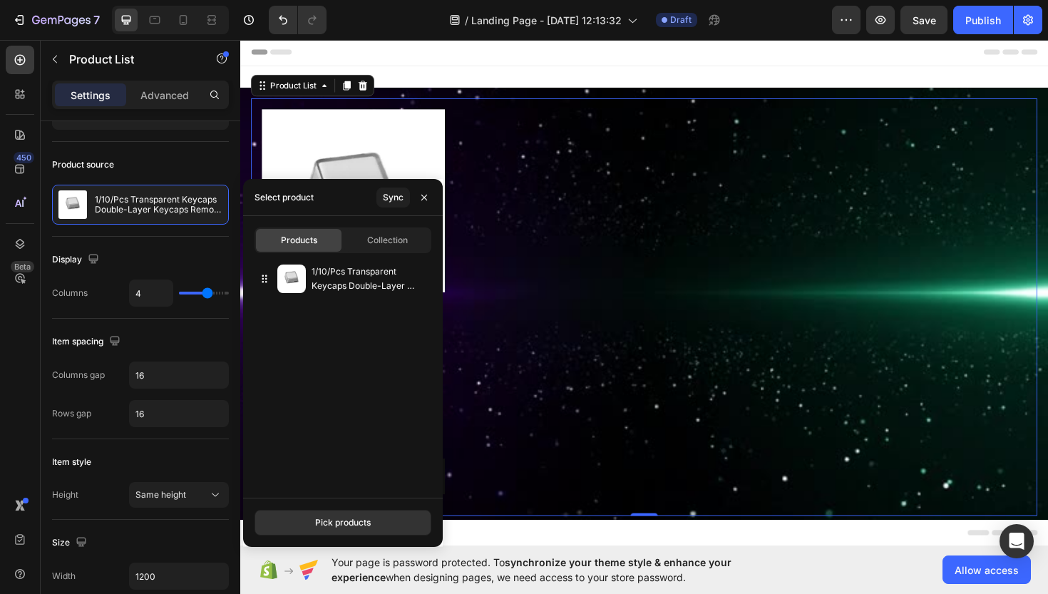
click at [178, 242] on div "Display Columns 4" at bounding box center [140, 278] width 177 height 82
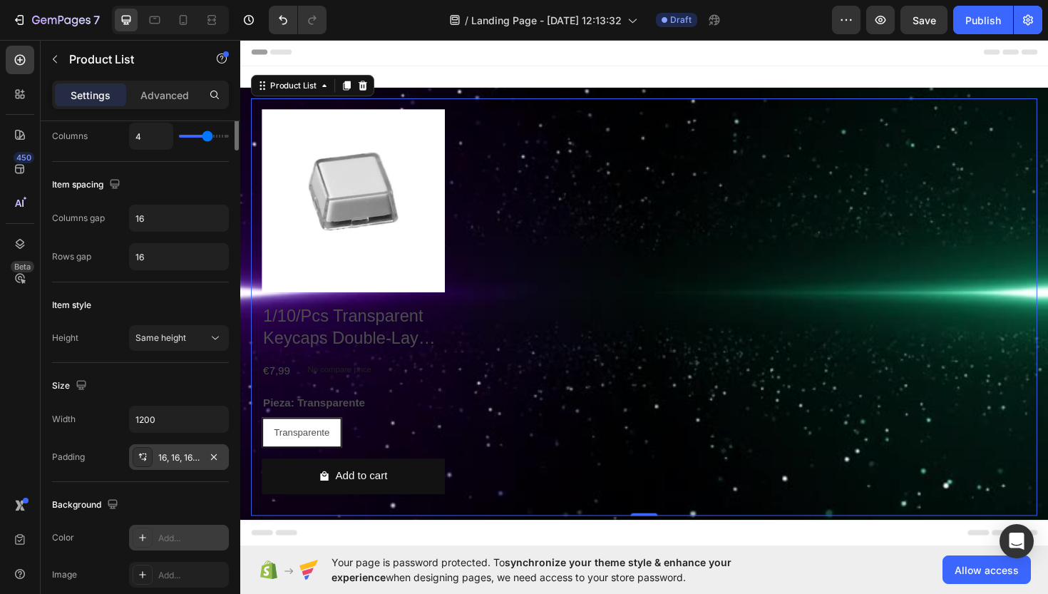
scroll to position [0, 0]
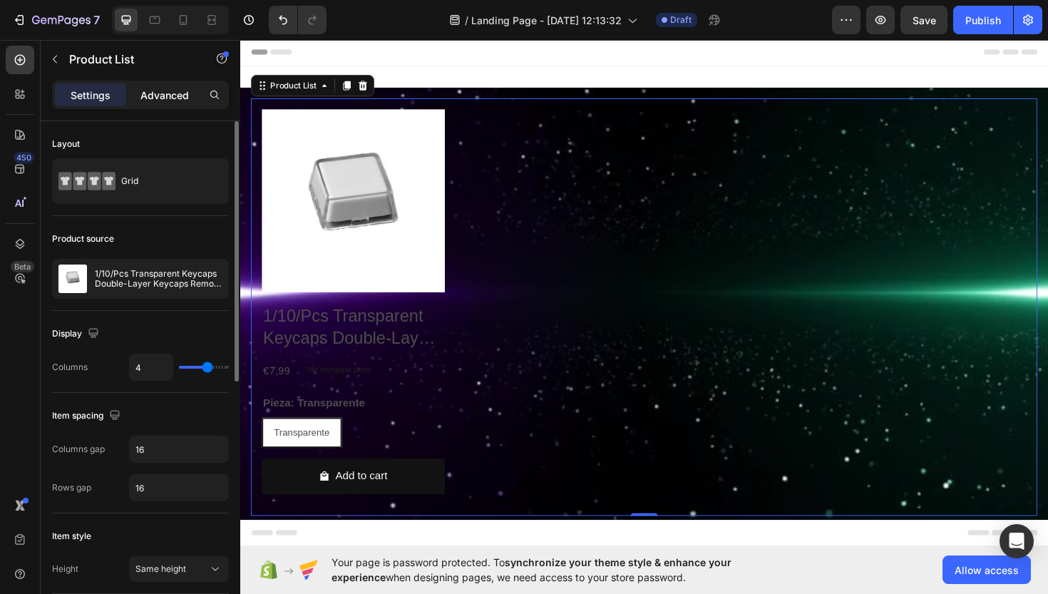
click at [158, 94] on p "Advanced" at bounding box center [164, 95] width 48 height 15
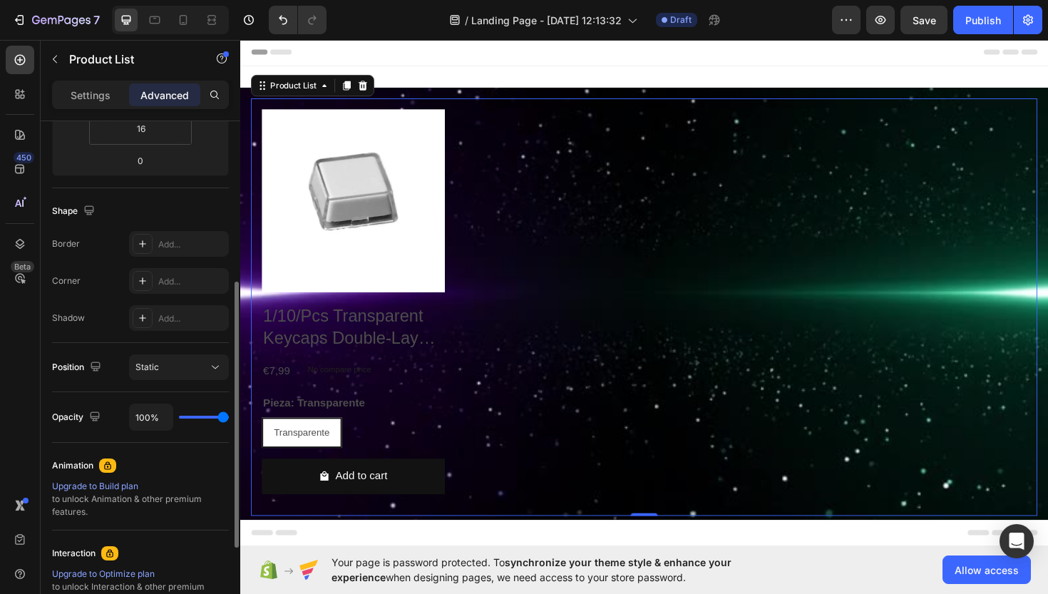
scroll to position [303, 0]
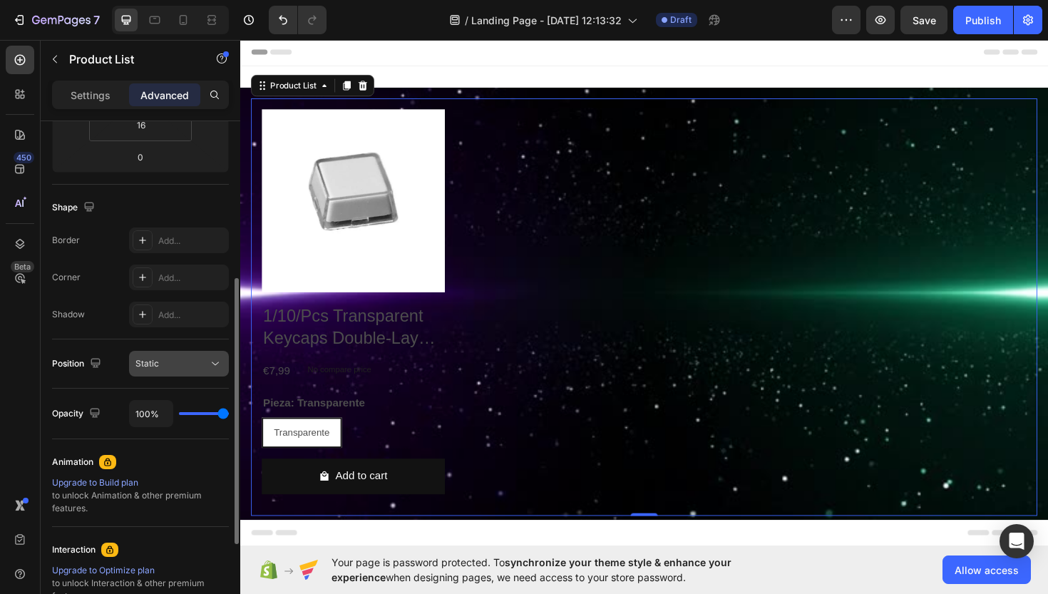
click at [182, 364] on div "Static" at bounding box center [171, 363] width 73 height 13
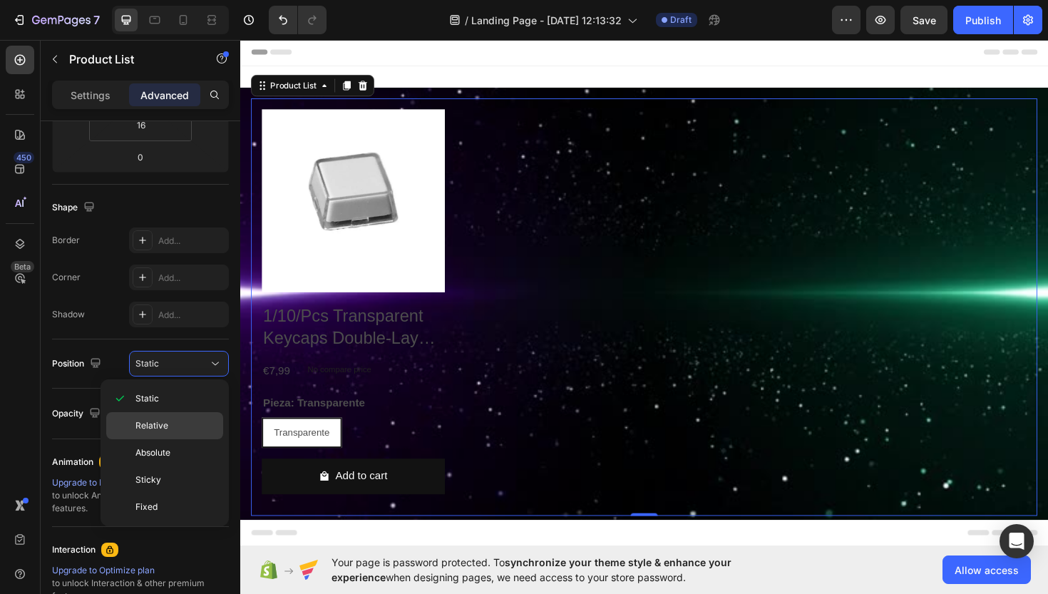
click at [180, 431] on p "Relative" at bounding box center [175, 425] width 81 height 13
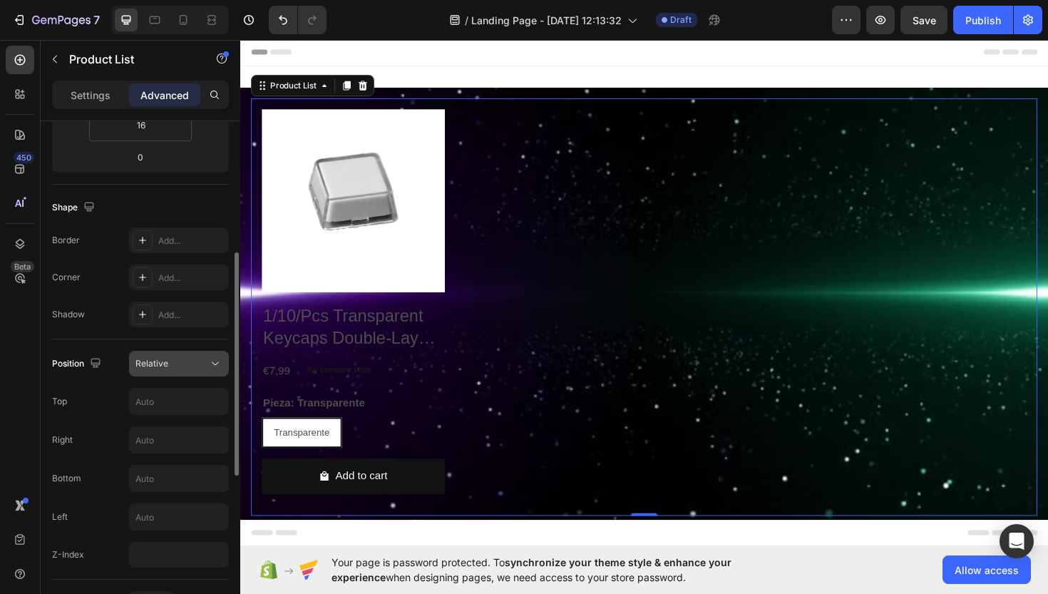
click at [185, 361] on div "Relative" at bounding box center [171, 363] width 73 height 13
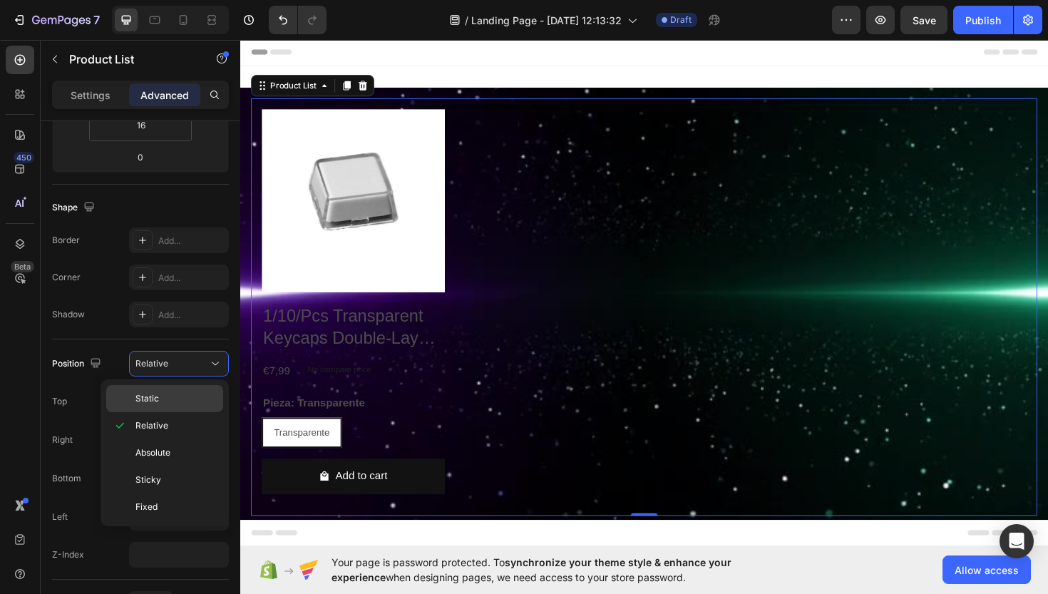
click at [175, 391] on div "Static" at bounding box center [164, 398] width 117 height 27
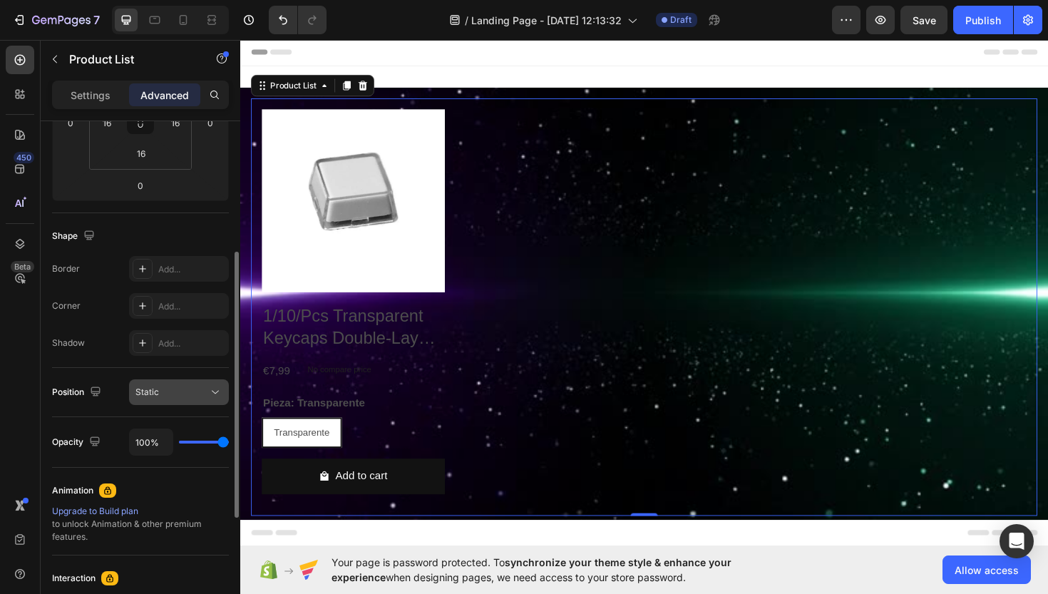
scroll to position [264, 0]
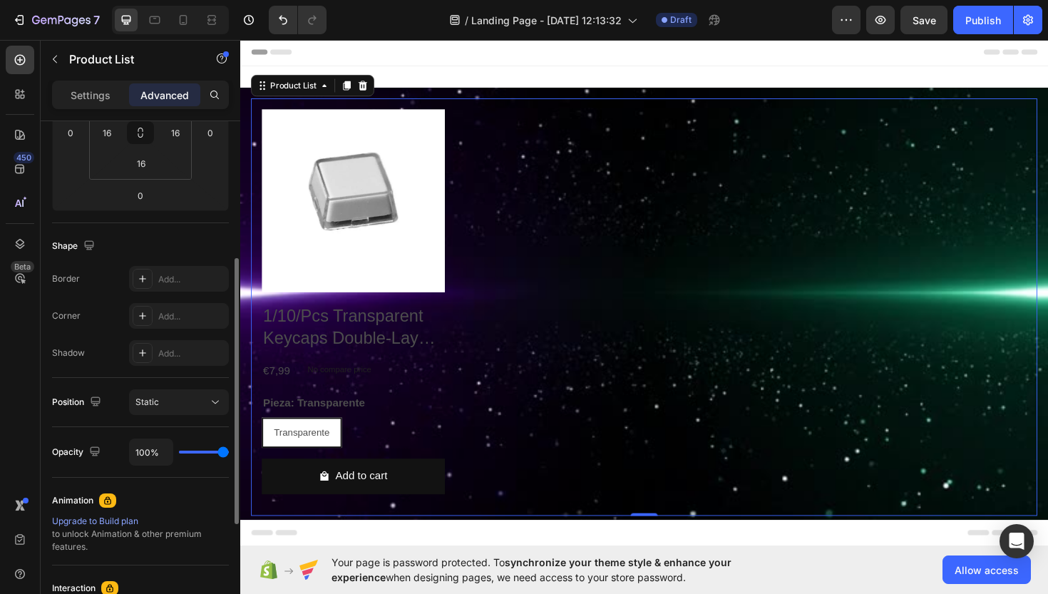
type input "97%"
type input "97"
click at [222, 453] on input "range" at bounding box center [204, 452] width 50 height 3
type input "100%"
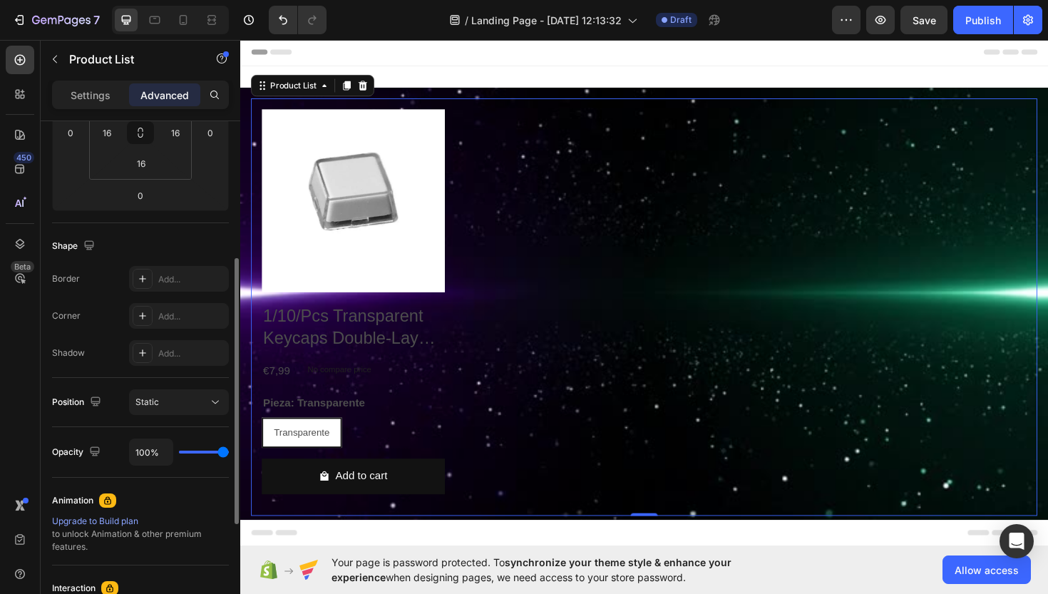
drag, startPoint x: 222, startPoint y: 454, endPoint x: 235, endPoint y: 454, distance: 12.8
type input "100"
click at [235, 454] on div "Display on Desktop Yes No Tablet Yes No Mobile Yes No Spacing (px) 0 0 0 0 16 1…" at bounding box center [141, 377] width 200 height 513
click at [120, 94] on div "Settings" at bounding box center [90, 94] width 71 height 23
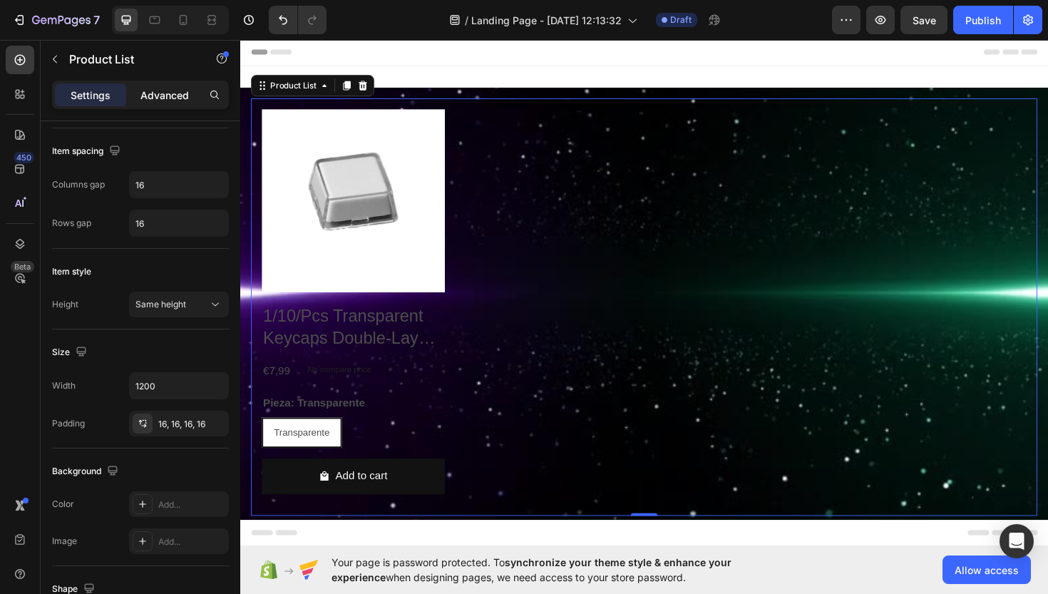
click at [151, 101] on p "Advanced" at bounding box center [164, 95] width 48 height 15
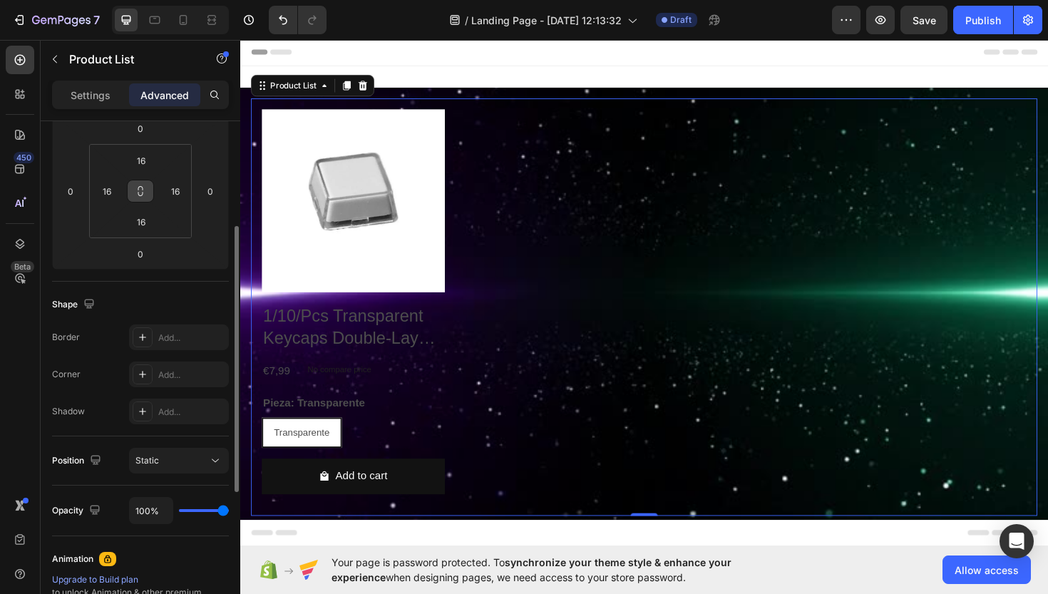
scroll to position [205, 0]
click at [104, 88] on p "Settings" at bounding box center [91, 95] width 40 height 15
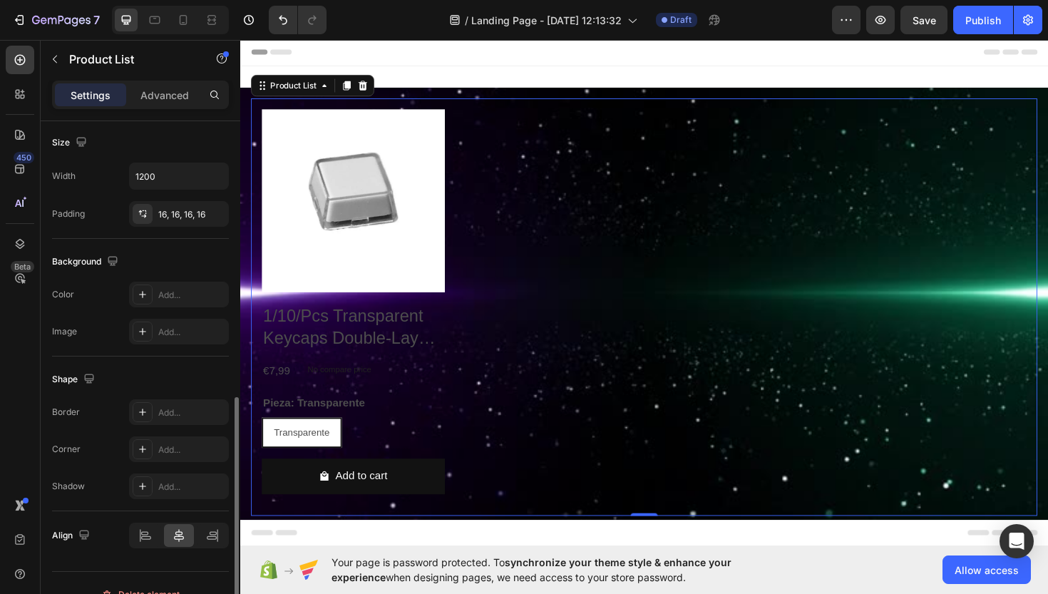
scroll to position [497, 0]
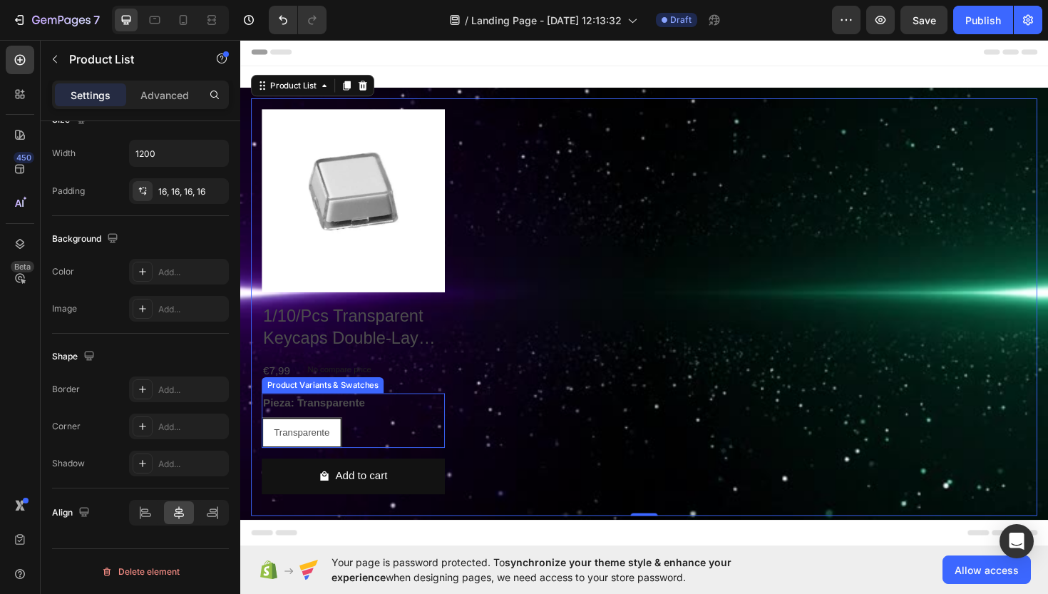
click at [277, 420] on legend "Pieza: Transparente" at bounding box center [318, 424] width 110 height 20
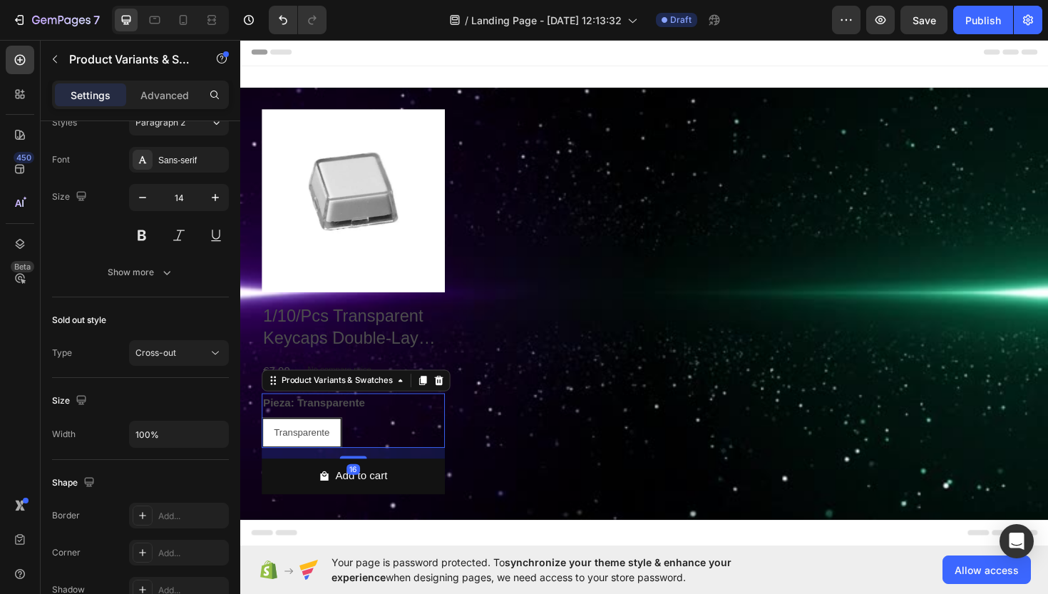
scroll to position [0, 0]
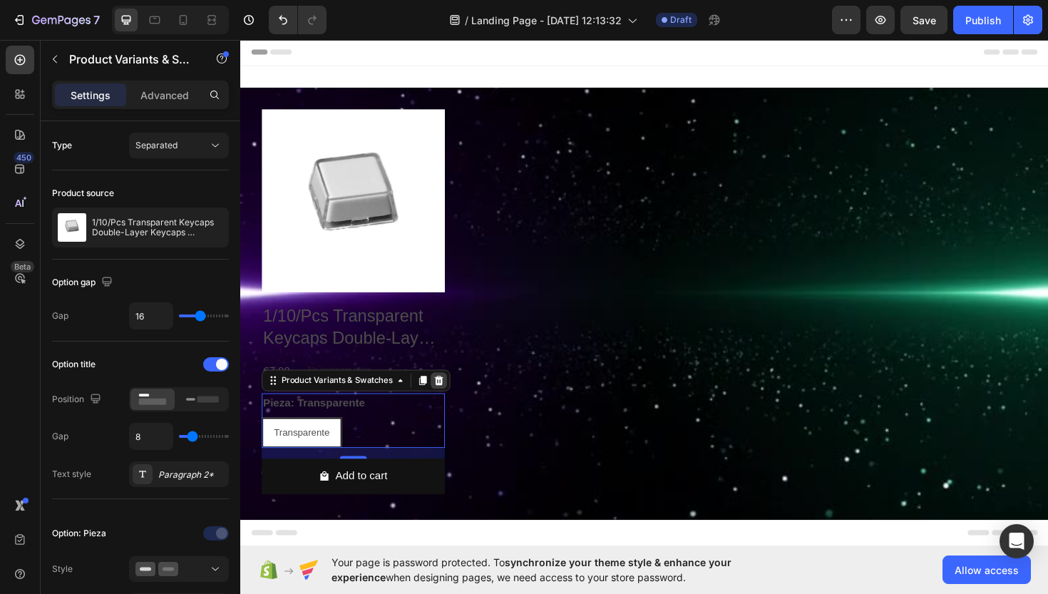
click at [448, 399] on icon at bounding box center [450, 401] width 9 height 10
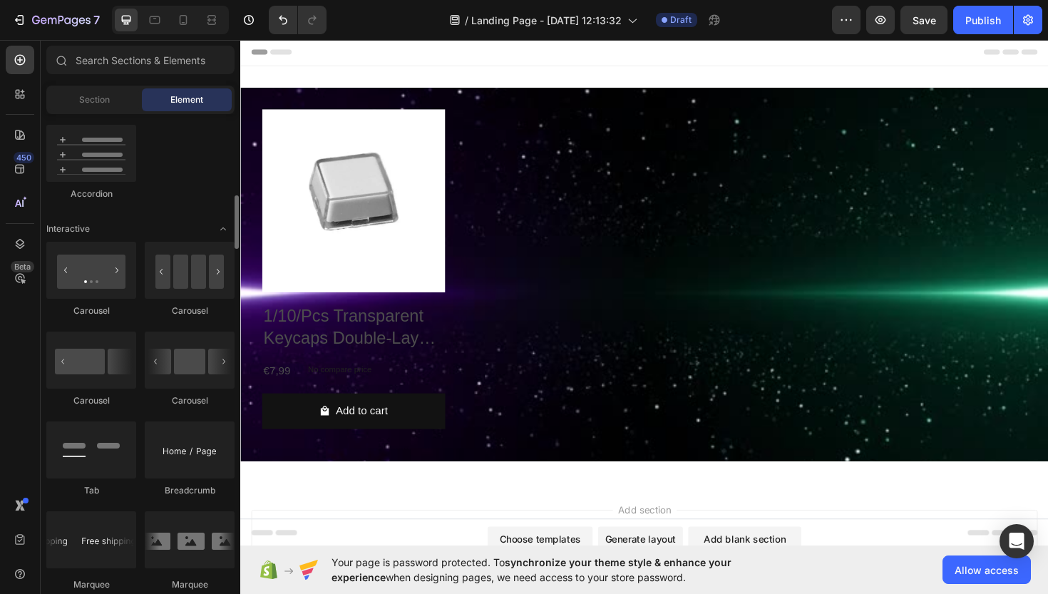
scroll to position [1215, 0]
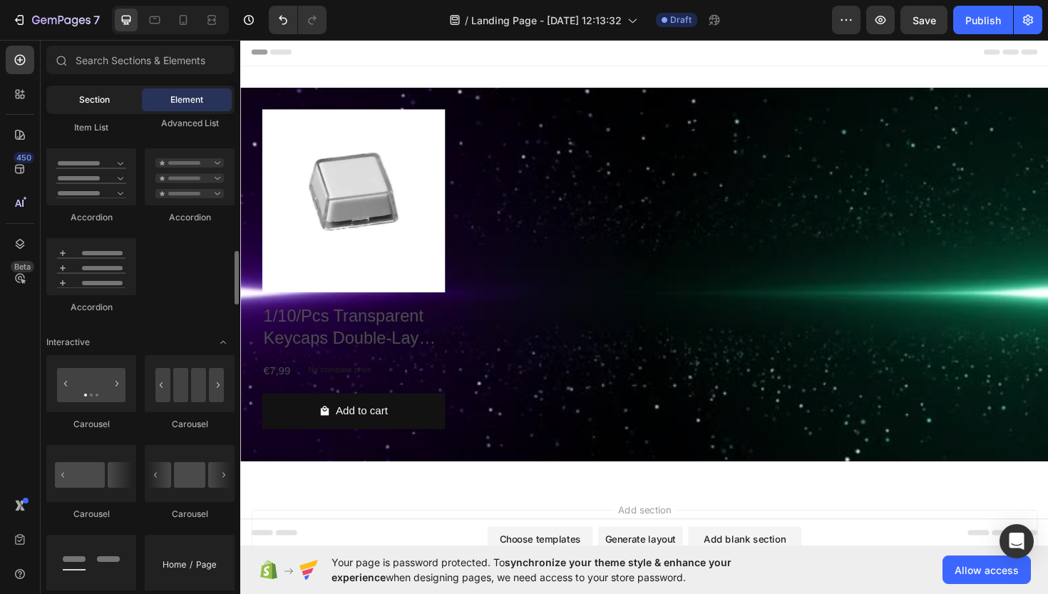
click at [88, 97] on span "Section" at bounding box center [94, 99] width 31 height 13
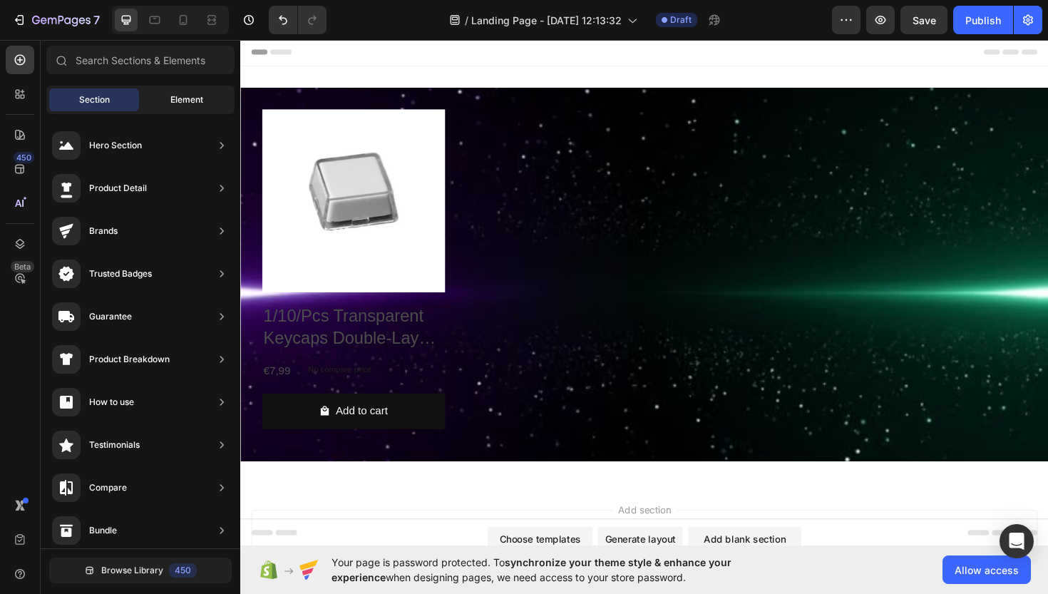
click at [162, 100] on div "Element" at bounding box center [187, 99] width 90 height 23
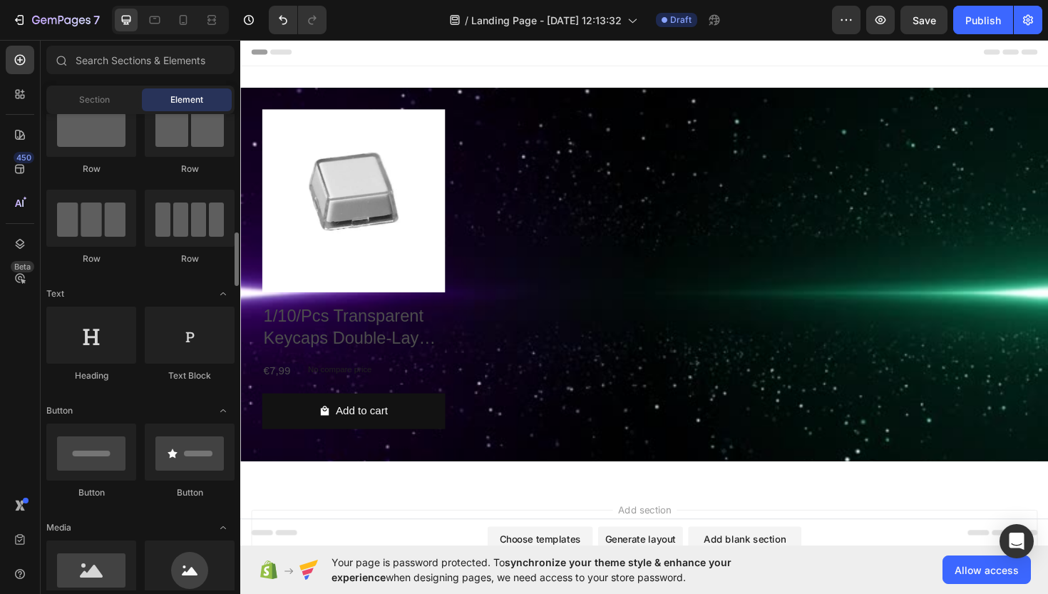
scroll to position [0, 0]
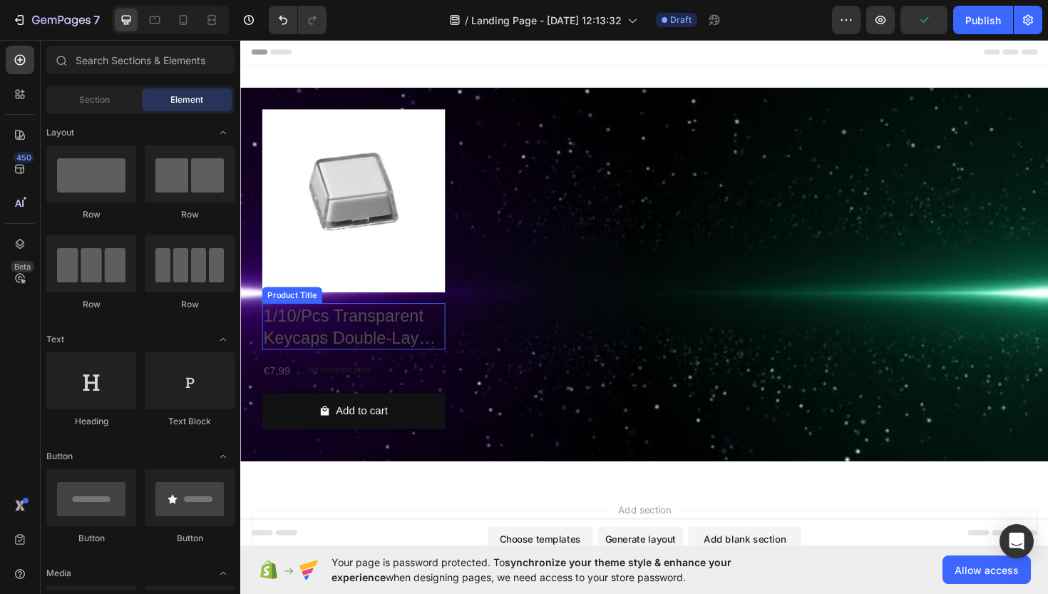
click at [284, 332] on h2 "1/10/Pcs Transparent Keycaps Double-Layer Keycaps Removable Paper Clips Custom …" at bounding box center [360, 343] width 194 height 49
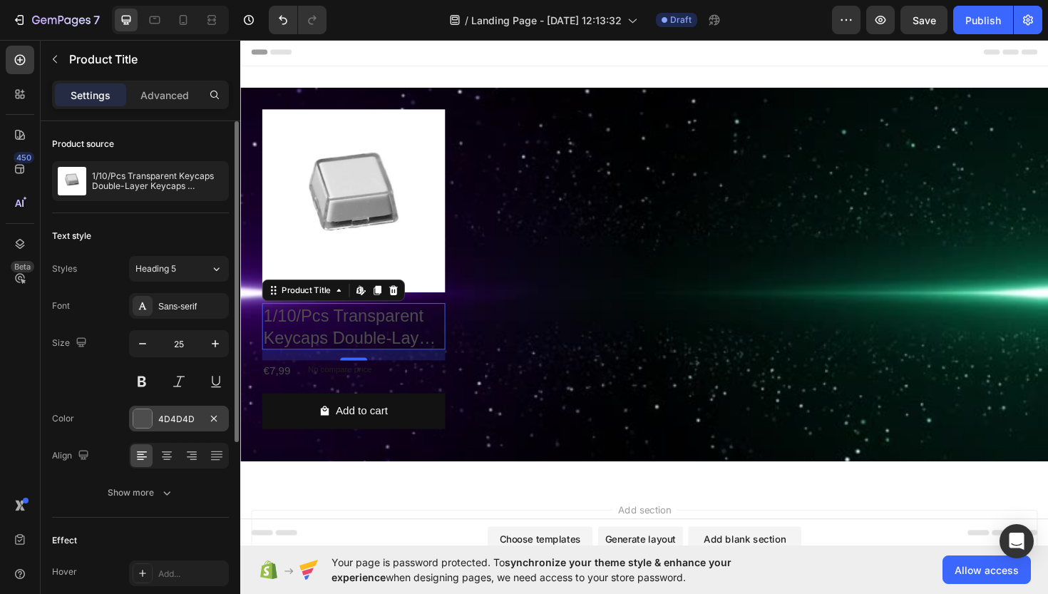
click at [137, 420] on div at bounding box center [142, 418] width 19 height 19
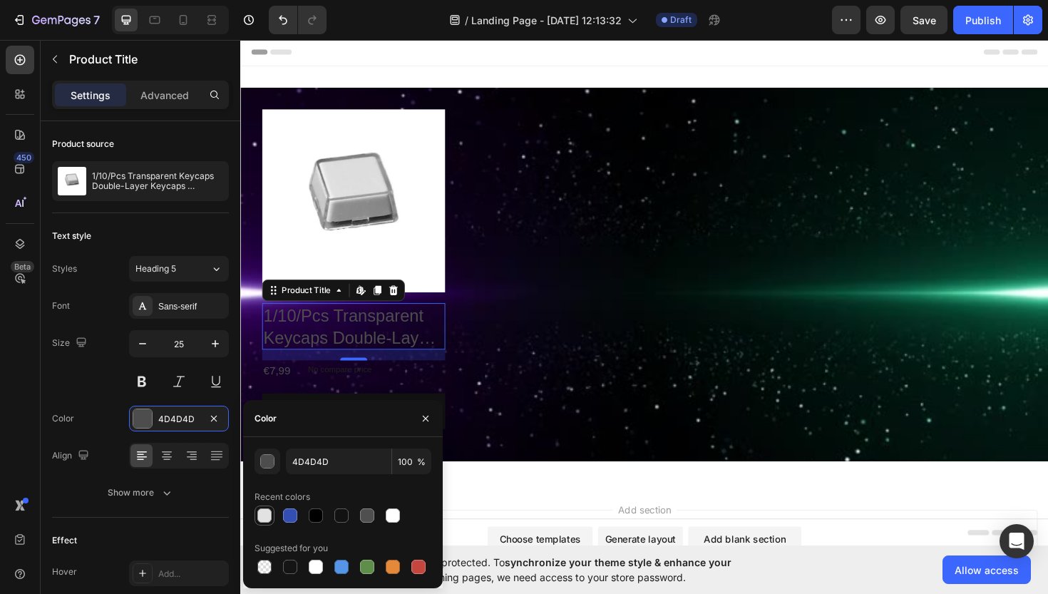
click at [267, 518] on div at bounding box center [264, 515] width 14 height 14
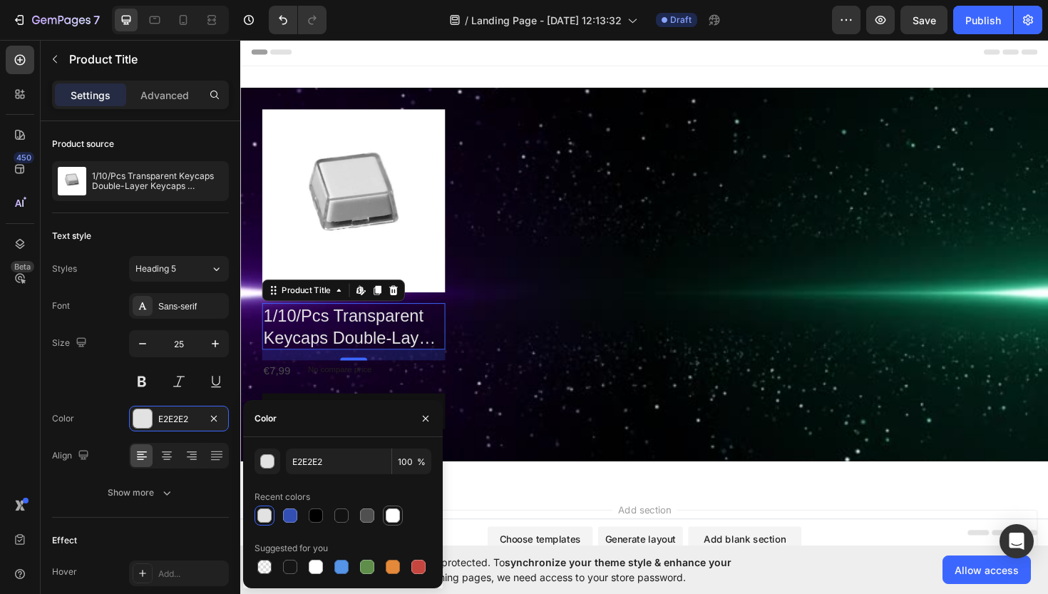
click at [394, 513] on div at bounding box center [393, 515] width 14 height 14
type input "FFFFFF"
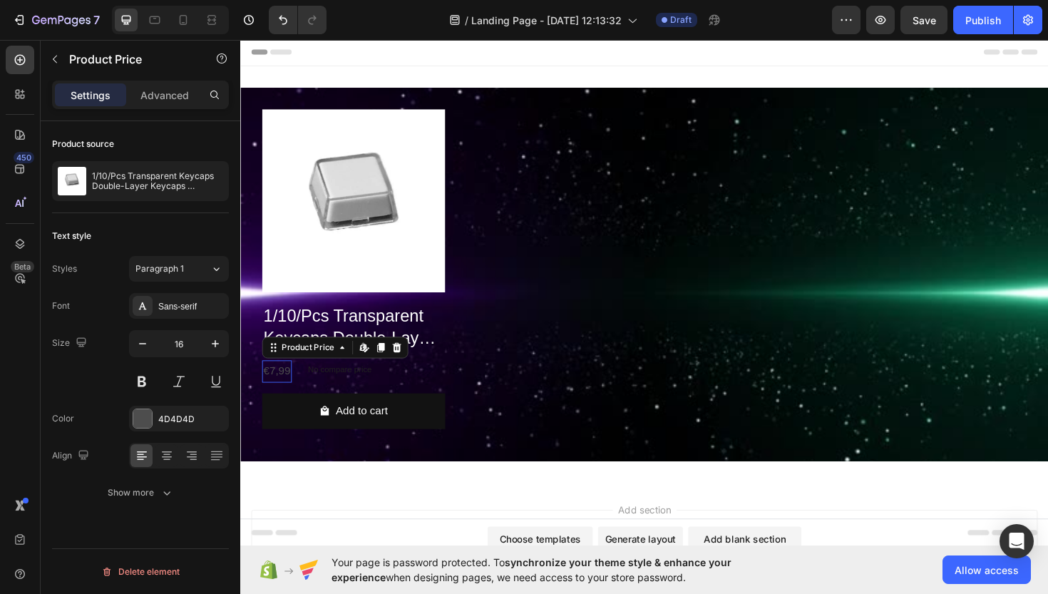
click at [281, 389] on div "€7,99" at bounding box center [278, 391] width 31 height 24
click at [192, 413] on div "4D4D4D" at bounding box center [178, 419] width 41 height 13
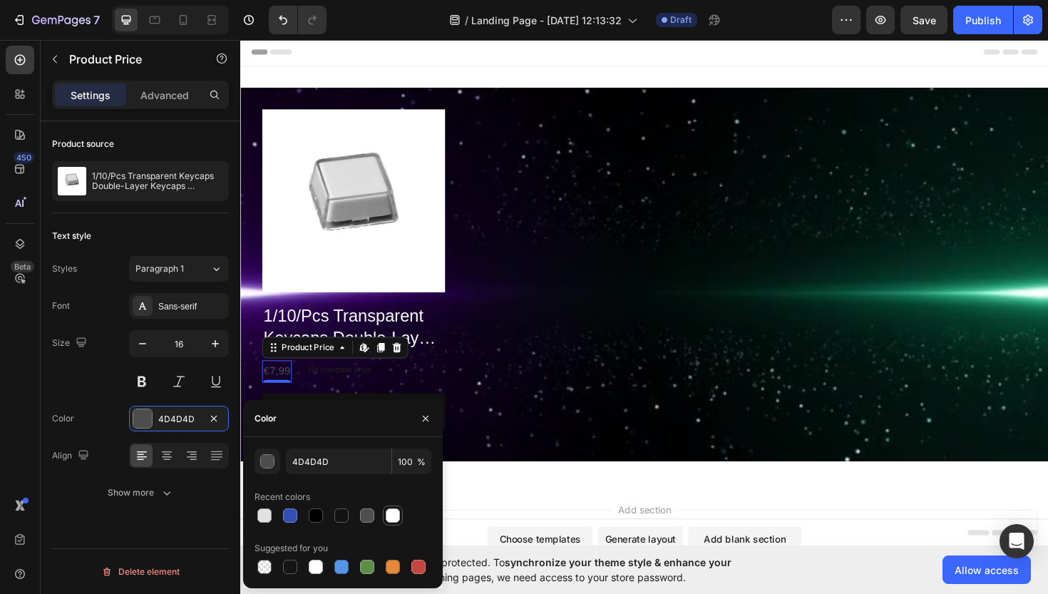
click at [395, 513] on div at bounding box center [393, 515] width 14 height 14
type input "FFFFFF"
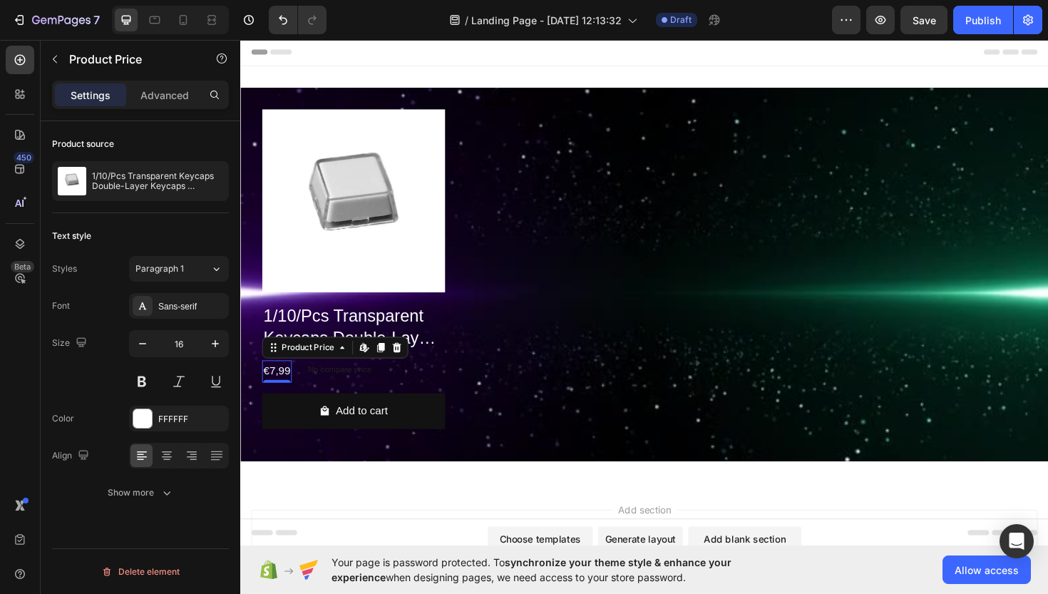
click at [175, 433] on div "Font Sans-serif Size 16 Color FFFFFF Align Show more" at bounding box center [140, 399] width 177 height 212
click at [157, 491] on div "Show more" at bounding box center [141, 492] width 66 height 14
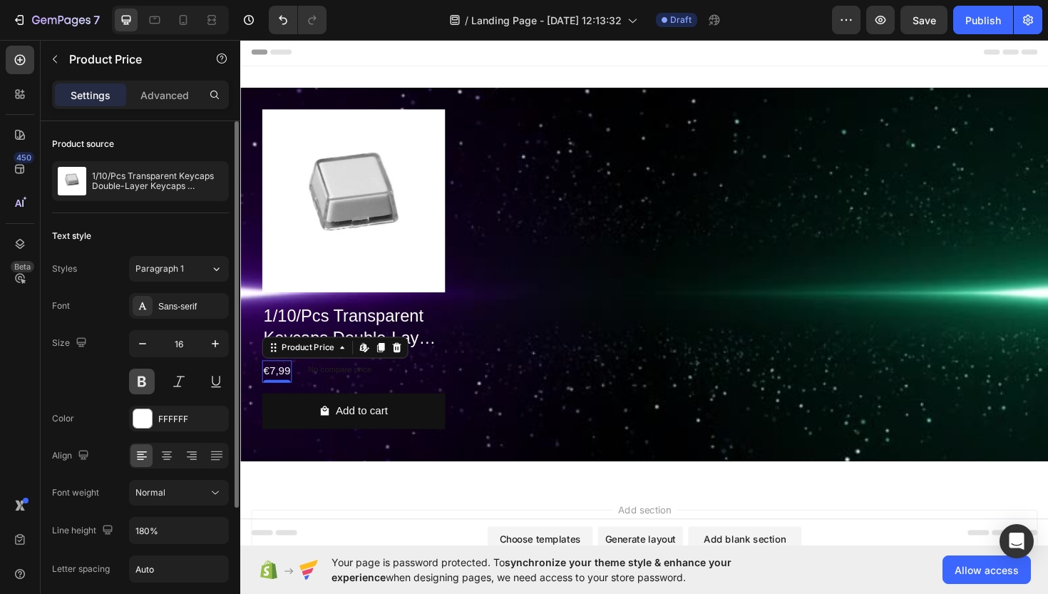
click at [148, 382] on button at bounding box center [142, 382] width 26 height 26
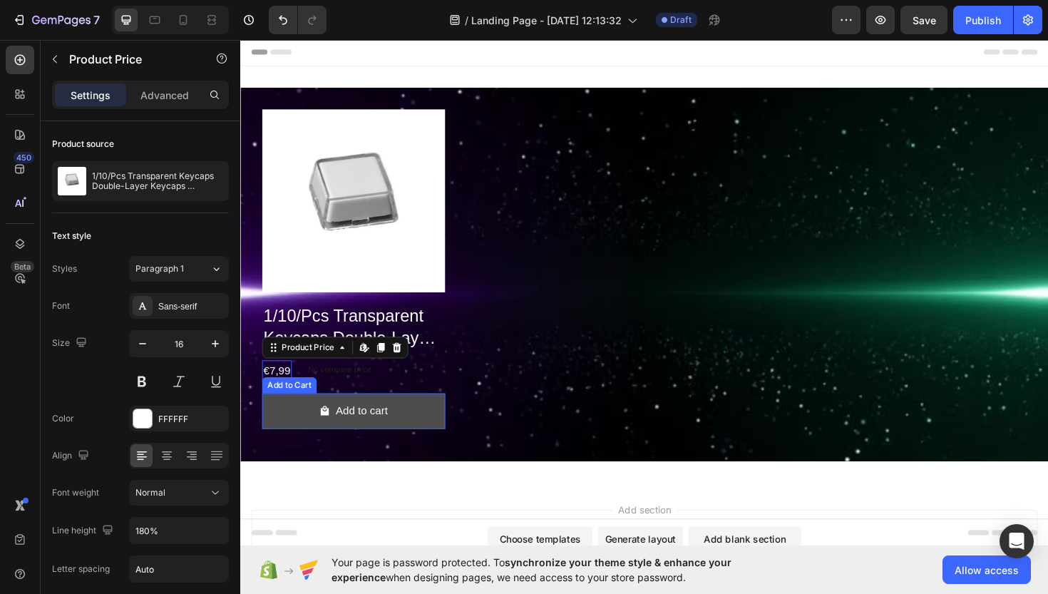
click at [288, 433] on button "Add to cart" at bounding box center [360, 433] width 194 height 38
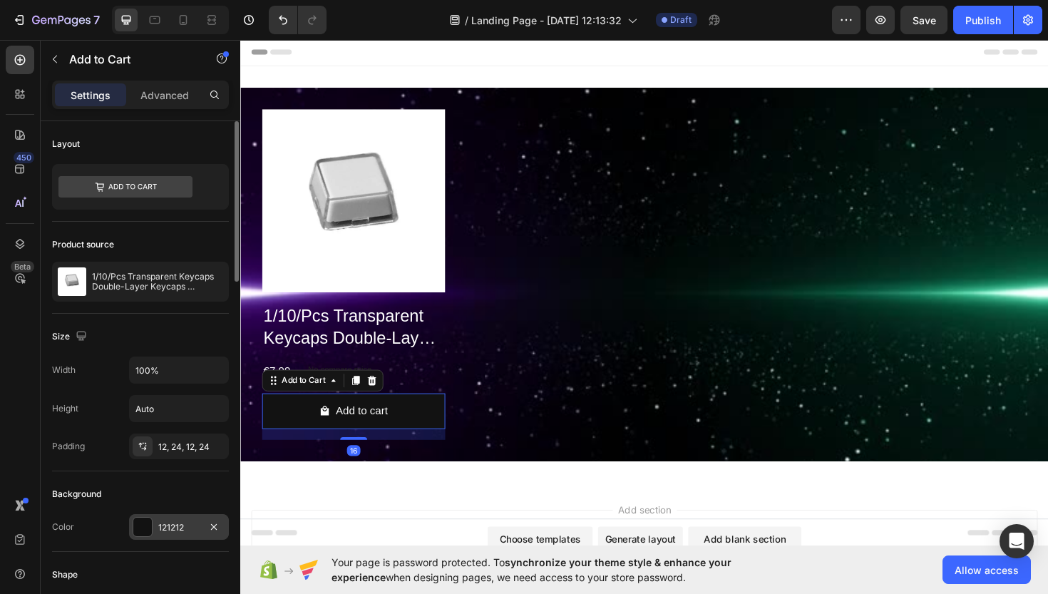
click at [155, 528] on div "121212" at bounding box center [179, 527] width 100 height 26
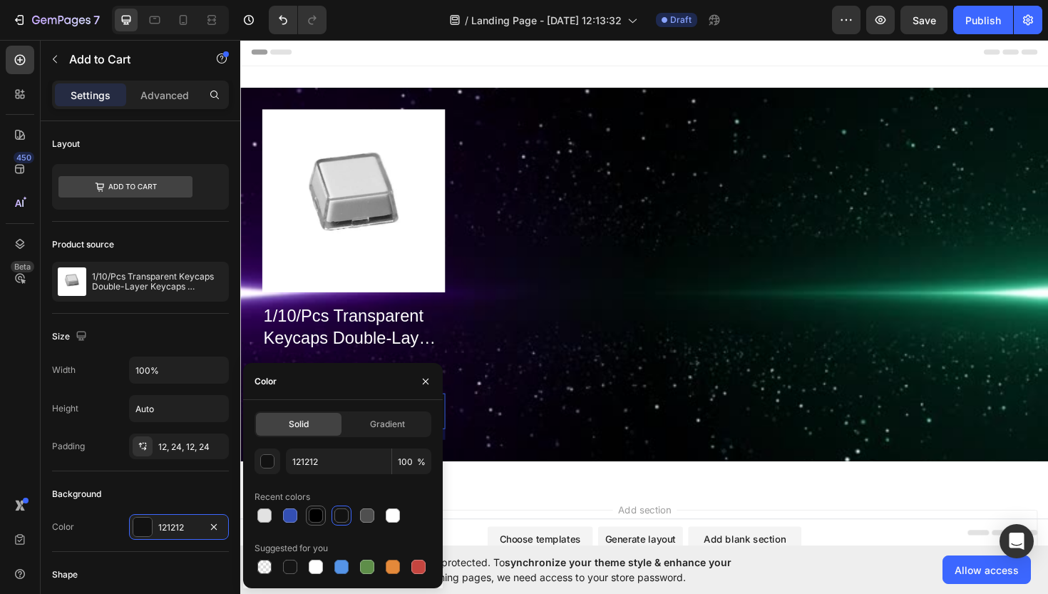
click at [313, 525] on div at bounding box center [316, 515] width 20 height 20
click at [294, 567] on div at bounding box center [290, 567] width 14 height 14
type input "151515"
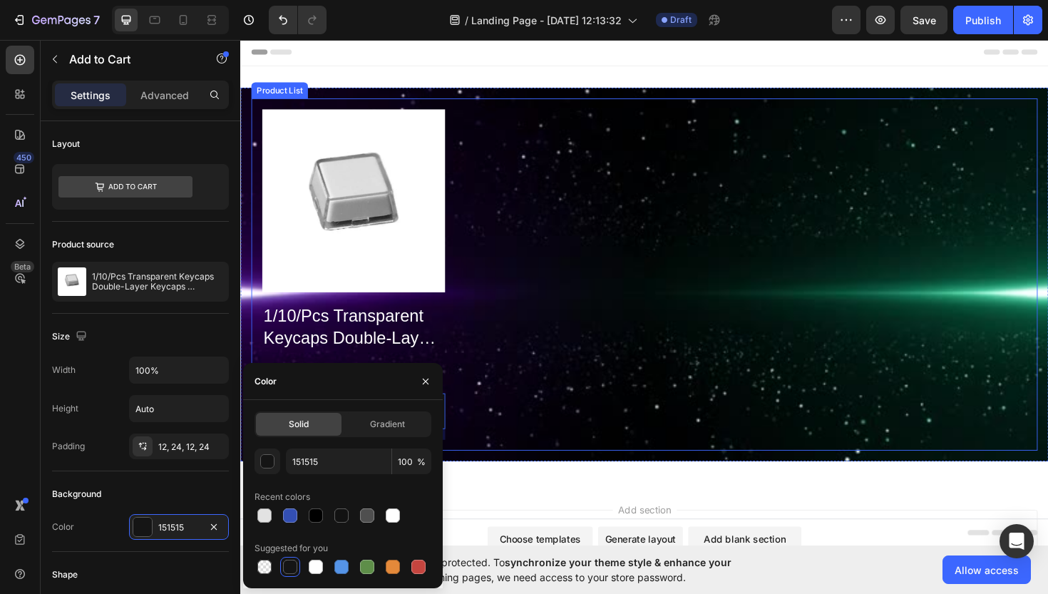
click at [507, 373] on div "Product Images 1/10/Pcs Transparent Keycaps Double-Layer Keycaps Removable Pape…" at bounding box center [668, 288] width 810 height 350
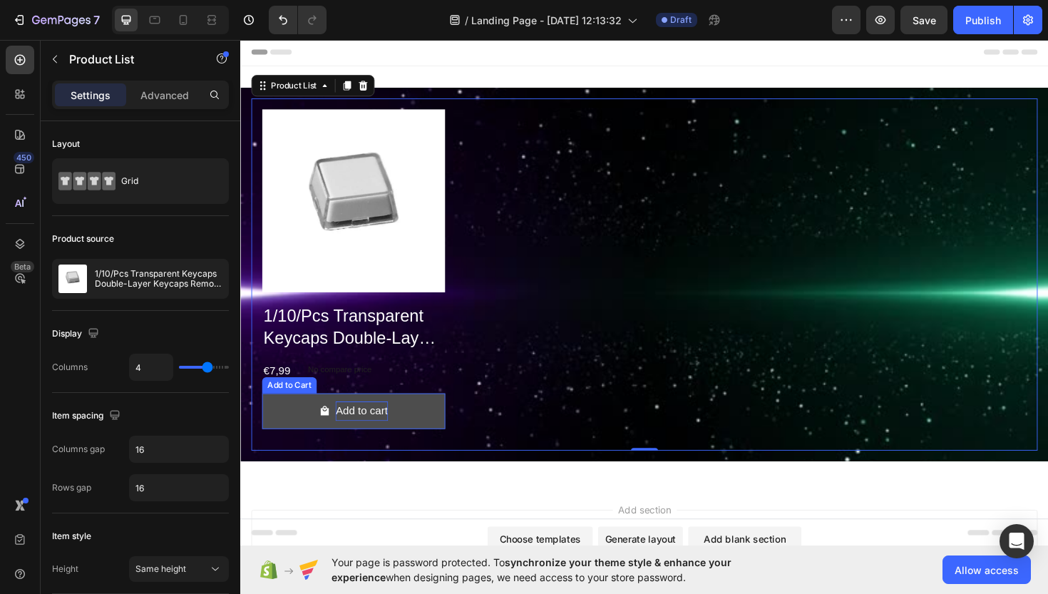
click at [380, 430] on div "Add to cart" at bounding box center [368, 433] width 55 height 21
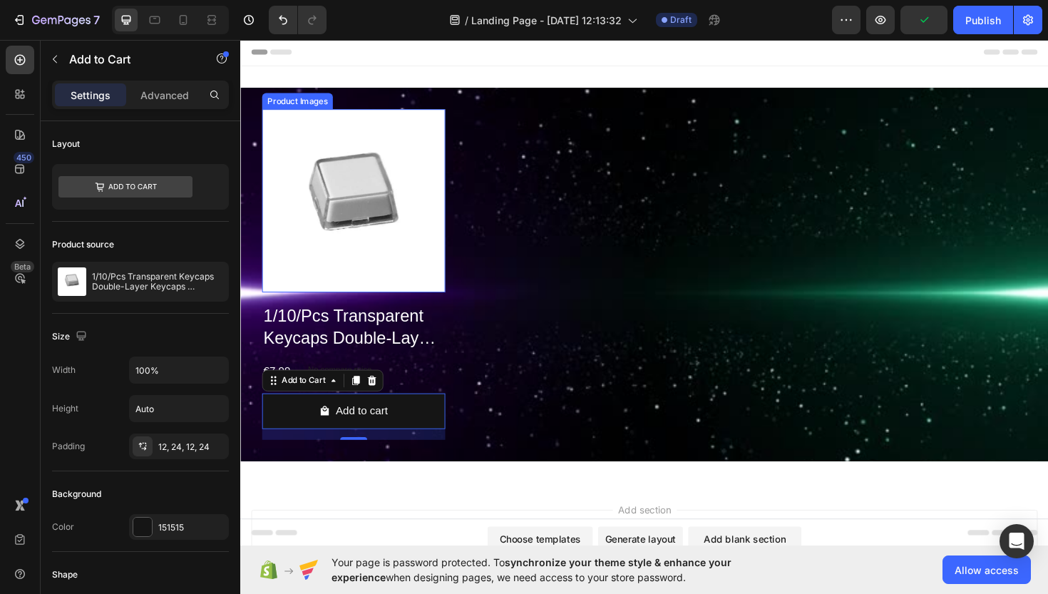
click at [391, 216] on img at bounding box center [360, 210] width 194 height 194
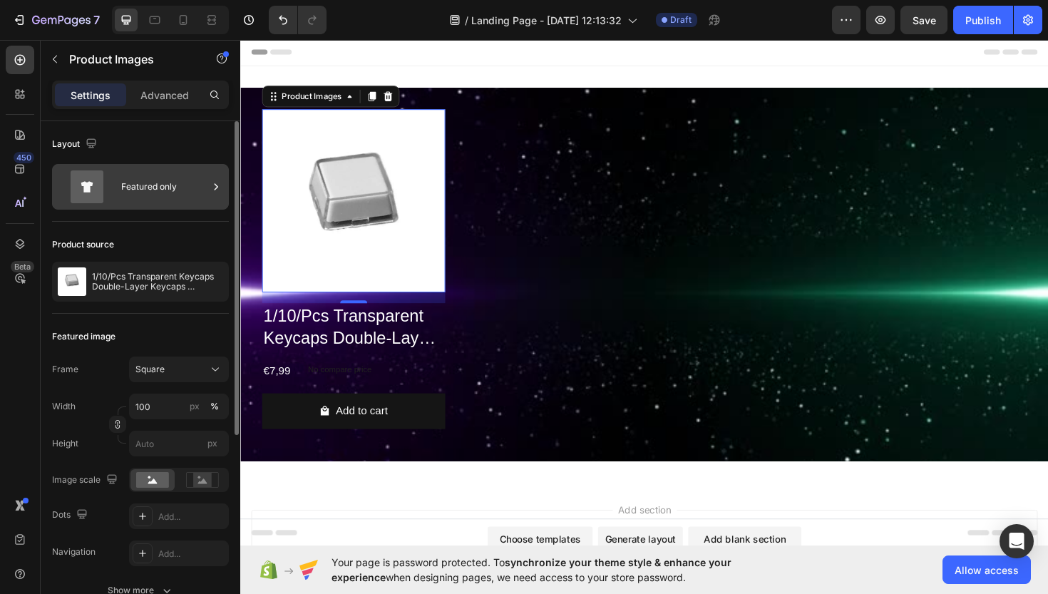
click at [162, 200] on div "Featured only" at bounding box center [164, 186] width 87 height 33
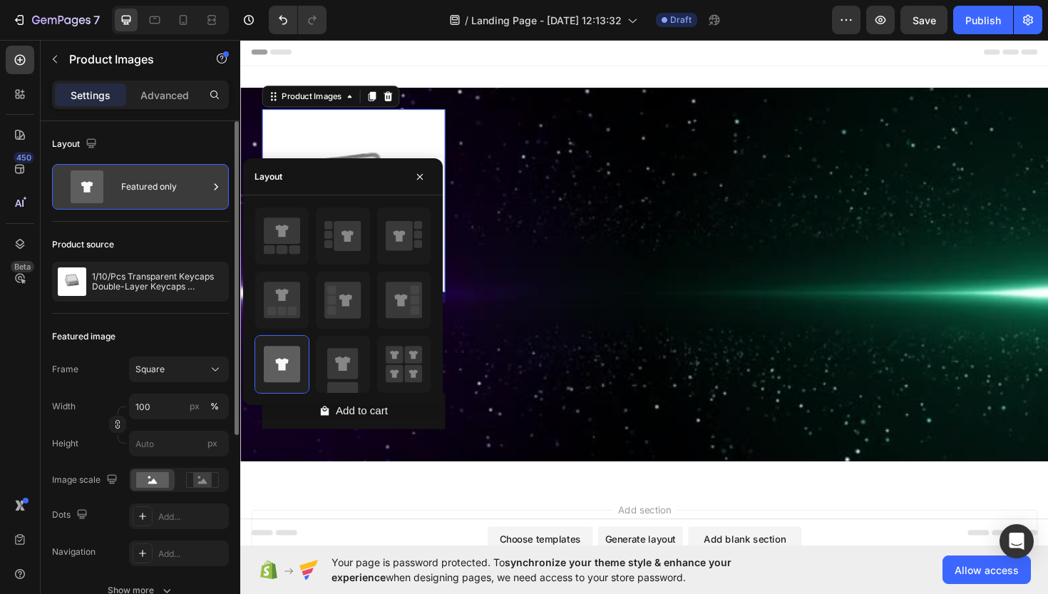
click at [162, 200] on div "Featured only" at bounding box center [164, 186] width 87 height 33
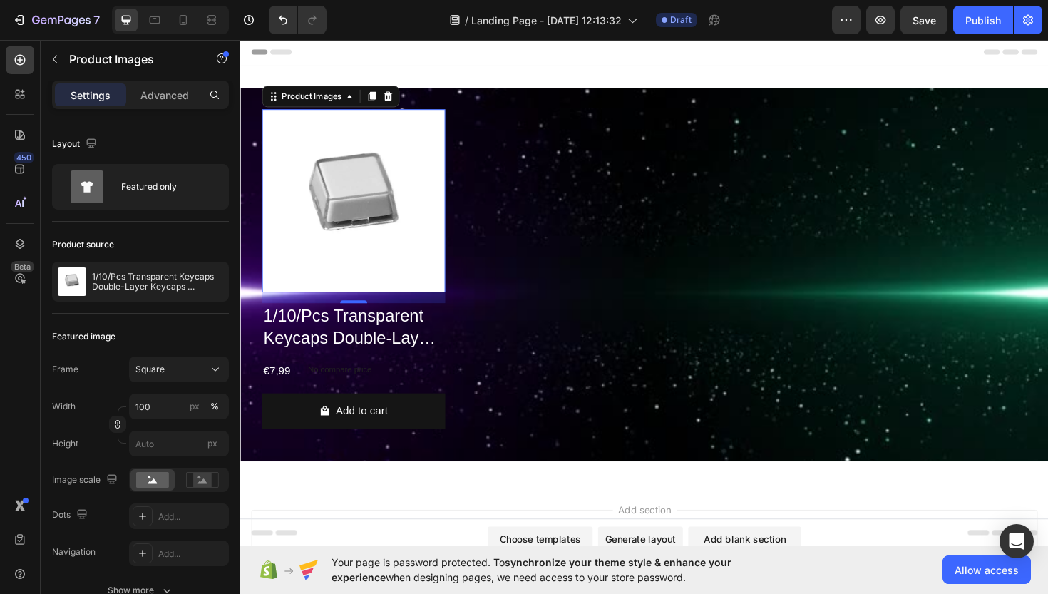
click at [358, 282] on img at bounding box center [360, 210] width 194 height 194
click at [358, 317] on div at bounding box center [360, 316] width 29 height 4
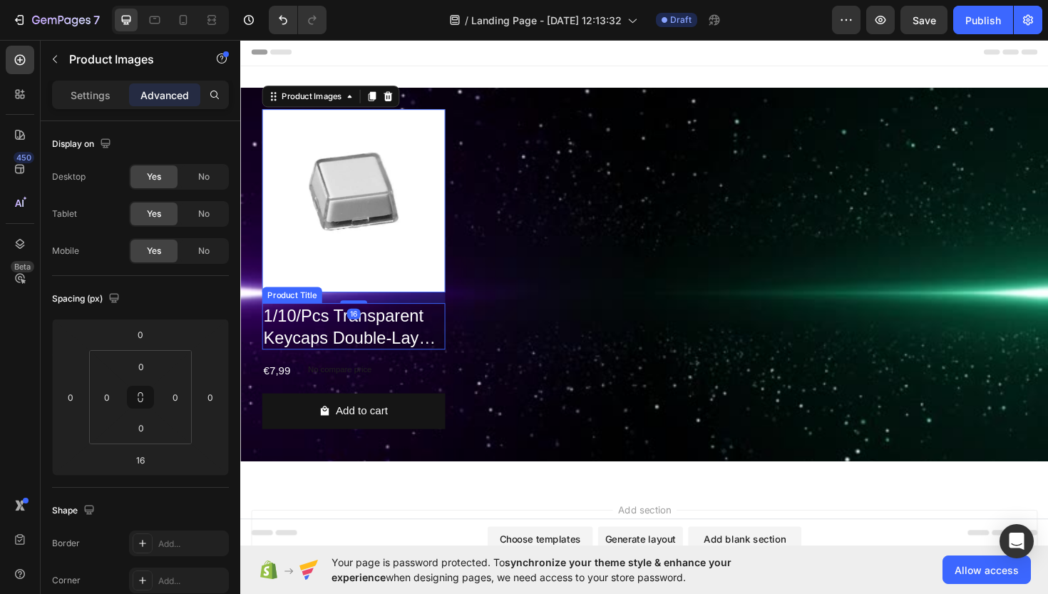
click at [344, 334] on h2 "1/10/Pcs Transparent Keycaps Double-Layer Keycaps Removable Paper Clips Custom …" at bounding box center [360, 343] width 194 height 49
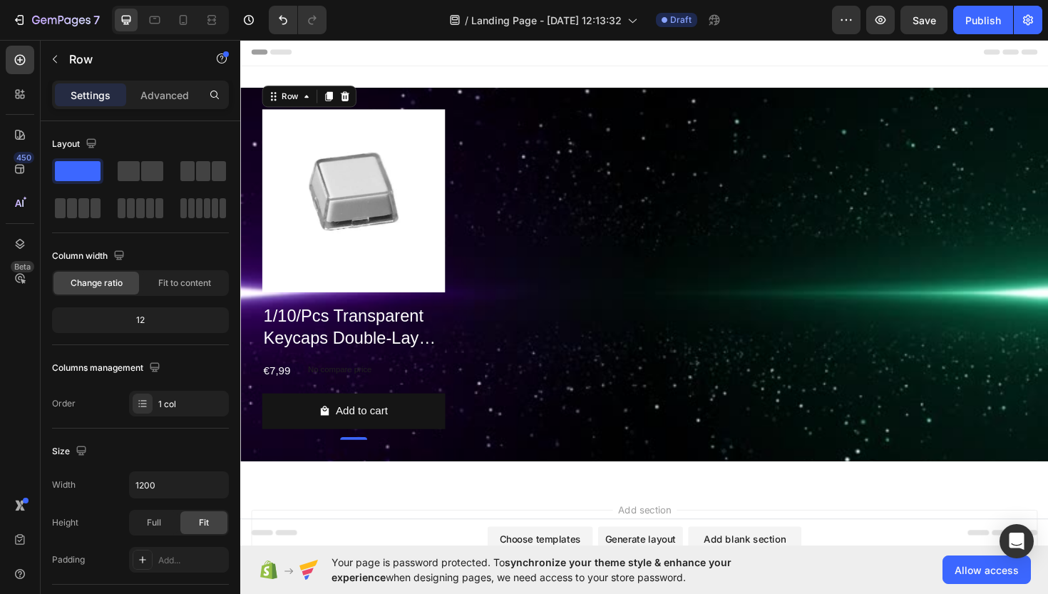
click at [423, 314] on div "Product Images 1/10/Pcs Transparent Keycaps Double-Layer Keycaps Removable Pape…" at bounding box center [360, 288] width 194 height 350
click at [406, 330] on h2 "1/10/Pcs Transparent Keycaps Double-Layer Keycaps Removable Paper Clips Custom …" at bounding box center [360, 343] width 194 height 49
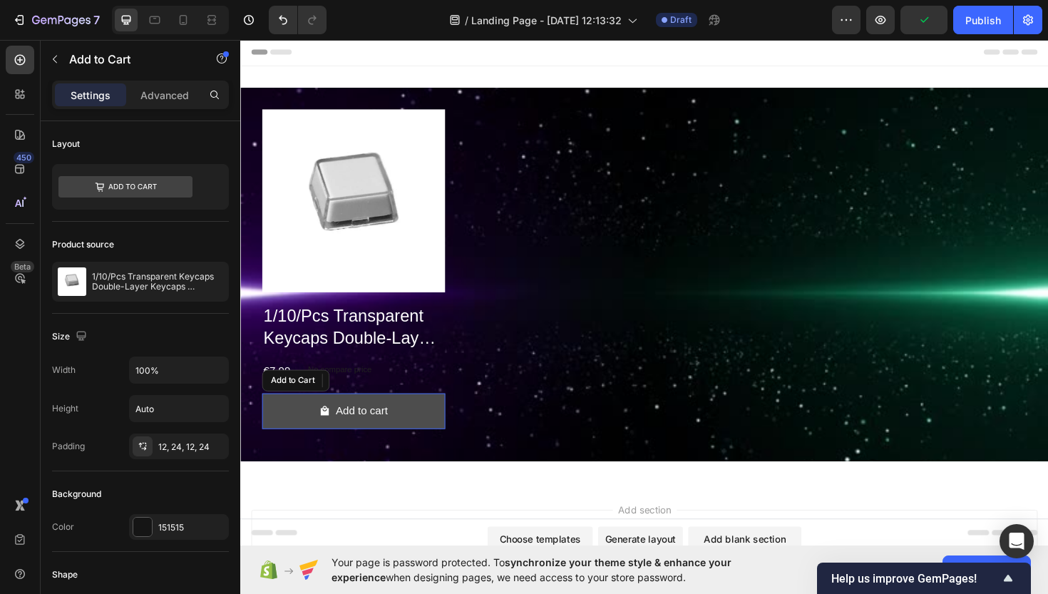
click at [366, 414] on button "Add to cart" at bounding box center [360, 433] width 194 height 38
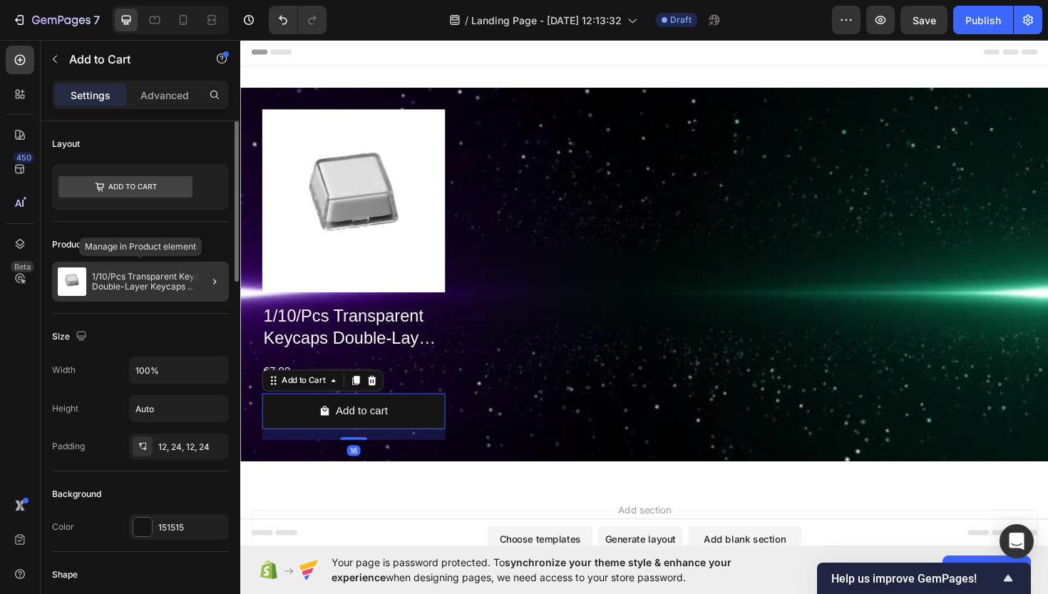
click at [157, 281] on p "1/10/Pcs Transparent Keycaps Double-Layer Keycaps Removable Paper Clips Custom …" at bounding box center [157, 282] width 131 height 20
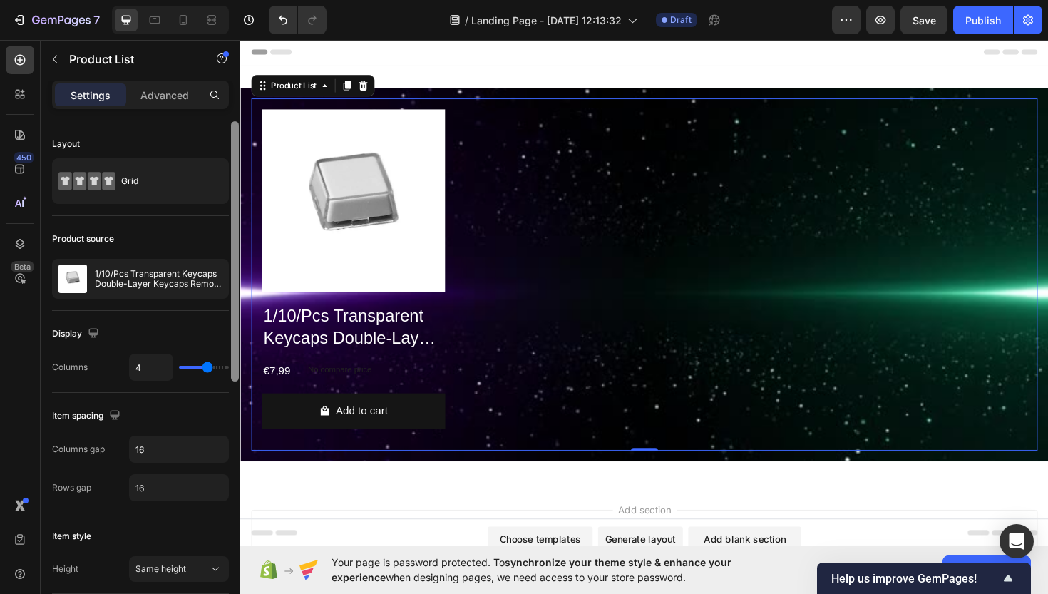
scroll to position [497, 0]
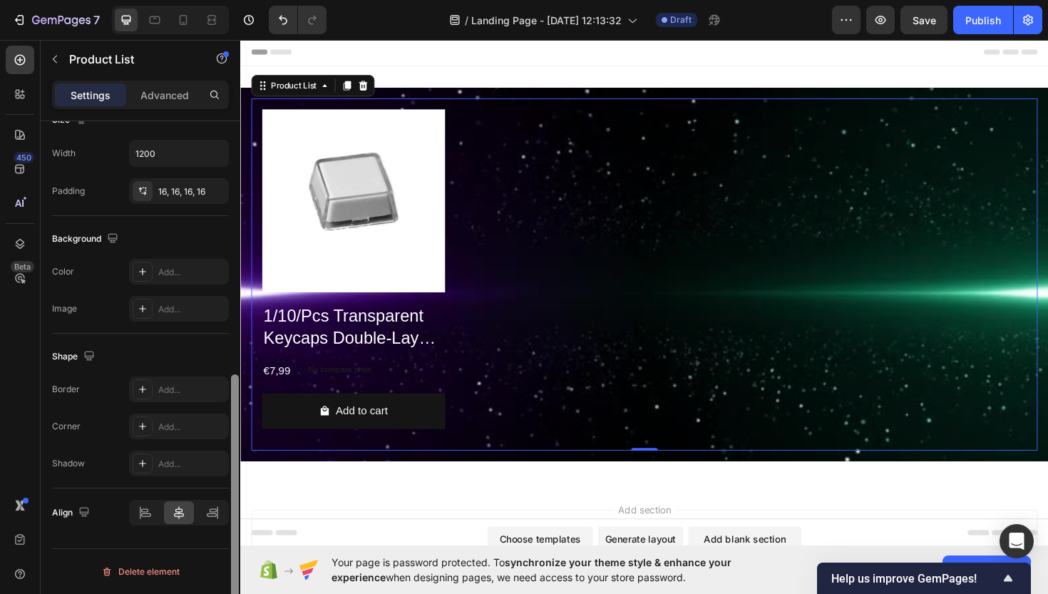
click at [240, 252] on div at bounding box center [235, 377] width 11 height 513
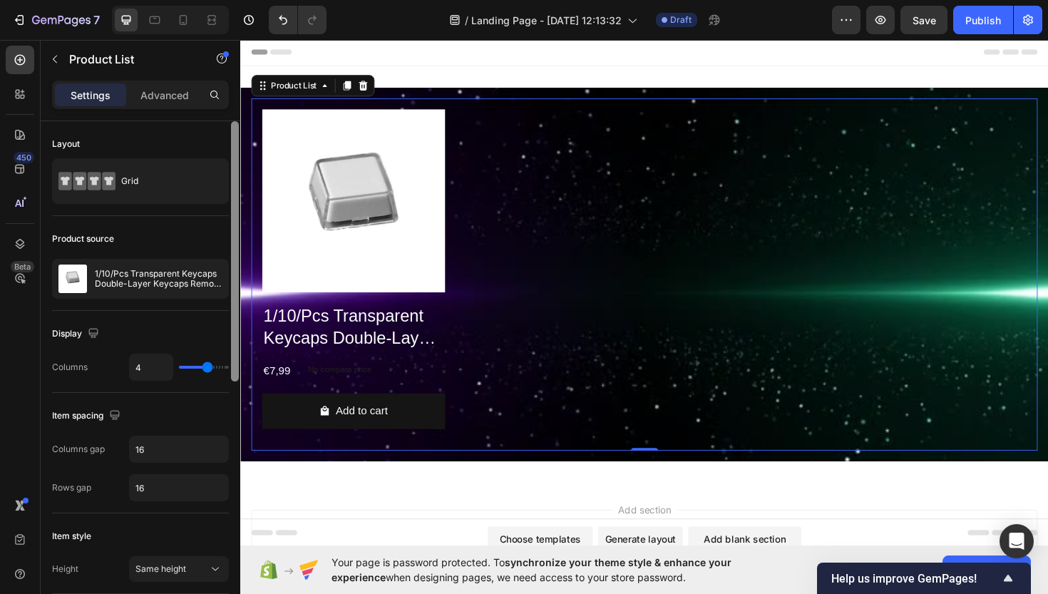
click at [240, 252] on div at bounding box center [235, 377] width 11 height 513
click at [178, 105] on div "Advanced" at bounding box center [164, 94] width 71 height 23
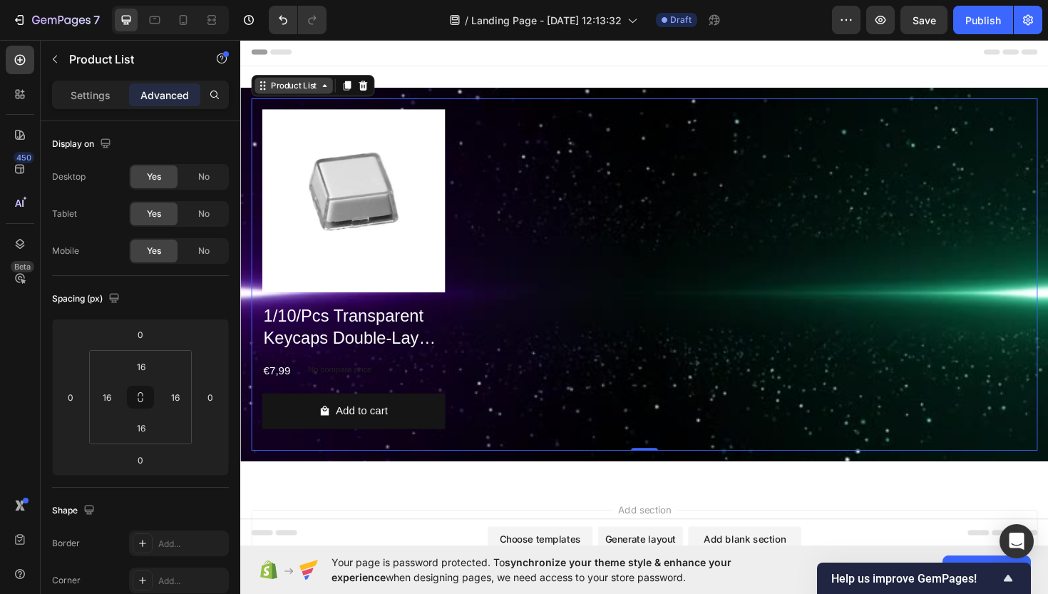
click at [272, 91] on div "Product List" at bounding box center [296, 88] width 54 height 13
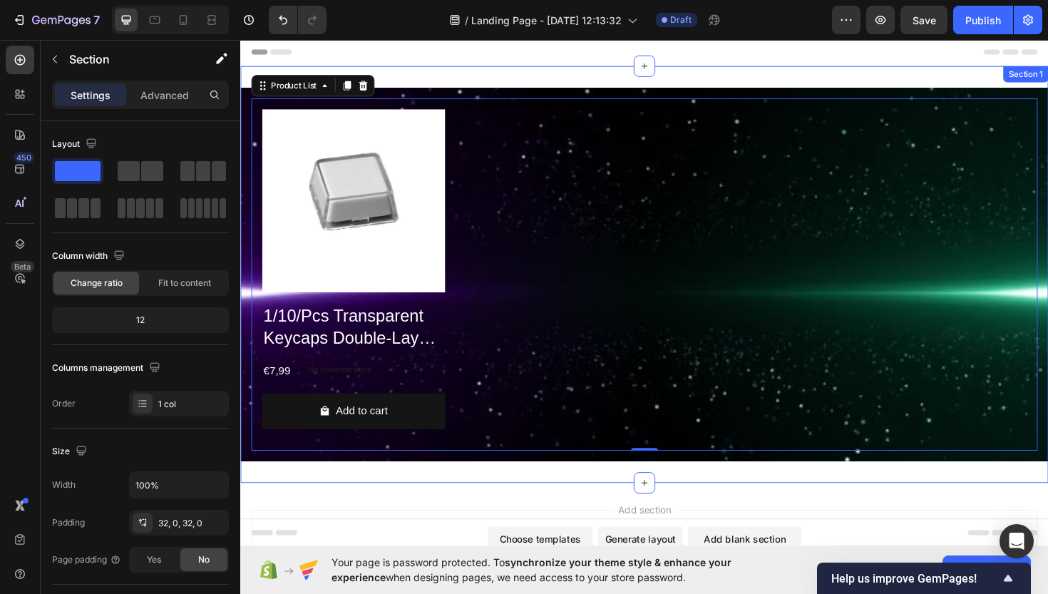
click at [391, 81] on div "Product Images 1/10/Pcs Transparent Keycaps Double-Layer Keycaps Removable Pape…" at bounding box center [667, 288] width 855 height 441
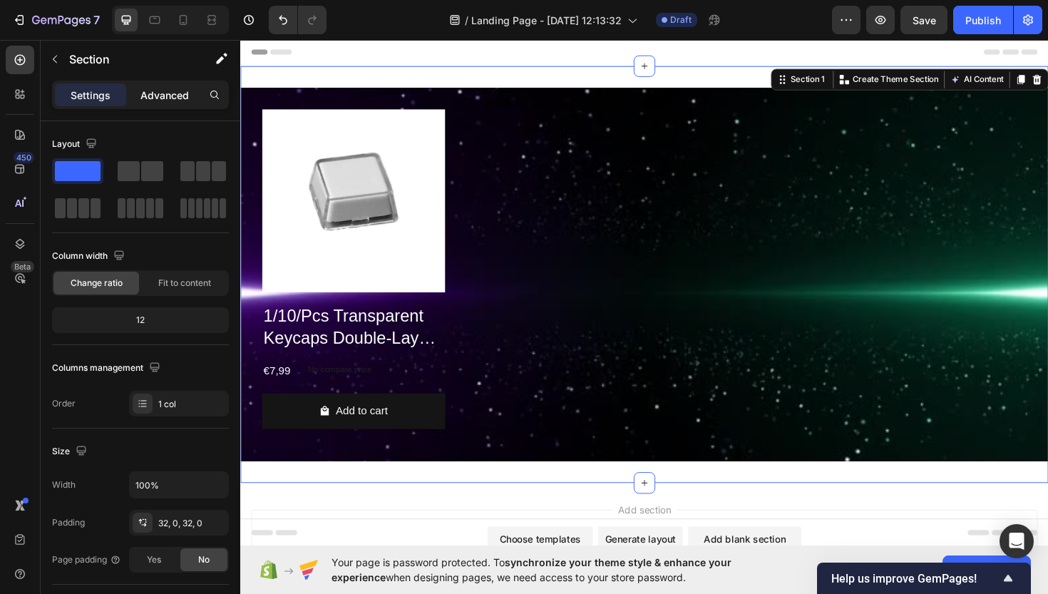
click at [179, 94] on p "Advanced" at bounding box center [164, 95] width 48 height 15
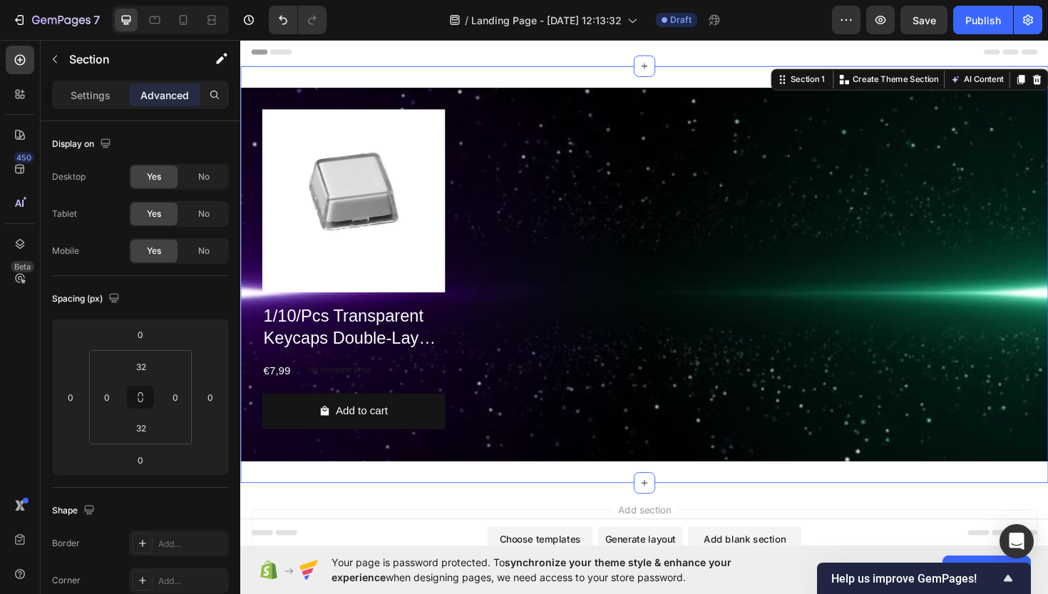
click at [595, 43] on div "Header" at bounding box center [668, 52] width 833 height 29
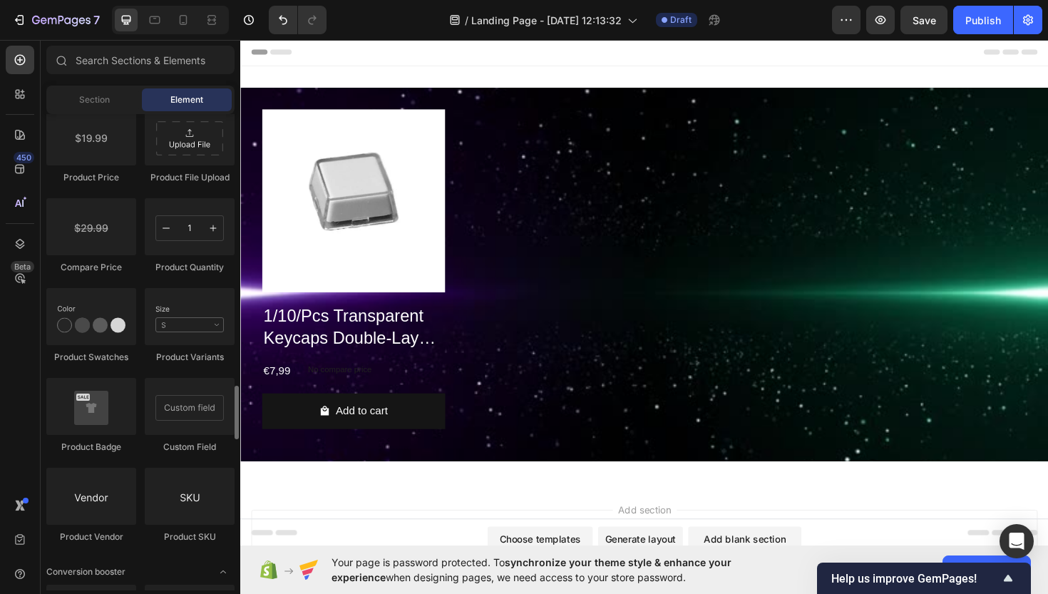
scroll to position [2401, 0]
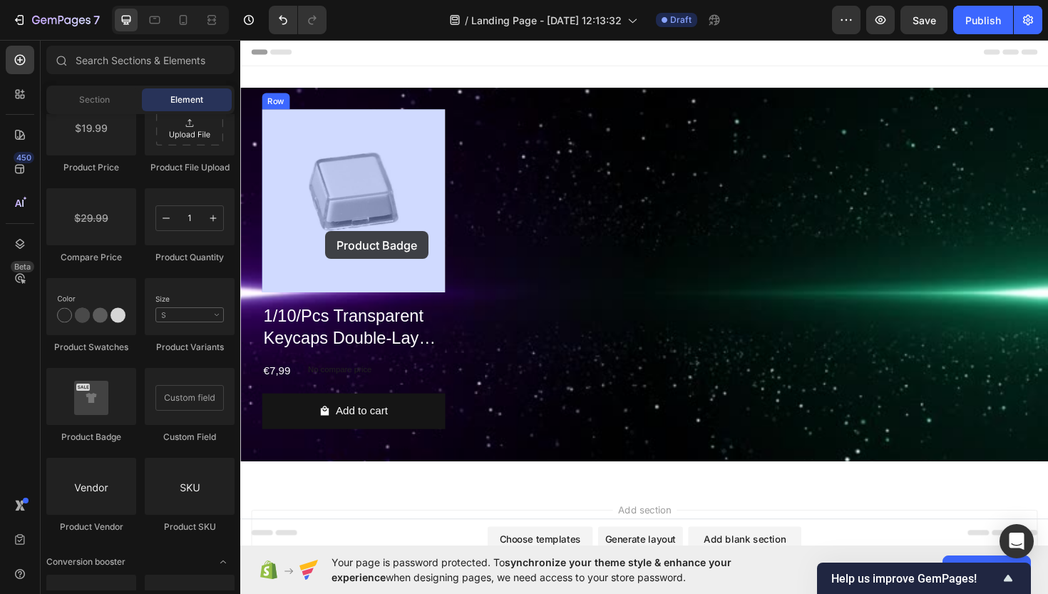
drag, startPoint x: 344, startPoint y: 441, endPoint x: 330, endPoint y: 242, distance: 198.7
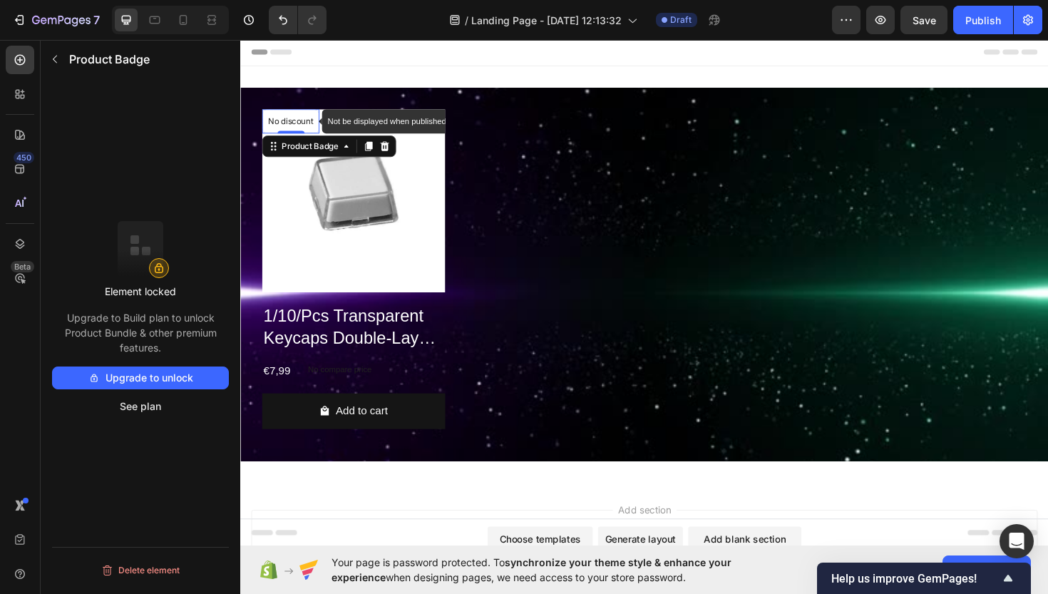
click at [304, 128] on p "No discount" at bounding box center [293, 126] width 48 height 13
click at [392, 153] on icon at bounding box center [392, 152] width 11 height 11
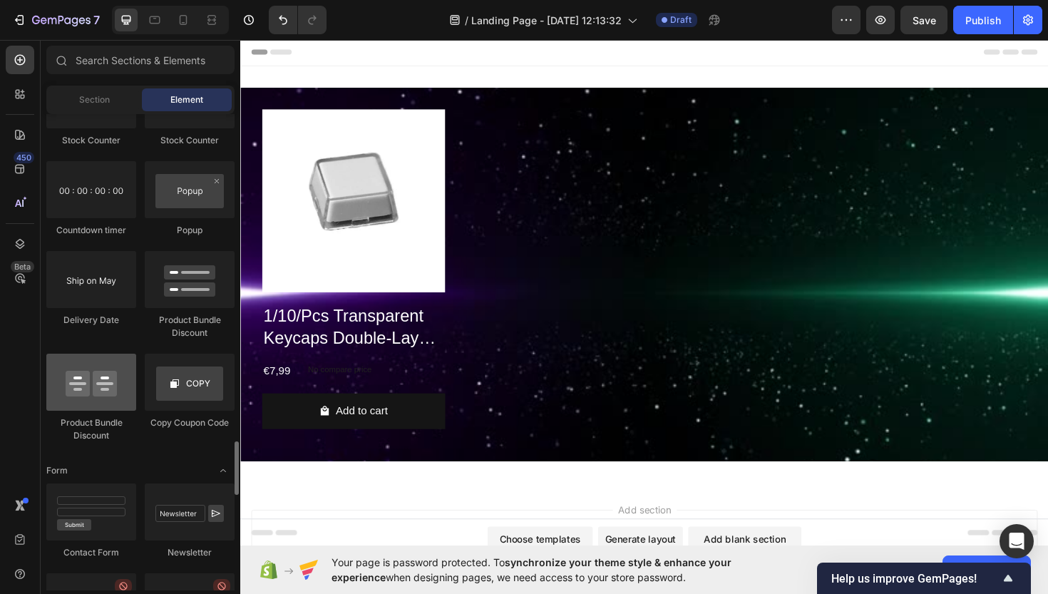
scroll to position [2915, 0]
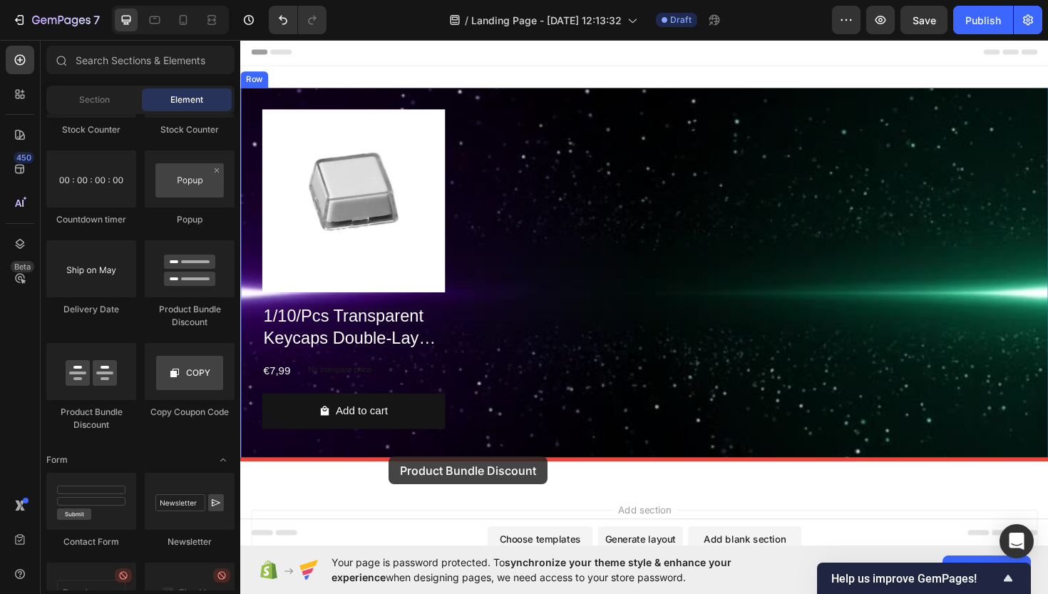
drag, startPoint x: 338, startPoint y: 417, endPoint x: 397, endPoint y: 481, distance: 87.3
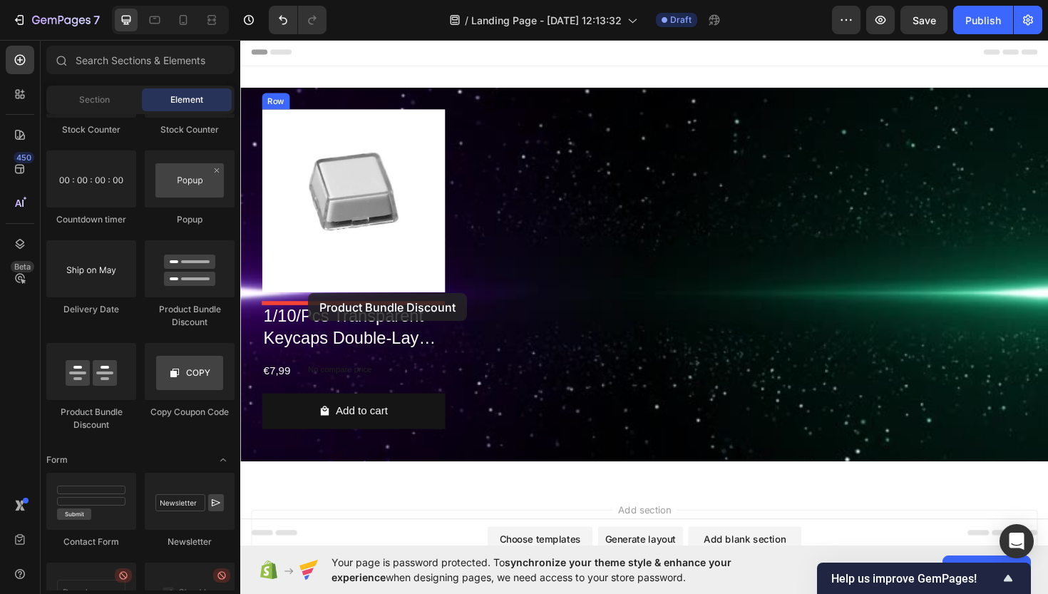
drag, startPoint x: 321, startPoint y: 430, endPoint x: 310, endPoint y: 308, distance: 122.4
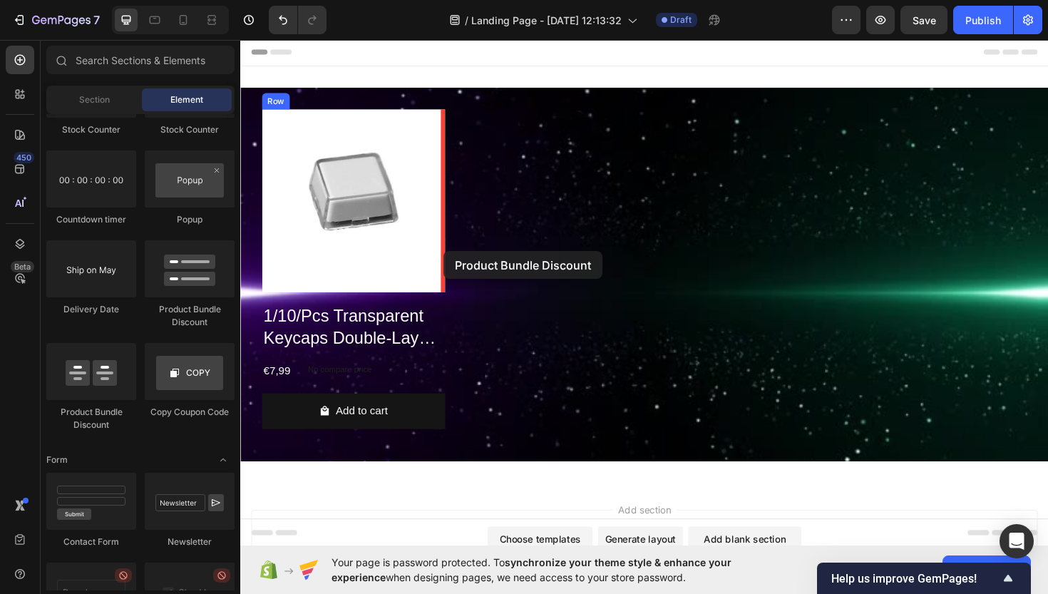
drag, startPoint x: 342, startPoint y: 421, endPoint x: 456, endPoint y: 264, distance: 194.1
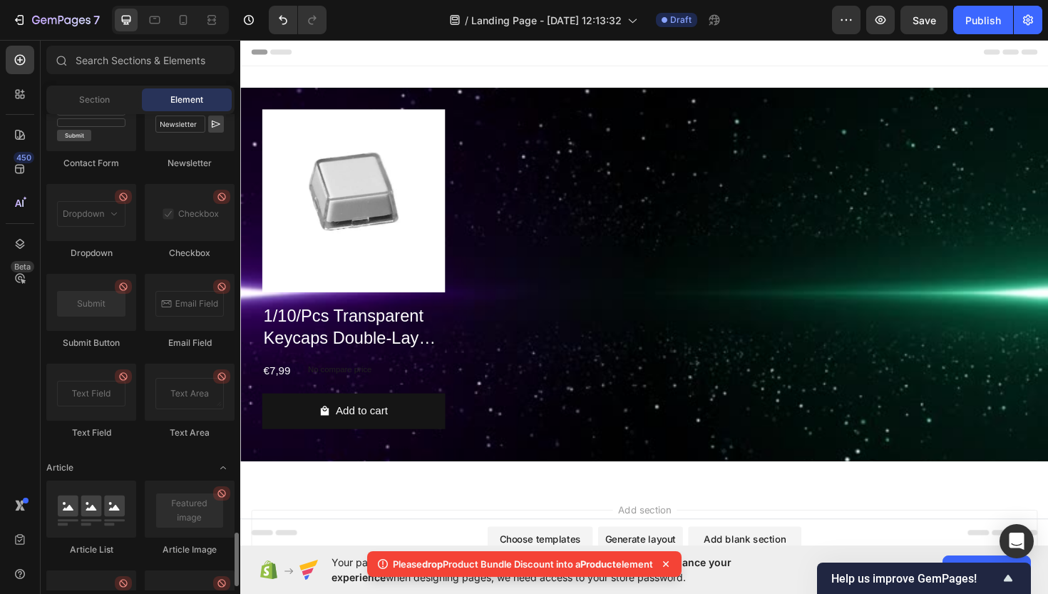
scroll to position [3336, 0]
